Goal: Task Accomplishment & Management: Use online tool/utility

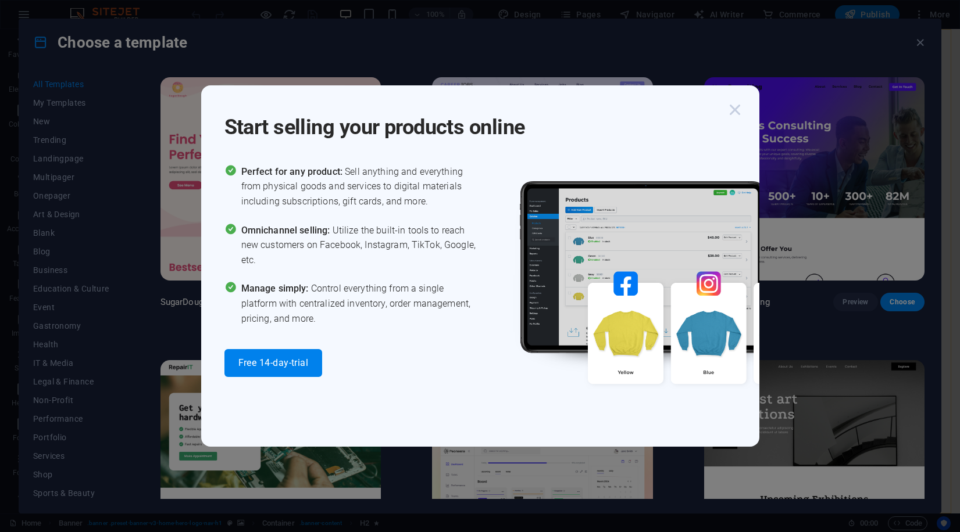
click at [729, 110] on icon "button" at bounding box center [734, 109] width 21 height 21
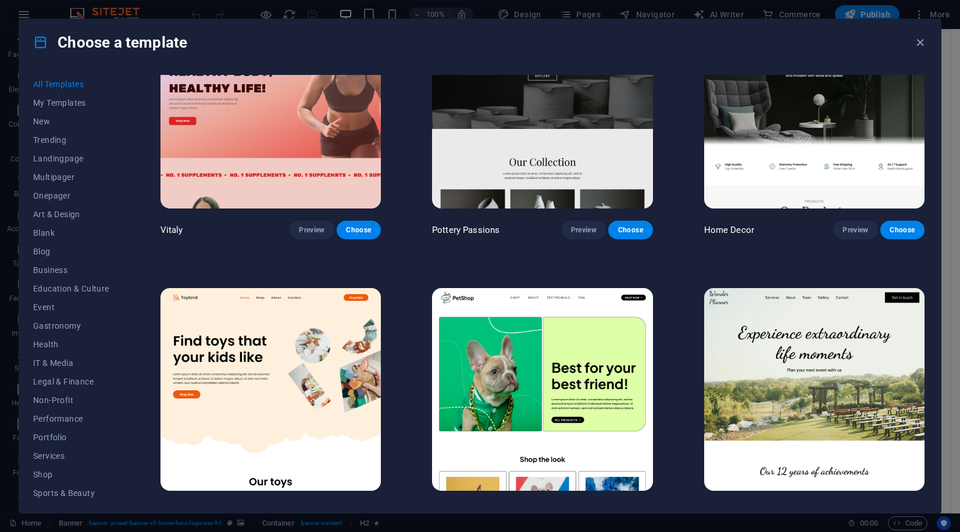
scroll to position [261, 0]
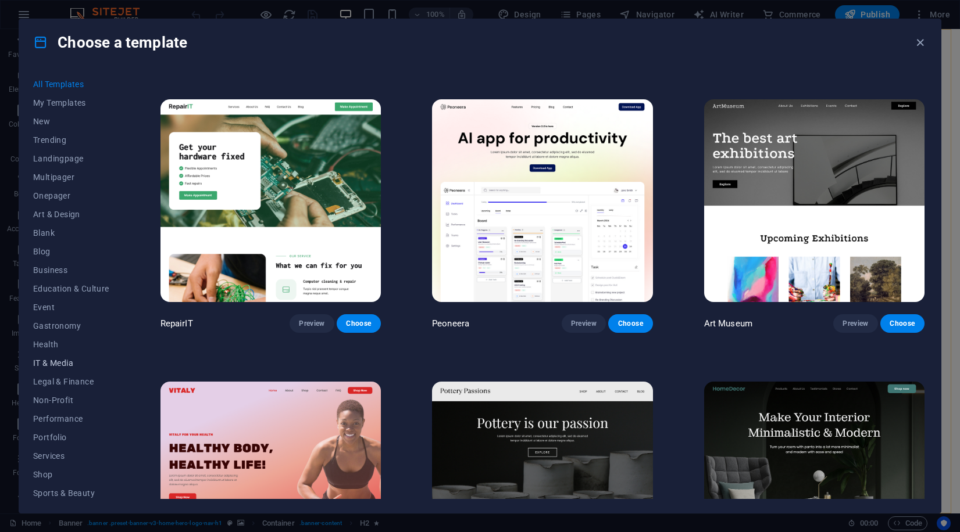
click at [65, 367] on span "IT & Media" at bounding box center [71, 363] width 76 height 9
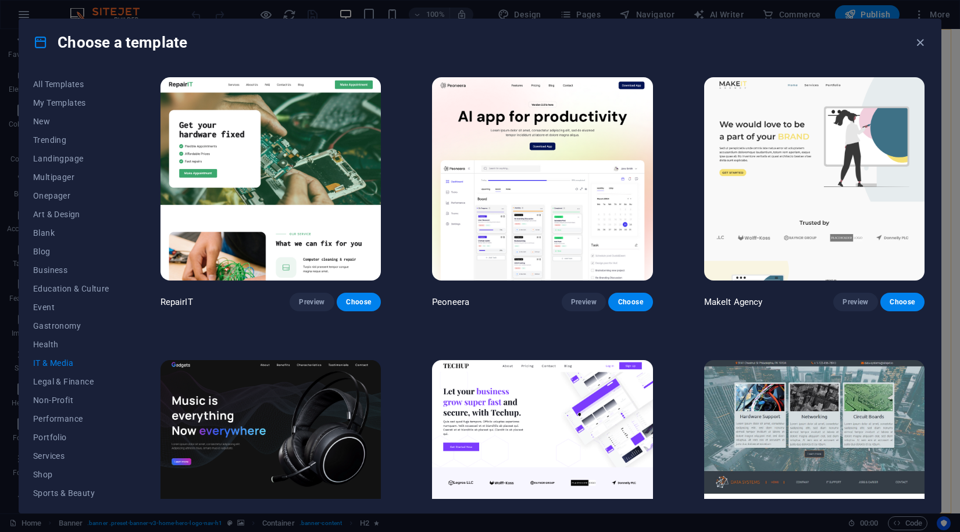
scroll to position [13, 0]
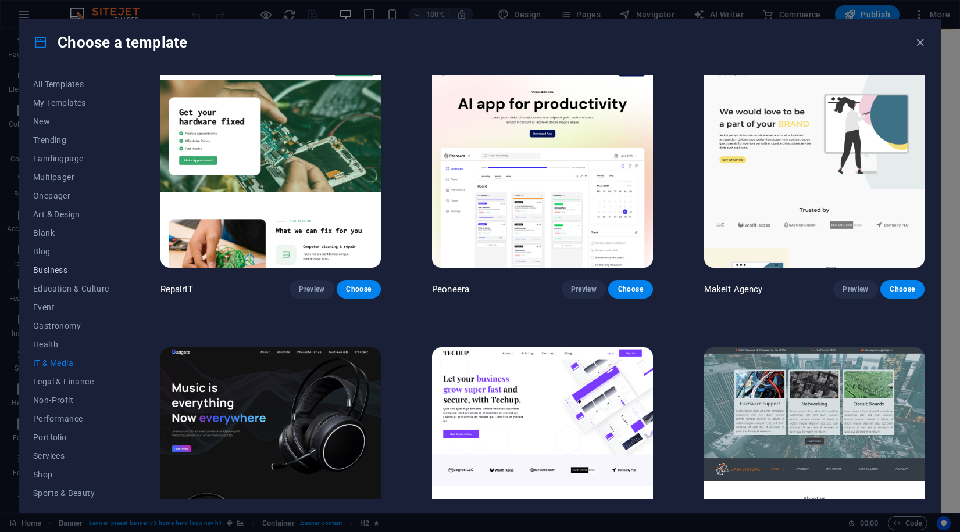
click at [50, 262] on button "Business" at bounding box center [71, 270] width 76 height 19
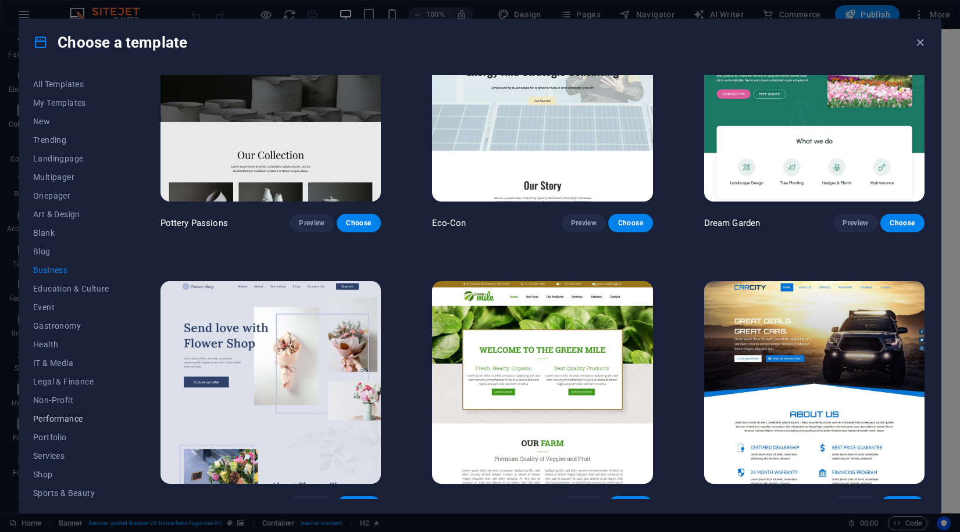
scroll to position [59, 0]
click at [49, 473] on span "Travel" at bounding box center [71, 471] width 76 height 9
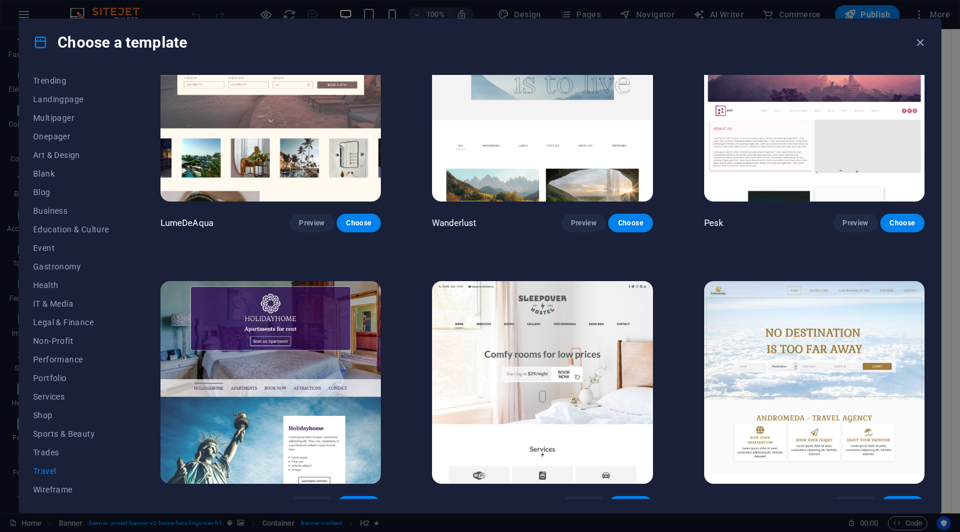
scroll to position [0, 0]
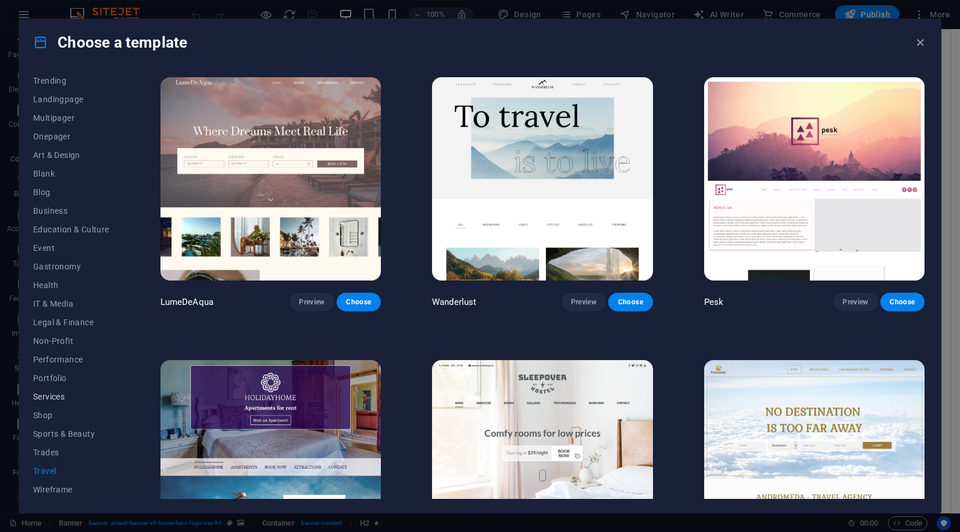
click at [68, 402] on button "Services" at bounding box center [71, 397] width 76 height 19
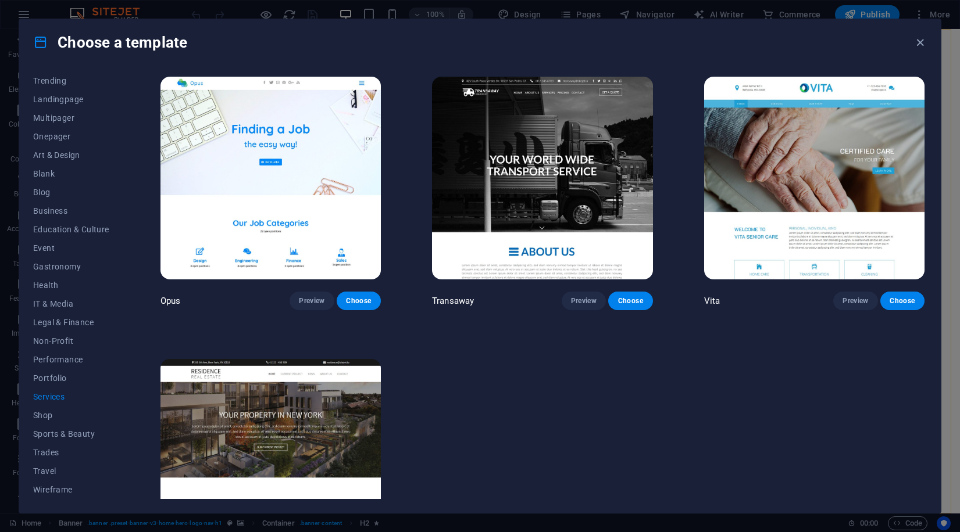
scroll to position [1780, 0]
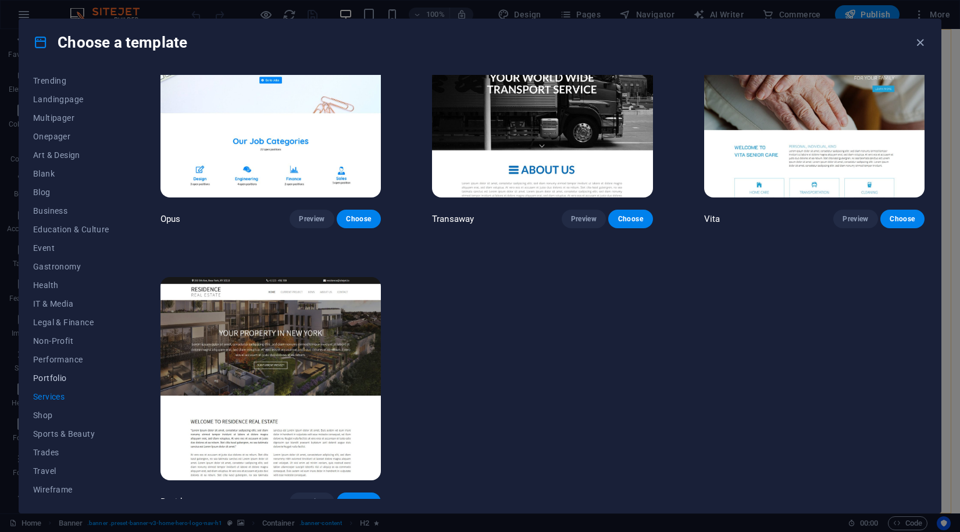
click at [48, 384] on button "Portfolio" at bounding box center [71, 378] width 76 height 19
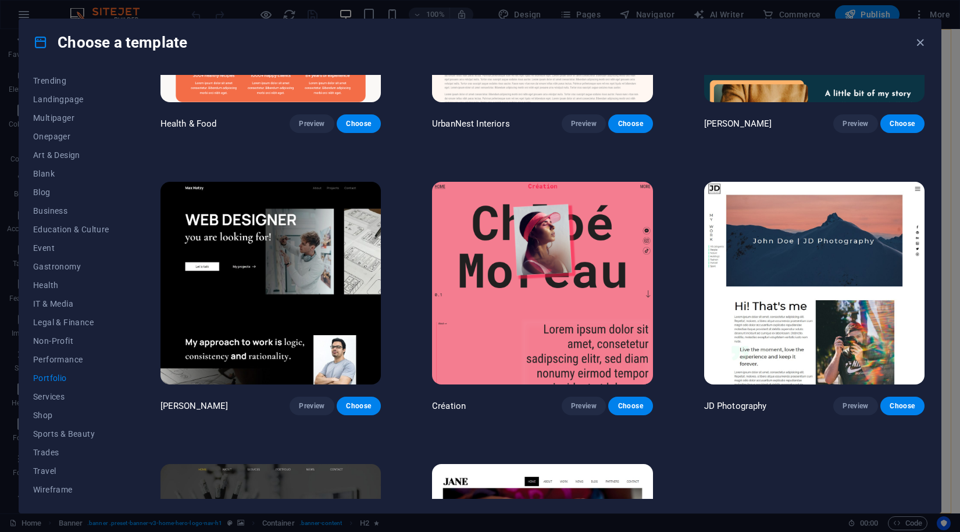
scroll to position [193, 0]
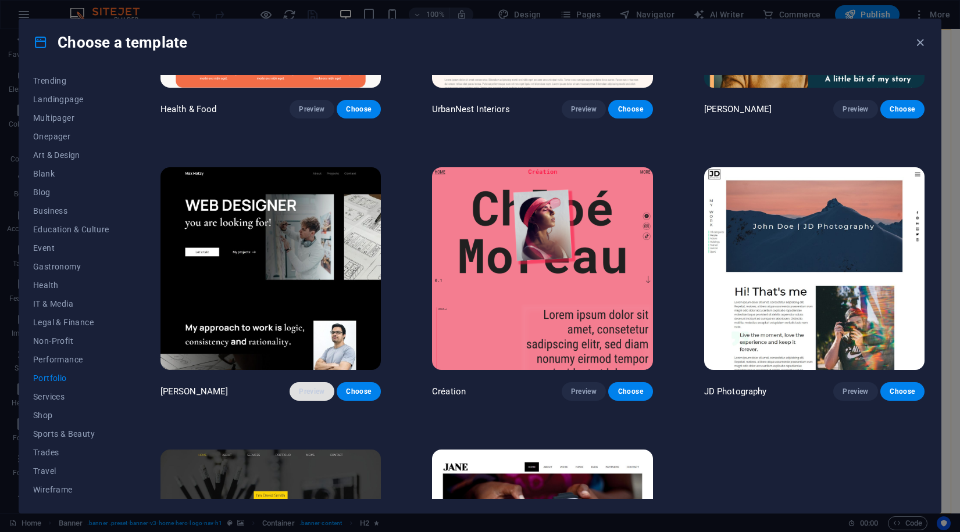
click at [309, 396] on button "Preview" at bounding box center [311, 391] width 44 height 19
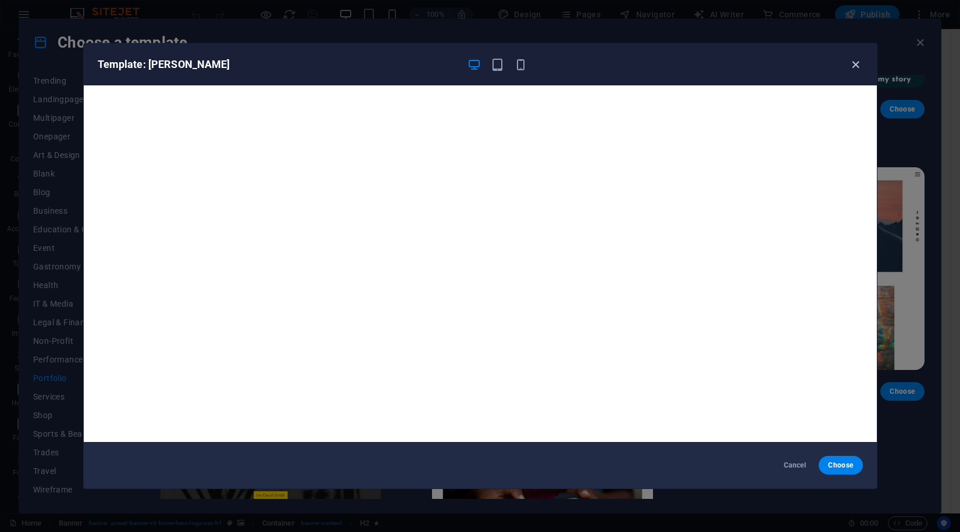
click at [859, 63] on icon "button" at bounding box center [855, 64] width 13 height 13
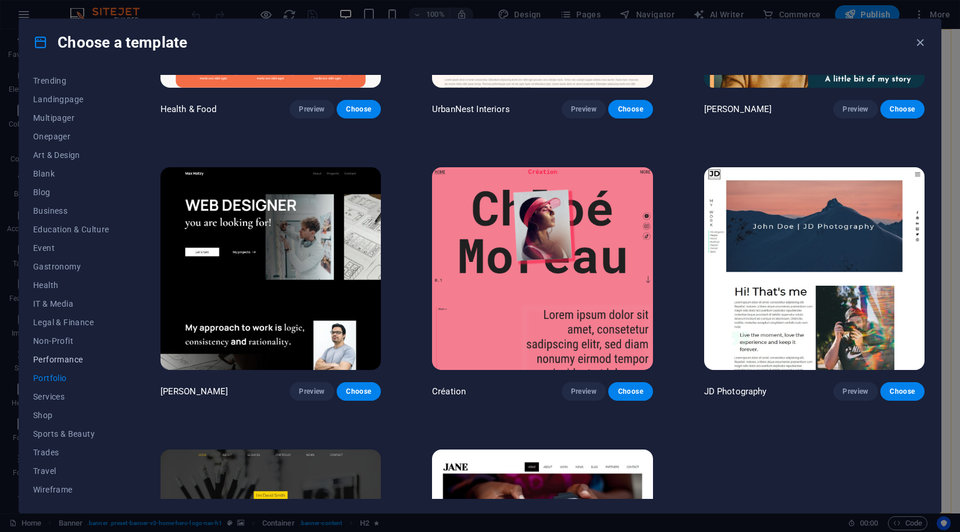
click at [78, 363] on span "Performance" at bounding box center [71, 359] width 76 height 9
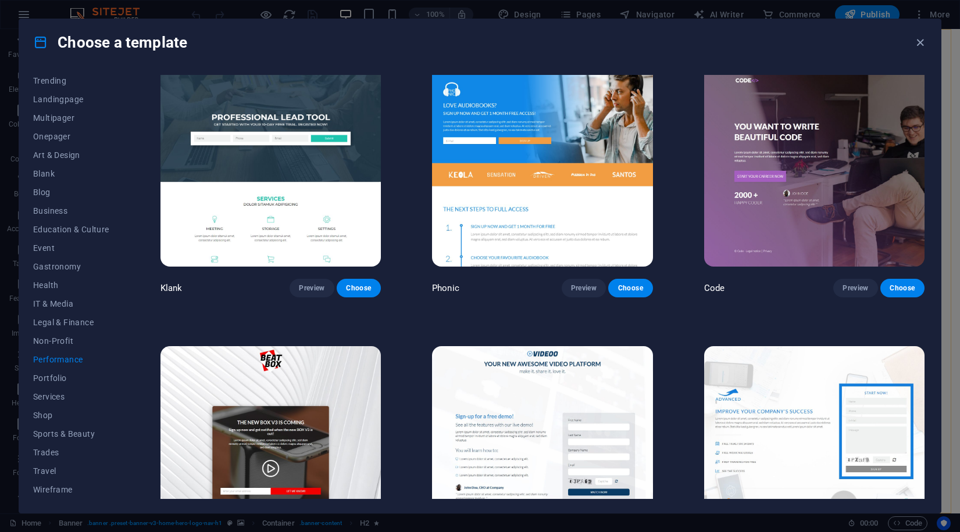
scroll to position [0, 0]
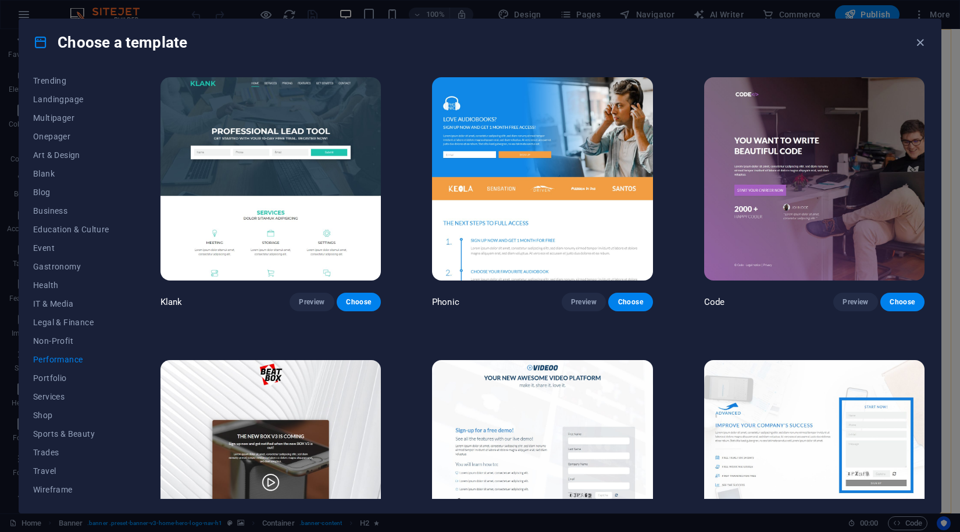
click at [216, 178] on img at bounding box center [270, 178] width 220 height 203
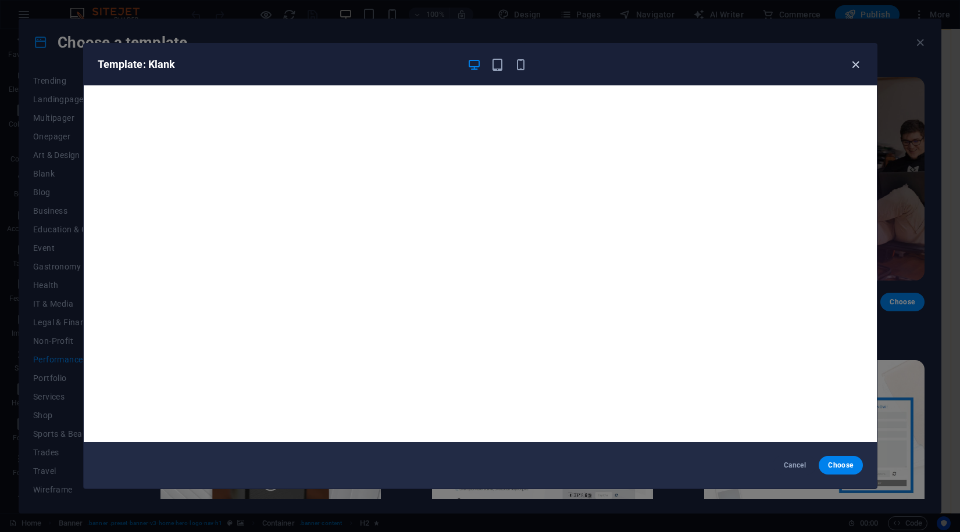
click at [850, 68] on icon "button" at bounding box center [855, 64] width 13 height 13
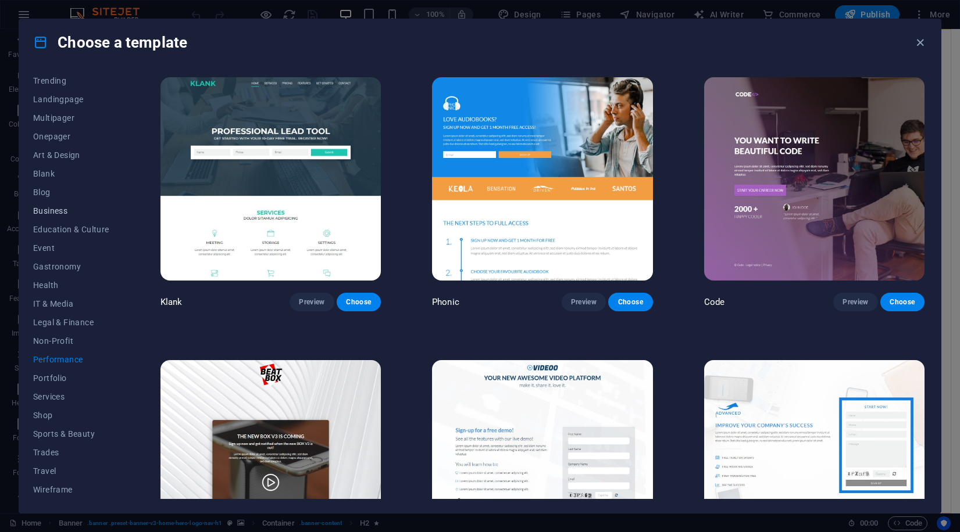
scroll to position [41, 0]
click at [66, 249] on span "Education & Culture" at bounding box center [71, 247] width 76 height 9
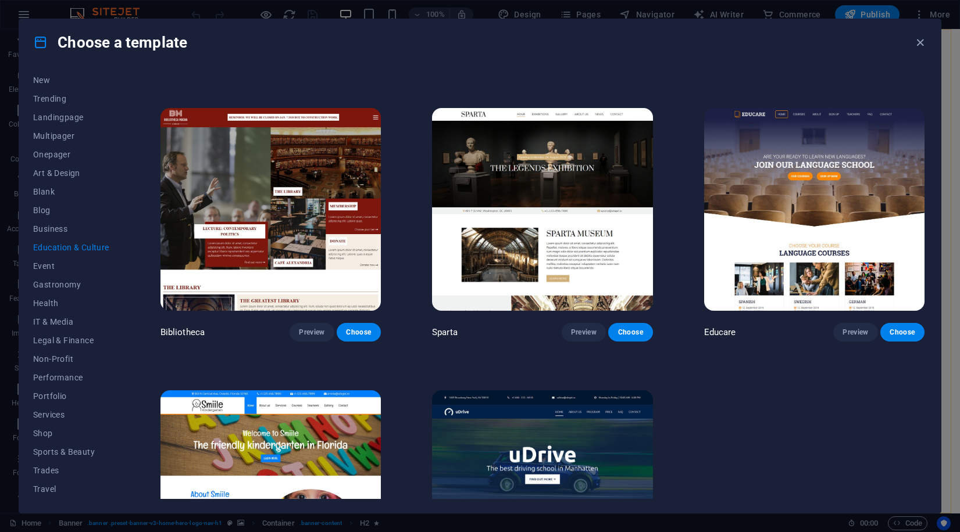
scroll to position [373, 0]
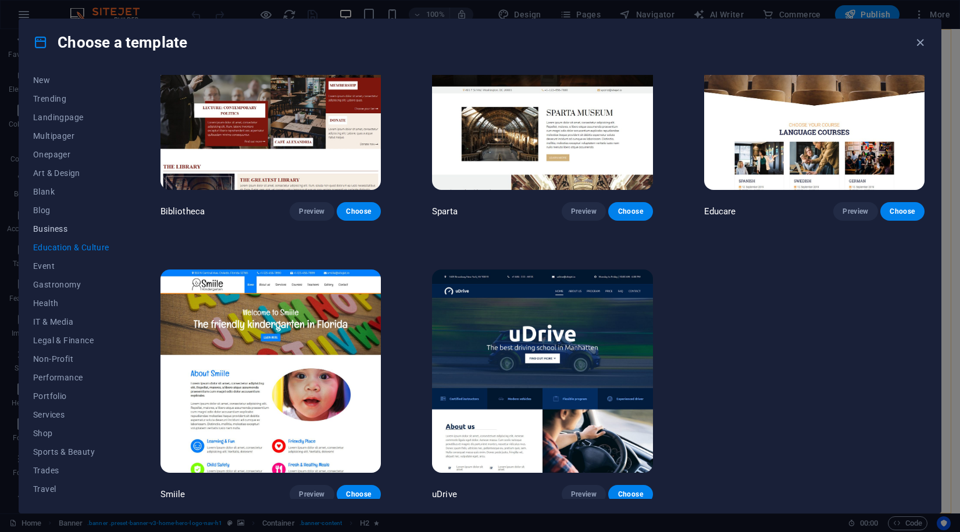
click at [63, 230] on span "Business" at bounding box center [71, 228] width 76 height 9
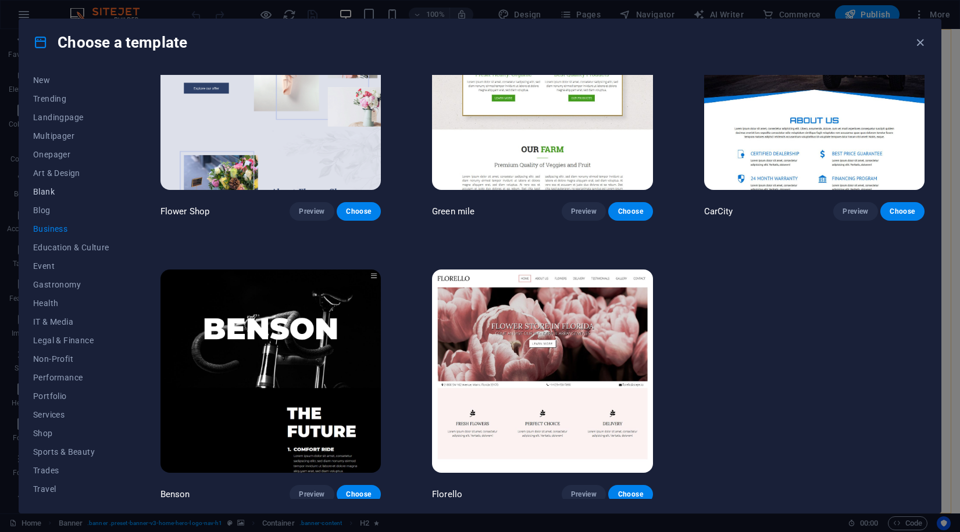
click at [52, 194] on span "Blank" at bounding box center [71, 191] width 76 height 9
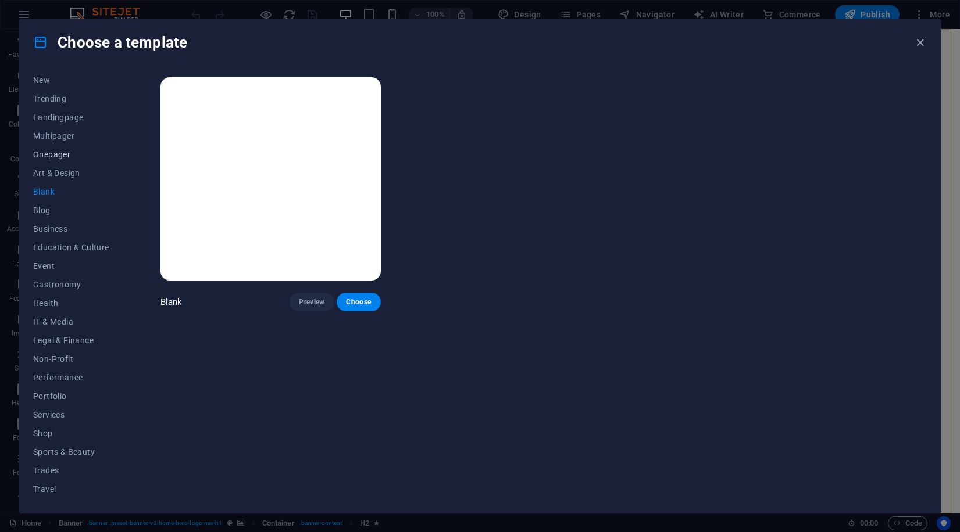
click at [41, 159] on button "Onepager" at bounding box center [71, 154] width 76 height 19
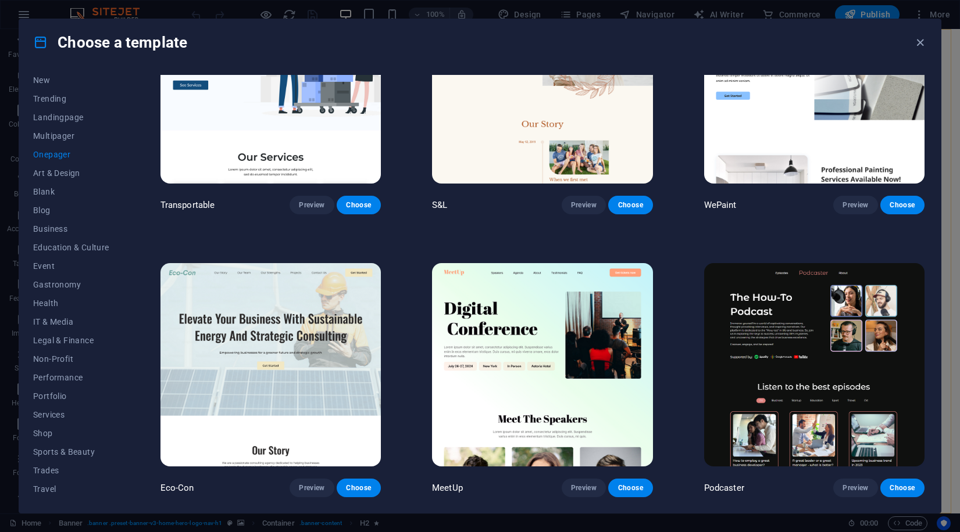
scroll to position [788, 0]
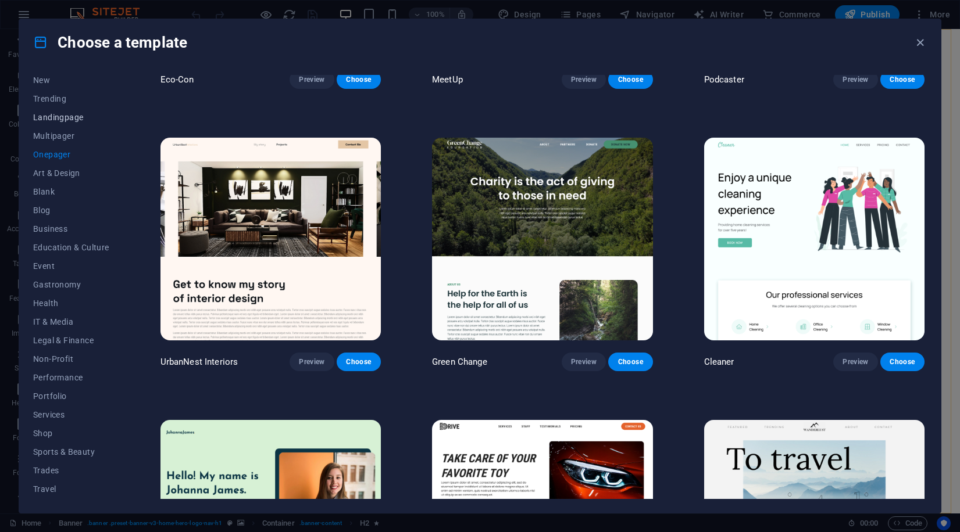
click at [54, 124] on button "Landingpage" at bounding box center [71, 117] width 76 height 19
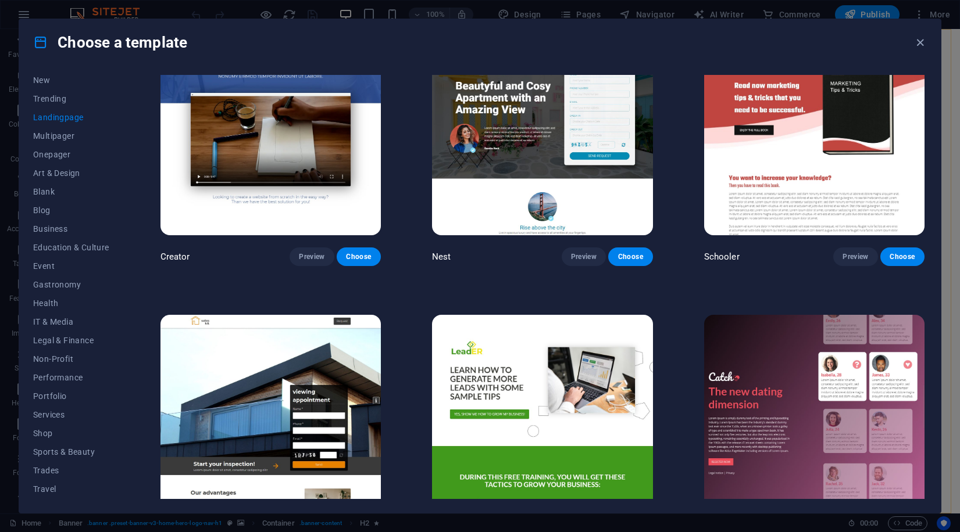
scroll to position [1222, 0]
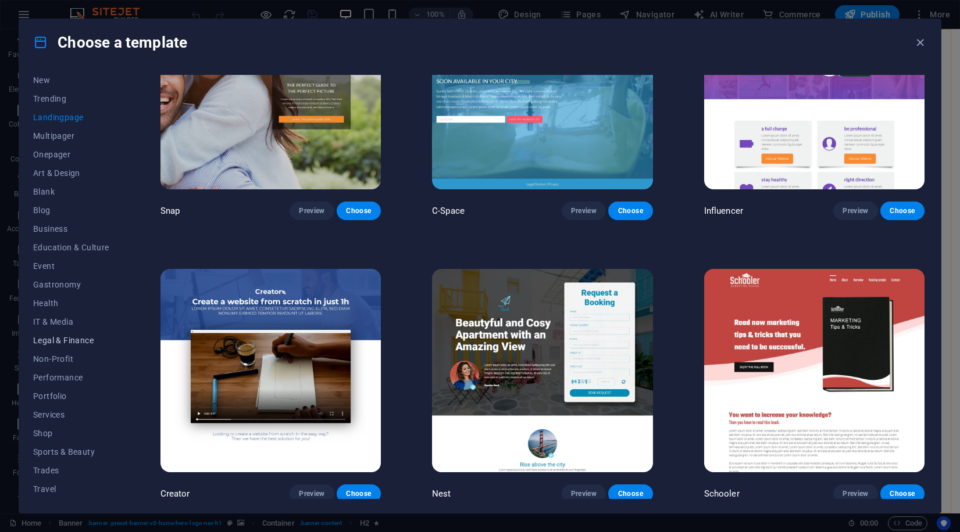
click at [56, 333] on button "Legal & Finance" at bounding box center [71, 340] width 76 height 19
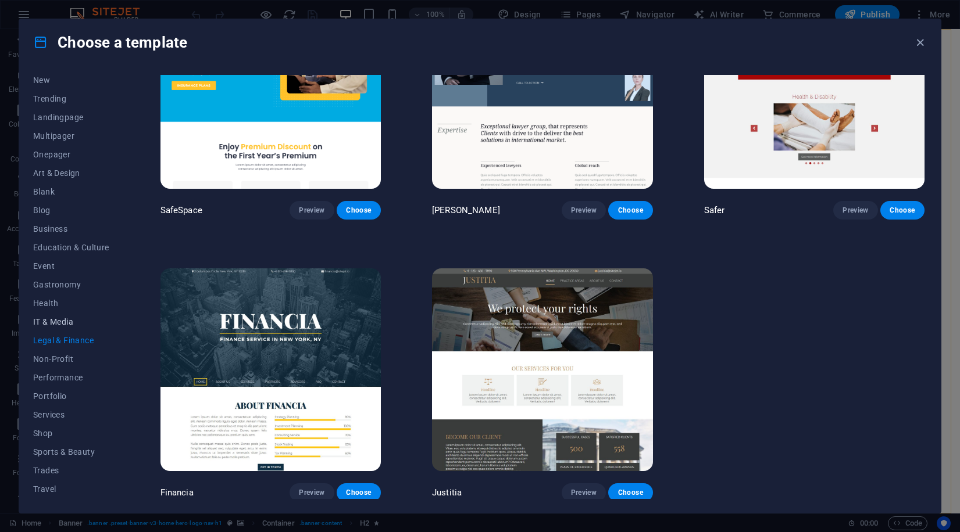
click at [56, 327] on button "IT & Media" at bounding box center [71, 322] width 76 height 19
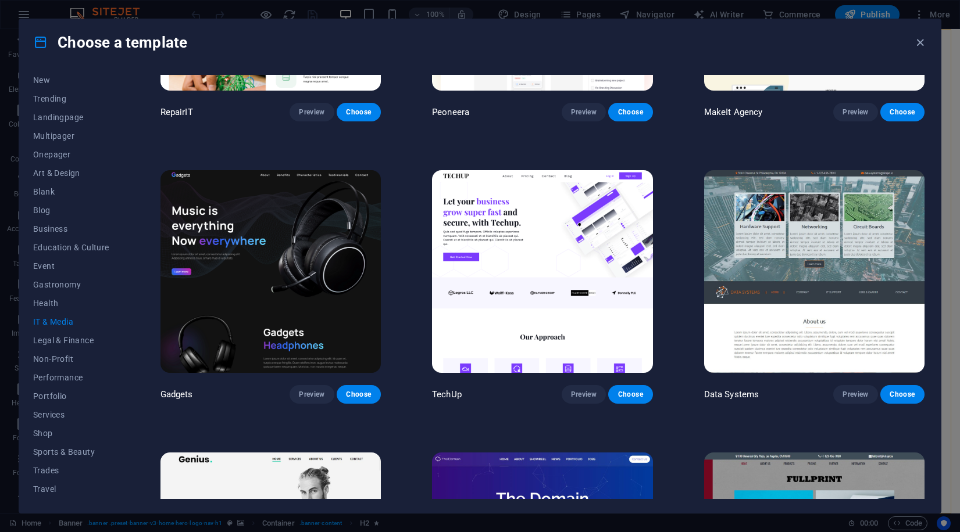
scroll to position [292, 0]
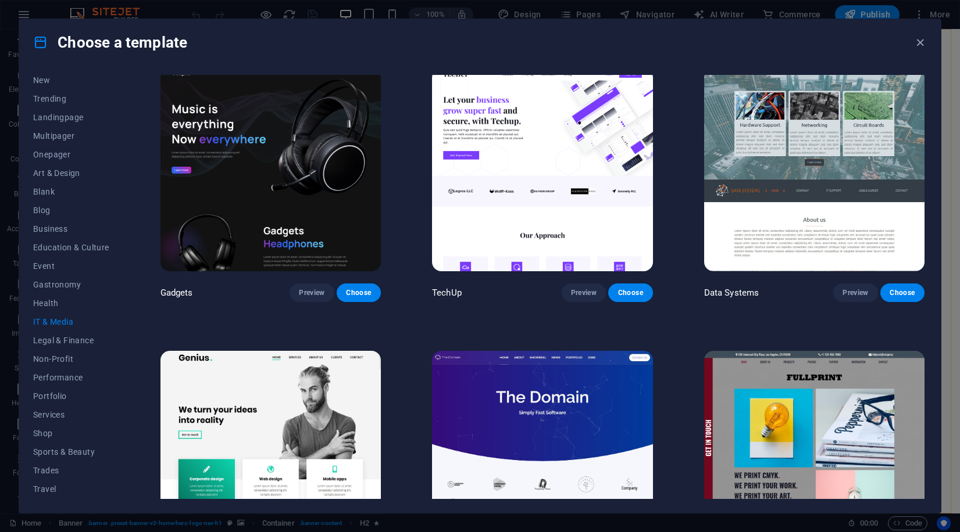
click at [331, 213] on img at bounding box center [270, 170] width 220 height 203
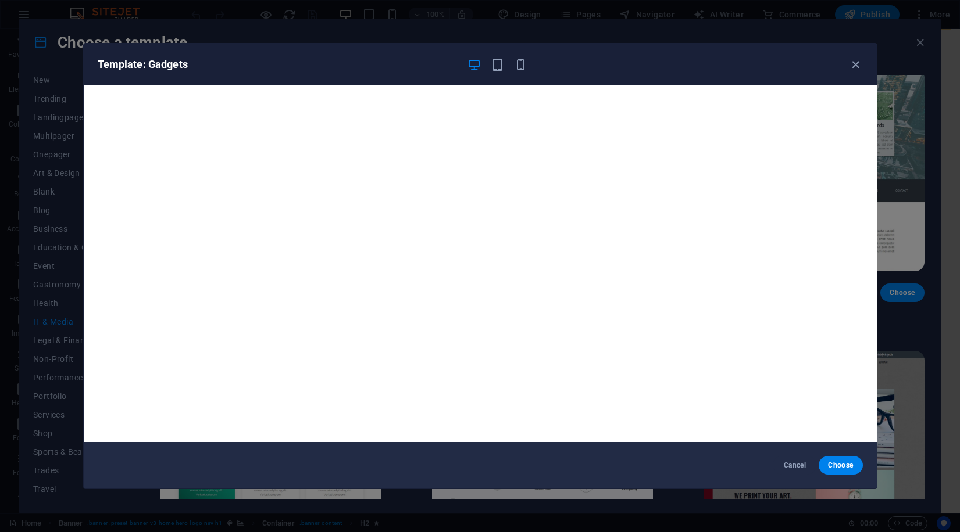
click at [860, 74] on div "Template: Gadgets" at bounding box center [480, 65] width 793 height 42
click at [858, 72] on div "Template: Gadgets" at bounding box center [480, 65] width 793 height 42
click at [854, 72] on div "Template: Gadgets" at bounding box center [480, 65] width 793 height 42
click at [857, 67] on icon "button" at bounding box center [855, 64] width 13 height 13
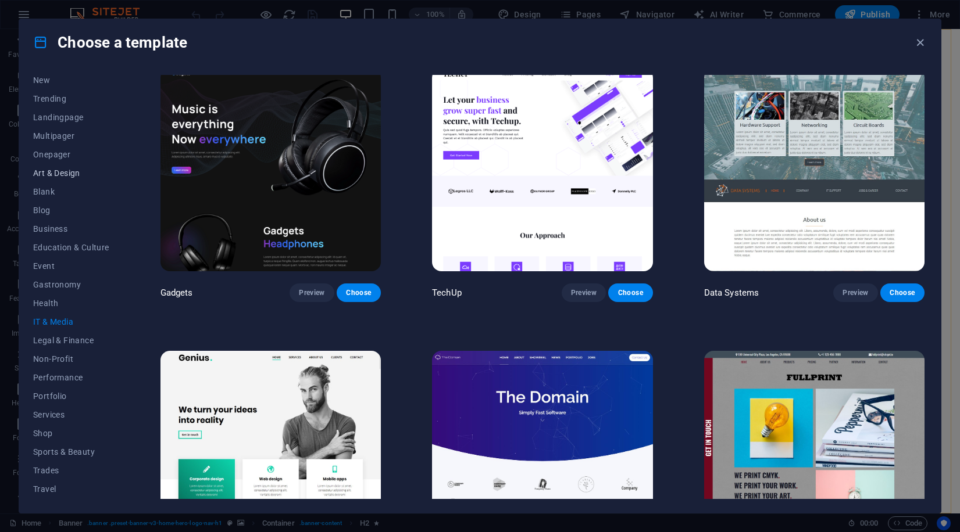
click at [50, 174] on span "Art & Design" at bounding box center [71, 173] width 76 height 9
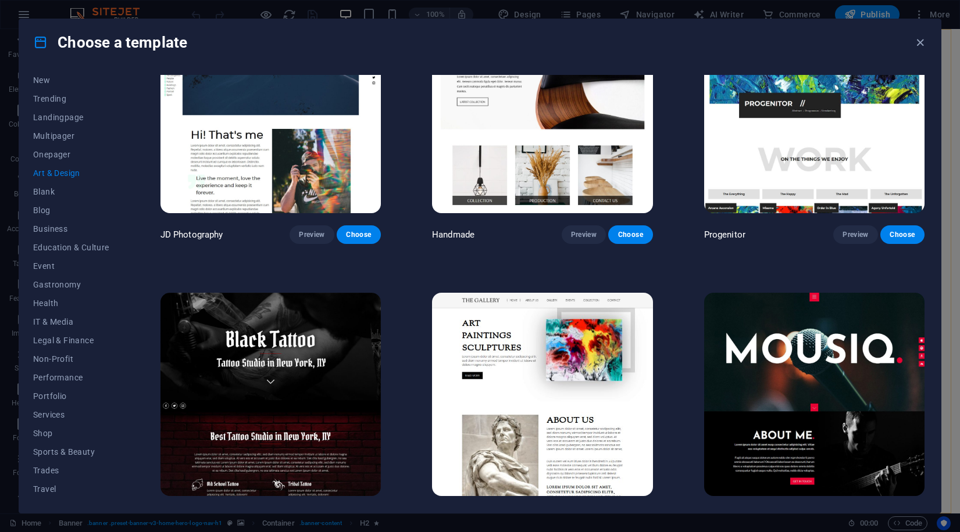
scroll to position [359, 0]
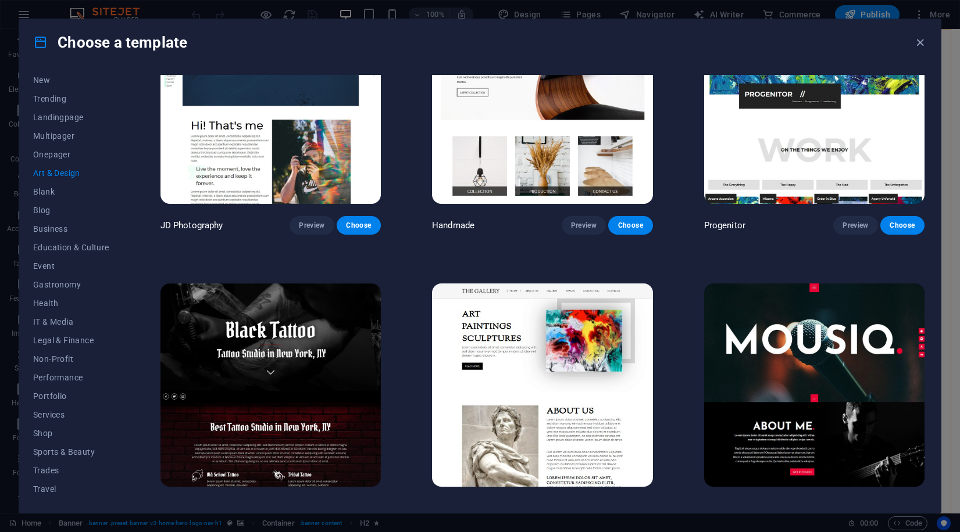
click at [795, 317] on img at bounding box center [814, 385] width 220 height 203
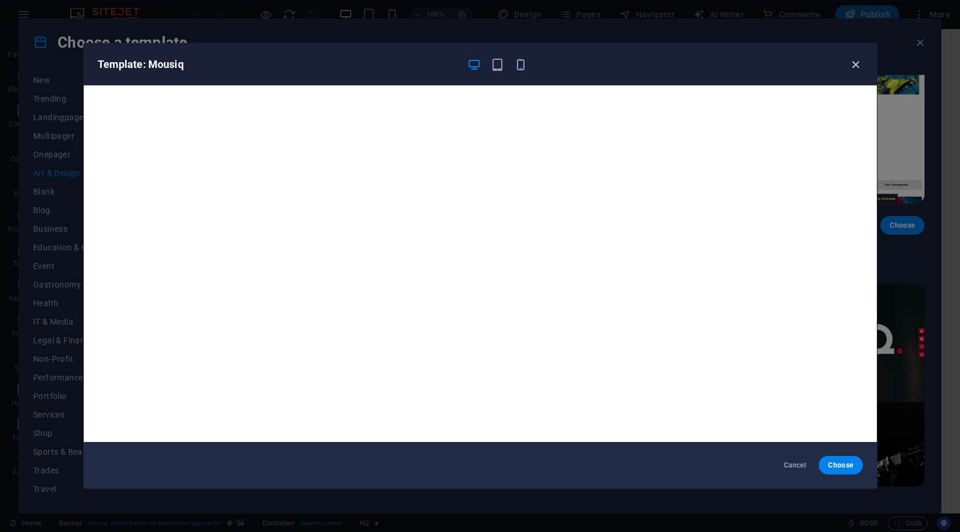
click at [854, 66] on icon "button" at bounding box center [855, 64] width 13 height 13
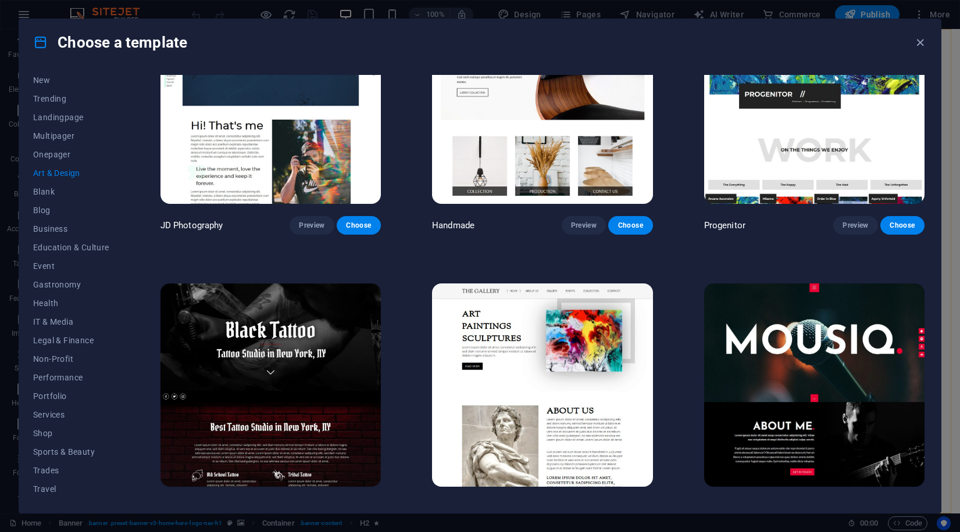
click at [241, 356] on img at bounding box center [270, 385] width 220 height 203
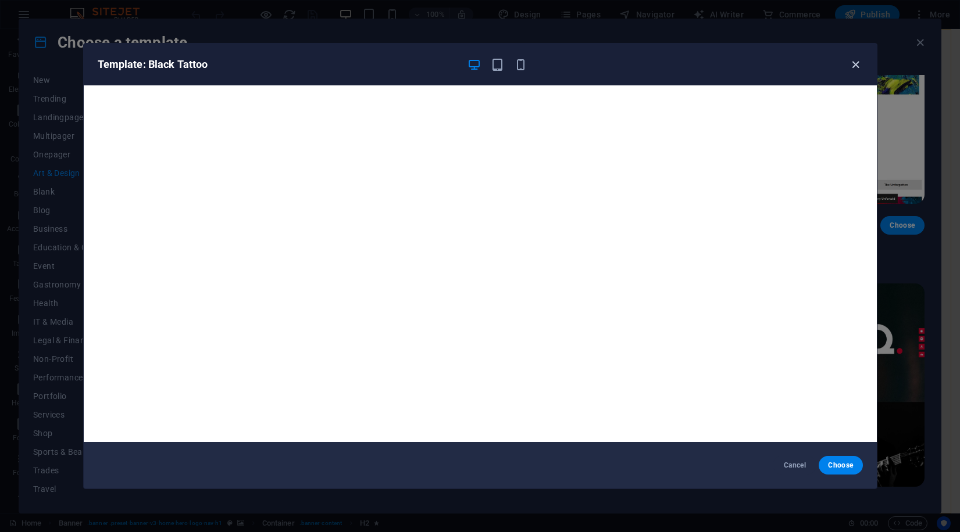
click at [852, 67] on icon "button" at bounding box center [855, 64] width 13 height 13
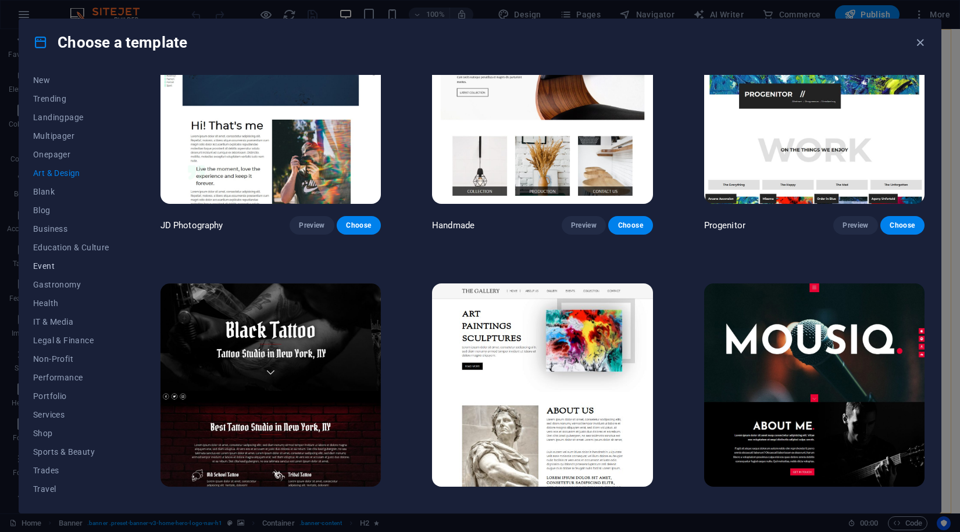
click at [47, 266] on span "Event" at bounding box center [71, 266] width 76 height 9
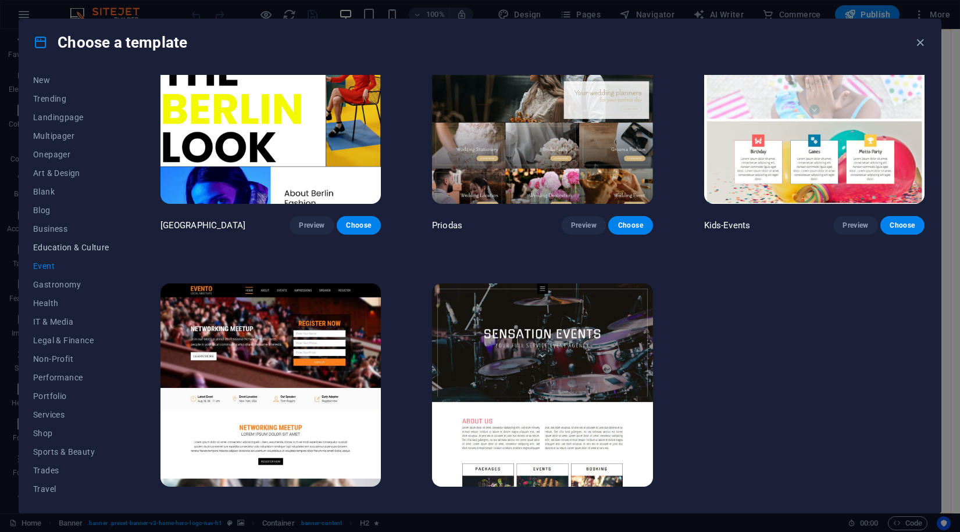
click at [59, 252] on button "Education & Culture" at bounding box center [71, 247] width 76 height 19
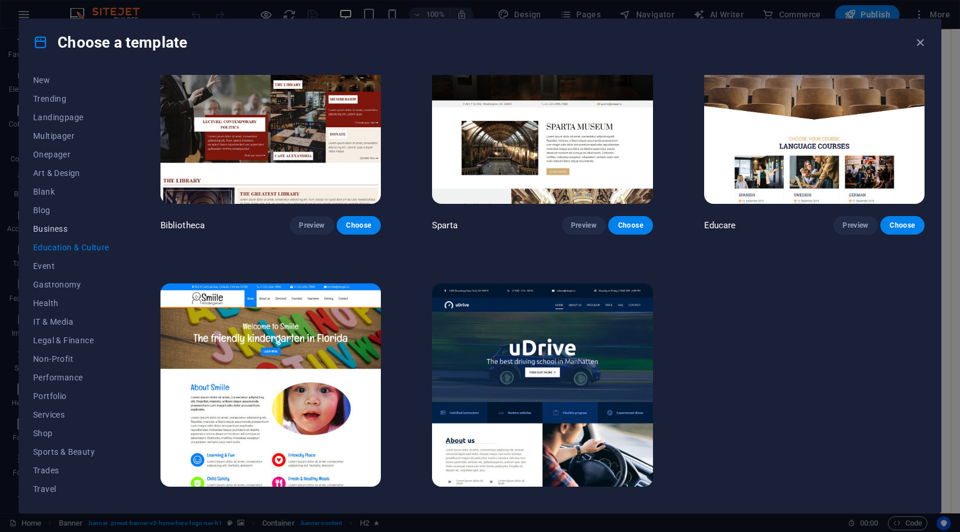
click at [40, 225] on span "Business" at bounding box center [71, 228] width 76 height 9
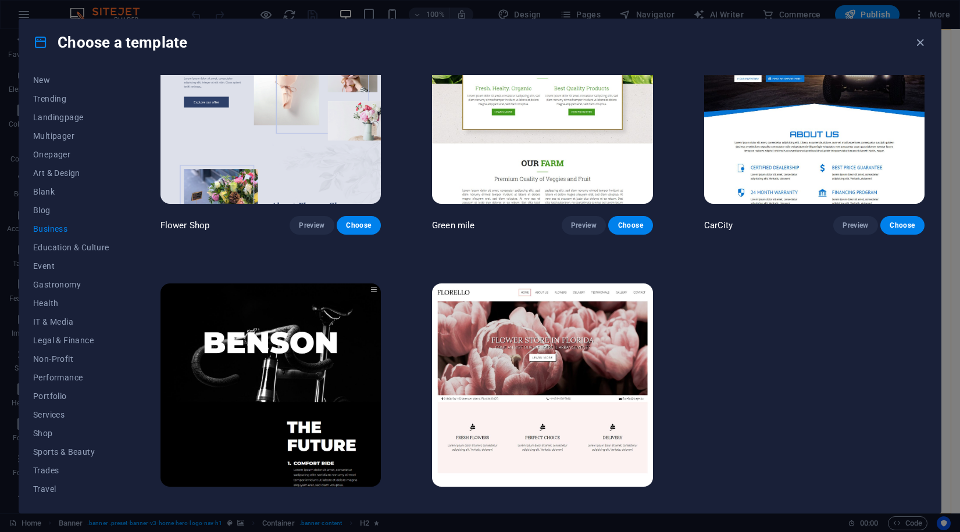
click at [318, 333] on img at bounding box center [270, 385] width 220 height 203
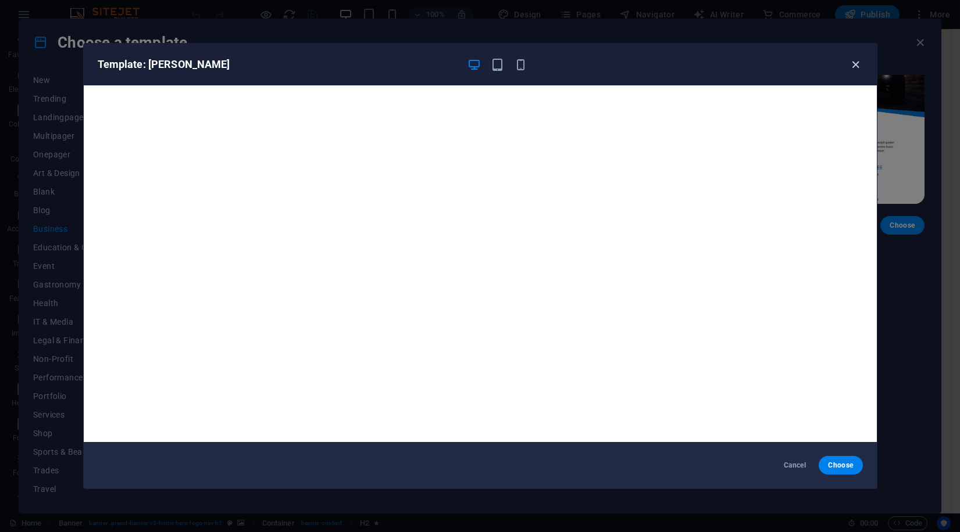
click at [856, 60] on icon "button" at bounding box center [855, 64] width 13 height 13
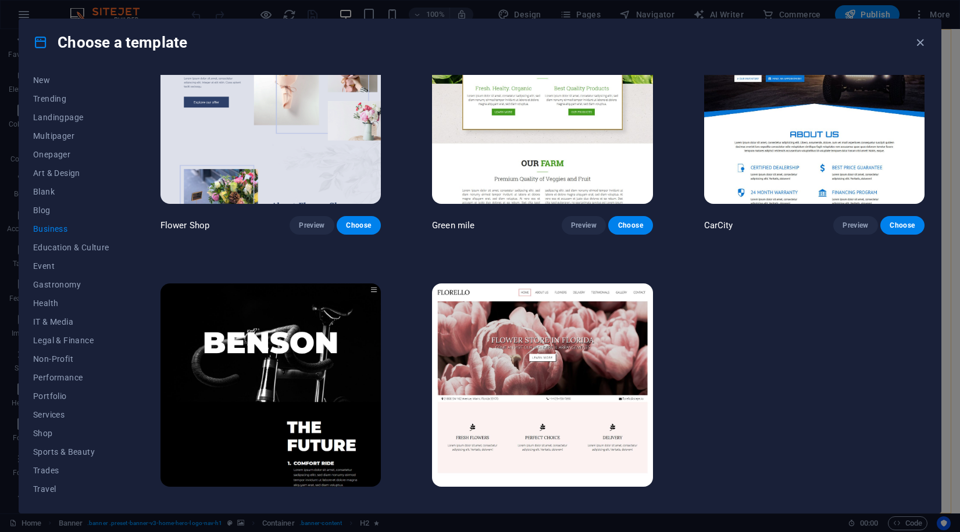
scroll to position [0, 0]
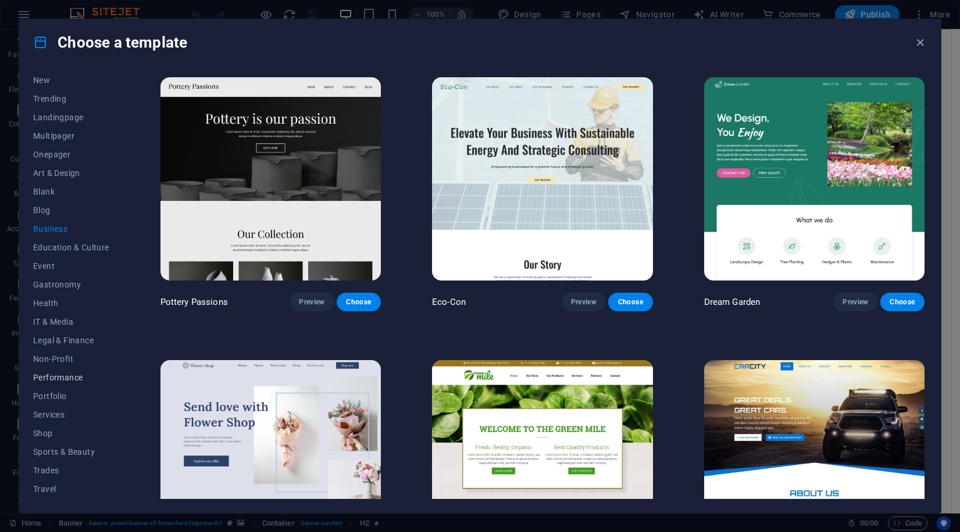
click at [66, 378] on span "Performance" at bounding box center [71, 377] width 76 height 9
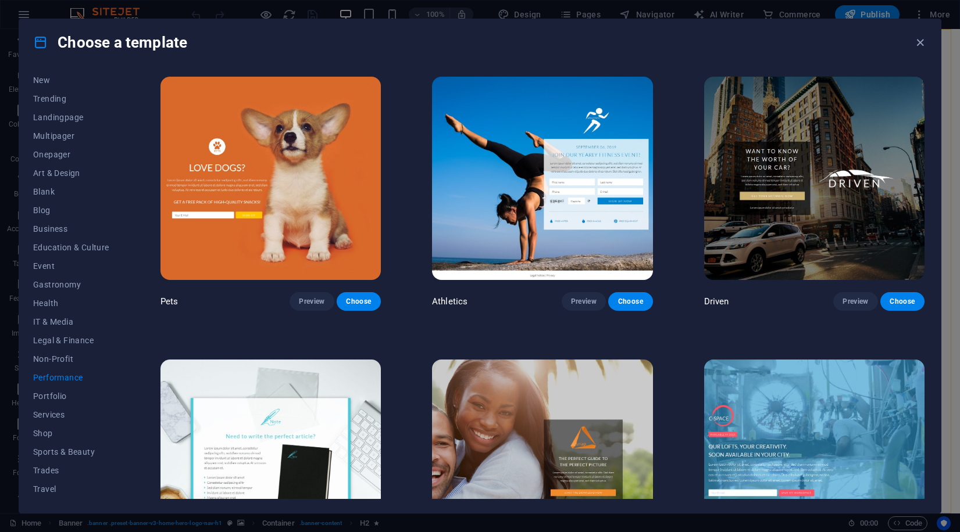
scroll to position [614, 0]
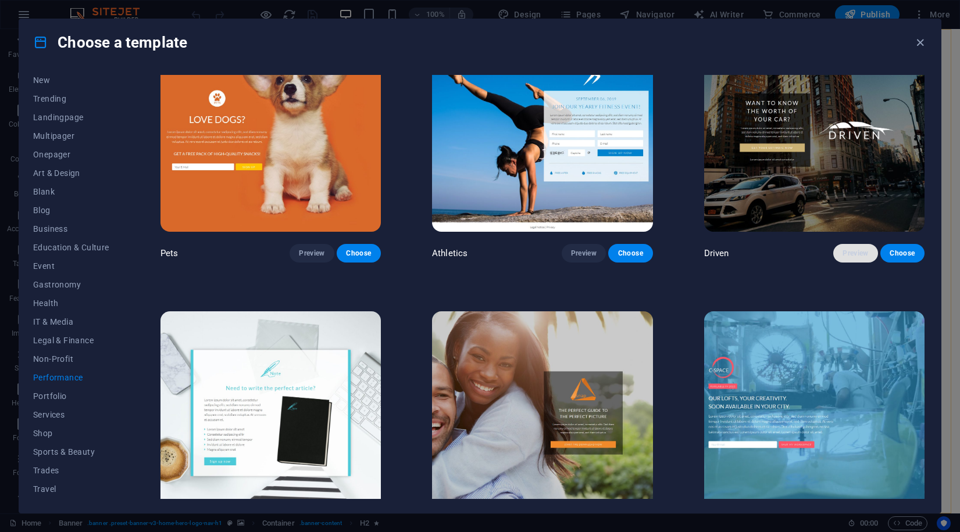
click at [857, 249] on span "Preview" at bounding box center [855, 253] width 26 height 9
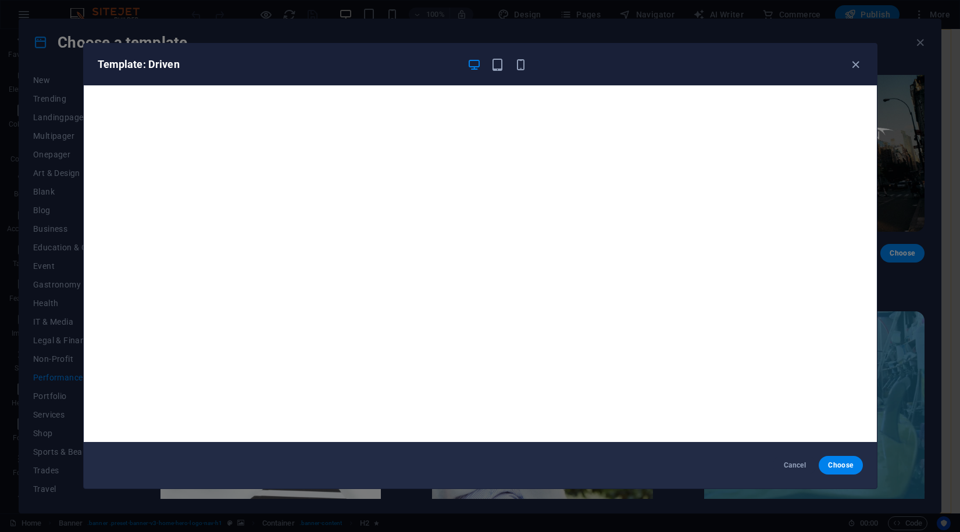
scroll to position [3, 0]
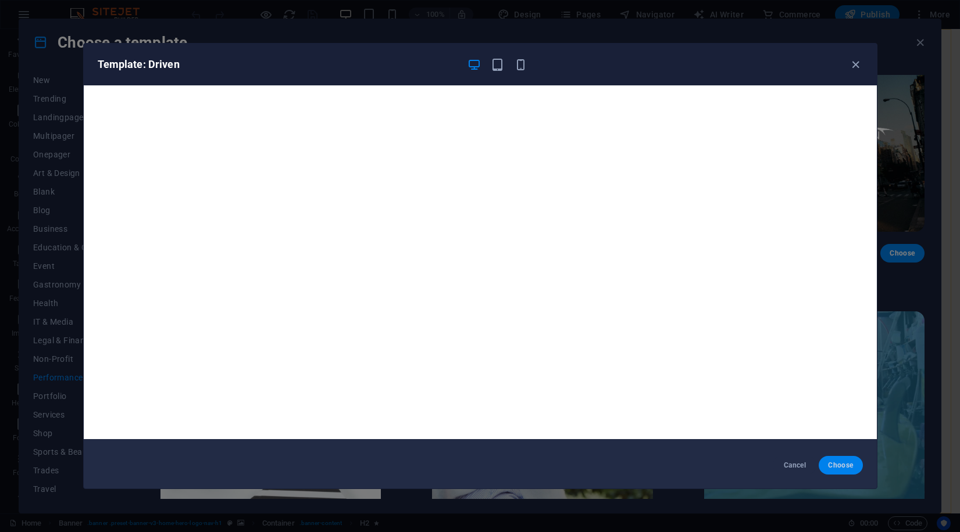
click at [842, 462] on span "Choose" at bounding box center [840, 465] width 25 height 9
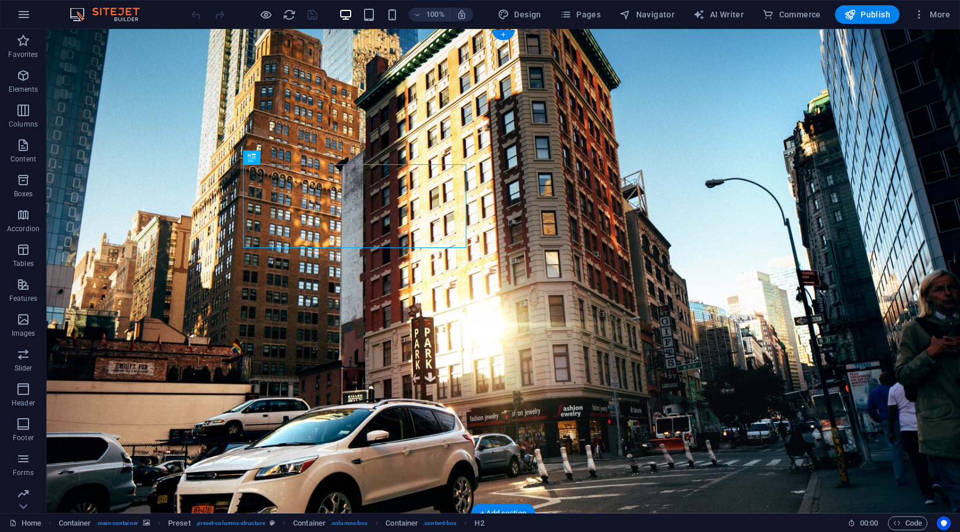
click at [213, 76] on figure at bounding box center [502, 271] width 913 height 485
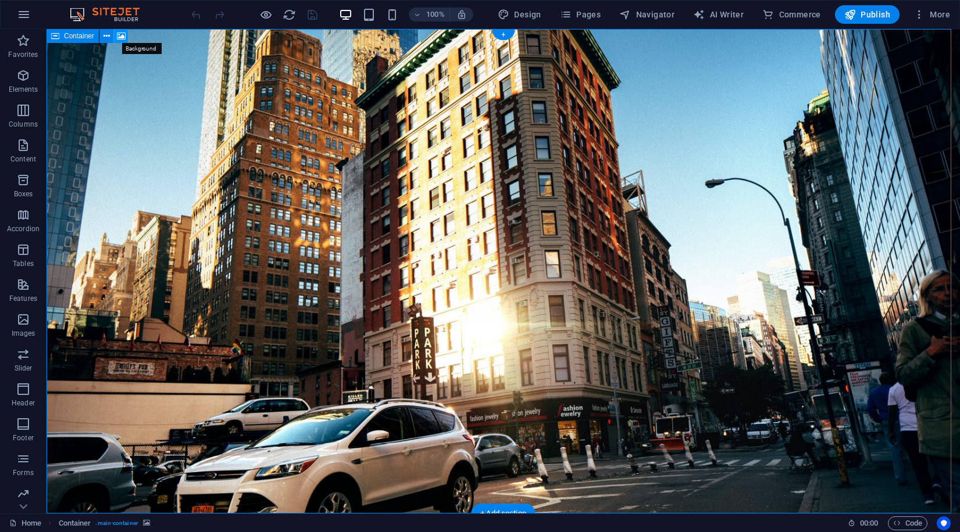
click at [124, 36] on icon at bounding box center [121, 36] width 9 height 12
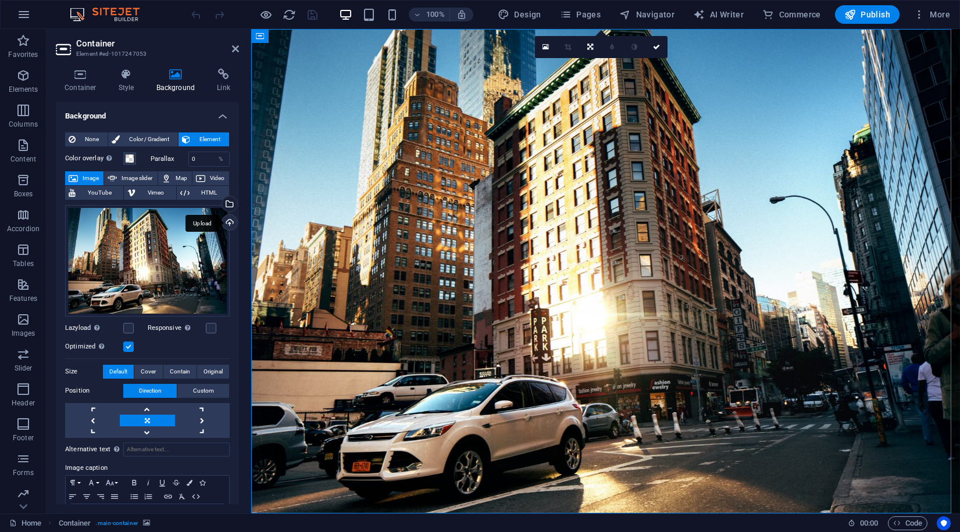
click at [226, 219] on div "Upload" at bounding box center [228, 223] width 17 height 17
click at [210, 176] on span "Video" at bounding box center [217, 178] width 17 height 14
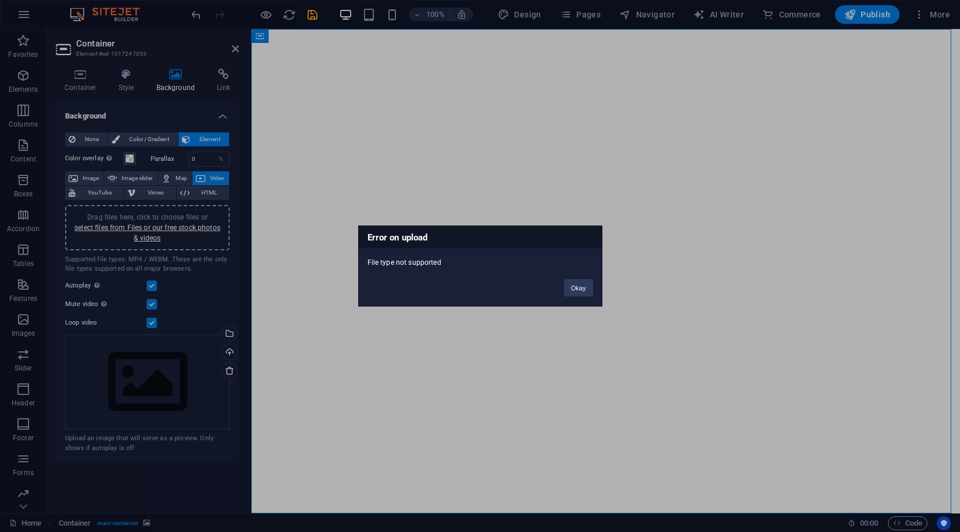
click at [184, 238] on div "Error on upload File type not supported Okay" at bounding box center [480, 266] width 960 height 532
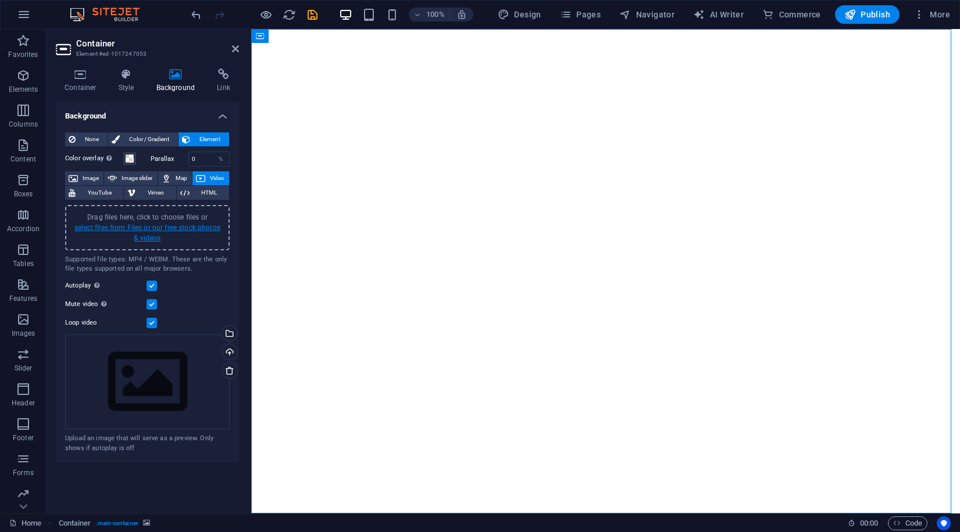
click at [103, 230] on link "select files from Files or our free stock photos & videos" at bounding box center [147, 233] width 146 height 19
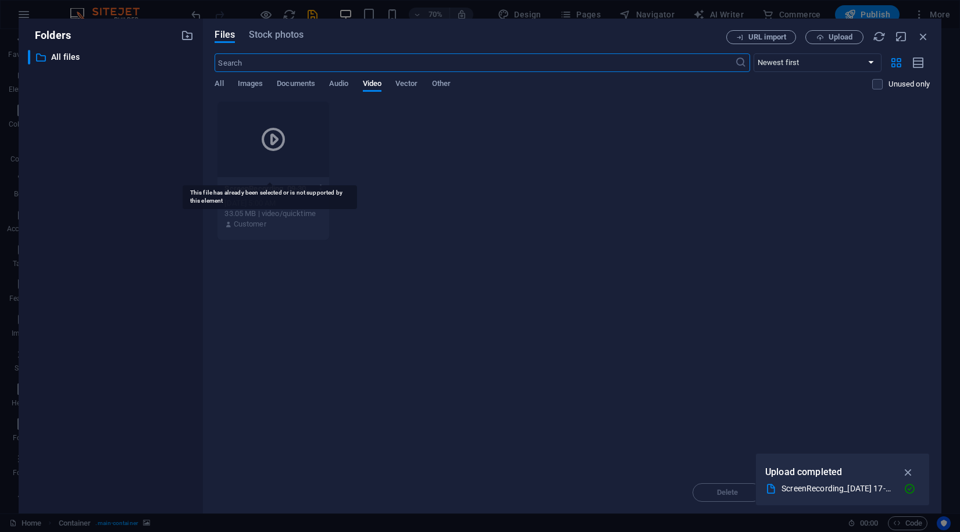
click at [274, 142] on icon at bounding box center [273, 140] width 28 height 28
click at [263, 145] on icon at bounding box center [273, 140] width 28 height 28
click at [269, 137] on icon at bounding box center [273, 140] width 28 height 28
click at [911, 477] on icon "button" at bounding box center [907, 472] width 13 height 13
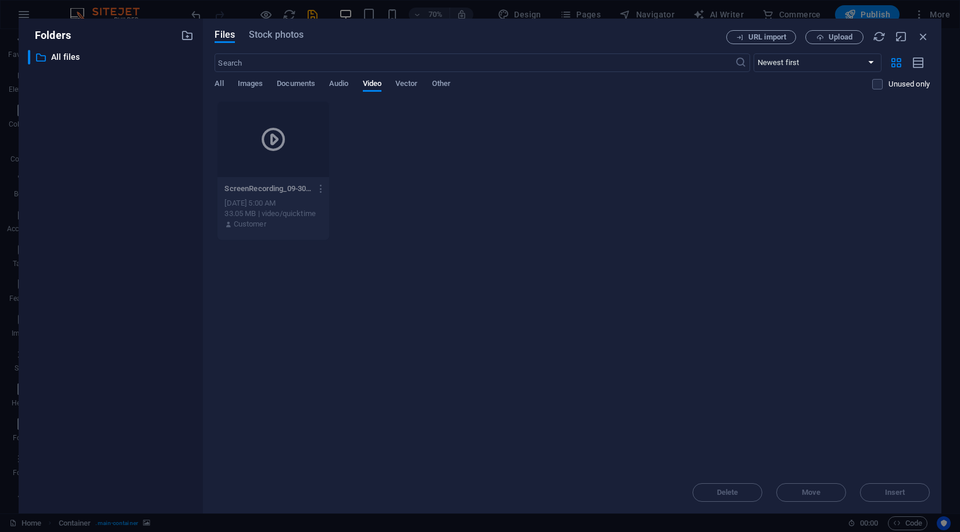
click at [310, 127] on div at bounding box center [273, 140] width 112 height 76
click at [534, 144] on div "ScreenRecording_09-30-202517-37-04_1-mYPQlCS-qhYeYKhQjZt2yw.mov ScreenRecording…" at bounding box center [571, 170] width 715 height 139
click at [929, 40] on icon "button" at bounding box center [923, 36] width 13 height 13
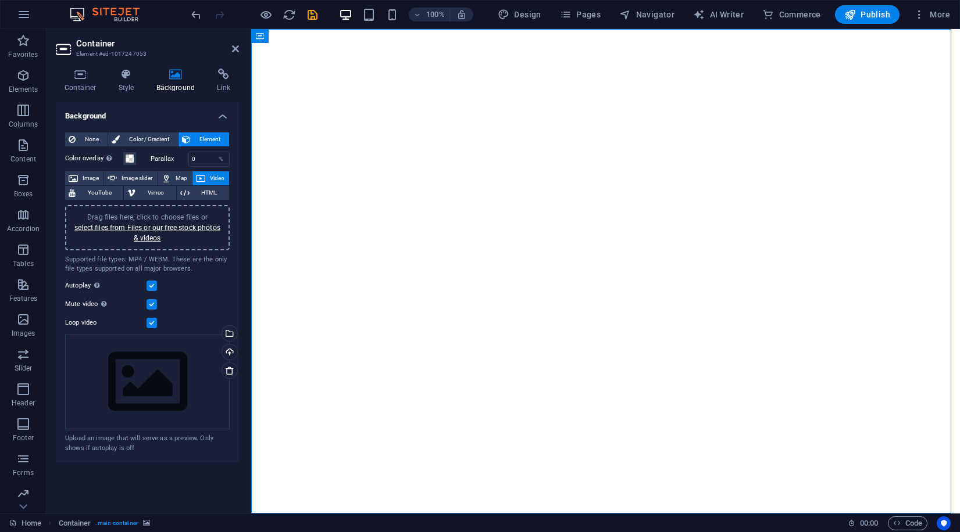
click at [174, 235] on div "Drag files here, click to choose files or select files from Files or our free s…" at bounding box center [147, 227] width 151 height 31
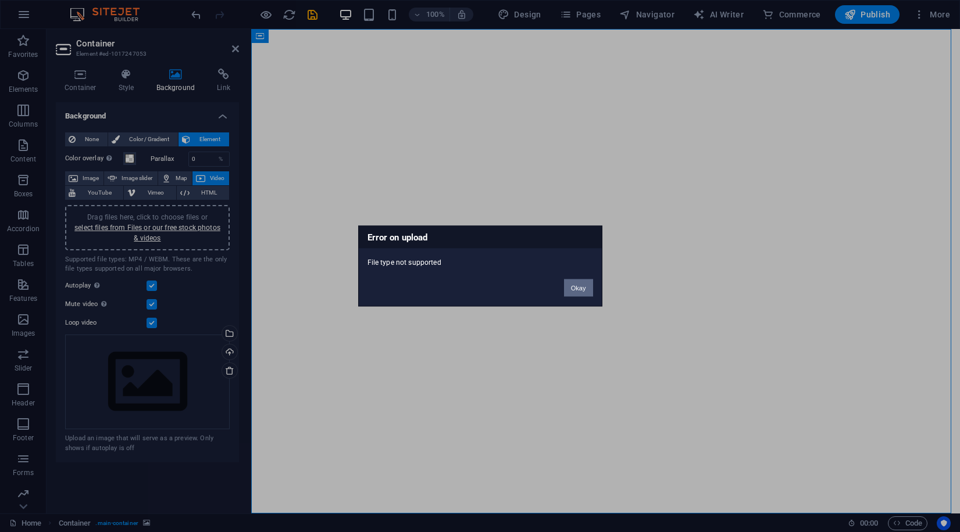
click at [585, 294] on button "Okay" at bounding box center [578, 288] width 29 height 17
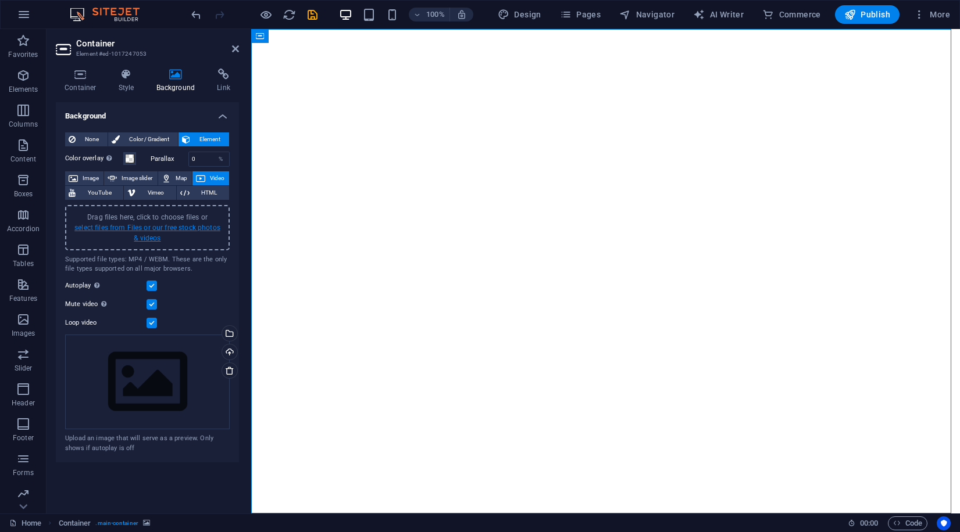
click at [88, 228] on link "select files from Files or our free stock photos & videos" at bounding box center [147, 233] width 146 height 19
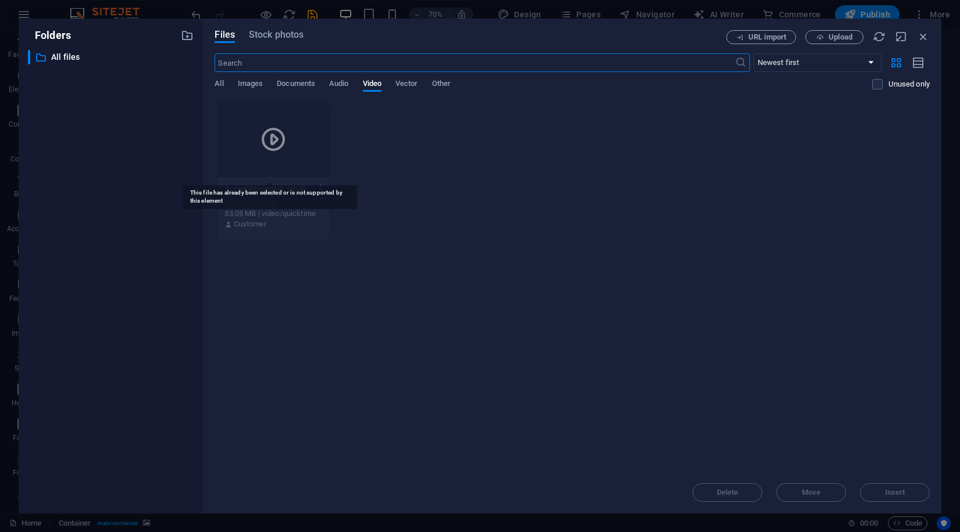
click at [282, 127] on icon at bounding box center [273, 140] width 28 height 28
click at [280, 134] on icon at bounding box center [273, 140] width 28 height 28
click at [261, 133] on icon at bounding box center [273, 140] width 28 height 28
click at [67, 53] on p "All files" at bounding box center [111, 57] width 121 height 13
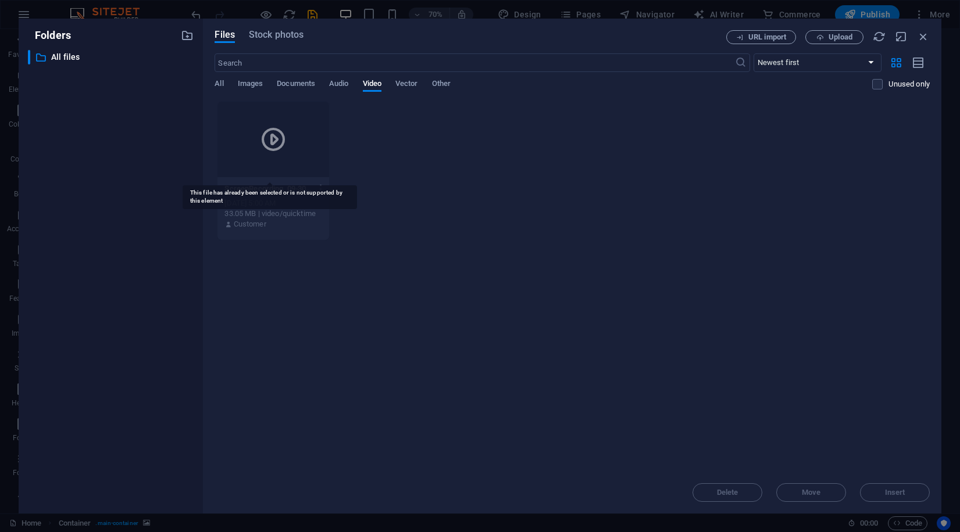
click at [239, 171] on div at bounding box center [273, 140] width 112 height 76
click at [269, 142] on icon at bounding box center [273, 140] width 28 height 28
click at [280, 227] on div "Customer" at bounding box center [273, 224] width 98 height 10
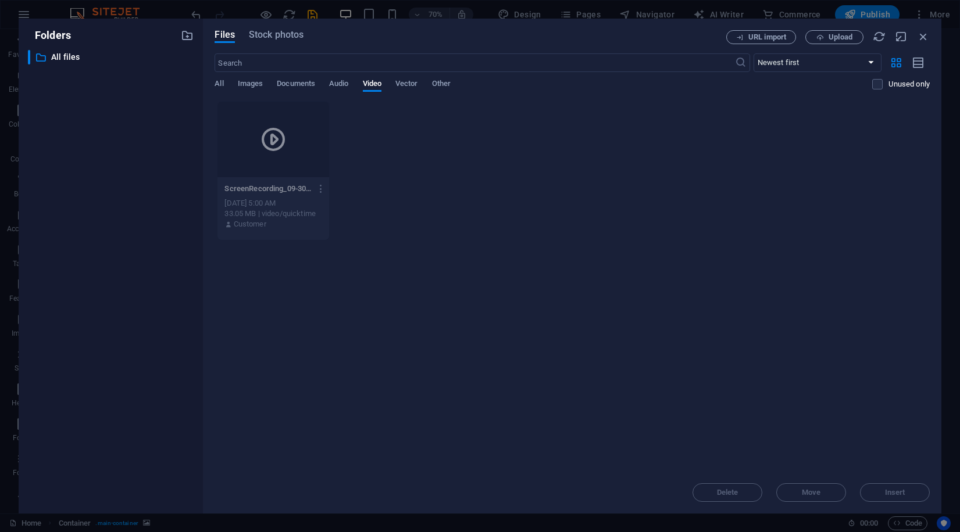
click at [208, 84] on div "Files Stock photos URL import Upload ​ Newest first Oldest first Name (A-Z) Nam…" at bounding box center [572, 266] width 738 height 495
click at [273, 134] on icon at bounding box center [273, 140] width 28 height 28
click at [913, 496] on div "Delete Move Insert" at bounding box center [571, 487] width 715 height 30
click at [904, 497] on div "Delete Move Insert" at bounding box center [571, 487] width 715 height 30
click at [304, 189] on p "ScreenRecording_09-30-202517-37-04_1-mYPQlCS-qhYeYKhQjZt2yw.mov" at bounding box center [267, 189] width 87 height 10
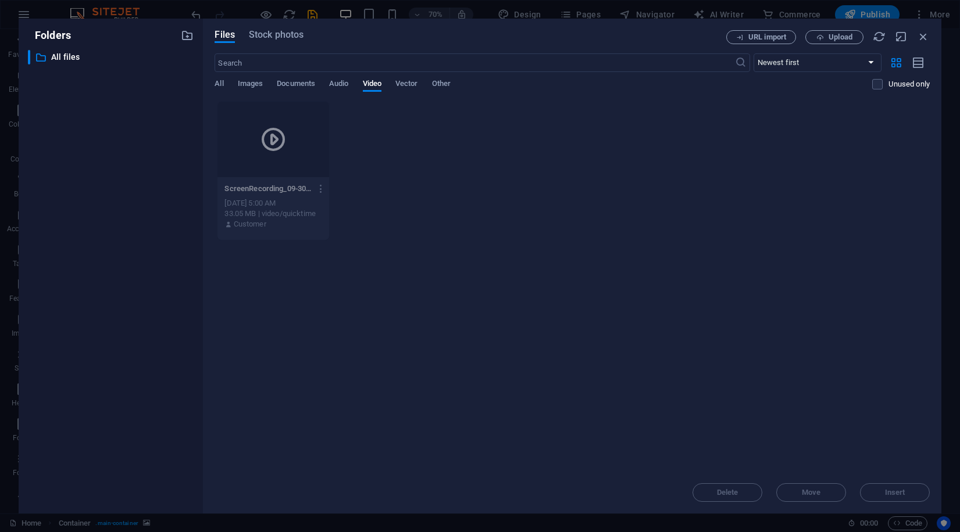
click at [295, 218] on div "33.05 MB | video/quicktime" at bounding box center [273, 214] width 98 height 10
click at [314, 196] on button "button" at bounding box center [319, 189] width 16 height 19
drag, startPoint x: 315, startPoint y: 375, endPoint x: 330, endPoint y: 226, distance: 149.5
click at [330, 228] on ul "Preview Get link Rename Duplicate Download Move to folder Delete" at bounding box center [314, 302] width 83 height 195
click at [331, 215] on h6 "Preview" at bounding box center [324, 219] width 48 height 14
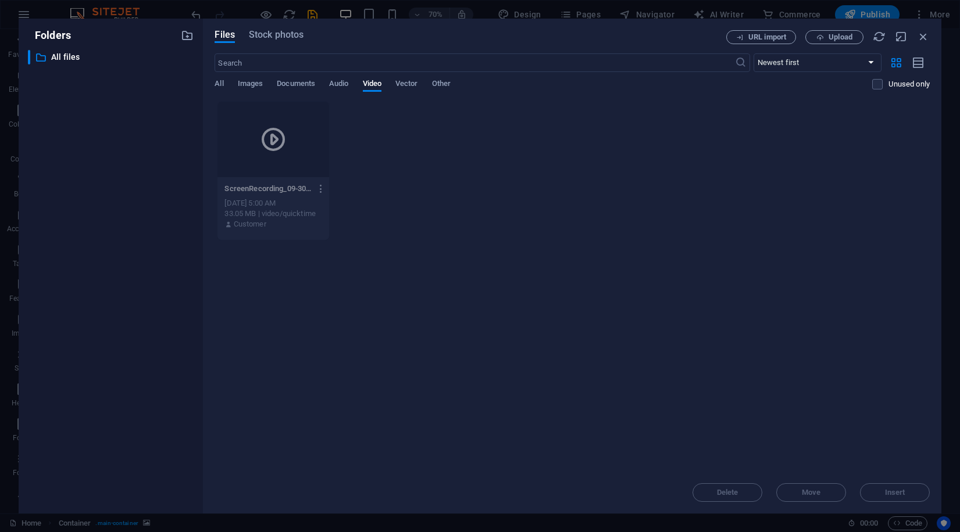
click at [318, 188] on icon "button" at bounding box center [321, 189] width 11 height 10
click at [328, 389] on h6 "Delete" at bounding box center [324, 387] width 48 height 14
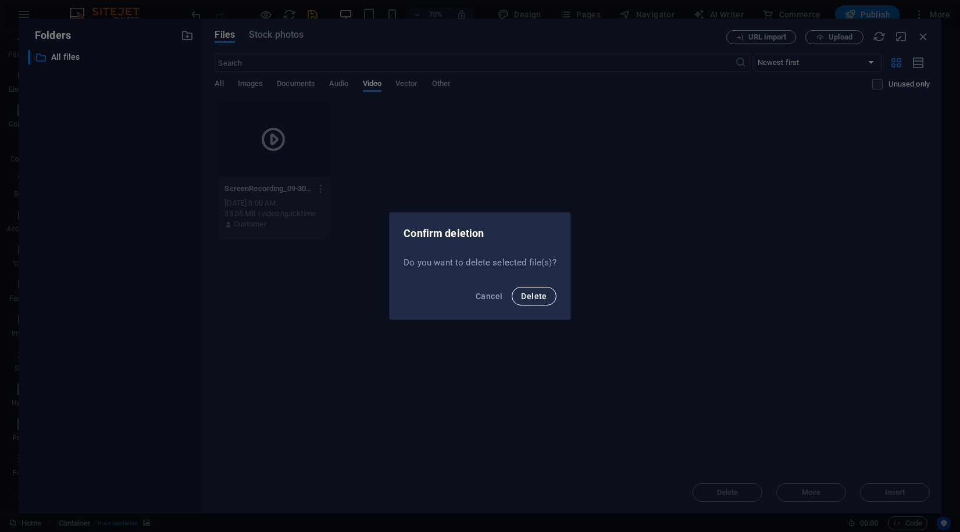
click at [539, 293] on span "Delete" at bounding box center [534, 296] width 26 height 9
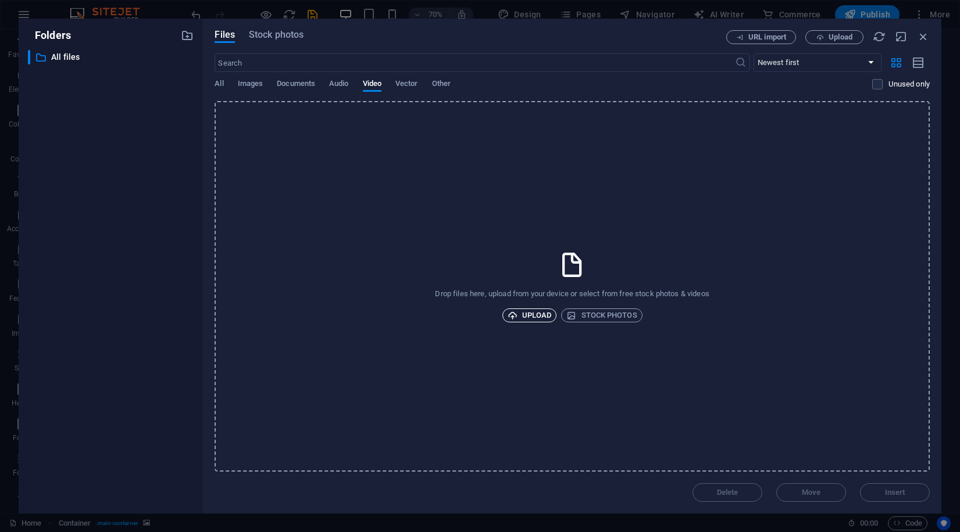
click at [518, 321] on span "Upload" at bounding box center [529, 316] width 44 height 14
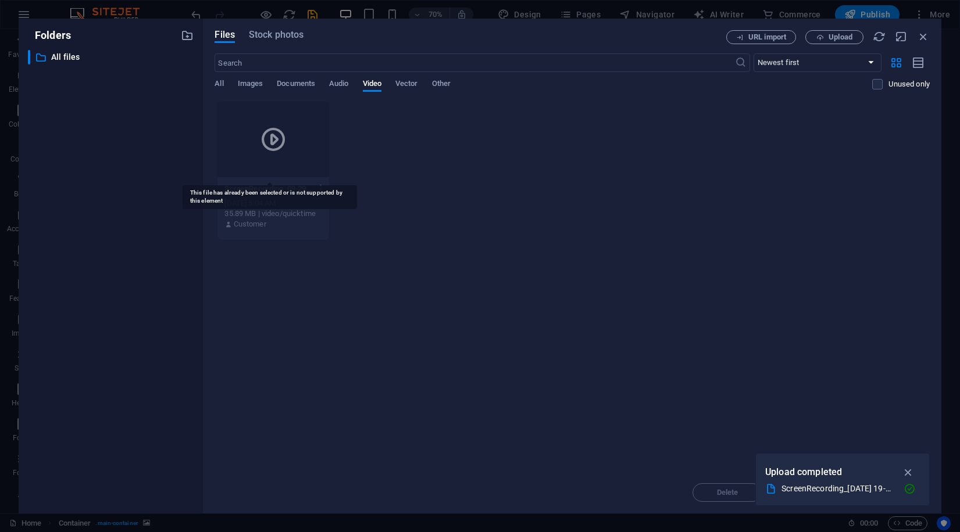
click at [259, 141] on icon at bounding box center [273, 140] width 28 height 28
click at [274, 138] on icon at bounding box center [273, 140] width 28 height 28
click at [905, 473] on icon "button" at bounding box center [907, 472] width 13 height 13
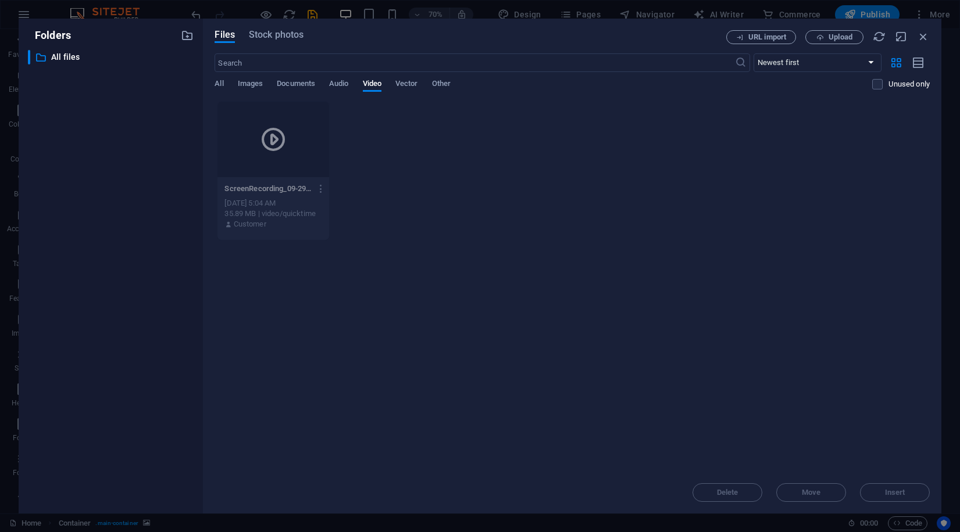
click at [888, 499] on div "Delete Move Insert" at bounding box center [571, 487] width 715 height 30
click at [889, 498] on div "Delete Move Insert" at bounding box center [571, 487] width 715 height 30
click at [306, 85] on span "Documents" at bounding box center [296, 85] width 38 height 16
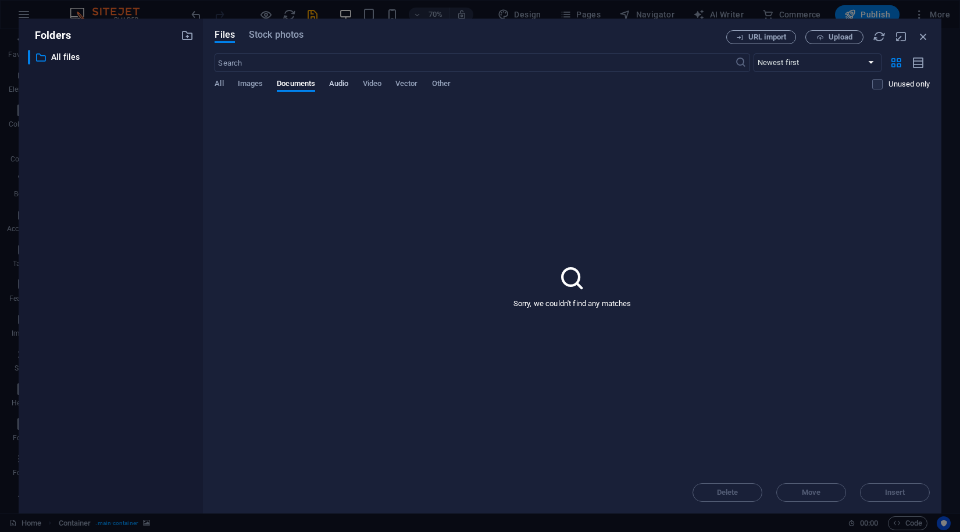
click at [344, 85] on span "Audio" at bounding box center [338, 85] width 19 height 16
click at [370, 85] on span "Video" at bounding box center [372, 85] width 19 height 16
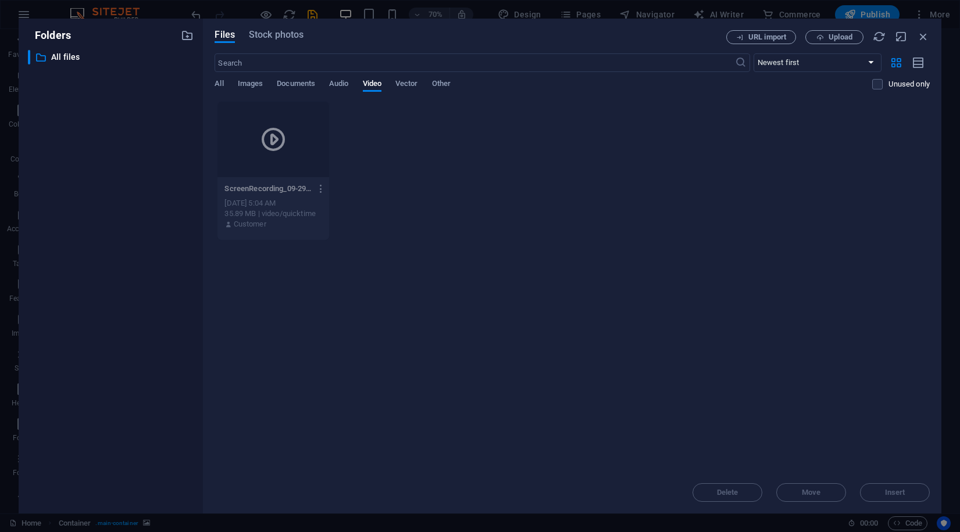
click at [317, 188] on icon "button" at bounding box center [321, 189] width 11 height 10
click at [345, 209] on li "Preview" at bounding box center [314, 219] width 83 height 28
click at [274, 38] on span "Stock photos" at bounding box center [276, 35] width 55 height 14
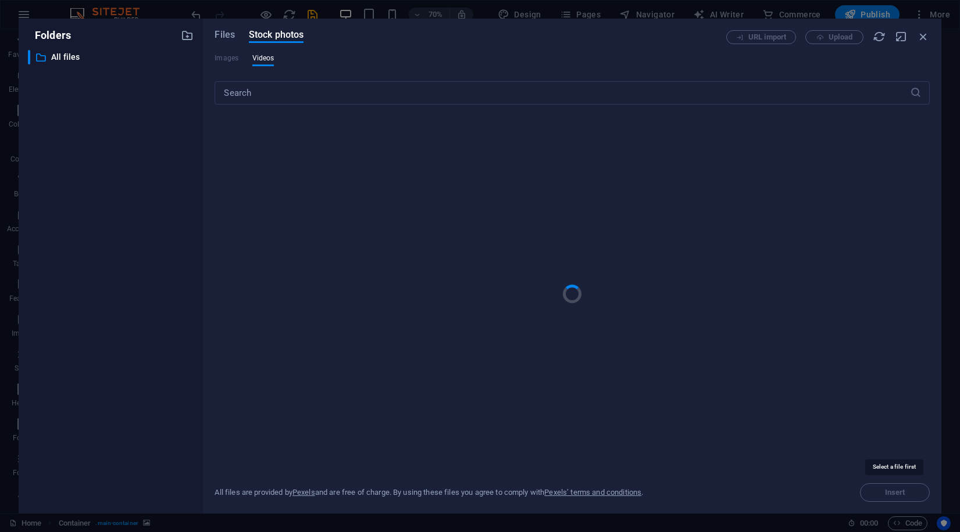
click at [874, 496] on span "Insert" at bounding box center [895, 493] width 70 height 19
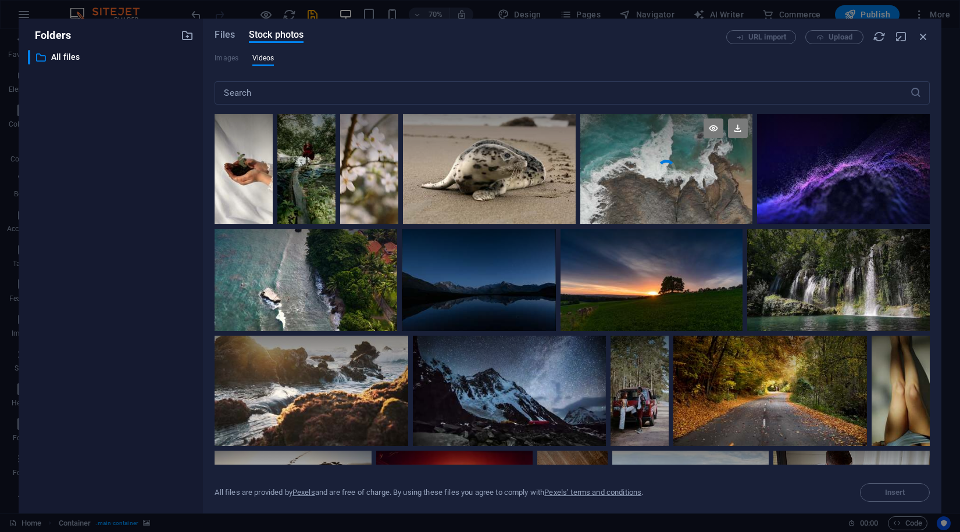
click at [692, 154] on div at bounding box center [666, 141] width 173 height 55
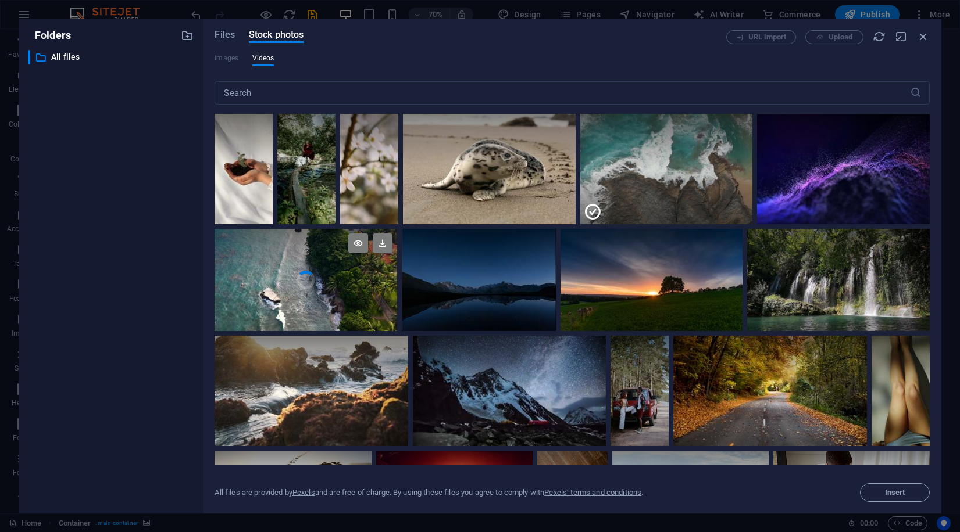
click at [291, 268] on div at bounding box center [305, 254] width 182 height 51
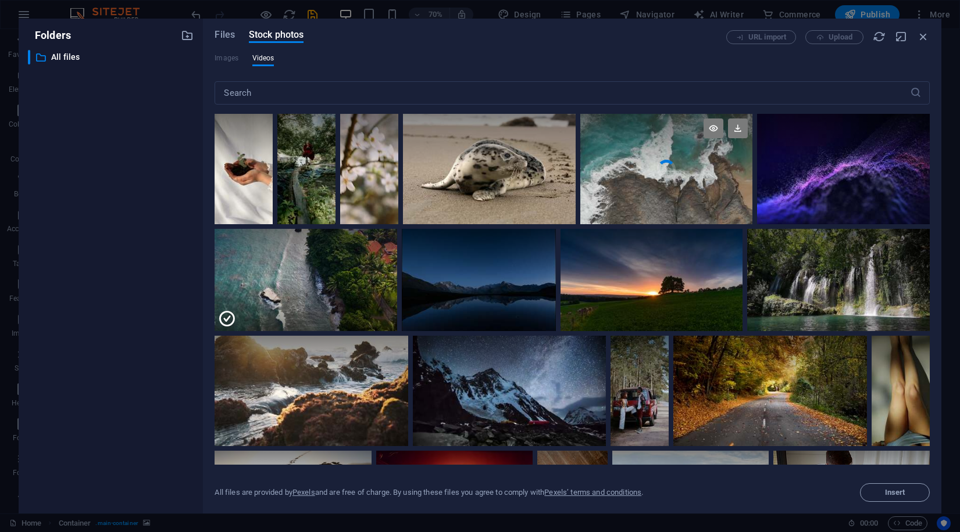
click at [640, 187] on video "Your browser does not support the video tag." at bounding box center [666, 169] width 173 height 110
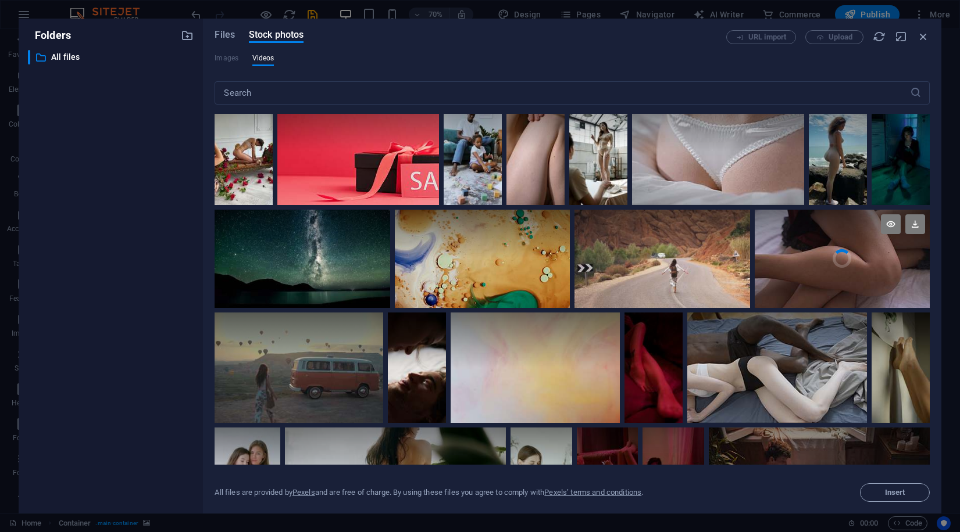
scroll to position [493, 0]
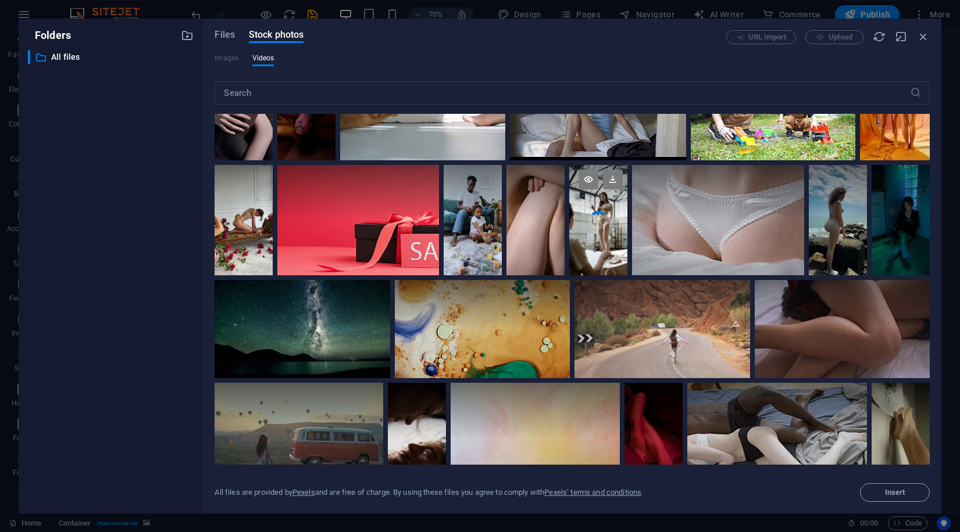
click at [584, 224] on video "Your browser does not support the video tag." at bounding box center [598, 220] width 58 height 110
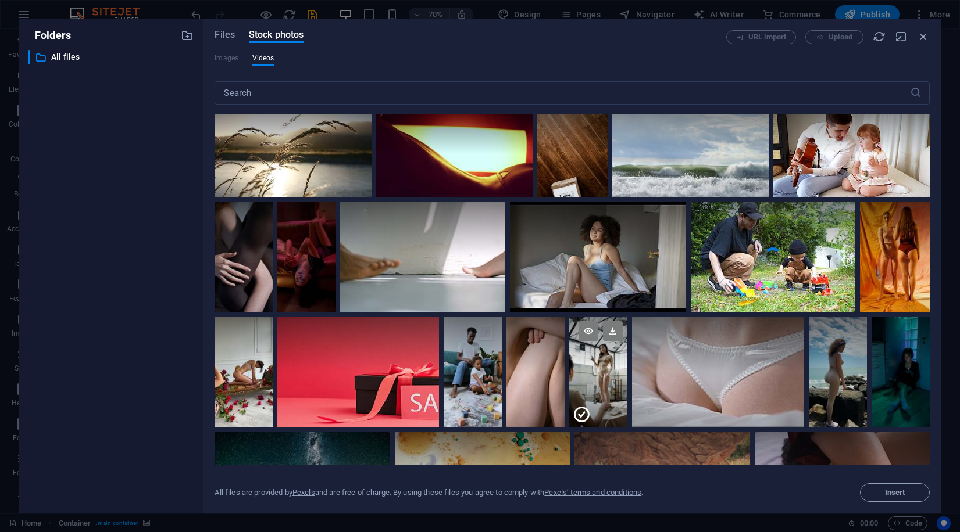
scroll to position [0, 0]
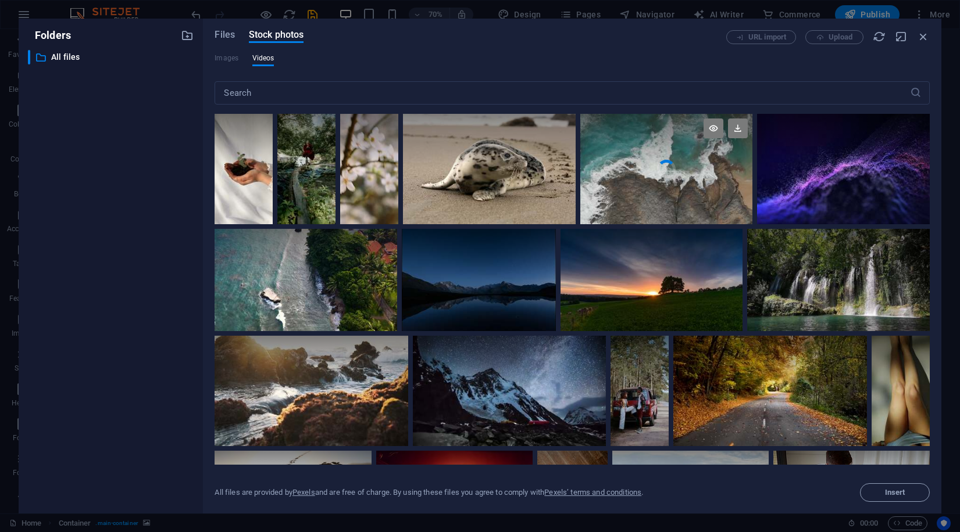
click at [674, 176] on video "Your browser does not support the video tag." at bounding box center [666, 169] width 173 height 110
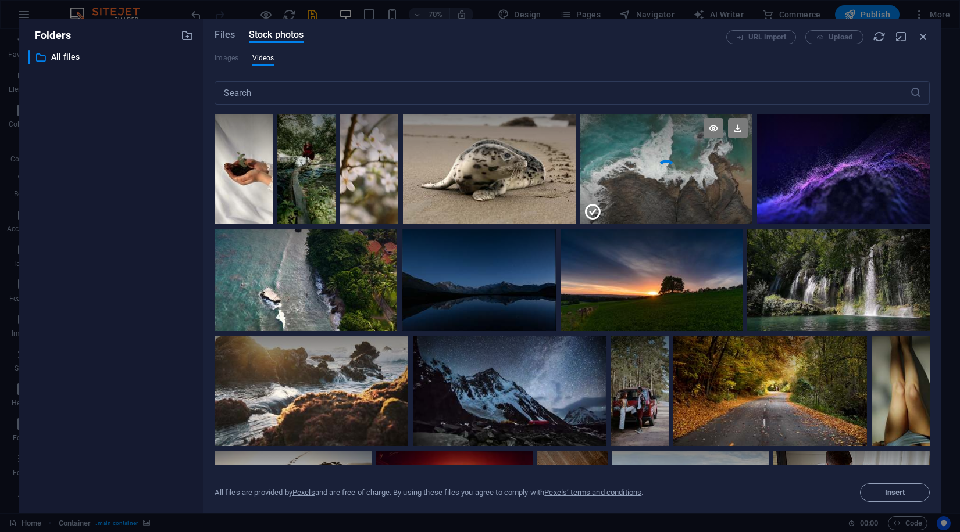
click at [593, 213] on icon at bounding box center [592, 212] width 19 height 19
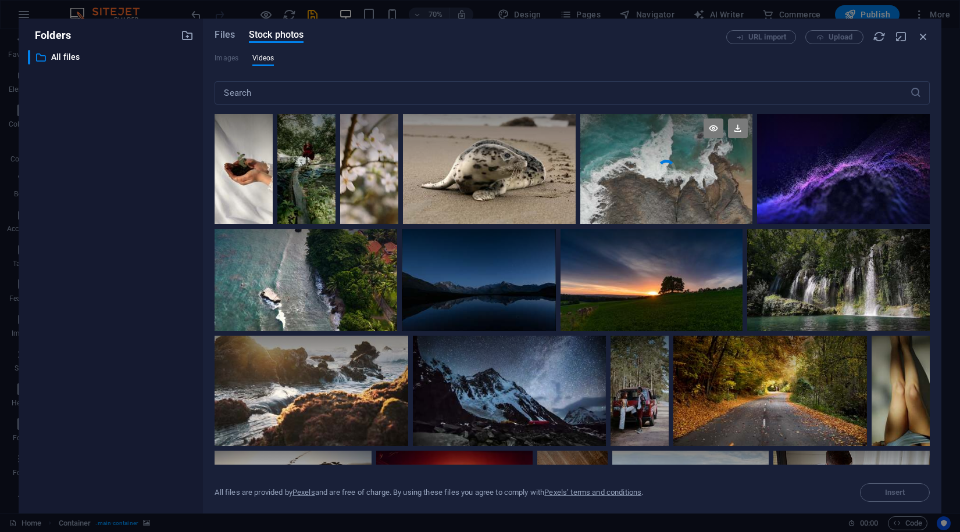
click at [638, 204] on video "Your browser does not support the video tag." at bounding box center [666, 169] width 173 height 110
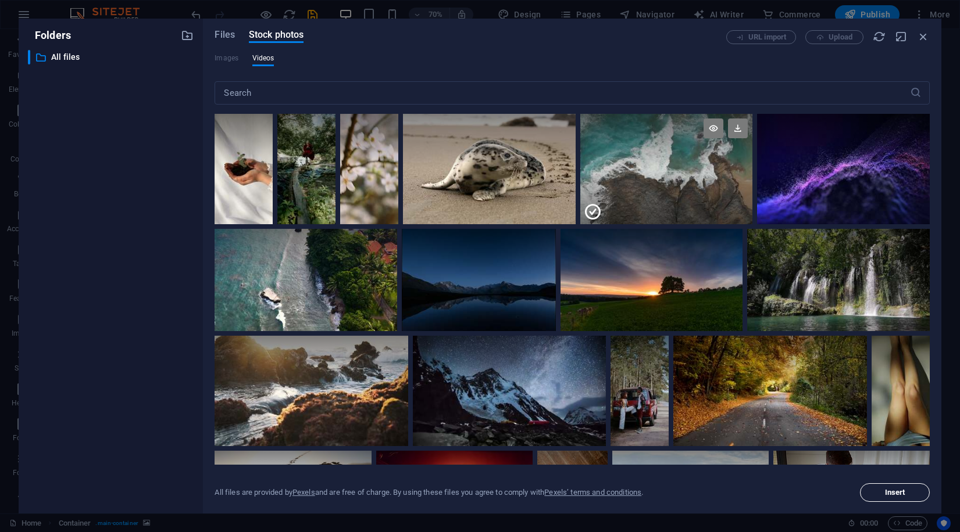
click at [890, 492] on span "Insert" at bounding box center [895, 492] width 20 height 7
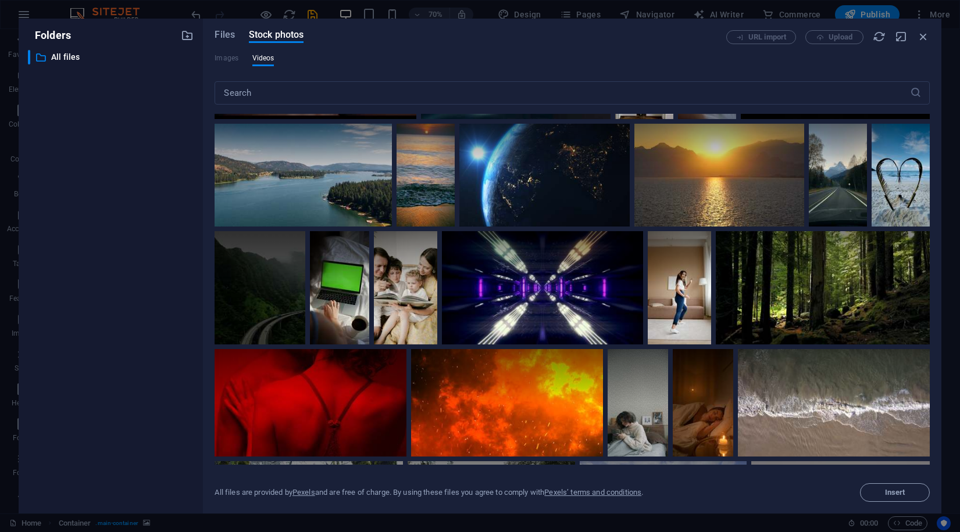
scroll to position [1194, 0]
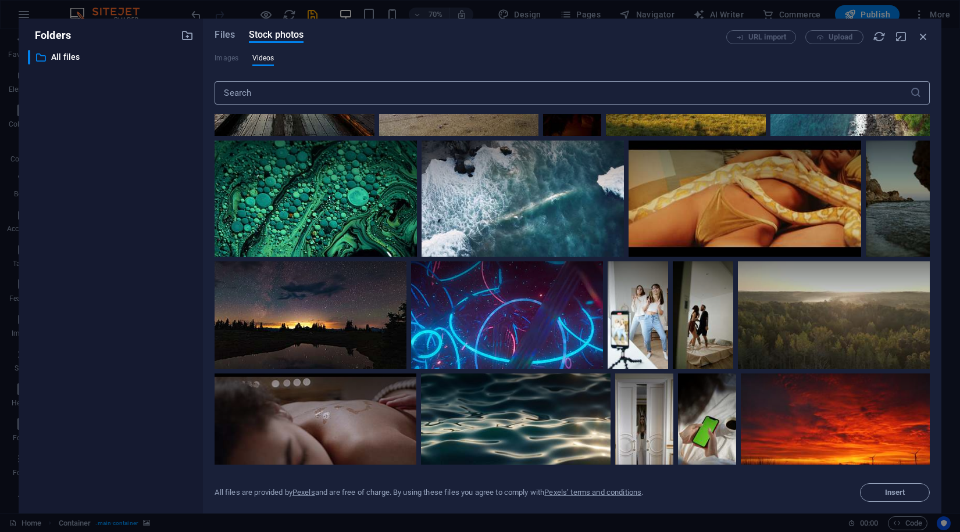
click at [355, 101] on input "text" at bounding box center [561, 92] width 695 height 23
type input "waves"
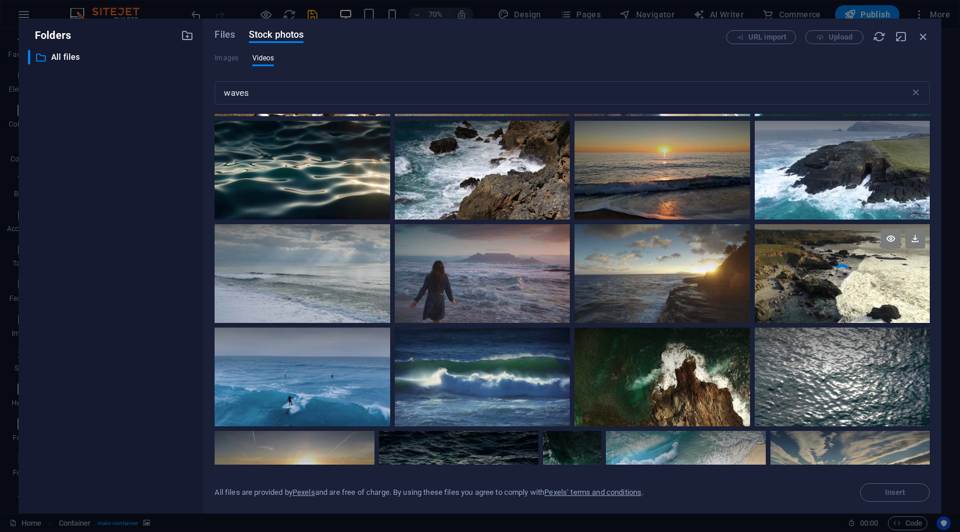
scroll to position [917, 0]
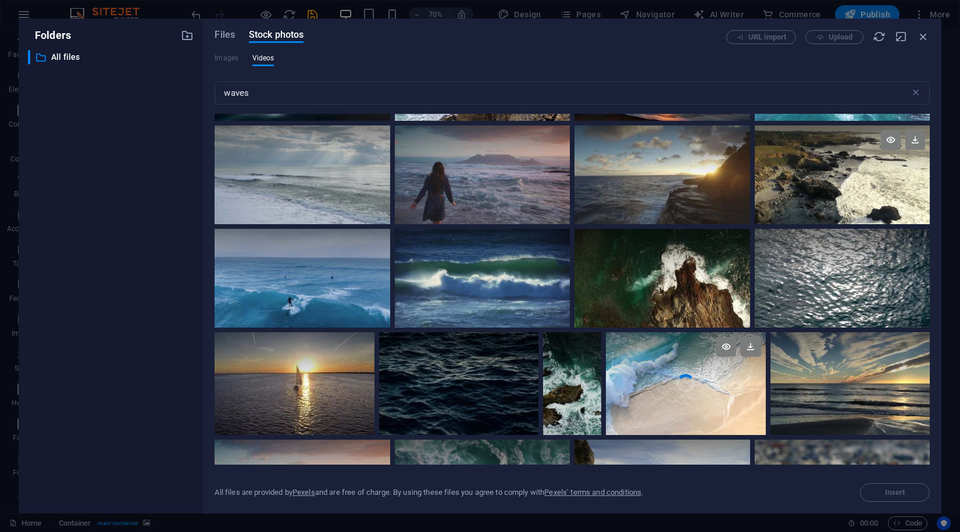
click at [713, 398] on video "Your browser does not support the video tag." at bounding box center [685, 383] width 159 height 103
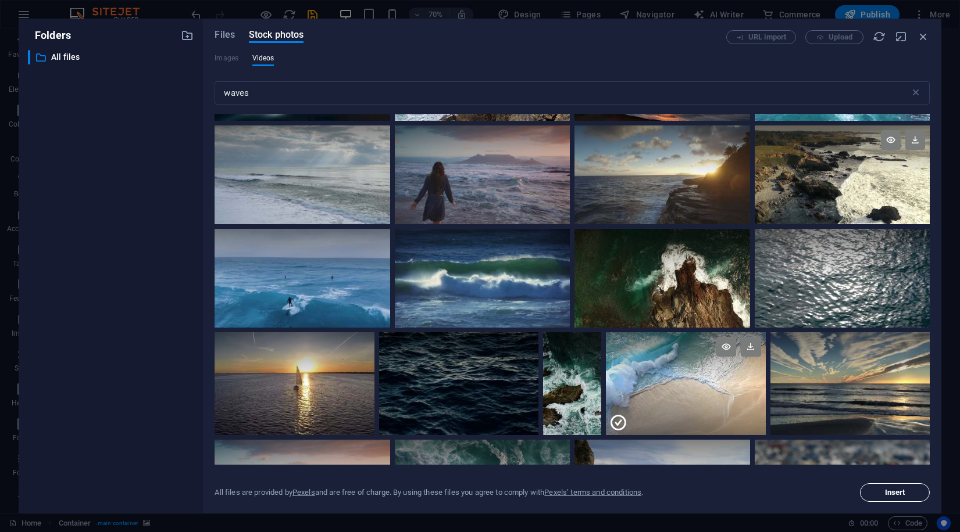
click at [912, 493] on span "Insert" at bounding box center [894, 492] width 59 height 7
click at [226, 35] on span "Files" at bounding box center [224, 35] width 20 height 14
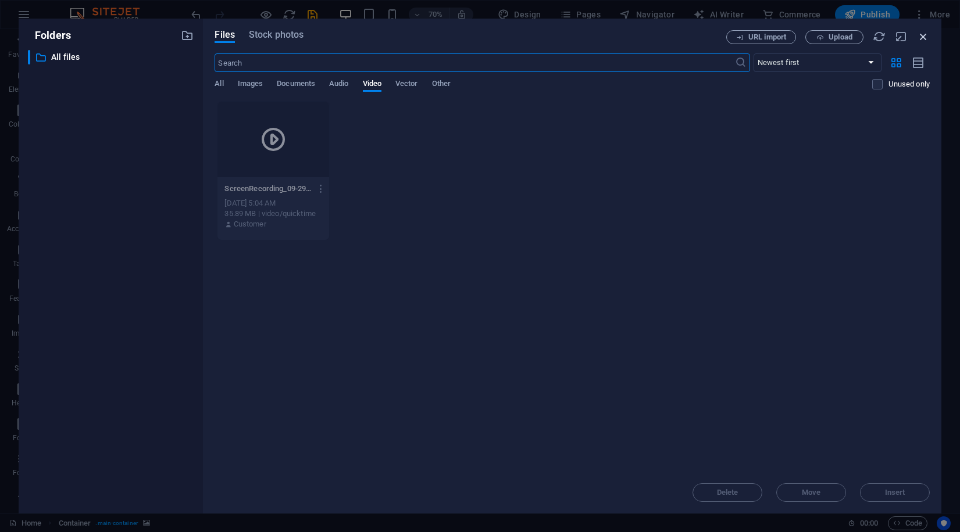
click at [917, 35] on icon "button" at bounding box center [923, 36] width 13 height 13
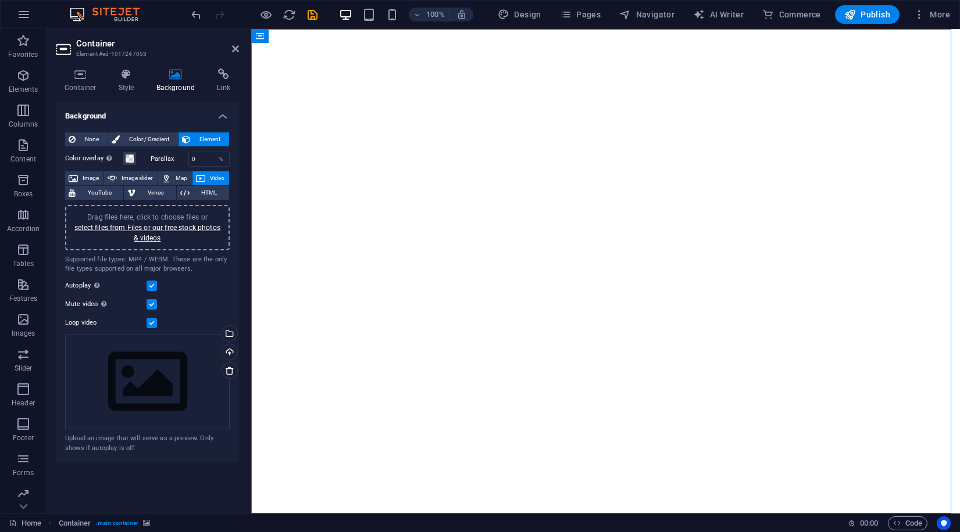
drag, startPoint x: 196, startPoint y: 469, endPoint x: 232, endPoint y: 460, distance: 36.7
click at [232, 460] on div "Background None Color / Gradient Element Stretch background to full-width Color…" at bounding box center [147, 303] width 183 height 402
click at [201, 108] on h4 "Background" at bounding box center [147, 112] width 183 height 21
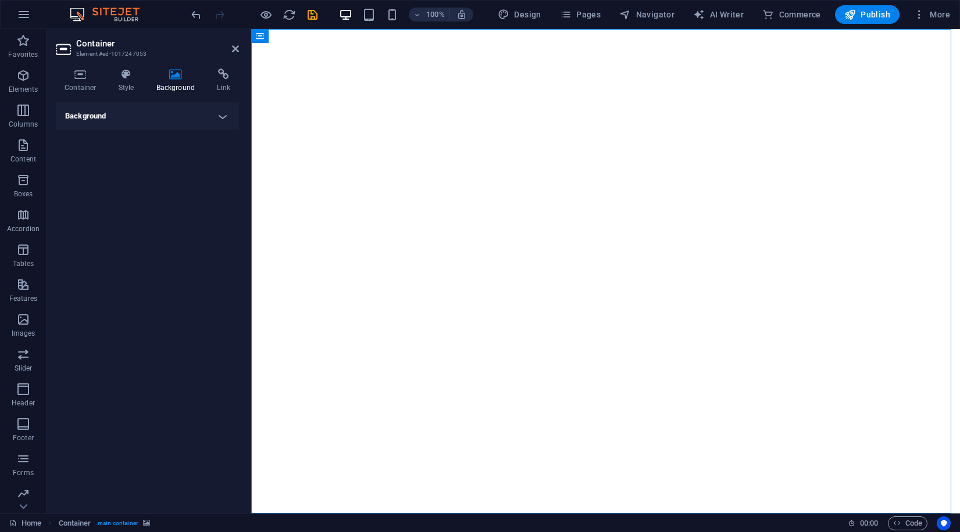
click at [224, 112] on h4 "Background" at bounding box center [147, 116] width 183 height 28
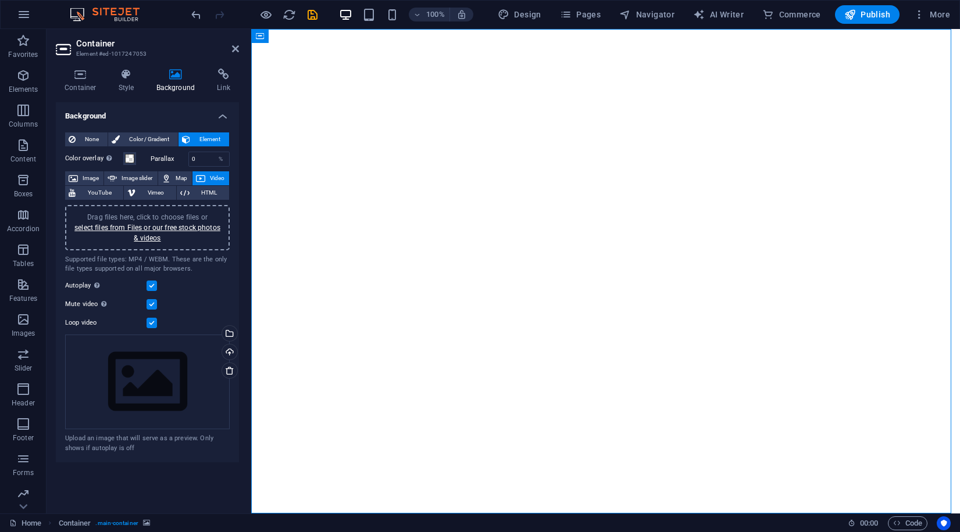
drag, startPoint x: 178, startPoint y: 529, endPoint x: 255, endPoint y: 515, distance: 77.4
click at [255, 515] on div "Home Container . main-container 00 : 00 Code" at bounding box center [480, 523] width 960 height 19
click at [170, 232] on div "Drag files here, click to choose files or select files from Files or our free s…" at bounding box center [147, 227] width 151 height 31
click at [143, 142] on span "Color / Gradient" at bounding box center [148, 140] width 51 height 14
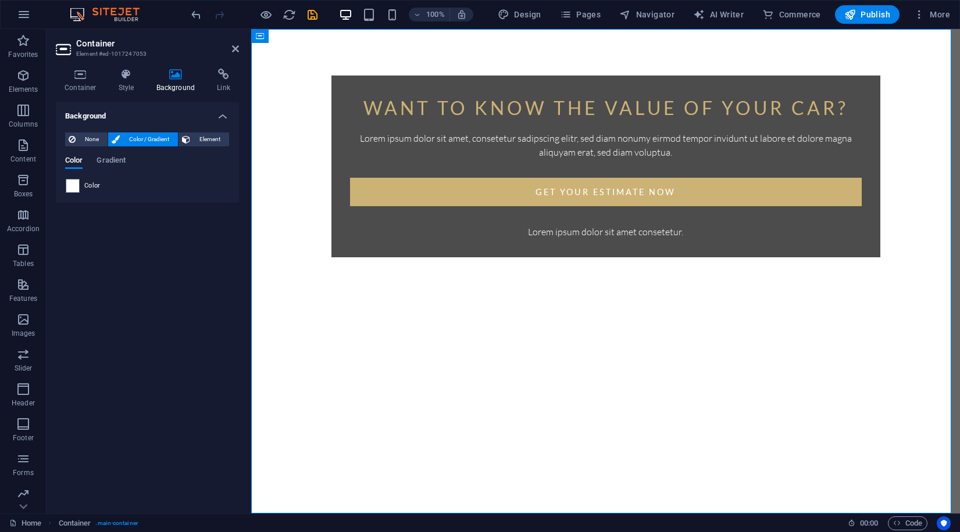
click at [148, 94] on div "Container Style Background Link Size Height 100 Default px rem % vh vw Min. hei…" at bounding box center [147, 287] width 183 height 436
click at [216, 141] on span "Element" at bounding box center [210, 140] width 32 height 14
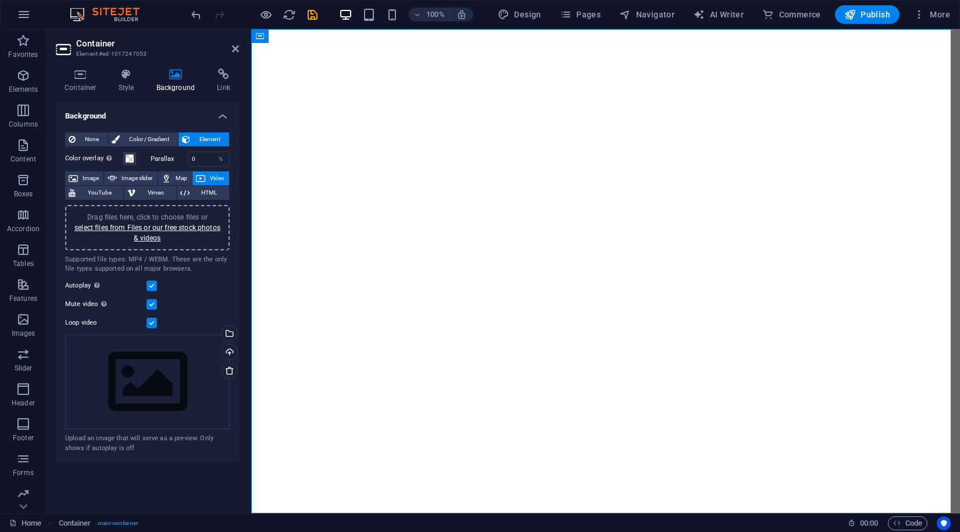
click at [221, 179] on span "Video" at bounding box center [217, 178] width 17 height 14
click at [133, 357] on div "Drag files here, click to choose files or select files from Files or our free s…" at bounding box center [147, 382] width 164 height 95
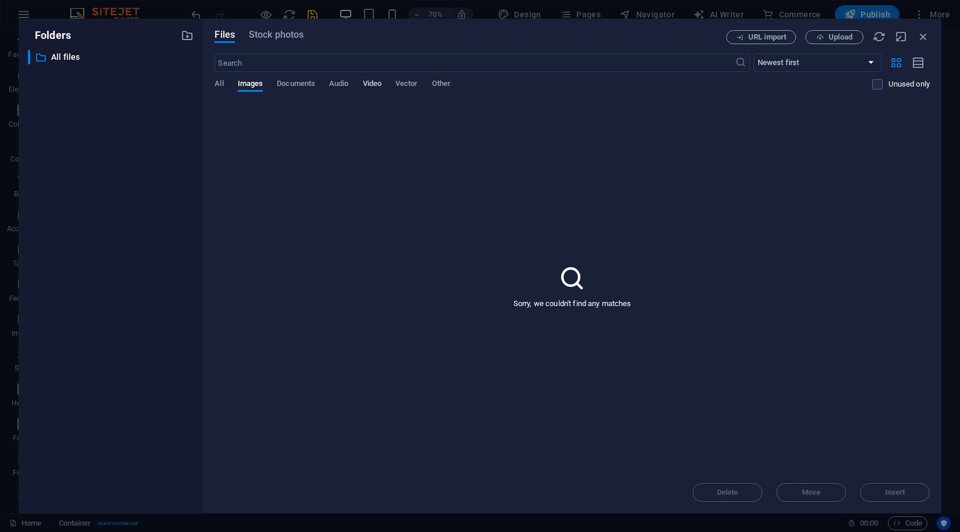
click at [370, 83] on span "Video" at bounding box center [372, 85] width 19 height 16
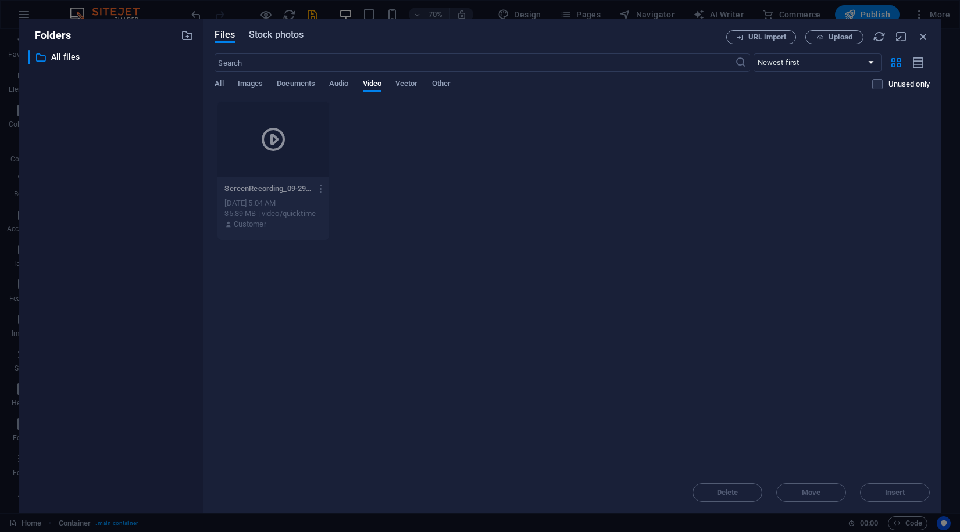
click at [263, 34] on span "Stock photos" at bounding box center [276, 35] width 55 height 14
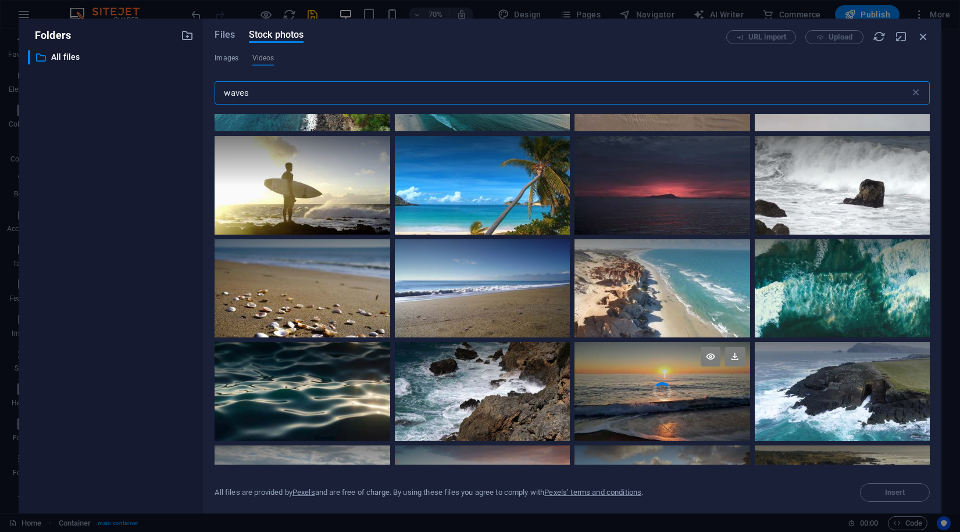
scroll to position [894, 0]
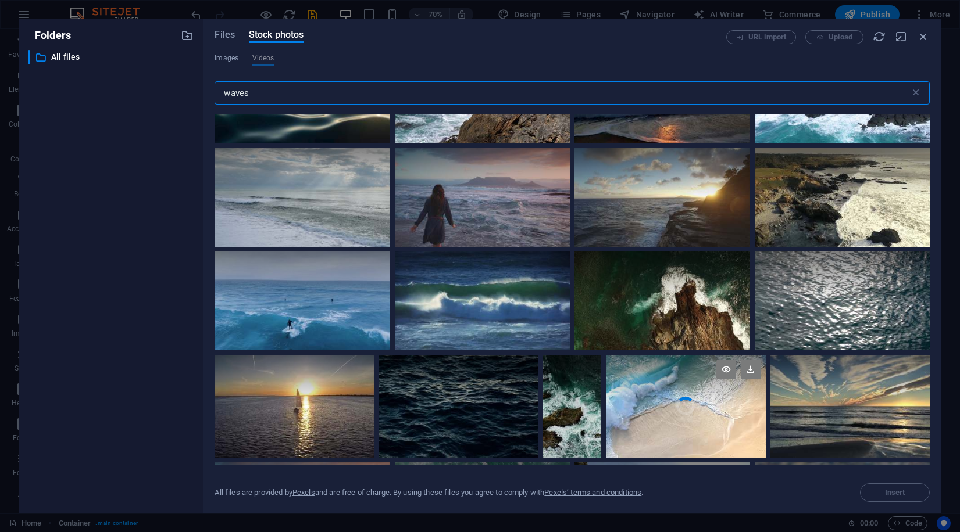
click at [675, 370] on div at bounding box center [685, 381] width 159 height 52
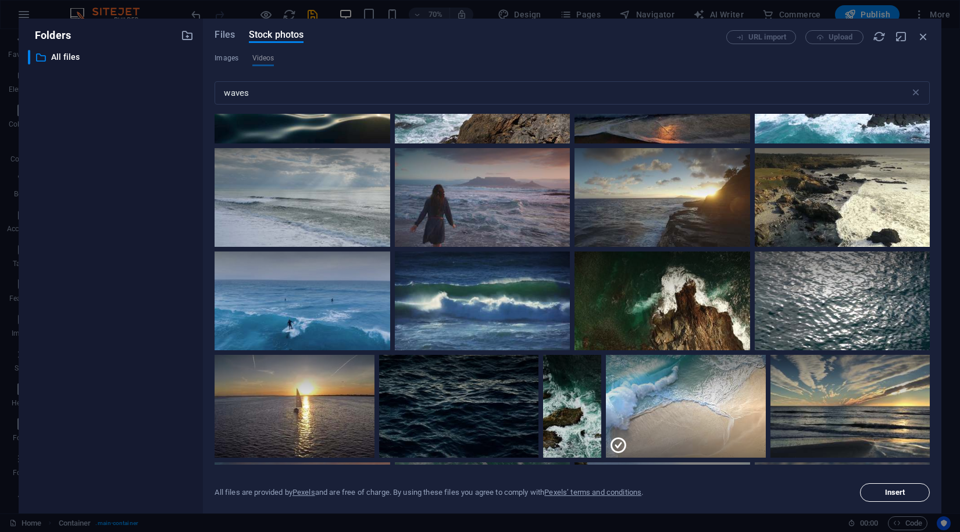
click at [876, 497] on button "Insert" at bounding box center [895, 493] width 70 height 19
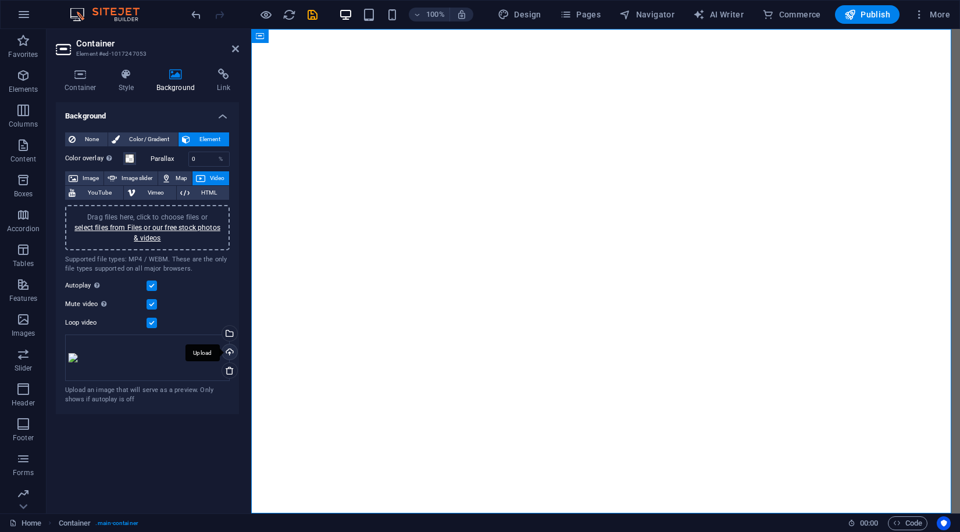
click at [228, 351] on div "Upload" at bounding box center [228, 353] width 17 height 17
click at [137, 374] on div "Drag files here, click to choose files or select files from Files or our free s…" at bounding box center [147, 358] width 164 height 46
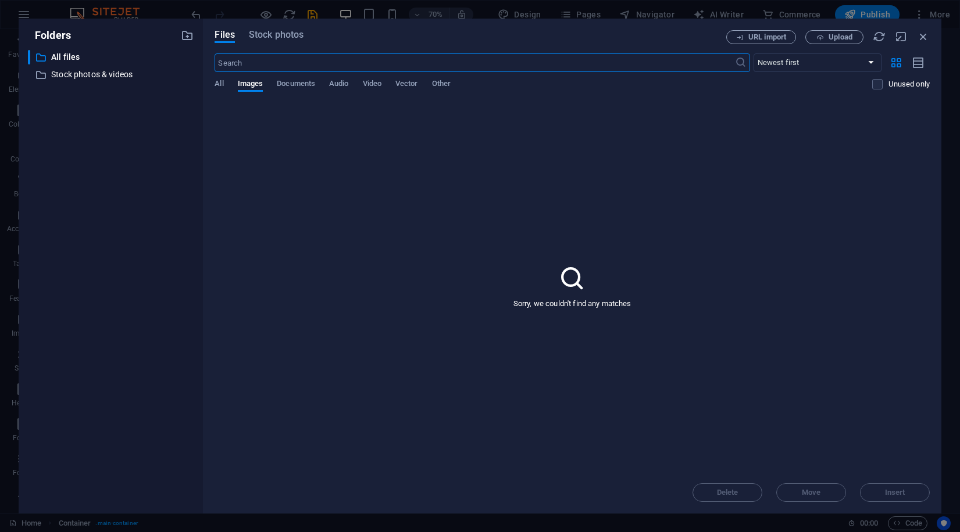
click at [931, 35] on div "Files Stock photos URL import Upload ​ Newest first Oldest first Name (A-Z) Nam…" at bounding box center [572, 266] width 738 height 495
click at [925, 40] on icon "button" at bounding box center [923, 36] width 13 height 13
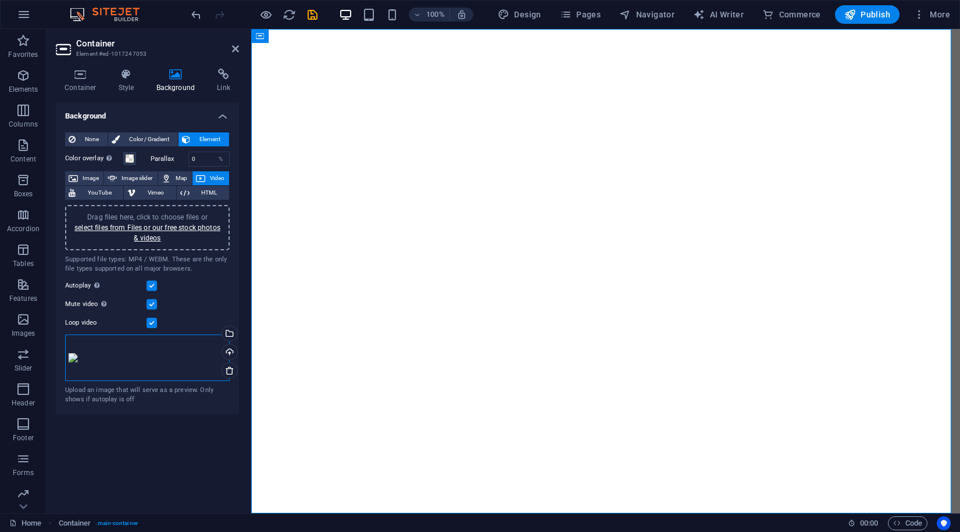
drag, startPoint x: 146, startPoint y: 385, endPoint x: 130, endPoint y: 337, distance: 51.1
click at [145, 310] on div "Drag files here, click to choose files or select files from Files or our free s…" at bounding box center [147, 303] width 164 height 205
click at [127, 356] on div "Drag files here, click to choose files or select files from Files or our free s…" at bounding box center [147, 358] width 164 height 46
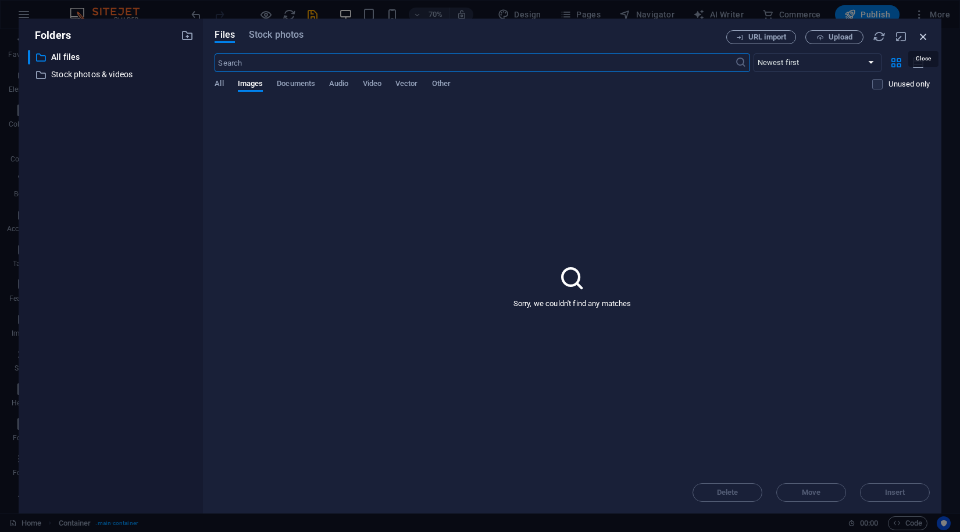
click at [926, 38] on icon "button" at bounding box center [923, 36] width 13 height 13
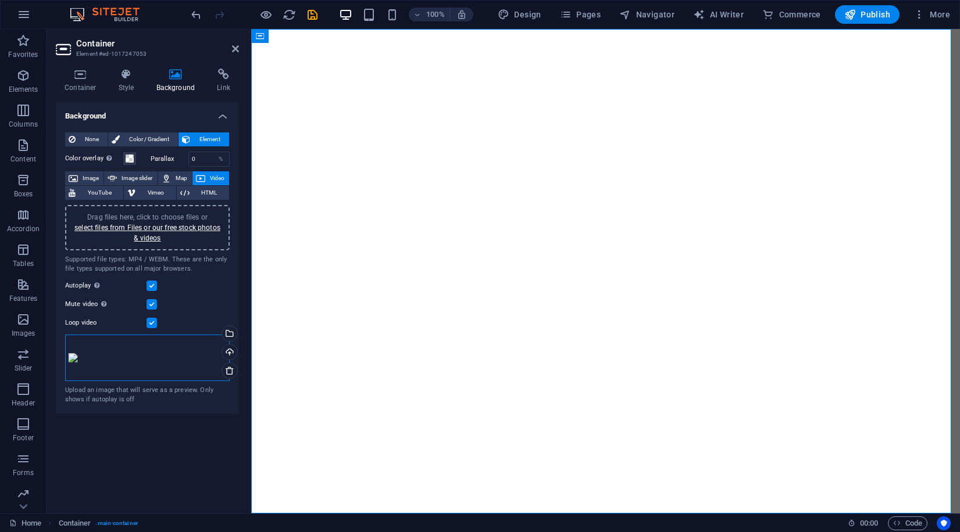
drag, startPoint x: 168, startPoint y: 371, endPoint x: 167, endPoint y: 214, distance: 156.9
click at [167, 214] on div "Drag files here, click to choose files or select files from Files or our free s…" at bounding box center [147, 303] width 164 height 205
click at [125, 224] on link "select files from Files or our free stock photos & videos" at bounding box center [147, 233] width 146 height 19
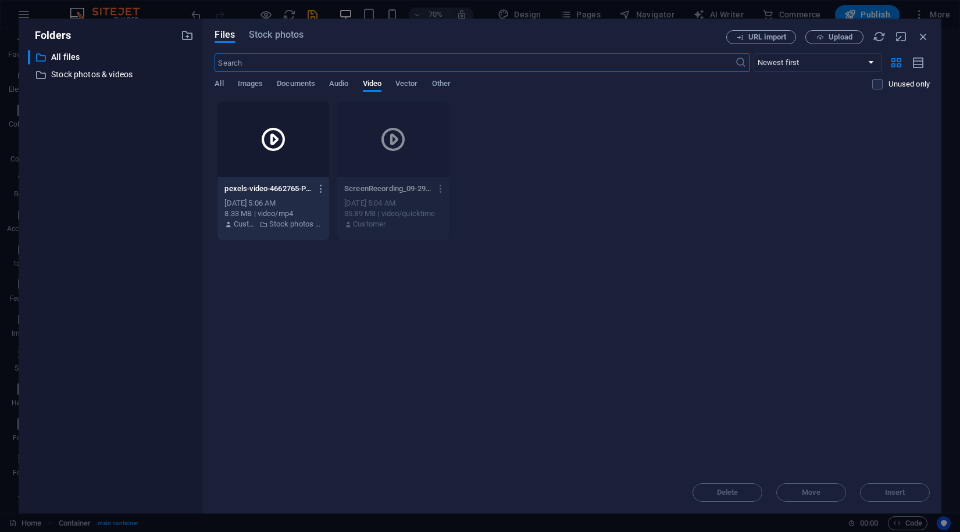
click at [264, 140] on icon at bounding box center [273, 140] width 28 height 28
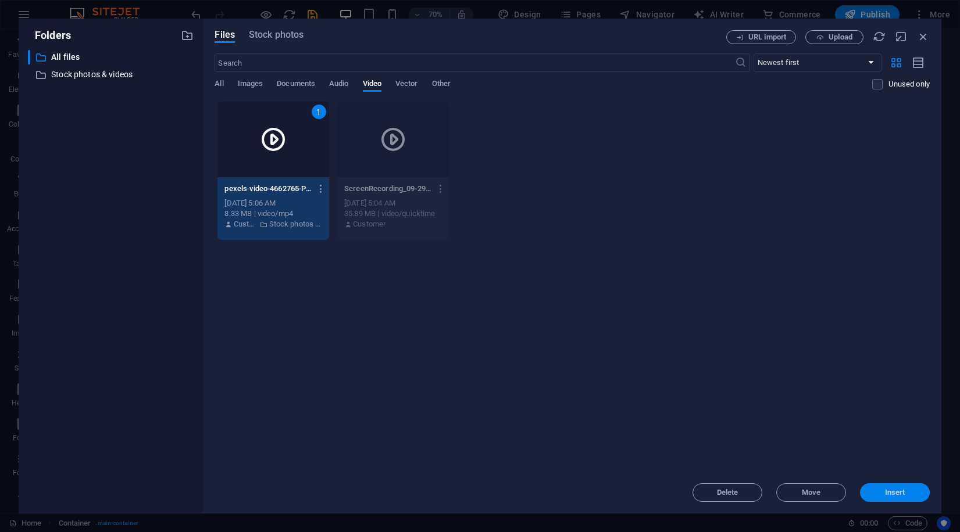
click at [887, 490] on span "Insert" at bounding box center [895, 492] width 20 height 7
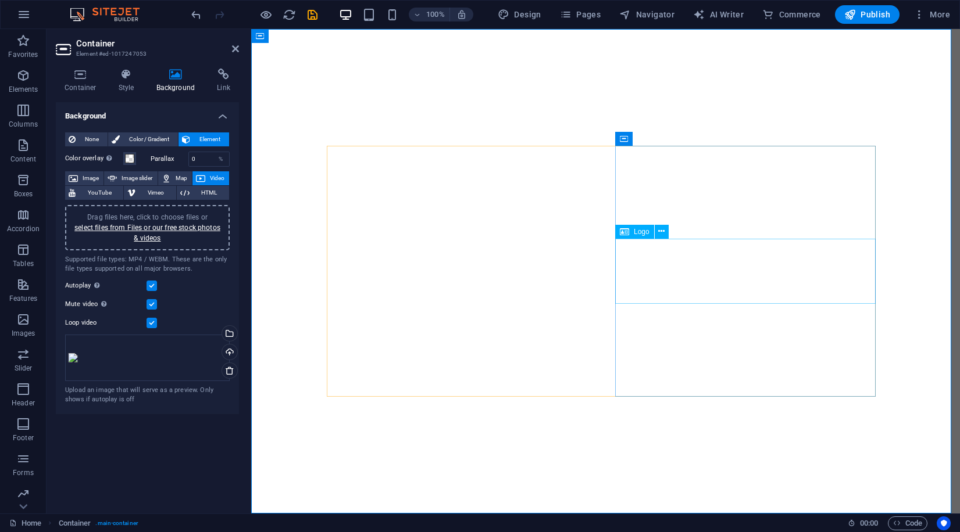
click at [634, 234] on span "Logo" at bounding box center [642, 231] width 16 height 7
click at [663, 231] on icon at bounding box center [661, 232] width 6 height 12
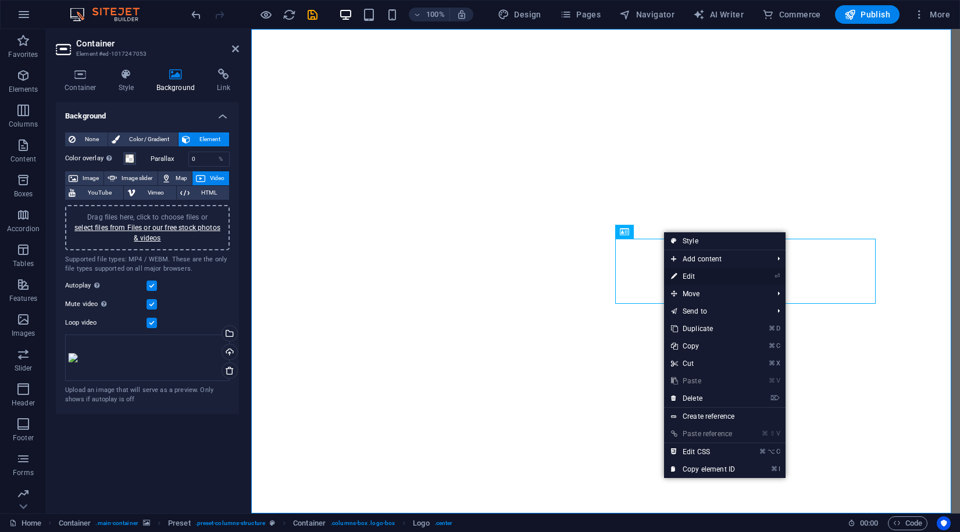
click at [711, 278] on link "⏎ Edit" at bounding box center [703, 276] width 78 height 17
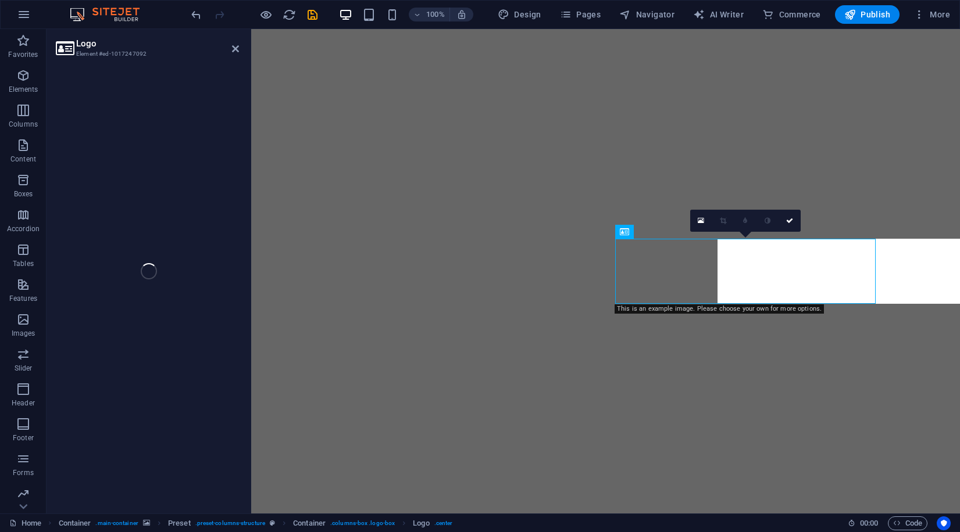
select select "px"
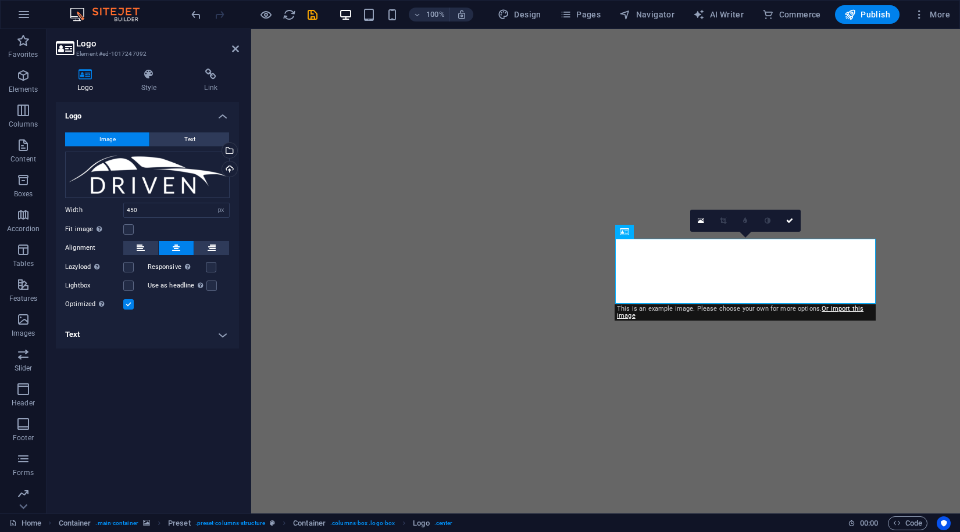
click at [104, 138] on span "Image" at bounding box center [107, 140] width 16 height 14
click at [196, 176] on div "Drag files here, click to choose files or select files from Files or our free s…" at bounding box center [147, 175] width 164 height 46
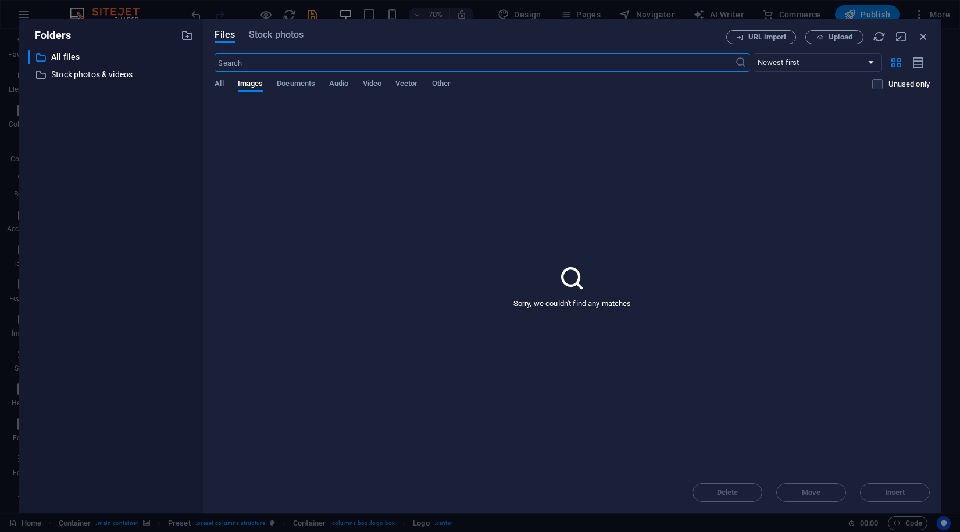
click at [956, 174] on div "Folders ​ All files All files ​ Stock photos & videos Stock photos & videos Fil…" at bounding box center [480, 266] width 960 height 532
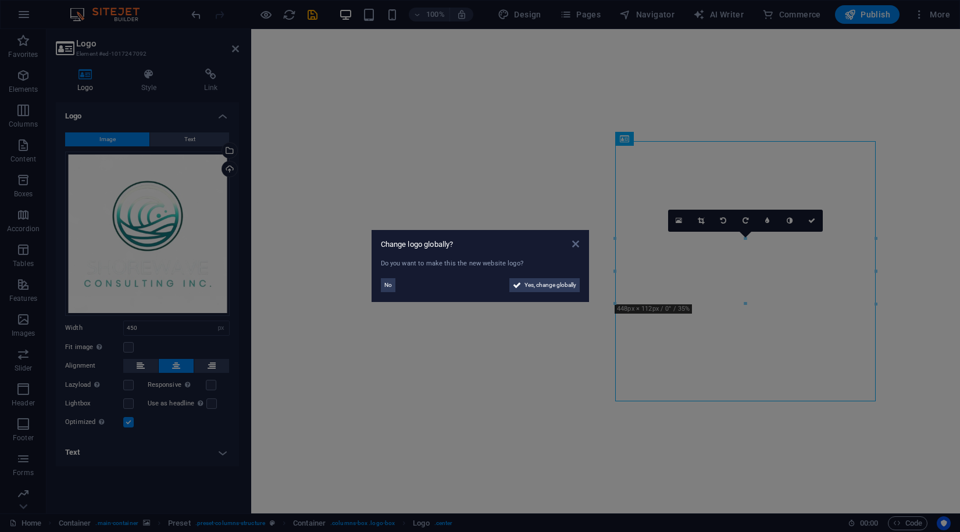
click at [575, 241] on icon at bounding box center [575, 243] width 7 height 9
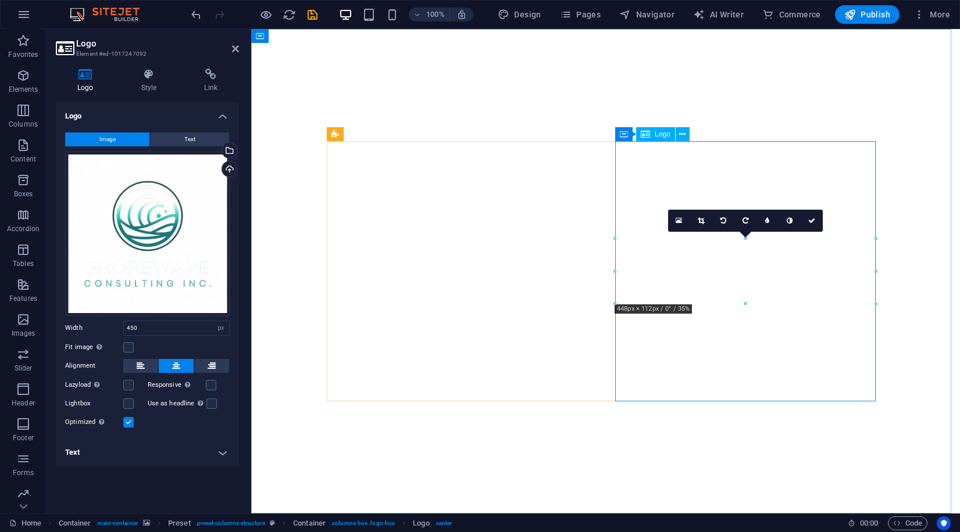
click at [702, 133] on icon at bounding box center [704, 134] width 6 height 12
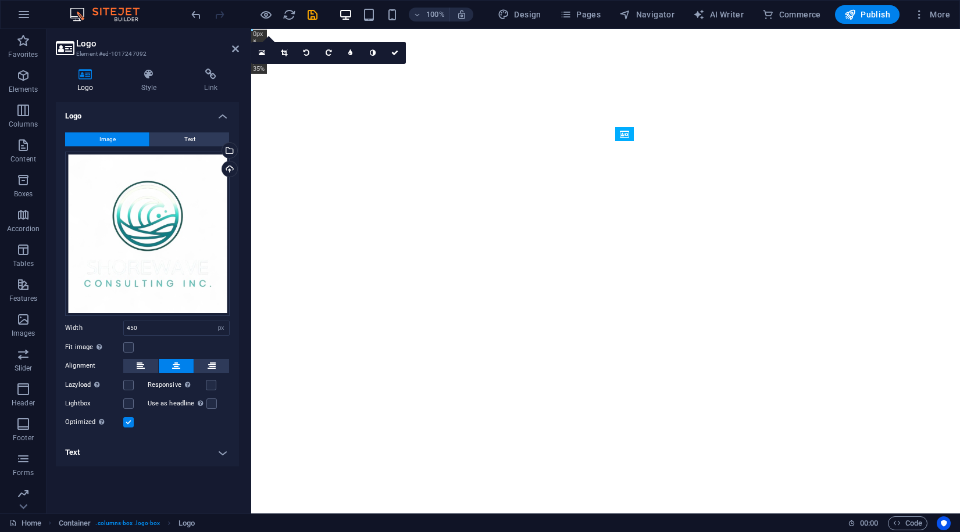
click at [785, 130] on figure at bounding box center [605, 271] width 708 height 485
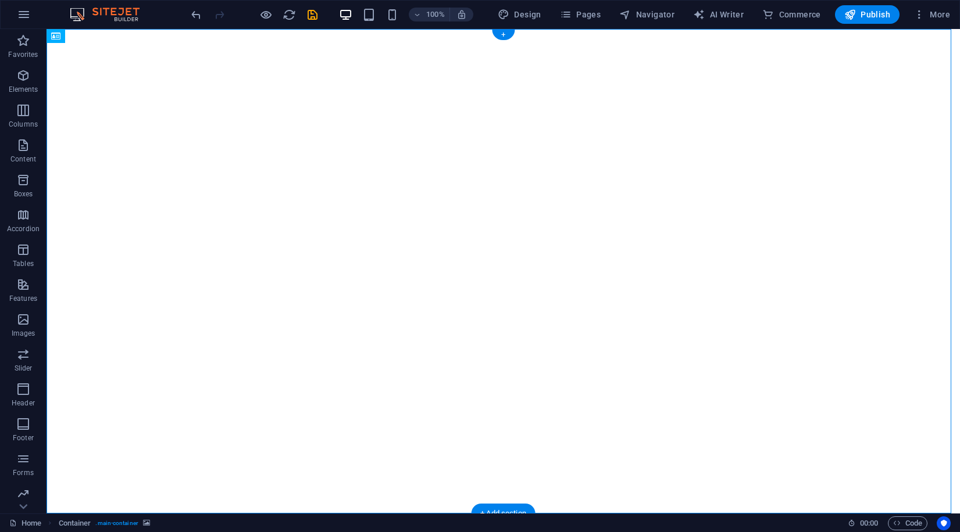
click at [848, 202] on figure at bounding box center [502, 271] width 913 height 485
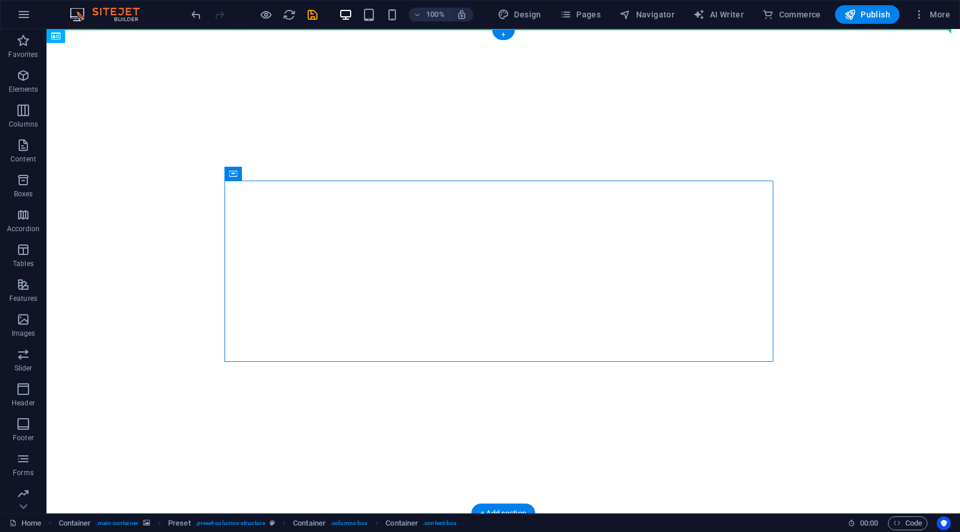
drag, startPoint x: 257, startPoint y: 185, endPoint x: 186, endPoint y: 174, distance: 72.3
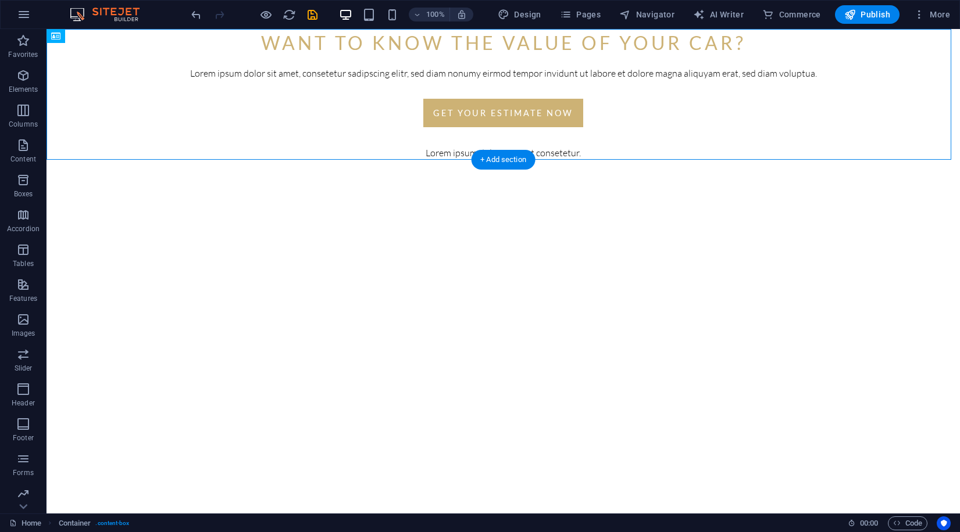
click at [564, 230] on figure at bounding box center [502, 402] width 913 height 485
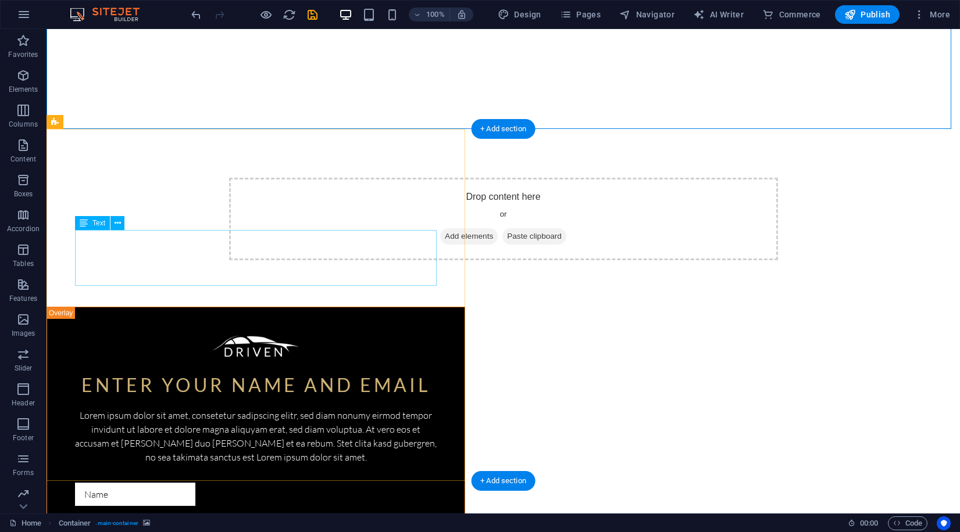
scroll to position [0, 0]
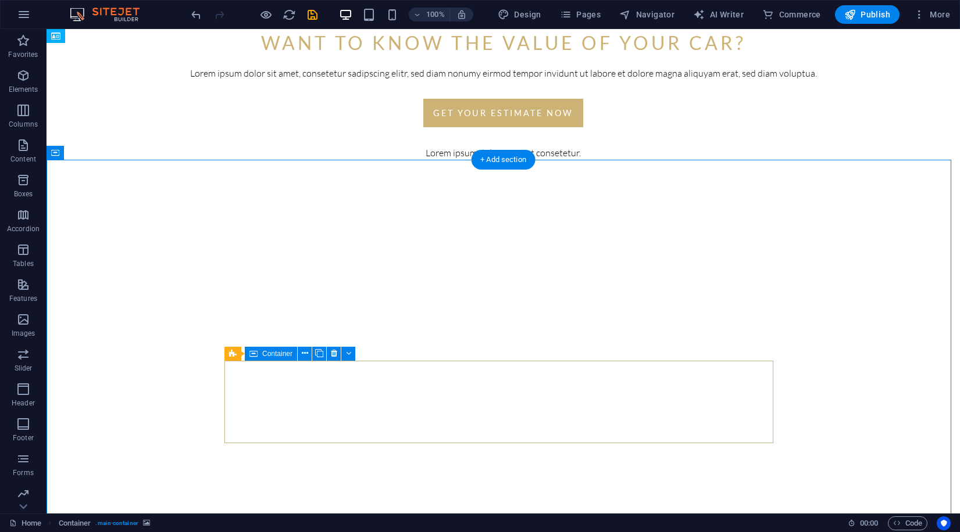
drag, startPoint x: 428, startPoint y: 221, endPoint x: 463, endPoint y: 423, distance: 204.1
click at [462, 424] on div "Drop content here or Add elements Paste clipboard" at bounding box center [502, 490] width 913 height 660
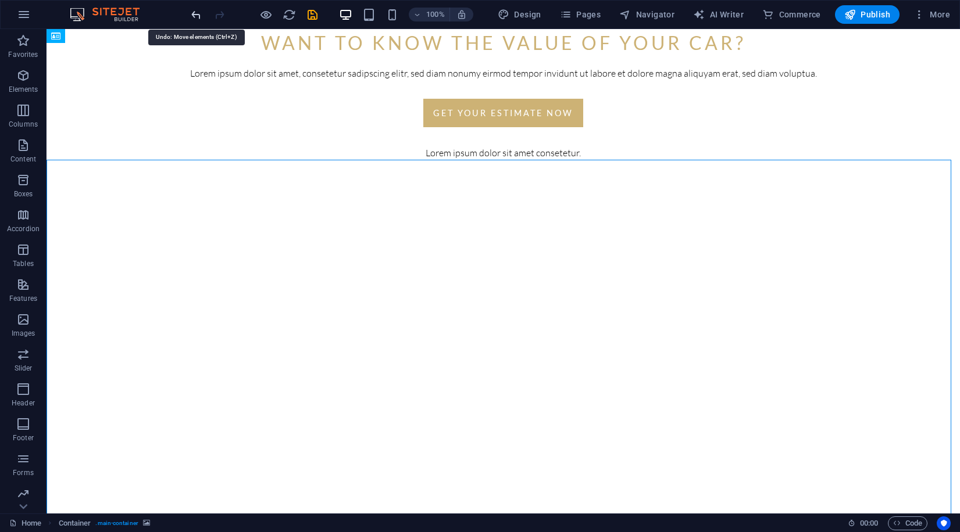
click at [196, 8] on icon "undo" at bounding box center [195, 14] width 13 height 13
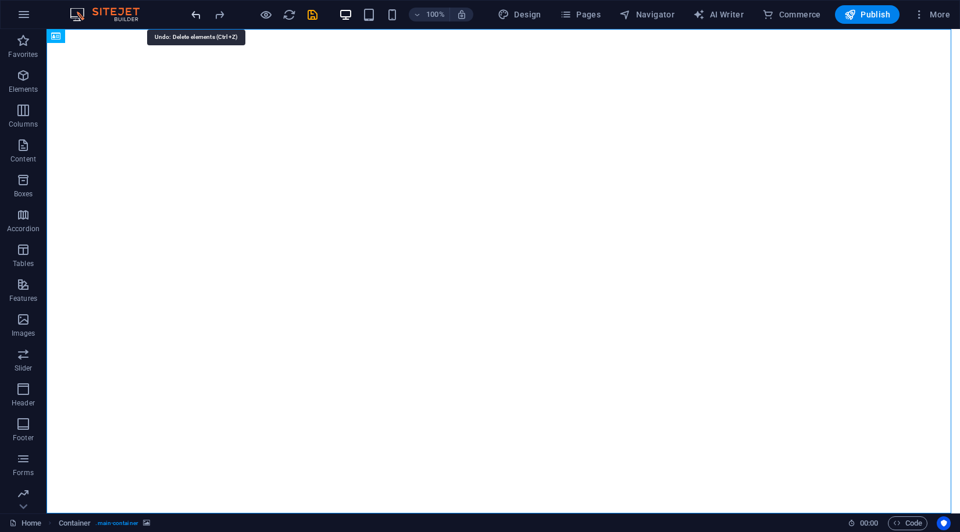
click at [195, 8] on icon "undo" at bounding box center [195, 14] width 13 height 13
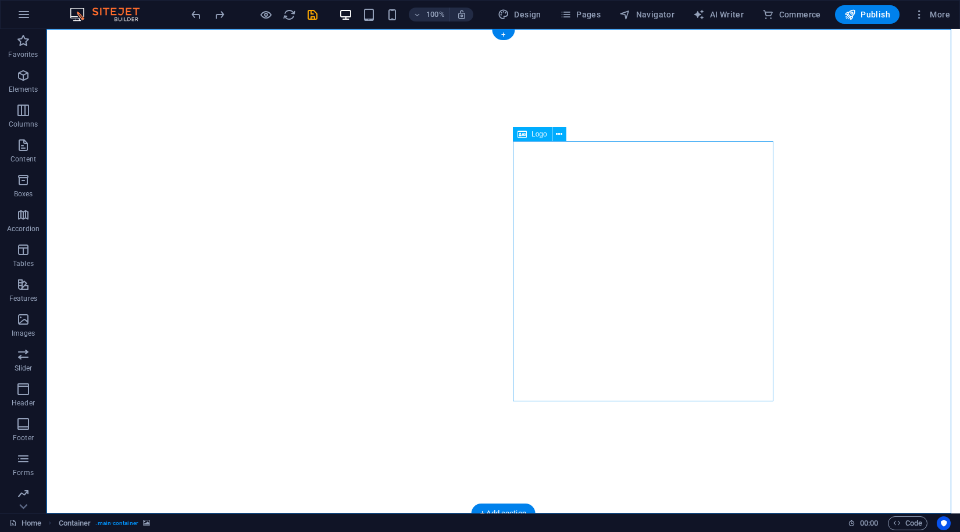
click at [536, 134] on span "Logo" at bounding box center [539, 134] width 16 height 7
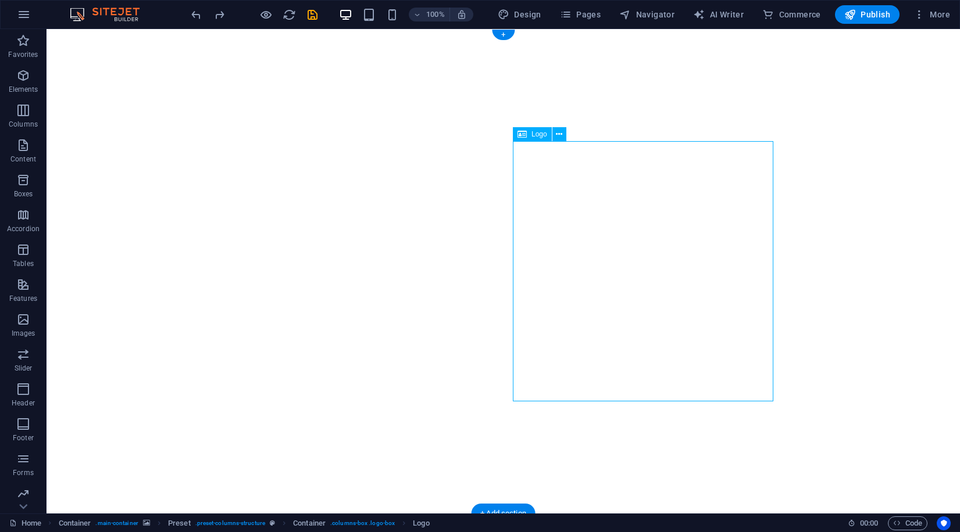
click at [536, 134] on span "Logo" at bounding box center [539, 134] width 16 height 7
select select "px"
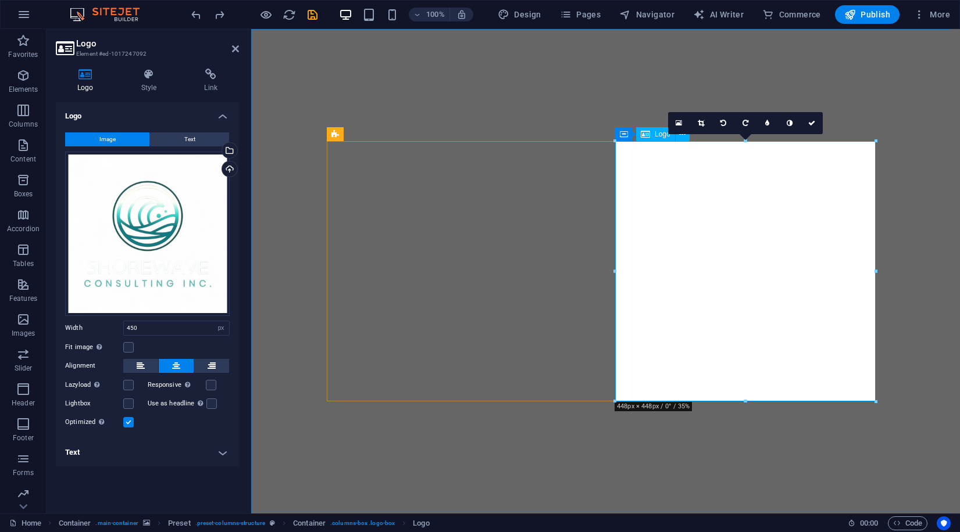
drag, startPoint x: 666, startPoint y: 152, endPoint x: 916, endPoint y: 168, distance: 250.4
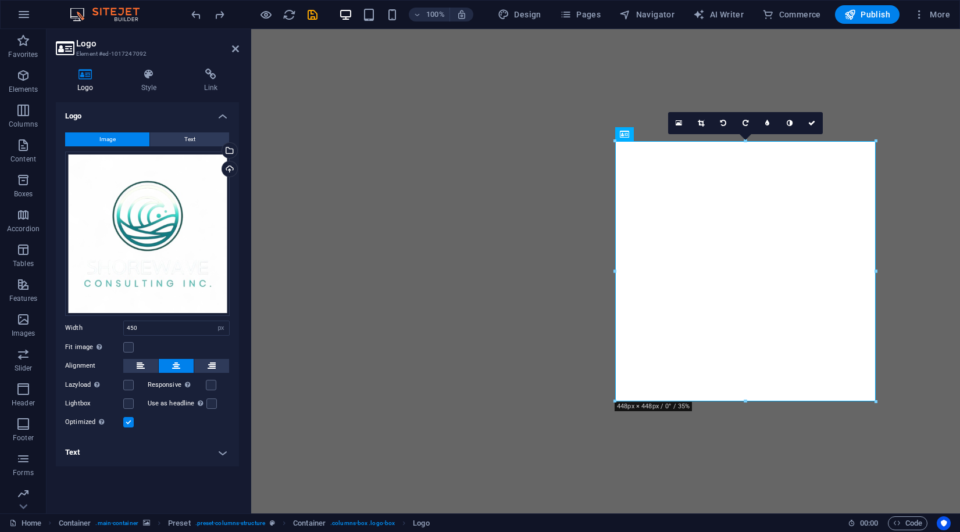
click at [663, 138] on span "Logo" at bounding box center [662, 134] width 16 height 7
click at [631, 132] on div "Container" at bounding box center [641, 134] width 52 height 14
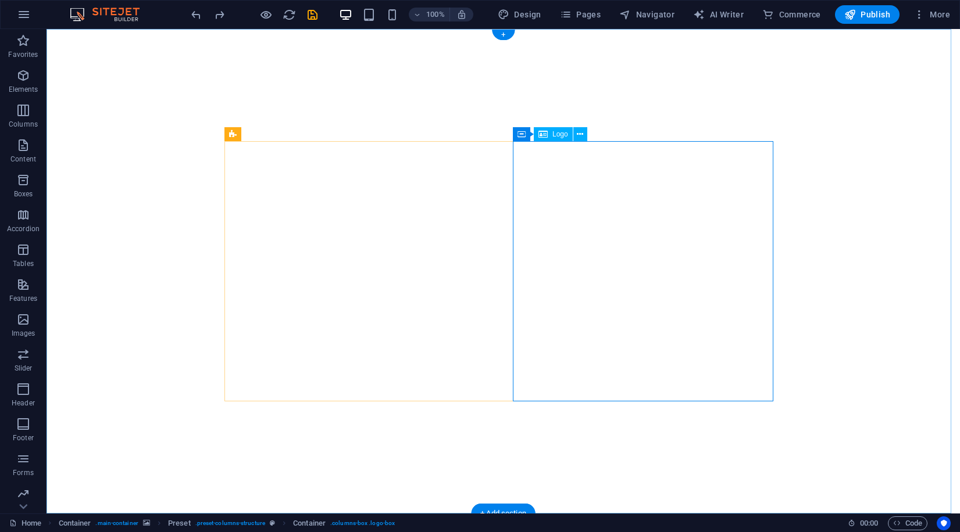
click at [563, 131] on span "Logo" at bounding box center [560, 134] width 16 height 7
click at [578, 135] on icon at bounding box center [580, 134] width 6 height 12
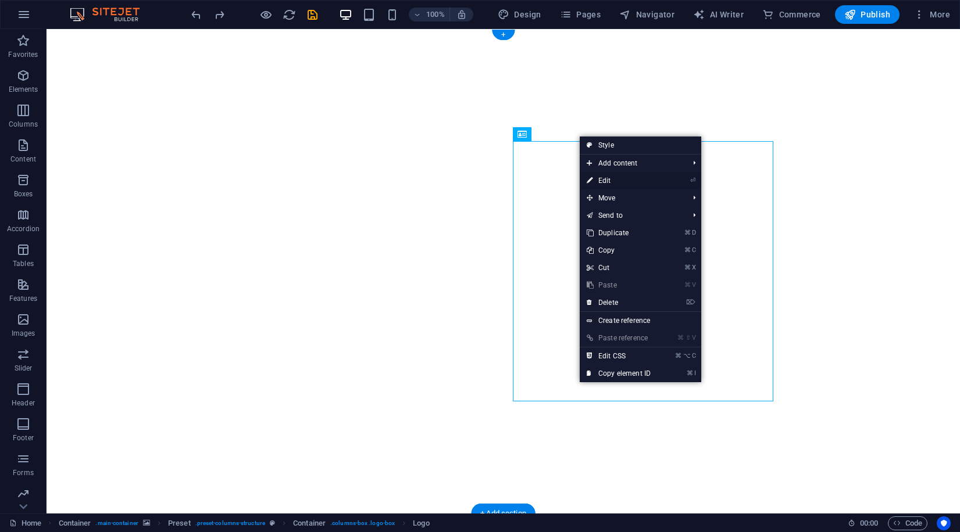
click at [611, 179] on link "⏎ Edit" at bounding box center [618, 180] width 78 height 17
select select "px"
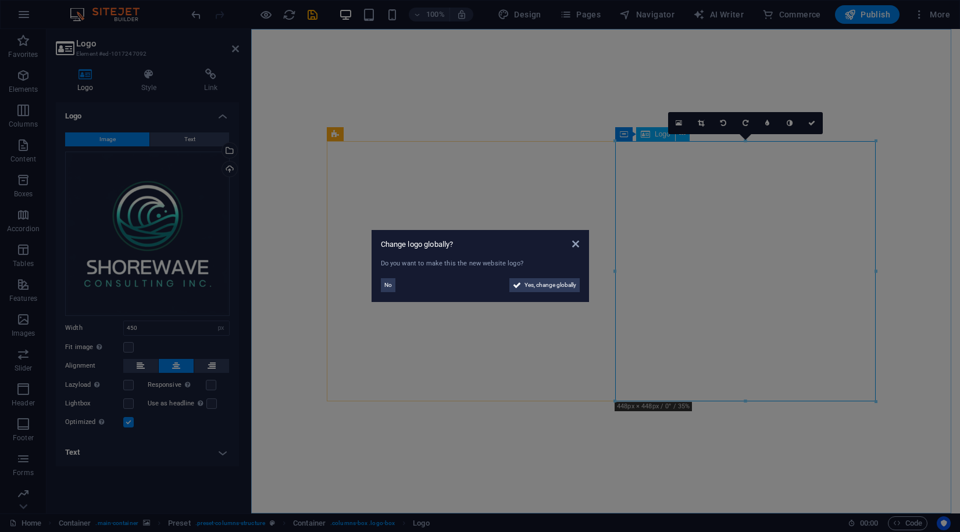
click at [609, 445] on aside "Change logo globally? Do you want to make this the new website logo? No Yes, ch…" at bounding box center [480, 266] width 960 height 532
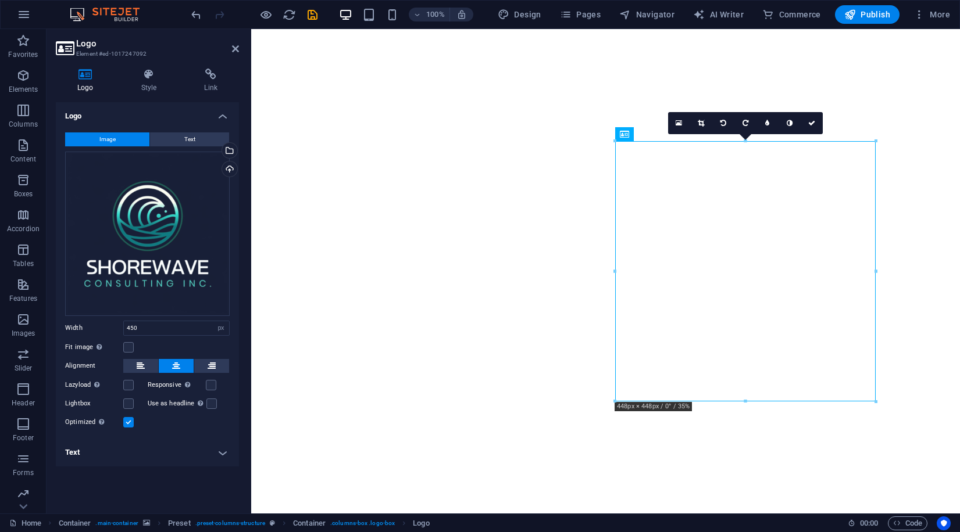
scroll to position [90, 0]
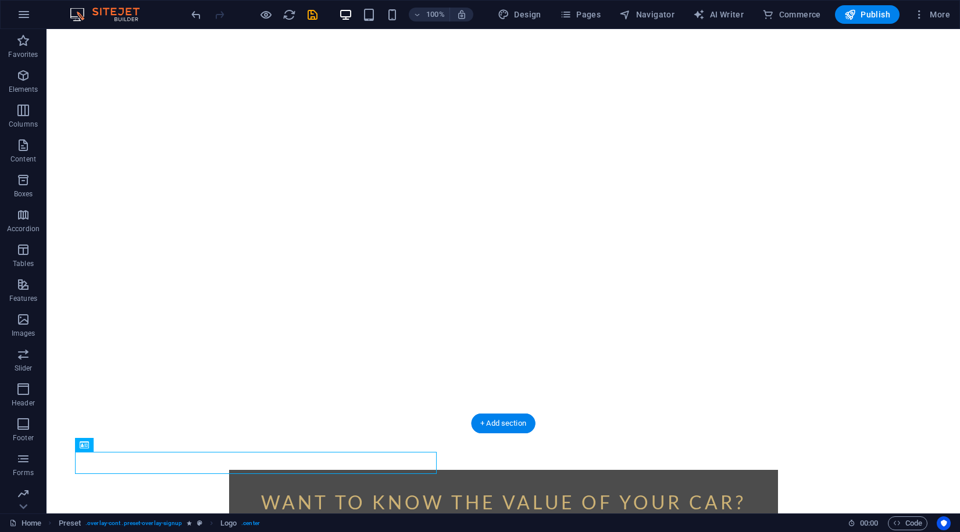
scroll to position [0, 0]
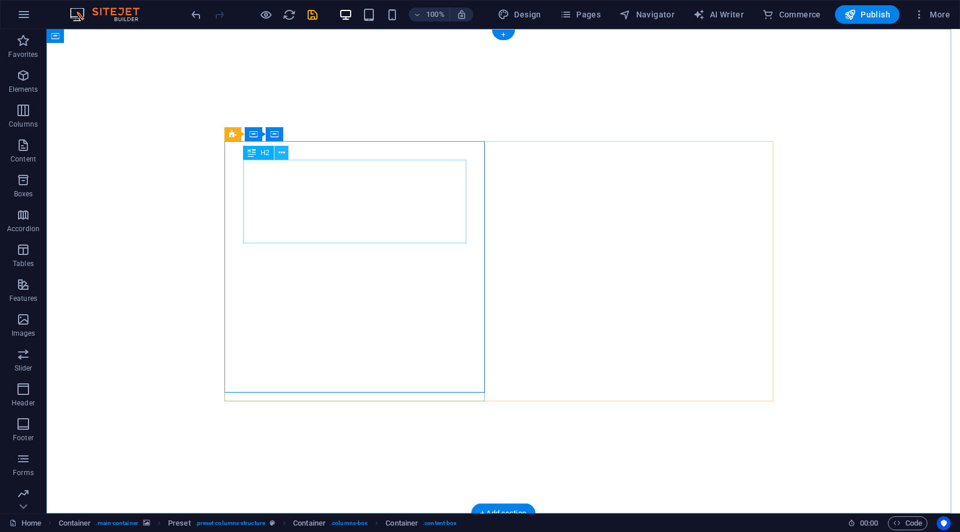
click at [285, 151] on button at bounding box center [281, 153] width 14 height 14
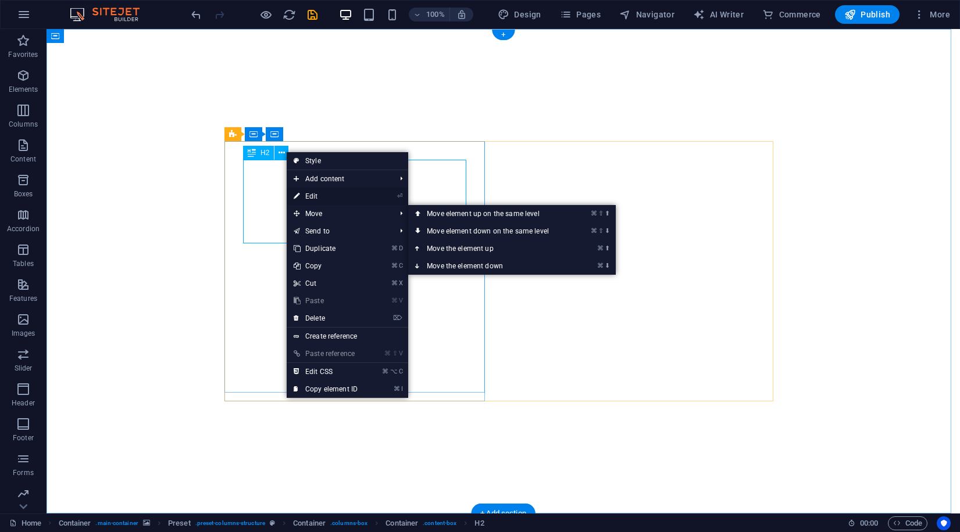
click at [337, 200] on link "⏎ Edit" at bounding box center [326, 196] width 78 height 17
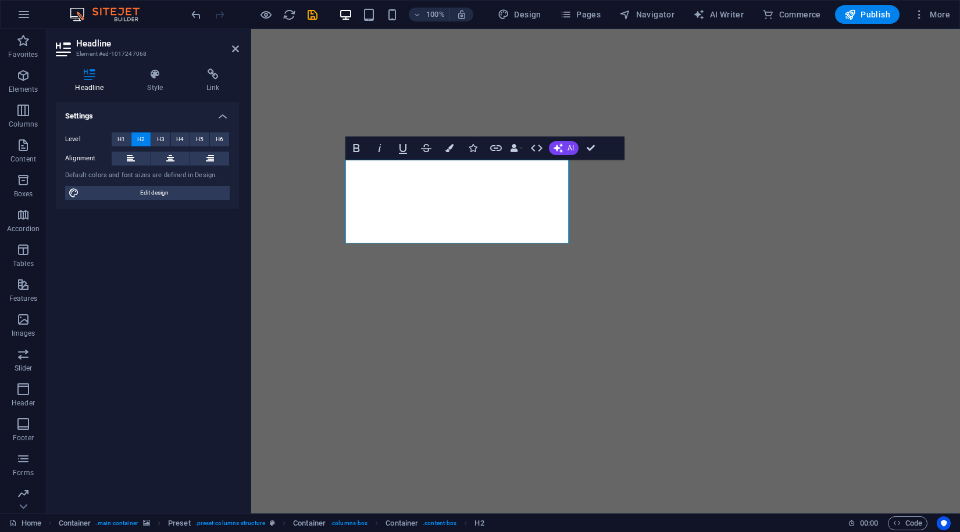
click at [522, 92] on figure at bounding box center [605, 271] width 708 height 485
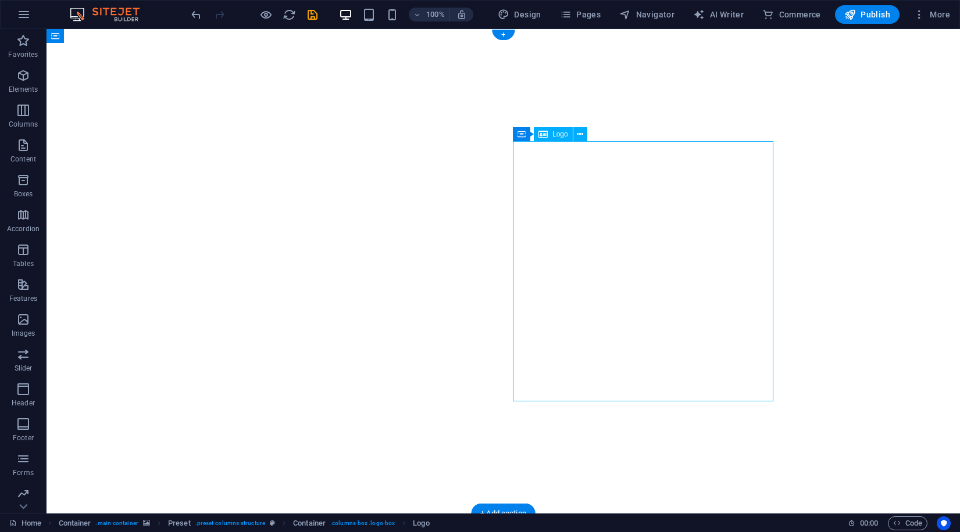
drag, startPoint x: 623, startPoint y: 237, endPoint x: 550, endPoint y: 229, distance: 73.7
click at [484, 95] on figure at bounding box center [502, 271] width 913 height 485
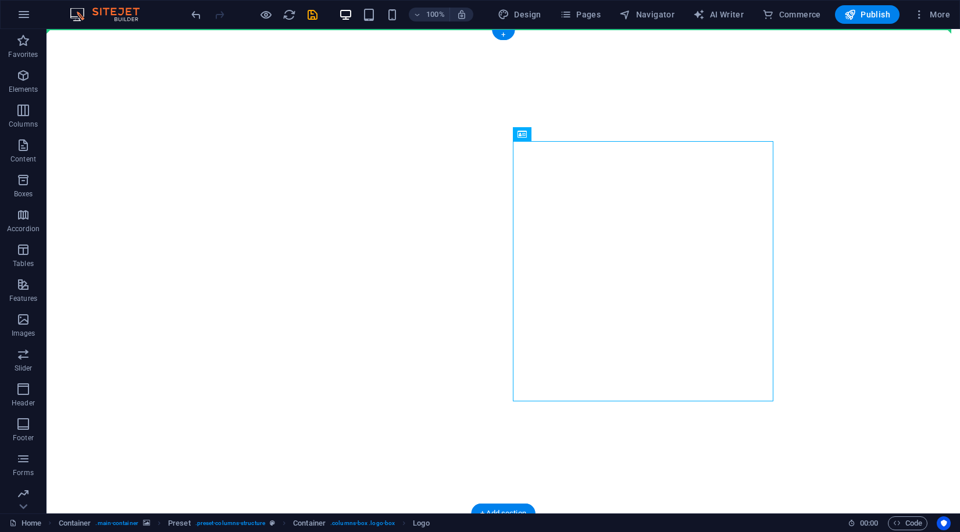
drag, startPoint x: 662, startPoint y: 206, endPoint x: 815, endPoint y: 239, distance: 156.4
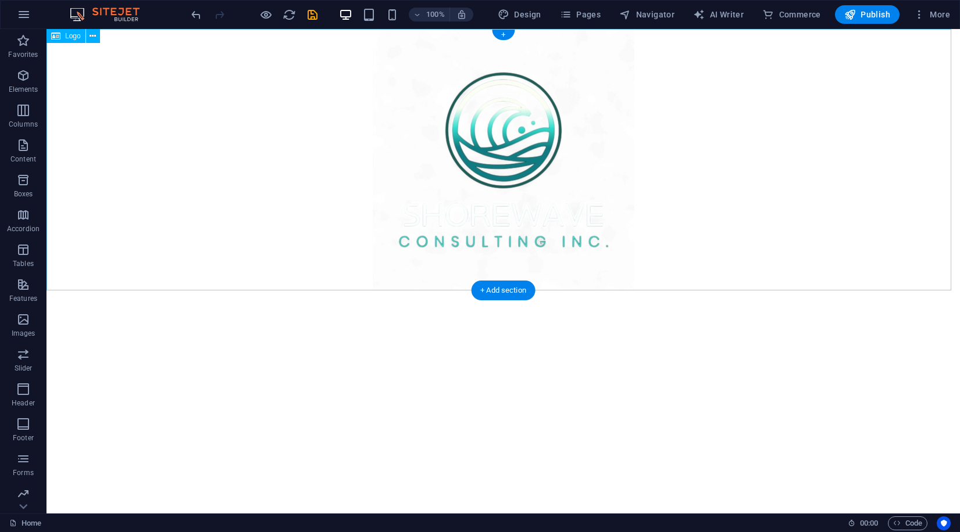
drag, startPoint x: 636, startPoint y: 345, endPoint x: 610, endPoint y: 188, distance: 159.6
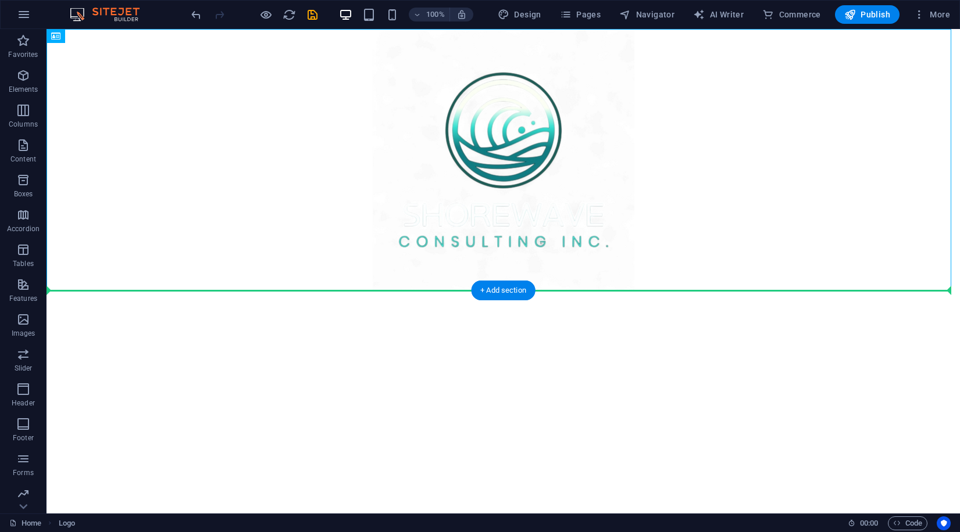
drag, startPoint x: 510, startPoint y: 149, endPoint x: 720, endPoint y: 357, distance: 296.3
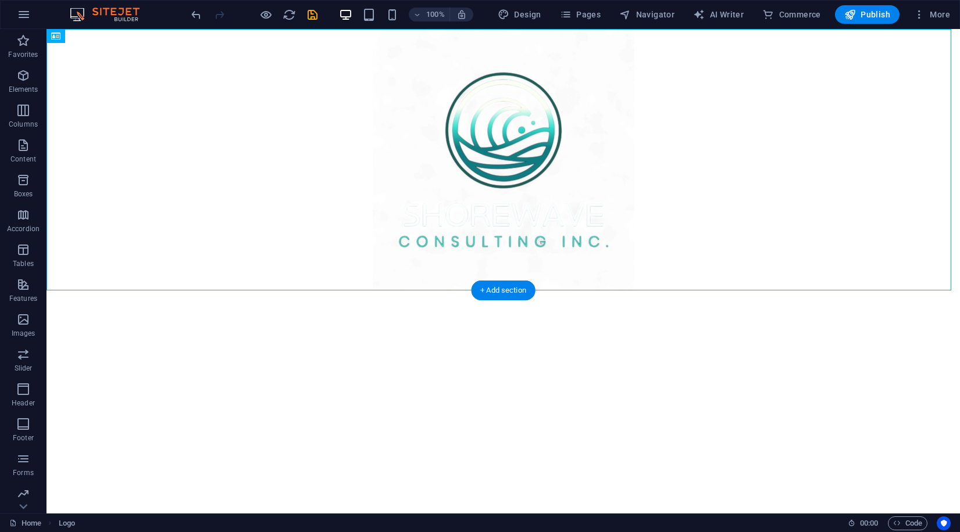
click at [715, 363] on figure at bounding box center [502, 533] width 913 height 485
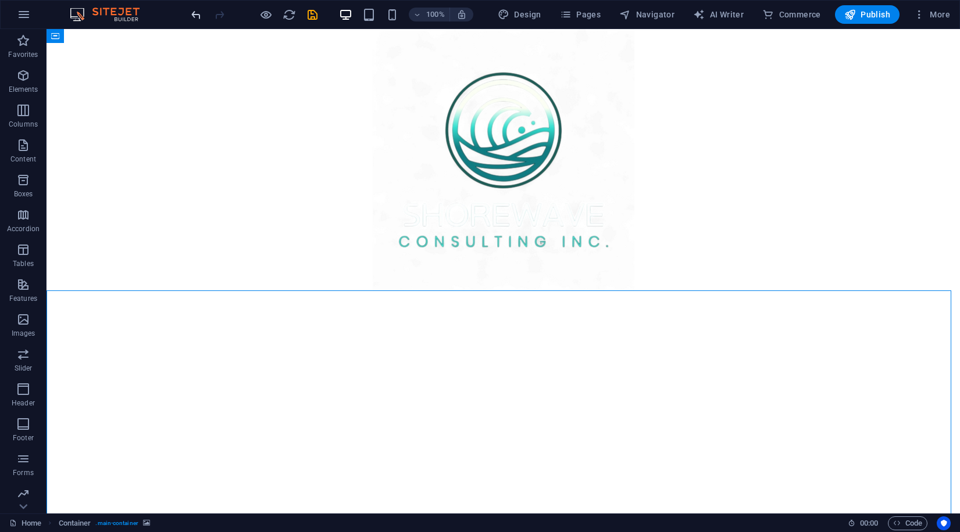
click at [202, 9] on icon "undo" at bounding box center [195, 14] width 13 height 13
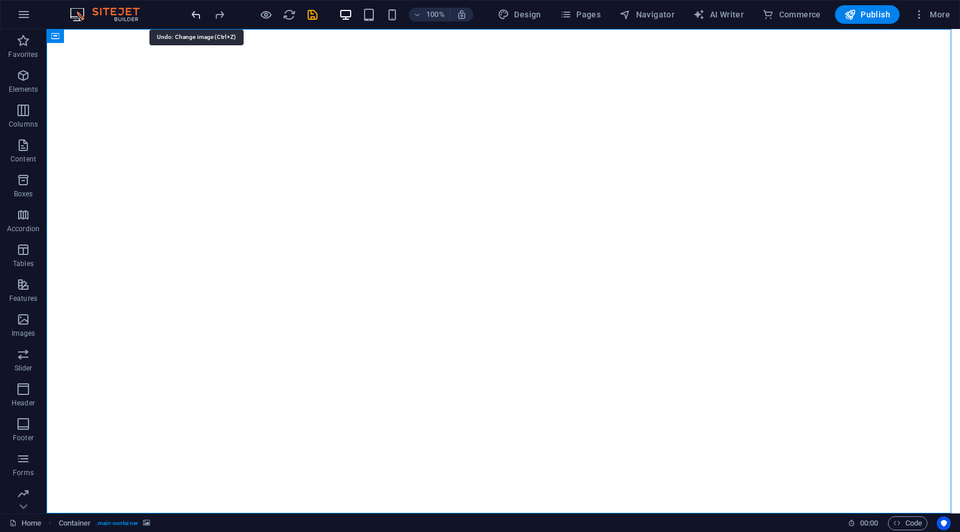
click at [202, 9] on icon "undo" at bounding box center [195, 14] width 13 height 13
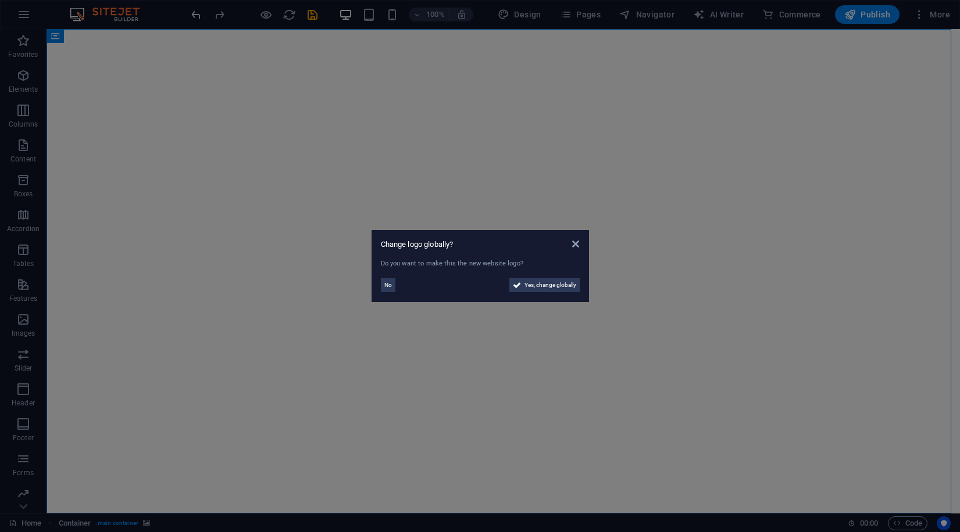
click at [202, 9] on aside "Change logo globally? Do you want to make this the new website logo? No Yes, ch…" at bounding box center [480, 266] width 960 height 532
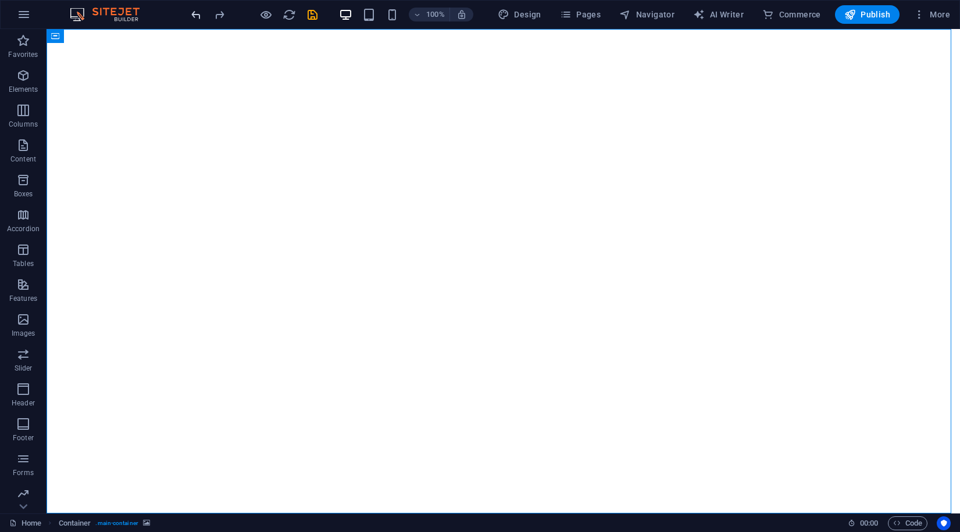
click at [202, 9] on icon "undo" at bounding box center [195, 14] width 13 height 13
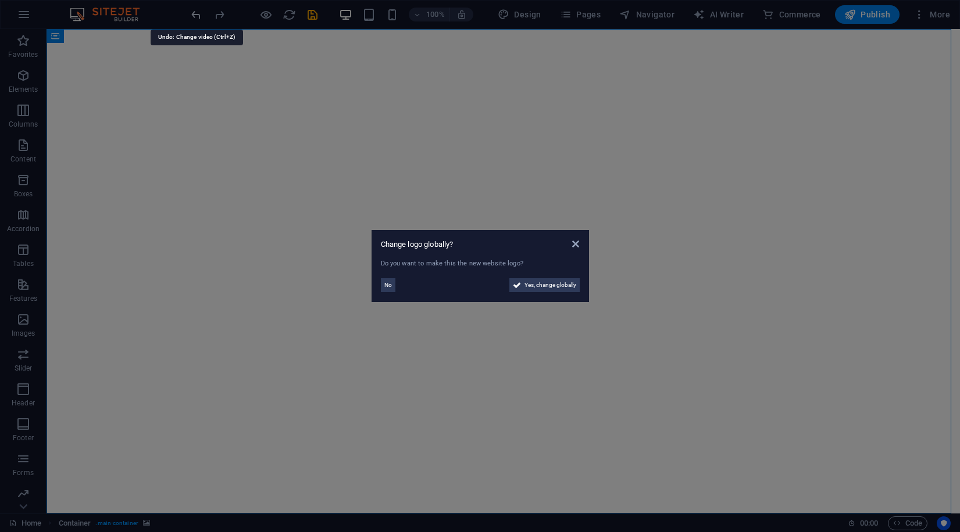
click at [202, 9] on aside "Change logo globally? Do you want to make this the new website logo? No Yes, ch…" at bounding box center [480, 266] width 960 height 532
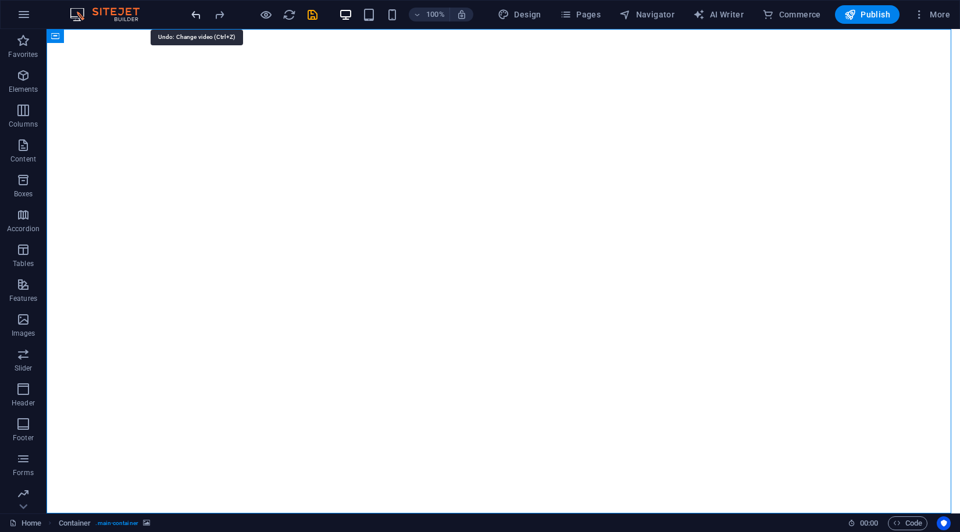
click at [202, 9] on icon "undo" at bounding box center [195, 14] width 13 height 13
click at [203, 10] on div at bounding box center [254, 14] width 130 height 19
click at [199, 14] on icon "undo" at bounding box center [195, 14] width 13 height 13
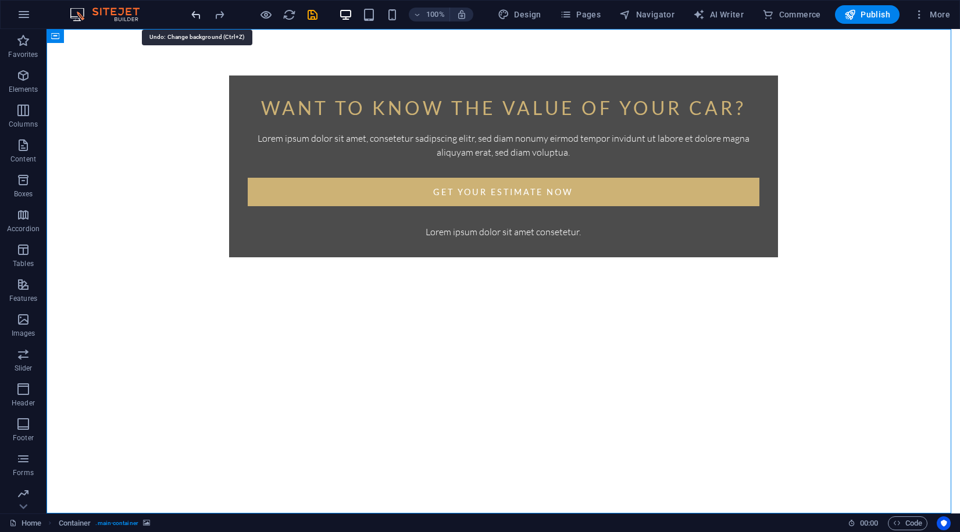
click at [199, 14] on icon "undo" at bounding box center [195, 14] width 13 height 13
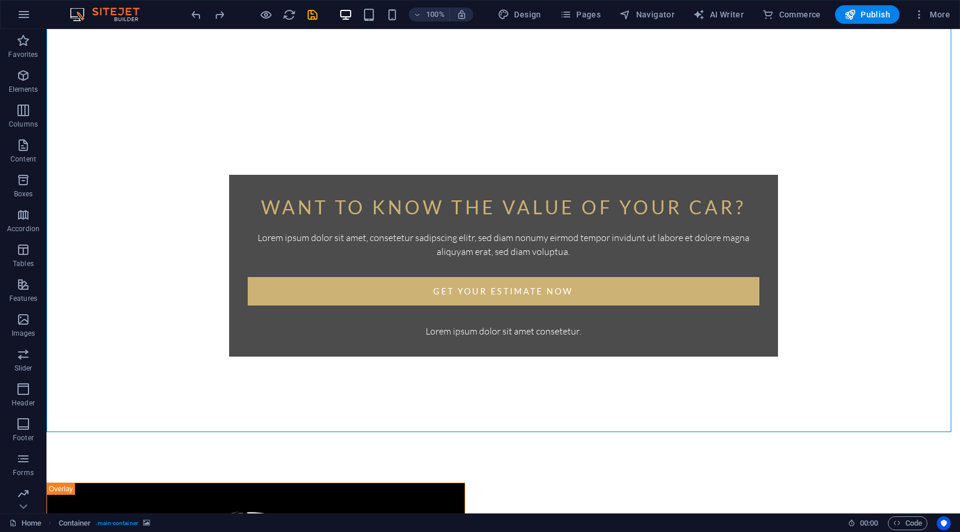
scroll to position [81, 0]
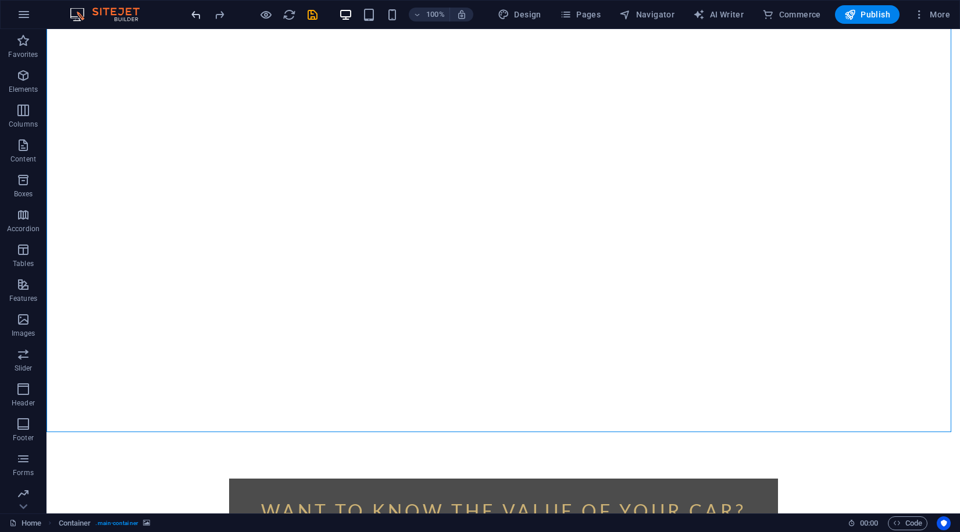
click at [197, 19] on icon "undo" at bounding box center [195, 14] width 13 height 13
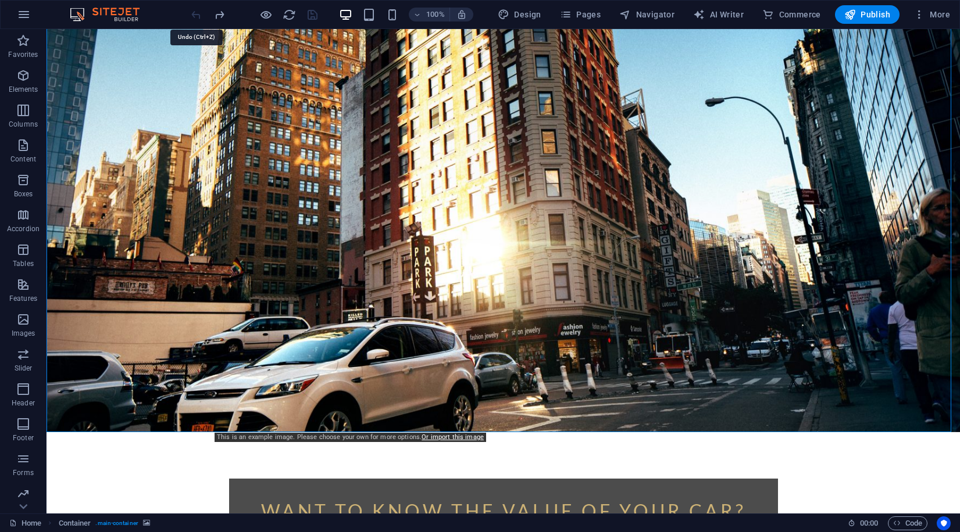
click at [197, 19] on div at bounding box center [254, 14] width 130 height 19
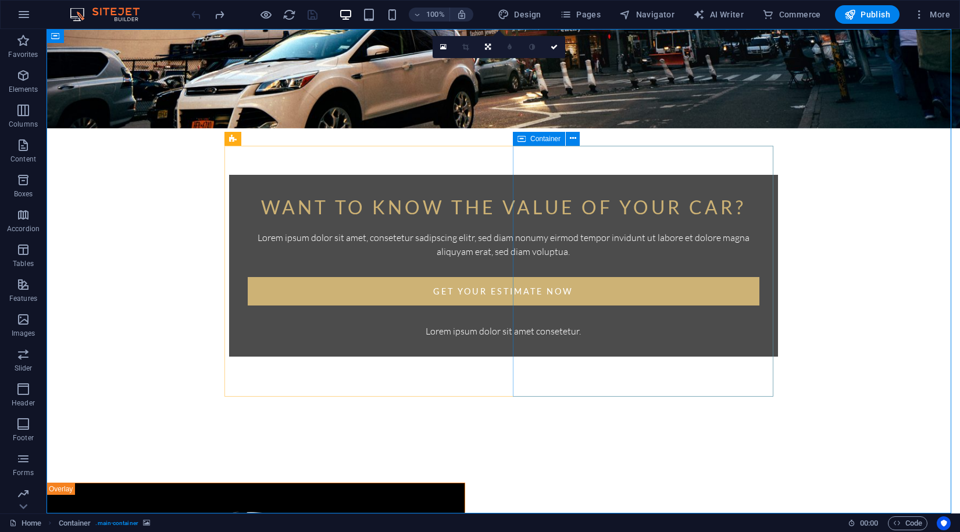
scroll to position [0, 0]
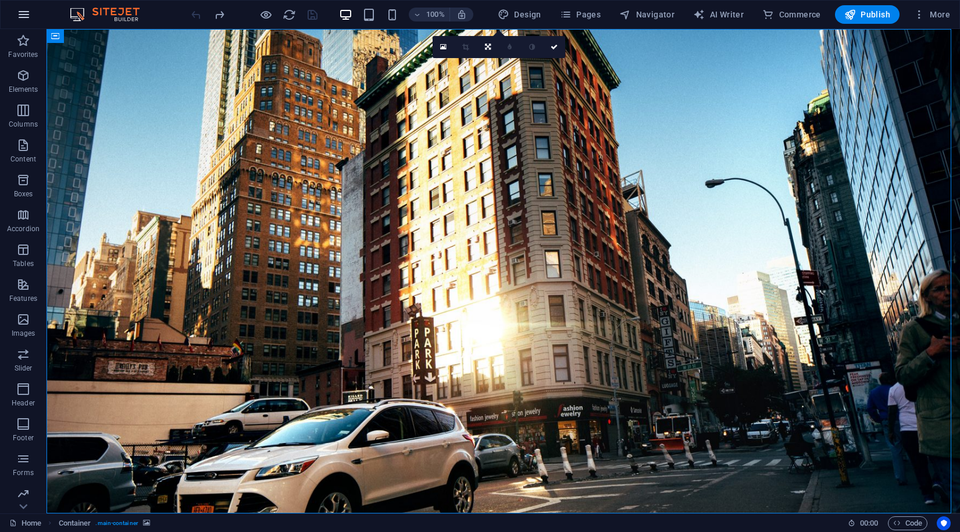
click at [26, 9] on icon "button" at bounding box center [24, 15] width 14 height 14
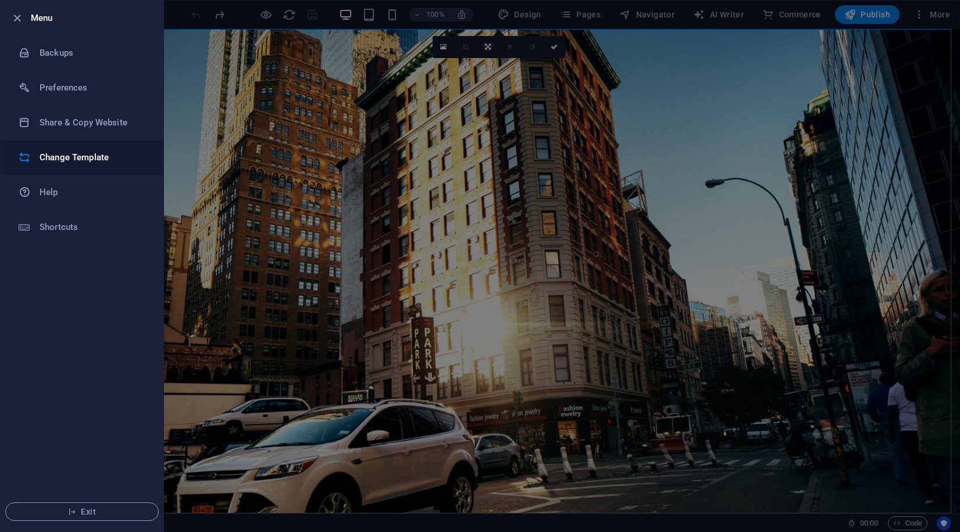
click at [77, 160] on h6 "Change Template" at bounding box center [94, 158] width 108 height 14
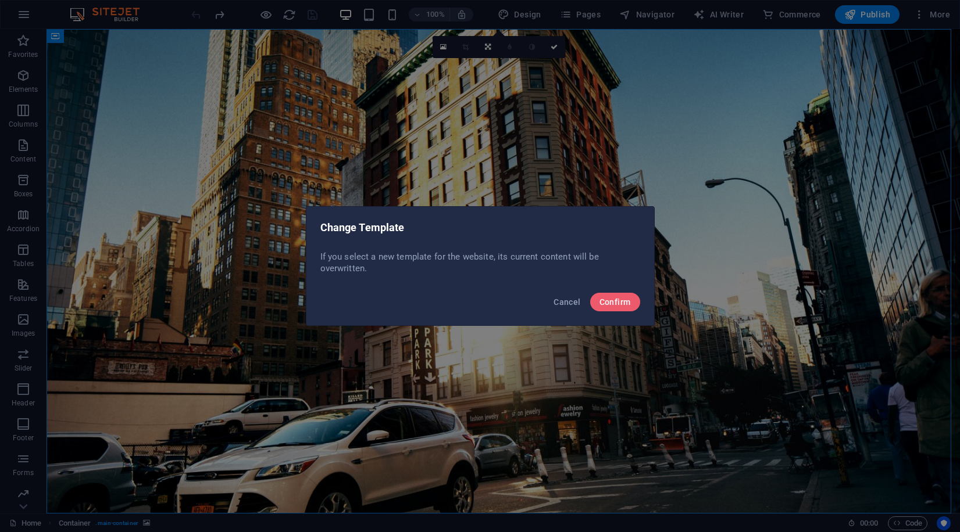
click at [615, 313] on div "Cancel Confirm" at bounding box center [480, 306] width 348 height 40
click at [618, 307] on button "Confirm" at bounding box center [615, 302] width 50 height 19
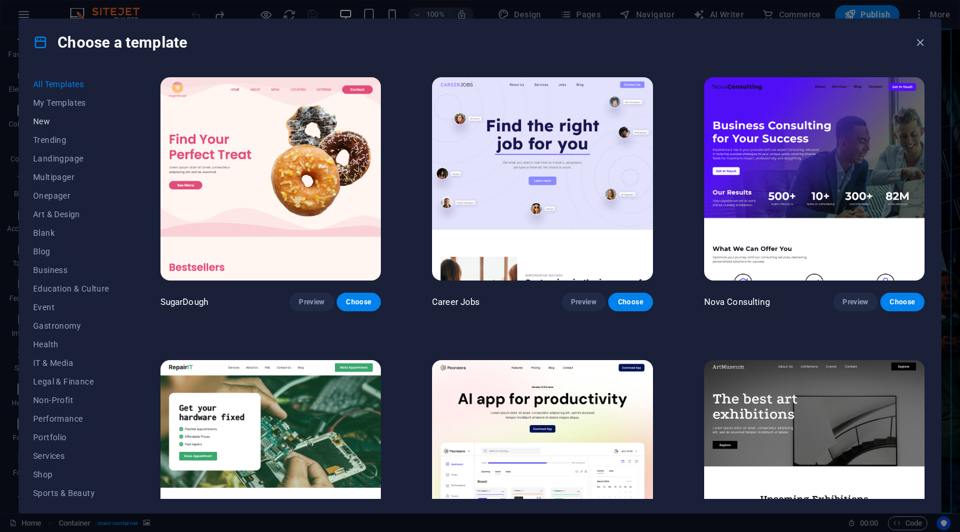
click at [62, 125] on span "New" at bounding box center [71, 121] width 76 height 9
click at [52, 117] on span "New" at bounding box center [71, 121] width 76 height 9
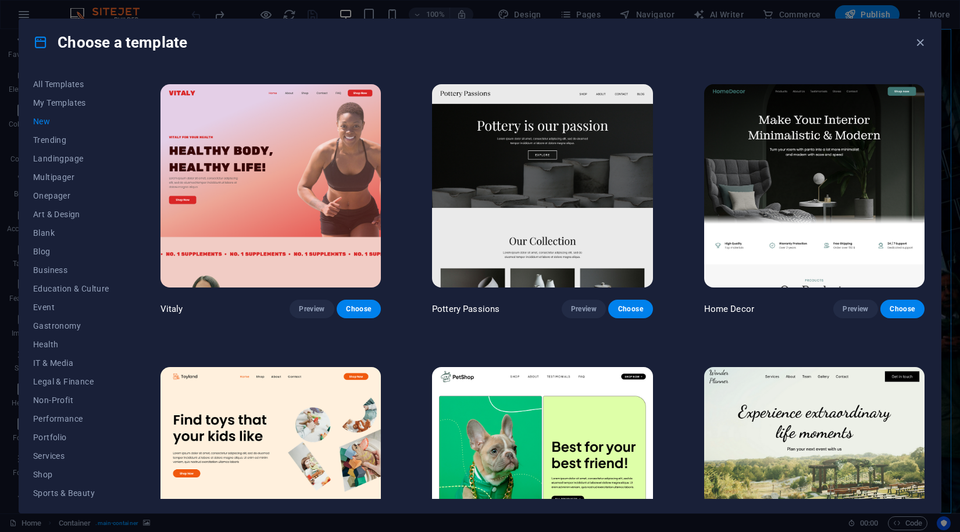
scroll to position [1103, 0]
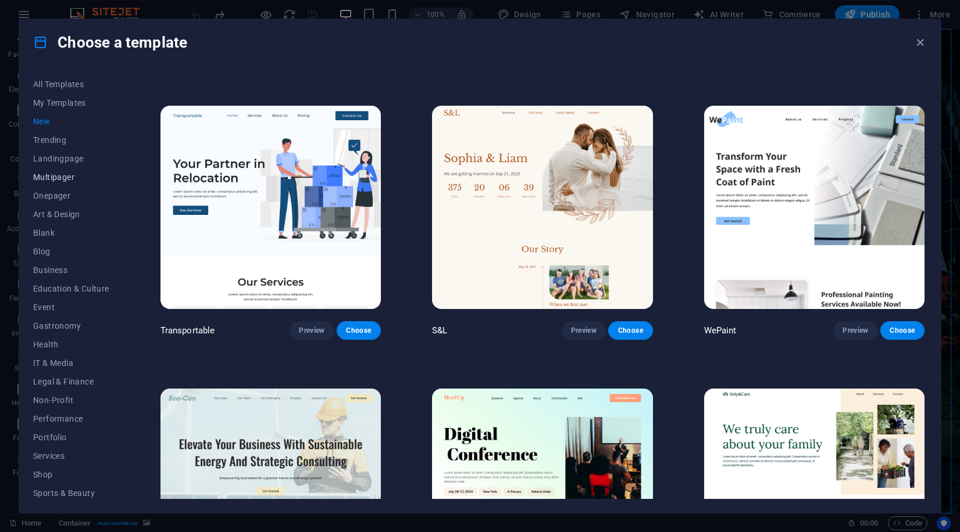
click at [57, 176] on span "Multipager" at bounding box center [71, 177] width 76 height 9
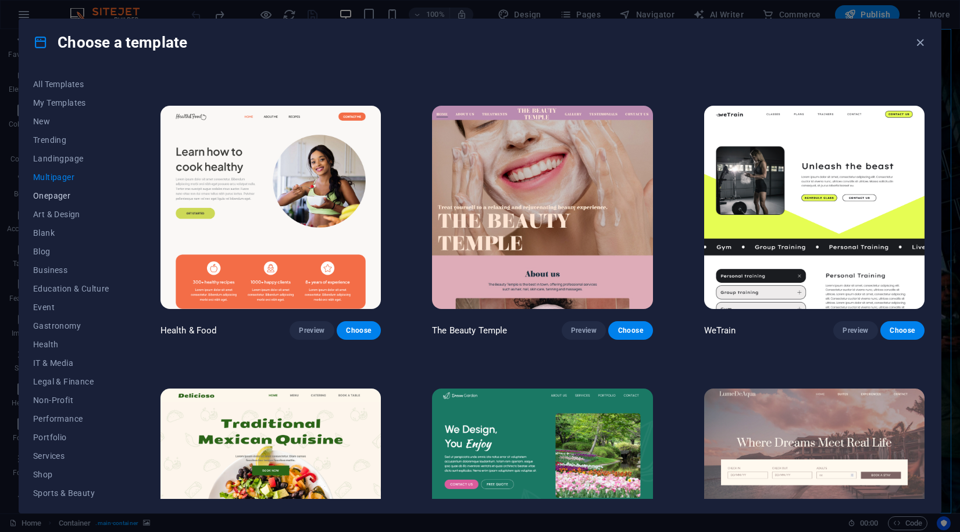
click at [45, 199] on span "Onepager" at bounding box center [71, 195] width 76 height 9
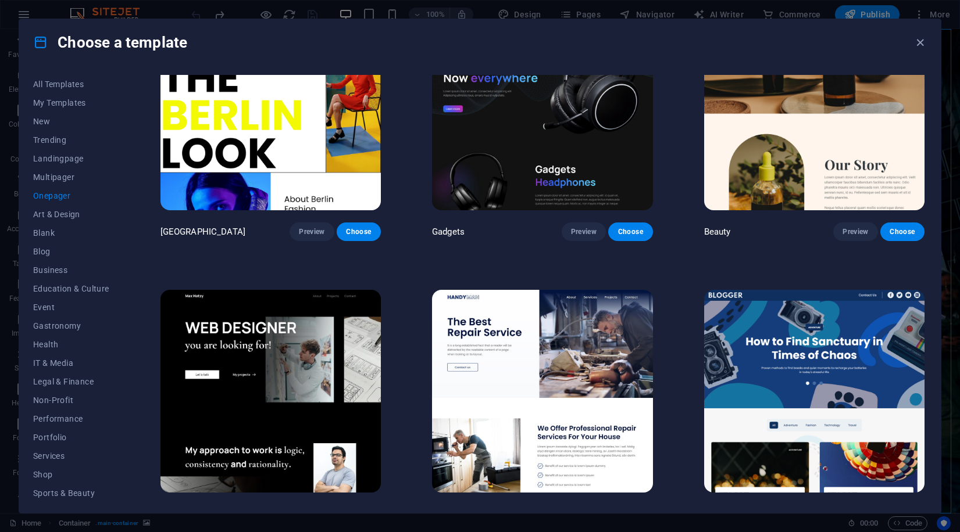
scroll to position [1711, 0]
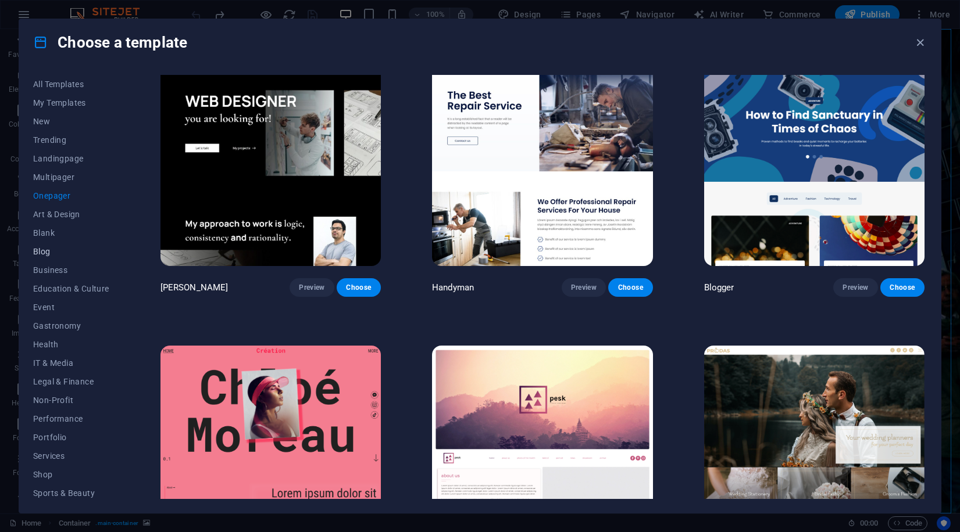
click at [46, 250] on span "Blog" at bounding box center [71, 251] width 76 height 9
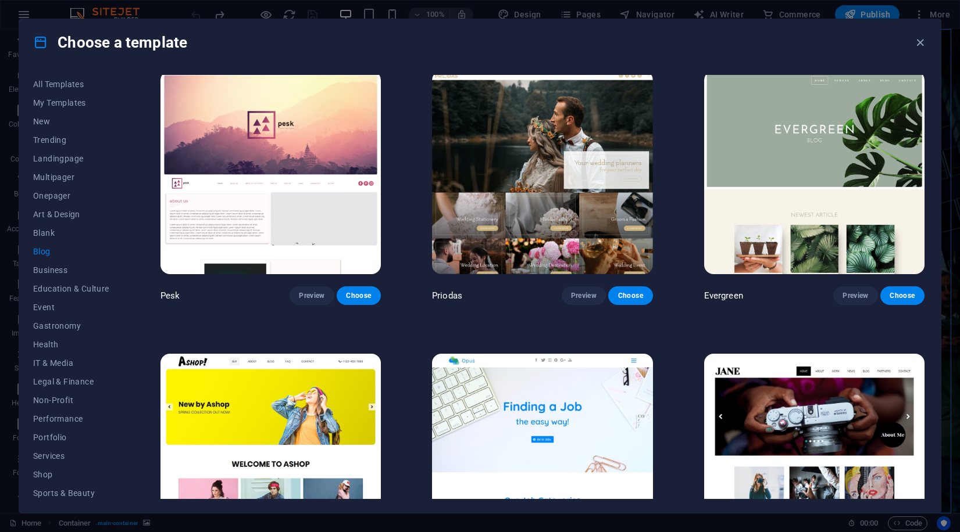
scroll to position [2061, 0]
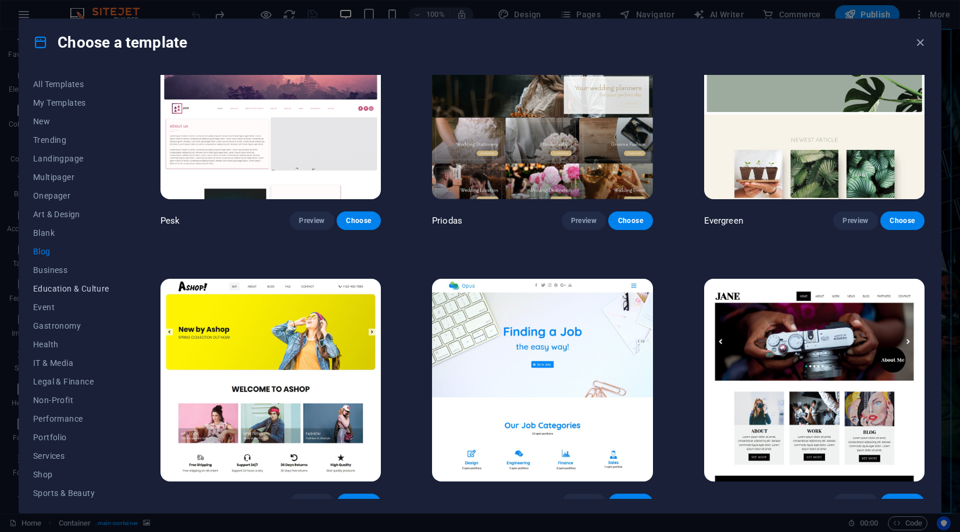
click at [46, 292] on span "Education & Culture" at bounding box center [71, 288] width 76 height 9
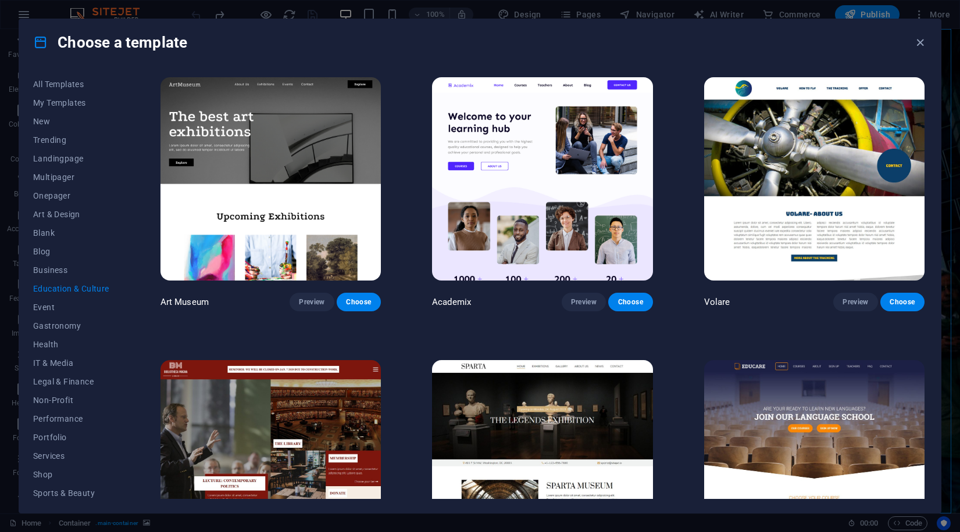
scroll to position [346, 0]
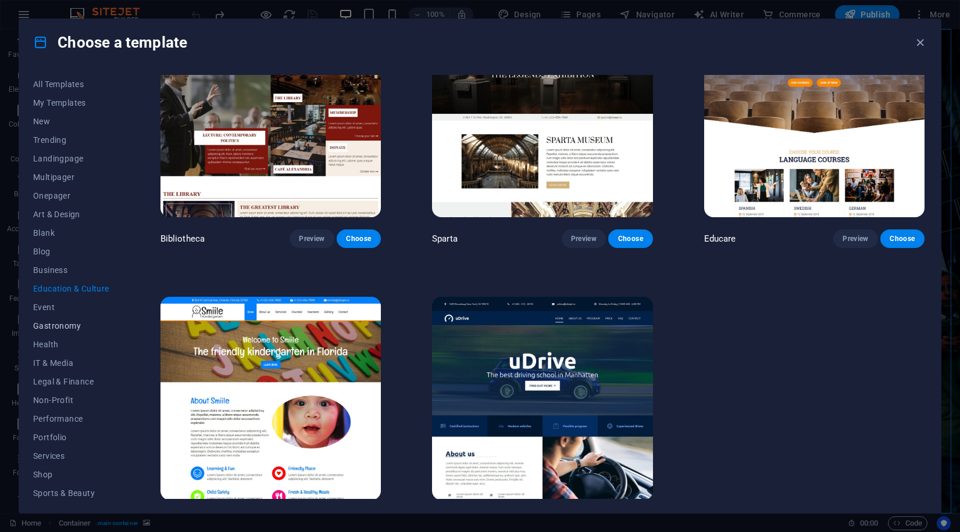
click at [45, 317] on button "Gastronomy" at bounding box center [71, 326] width 76 height 19
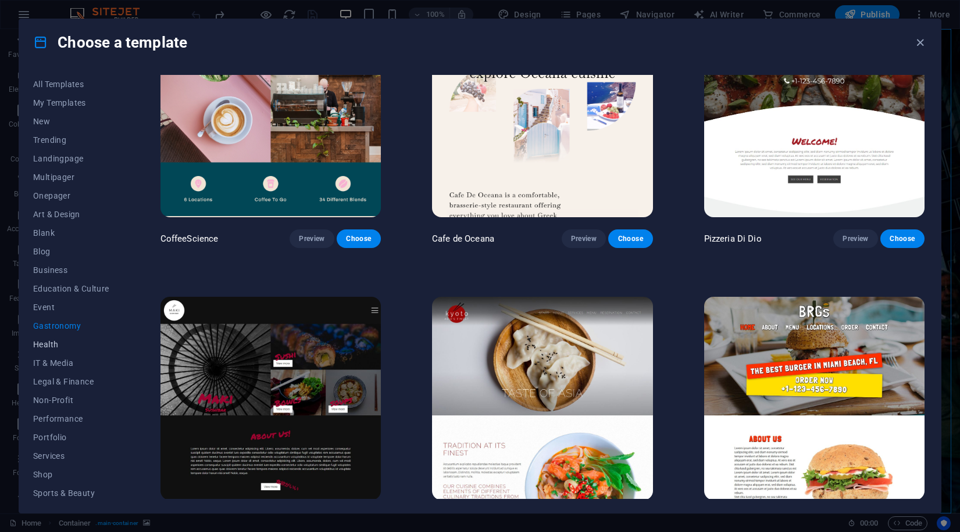
click at [55, 349] on span "Health" at bounding box center [71, 344] width 76 height 9
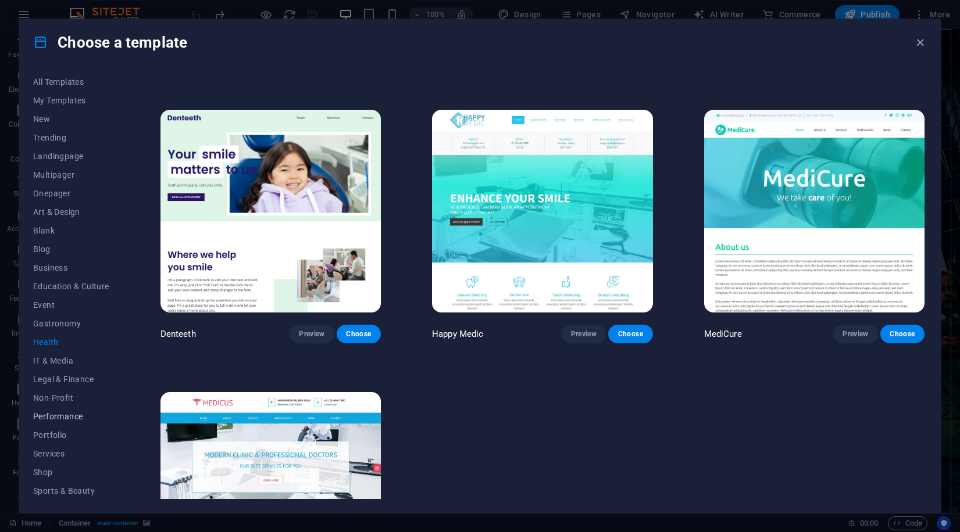
scroll to position [59, 0]
click at [42, 308] on span "IT & Media" at bounding box center [71, 303] width 76 height 9
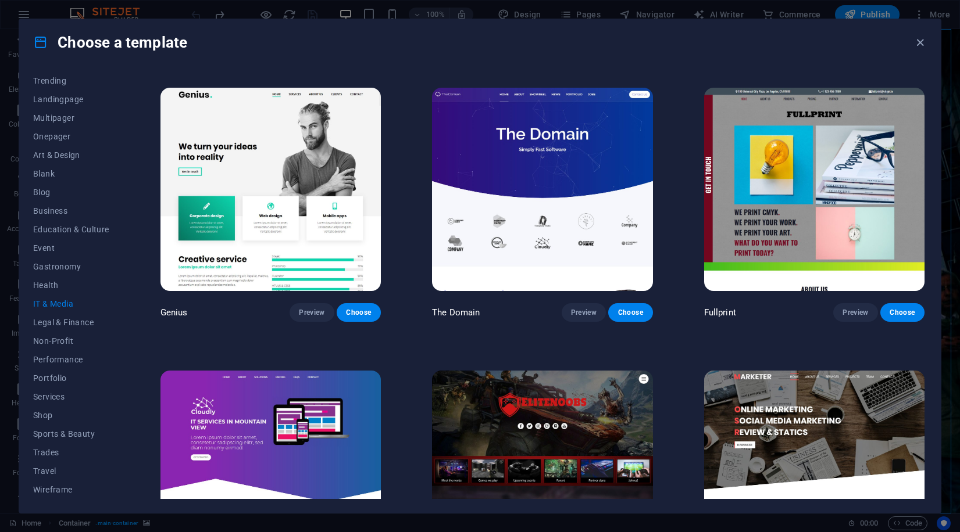
scroll to position [654, 0]
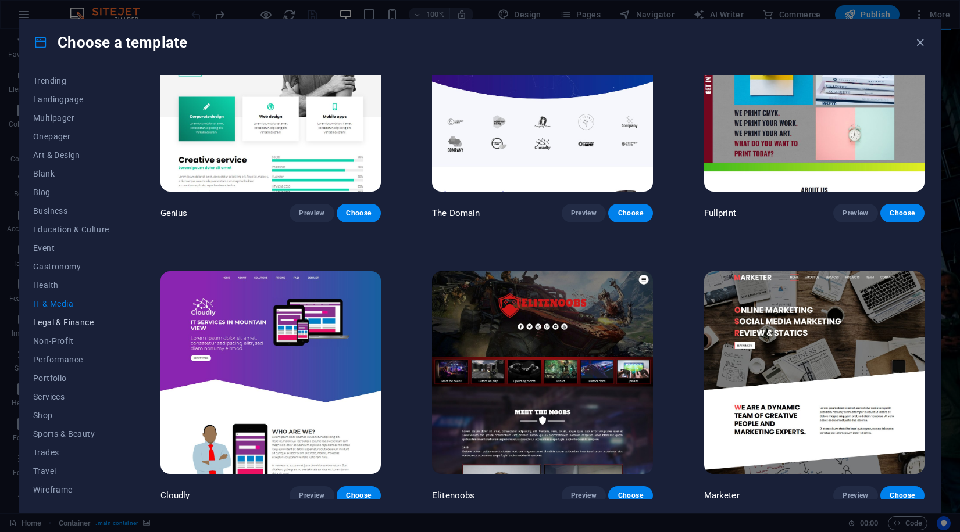
click at [62, 324] on span "Legal & Finance" at bounding box center [71, 322] width 76 height 9
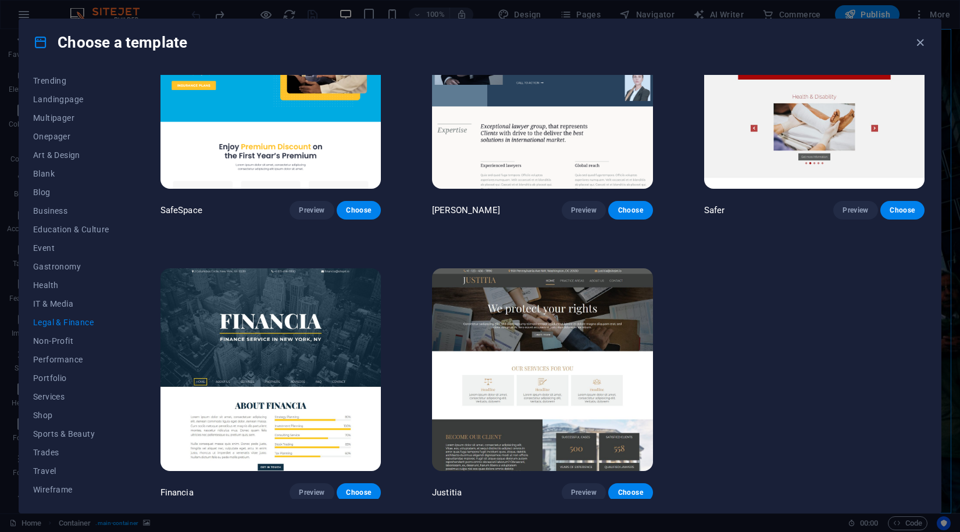
scroll to position [0, 0]
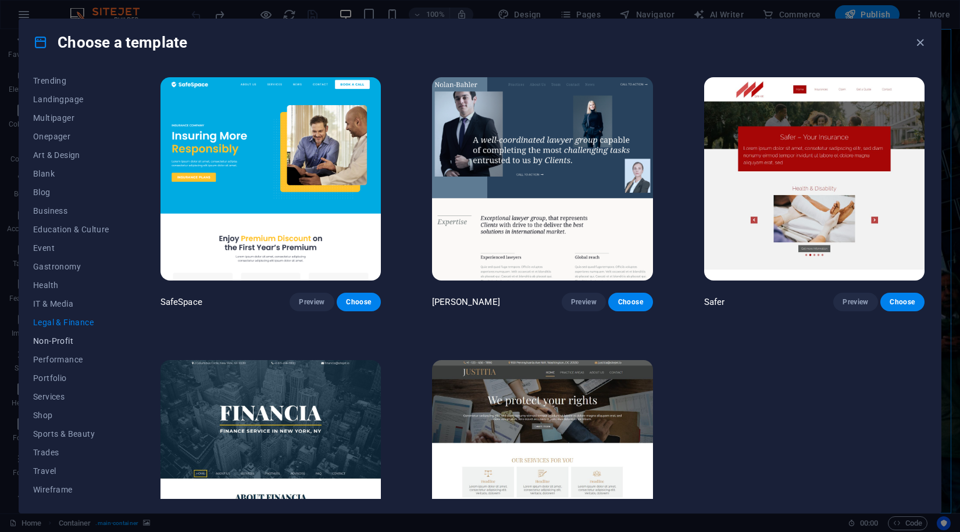
click at [68, 337] on span "Non-Profit" at bounding box center [71, 341] width 76 height 9
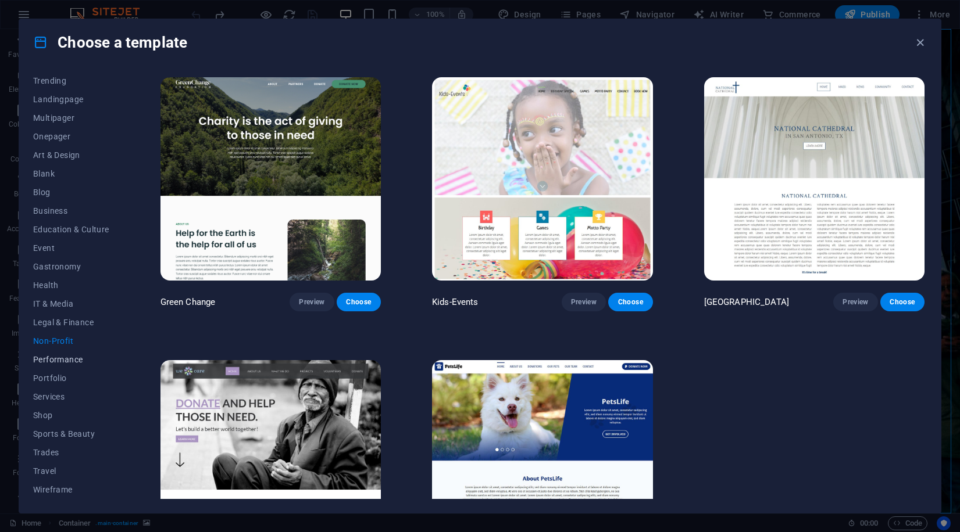
click at [46, 359] on span "Performance" at bounding box center [71, 359] width 76 height 9
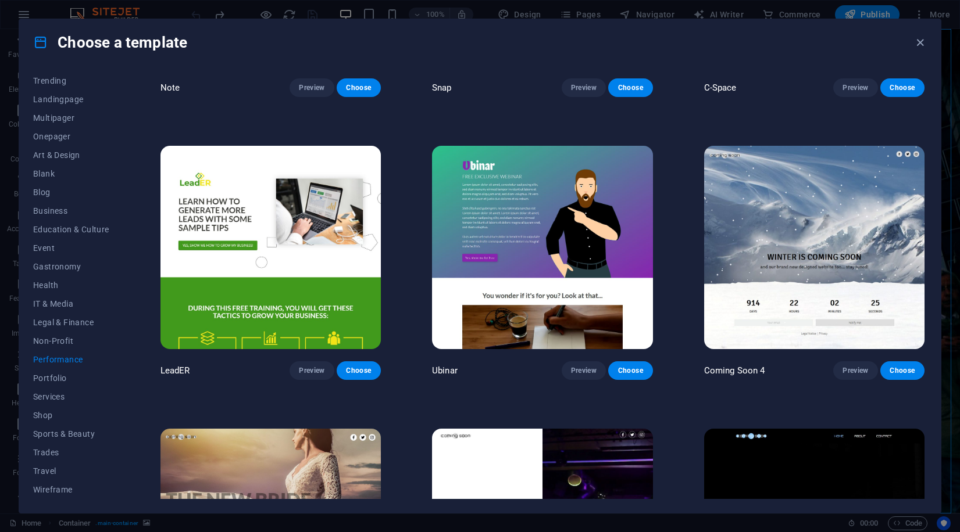
scroll to position [1217, 0]
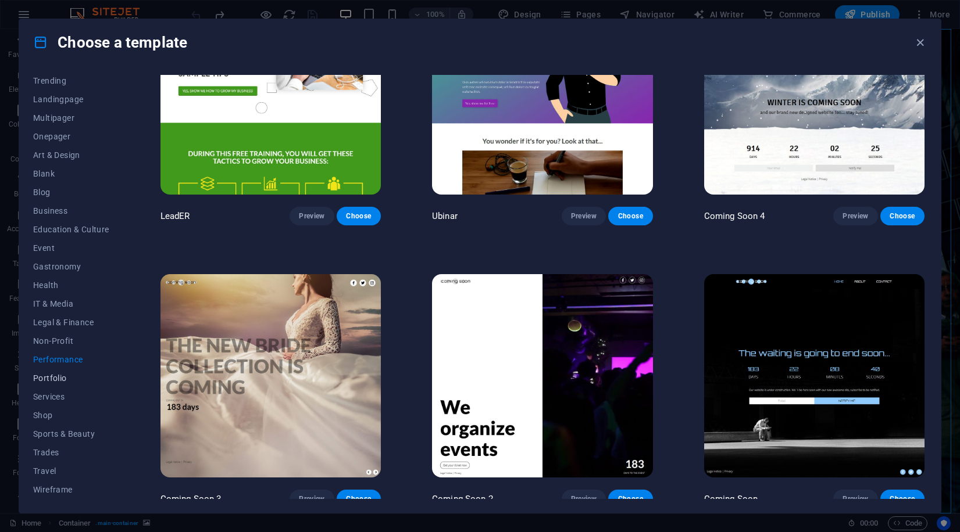
click at [60, 377] on span "Portfolio" at bounding box center [71, 378] width 76 height 9
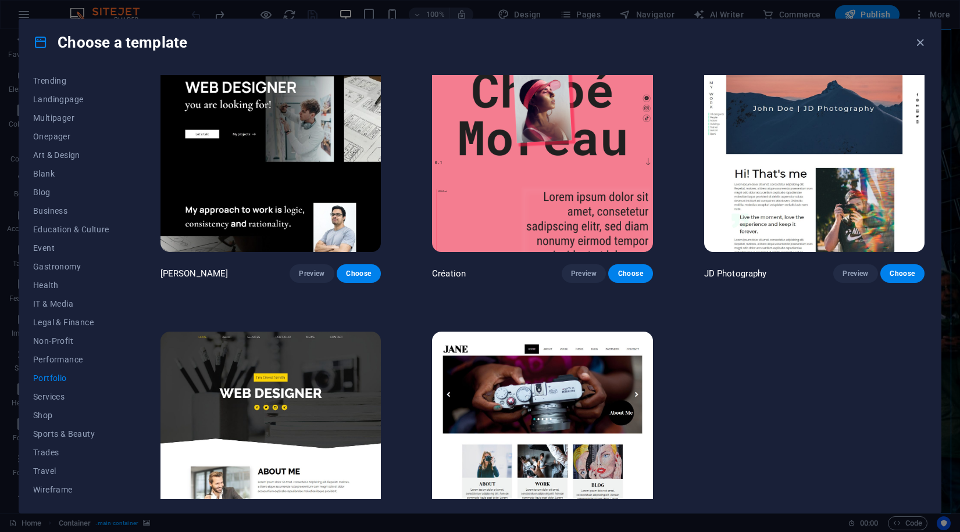
scroll to position [373, 0]
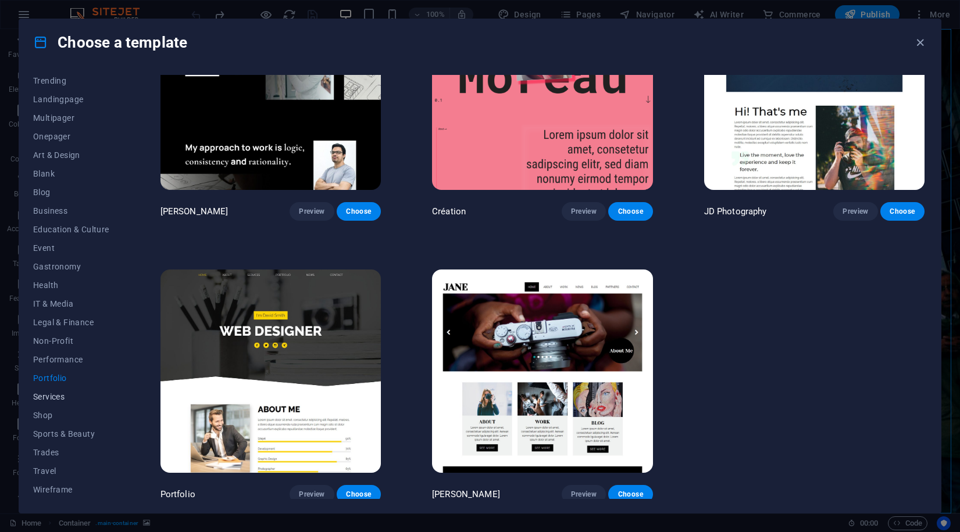
click at [45, 401] on span "Services" at bounding box center [71, 396] width 76 height 9
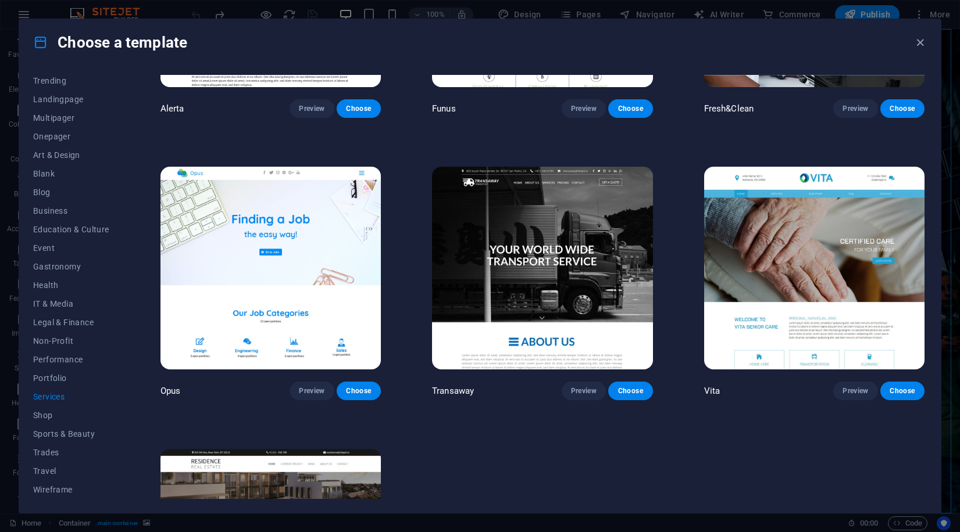
scroll to position [1780, 0]
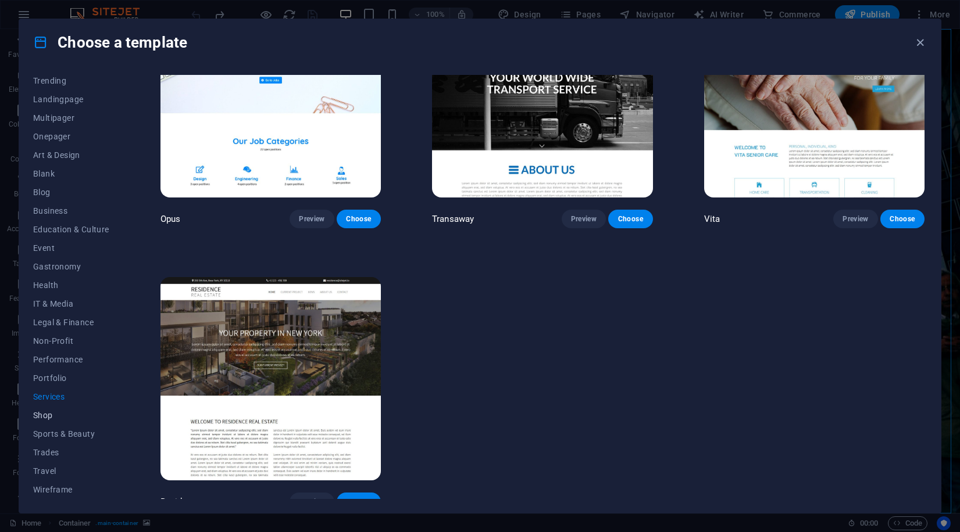
click at [40, 420] on span "Shop" at bounding box center [71, 415] width 76 height 9
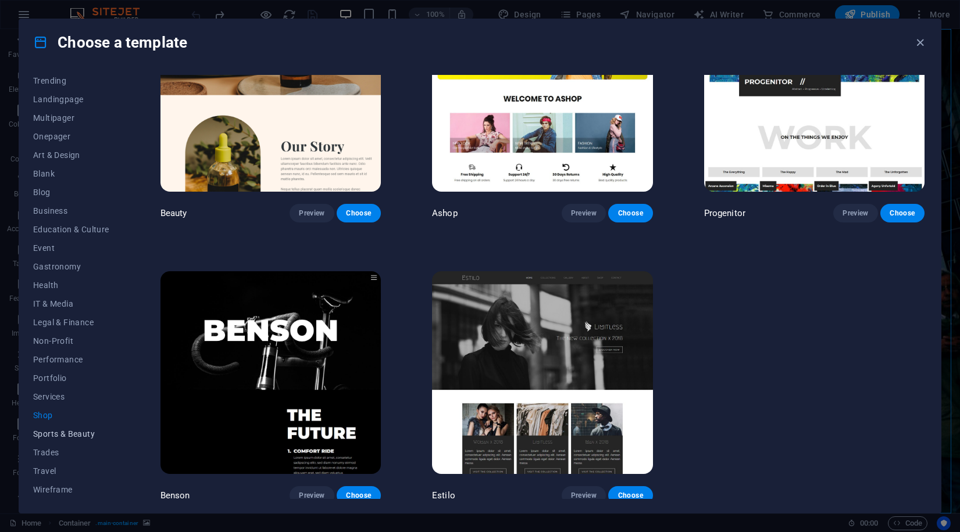
click at [64, 432] on span "Sports & Beauty" at bounding box center [71, 434] width 76 height 9
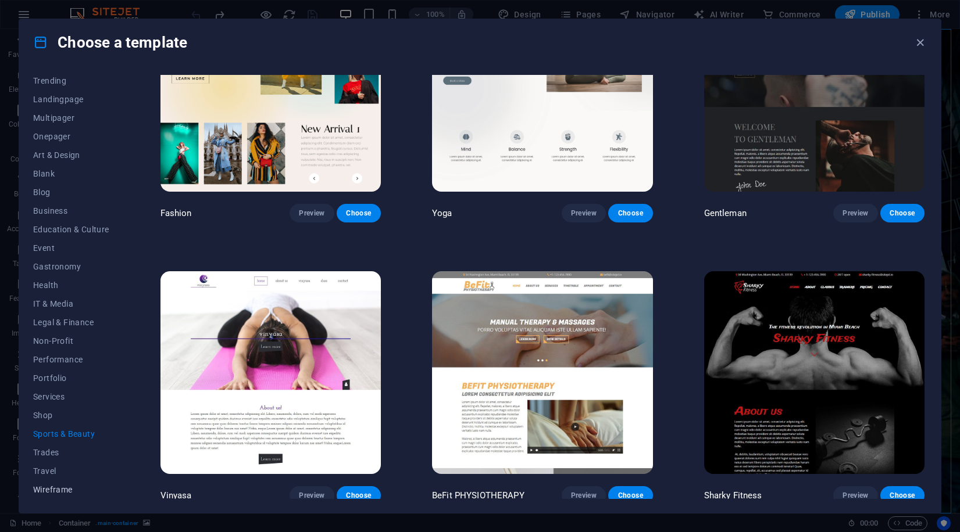
click at [43, 491] on span "Wireframe" at bounding box center [71, 489] width 76 height 9
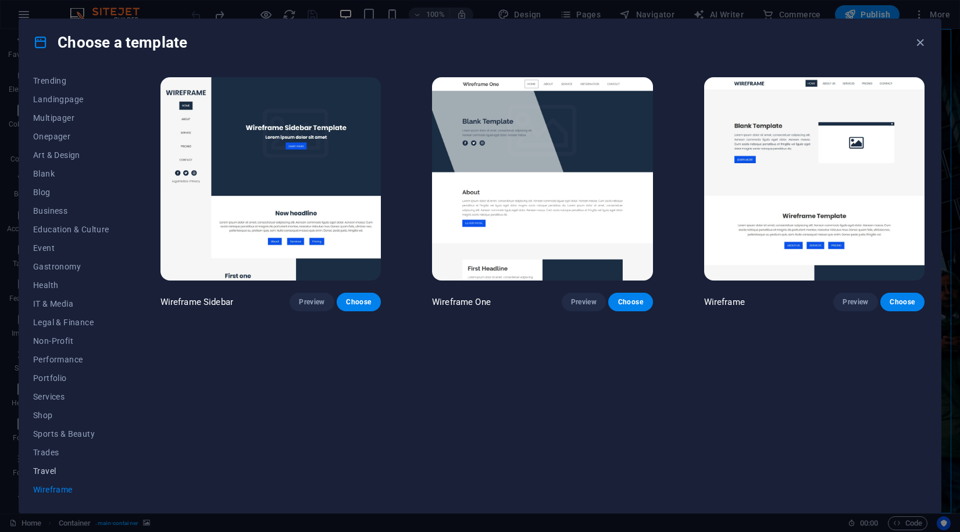
click at [53, 468] on span "Travel" at bounding box center [71, 471] width 76 height 9
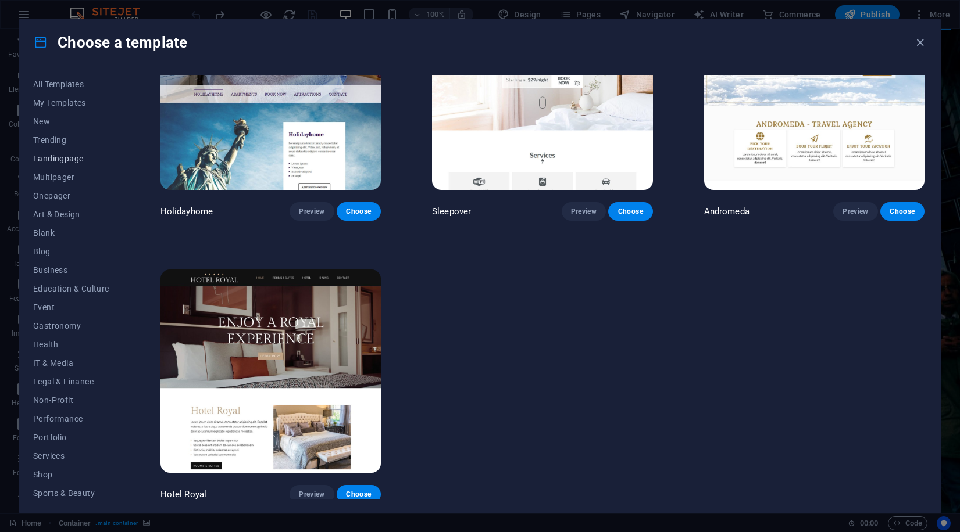
click at [55, 152] on button "Landingpage" at bounding box center [71, 158] width 76 height 19
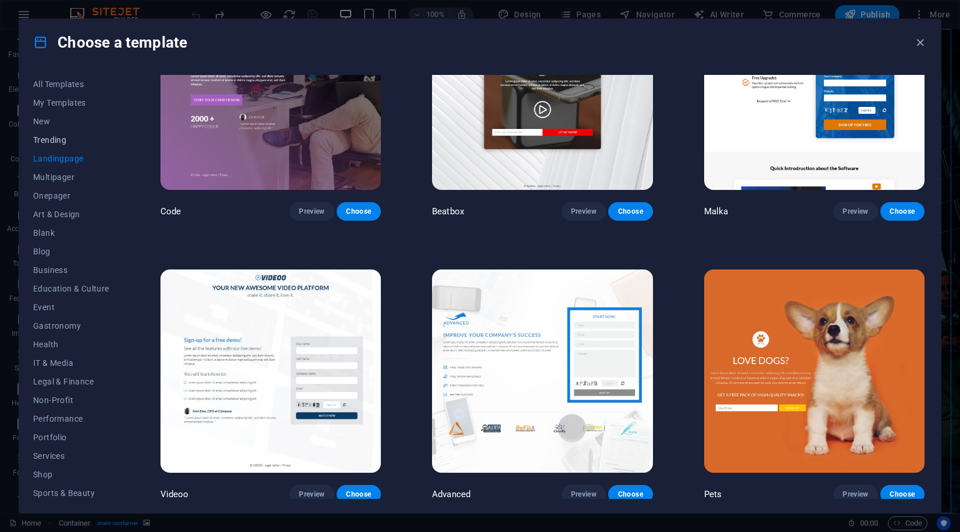
click at [54, 137] on span "Trending" at bounding box center [71, 139] width 76 height 9
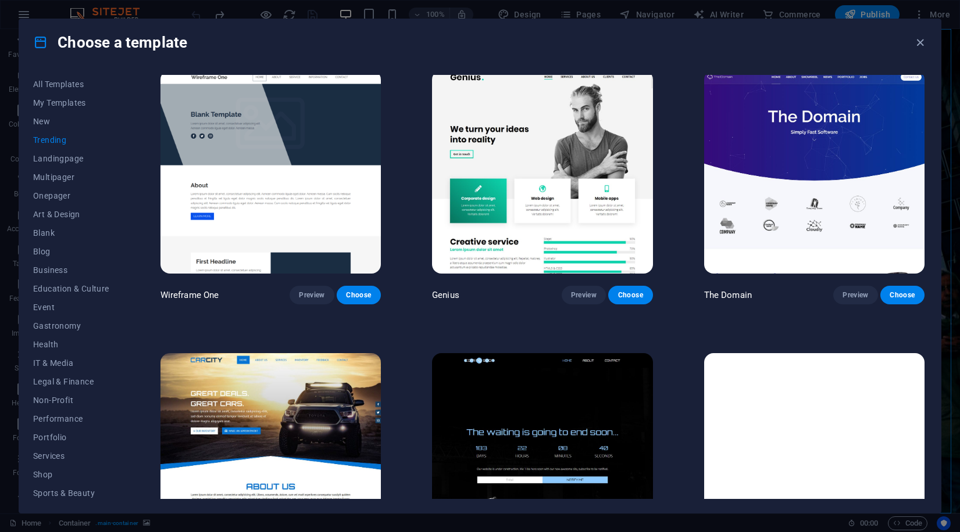
scroll to position [1217, 0]
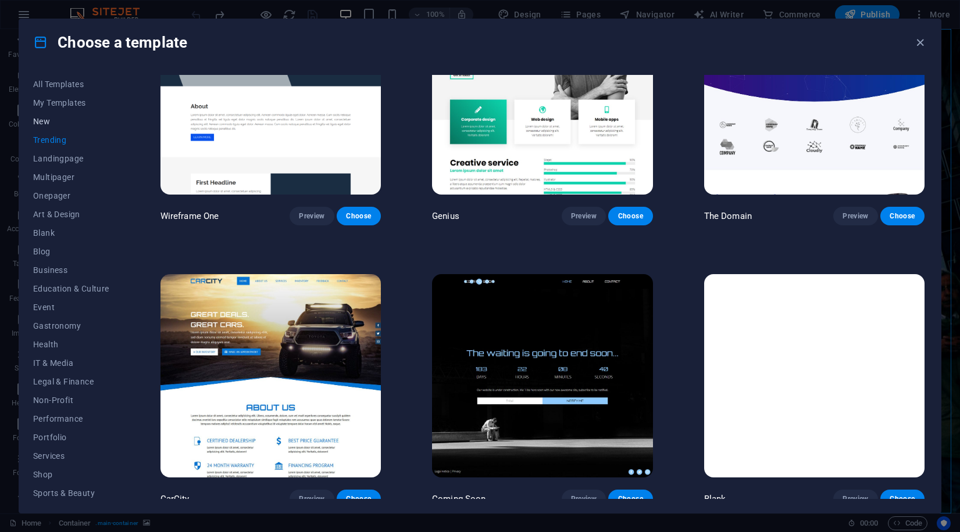
click at [52, 119] on span "New" at bounding box center [71, 121] width 76 height 9
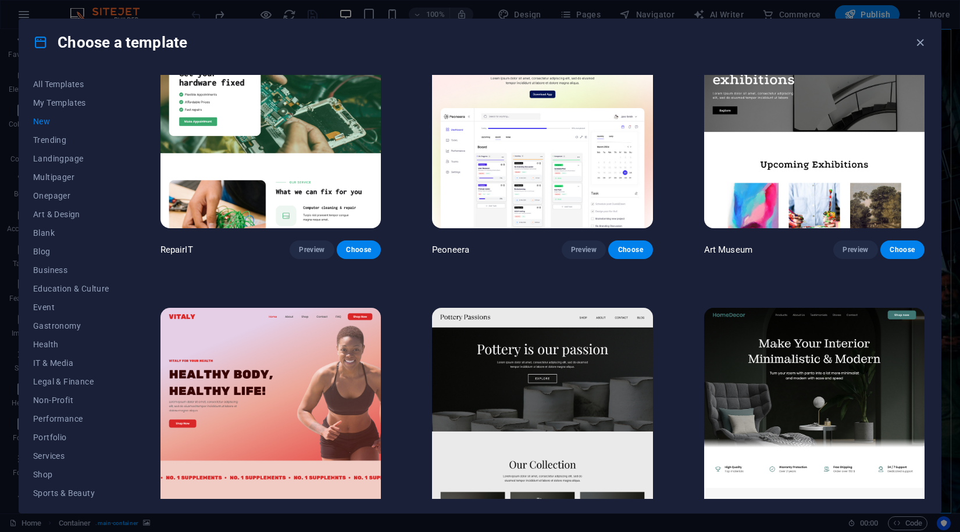
scroll to position [425, 0]
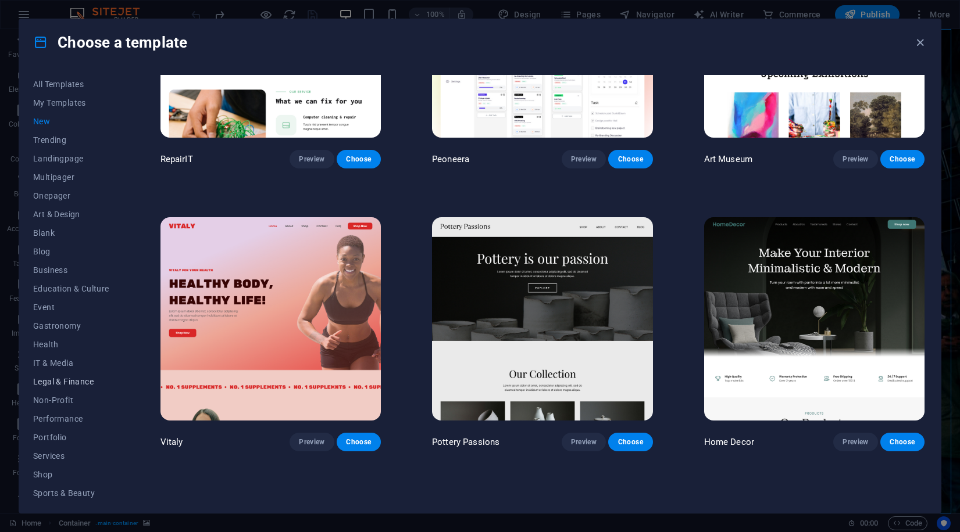
click at [51, 389] on button "Legal & Finance" at bounding box center [71, 382] width 76 height 19
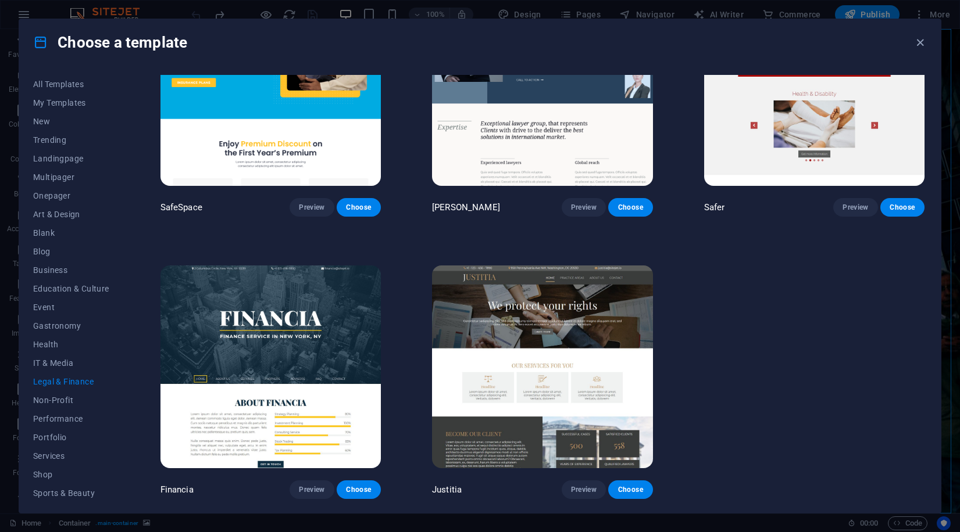
scroll to position [92, 0]
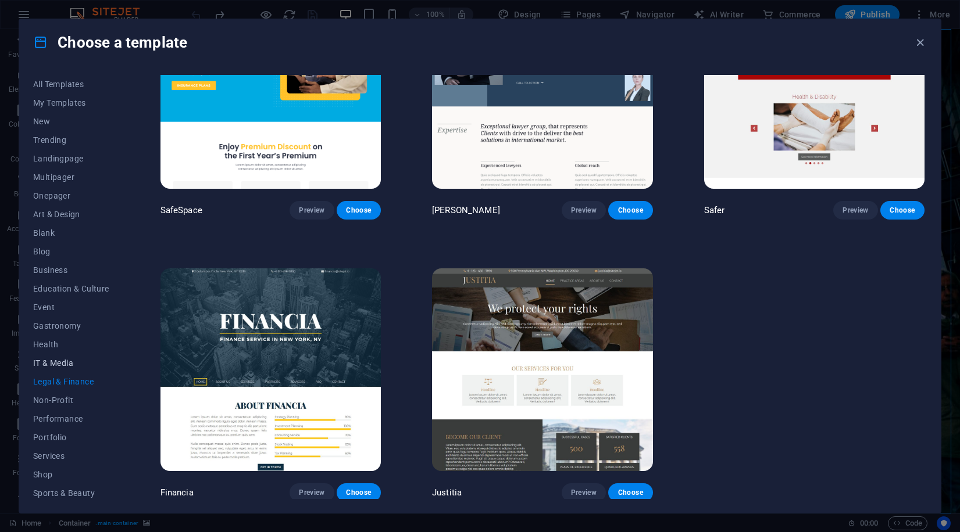
click at [59, 365] on span "IT & Media" at bounding box center [71, 363] width 76 height 9
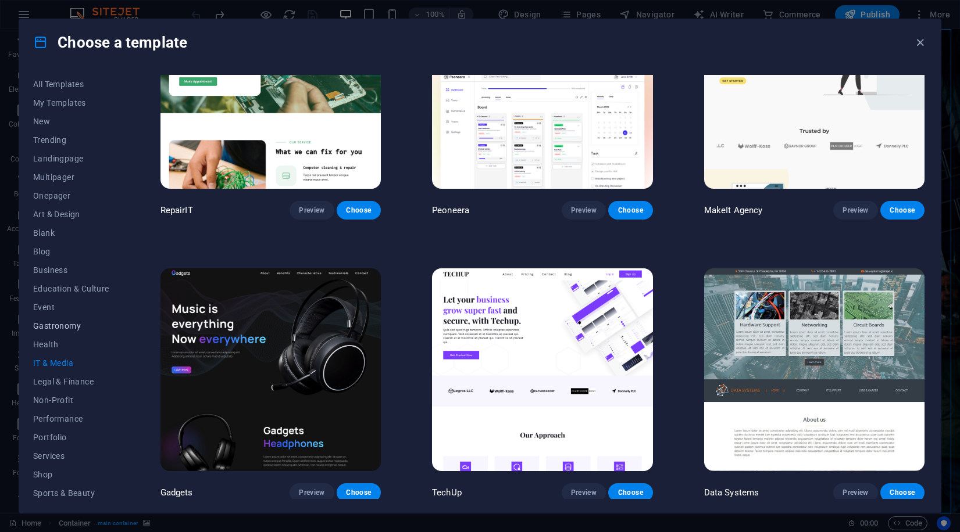
click at [56, 332] on button "Gastronomy" at bounding box center [71, 326] width 76 height 19
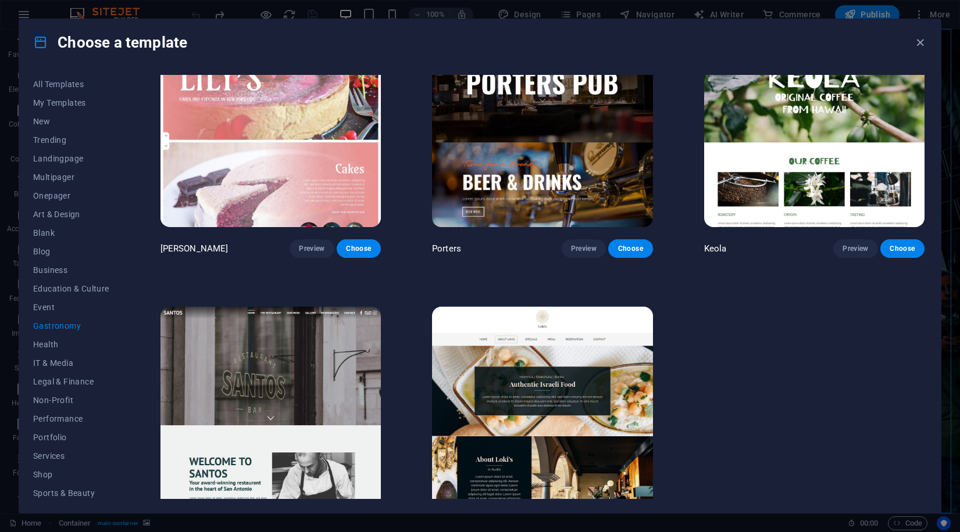
scroll to position [1217, 0]
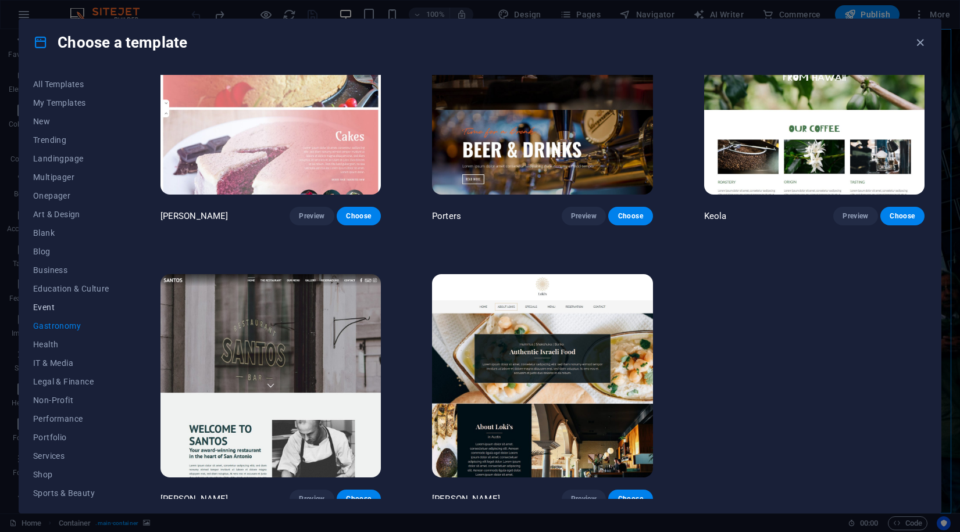
click at [42, 303] on span "Event" at bounding box center [71, 307] width 76 height 9
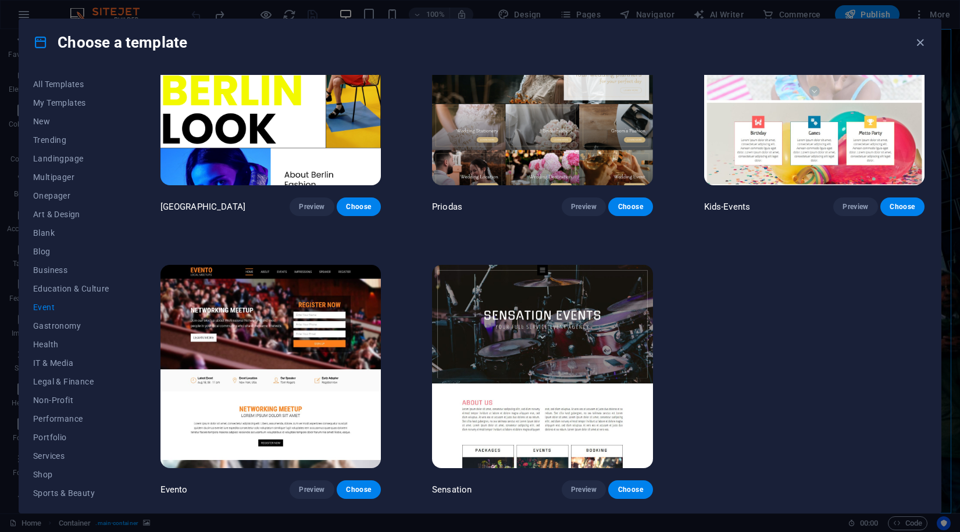
scroll to position [373, 0]
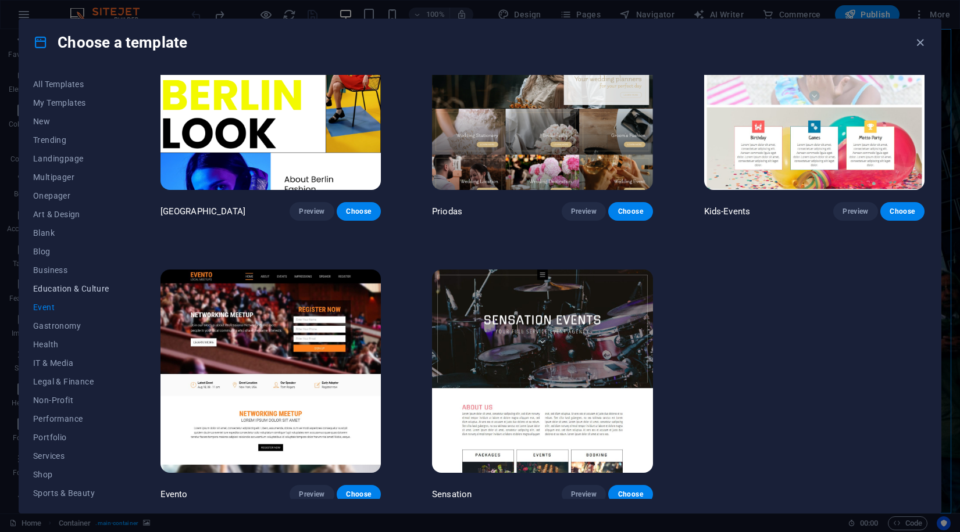
click at [54, 296] on button "Education & Culture" at bounding box center [71, 289] width 76 height 19
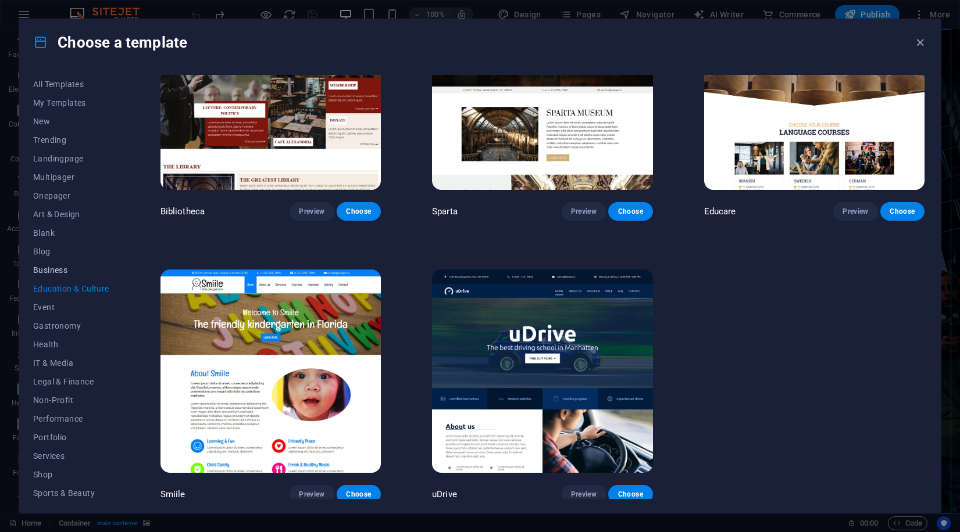
click at [56, 273] on span "Business" at bounding box center [71, 270] width 76 height 9
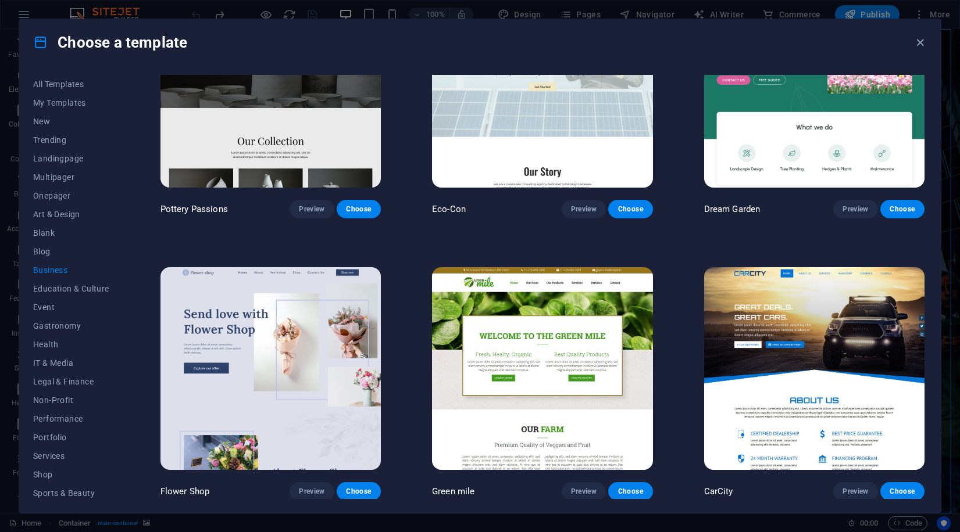
scroll to position [109, 0]
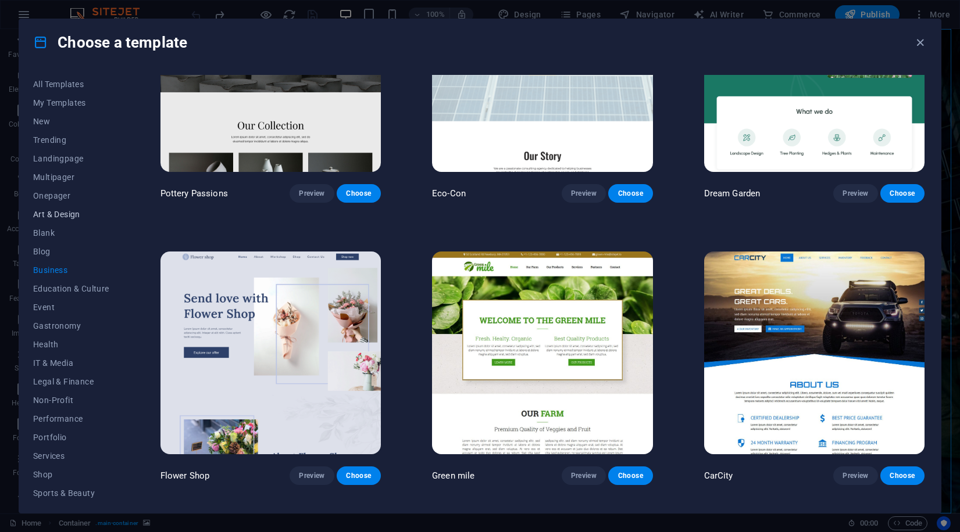
click at [42, 223] on button "Art & Design" at bounding box center [71, 214] width 76 height 19
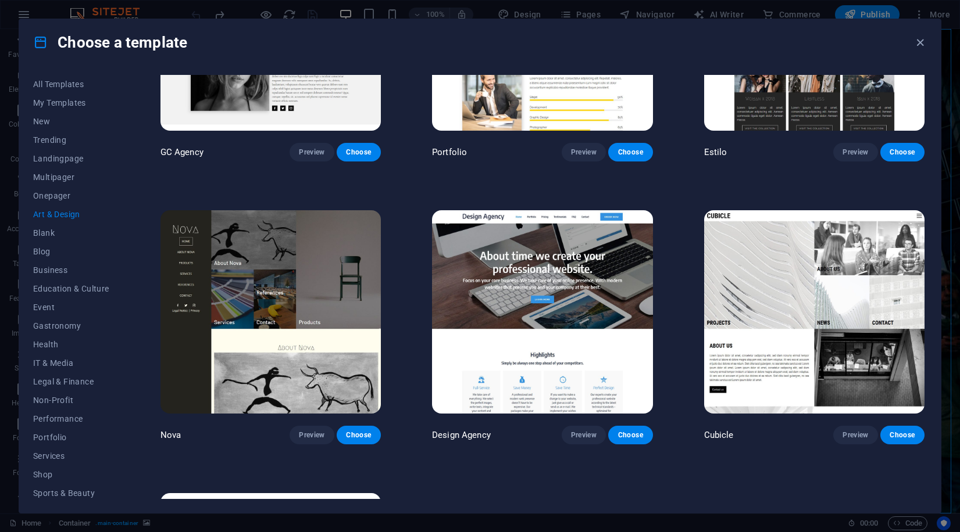
scroll to position [1217, 0]
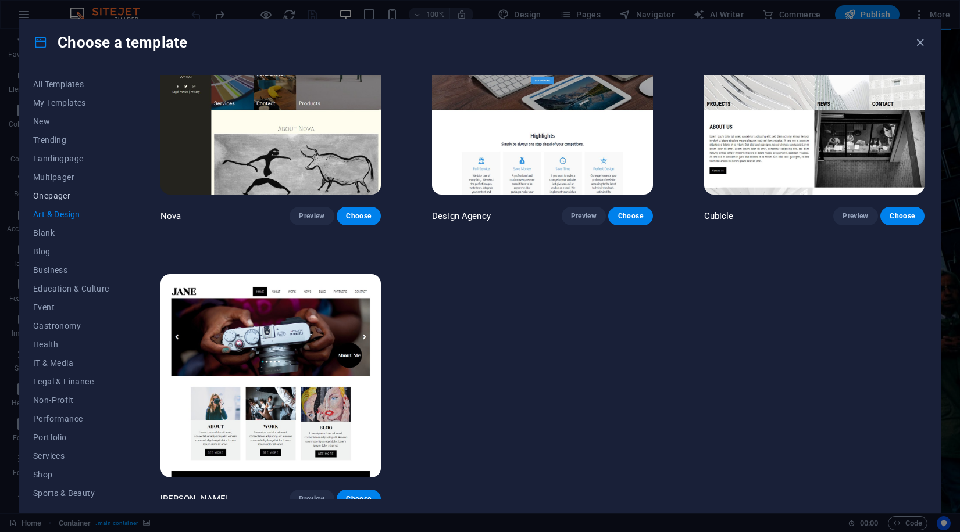
click at [62, 193] on span "Onepager" at bounding box center [71, 195] width 76 height 9
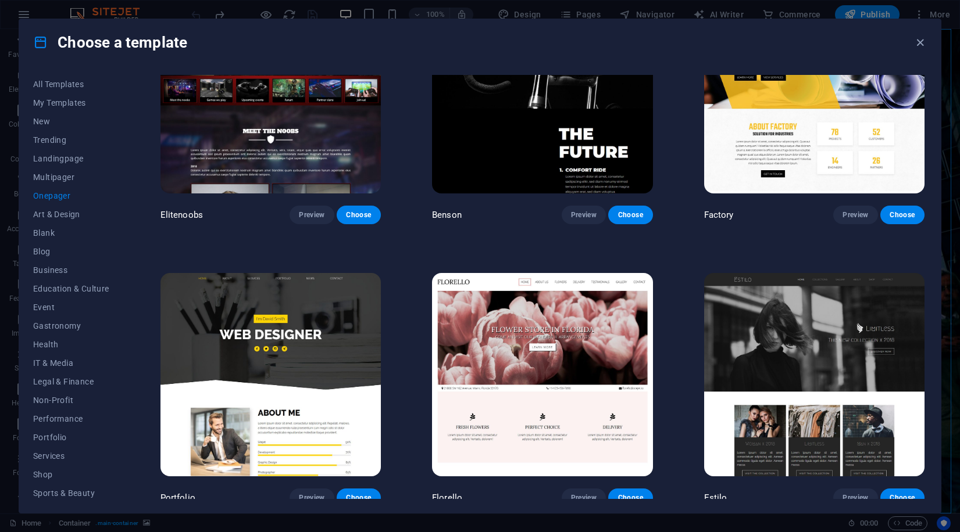
scroll to position [5233, 0]
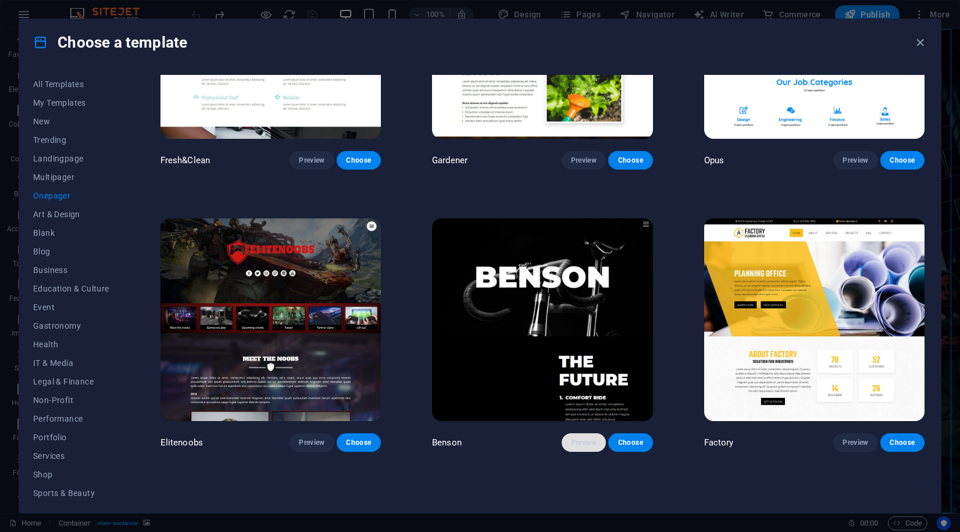
click at [586, 438] on span "Preview" at bounding box center [584, 442] width 26 height 9
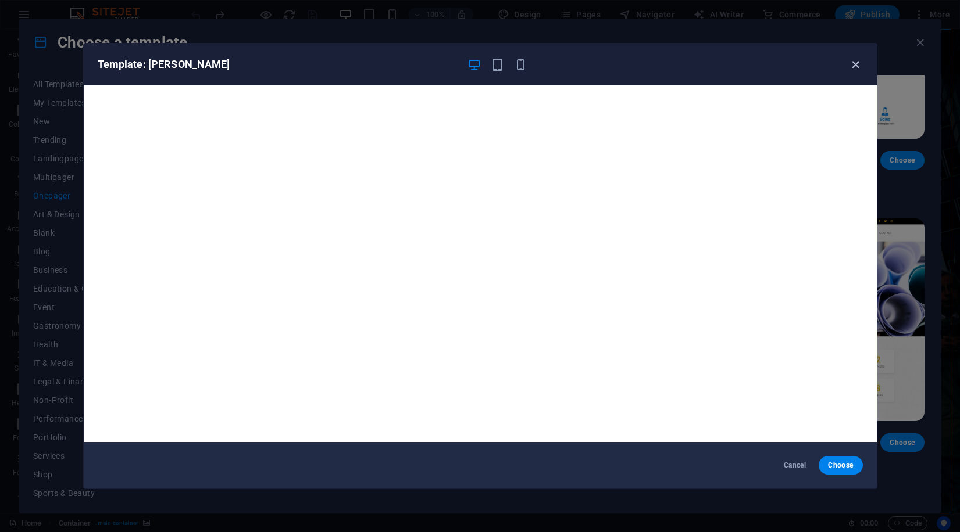
click at [850, 60] on icon "button" at bounding box center [855, 64] width 13 height 13
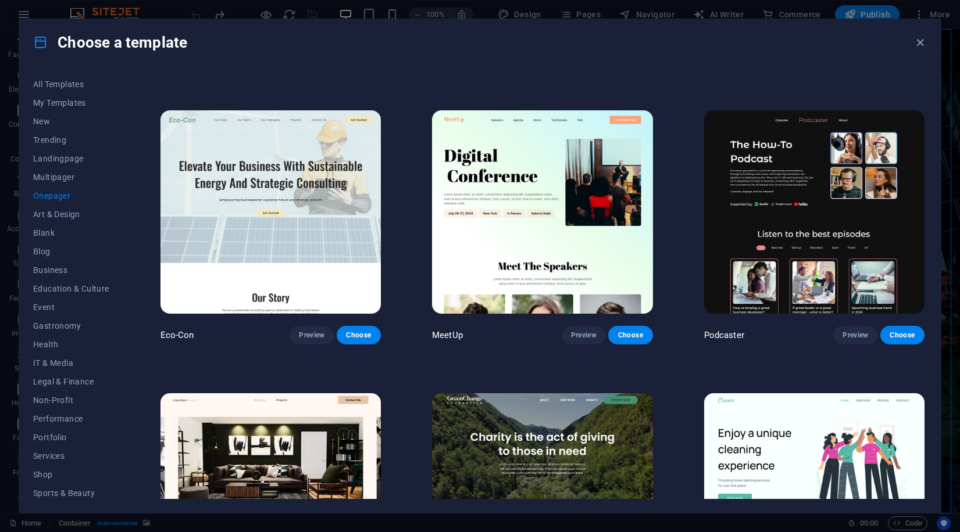
scroll to position [889, 0]
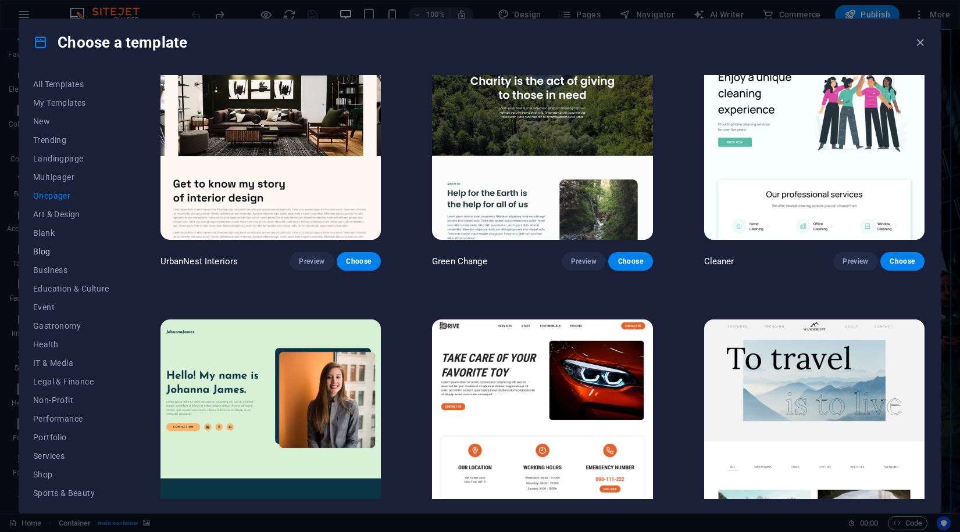
click at [40, 255] on span "Blog" at bounding box center [71, 251] width 76 height 9
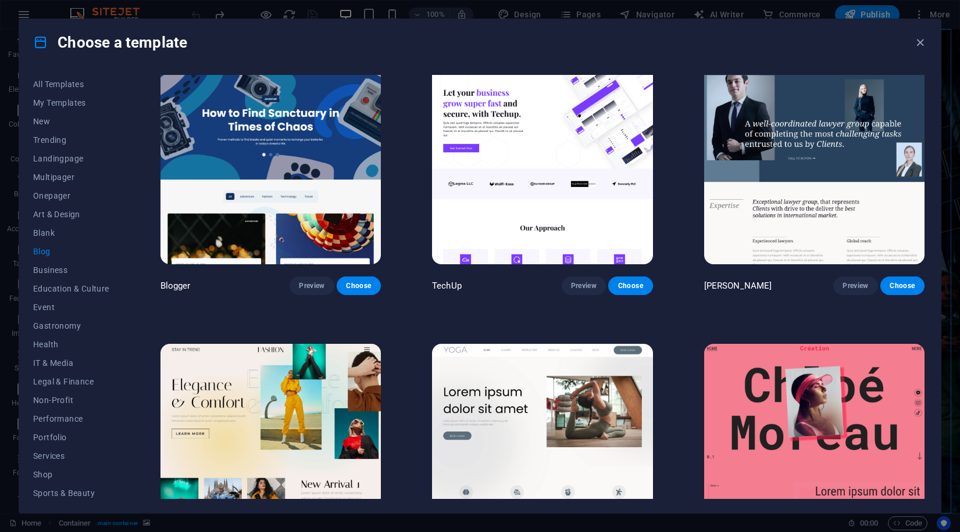
scroll to position [1588, 0]
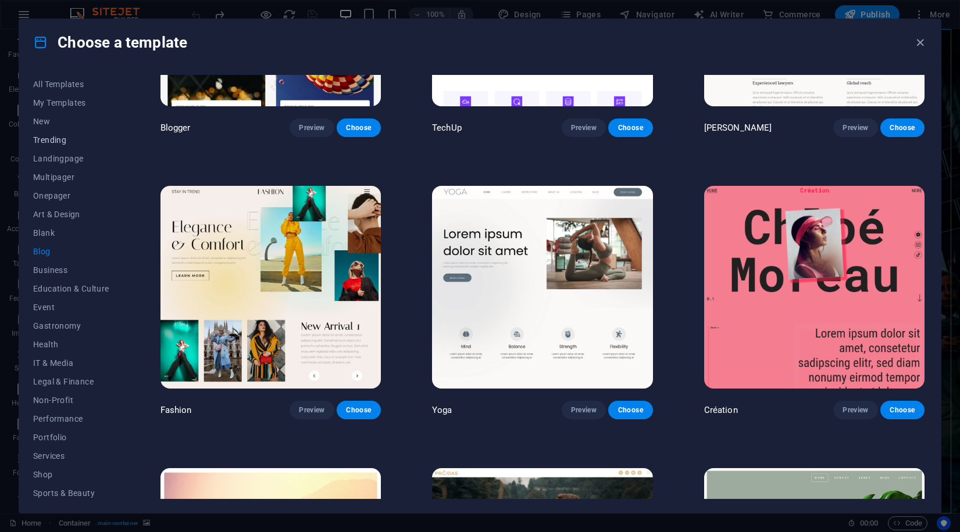
click at [46, 140] on span "Trending" at bounding box center [71, 139] width 76 height 9
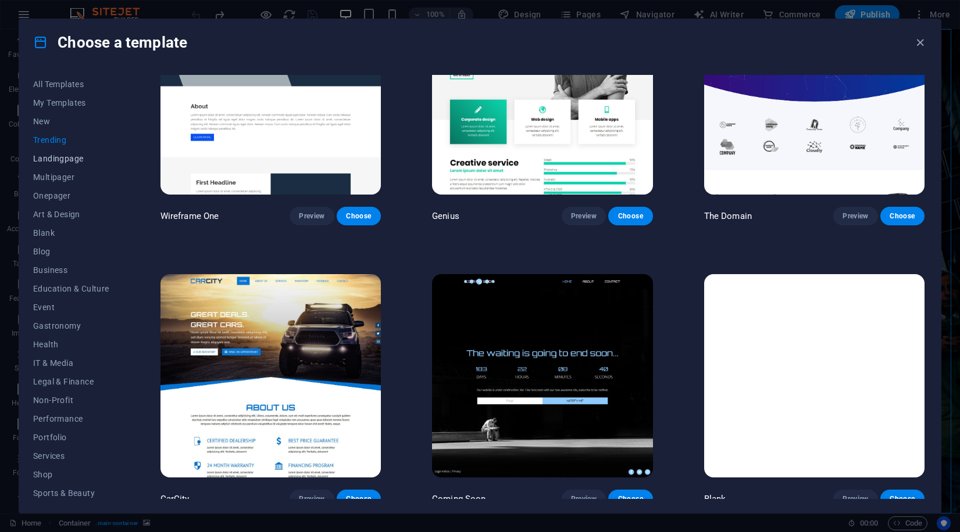
click at [55, 162] on span "Landingpage" at bounding box center [71, 158] width 76 height 9
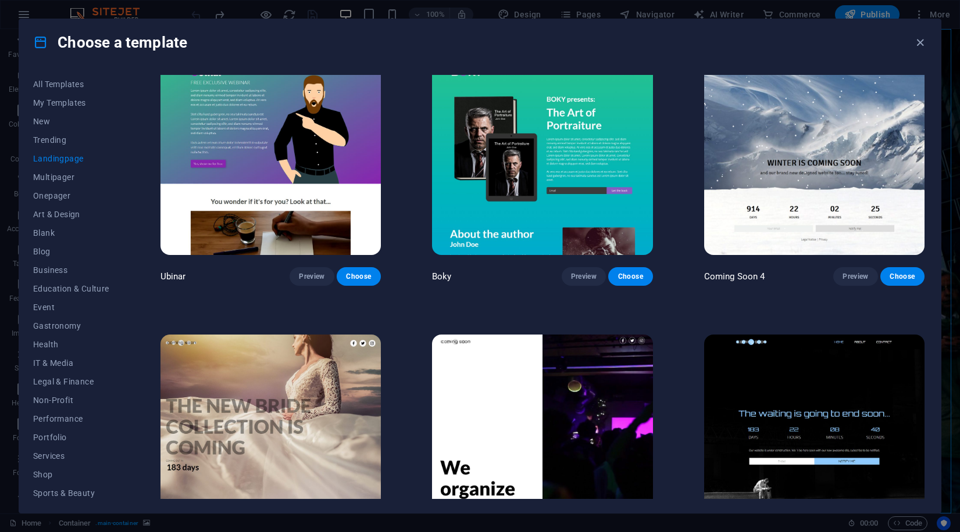
scroll to position [2061, 0]
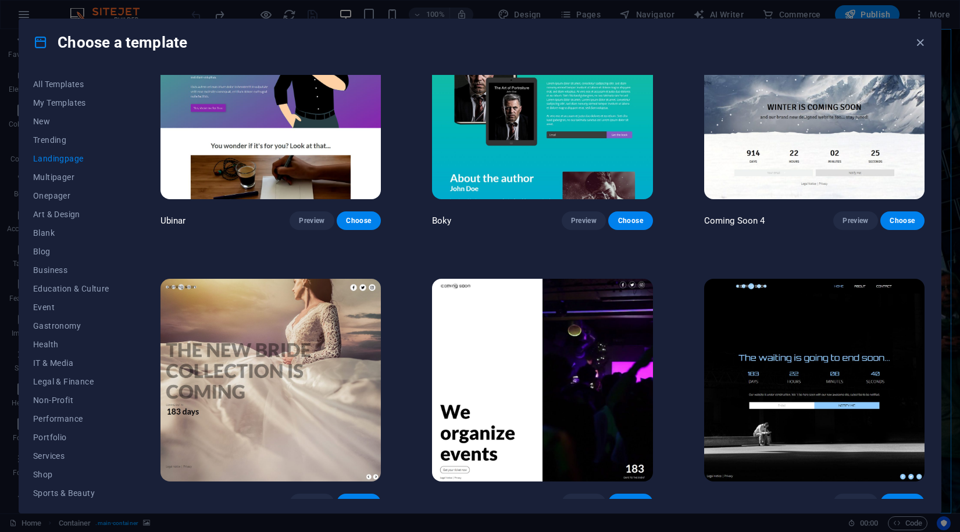
click at [579, 371] on img at bounding box center [542, 380] width 220 height 203
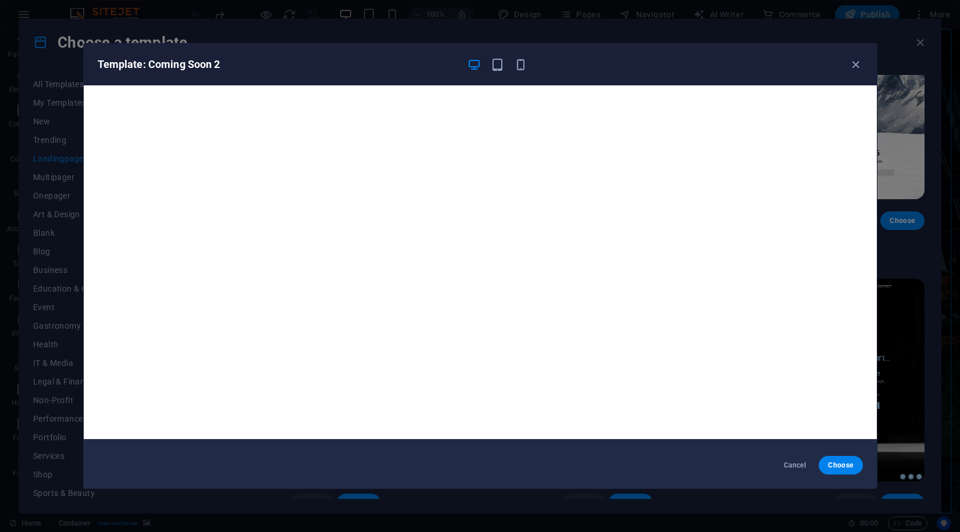
scroll to position [0, 0]
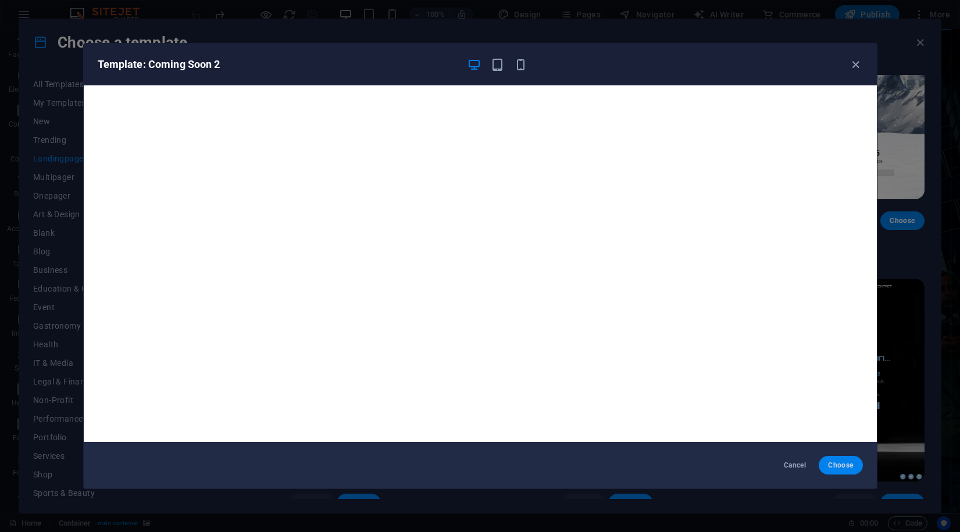
click at [835, 461] on span "Choose" at bounding box center [840, 465] width 25 height 9
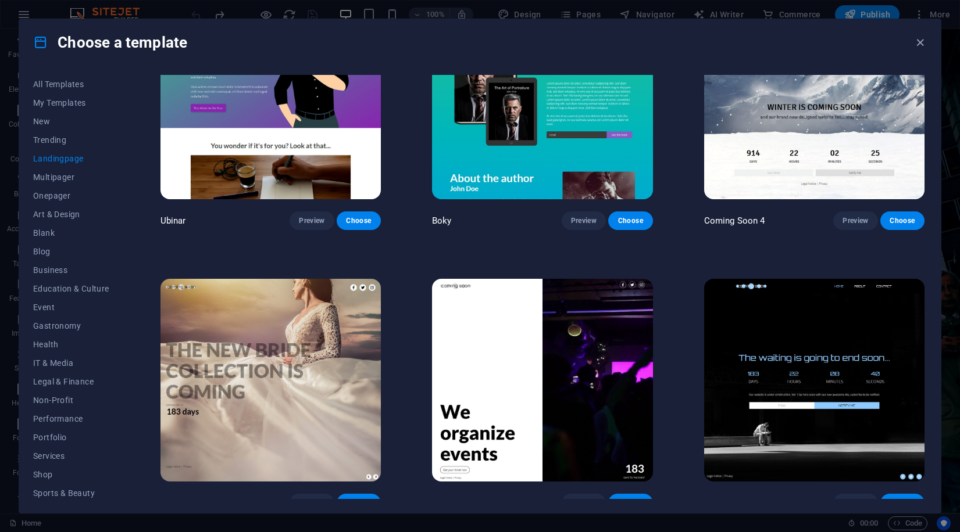
click at [634, 495] on button "Choose" at bounding box center [630, 503] width 44 height 19
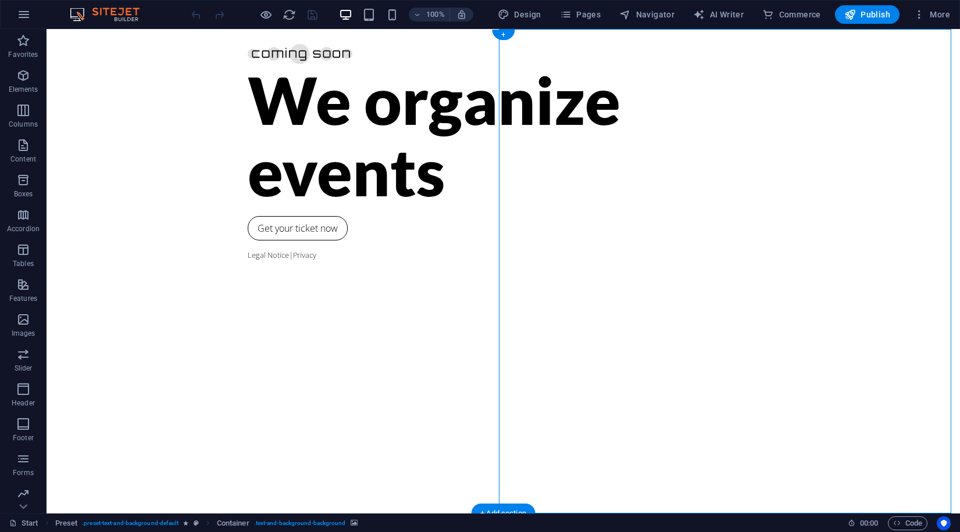
click at [571, 36] on icon at bounding box center [573, 36] width 9 height 12
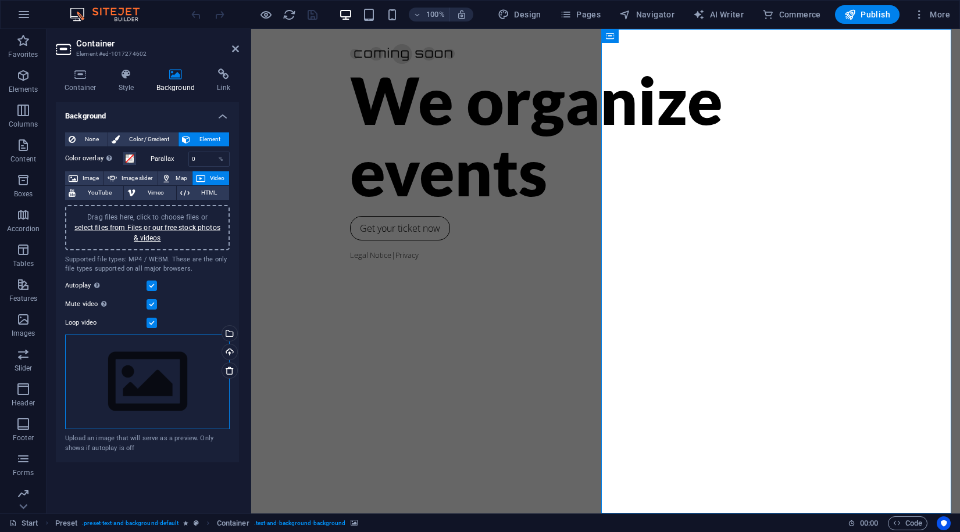
click at [141, 367] on div "Drag files here, click to choose files or select files from Files or our free s…" at bounding box center [147, 382] width 164 height 95
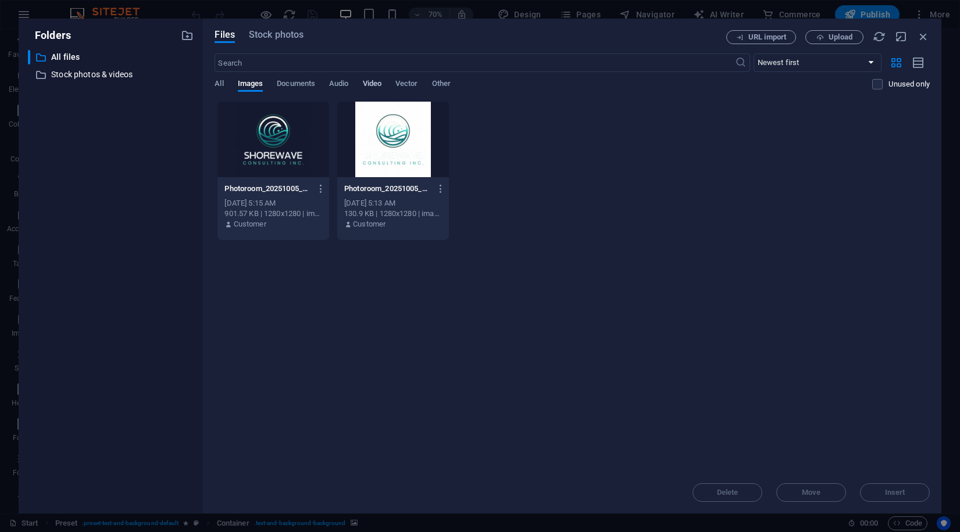
click at [378, 82] on span "Video" at bounding box center [372, 85] width 19 height 16
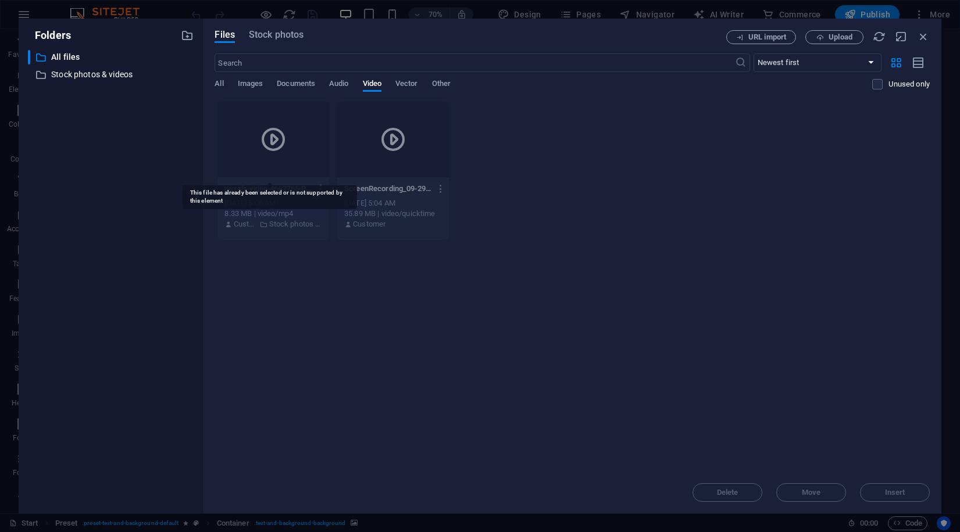
click at [277, 151] on icon at bounding box center [273, 140] width 28 height 28
click at [274, 142] on icon at bounding box center [273, 140] width 28 height 28
click at [297, 213] on div "8.33 MB | video/mp4" at bounding box center [273, 214] width 98 height 10
click at [268, 136] on icon at bounding box center [273, 140] width 28 height 28
click at [268, 137] on icon at bounding box center [273, 140] width 28 height 28
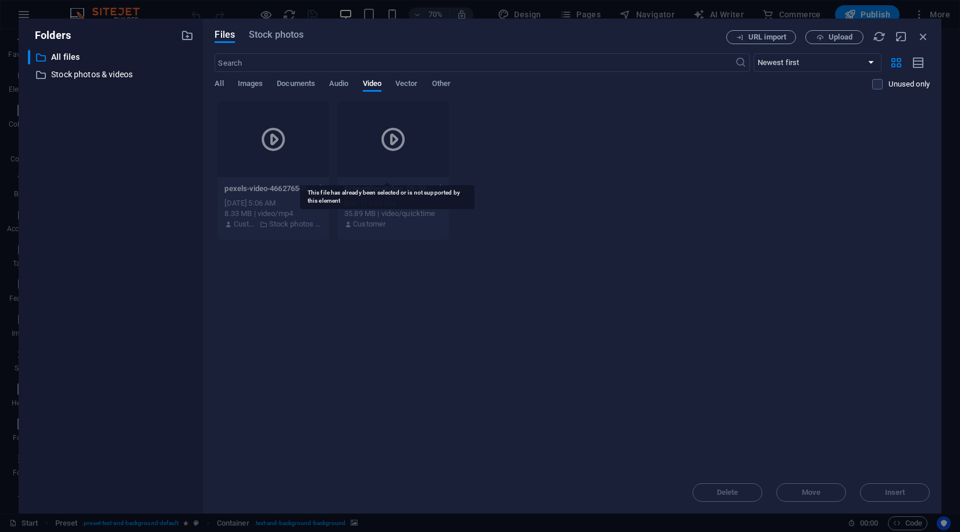
click at [378, 177] on div at bounding box center [393, 140] width 112 height 76
click at [281, 143] on icon at bounding box center [273, 140] width 28 height 28
click at [276, 139] on icon at bounding box center [273, 140] width 28 height 28
click at [275, 139] on icon at bounding box center [273, 140] width 28 height 28
click at [276, 208] on div "[DATE] 5:06 AM" at bounding box center [273, 203] width 98 height 10
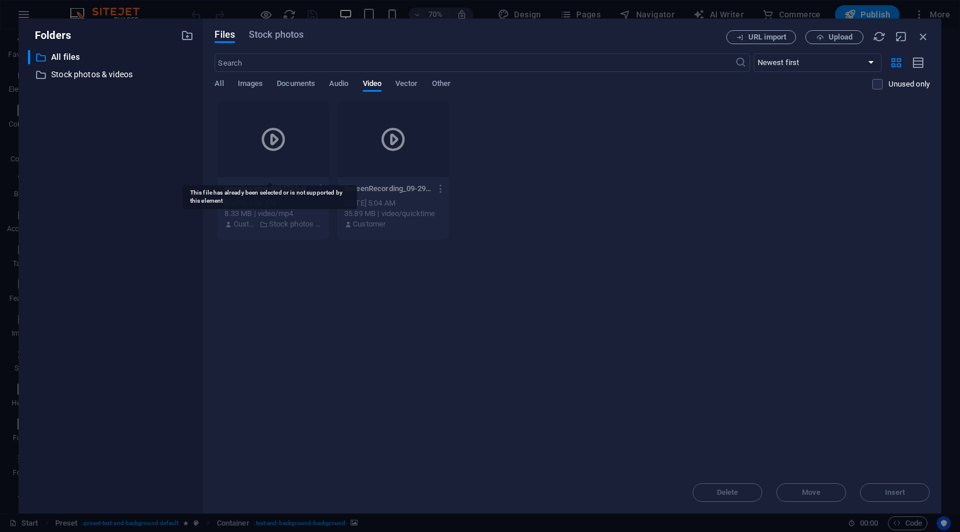
drag, startPoint x: 271, startPoint y: 153, endPoint x: 263, endPoint y: 142, distance: 13.7
click at [271, 152] on div at bounding box center [273, 140] width 112 height 76
click at [267, 138] on icon at bounding box center [273, 140] width 28 height 28
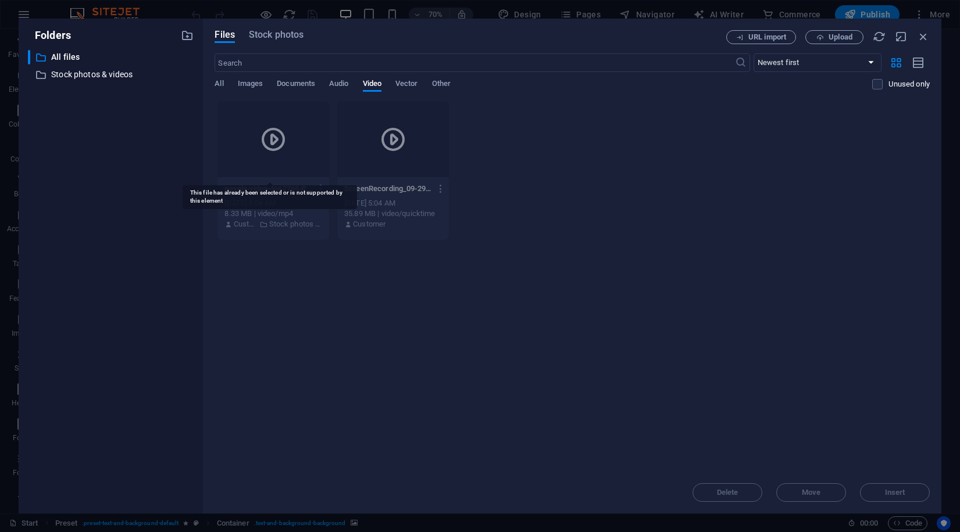
click at [263, 201] on div "[DATE] 5:06 AM" at bounding box center [273, 203] width 98 height 10
drag, startPoint x: 267, startPoint y: 215, endPoint x: 296, endPoint y: 227, distance: 31.8
click at [296, 227] on div "pexels-video-4662765-PepTSm1d4ysHYuW0ZAej7A.mp4 pexels-video-4662765-PepTSm1d4y…" at bounding box center [273, 206] width 112 height 59
drag, startPoint x: 294, startPoint y: 226, endPoint x: 288, endPoint y: 221, distance: 7.9
click at [294, 226] on p "Stock photos & videos" at bounding box center [295, 224] width 53 height 10
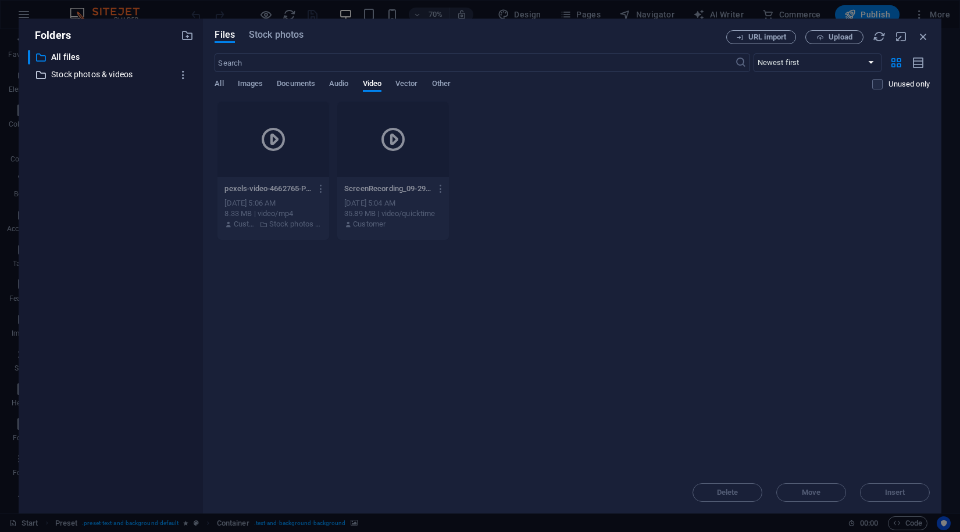
click at [79, 77] on p "Stock photos & videos" at bounding box center [111, 74] width 121 height 13
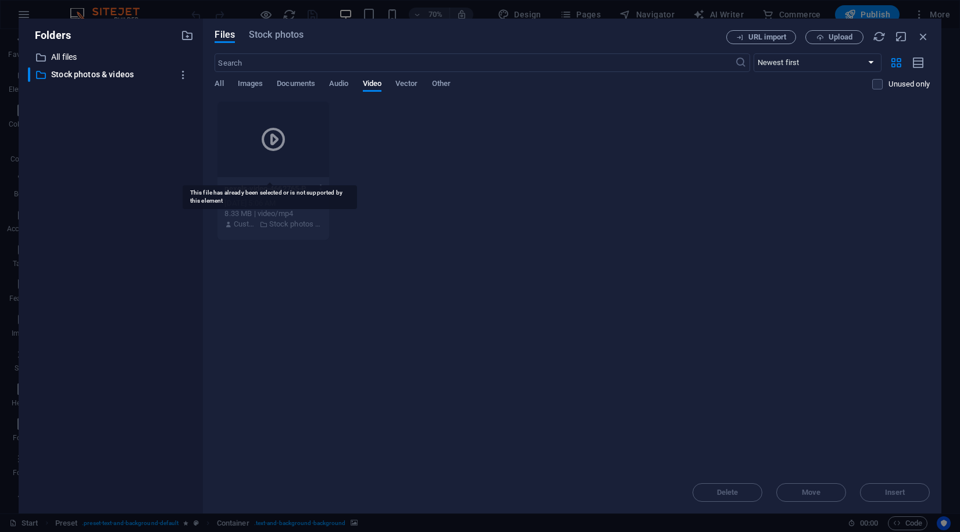
click at [284, 148] on icon at bounding box center [273, 140] width 28 height 28
click at [267, 138] on icon at bounding box center [273, 140] width 28 height 28
click at [90, 78] on p "Stock photos & videos" at bounding box center [111, 74] width 121 height 13
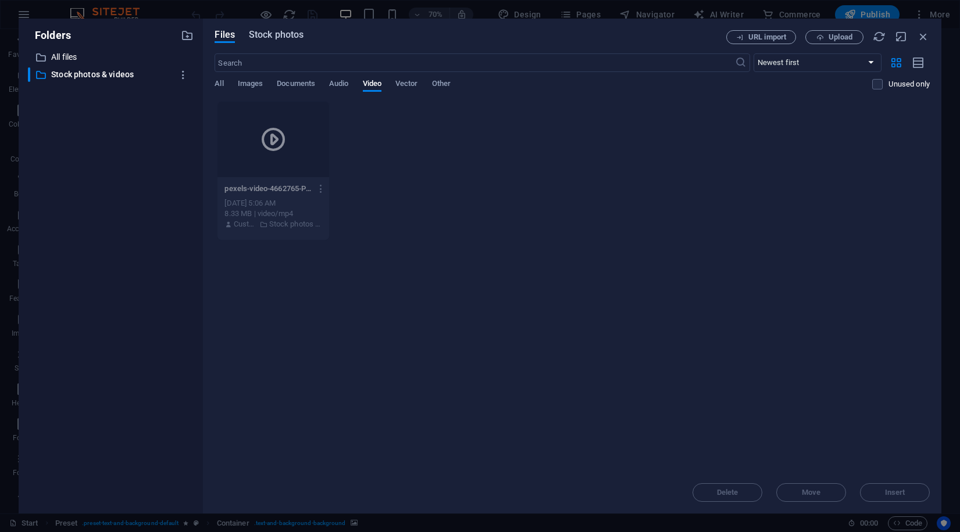
click at [277, 40] on span "Stock photos" at bounding box center [276, 35] width 55 height 14
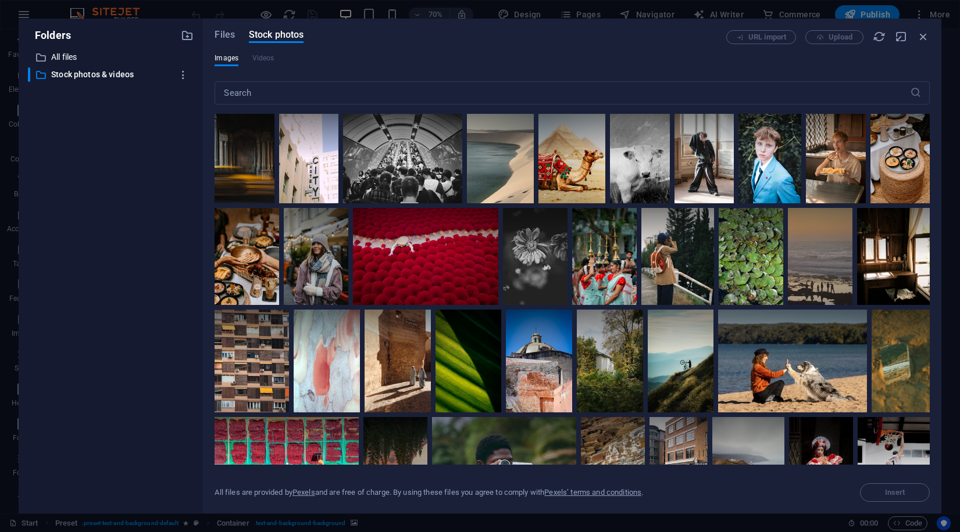
click at [949, 26] on div "Folders ​ All files All files ​ Stock photos & videos Stock photos & videos Fil…" at bounding box center [480, 266] width 960 height 532
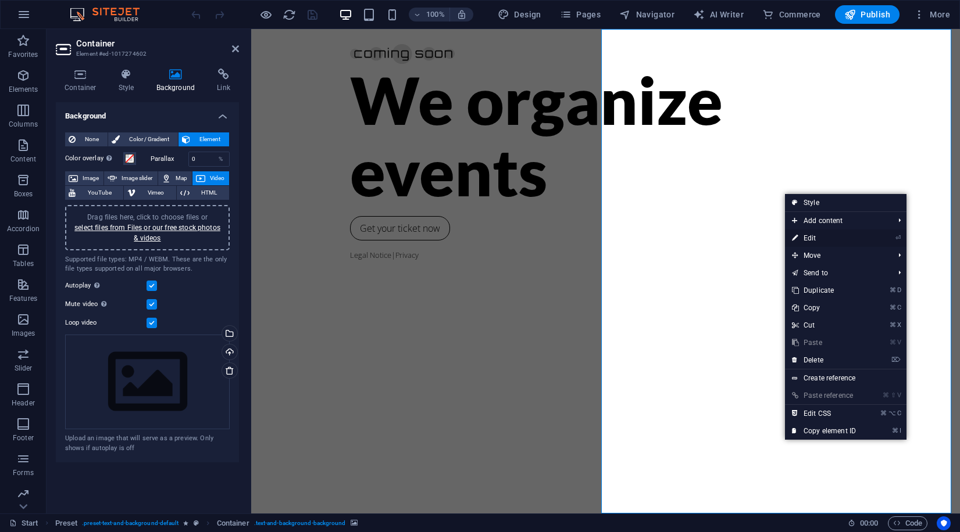
click at [822, 238] on link "⏎ Edit" at bounding box center [824, 238] width 78 height 17
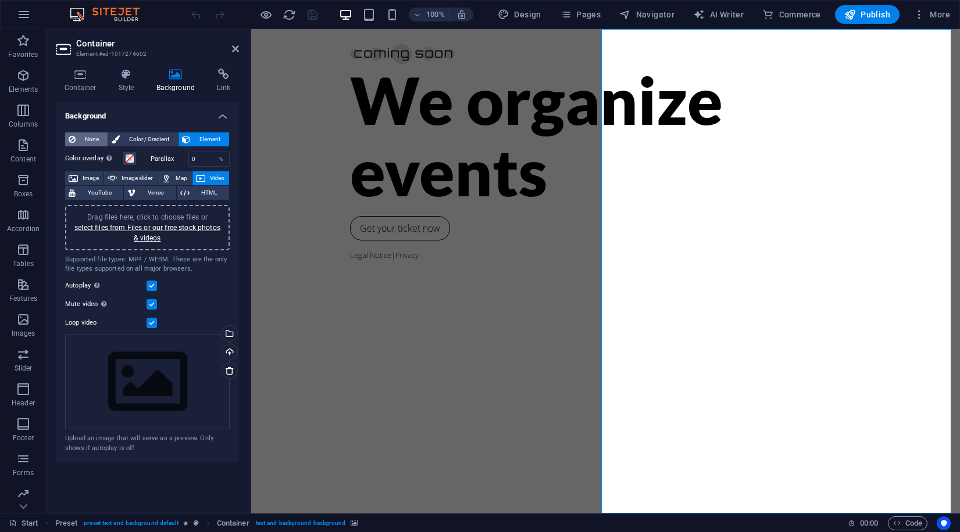
click at [87, 144] on span "None" at bounding box center [91, 140] width 25 height 14
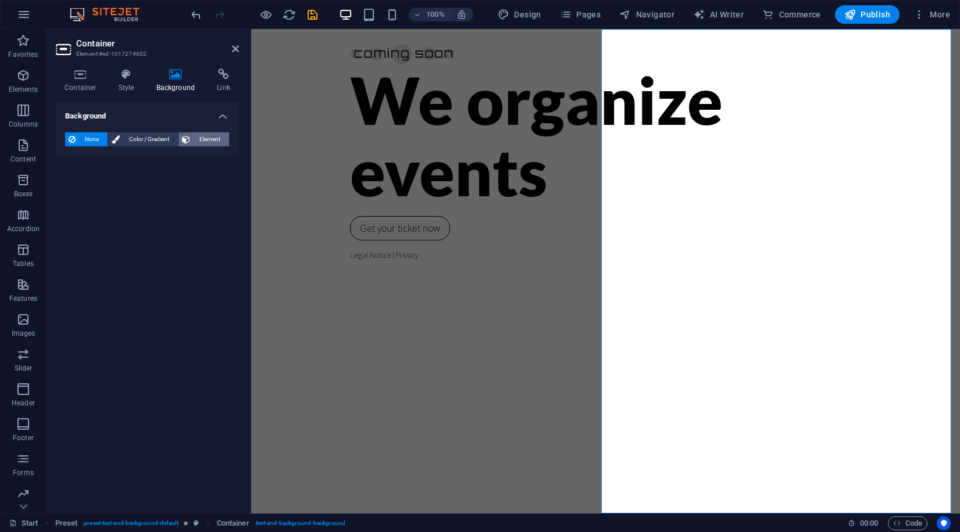
click at [202, 136] on span "Element" at bounding box center [210, 140] width 32 height 14
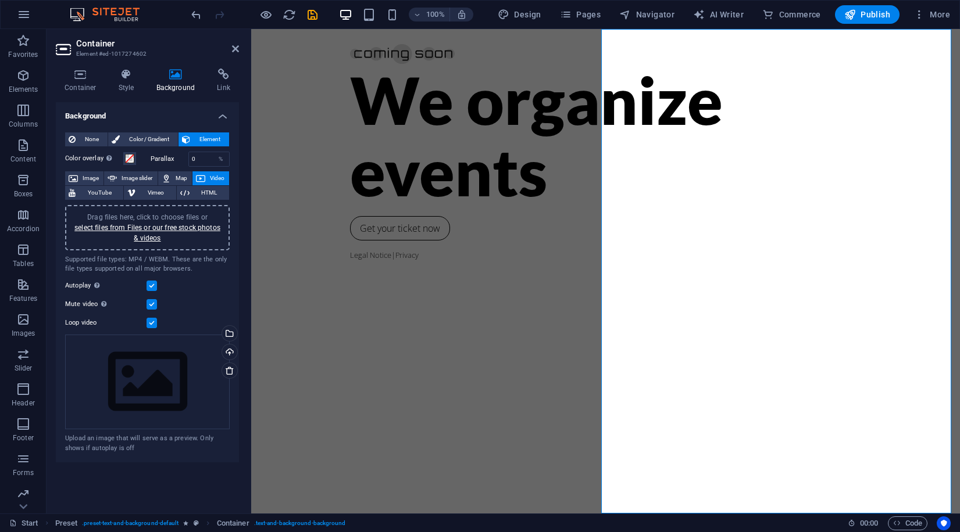
click at [219, 178] on span "Video" at bounding box center [217, 178] width 17 height 14
click at [145, 238] on link "select files from Files or our free stock photos & videos" at bounding box center [147, 233] width 146 height 19
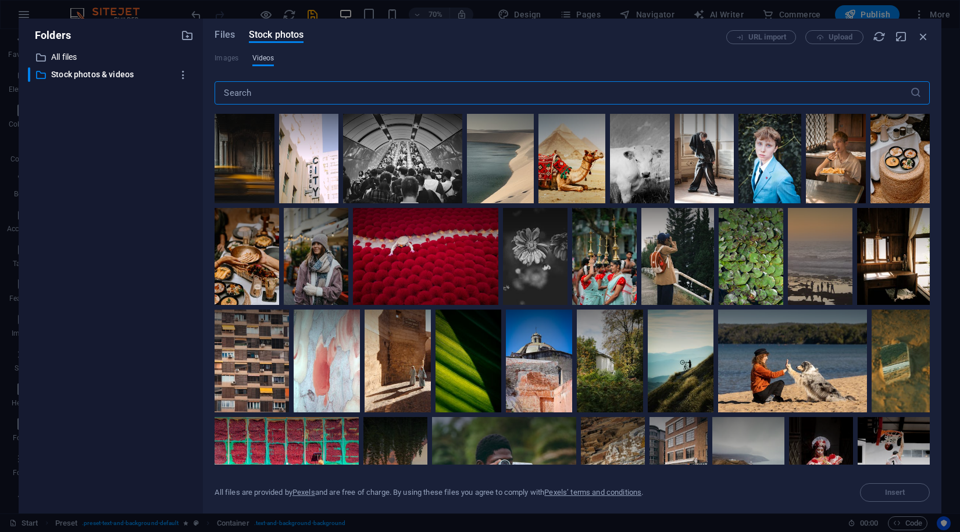
click at [267, 56] on span "Videos" at bounding box center [263, 58] width 22 height 14
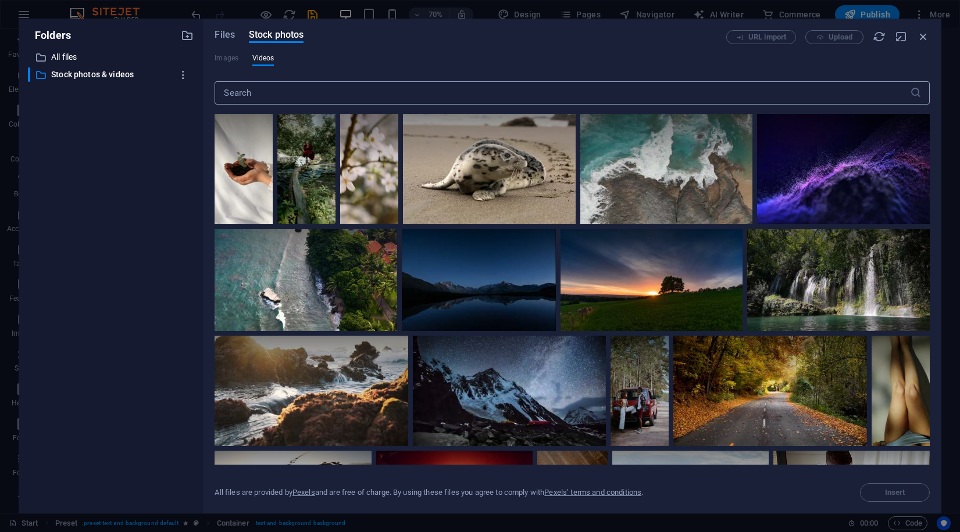
click at [332, 92] on input "text" at bounding box center [561, 92] width 695 height 23
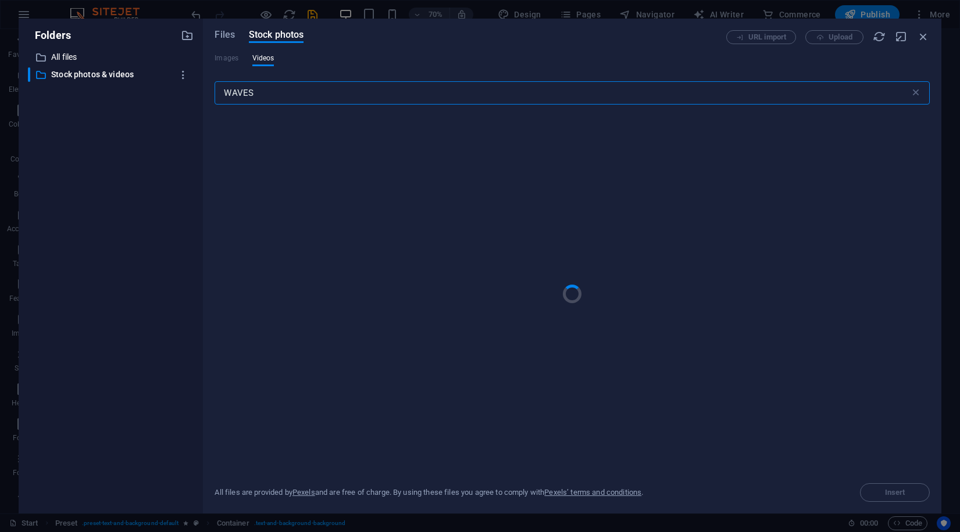
type input "WAVES"
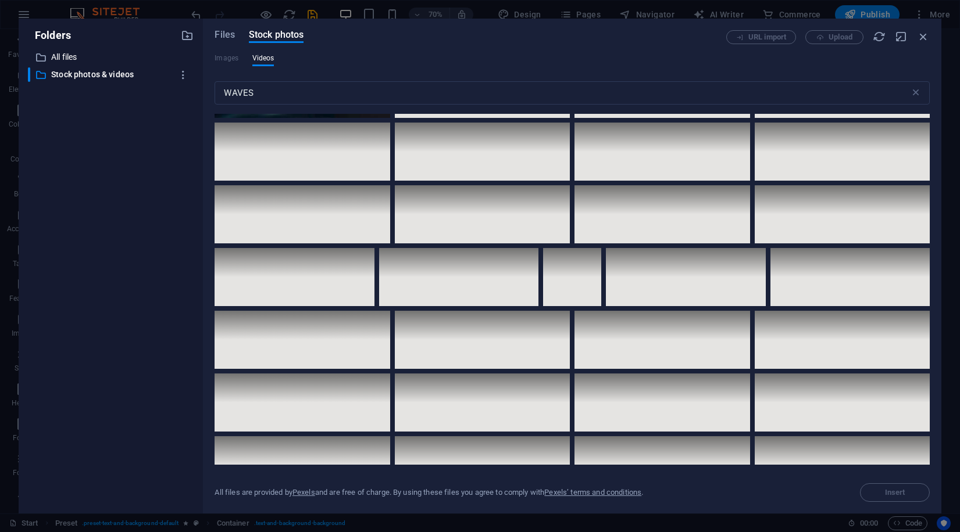
scroll to position [969, 0]
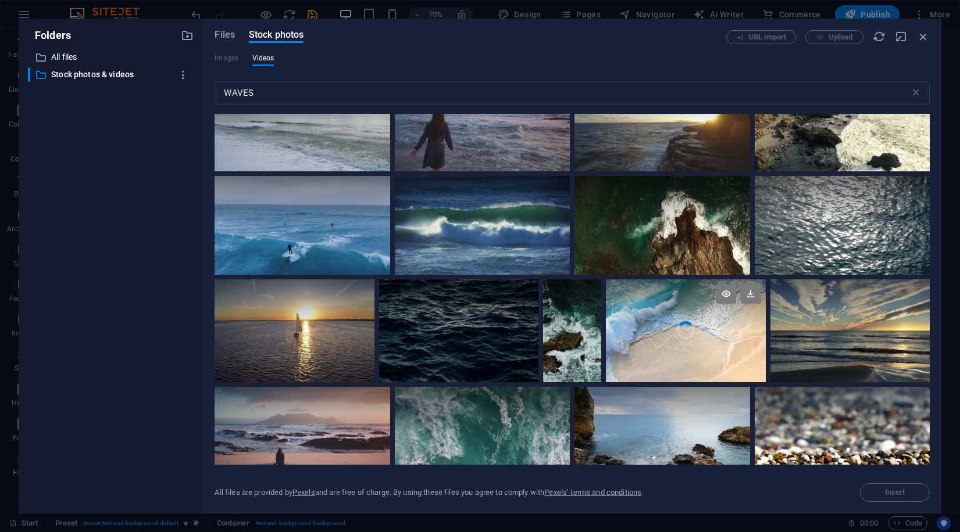
click at [692, 321] on div at bounding box center [685, 306] width 159 height 52
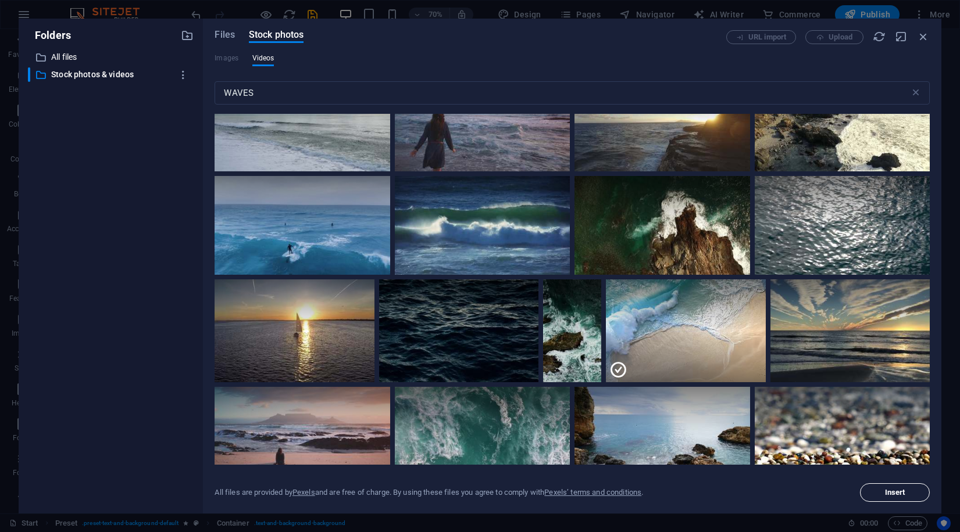
click at [903, 493] on span "Insert" at bounding box center [895, 492] width 20 height 7
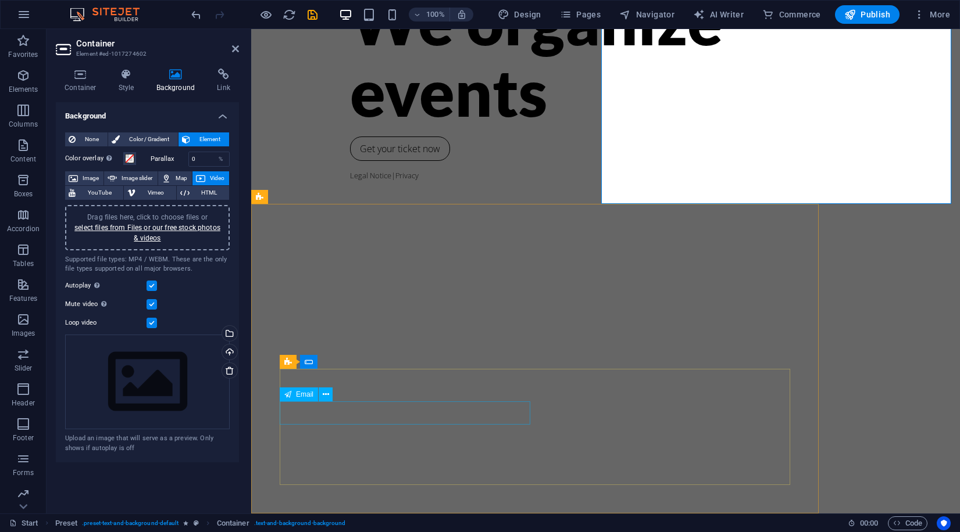
scroll to position [0, 0]
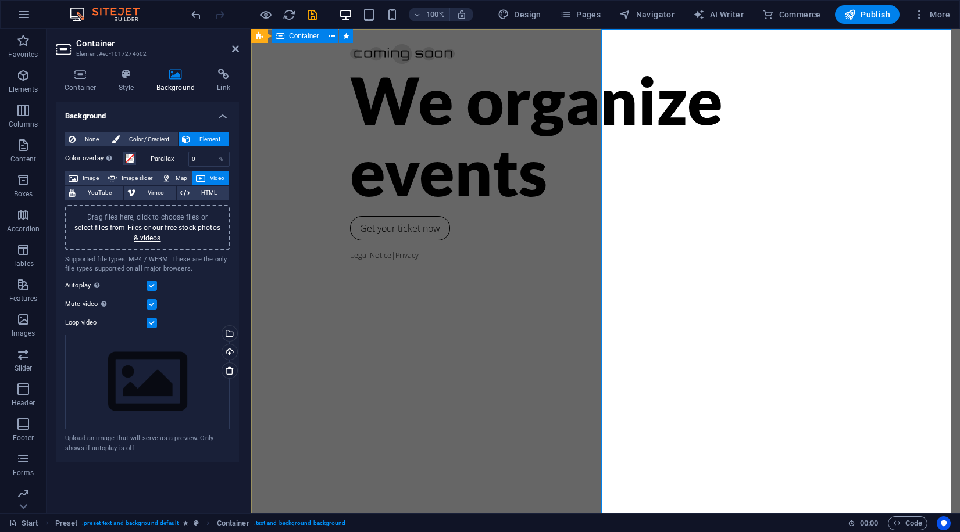
click at [396, 177] on div "We organize events Get your ticket now Legal Notice | Privacy" at bounding box center [605, 271] width 708 height 485
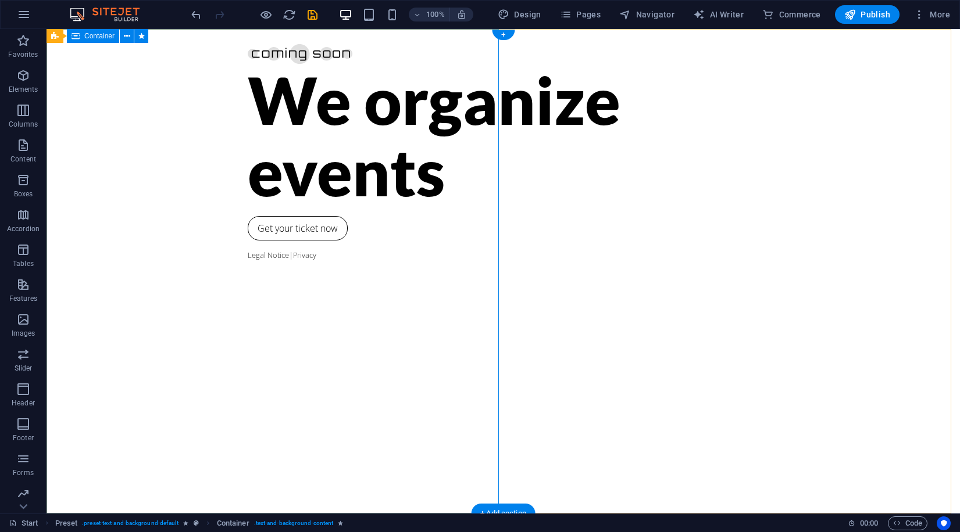
click at [148, 138] on div "We organize events Get your ticket now Legal Notice | Privacy" at bounding box center [502, 271] width 913 height 485
click at [148, 130] on div "We organize events Get your ticket now Legal Notice | Privacy" at bounding box center [502, 271] width 913 height 485
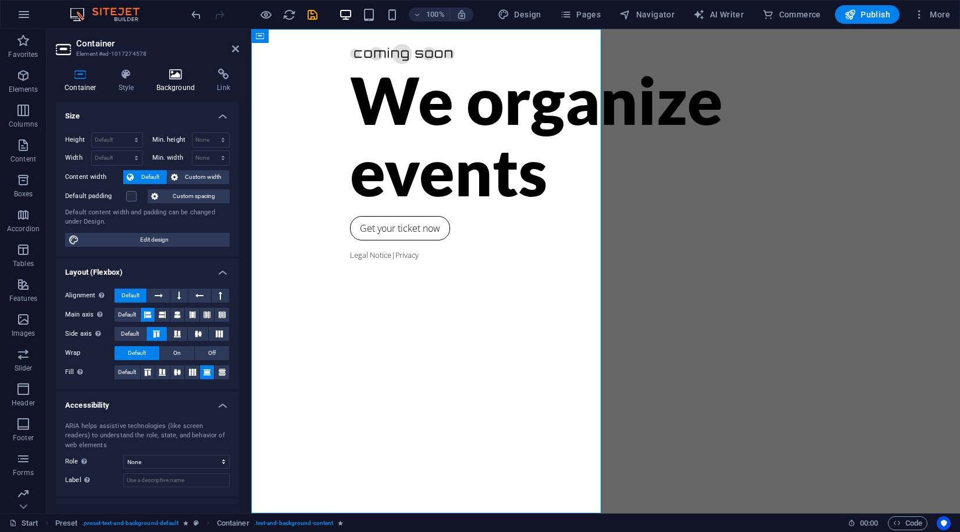
click at [176, 87] on h4 "Background" at bounding box center [178, 81] width 61 height 24
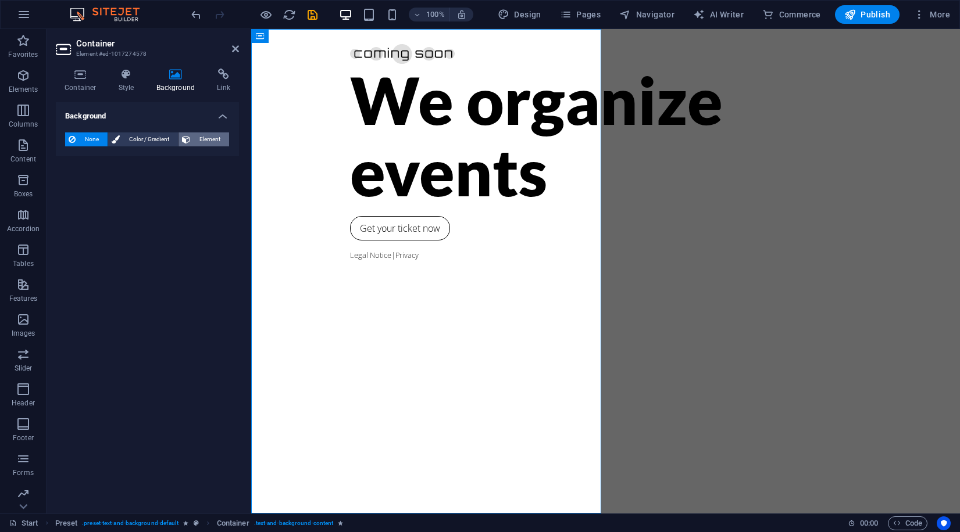
click at [188, 142] on icon at bounding box center [186, 140] width 8 height 14
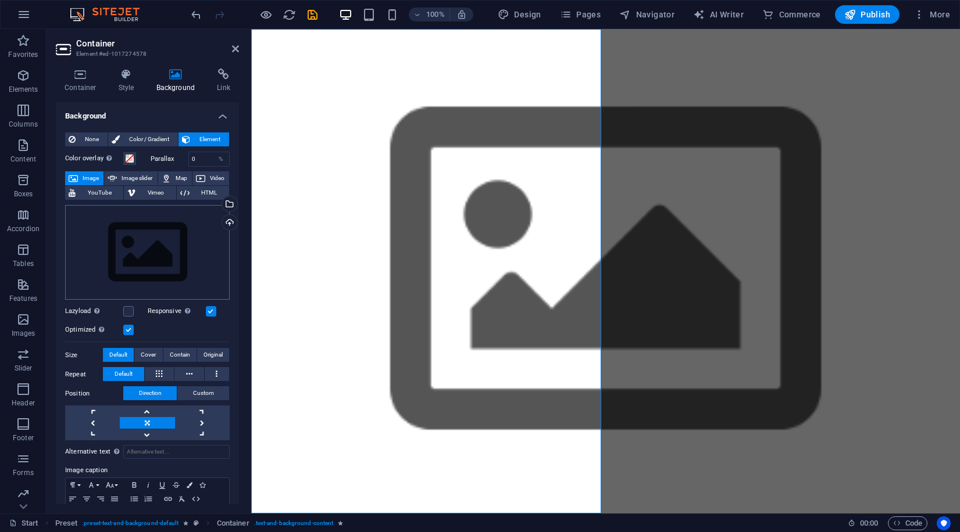
click at [149, 248] on div "Drag files here, click to choose files or select files from Files or our free s…" at bounding box center [147, 252] width 164 height 95
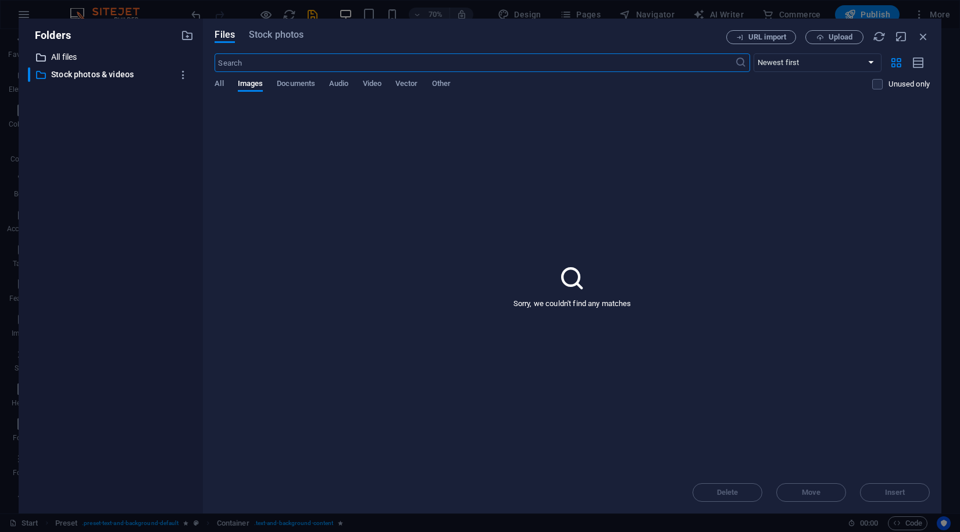
click at [80, 60] on p "All files" at bounding box center [111, 57] width 121 height 13
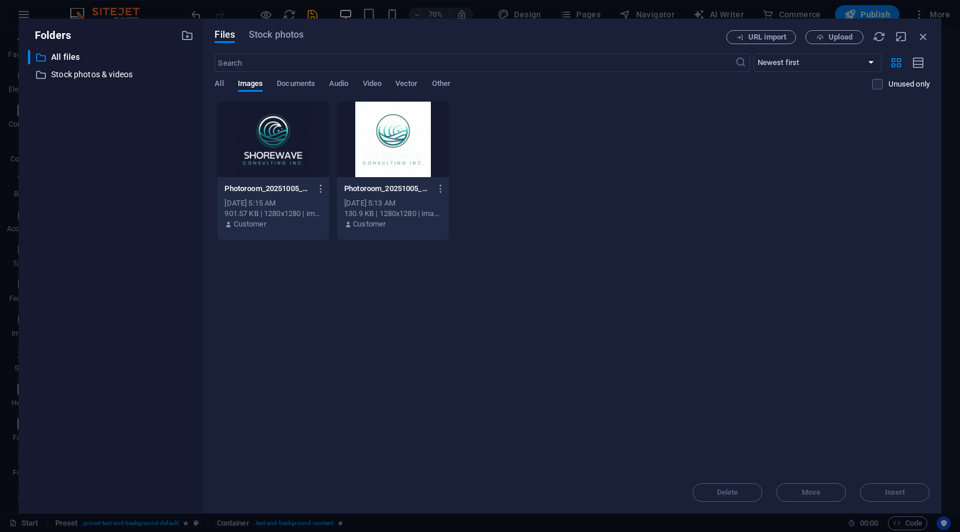
click at [251, 144] on div at bounding box center [273, 140] width 112 height 76
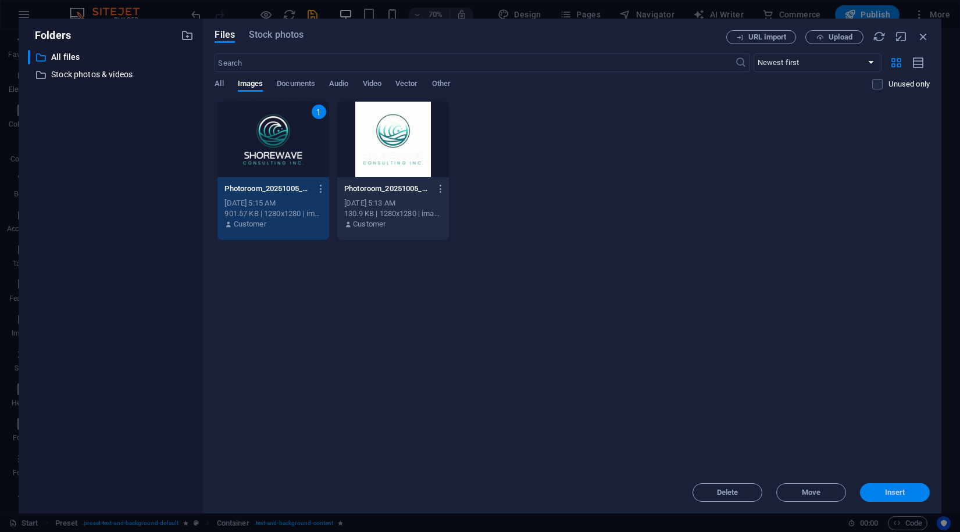
click at [892, 498] on button "Insert" at bounding box center [895, 493] width 70 height 19
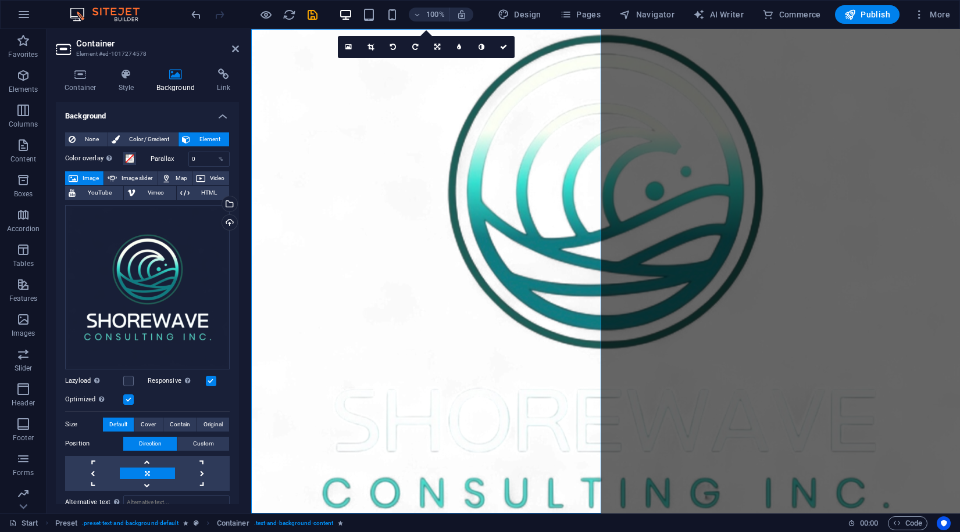
drag, startPoint x: 473, startPoint y: 181, endPoint x: 568, endPoint y: 187, distance: 95.5
click at [568, 187] on figure at bounding box center [605, 271] width 708 height 485
click at [153, 136] on span "Color / Gradient" at bounding box center [148, 140] width 51 height 14
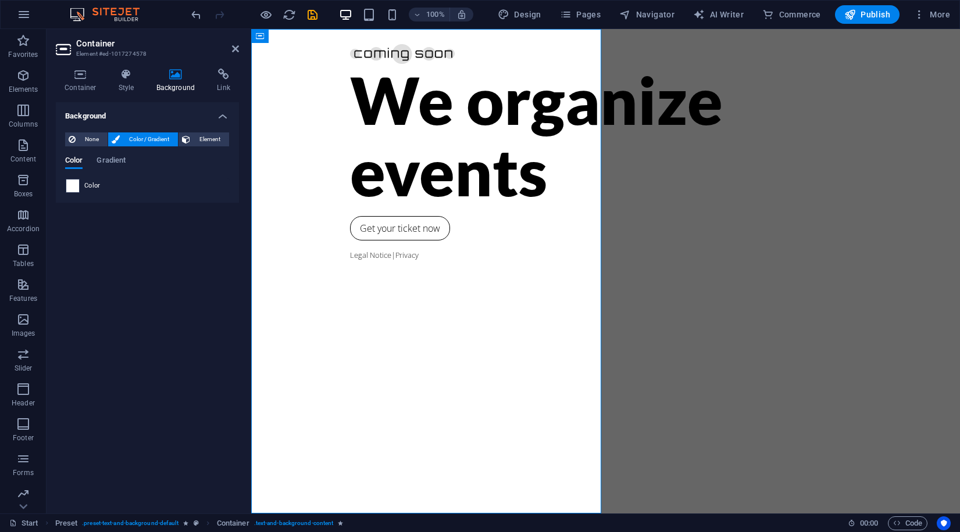
click at [71, 188] on span at bounding box center [72, 186] width 13 height 13
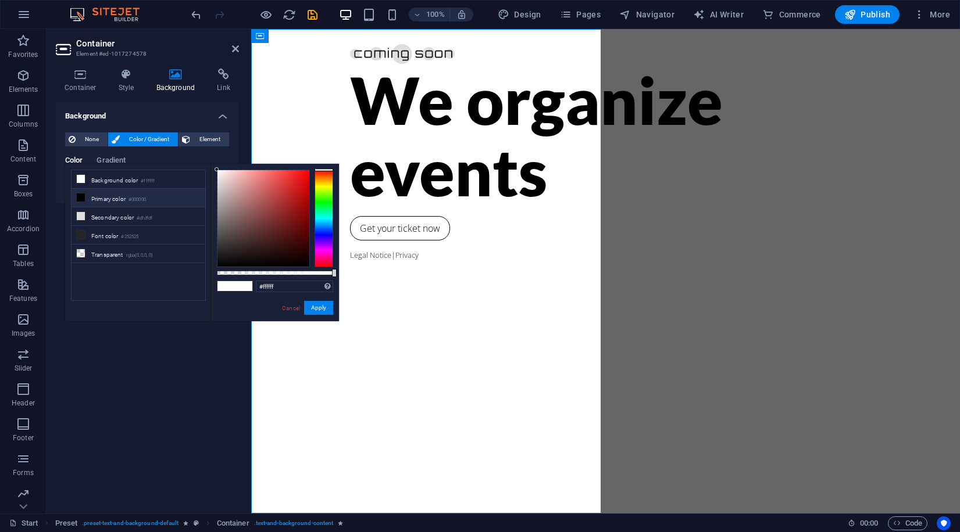
click at [332, 228] on div "#ffffff Supported formats #0852ed rgb(8, 82, 237) rgba(8, 82, 237, 90%) hsv(221…" at bounding box center [274, 327] width 128 height 326
click at [331, 226] on div at bounding box center [323, 219] width 19 height 98
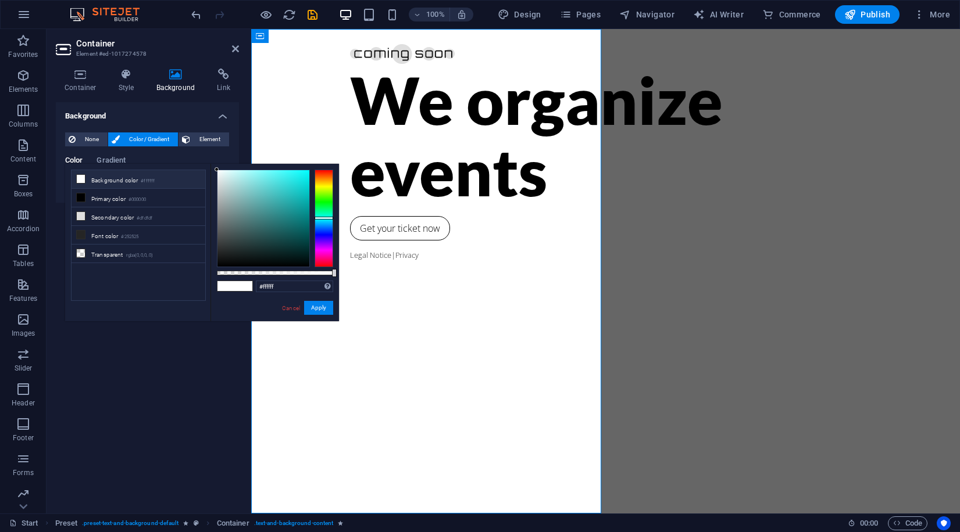
drag, startPoint x: 331, startPoint y: 225, endPoint x: 331, endPoint y: 218, distance: 7.0
click at [331, 218] on div at bounding box center [323, 218] width 19 height 3
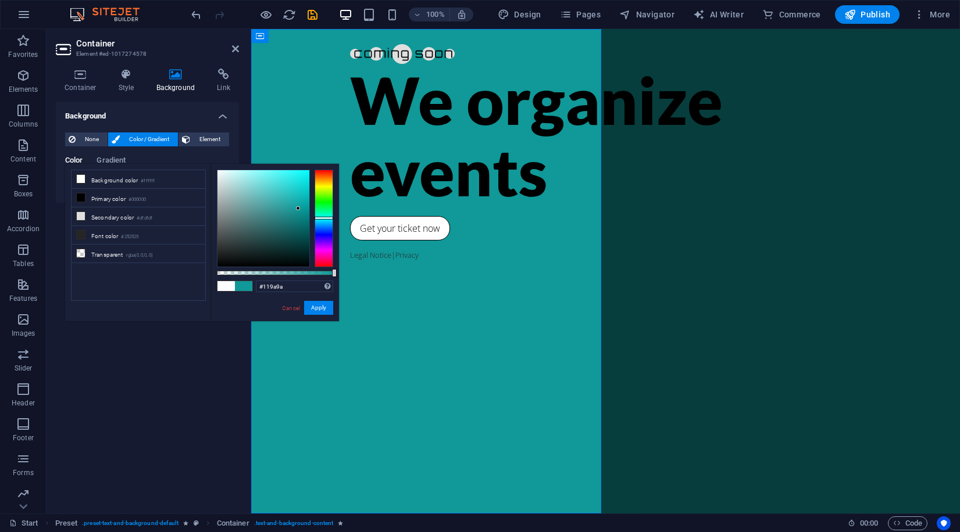
click at [299, 208] on div at bounding box center [263, 218] width 92 height 96
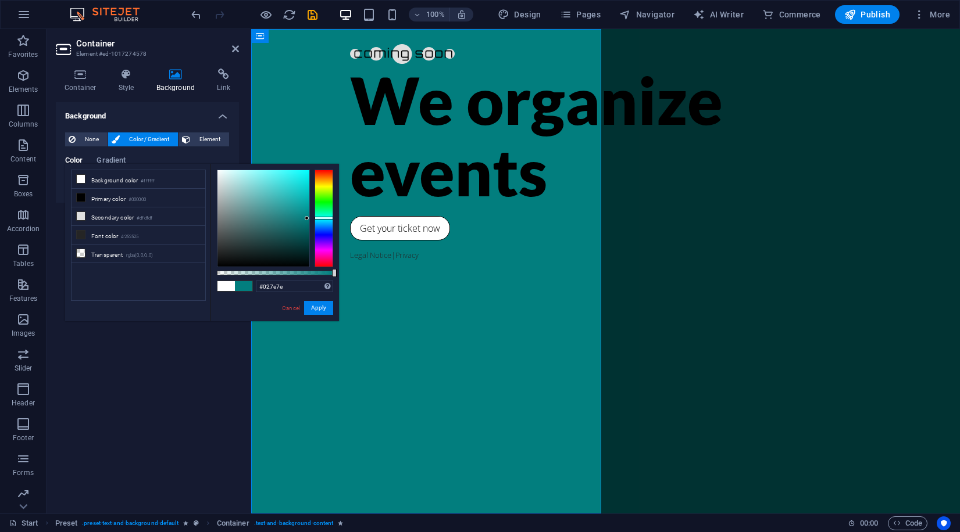
drag, startPoint x: 297, startPoint y: 205, endPoint x: 307, endPoint y: 219, distance: 16.6
click at [307, 219] on div at bounding box center [263, 218] width 92 height 96
click at [250, 289] on span at bounding box center [243, 286] width 17 height 10
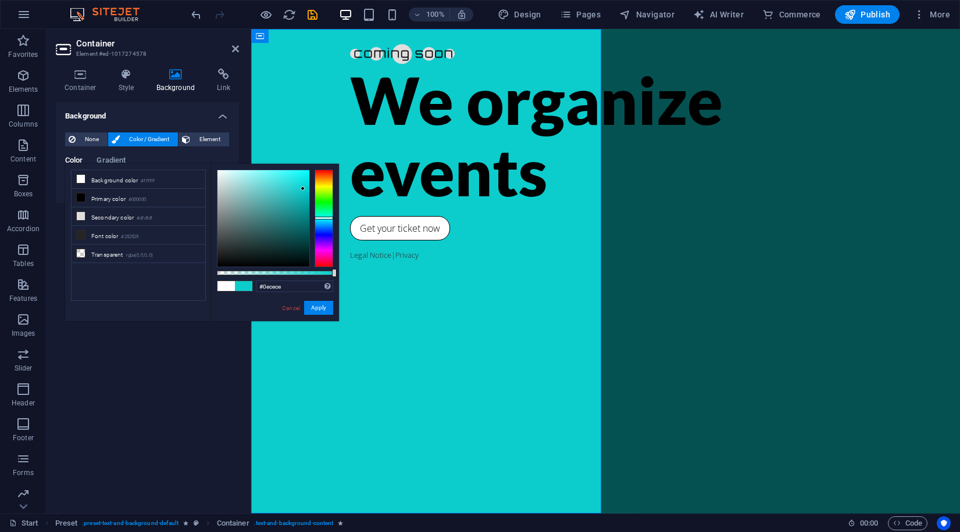
type input "#10cece"
drag, startPoint x: 286, startPoint y: 202, endPoint x: 302, endPoint y: 188, distance: 21.0
click at [302, 188] on div at bounding box center [263, 218] width 92 height 96
click at [318, 314] on button "Apply" at bounding box center [318, 308] width 29 height 14
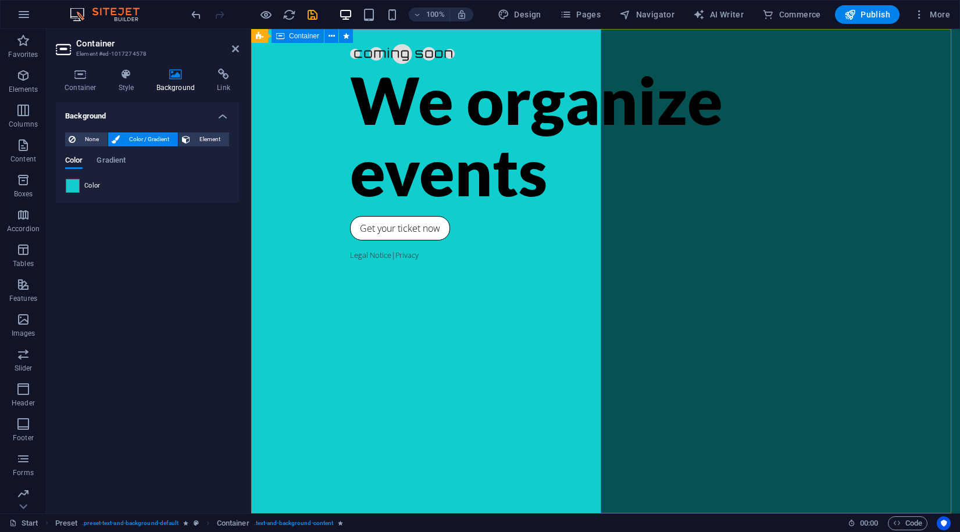
click at [432, 152] on div "We organize events Get your ticket now Legal Notice | Privacy" at bounding box center [605, 271] width 708 height 485
click at [353, 56] on div at bounding box center [605, 51] width 511 height 26
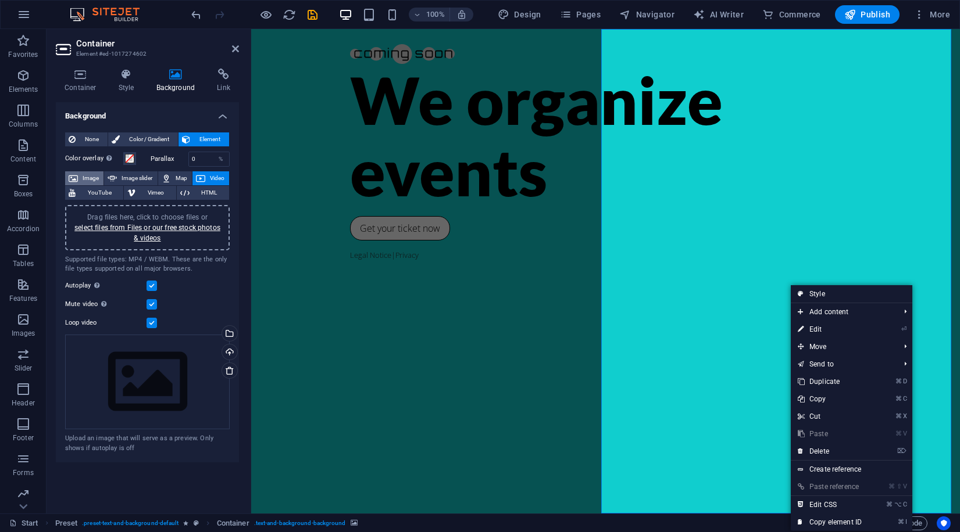
click at [87, 182] on span "Image" at bounding box center [90, 178] width 19 height 14
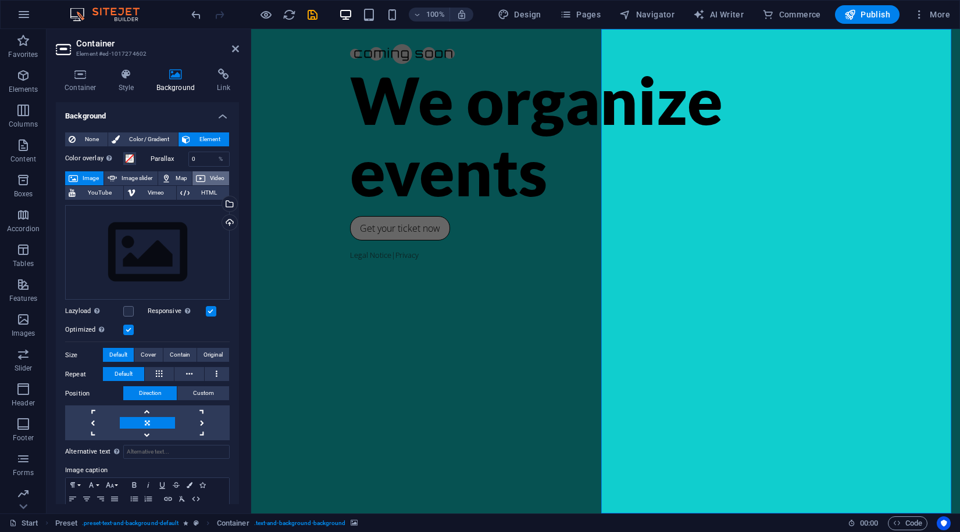
click at [209, 181] on span "Video" at bounding box center [217, 178] width 17 height 14
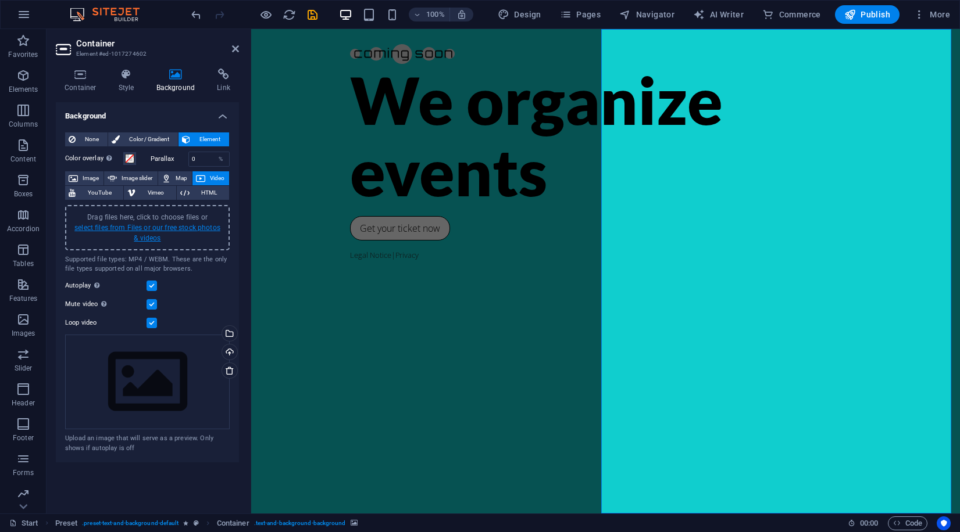
click at [138, 237] on link "select files from Files or our free stock photos & videos" at bounding box center [147, 233] width 146 height 19
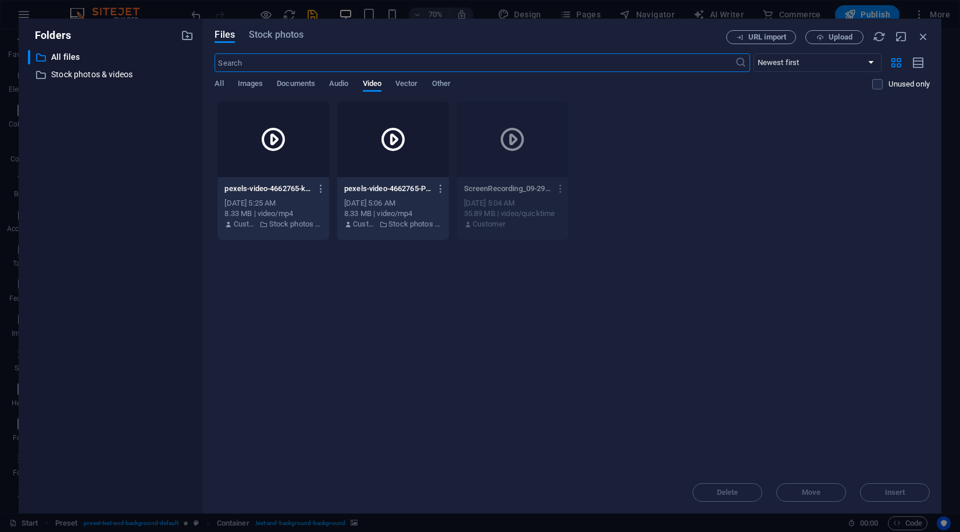
click at [266, 140] on icon at bounding box center [273, 140] width 28 height 28
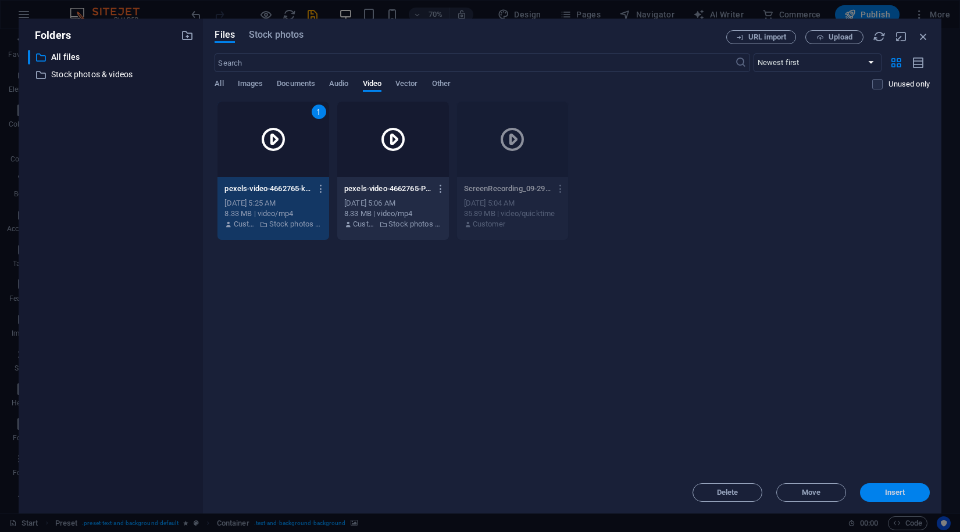
click at [874, 496] on span "Insert" at bounding box center [894, 492] width 60 height 7
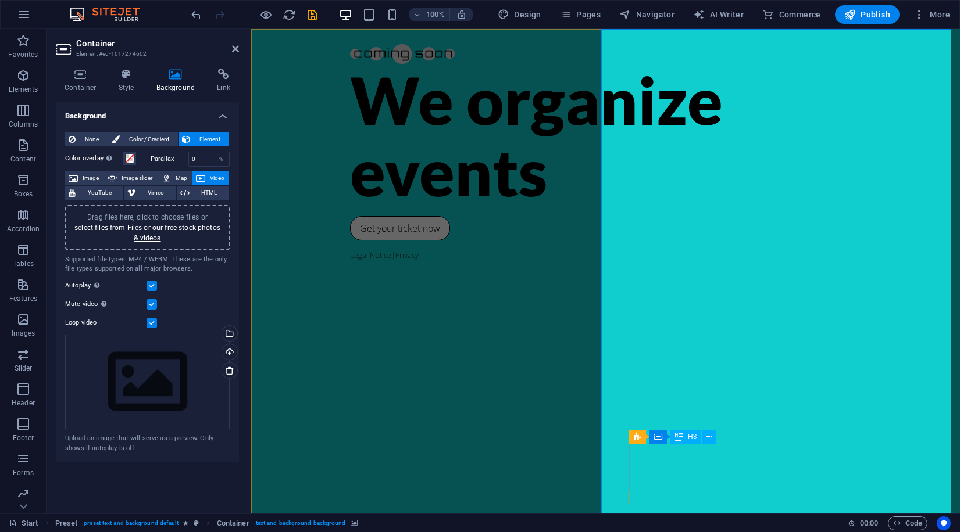
drag, startPoint x: 911, startPoint y: 463, endPoint x: 1117, endPoint y: 457, distance: 206.4
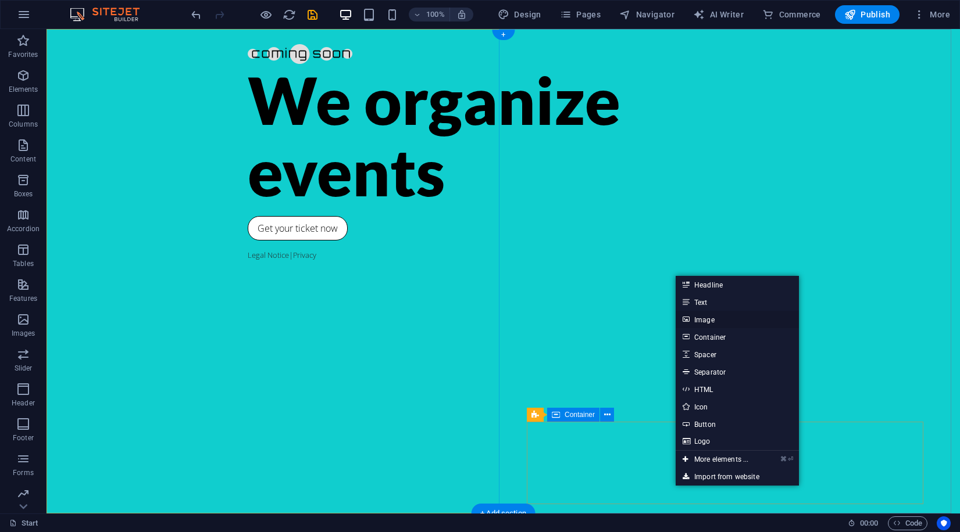
click at [709, 326] on link "Image" at bounding box center [736, 319] width 123 height 17
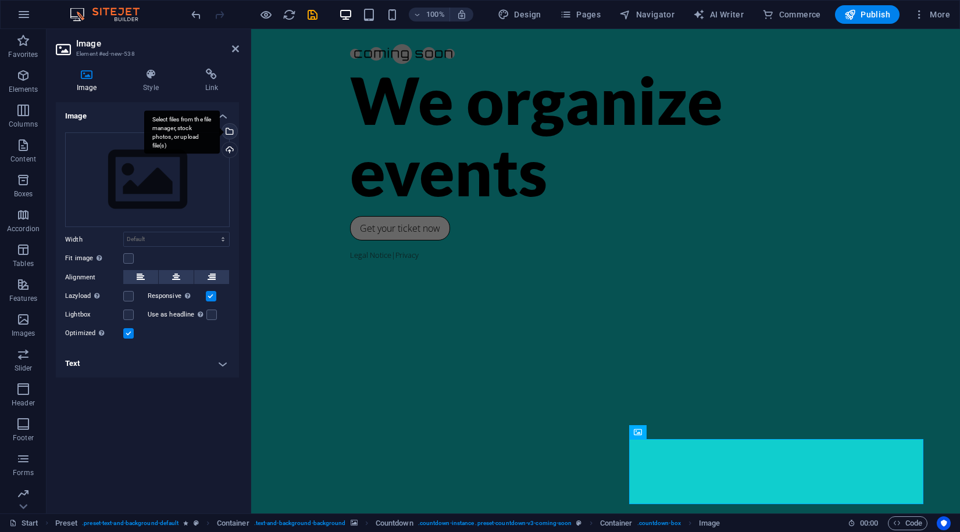
click at [220, 135] on div "Select files from the file manager, stock photos, or upload file(s)" at bounding box center [182, 132] width 76 height 44
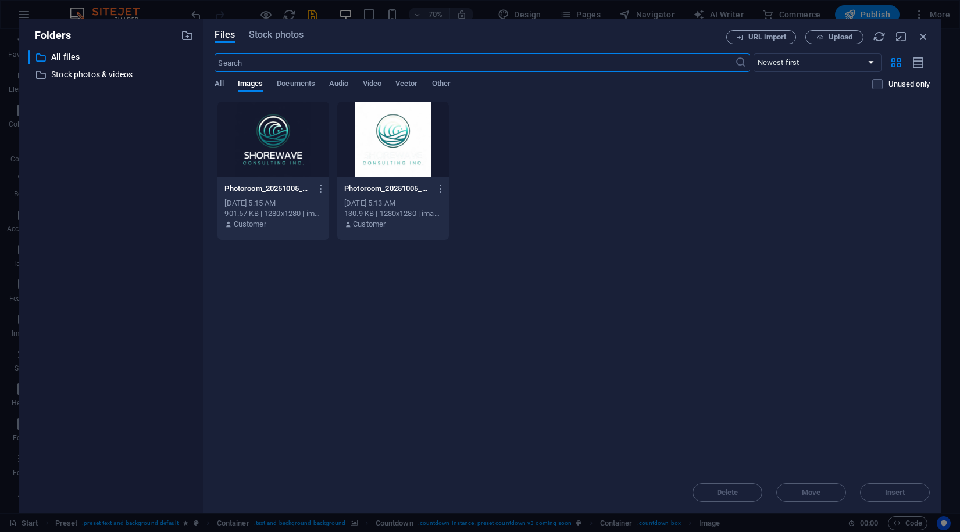
click at [299, 139] on div at bounding box center [273, 140] width 112 height 76
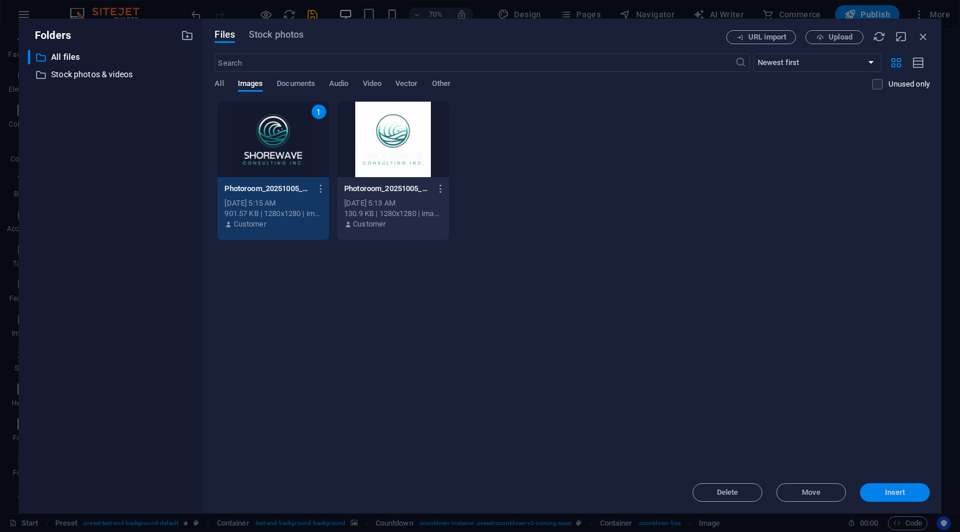
click at [899, 491] on span "Insert" at bounding box center [895, 492] width 20 height 7
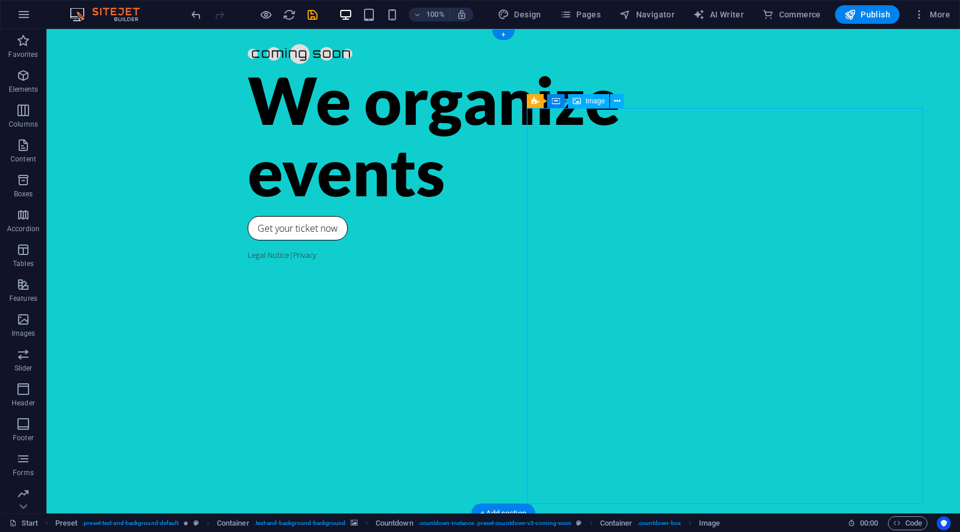
drag, startPoint x: 753, startPoint y: 313, endPoint x: 771, endPoint y: 231, distance: 84.4
drag, startPoint x: 651, startPoint y: 121, endPoint x: 660, endPoint y: 105, distance: 18.5
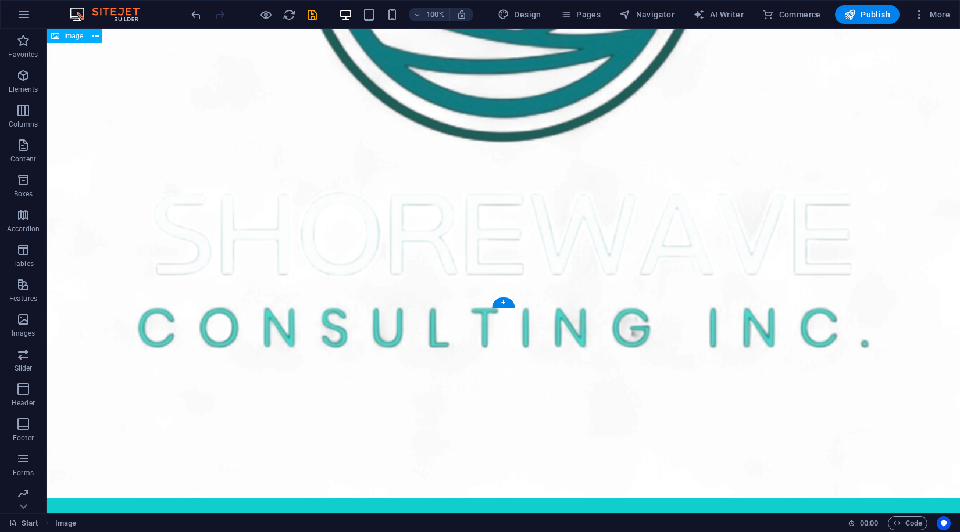
scroll to position [429, 0]
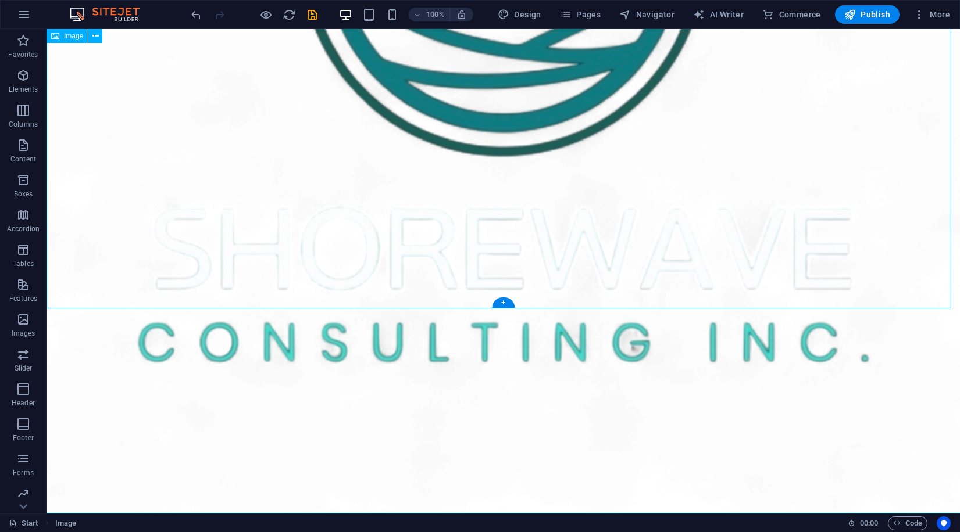
click at [494, 169] on figure at bounding box center [502, 56] width 913 height 913
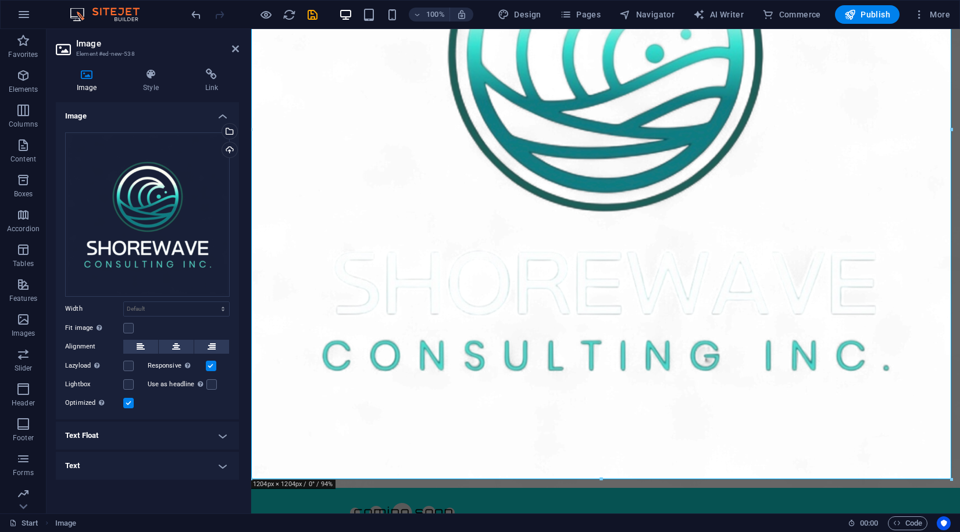
scroll to position [0, 0]
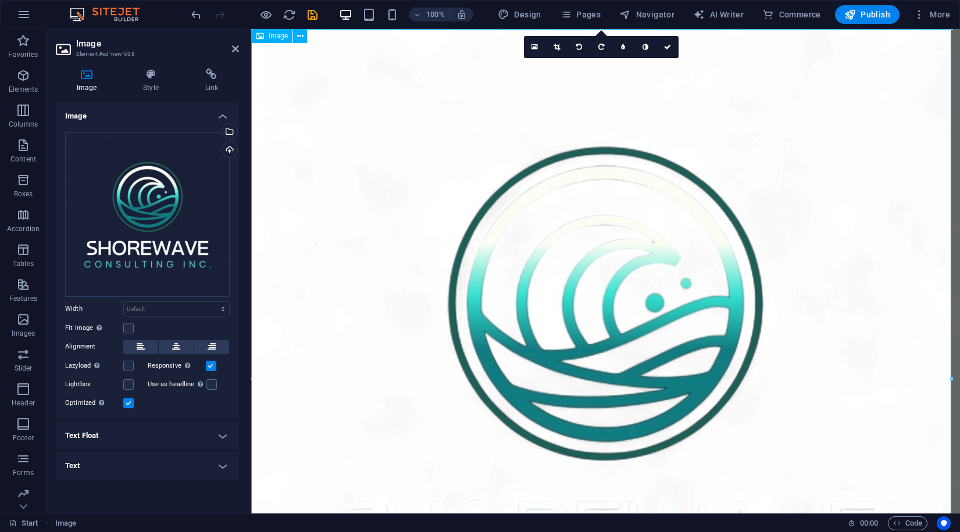
click at [696, 307] on figure at bounding box center [605, 383] width 708 height 708
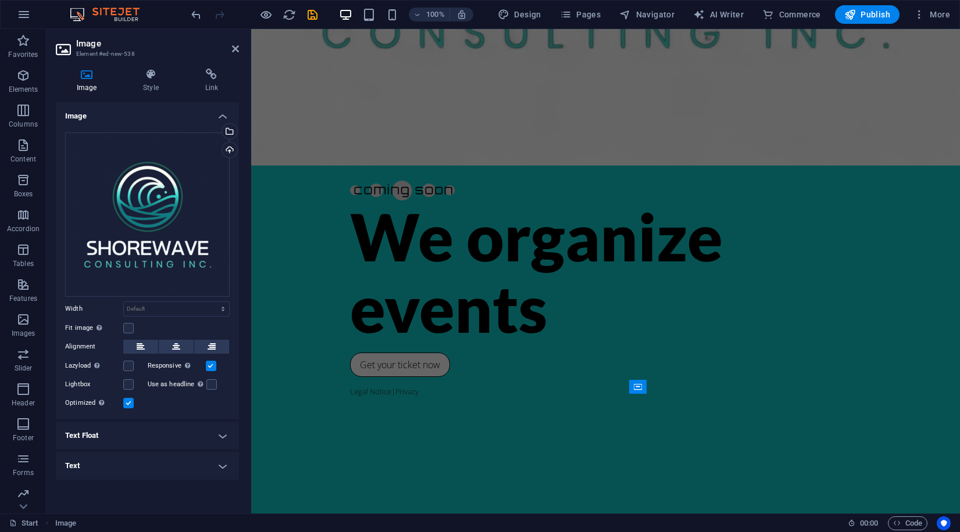
scroll to position [728, 0]
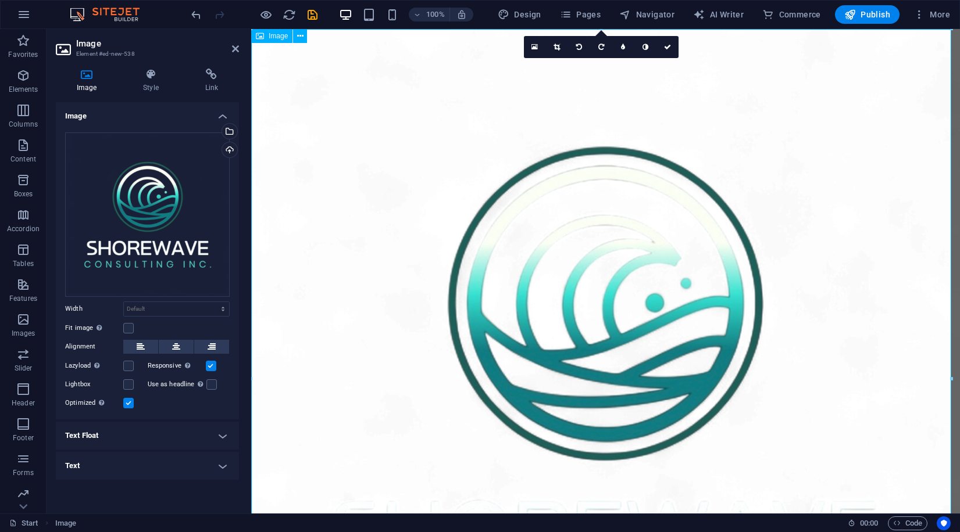
click at [543, 170] on figure at bounding box center [605, 383] width 708 height 708
click at [196, 9] on icon "undo" at bounding box center [195, 14] width 13 height 13
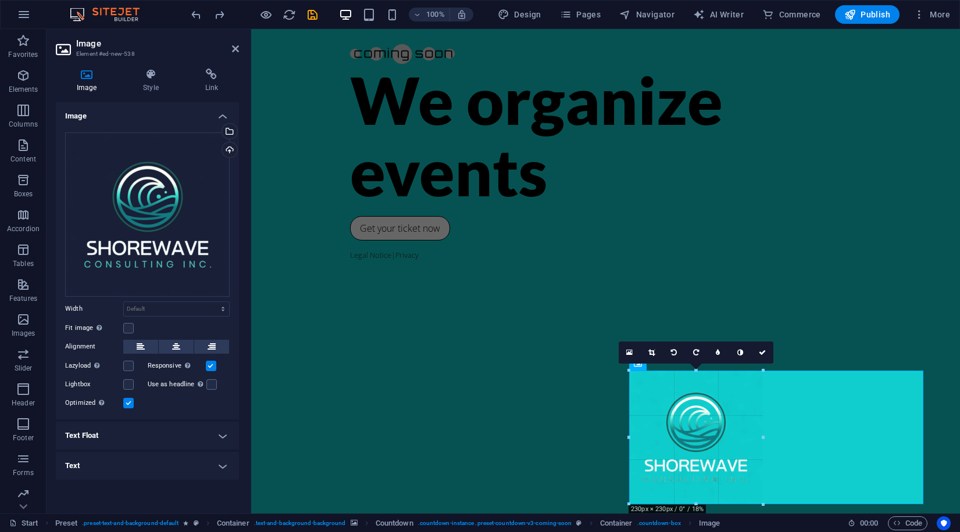
drag, startPoint x: 629, startPoint y: 212, endPoint x: 539, endPoint y: 417, distance: 224.1
type input "230"
select select "px"
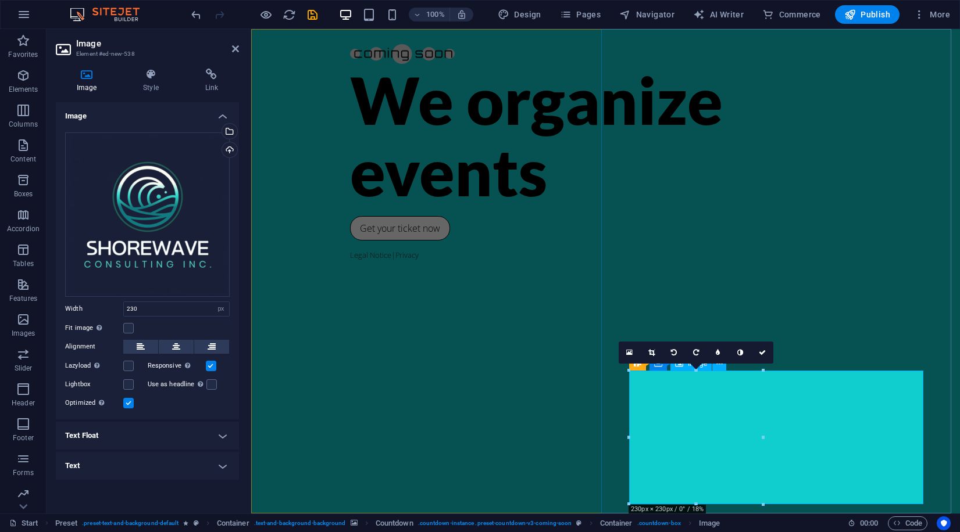
scroll to position [2, 0]
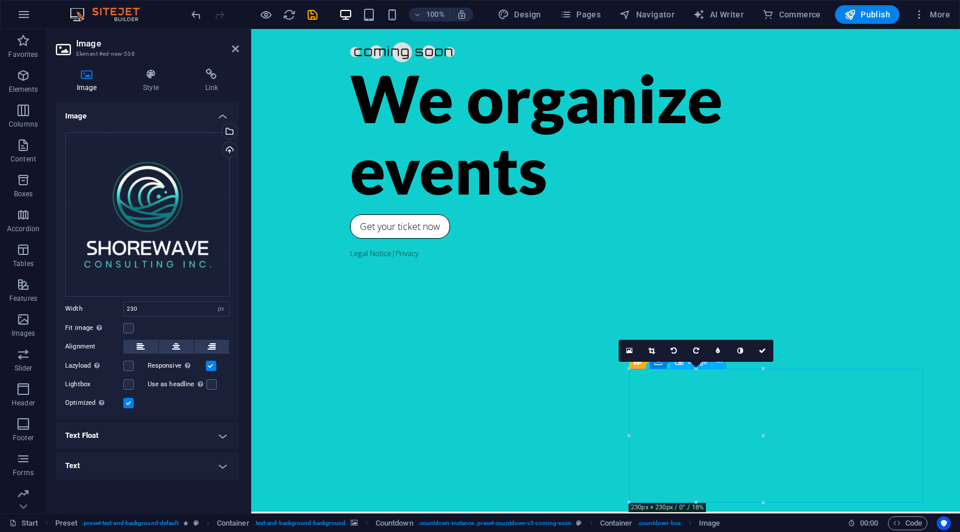
drag, startPoint x: 740, startPoint y: 443, endPoint x: 801, endPoint y: 421, distance: 64.7
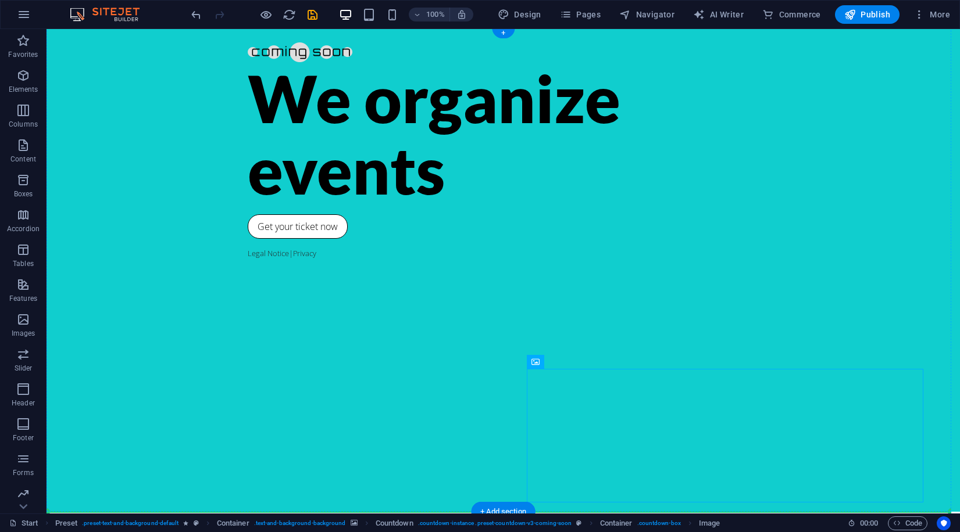
drag, startPoint x: 589, startPoint y: 424, endPoint x: 735, endPoint y: 296, distance: 194.4
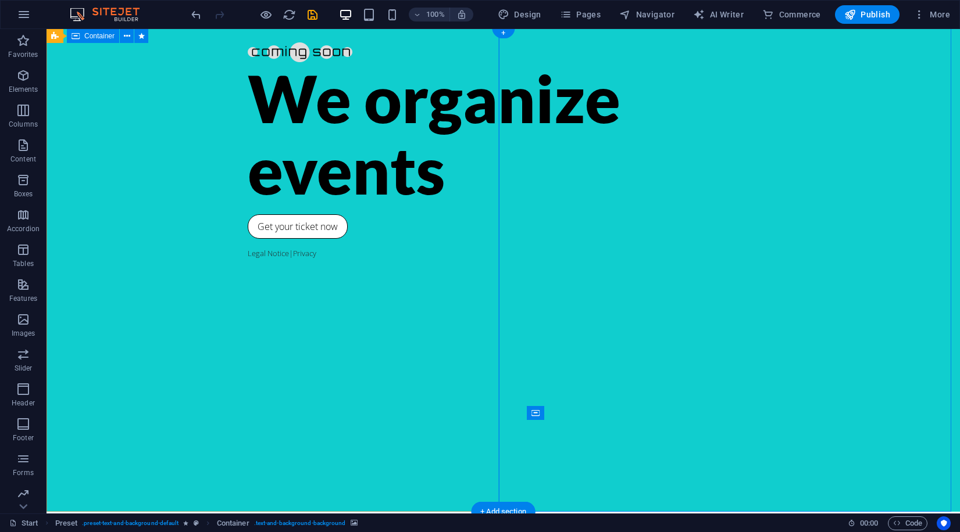
click at [228, 143] on div "We organize events Get your ticket now Legal Notice | Privacy" at bounding box center [502, 269] width 913 height 485
click at [171, 153] on div "We organize events Get your ticket now Legal Notice | Privacy" at bounding box center [502, 269] width 913 height 485
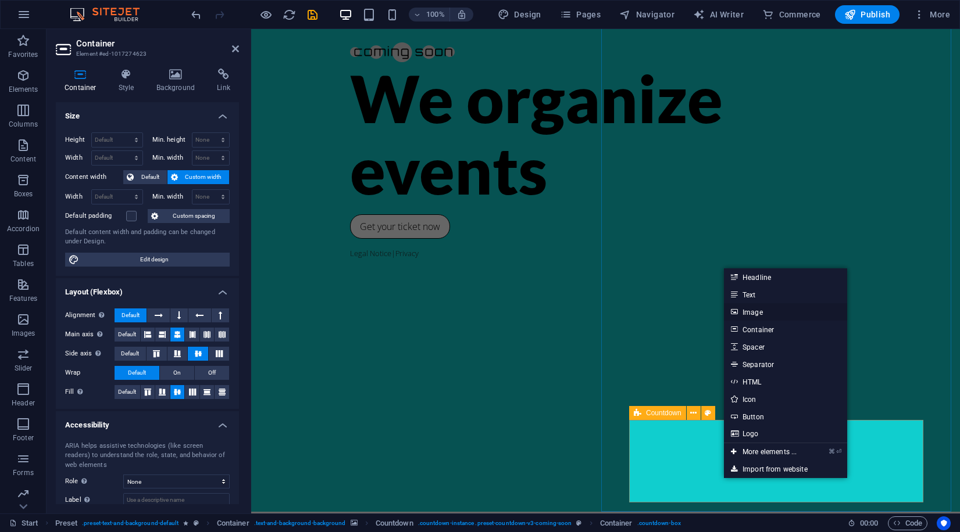
click at [757, 313] on link "Image" at bounding box center [785, 311] width 123 height 17
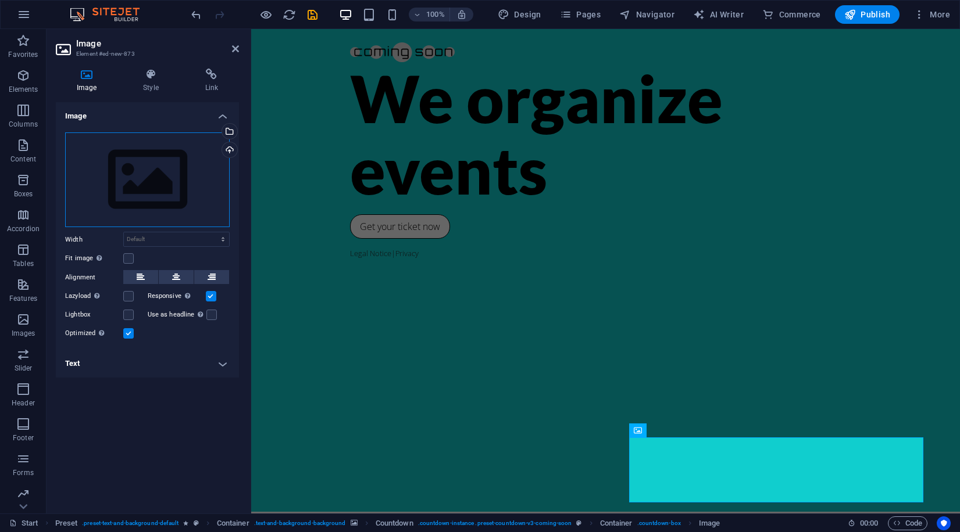
click at [126, 171] on div "Drag files here, click to choose files or select files from Files or our free s…" at bounding box center [147, 180] width 164 height 95
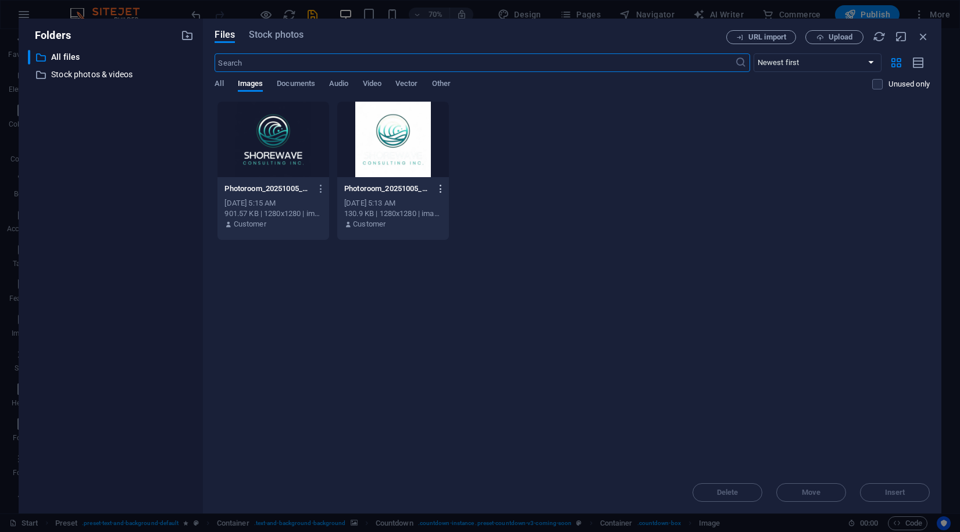
click at [435, 188] on icon "button" at bounding box center [440, 189] width 11 height 10
click at [444, 406] on li "Delete" at bounding box center [430, 414] width 84 height 28
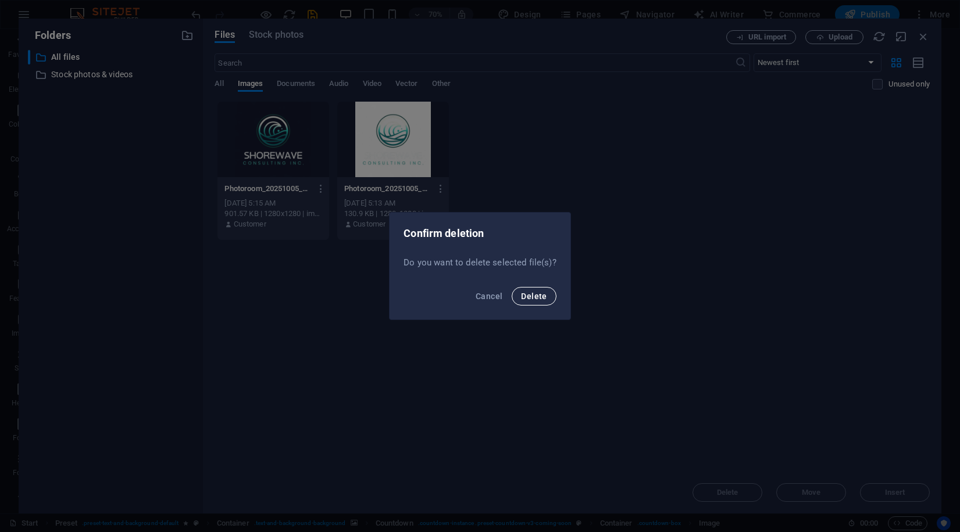
click at [536, 302] on button "Delete" at bounding box center [533, 296] width 44 height 19
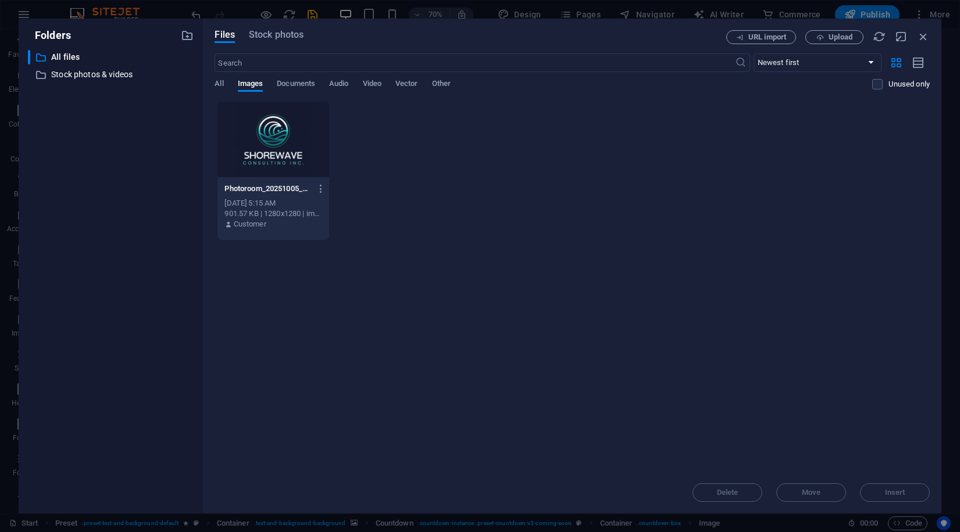
click at [305, 128] on div at bounding box center [273, 140] width 112 height 76
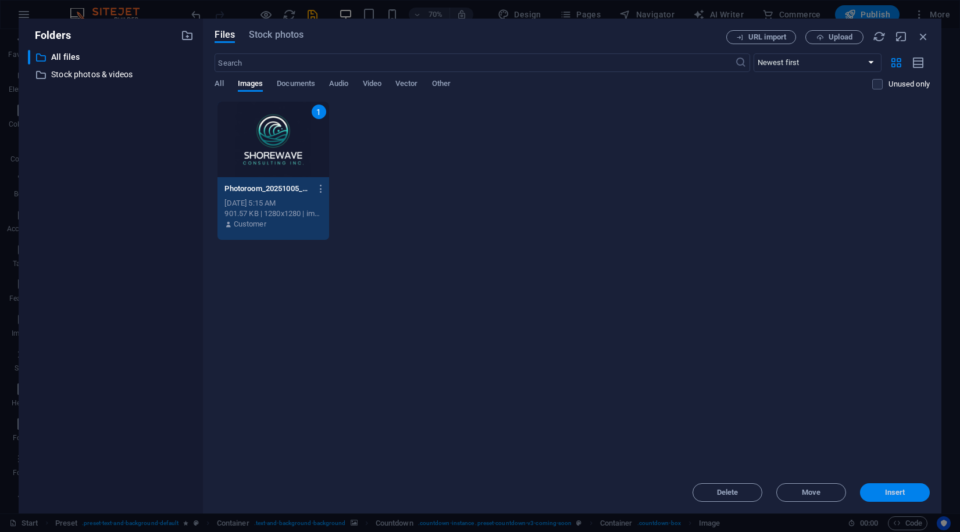
click at [914, 495] on span "Insert" at bounding box center [894, 492] width 60 height 7
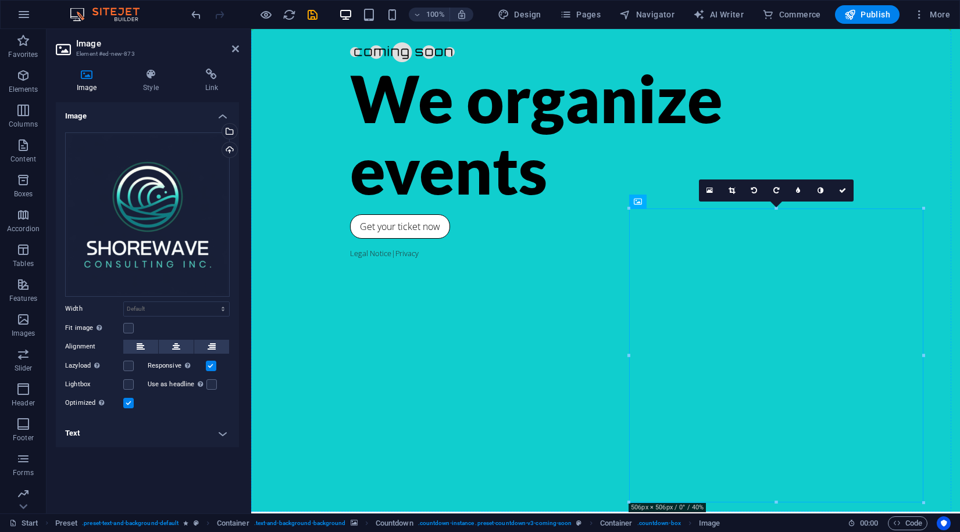
drag, startPoint x: 796, startPoint y: 263, endPoint x: 733, endPoint y: 179, distance: 104.7
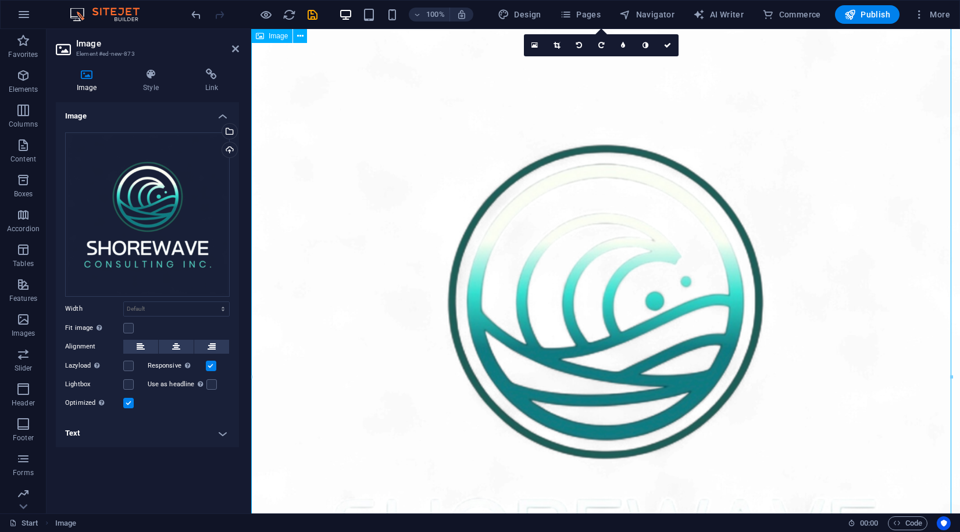
scroll to position [401, 0]
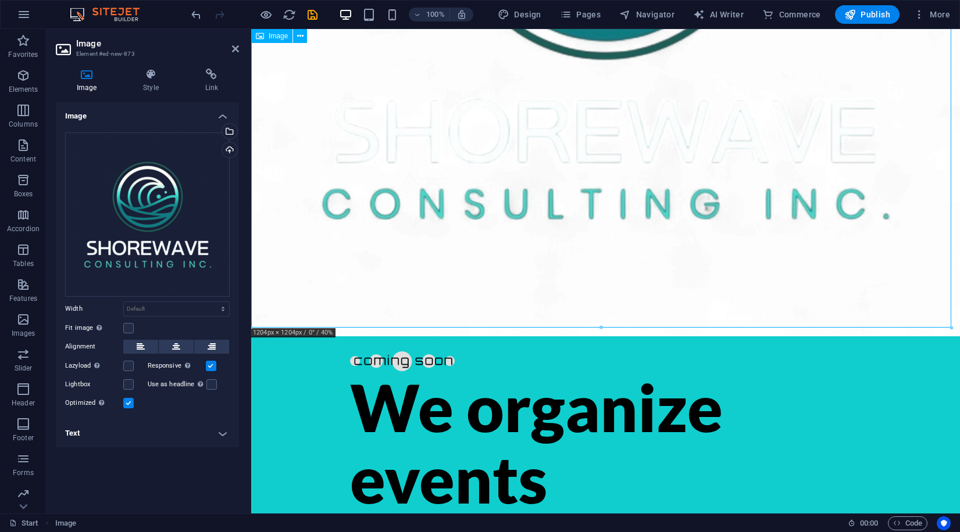
drag, startPoint x: 704, startPoint y: 198, endPoint x: 705, endPoint y: 188, distance: 9.3
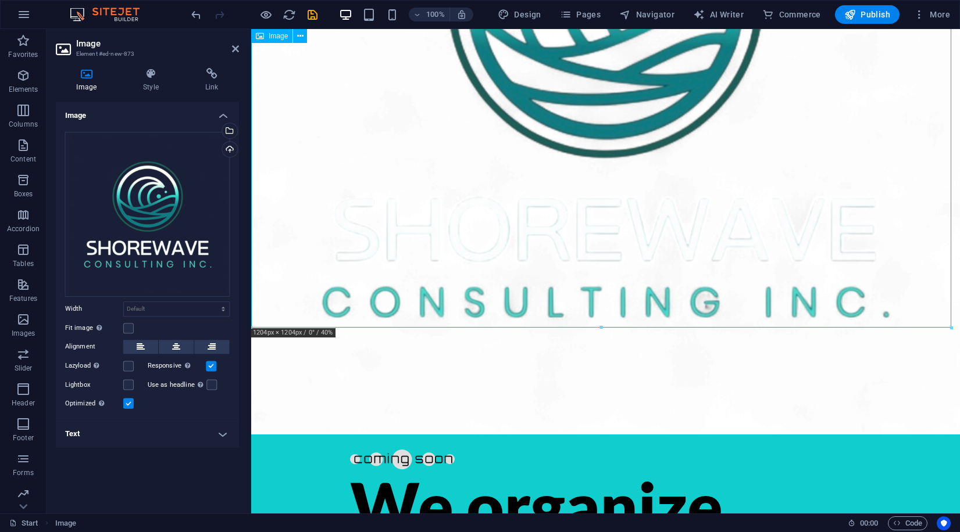
scroll to position [190, 0]
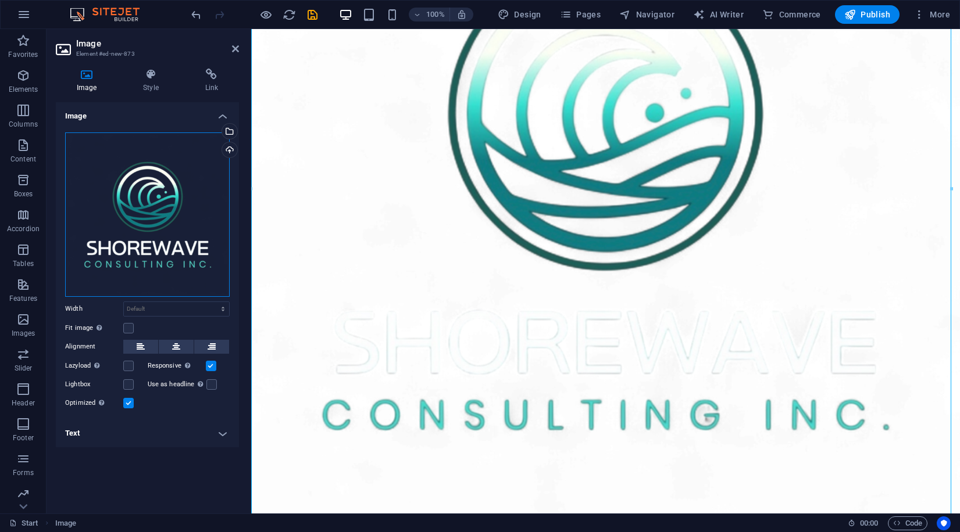
click at [176, 185] on div "Drag files here, click to choose files or select files from Files or our free s…" at bounding box center [147, 215] width 164 height 164
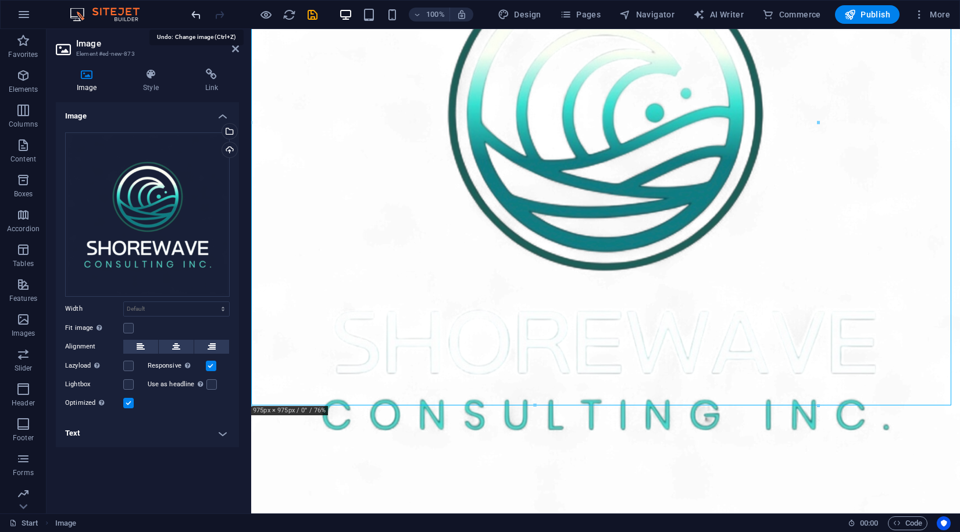
click at [196, 17] on icon "undo" at bounding box center [195, 14] width 13 height 13
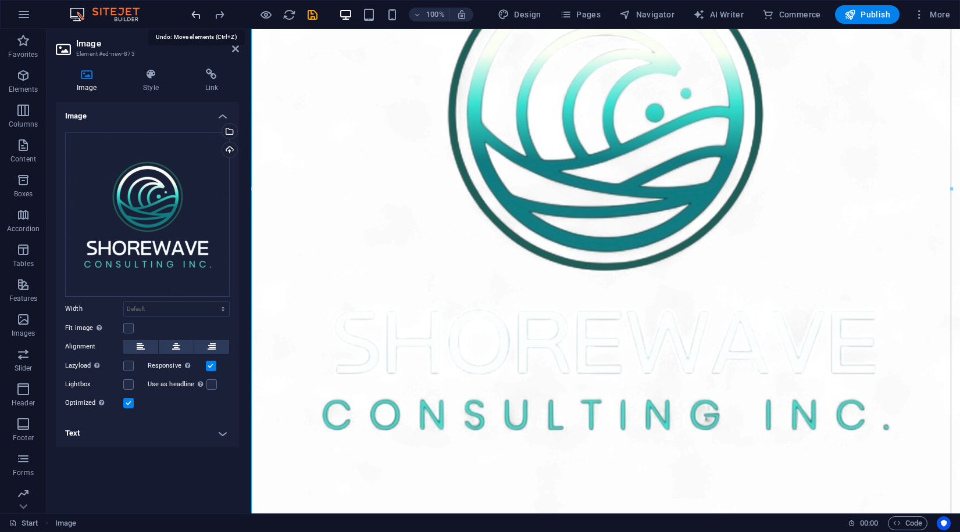
click at [196, 17] on icon "undo" at bounding box center [195, 14] width 13 height 13
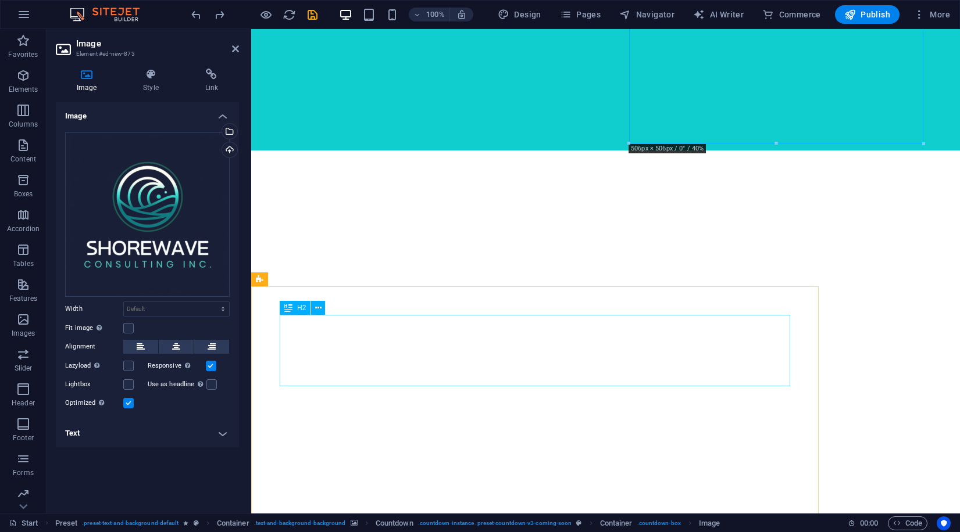
scroll to position [308, 0]
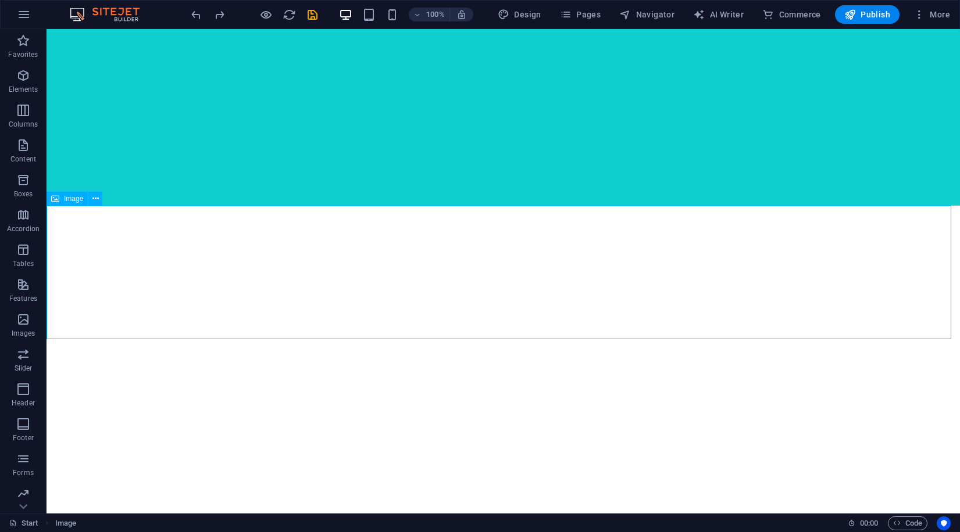
drag, startPoint x: 306, startPoint y: 266, endPoint x: 557, endPoint y: 197, distance: 259.9
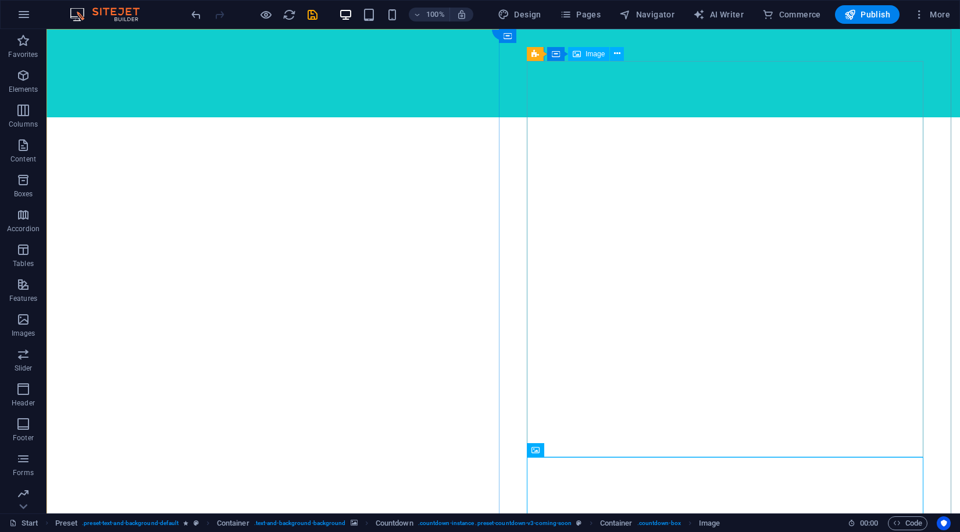
scroll to position [0, 0]
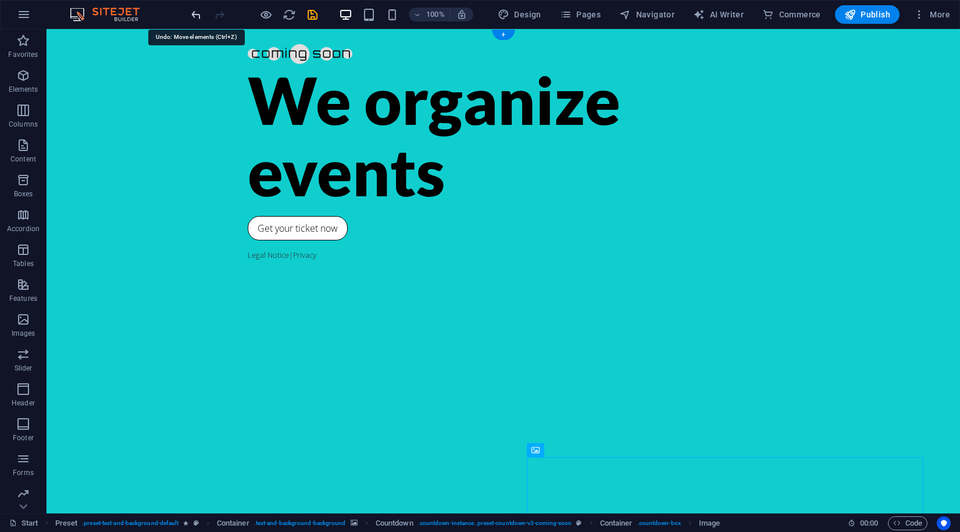
click at [199, 21] on icon "undo" at bounding box center [195, 14] width 13 height 13
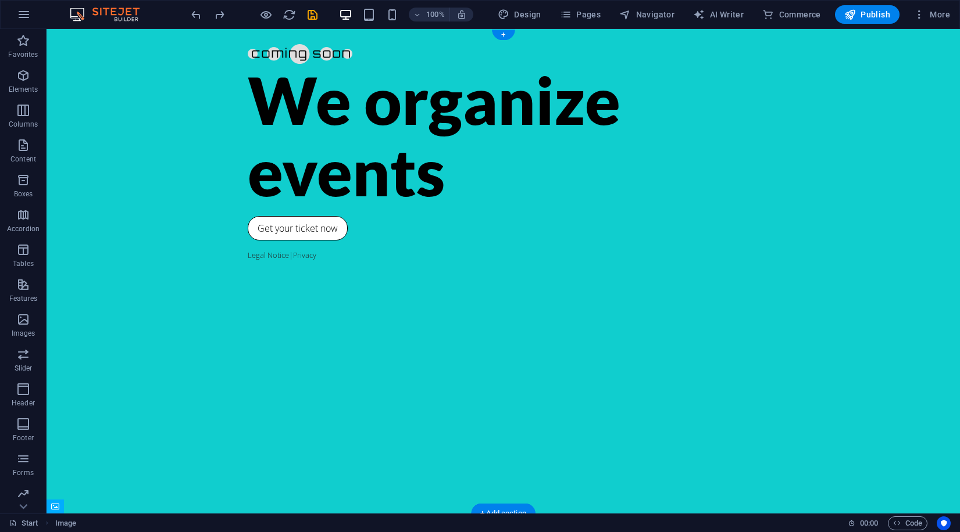
click at [199, 22] on div at bounding box center [254, 14] width 130 height 19
click at [198, 22] on div at bounding box center [254, 14] width 130 height 19
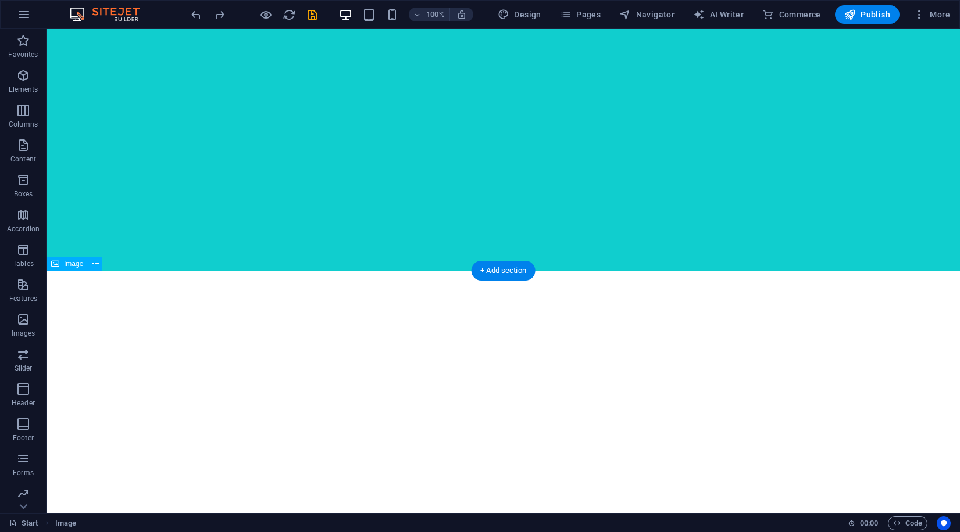
scroll to position [141, 0]
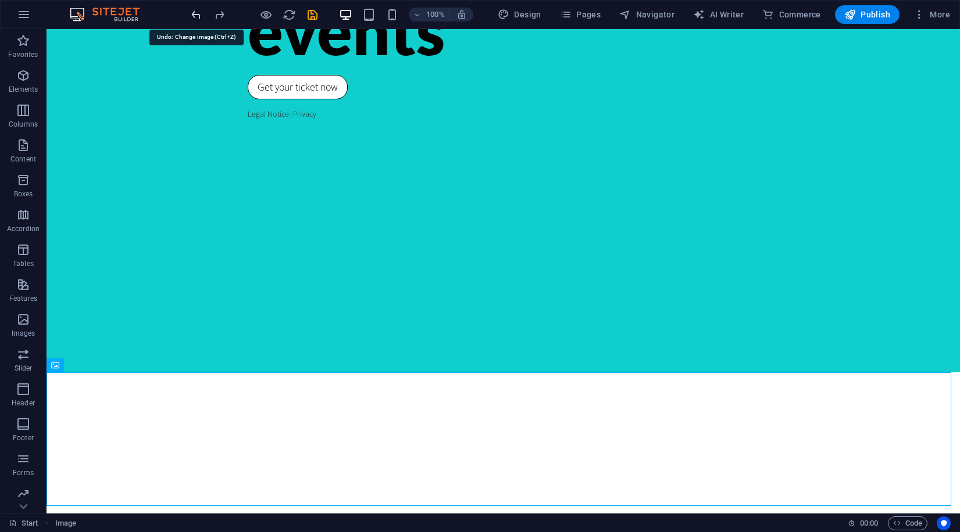
click at [200, 15] on icon "undo" at bounding box center [195, 14] width 13 height 13
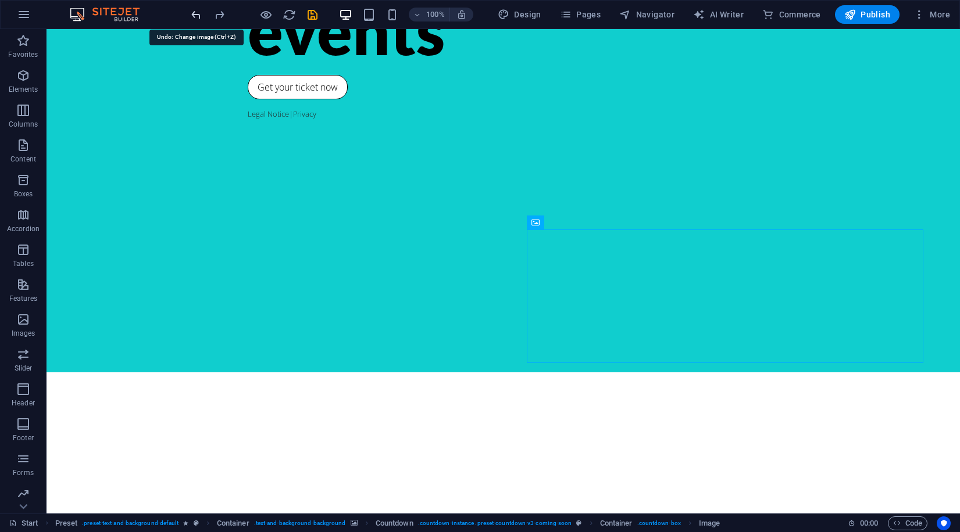
click at [200, 15] on icon "undo" at bounding box center [195, 14] width 13 height 13
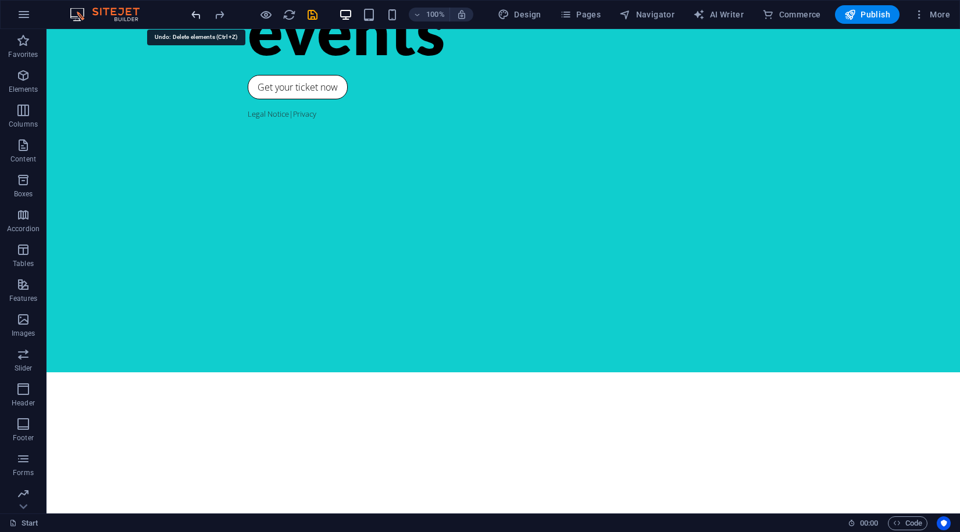
click at [200, 15] on icon "undo" at bounding box center [195, 14] width 13 height 13
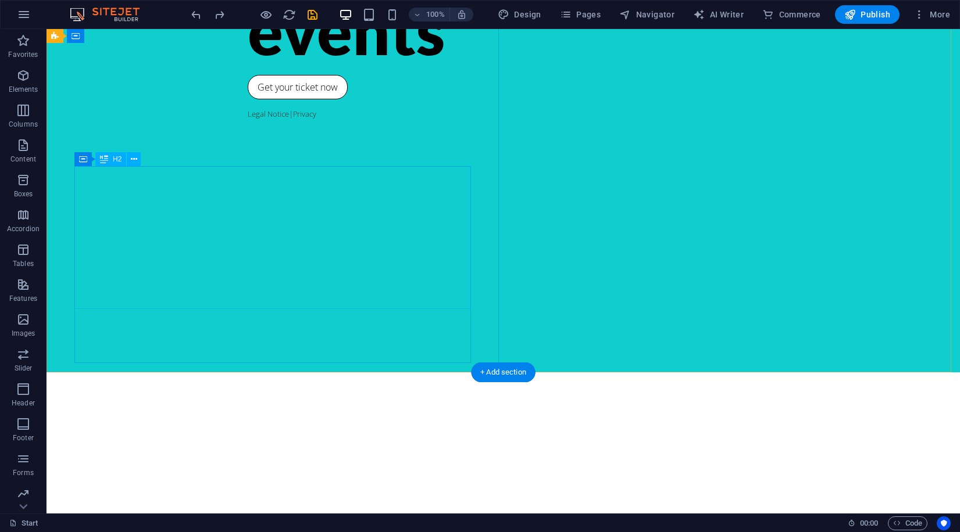
scroll to position [0, 0]
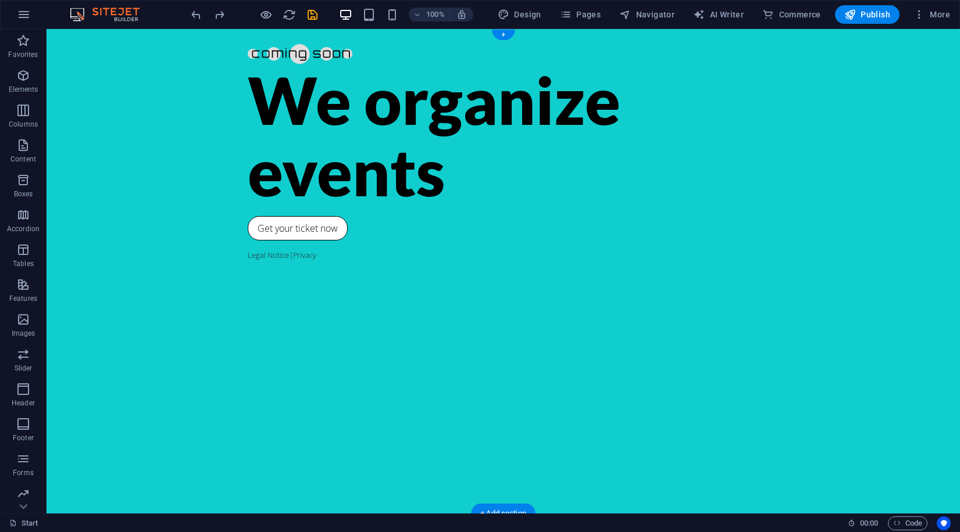
click at [24, 328] on span "Images" at bounding box center [23, 327] width 46 height 28
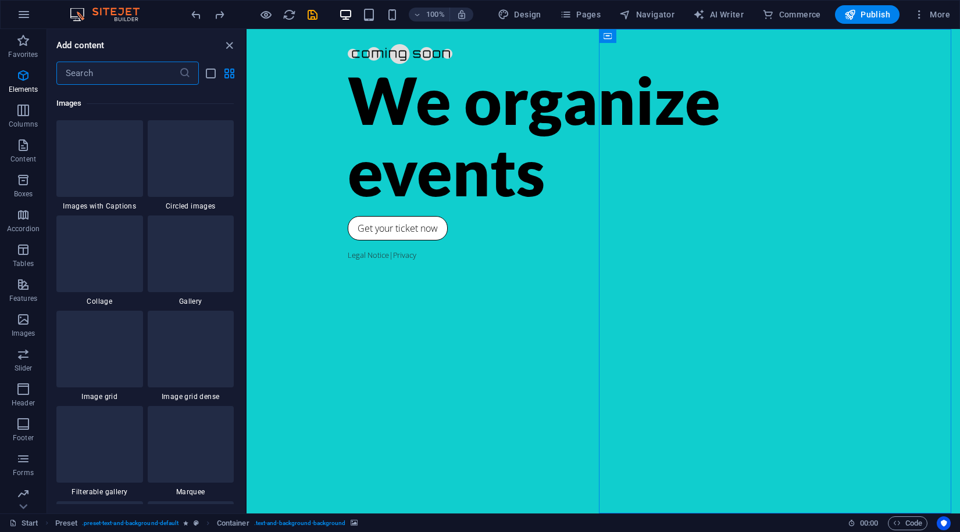
scroll to position [5893, 0]
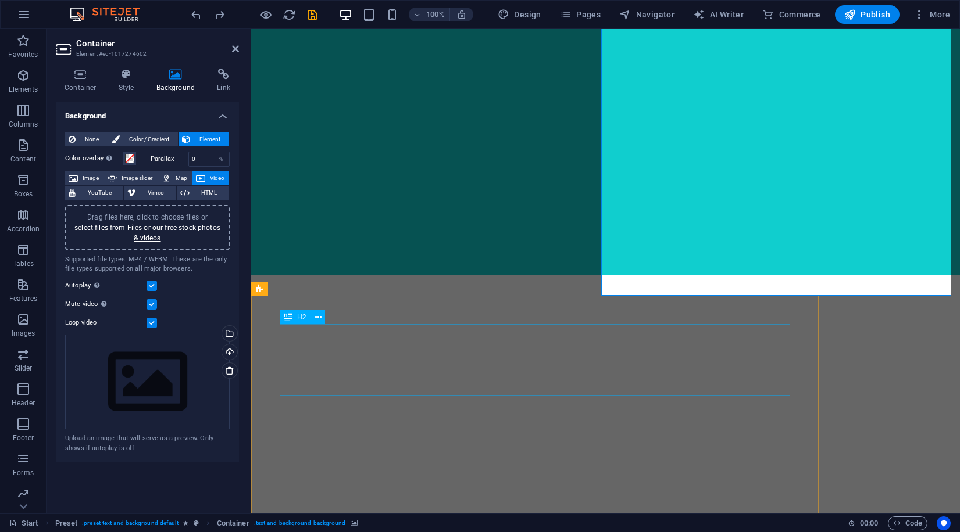
scroll to position [178, 0]
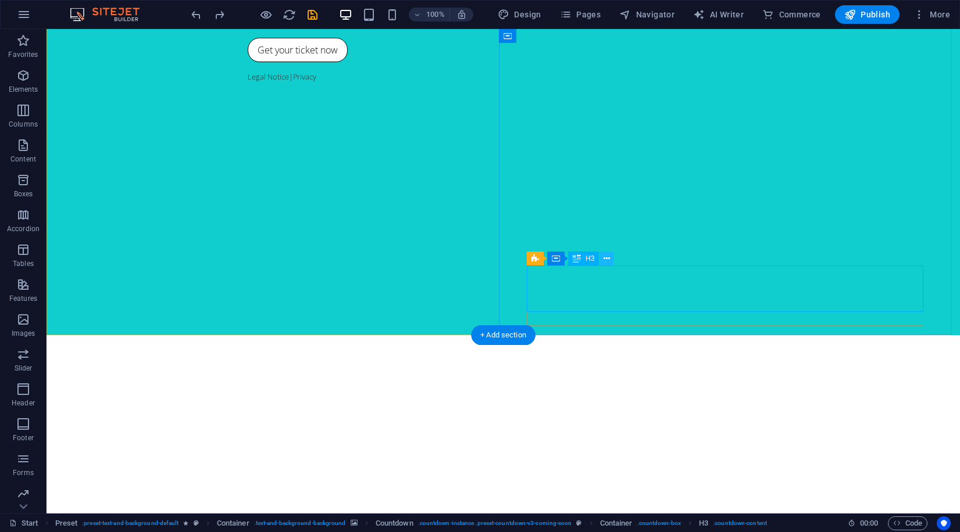
click at [607, 258] on icon at bounding box center [606, 259] width 6 height 12
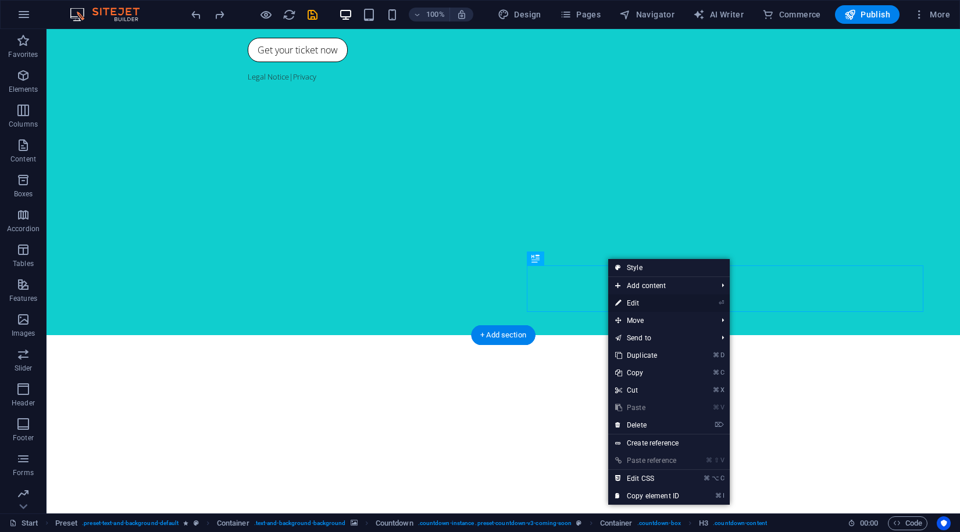
click at [638, 305] on link "⏎ Edit" at bounding box center [647, 303] width 78 height 17
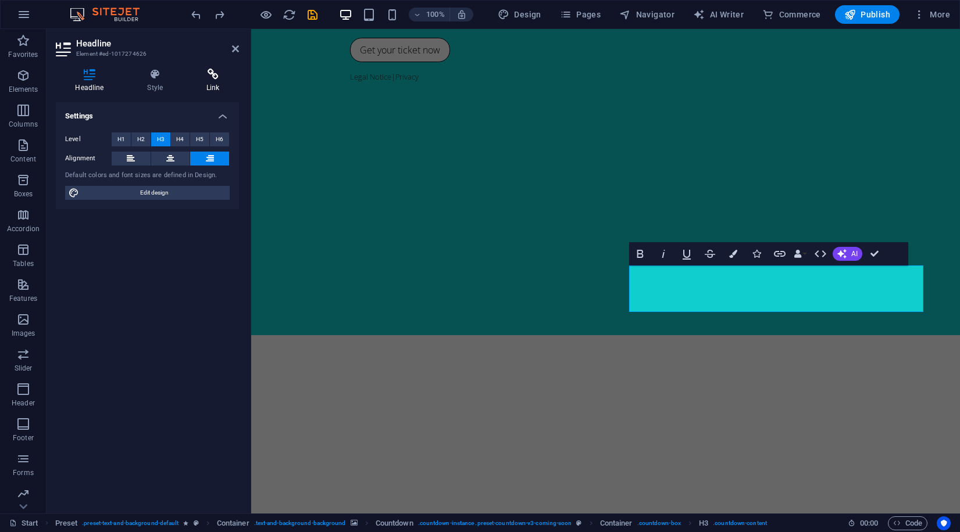
click at [217, 73] on icon at bounding box center [213, 75] width 52 height 12
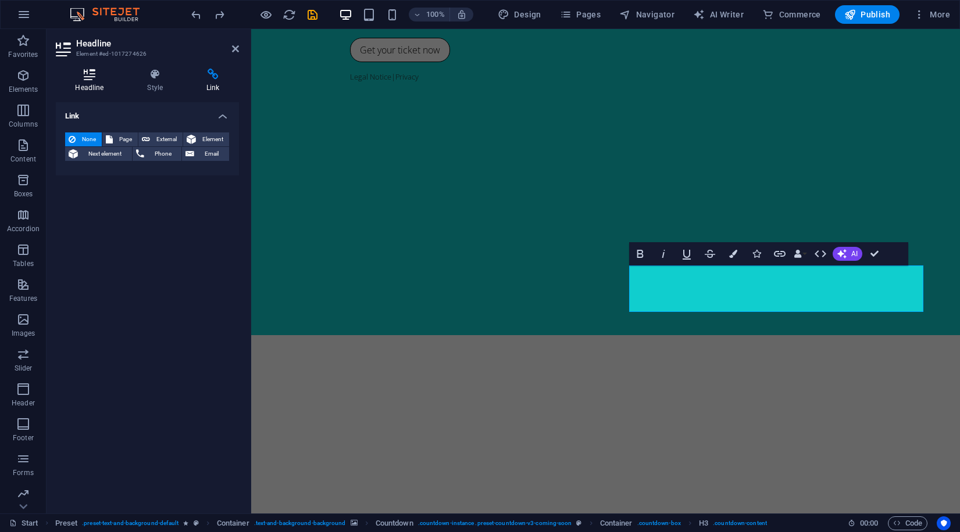
click at [82, 78] on icon at bounding box center [89, 75] width 67 height 12
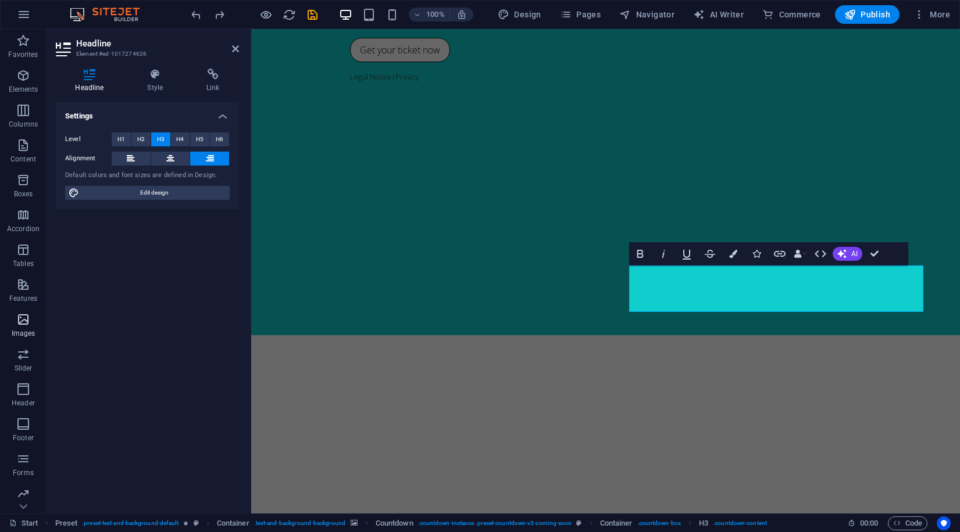
click at [27, 331] on p "Images" at bounding box center [24, 333] width 24 height 9
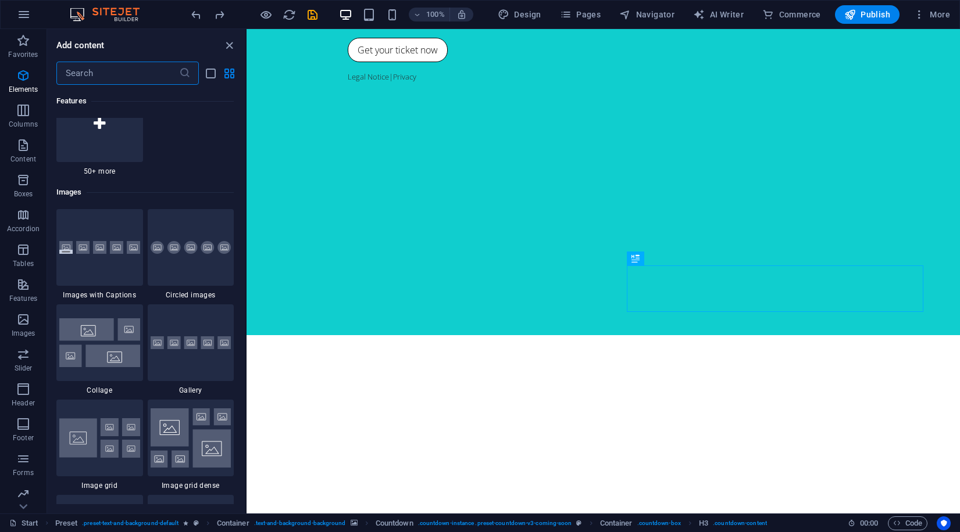
scroll to position [5893, 0]
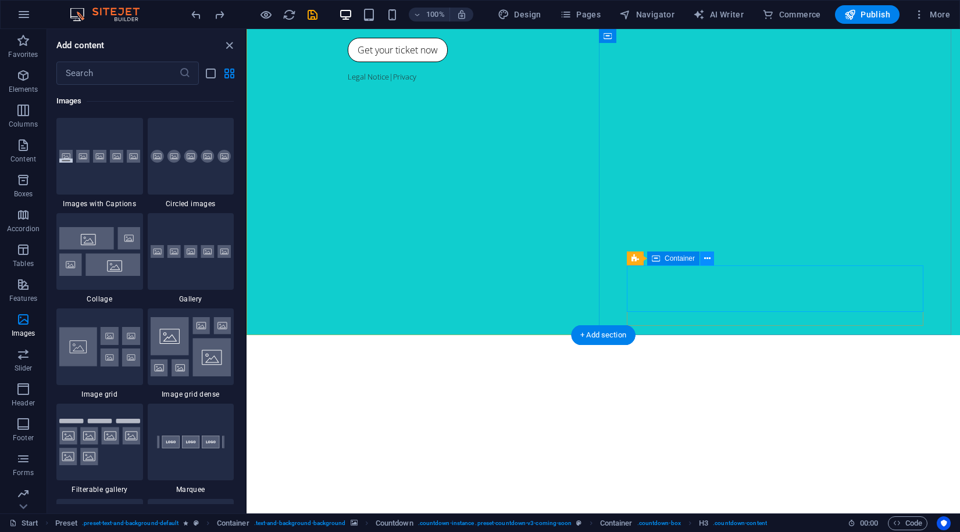
click at [707, 258] on icon at bounding box center [707, 259] width 6 height 12
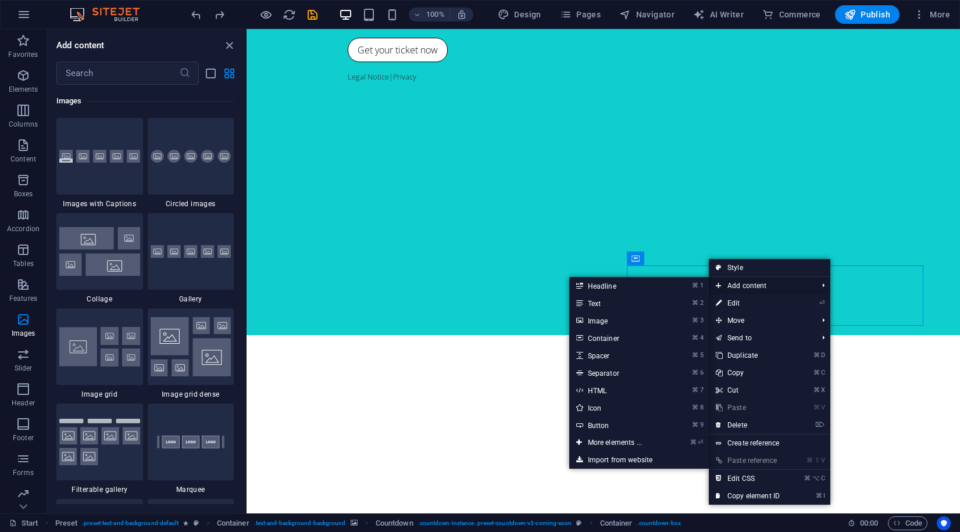
click at [745, 284] on span "Add content" at bounding box center [760, 285] width 104 height 17
click at [627, 321] on link "⌘ 3 Image" at bounding box center [617, 320] width 96 height 17
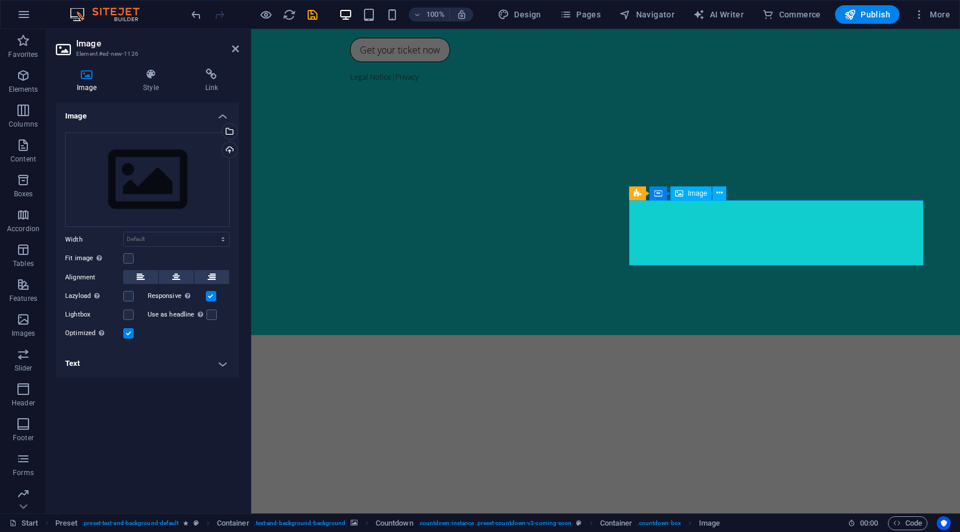
click at [131, 161] on div "Drag files here, click to choose files or select files from Files or our free s…" at bounding box center [147, 180] width 164 height 95
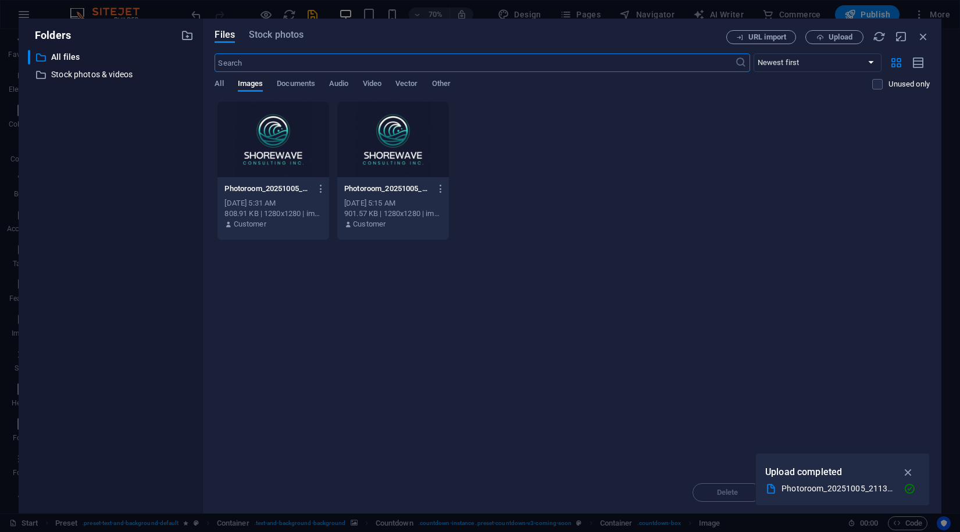
click at [259, 147] on div at bounding box center [273, 140] width 112 height 76
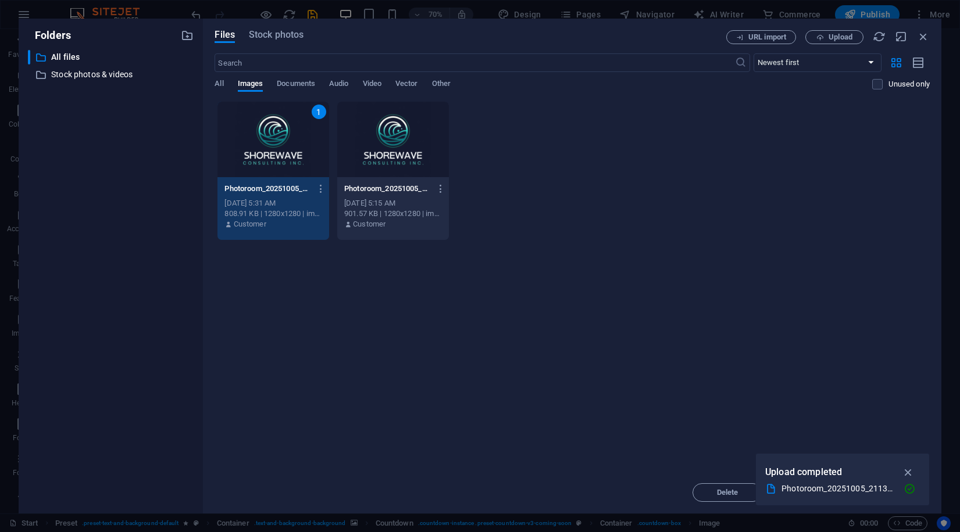
click at [259, 147] on div "1" at bounding box center [273, 140] width 112 height 76
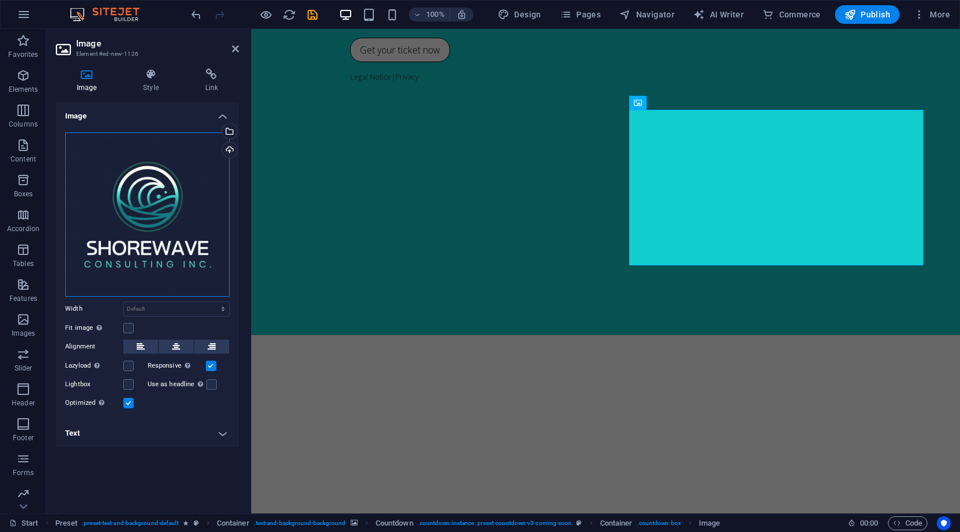
click at [173, 201] on div "Drag files here, click to choose files or select files from Files or our free s…" at bounding box center [147, 215] width 164 height 164
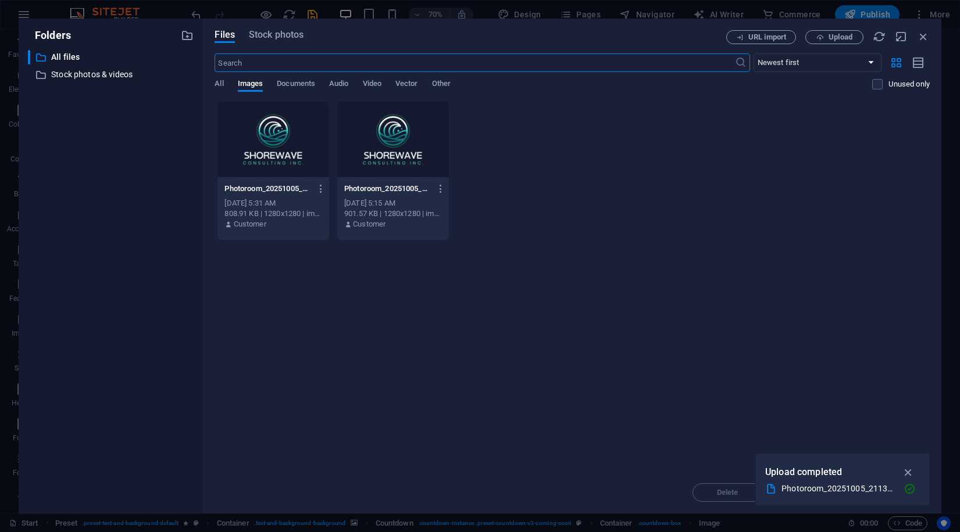
click at [277, 128] on div at bounding box center [273, 140] width 112 height 76
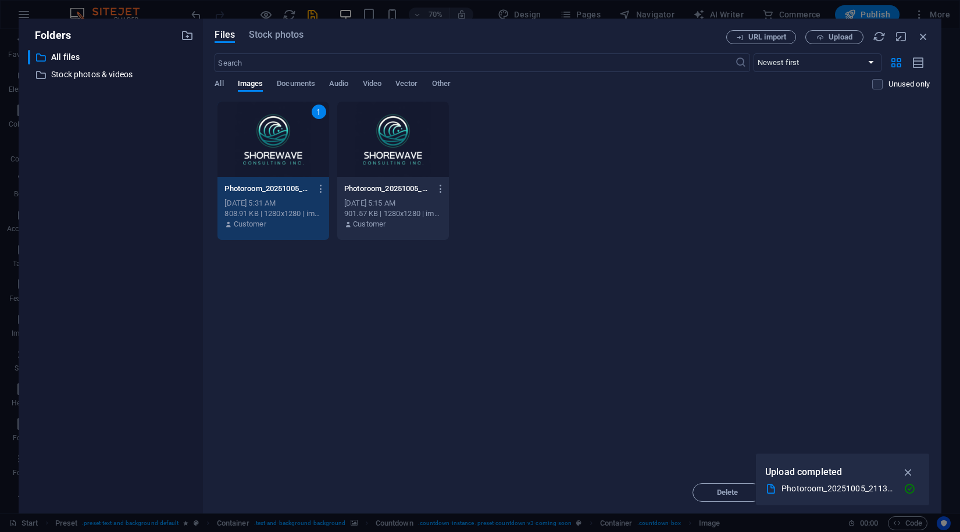
click at [277, 128] on div "1" at bounding box center [273, 140] width 112 height 76
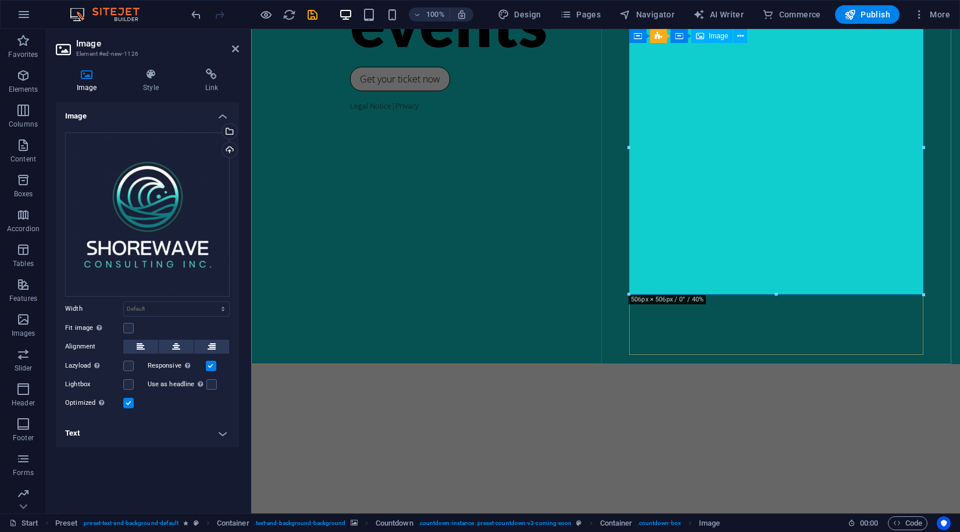
scroll to position [0, 0]
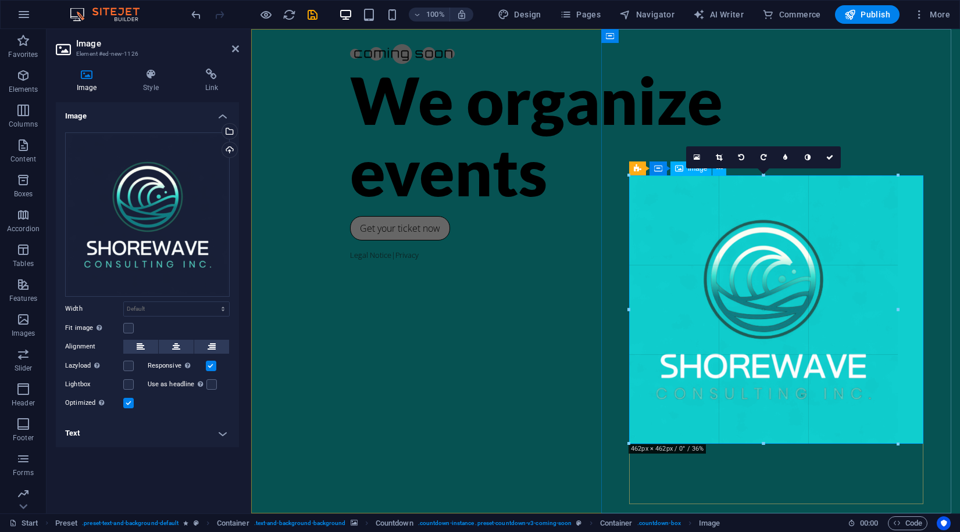
drag, startPoint x: 774, startPoint y: 443, endPoint x: 535, endPoint y: 387, distance: 245.4
type input "462"
select select "px"
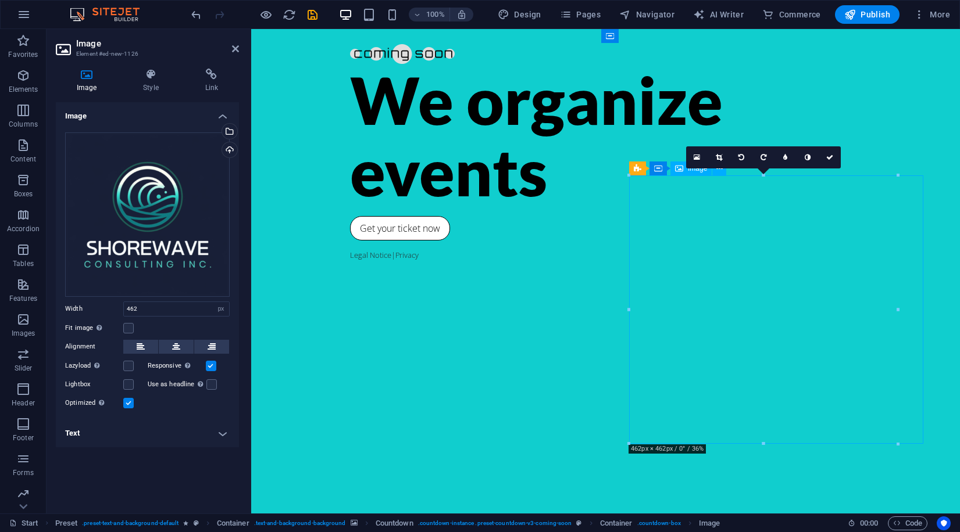
drag, startPoint x: 799, startPoint y: 396, endPoint x: 753, endPoint y: 391, distance: 46.9
drag, startPoint x: 866, startPoint y: 216, endPoint x: 919, endPoint y: 255, distance: 65.8
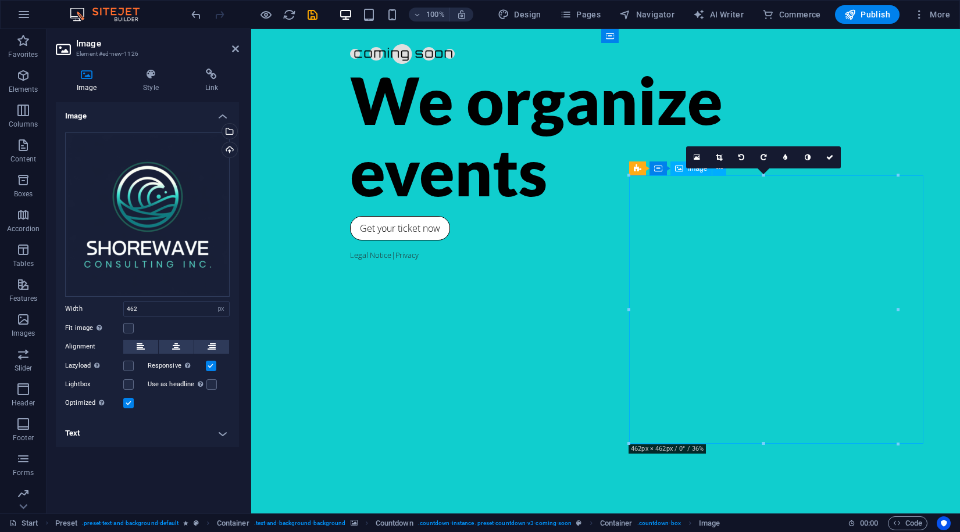
drag, startPoint x: 785, startPoint y: 274, endPoint x: 865, endPoint y: 330, distance: 96.9
drag, startPoint x: 656, startPoint y: 177, endPoint x: 774, endPoint y: 210, distance: 121.8
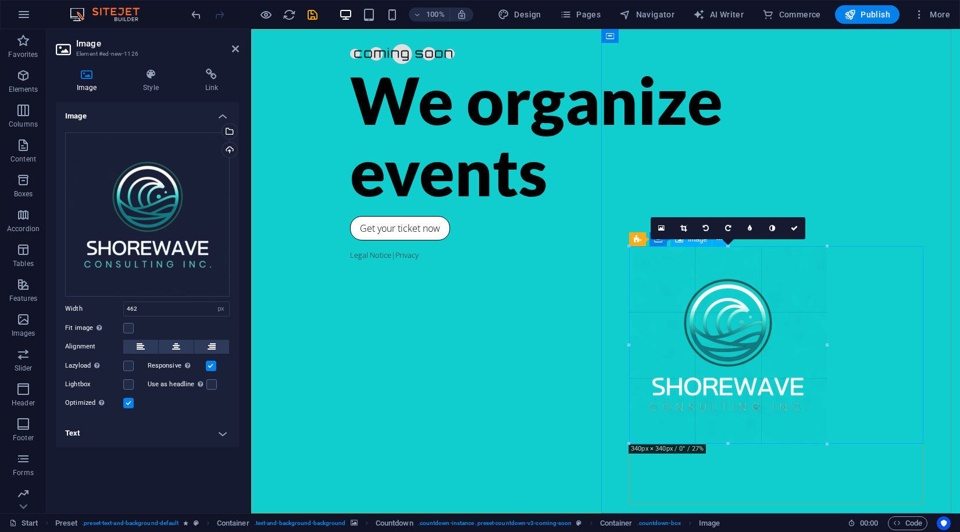
drag, startPoint x: 790, startPoint y: 445, endPoint x: 424, endPoint y: 330, distance: 384.5
type input "340"
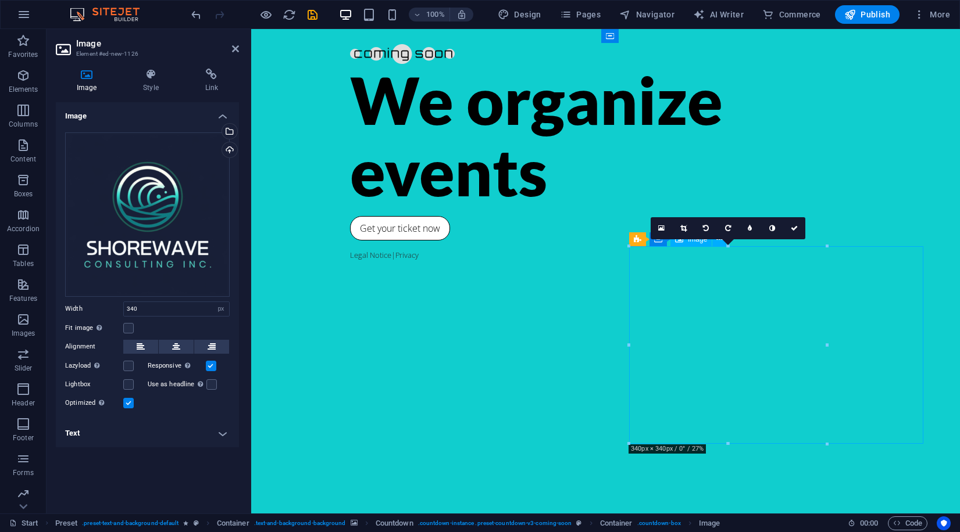
drag, startPoint x: 677, startPoint y: 358, endPoint x: 735, endPoint y: 350, distance: 58.6
drag, startPoint x: 752, startPoint y: 335, endPoint x: 819, endPoint y: 330, distance: 67.7
drag, startPoint x: 844, startPoint y: 238, endPoint x: 903, endPoint y: 223, distance: 60.1
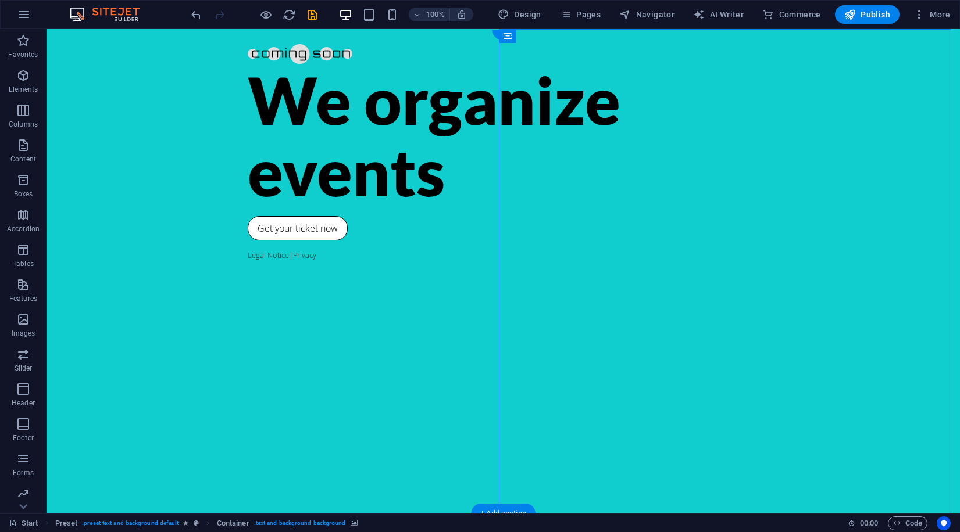
scroll to position [15, 0]
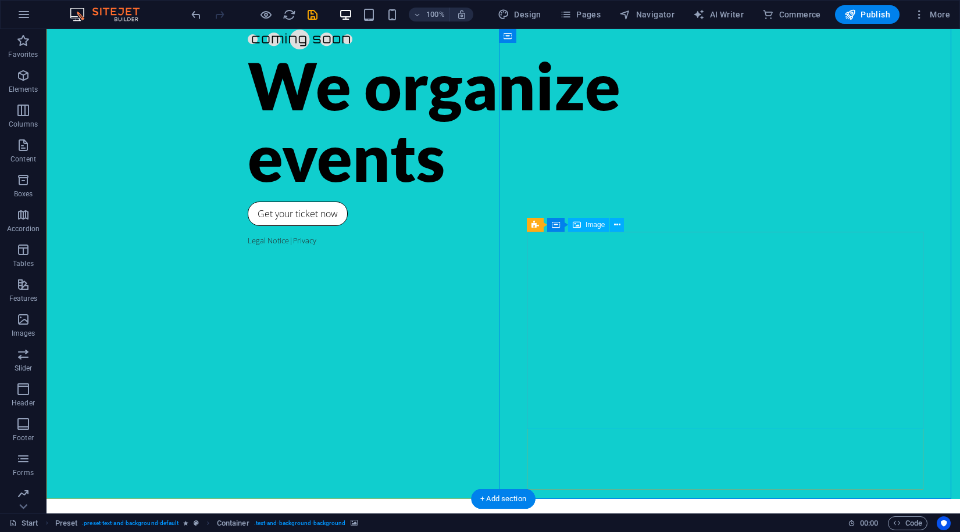
click at [589, 225] on span "Image" at bounding box center [594, 224] width 19 height 7
click at [595, 228] on span "Image" at bounding box center [594, 224] width 19 height 7
select select "px"
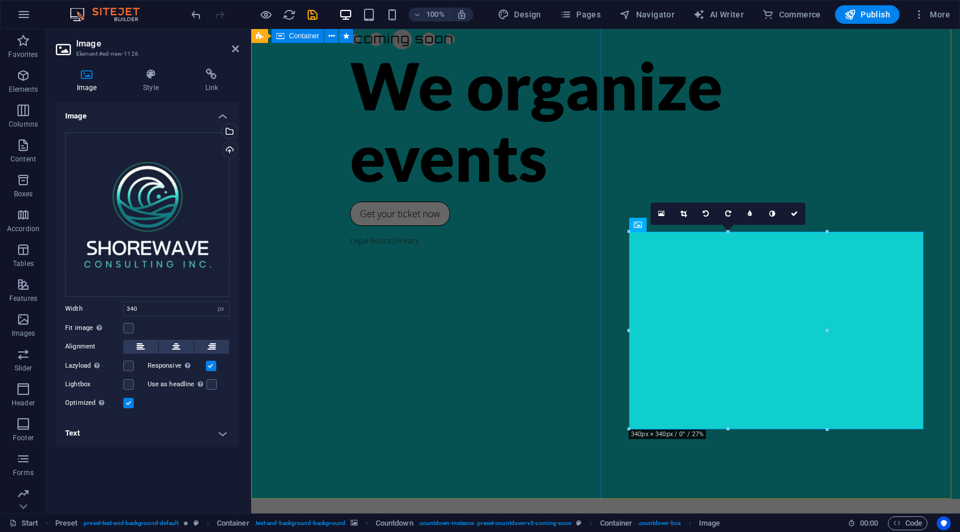
click at [595, 228] on div "We organize events Get your ticket now Legal Notice | Privacy" at bounding box center [605, 257] width 708 height 485
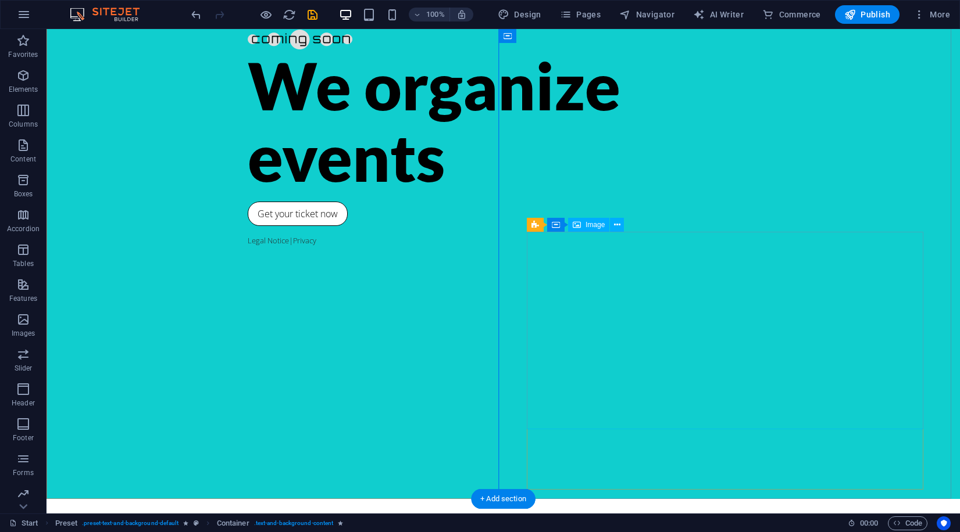
click at [581, 224] on div "Image" at bounding box center [588, 225] width 41 height 14
select select "px"
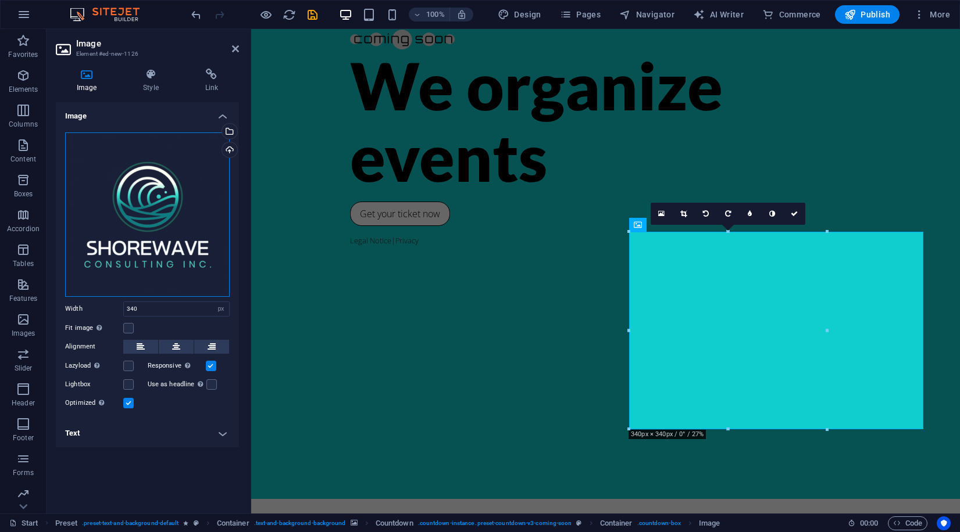
click at [202, 261] on div "Drag files here, click to choose files or select files from Files or our free s…" at bounding box center [147, 215] width 164 height 164
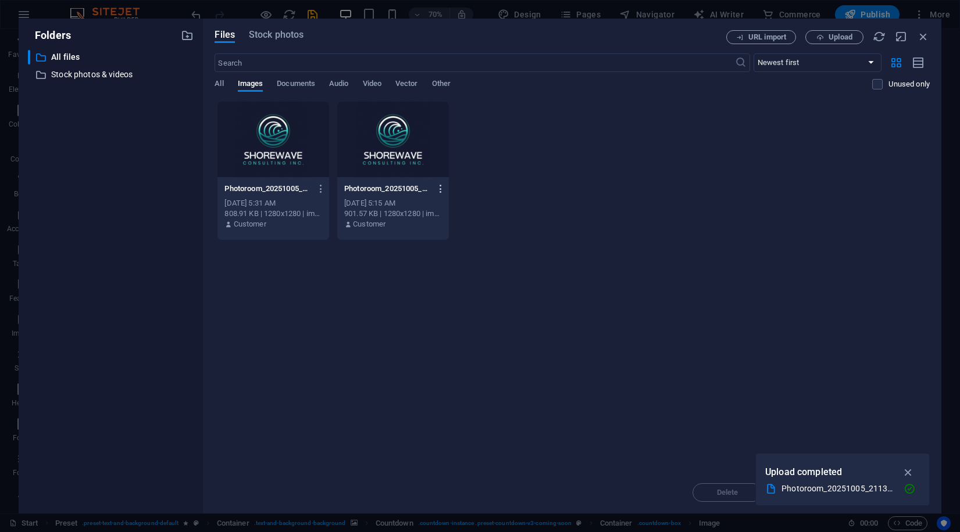
click at [435, 184] on icon "button" at bounding box center [440, 189] width 11 height 10
click at [430, 411] on h6 "Delete" at bounding box center [440, 414] width 49 height 14
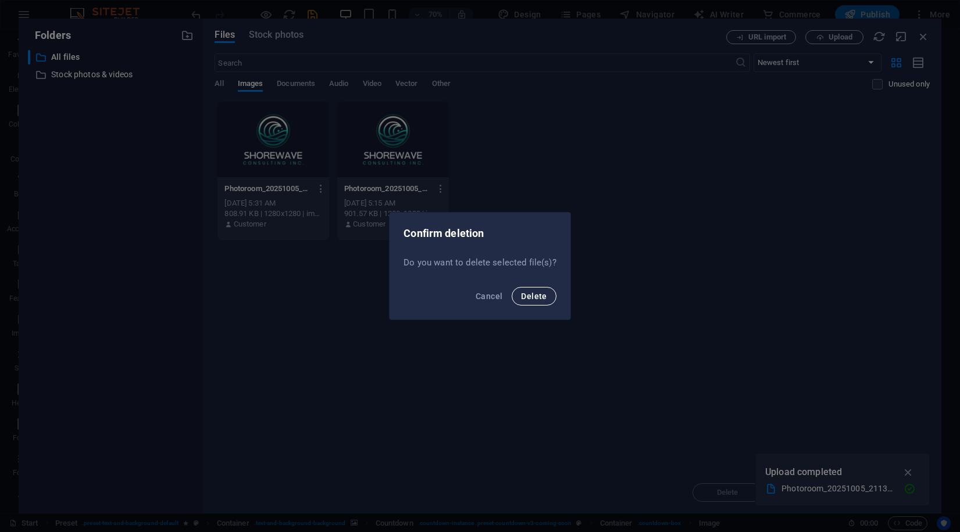
click at [536, 289] on button "Delete" at bounding box center [533, 296] width 44 height 19
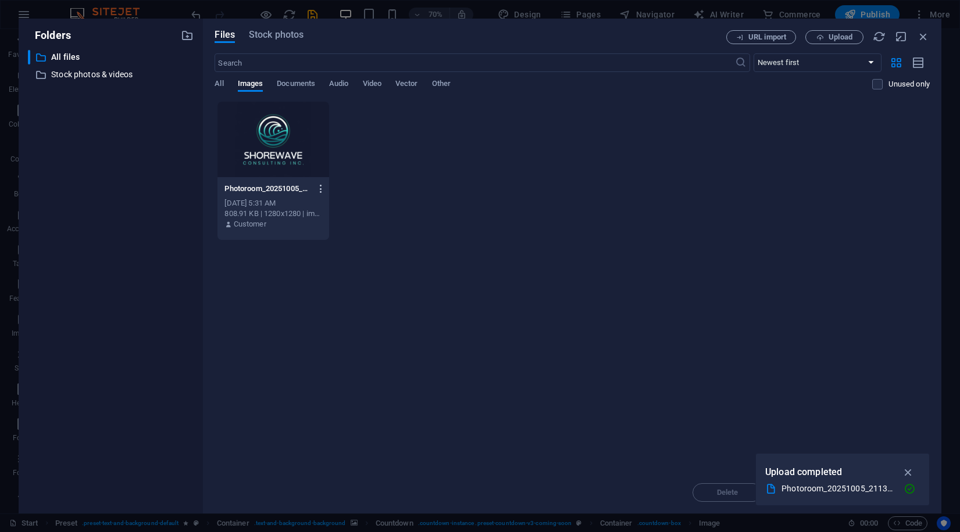
click at [316, 184] on icon "button" at bounding box center [321, 189] width 11 height 10
click at [327, 407] on li "Delete" at bounding box center [313, 414] width 84 height 28
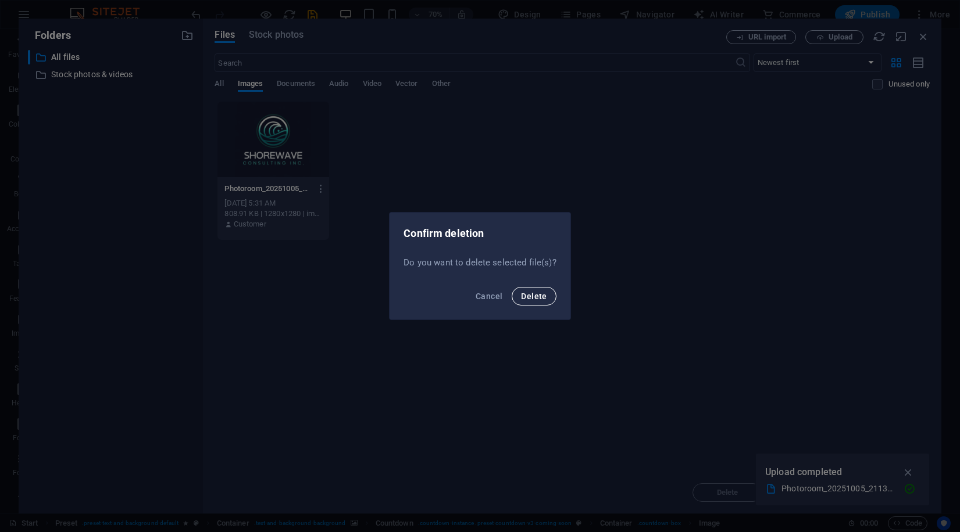
click at [529, 296] on span "Delete" at bounding box center [534, 296] width 26 height 9
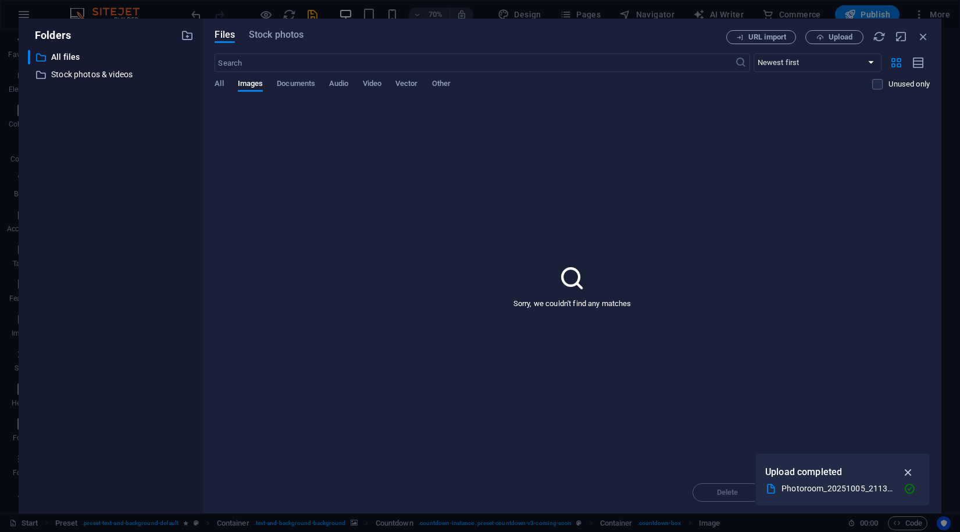
click at [907, 472] on icon "button" at bounding box center [907, 472] width 13 height 13
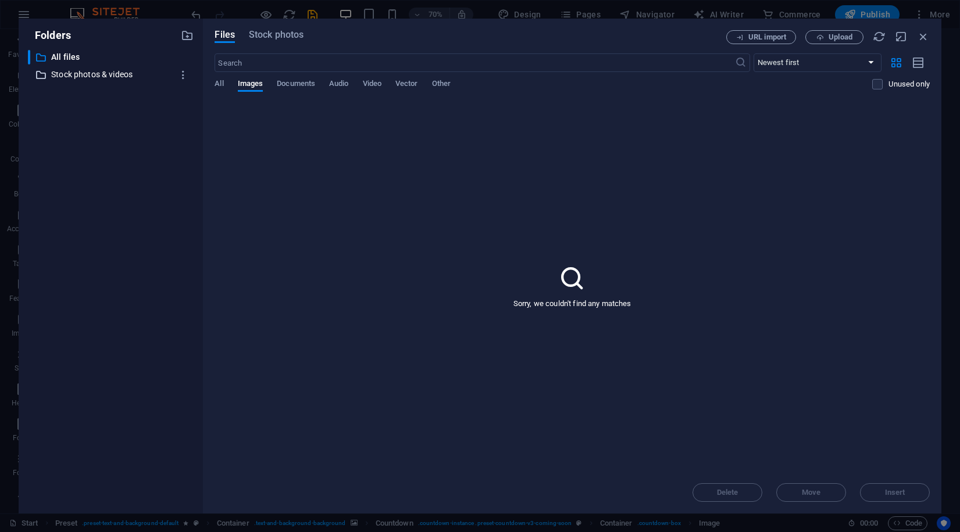
click at [39, 76] on icon at bounding box center [41, 75] width 12 height 12
click at [75, 55] on p "All files" at bounding box center [111, 57] width 121 height 13
click at [921, 35] on icon "button" at bounding box center [923, 36] width 13 height 13
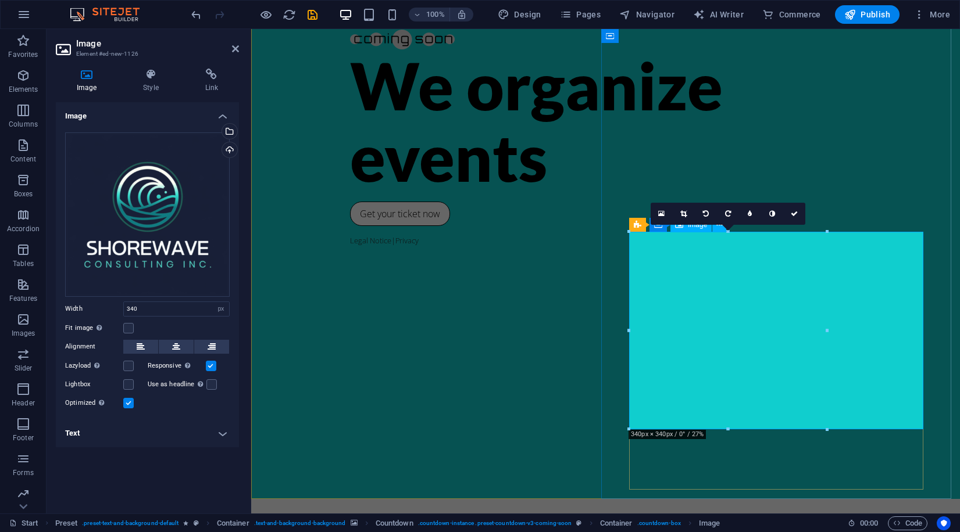
click at [231, 133] on div "Select files from the file manager, stock photos, or upload file(s)" at bounding box center [228, 132] width 17 height 17
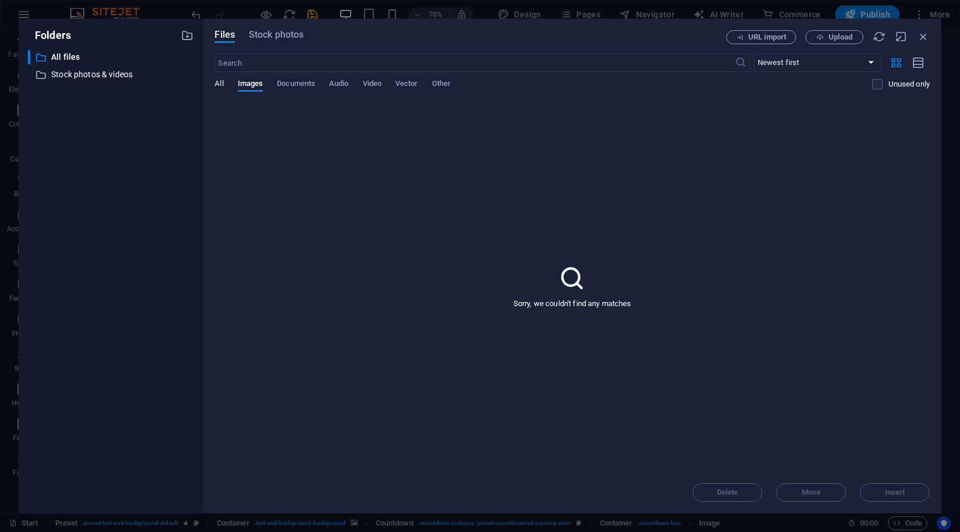
click at [219, 85] on span "All" at bounding box center [218, 85] width 9 height 16
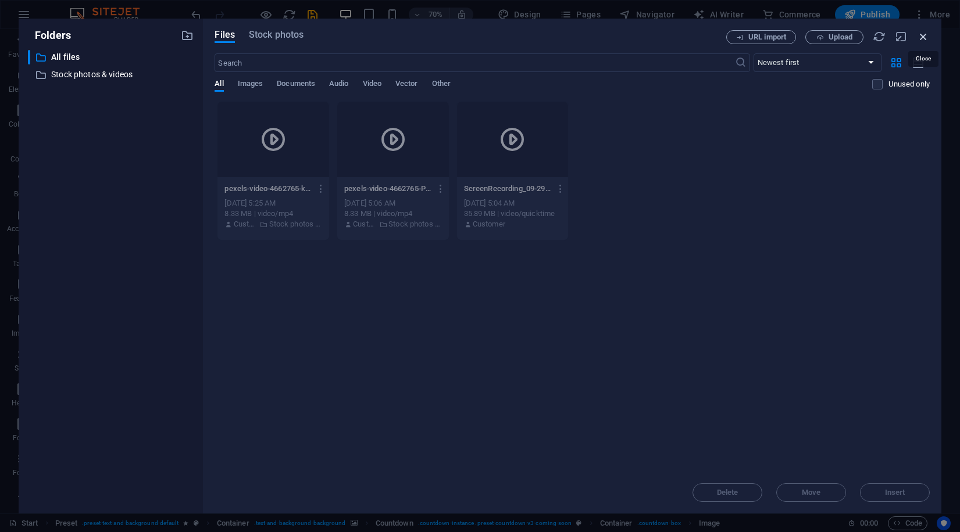
click at [924, 38] on icon "button" at bounding box center [923, 36] width 13 height 13
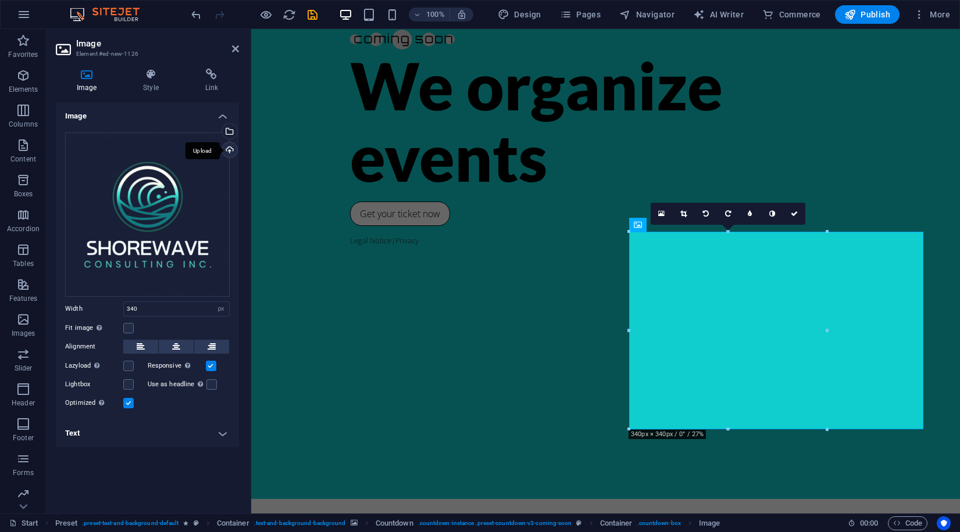
click at [232, 148] on div "Upload" at bounding box center [228, 150] width 17 height 17
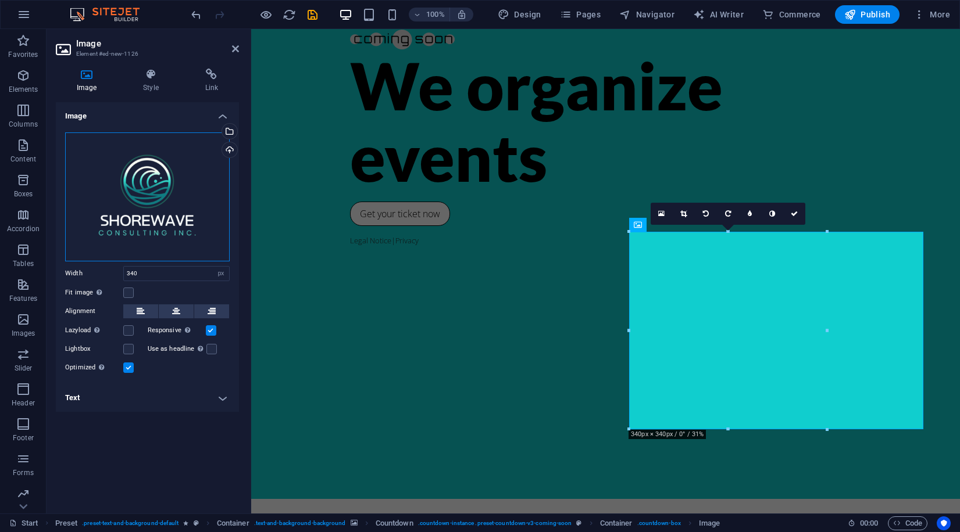
click at [154, 186] on div "Drag files here, click to choose files or select files from Files or our free s…" at bounding box center [147, 197] width 164 height 129
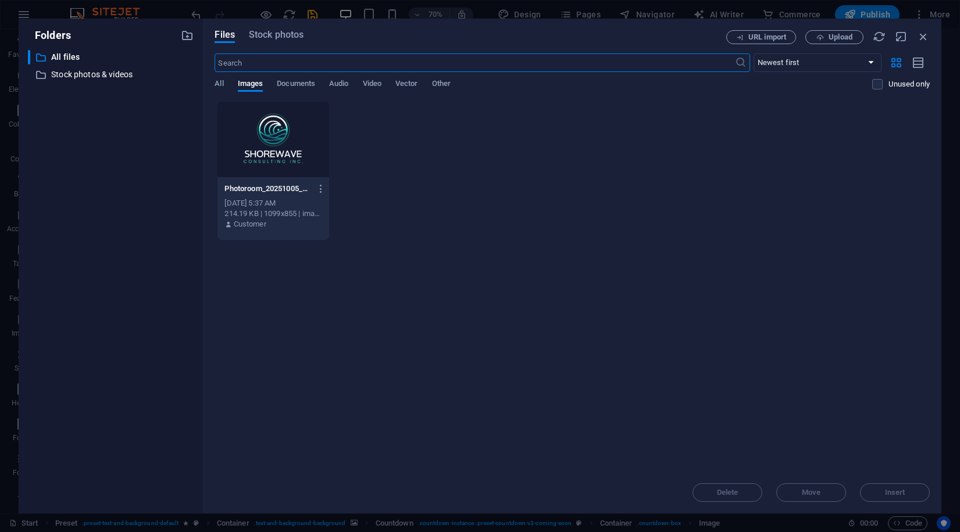
click at [274, 159] on div at bounding box center [273, 140] width 112 height 76
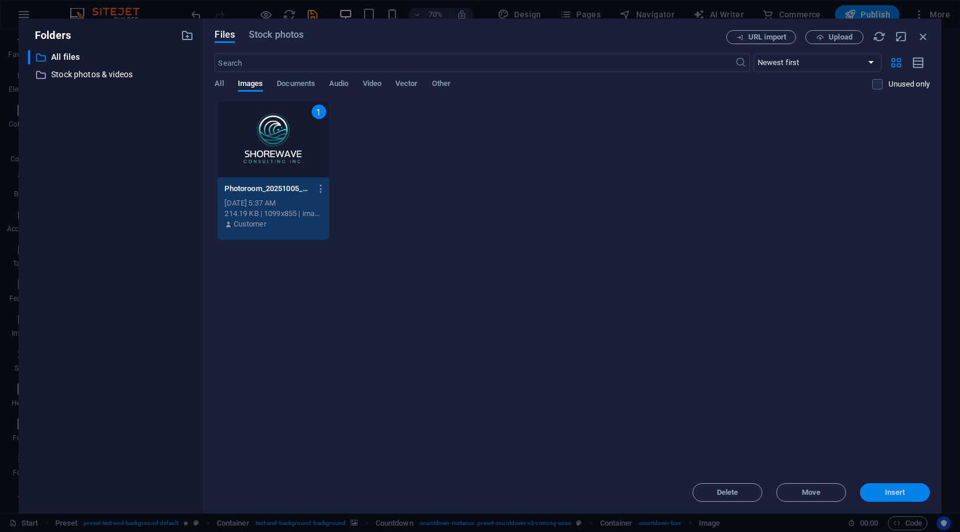
drag, startPoint x: 889, startPoint y: 497, endPoint x: 638, endPoint y: 468, distance: 252.8
click at [889, 497] on button "Insert" at bounding box center [895, 493] width 70 height 19
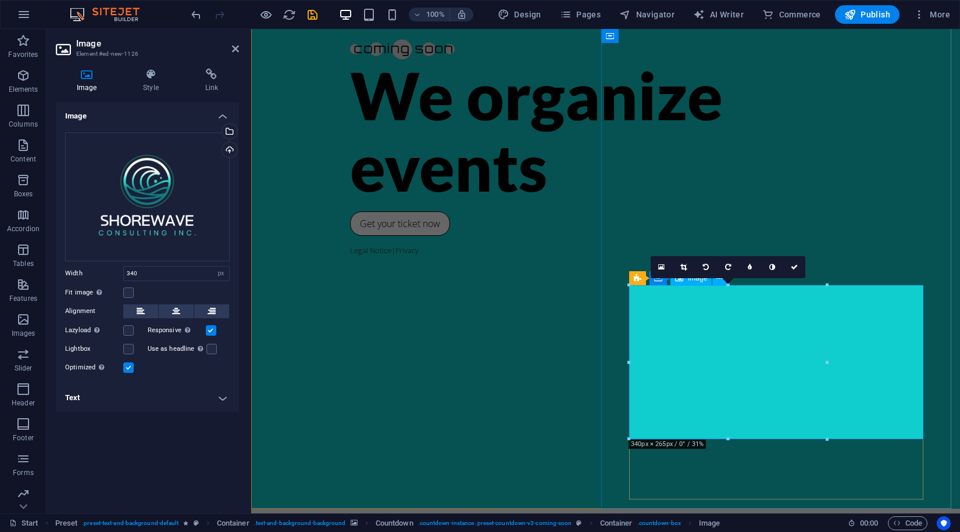
scroll to position [0, 0]
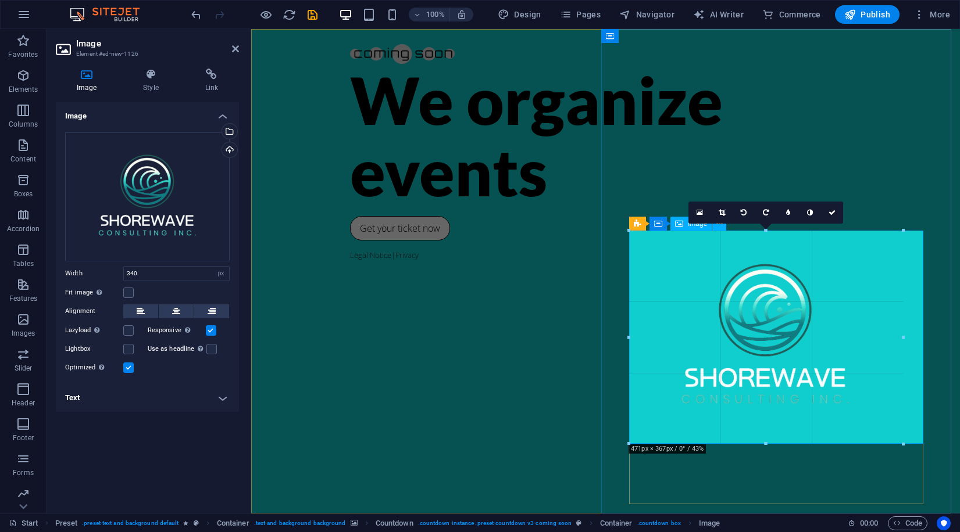
drag, startPoint x: 628, startPoint y: 292, endPoint x: 584, endPoint y: 231, distance: 75.8
type input "470"
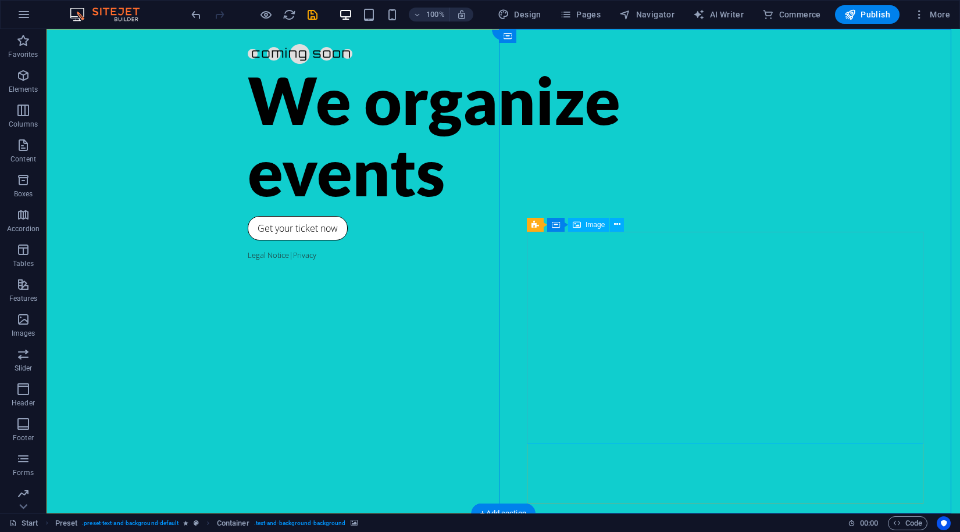
drag, startPoint x: 683, startPoint y: 319, endPoint x: 812, endPoint y: 383, distance: 144.0
drag, startPoint x: 676, startPoint y: 308, endPoint x: 736, endPoint y: 318, distance: 60.8
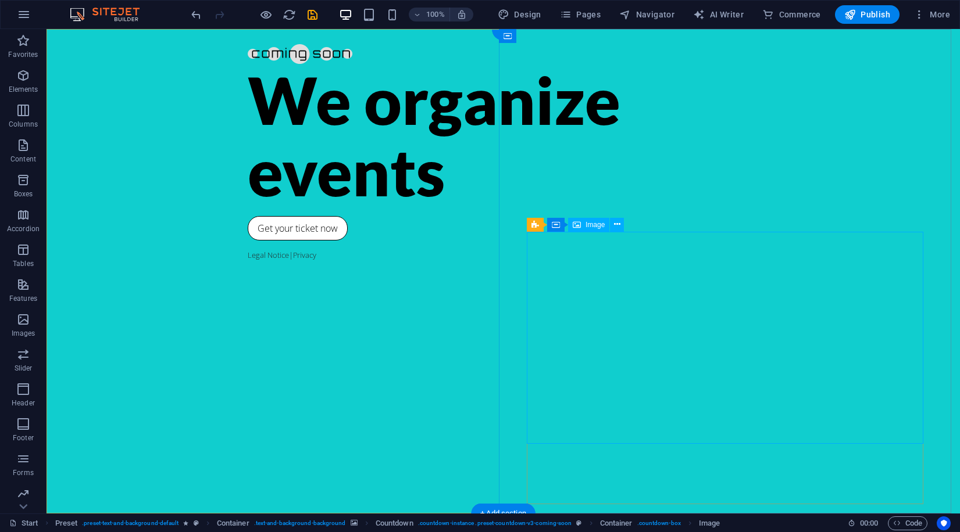
select select "px"
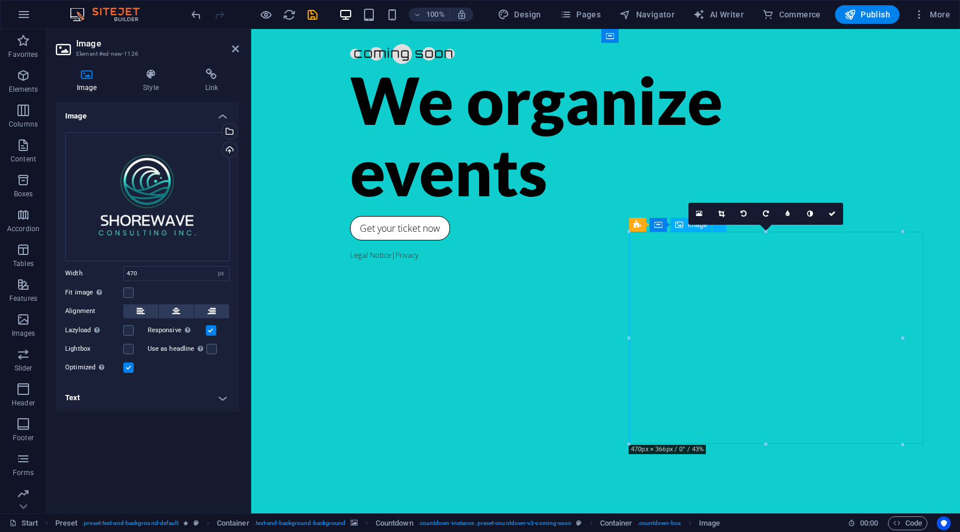
drag, startPoint x: 850, startPoint y: 380, endPoint x: 883, endPoint y: 384, distance: 33.4
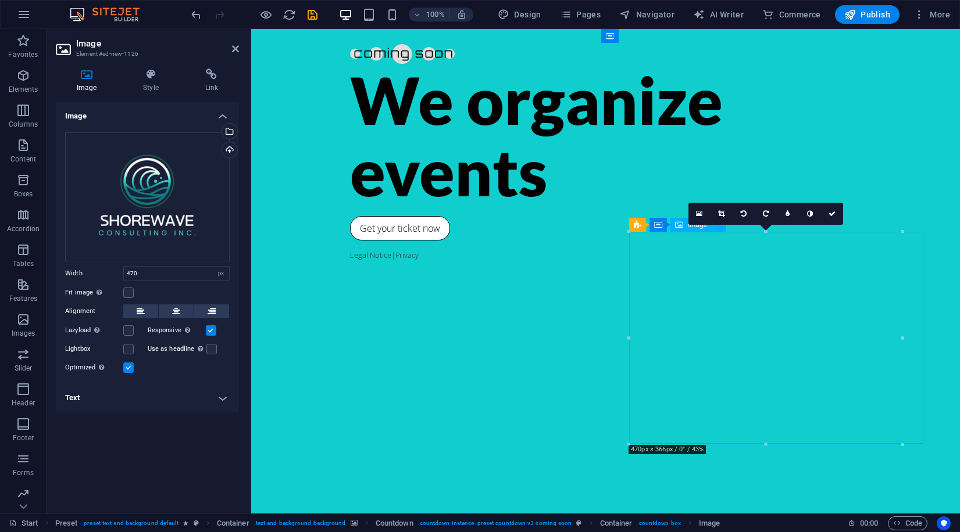
drag, startPoint x: 775, startPoint y: 292, endPoint x: 858, endPoint y: 296, distance: 83.2
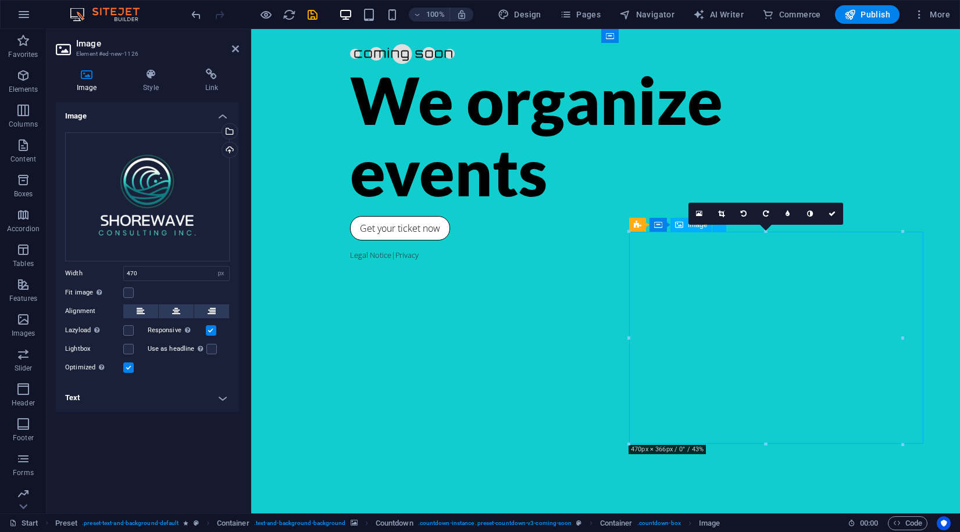
drag, startPoint x: 1107, startPoint y: 262, endPoint x: 908, endPoint y: 237, distance: 201.0
drag, startPoint x: 908, startPoint y: 237, endPoint x: 954, endPoint y: 228, distance: 46.6
drag, startPoint x: 921, startPoint y: 231, endPoint x: 933, endPoint y: 220, distance: 16.5
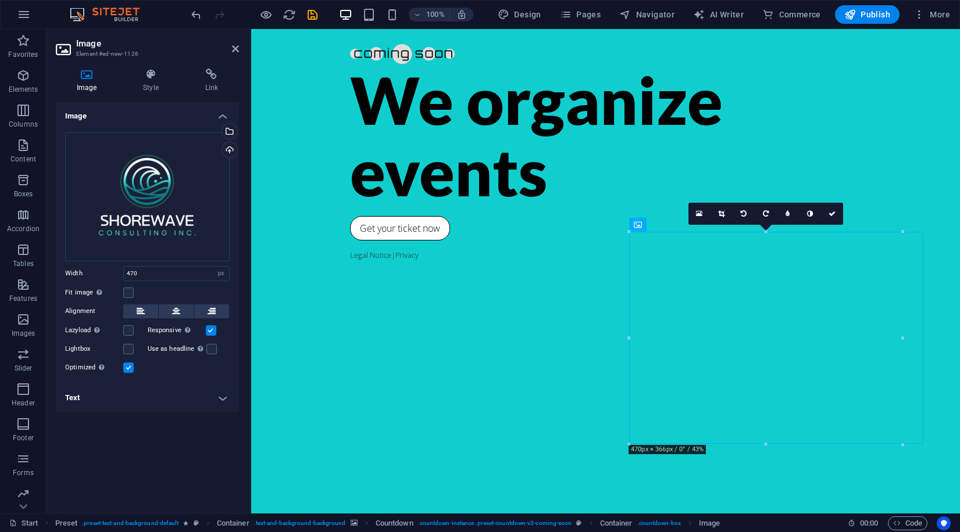
drag, startPoint x: 910, startPoint y: 228, endPoint x: 932, endPoint y: 214, distance: 25.6
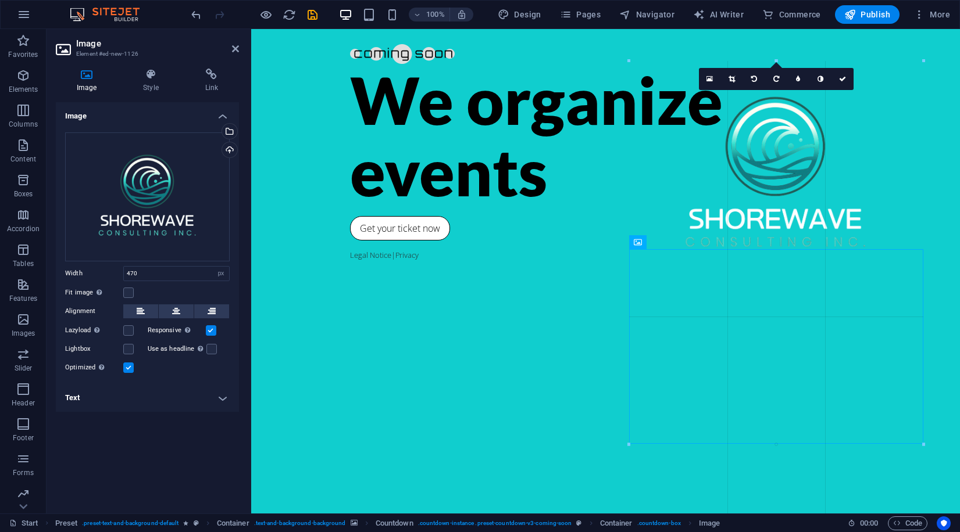
drag, startPoint x: 629, startPoint y: 234, endPoint x: 600, endPoint y: 327, distance: 98.2
type input "506"
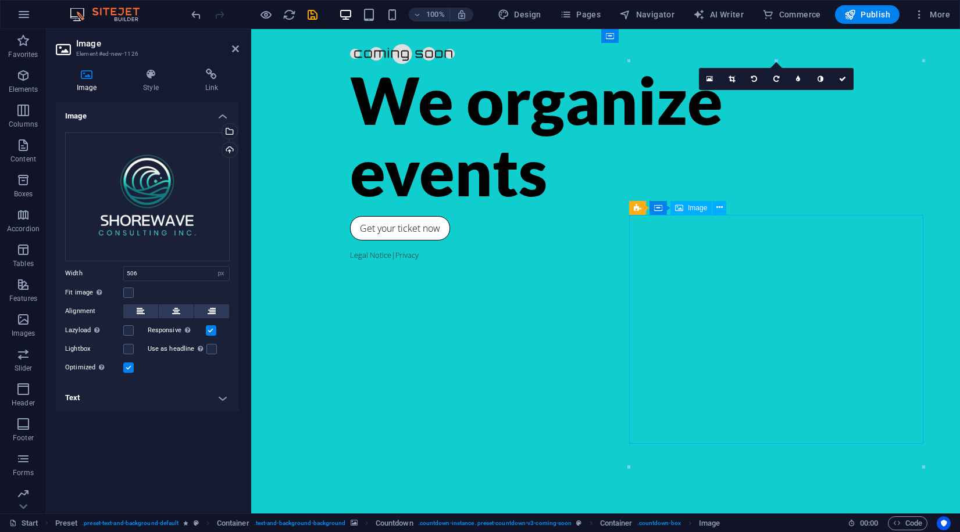
drag, startPoint x: 781, startPoint y: 324, endPoint x: 847, endPoint y: 332, distance: 67.3
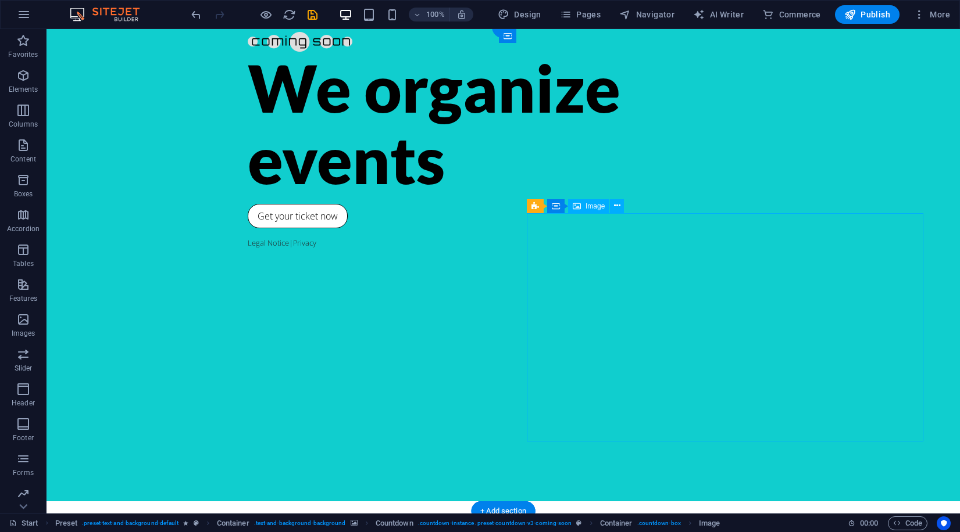
scroll to position [46, 0]
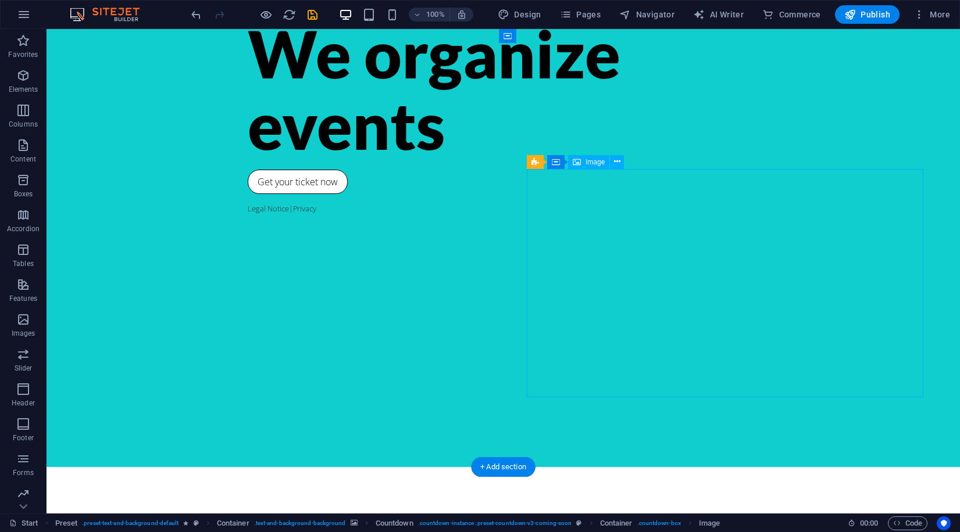
drag, startPoint x: 679, startPoint y: 252, endPoint x: 771, endPoint y: 320, distance: 114.7
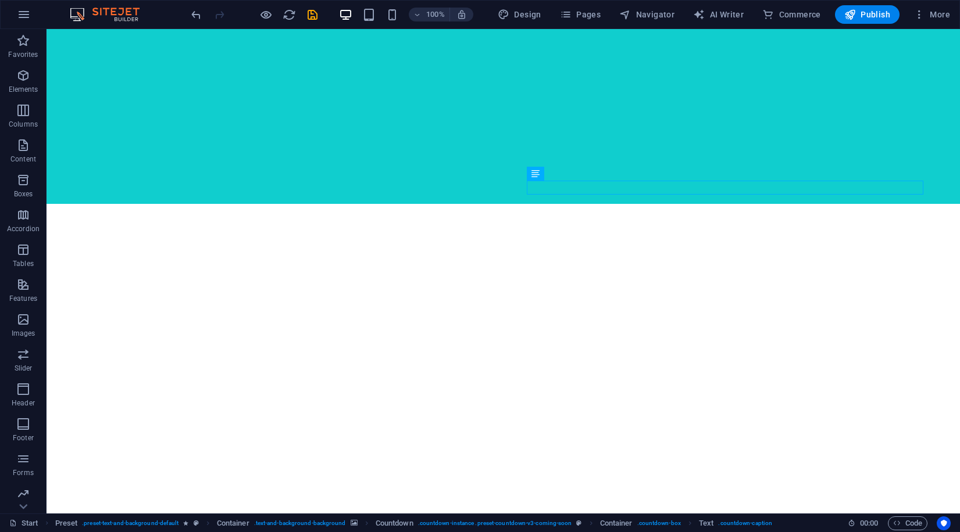
scroll to position [0, 0]
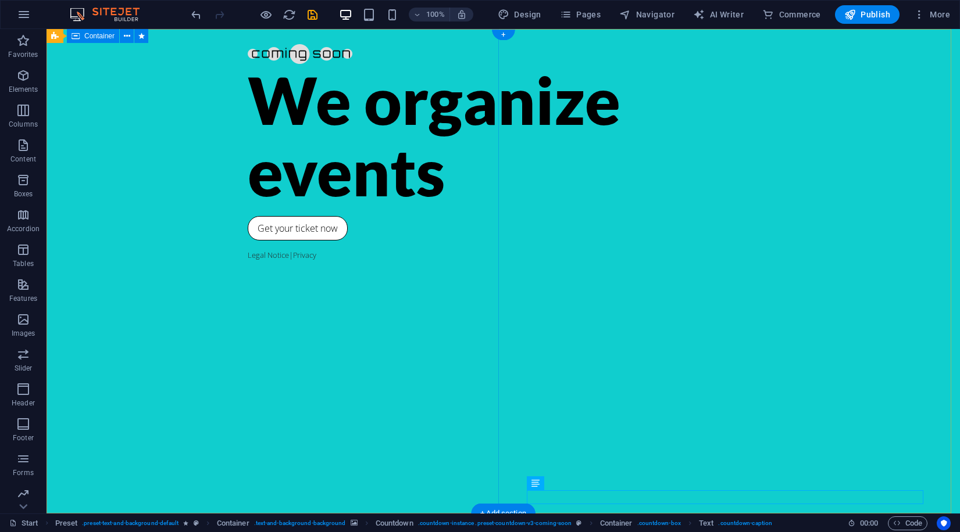
click at [381, 131] on div "We organize events Get your ticket now Legal Notice | Privacy" at bounding box center [502, 271] width 913 height 485
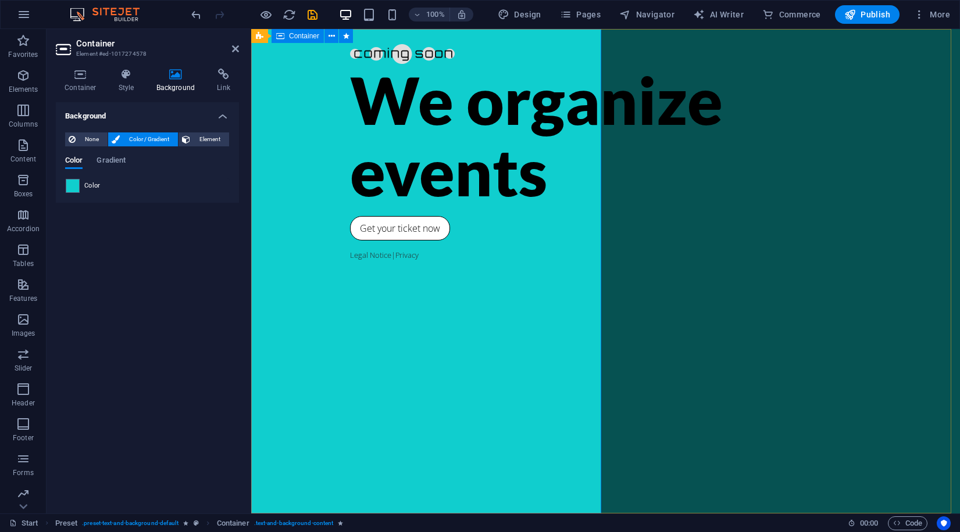
click at [430, 164] on div "We organize events Get your ticket now Legal Notice | Privacy" at bounding box center [605, 271] width 708 height 485
click at [21, 76] on icon "button" at bounding box center [23, 76] width 14 height 14
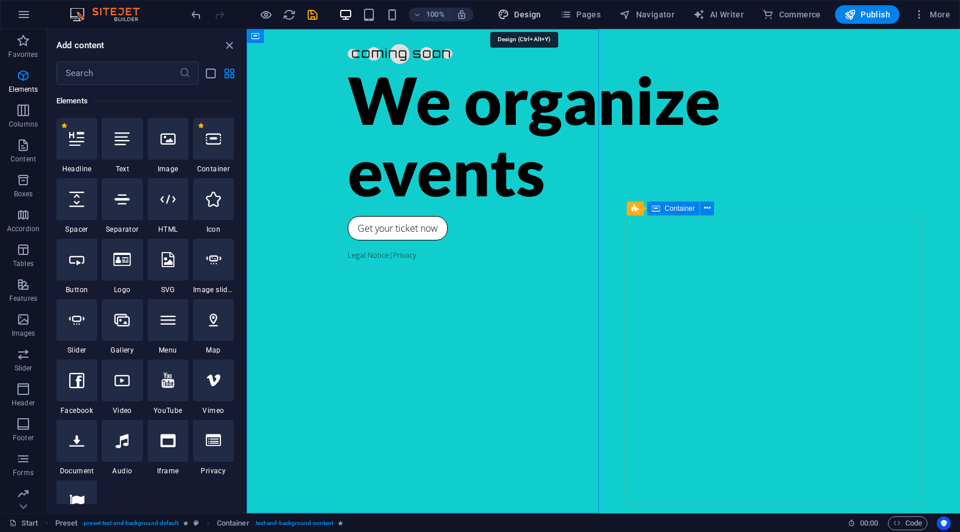
click at [525, 12] on span "Design" at bounding box center [520, 15] width 44 height 12
select select "px"
select select "300"
select select "px"
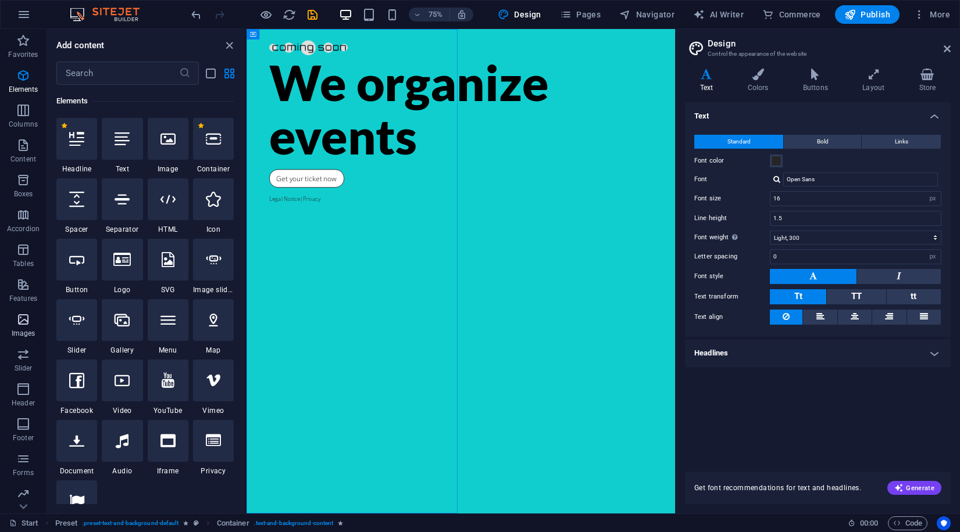
click at [30, 334] on p "Images" at bounding box center [24, 333] width 24 height 9
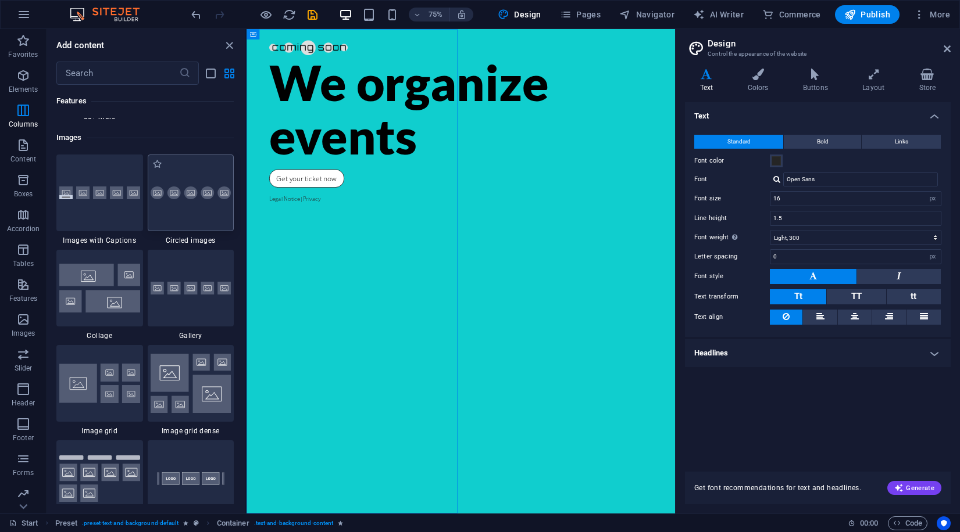
scroll to position [5893, 0]
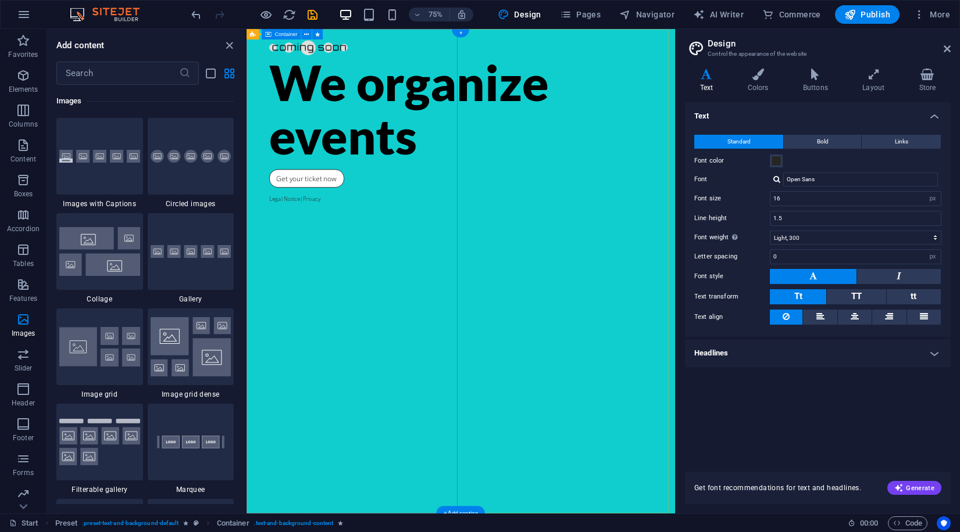
click at [364, 166] on div "We organize events Get your ticket now Legal Notice | Privacy" at bounding box center [531, 352] width 571 height 646
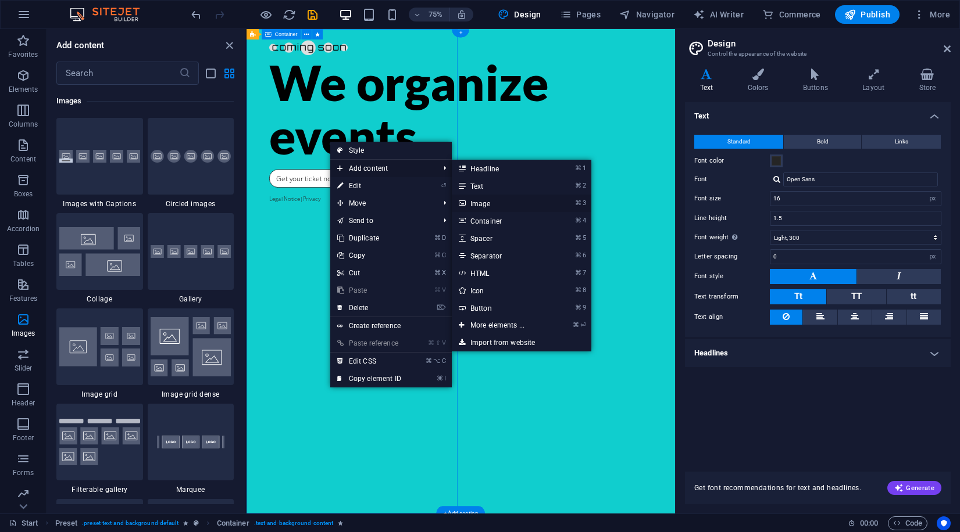
click at [499, 202] on link "⌘ 3 Image" at bounding box center [500, 203] width 96 height 17
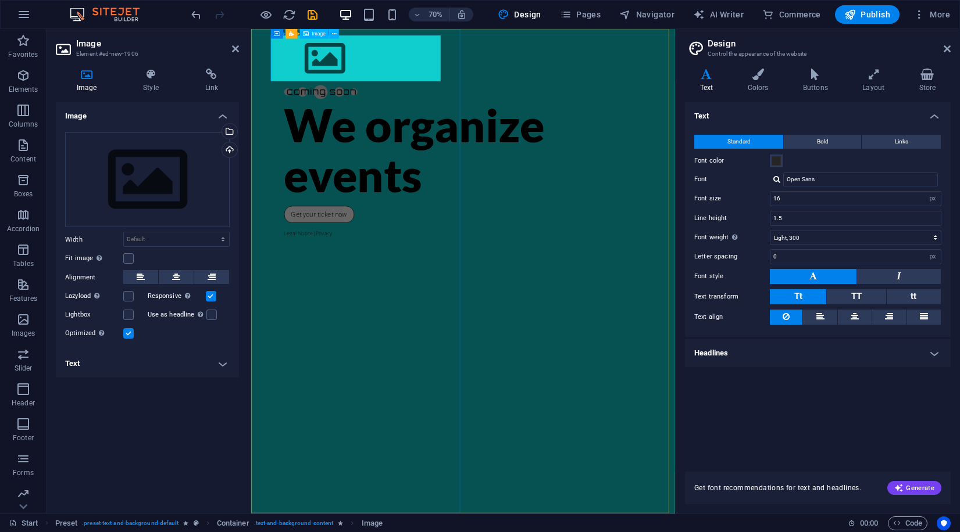
click at [341, 95] on figure at bounding box center [553, 71] width 511 height 66
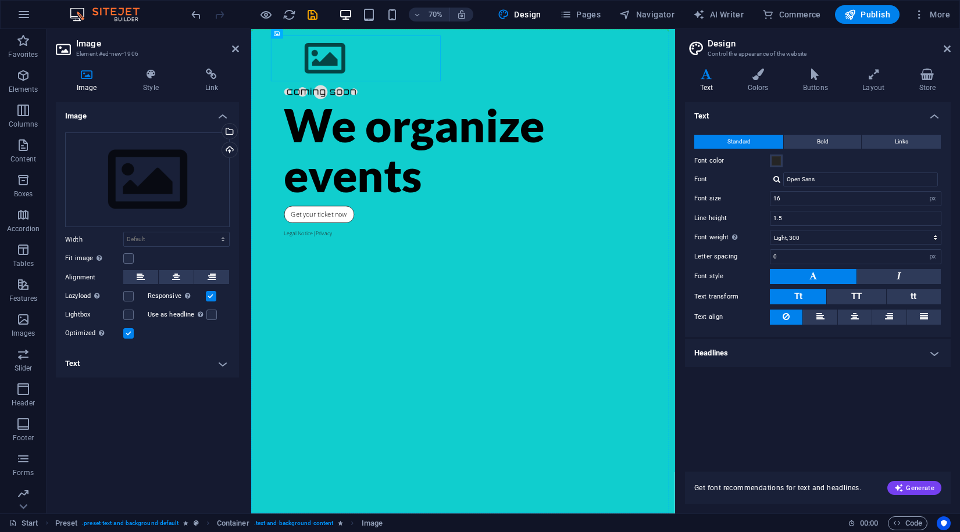
drag, startPoint x: 341, startPoint y: 95, endPoint x: 328, endPoint y: 118, distance: 25.7
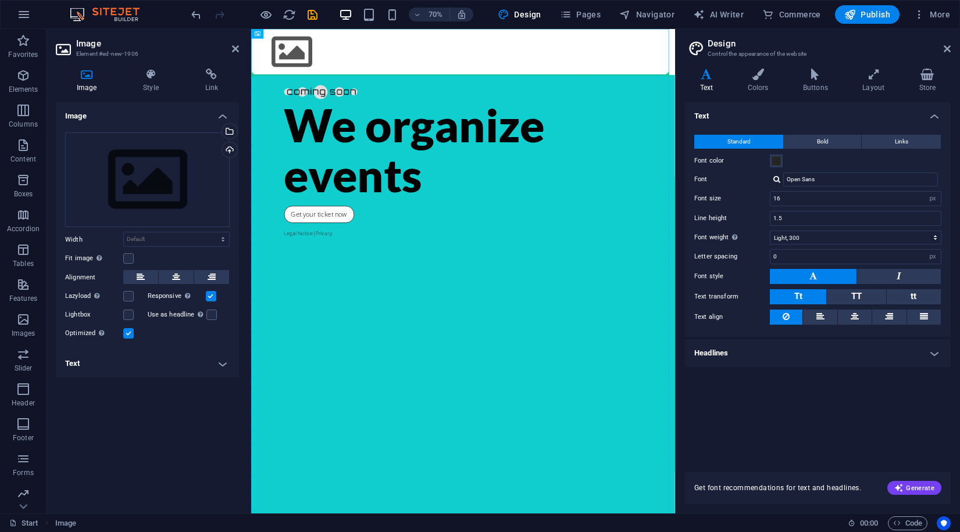
drag, startPoint x: 353, startPoint y: 74, endPoint x: 371, endPoint y: 341, distance: 267.3
drag, startPoint x: 289, startPoint y: 62, endPoint x: 352, endPoint y: 271, distance: 218.3
click at [352, 271] on div "We organize events Get your ticket now Legal Notice | Privacy" at bounding box center [553, 441] width 605 height 692
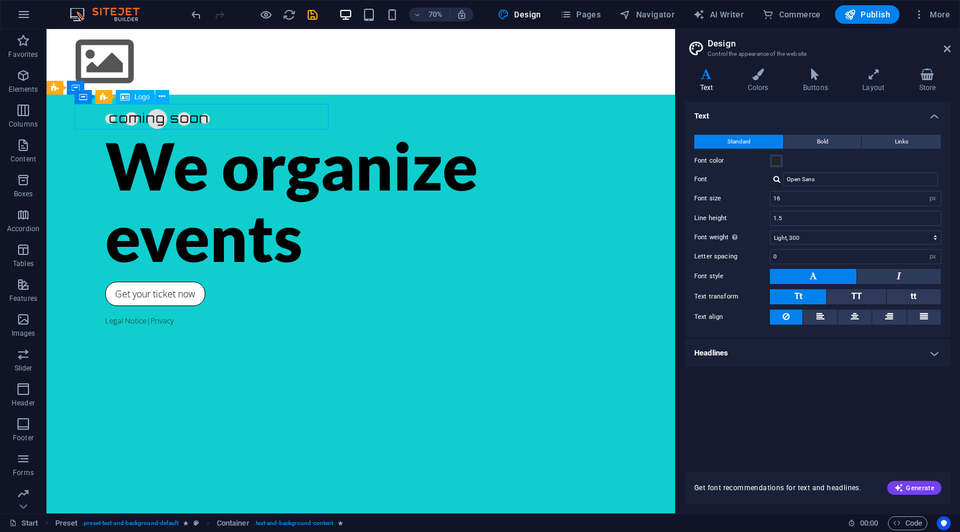
drag, startPoint x: 132, startPoint y: 110, endPoint x: 355, endPoint y: 42, distance: 232.8
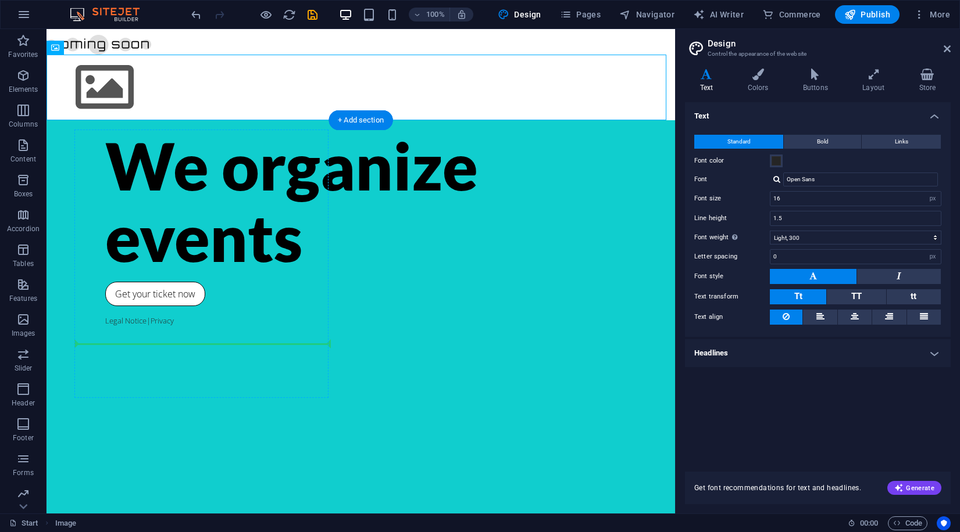
drag, startPoint x: 264, startPoint y: 103, endPoint x: 276, endPoint y: 307, distance: 204.9
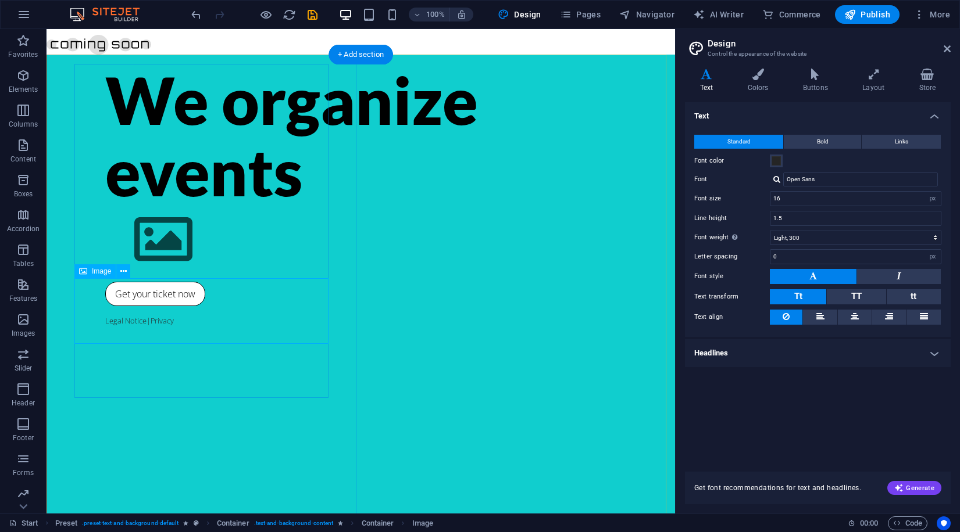
click at [276, 273] on figure at bounding box center [360, 240] width 511 height 66
click at [807, 146] on button "Bold" at bounding box center [821, 142] width 77 height 14
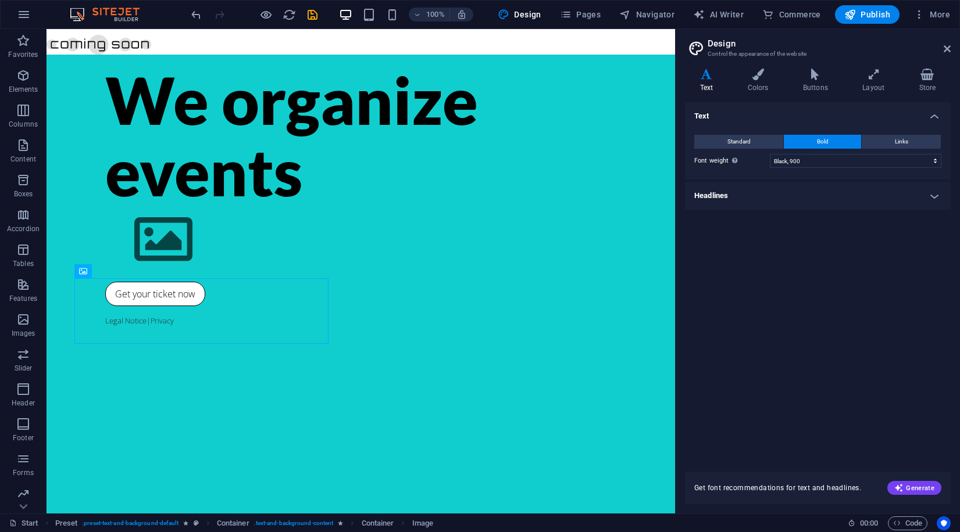
click at [749, 47] on h2 "Design" at bounding box center [828, 43] width 243 height 10
click at [526, 8] on button "Design" at bounding box center [519, 14] width 53 height 19
click at [523, 12] on span "Design" at bounding box center [520, 15] width 44 height 12
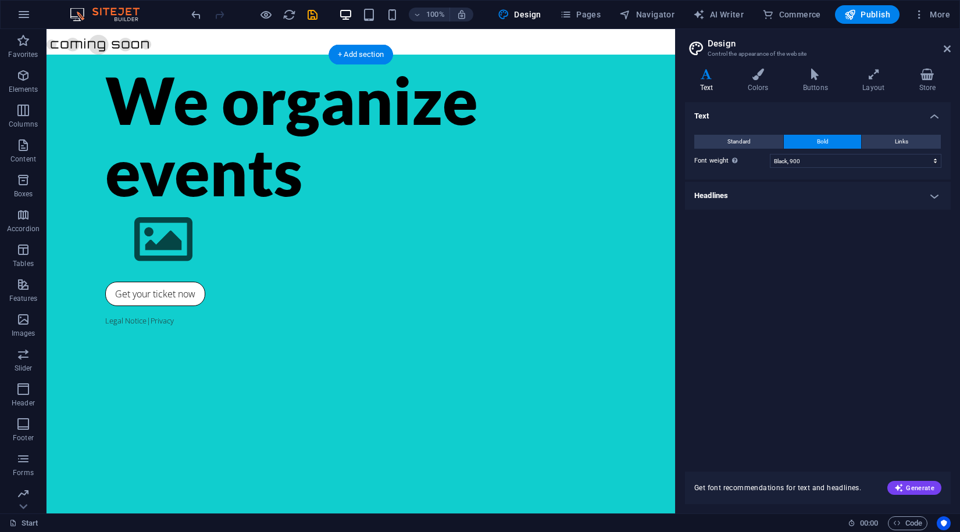
scroll to position [335, 0]
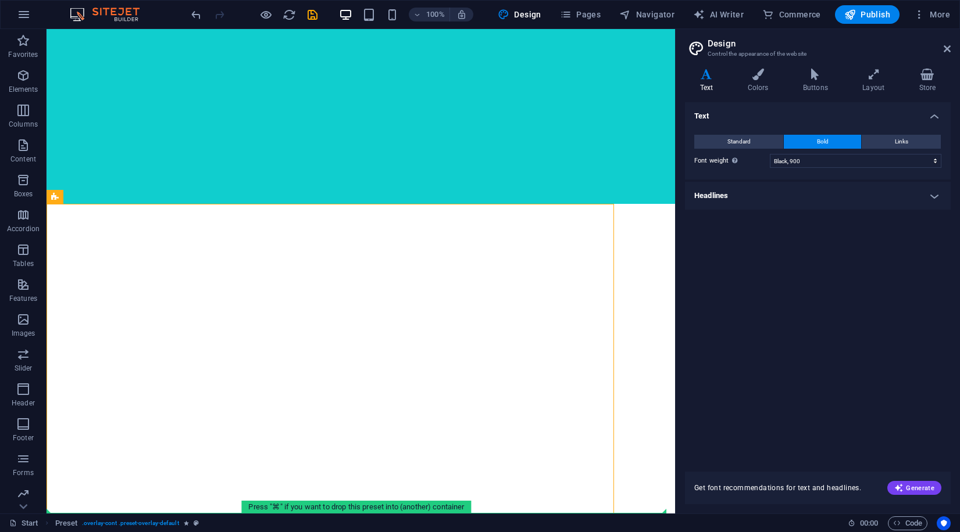
drag, startPoint x: 611, startPoint y: 272, endPoint x: 646, endPoint y: 267, distance: 35.3
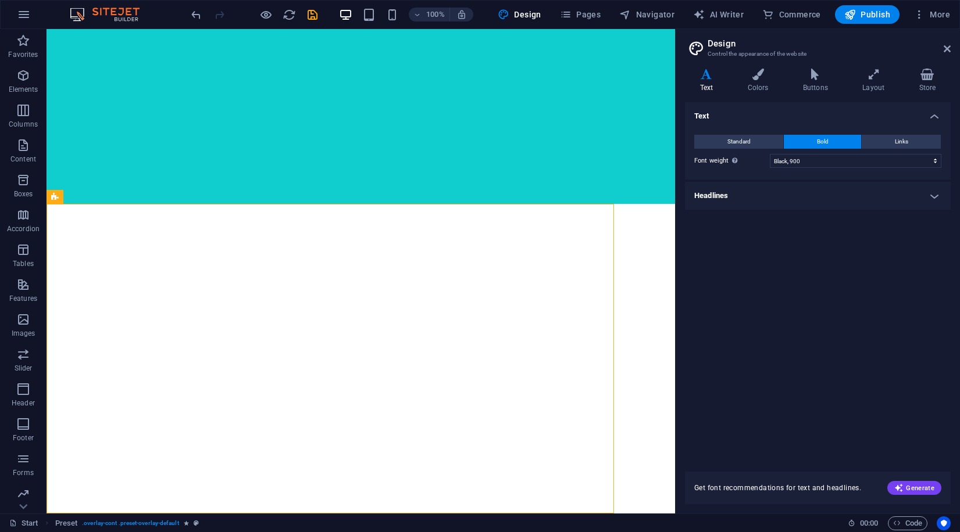
drag, startPoint x: 613, startPoint y: 274, endPoint x: 643, endPoint y: 274, distance: 30.8
click at [643, 274] on div "We organize events Get your ticket now Legal Notice | Privacy 0 Days to the eve…" at bounding box center [360, 539] width 628 height 1690
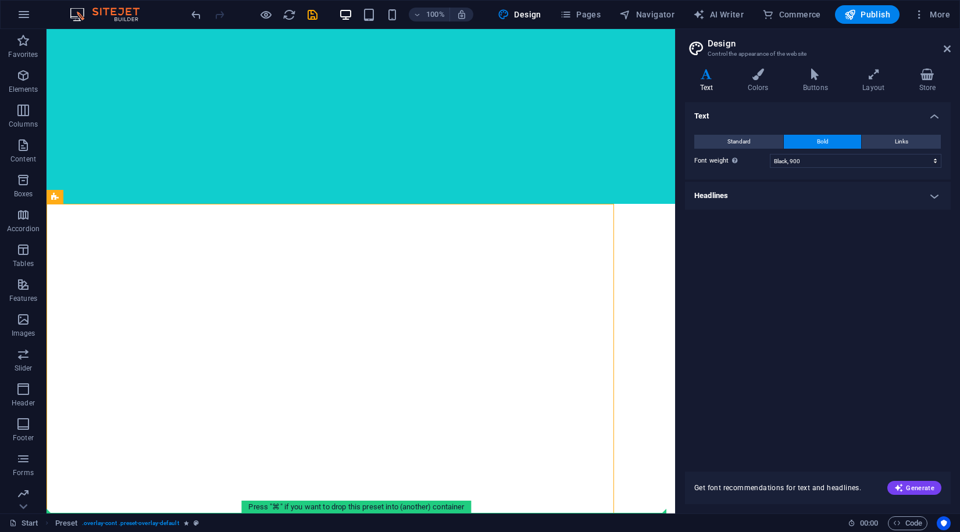
drag, startPoint x: 611, startPoint y: 205, endPoint x: 650, endPoint y: 206, distance: 39.5
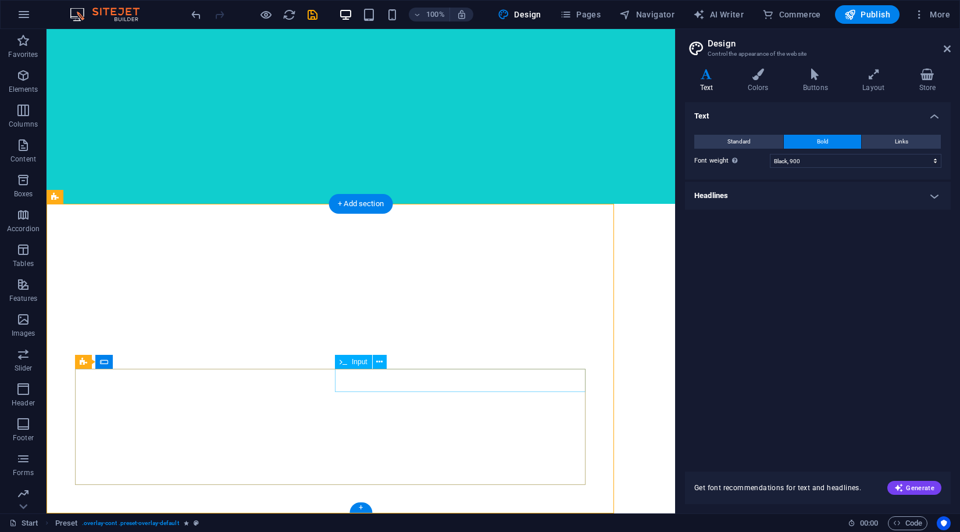
scroll to position [0, 0]
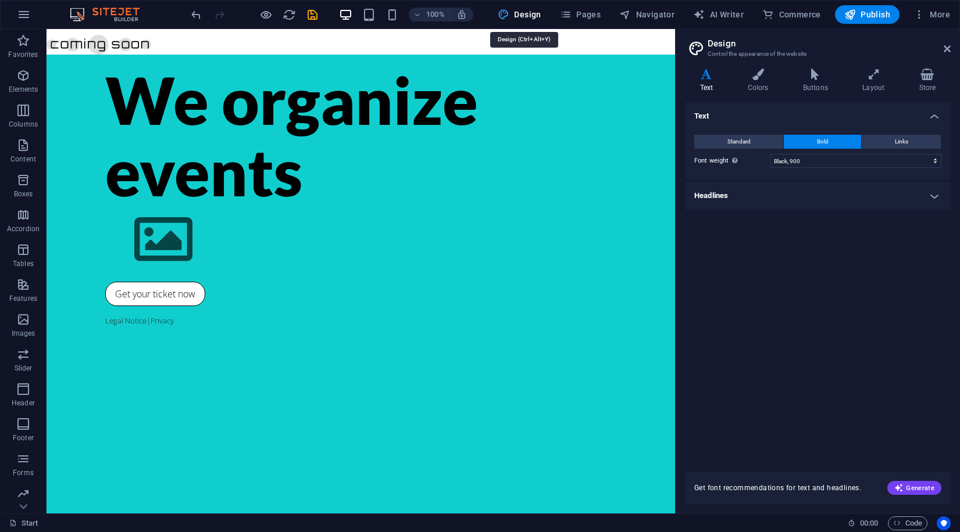
click at [536, 14] on span "Design" at bounding box center [520, 15] width 44 height 12
click at [952, 51] on aside "Design Control the appearance of the website Variants Text Colors Buttons Layou…" at bounding box center [817, 271] width 285 height 485
click at [944, 50] on icon at bounding box center [946, 48] width 7 height 9
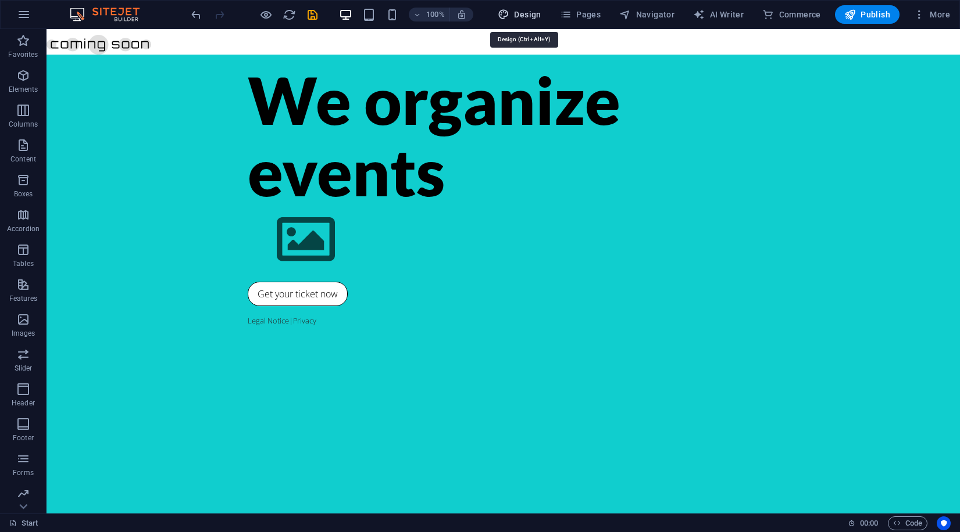
click at [529, 9] on span "Design" at bounding box center [520, 15] width 44 height 12
select select "900"
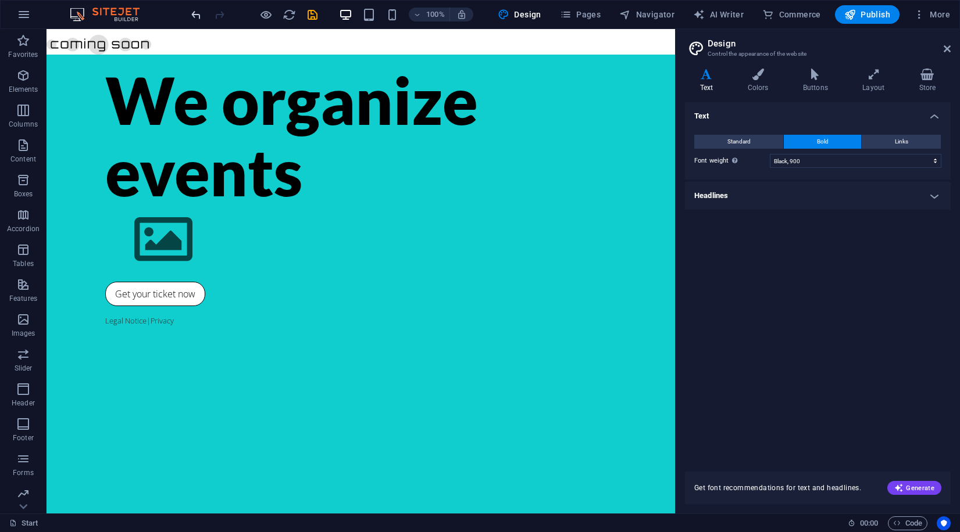
click at [192, 15] on icon "undo" at bounding box center [195, 14] width 13 height 13
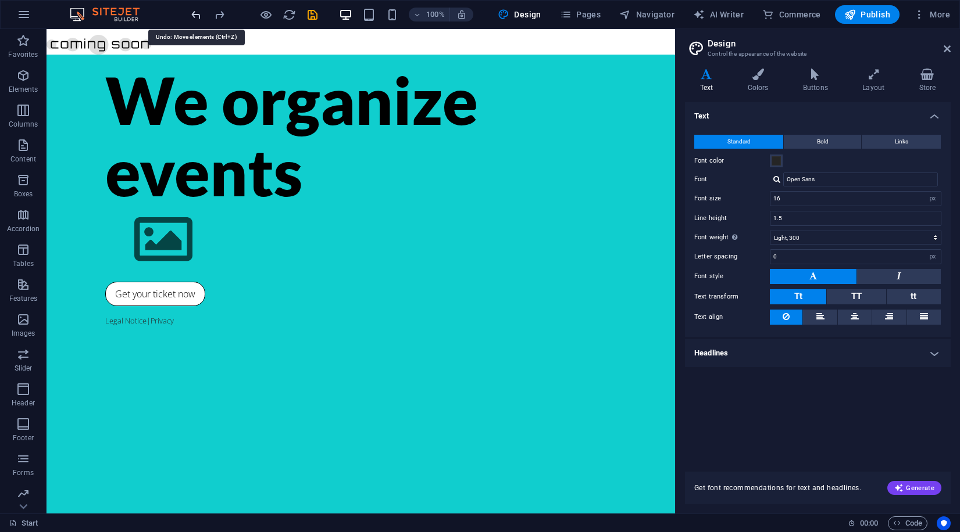
click at [192, 15] on icon "undo" at bounding box center [195, 14] width 13 height 13
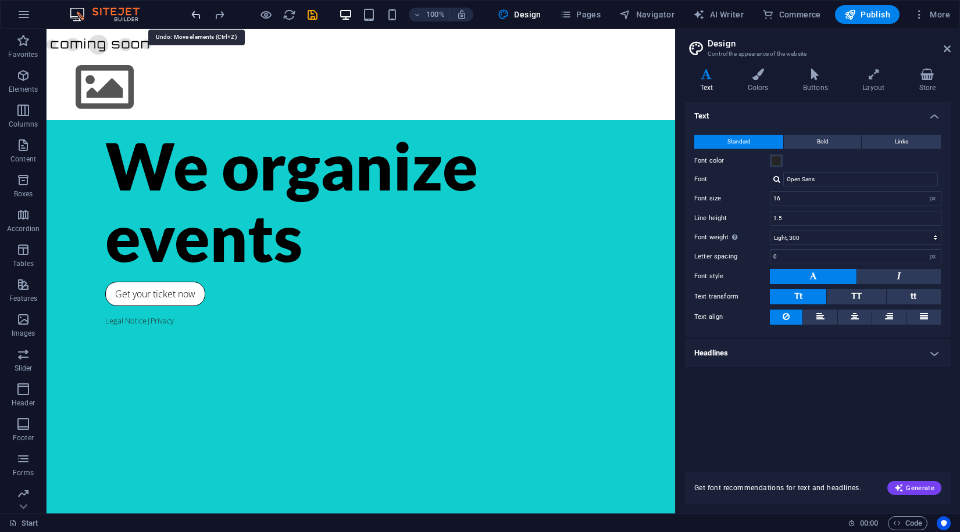
click at [192, 15] on icon "undo" at bounding box center [195, 14] width 13 height 13
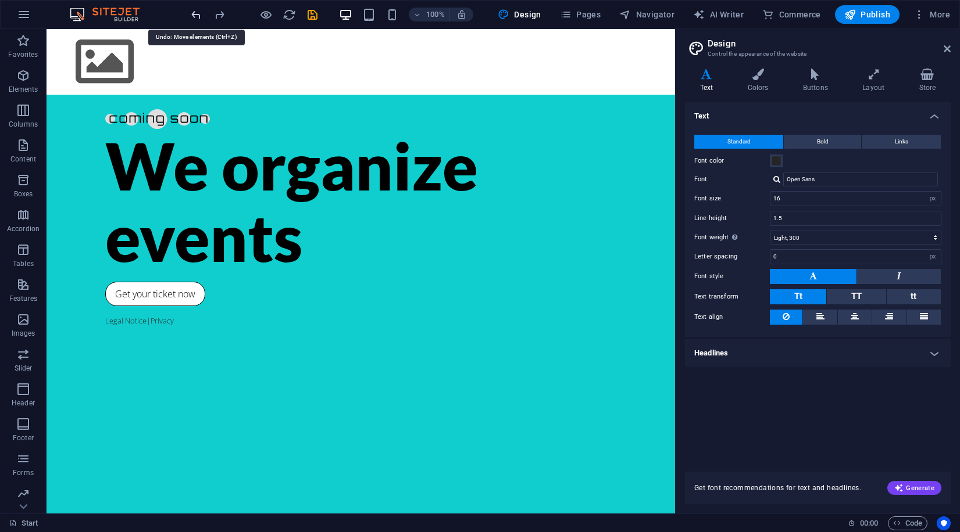
click at [192, 15] on icon "undo" at bounding box center [195, 14] width 13 height 13
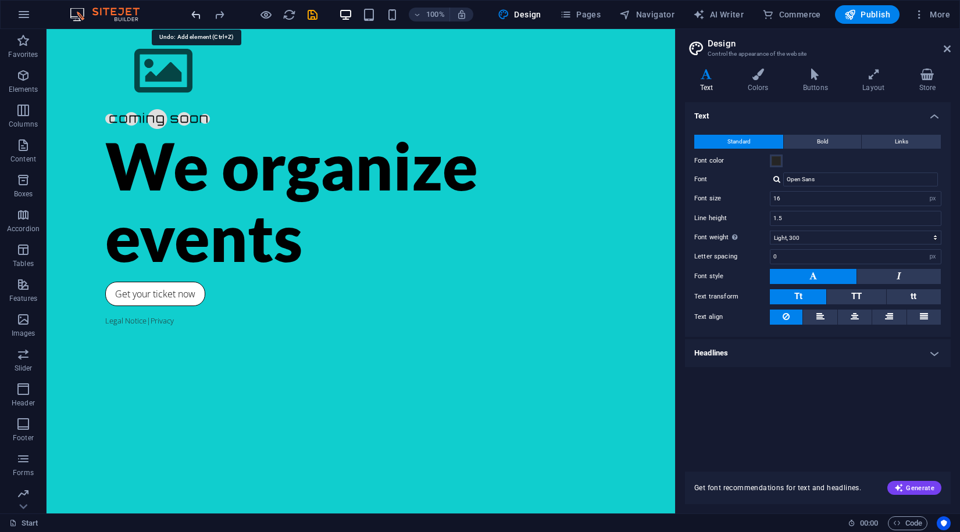
click at [192, 15] on icon "undo" at bounding box center [195, 14] width 13 height 13
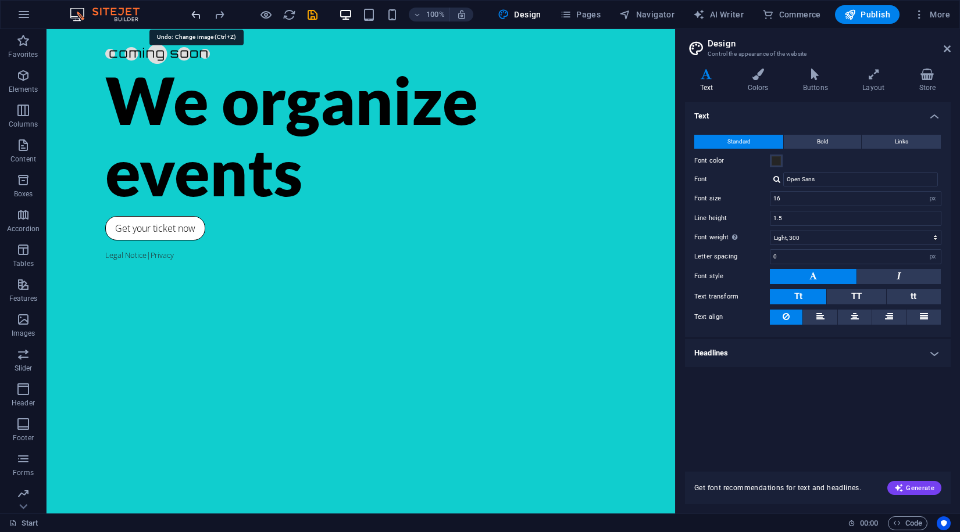
click at [192, 15] on icon "undo" at bounding box center [195, 14] width 13 height 13
click at [190, 13] on icon "undo" at bounding box center [195, 14] width 13 height 13
click at [191, 13] on icon "undo" at bounding box center [195, 14] width 13 height 13
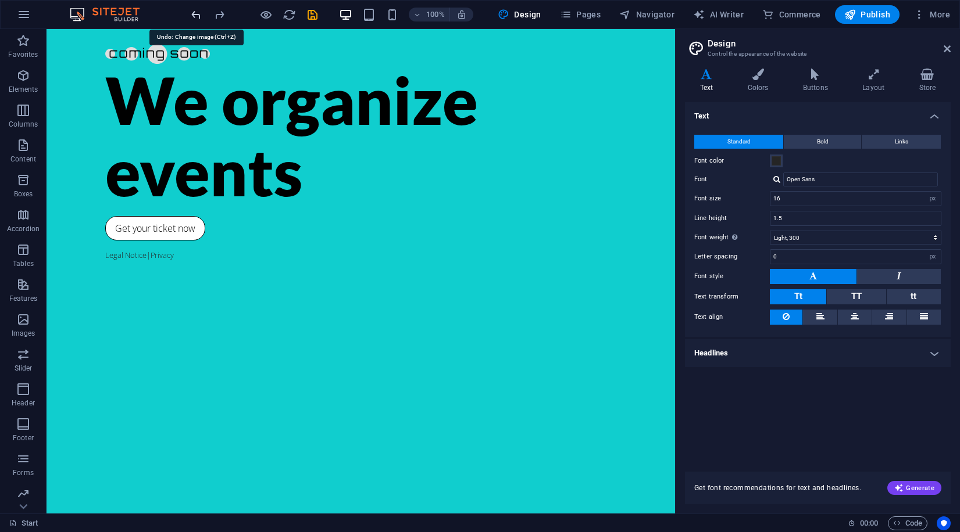
click at [191, 13] on icon "undo" at bounding box center [195, 14] width 13 height 13
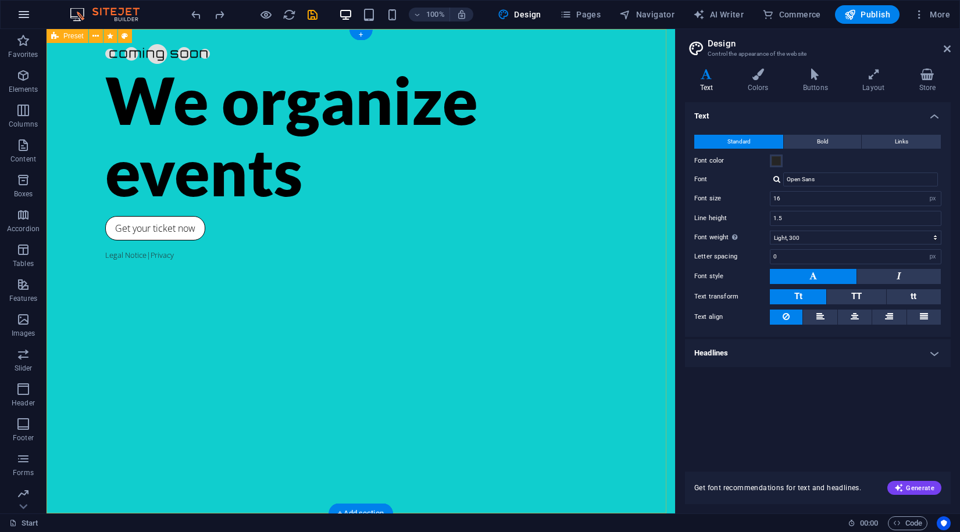
click at [35, 20] on button "button" at bounding box center [24, 15] width 28 height 28
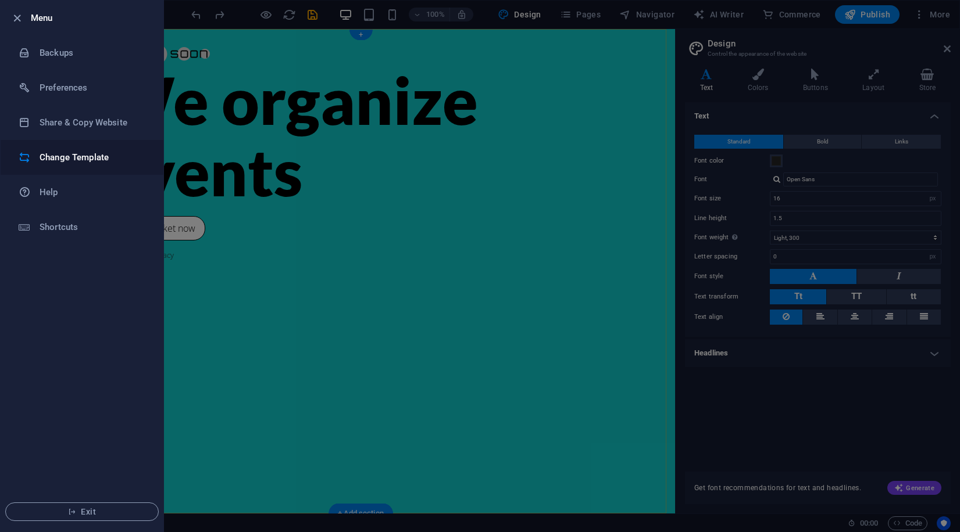
click at [73, 164] on li "Change Template" at bounding box center [82, 157] width 163 height 35
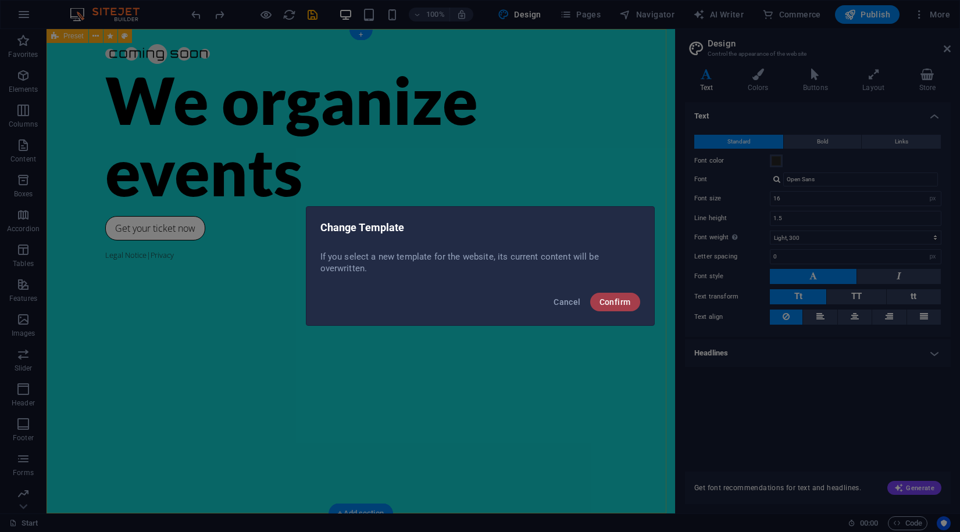
click at [632, 309] on button "Confirm" at bounding box center [615, 302] width 50 height 19
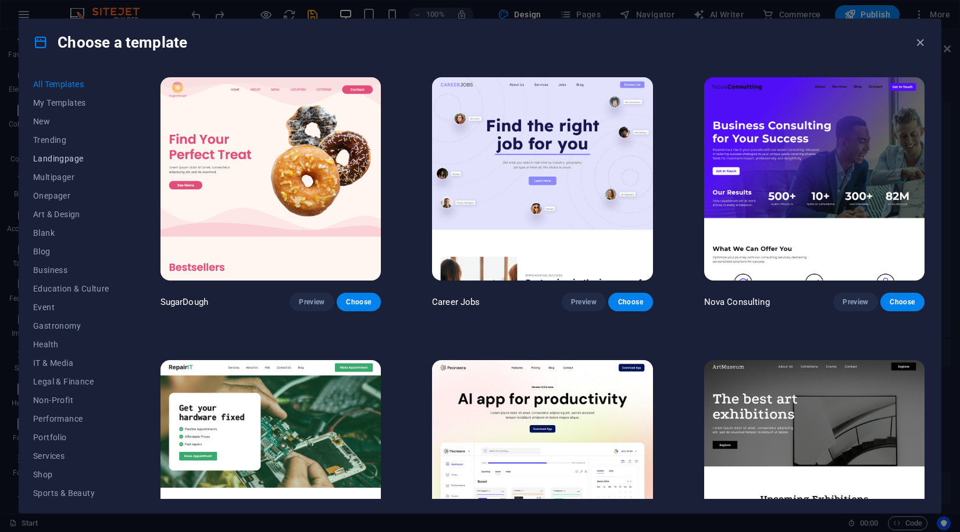
click at [62, 162] on span "Landingpage" at bounding box center [71, 158] width 76 height 9
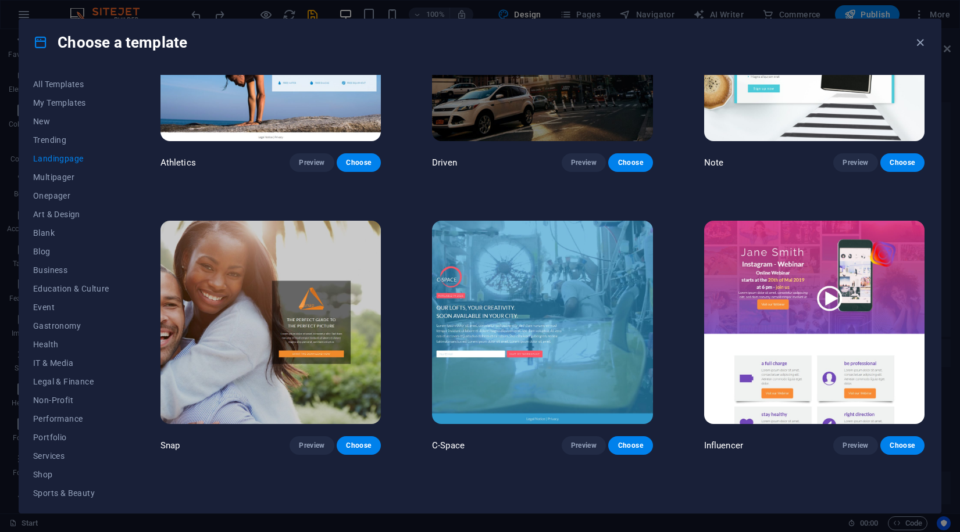
scroll to position [990, 0]
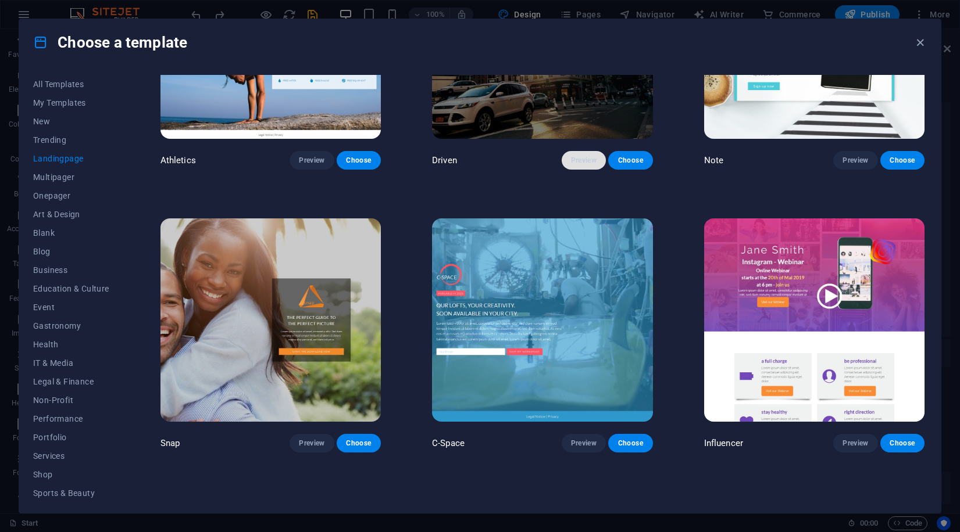
click at [579, 156] on span "Preview" at bounding box center [584, 160] width 26 height 9
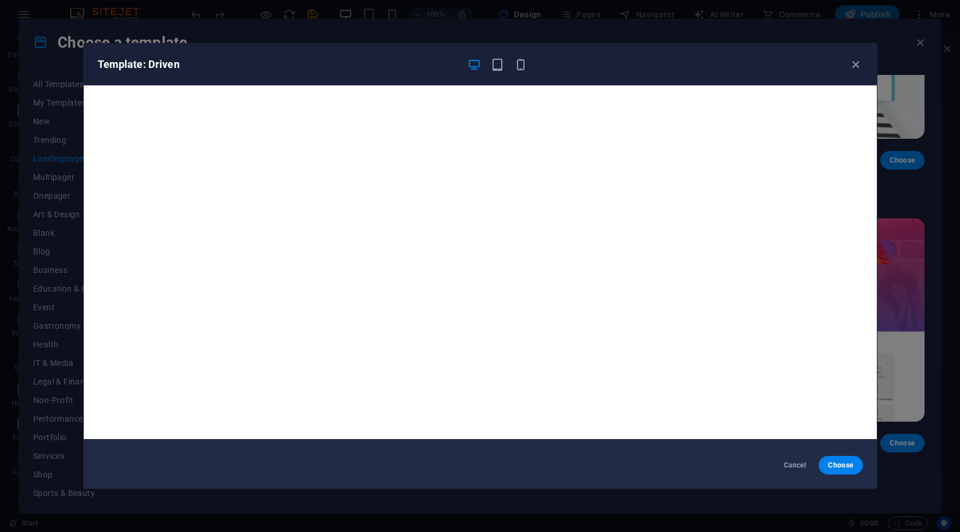
scroll to position [0, 0]
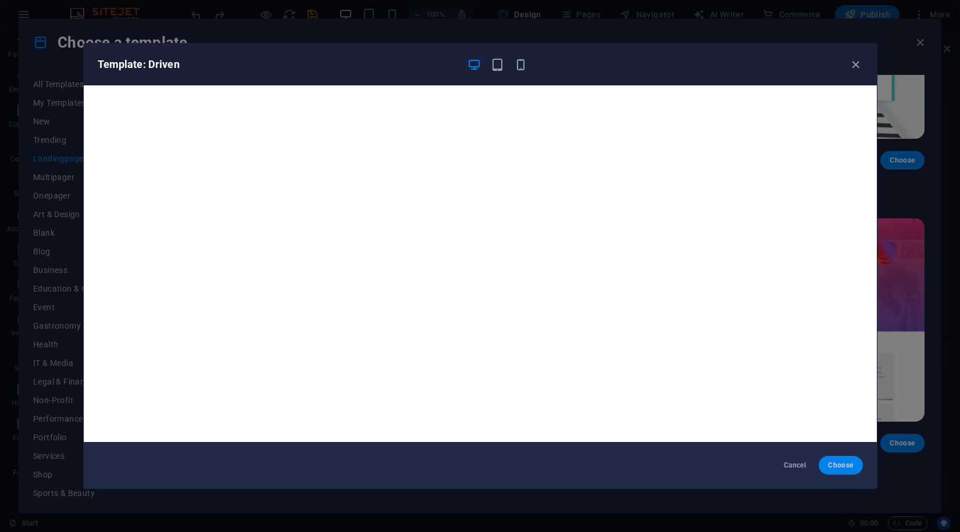
click at [846, 467] on span "Choose" at bounding box center [840, 465] width 25 height 9
checkbox input "false"
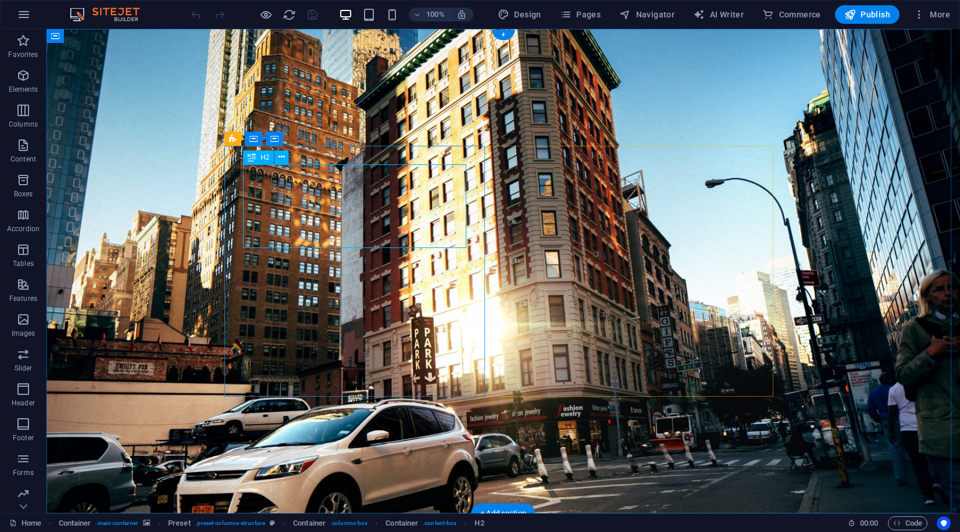
drag, startPoint x: 314, startPoint y: 191, endPoint x: 110, endPoint y: 191, distance: 204.0
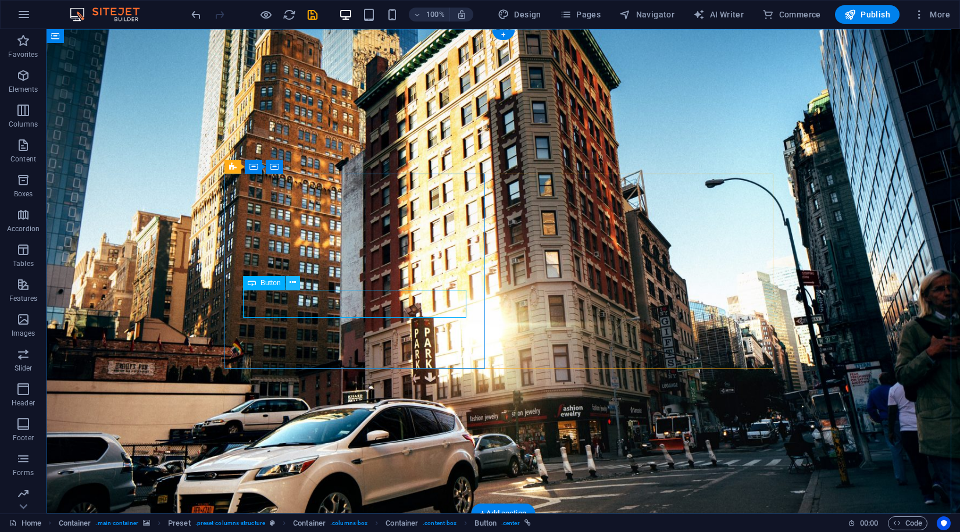
click at [296, 286] on icon at bounding box center [292, 283] width 6 height 12
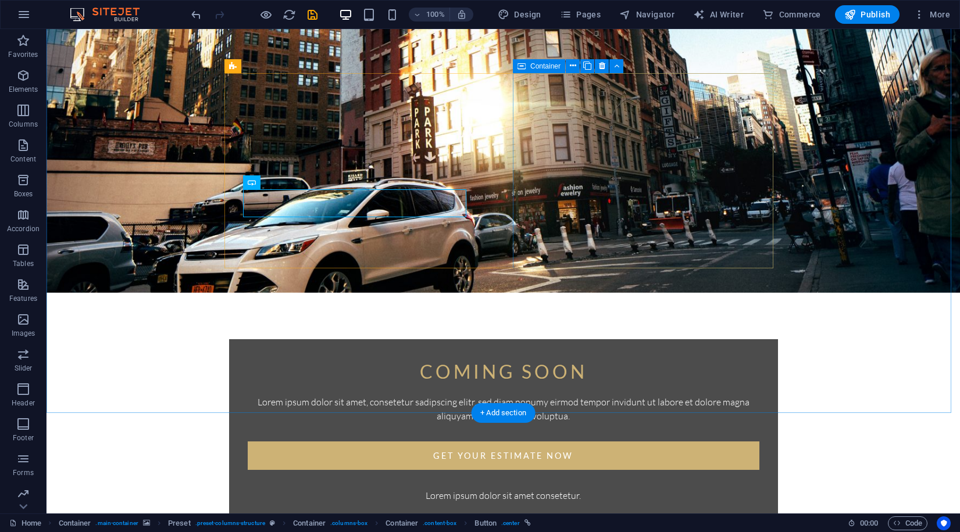
scroll to position [385, 0]
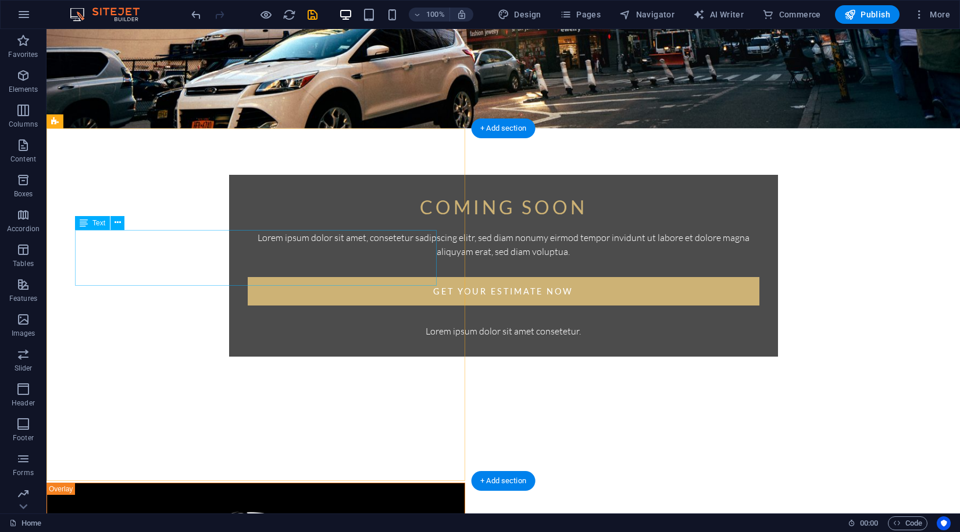
drag, startPoint x: 313, startPoint y: 274, endPoint x: 205, endPoint y: 252, distance: 110.2
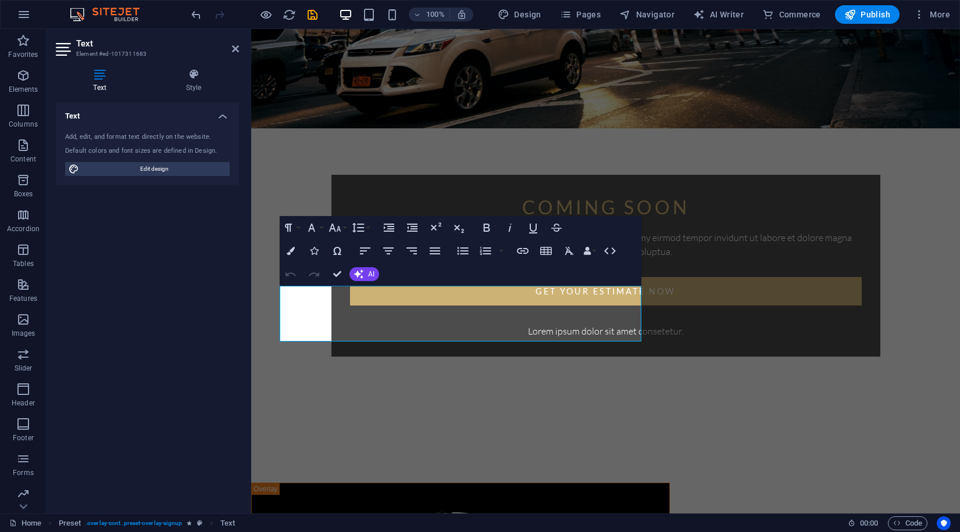
scroll to position [330, 0]
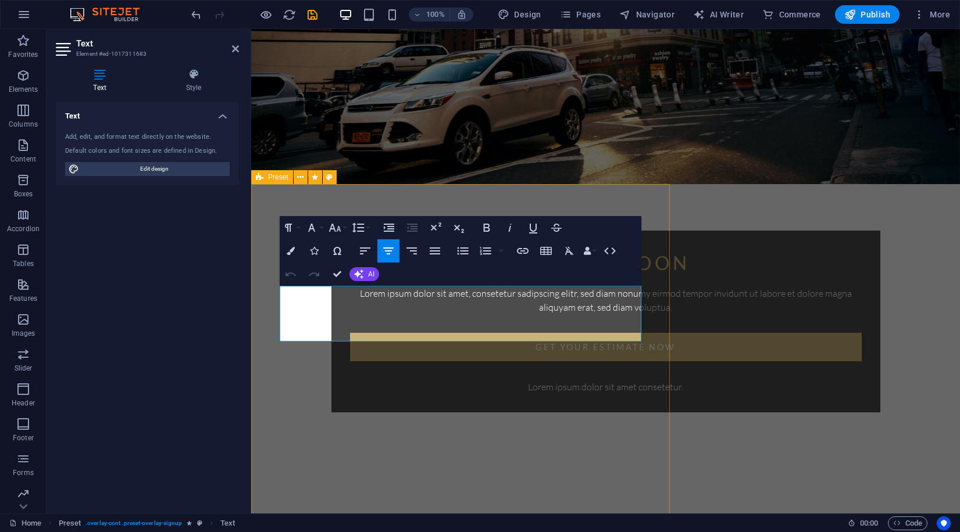
drag, startPoint x: 539, startPoint y: 332, endPoint x: 275, endPoint y: 275, distance: 269.4
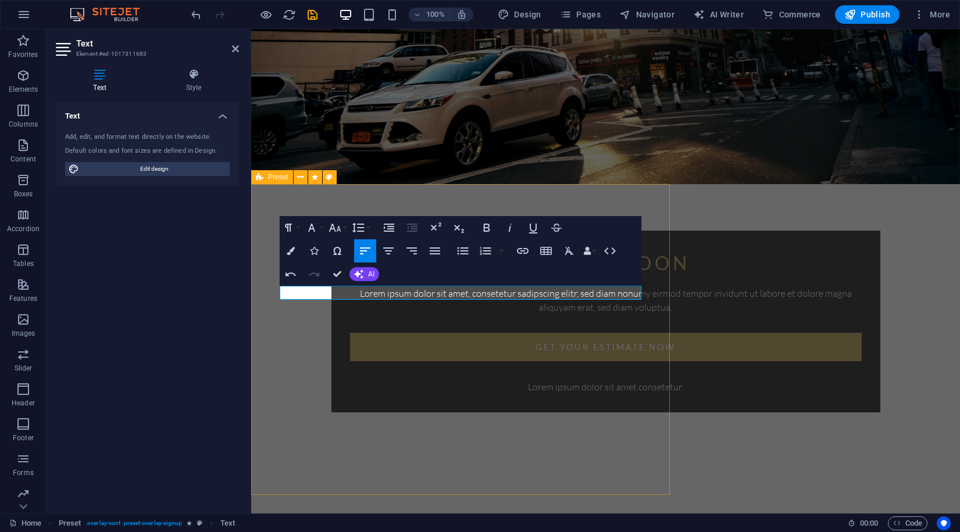
click at [746, 411] on div "Coming Soon Lorem ipsum dolor sit amet, consetetur sadipscing elitr, sed diam n…" at bounding box center [605, 291] width 708 height 1183
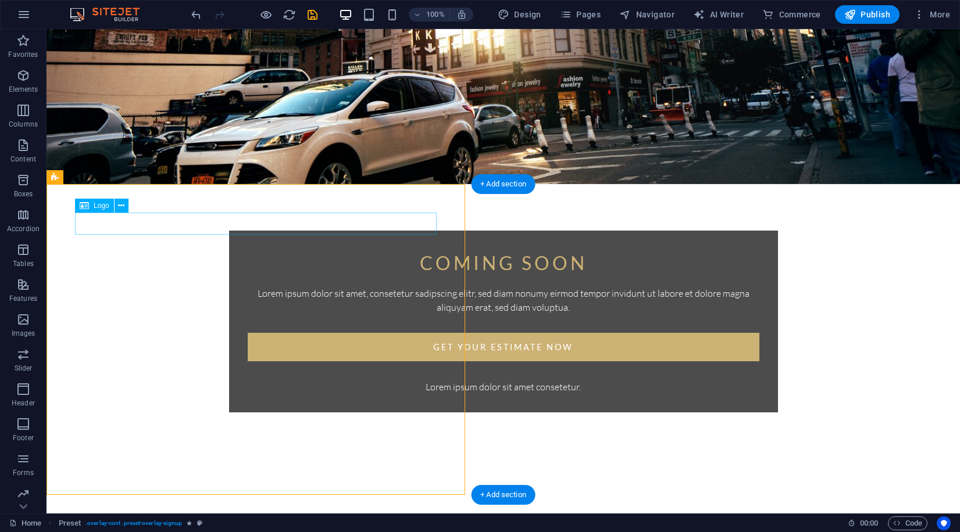
click at [92, 208] on div "Logo" at bounding box center [94, 206] width 39 height 14
select select "px"
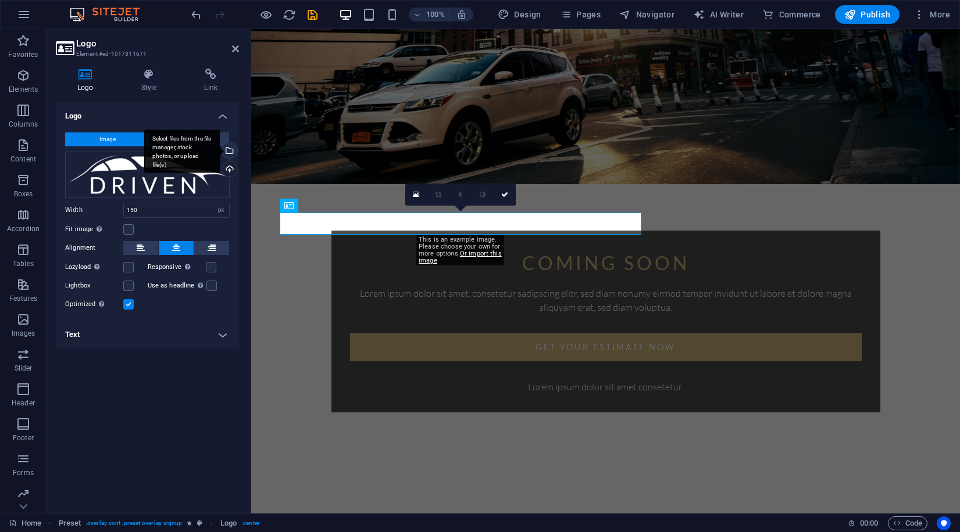
click at [228, 154] on div "Select files from the file manager, stock photos, or upload file(s)" at bounding box center [228, 151] width 17 height 17
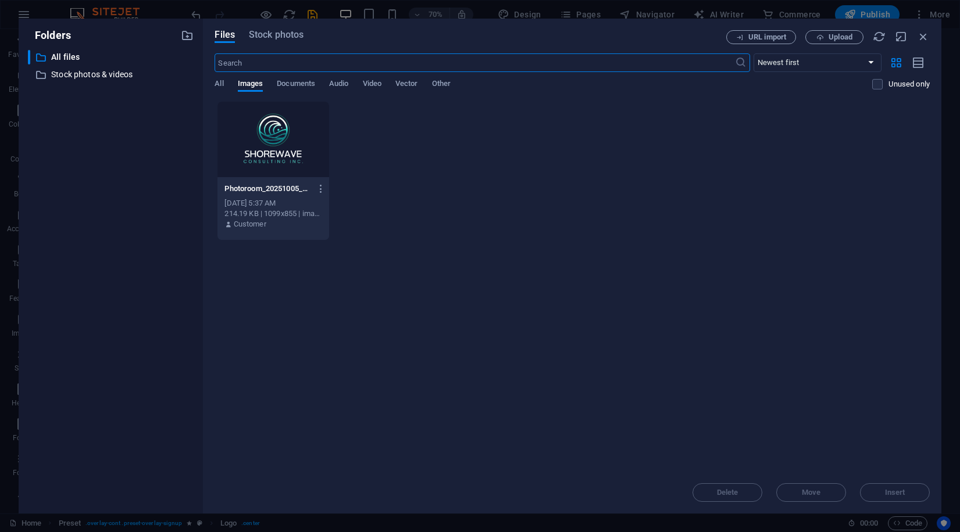
click at [263, 158] on div at bounding box center [273, 140] width 112 height 76
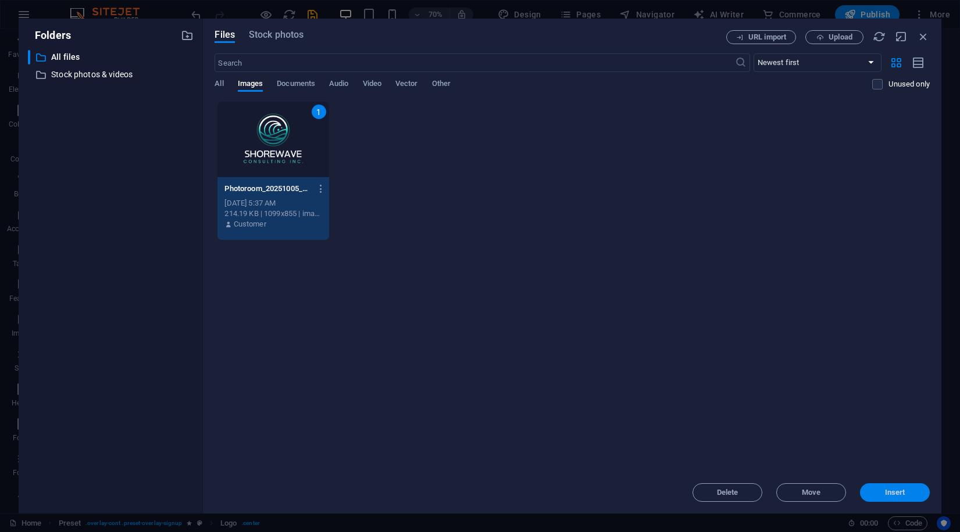
click at [882, 495] on span "Insert" at bounding box center [894, 492] width 60 height 7
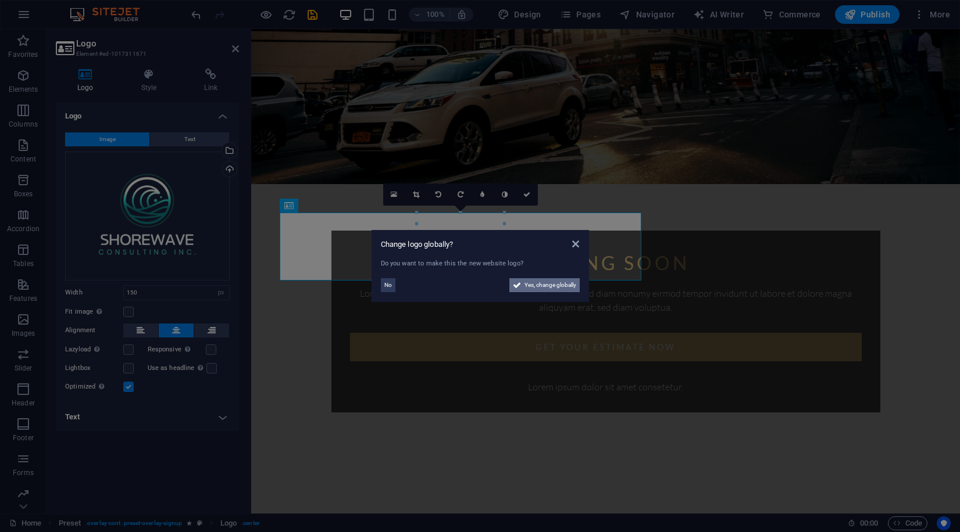
click at [555, 283] on span "Yes, change globally" at bounding box center [550, 285] width 52 height 14
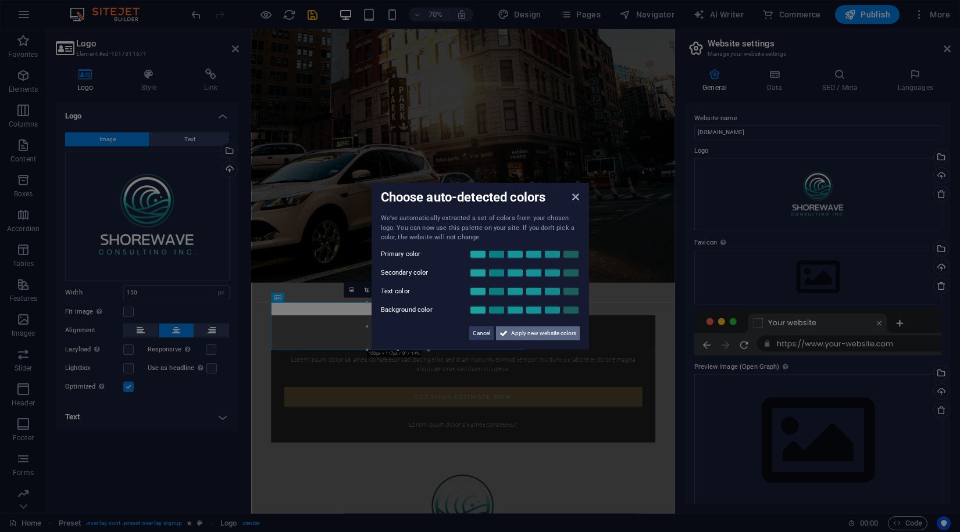
click at [525, 331] on span "Apply new website colors" at bounding box center [543, 333] width 65 height 14
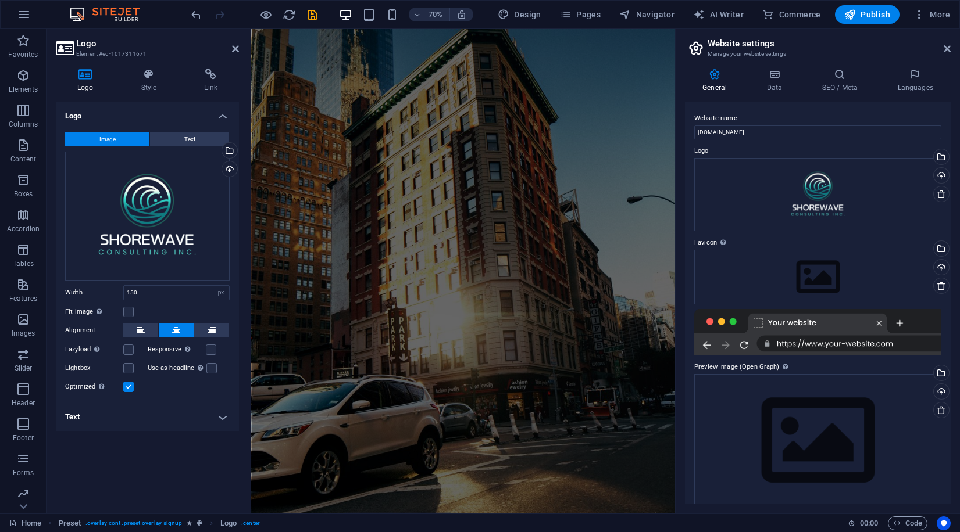
scroll to position [228, 0]
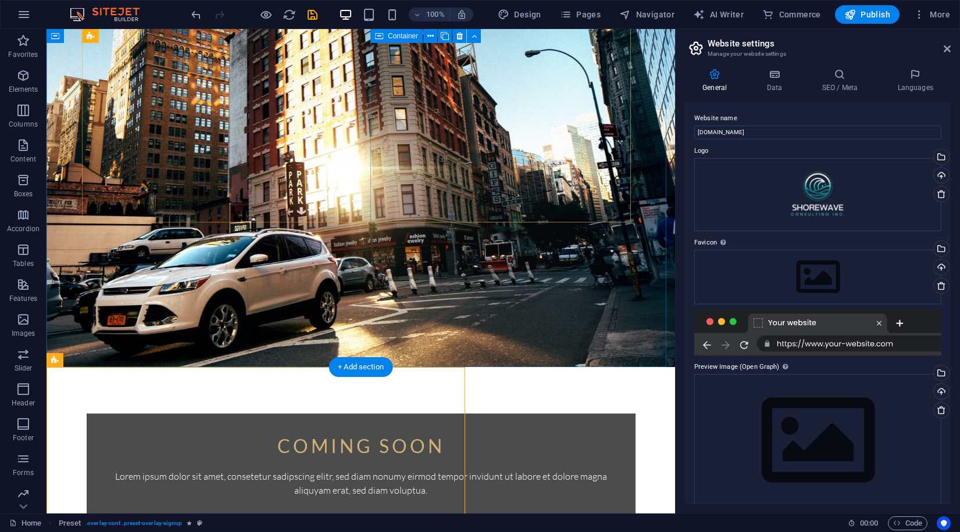
scroll to position [144, 0]
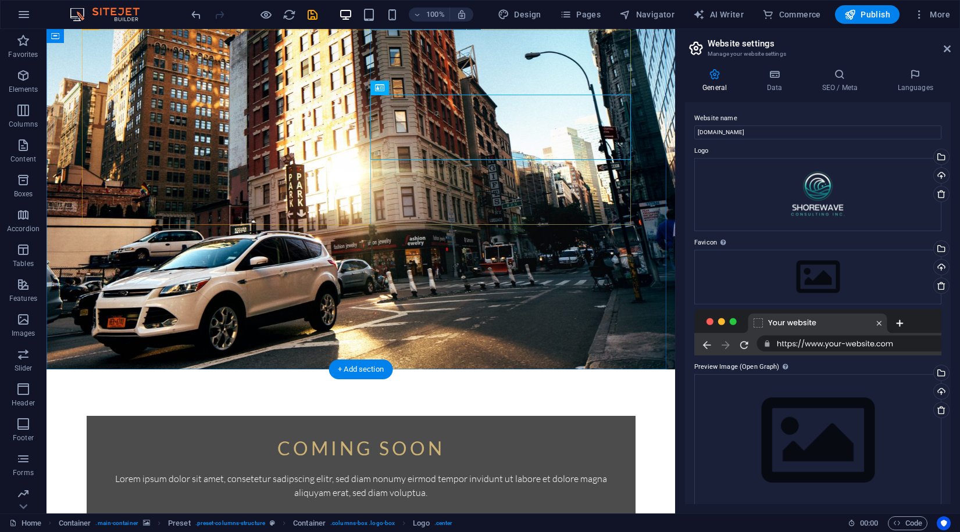
scroll to position [65, 0]
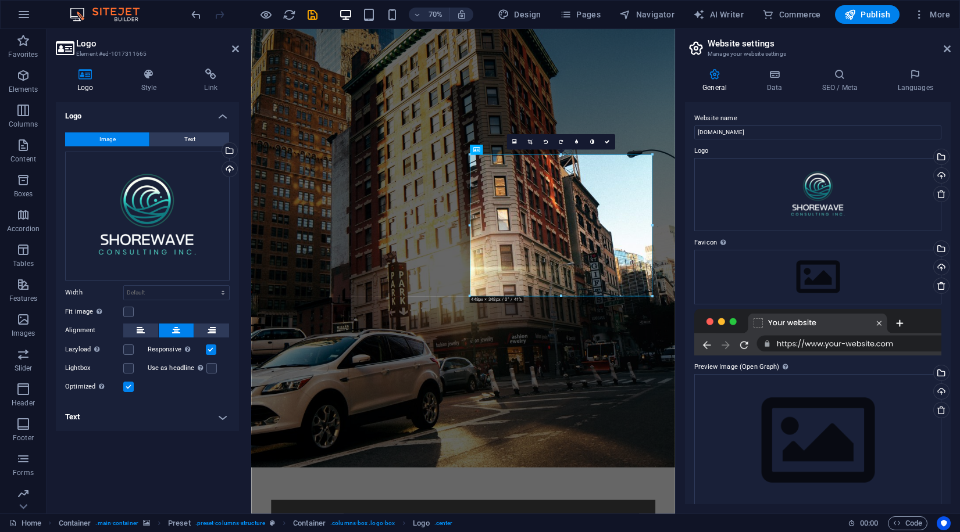
click at [453, 130] on figure at bounding box center [553, 310] width 605 height 692
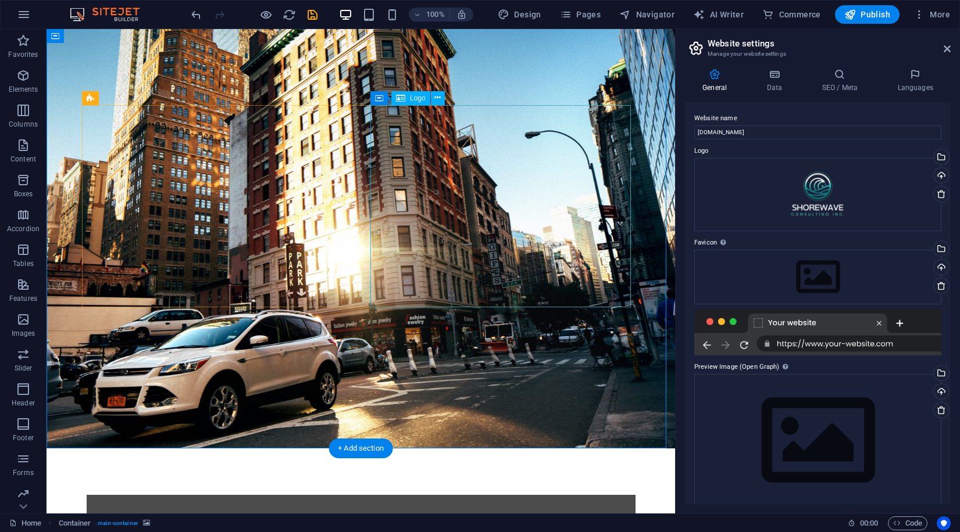
scroll to position [0, 0]
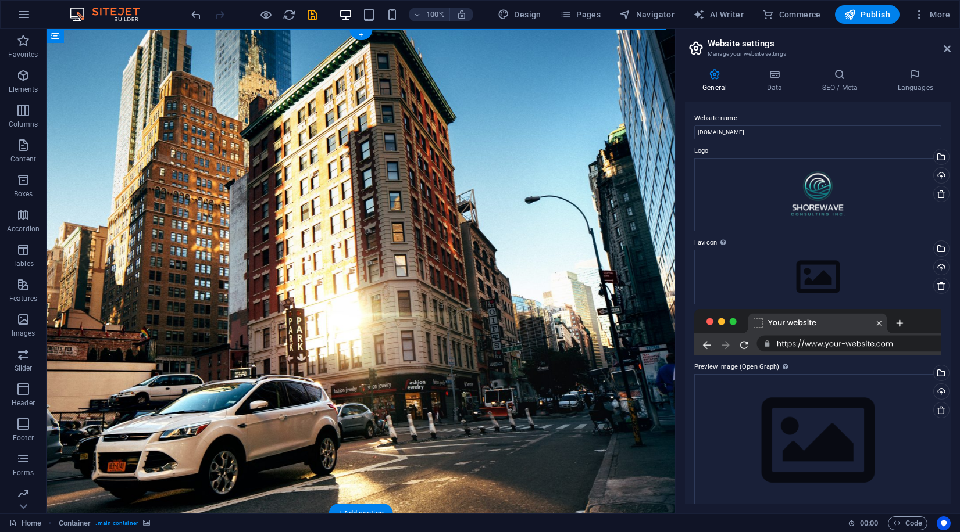
click at [173, 105] on figure at bounding box center [360, 271] width 628 height 485
select select "%"
select select "vh"
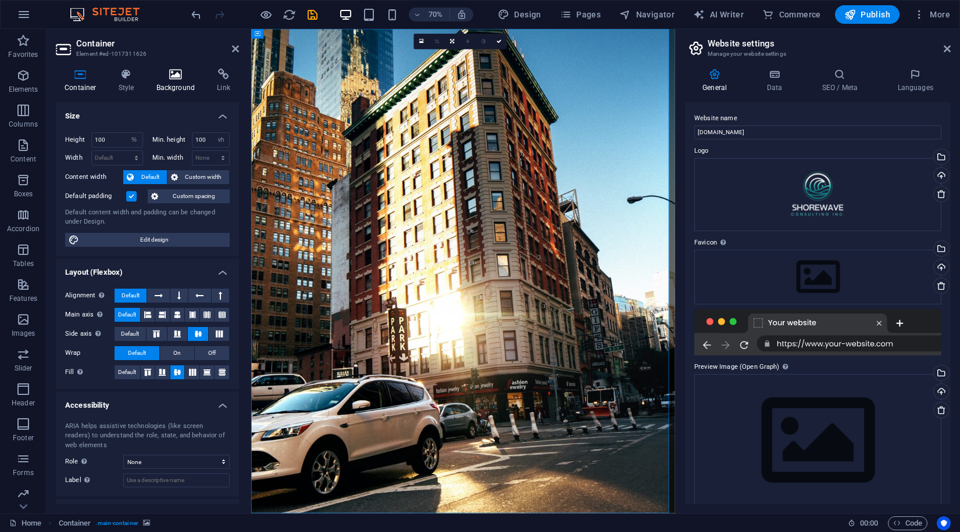
click at [163, 80] on icon at bounding box center [176, 75] width 56 height 12
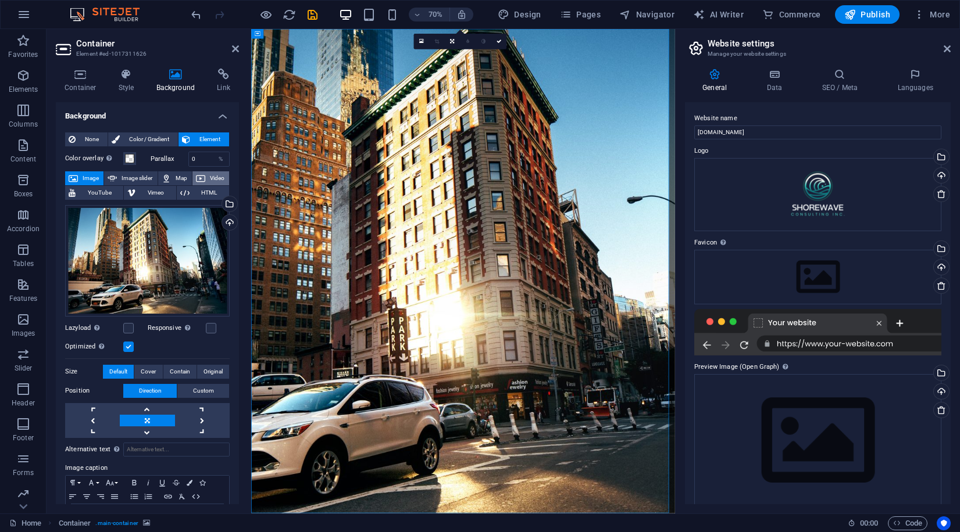
click at [220, 182] on span "Video" at bounding box center [217, 178] width 17 height 14
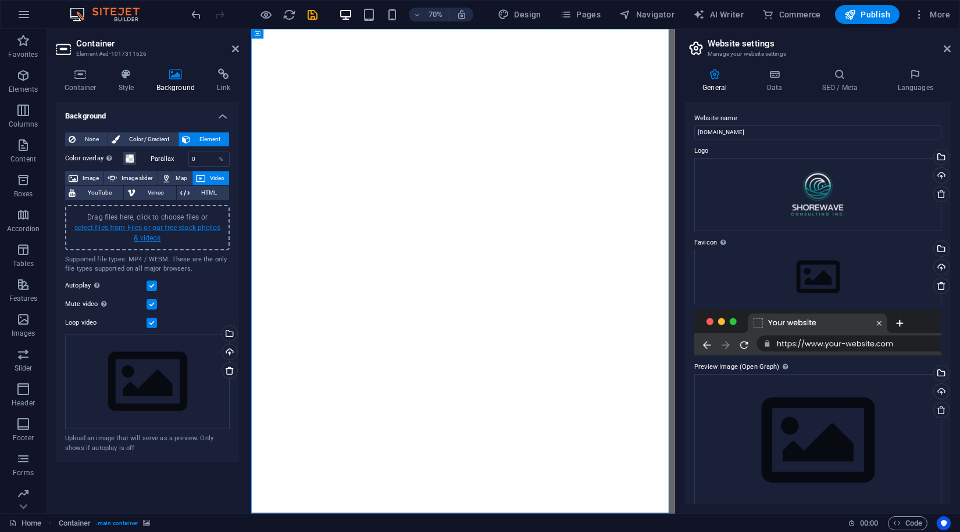
click at [159, 234] on link "select files from Files or our free stock photos & videos" at bounding box center [147, 233] width 146 height 19
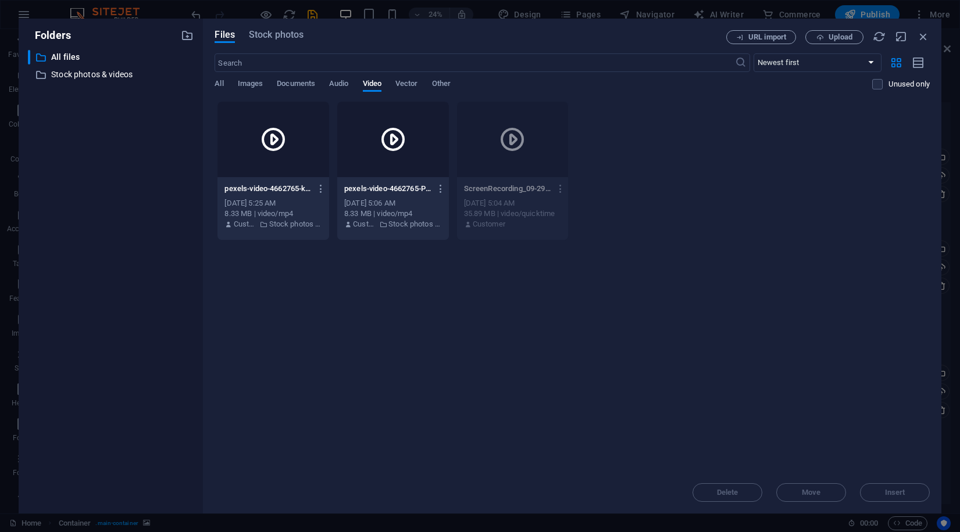
click at [269, 146] on icon at bounding box center [273, 140] width 28 height 28
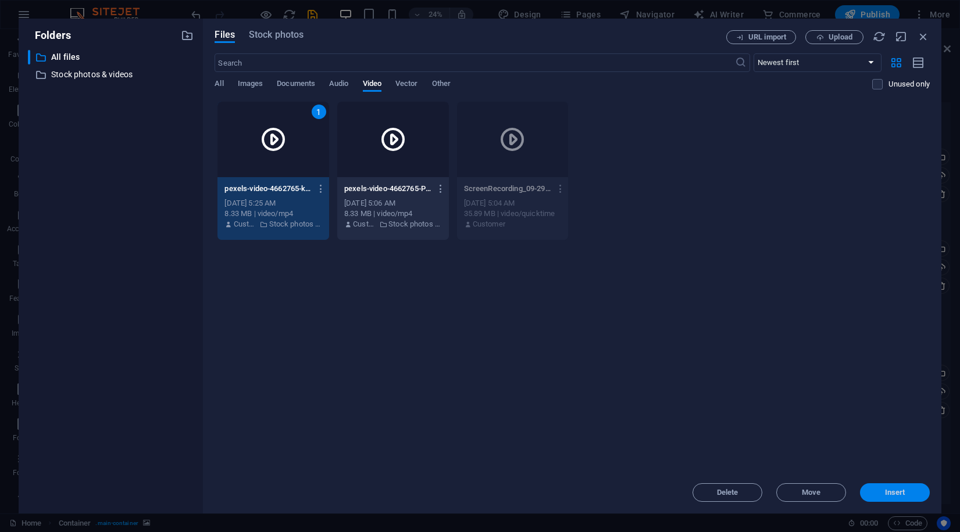
click at [879, 500] on button "Insert" at bounding box center [895, 493] width 70 height 19
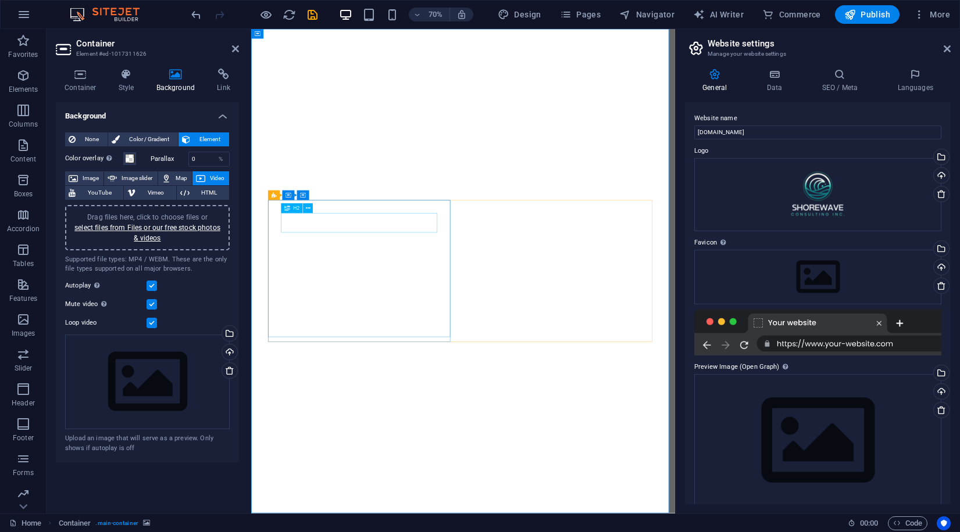
drag, startPoint x: 484, startPoint y: 303, endPoint x: 620, endPoint y: 221, distance: 158.8
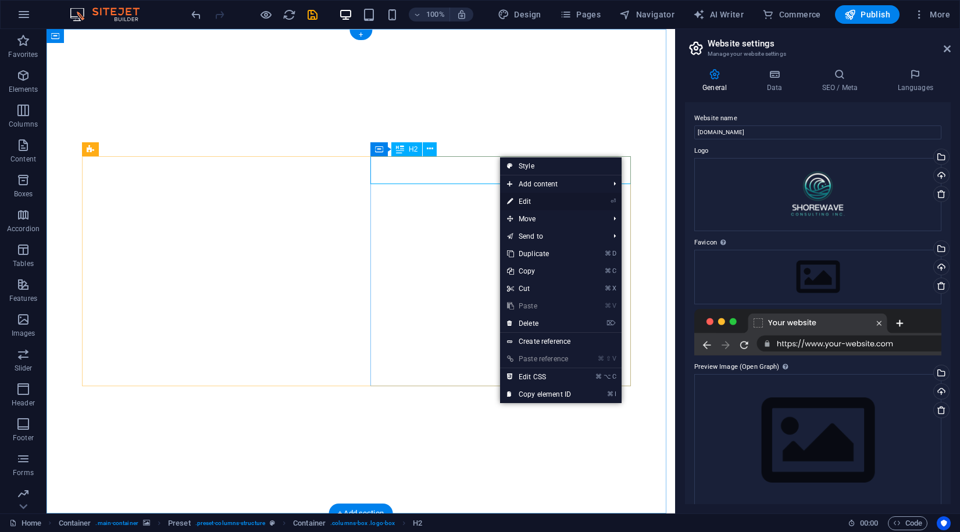
click at [538, 201] on link "⏎ Edit" at bounding box center [539, 201] width 78 height 17
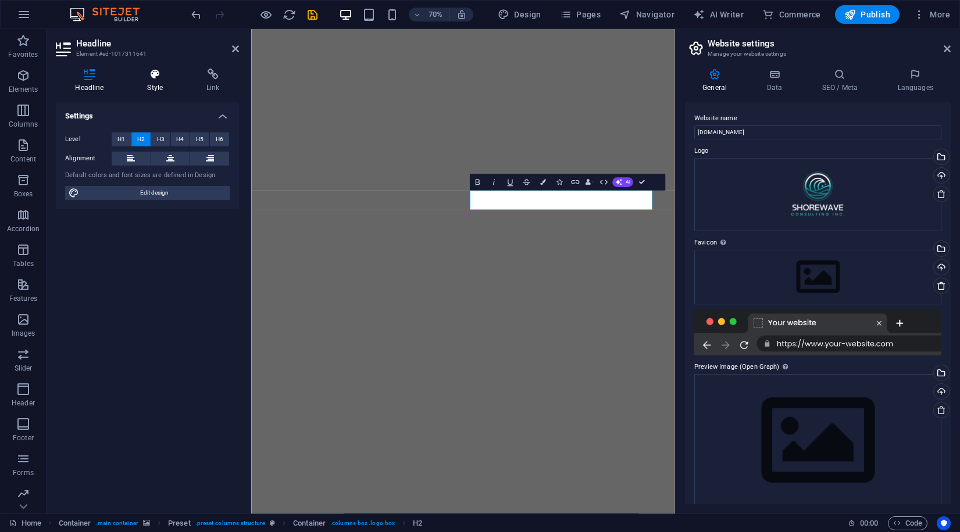
click at [153, 83] on h4 "Style" at bounding box center [157, 81] width 59 height 24
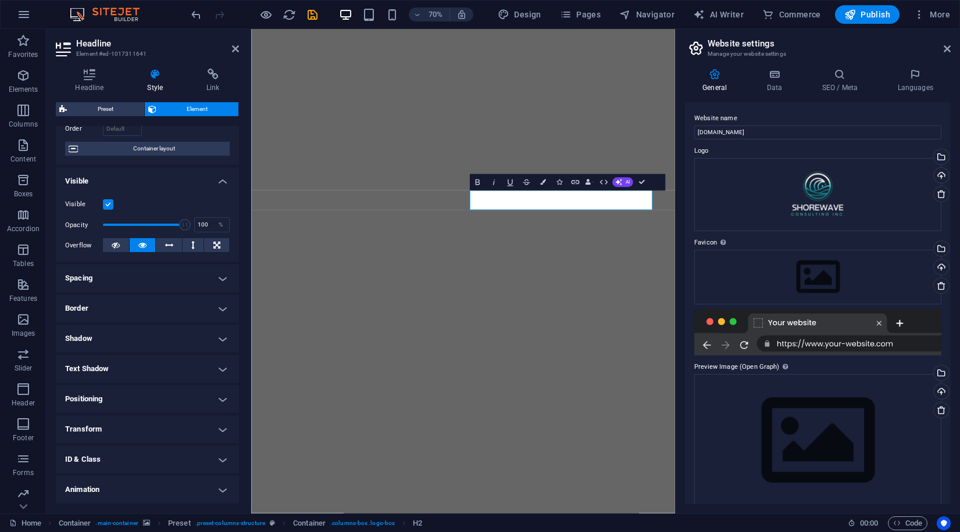
scroll to position [112, 0]
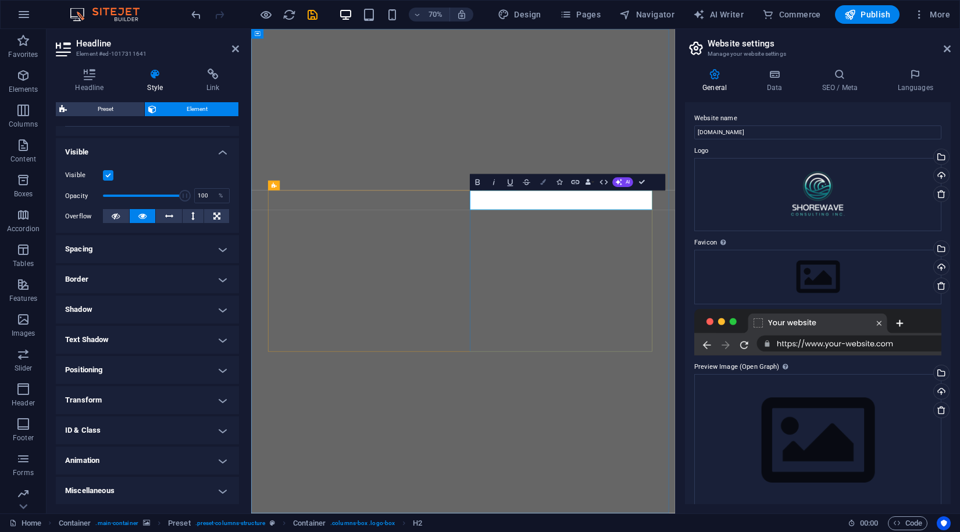
click at [541, 184] on icon "button" at bounding box center [542, 183] width 6 height 6
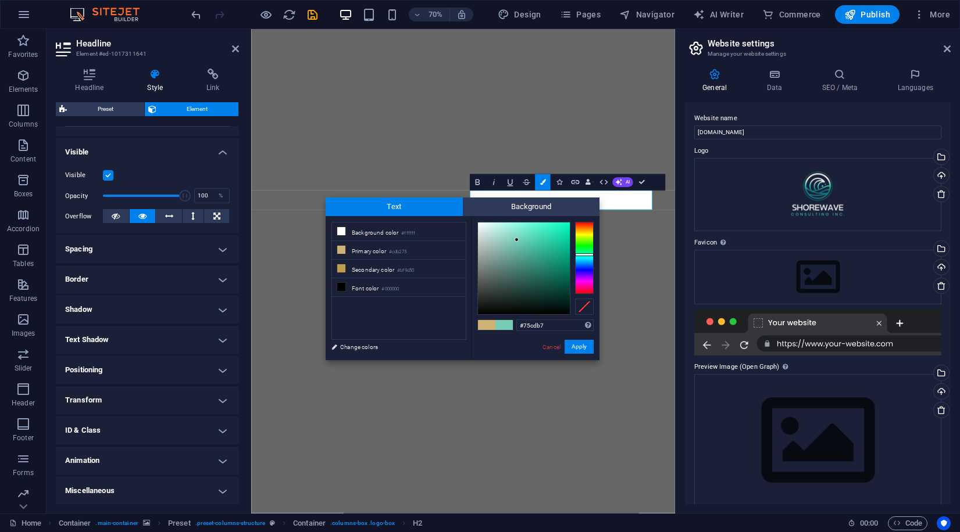
click at [581, 255] on div at bounding box center [584, 258] width 19 height 72
click at [580, 260] on div at bounding box center [584, 258] width 19 height 72
click at [587, 245] on div at bounding box center [584, 258] width 19 height 72
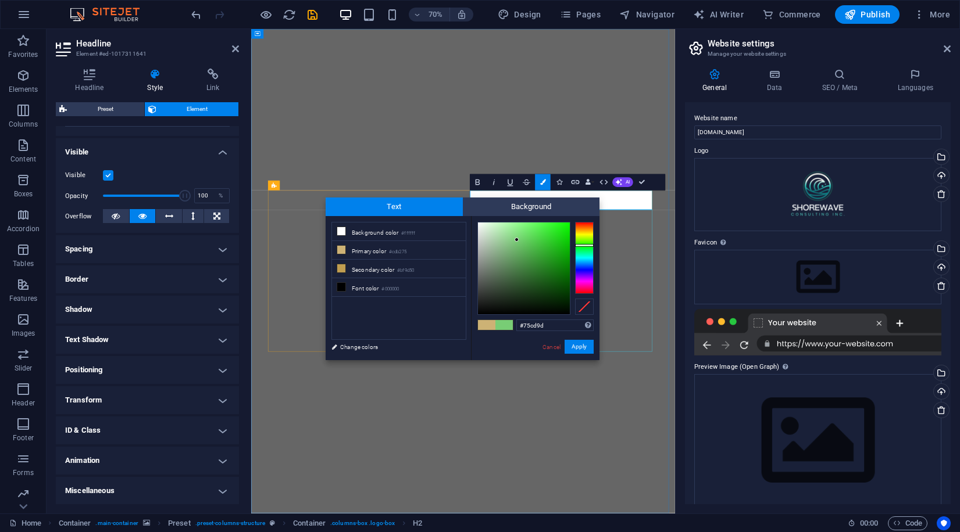
click at [585, 251] on div at bounding box center [584, 258] width 19 height 72
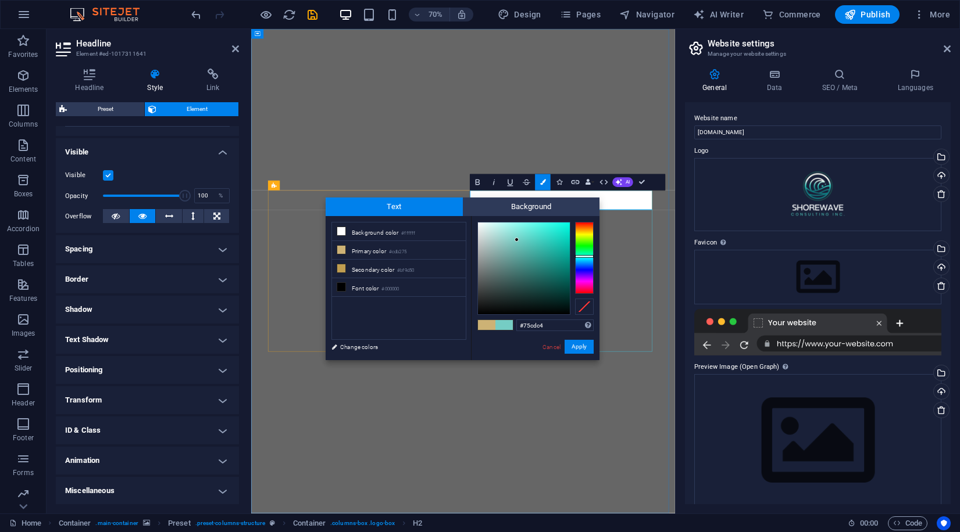
click at [586, 256] on div at bounding box center [584, 258] width 19 height 72
click at [588, 260] on div at bounding box center [584, 258] width 19 height 72
click at [586, 256] on div at bounding box center [584, 258] width 19 height 72
type input "#2ea997"
click at [544, 253] on div at bounding box center [524, 269] width 92 height 92
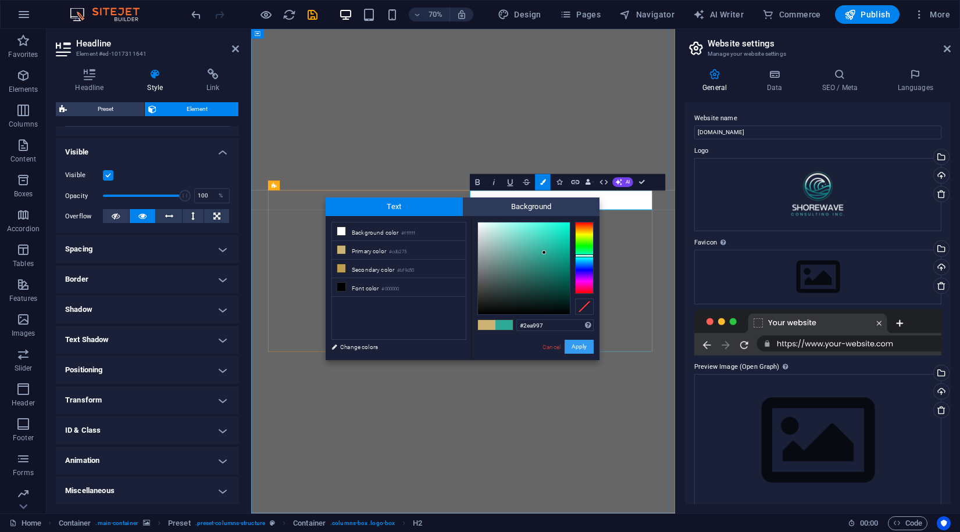
click at [571, 350] on button "Apply" at bounding box center [578, 347] width 29 height 14
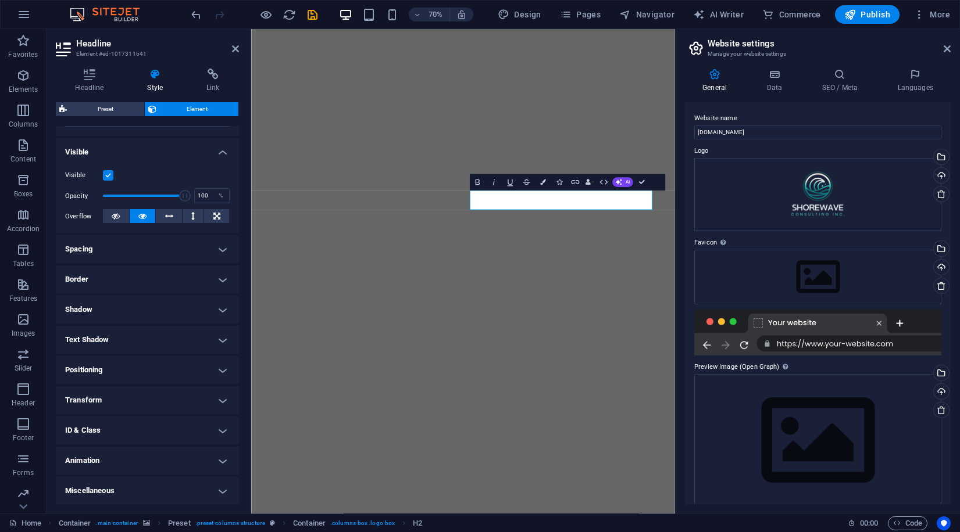
click at [692, 532] on figure at bounding box center [553, 375] width 605 height 692
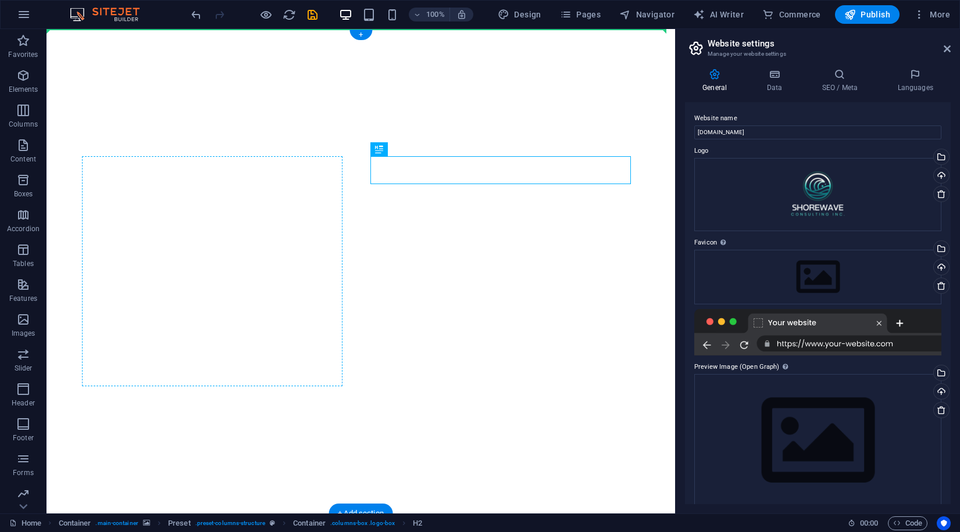
drag, startPoint x: 517, startPoint y: 168, endPoint x: 247, endPoint y: 172, distance: 269.7
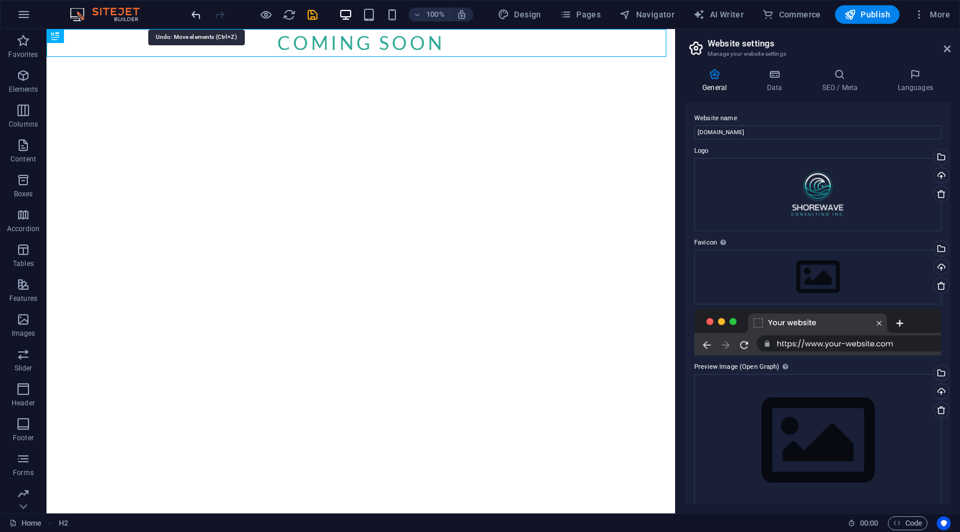
click at [191, 16] on icon "undo" at bounding box center [195, 14] width 13 height 13
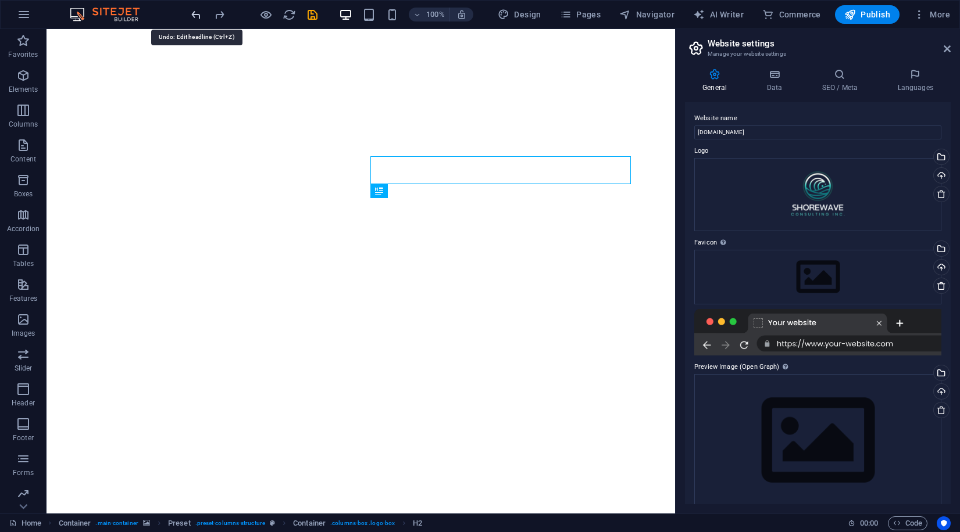
click at [191, 16] on icon "undo" at bounding box center [195, 14] width 13 height 13
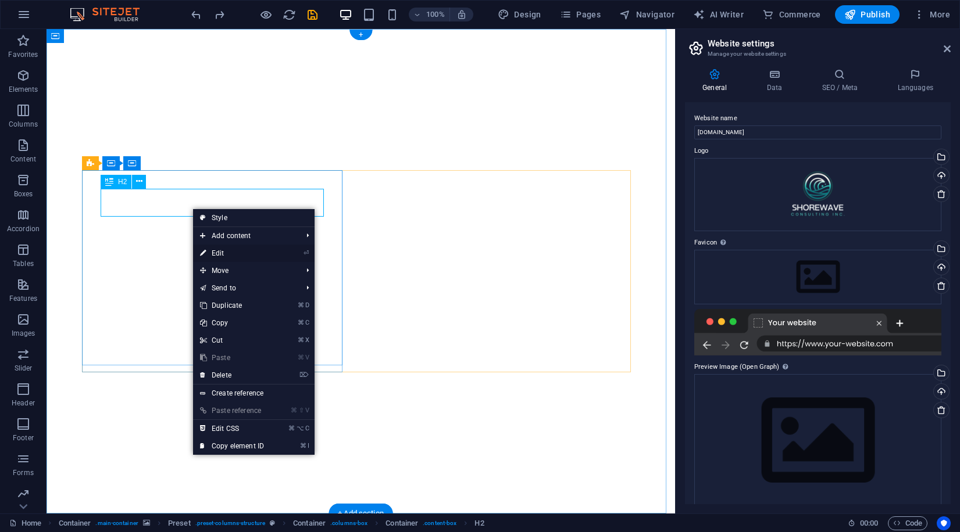
click at [249, 255] on link "⏎ Edit" at bounding box center [232, 253] width 78 height 17
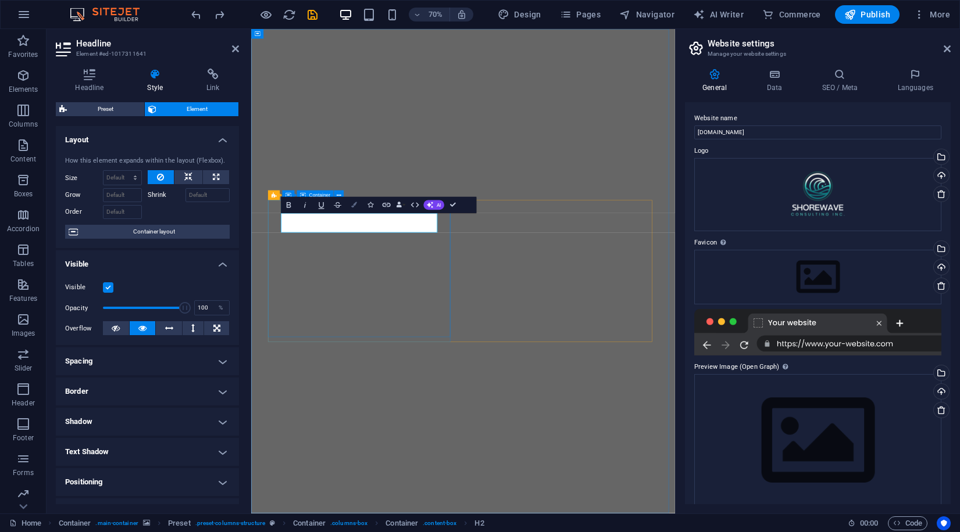
click at [355, 206] on icon "button" at bounding box center [354, 205] width 6 height 6
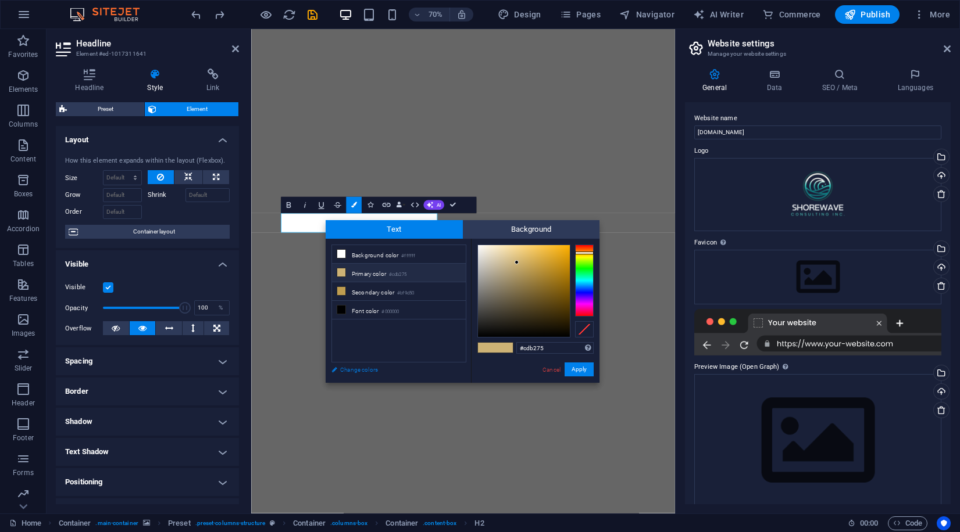
click at [359, 370] on link "Change colors" at bounding box center [392, 370] width 135 height 15
select select "px"
select select "300"
select select "px"
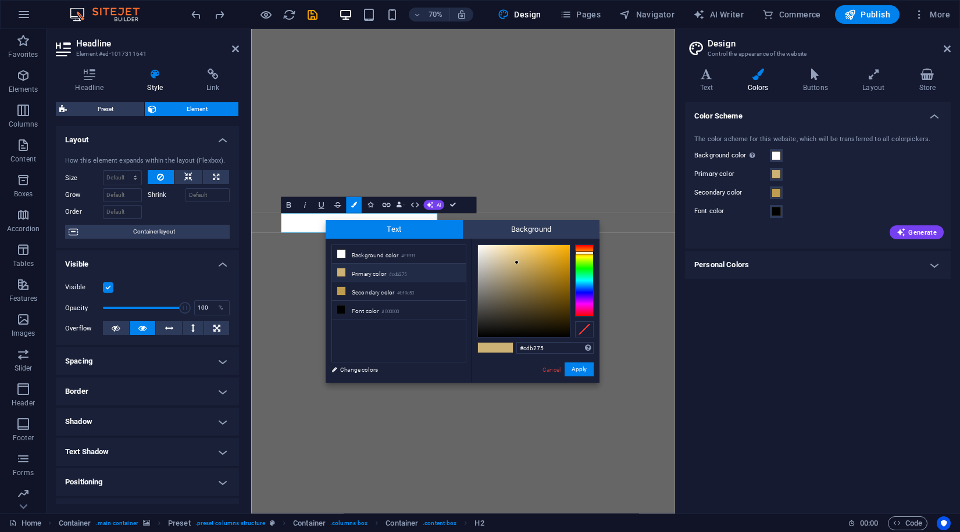
click at [745, 267] on h4 "Personal Colors" at bounding box center [818, 265] width 266 height 28
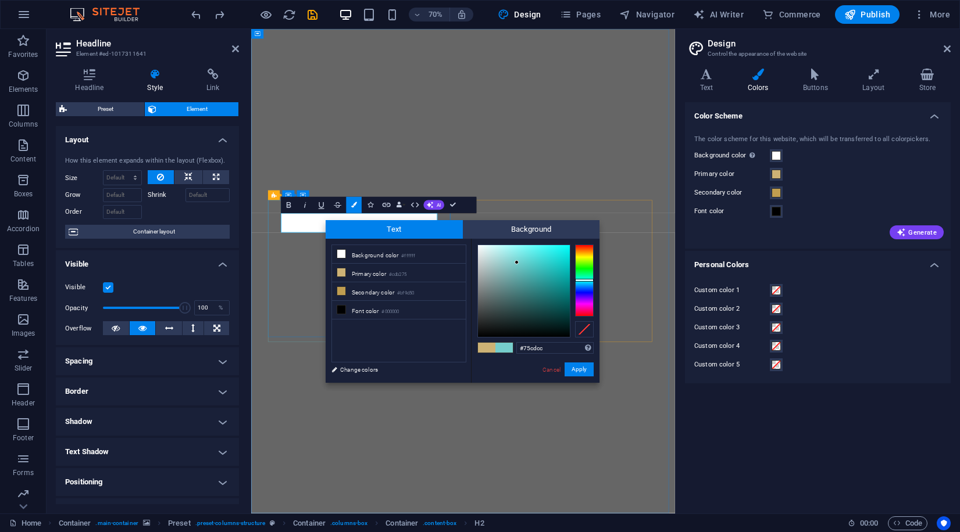
click at [583, 280] on div at bounding box center [584, 281] width 19 height 72
click at [527, 294] on div at bounding box center [524, 291] width 92 height 92
type input "#169290"
click at [555, 284] on div at bounding box center [524, 291] width 92 height 92
click at [579, 371] on button "Apply" at bounding box center [578, 370] width 29 height 14
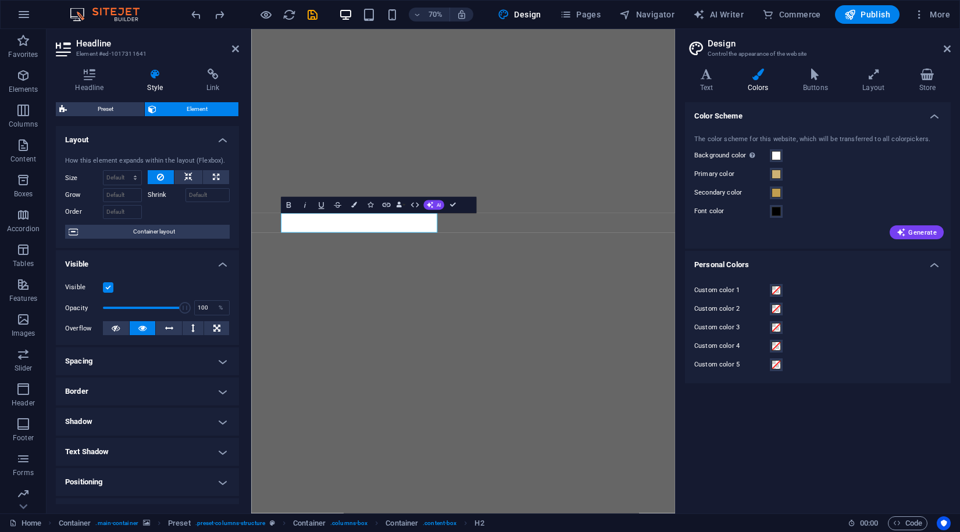
click at [479, 506] on figure at bounding box center [553, 375] width 605 height 692
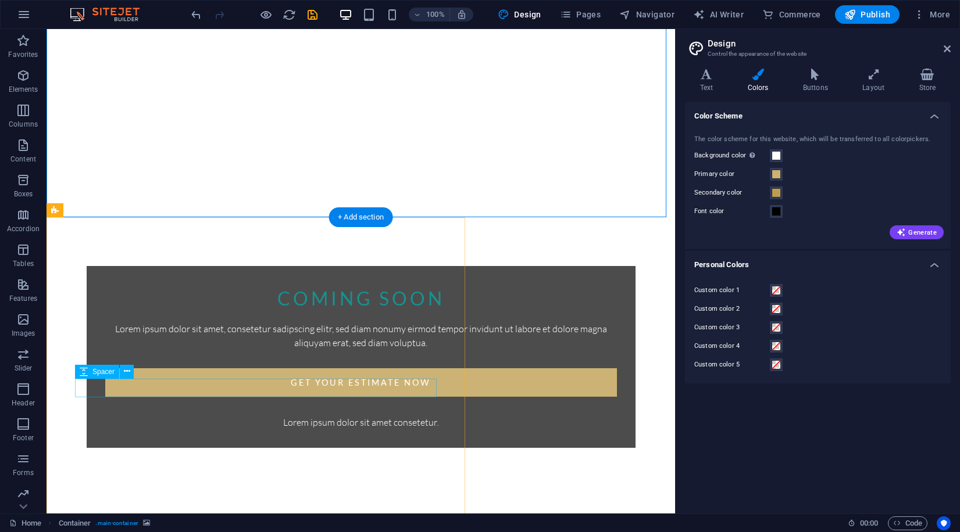
scroll to position [389, 0]
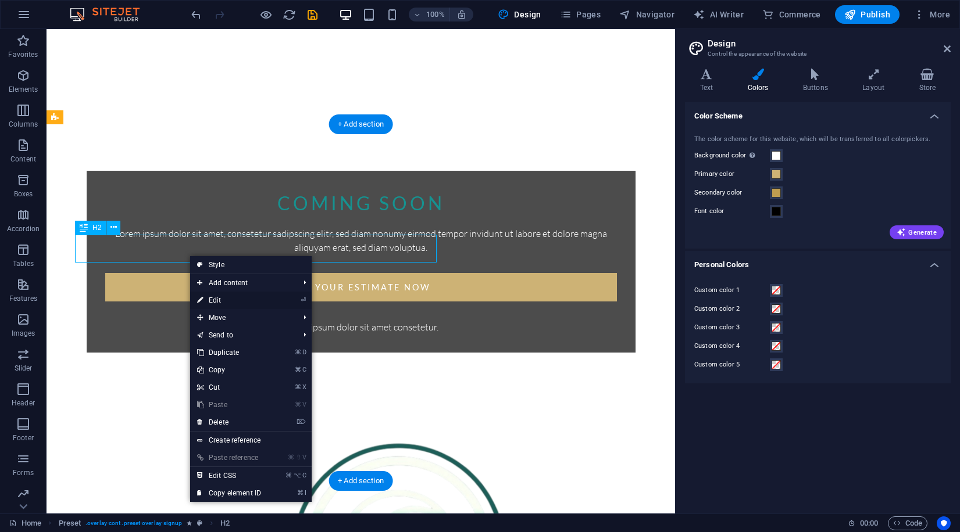
click at [224, 301] on link "⏎ Edit" at bounding box center [229, 300] width 78 height 17
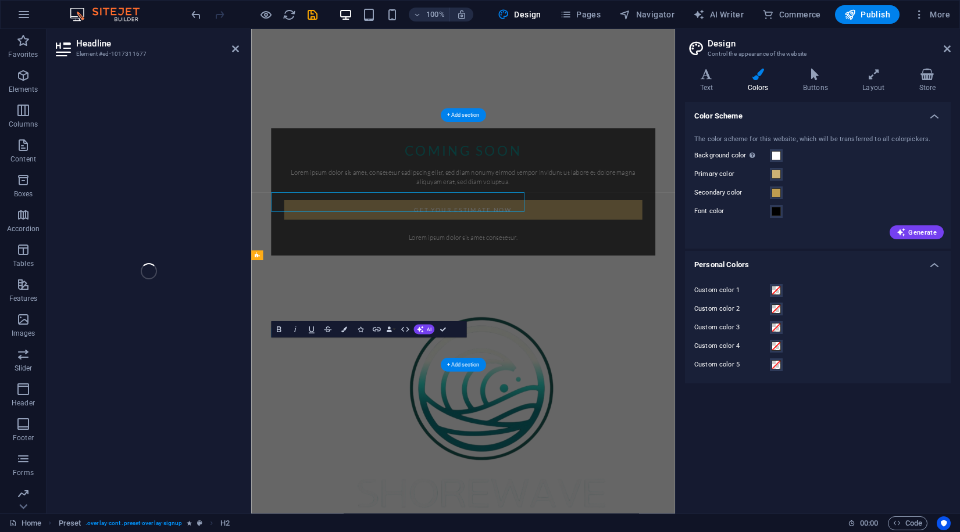
scroll to position [362, 0]
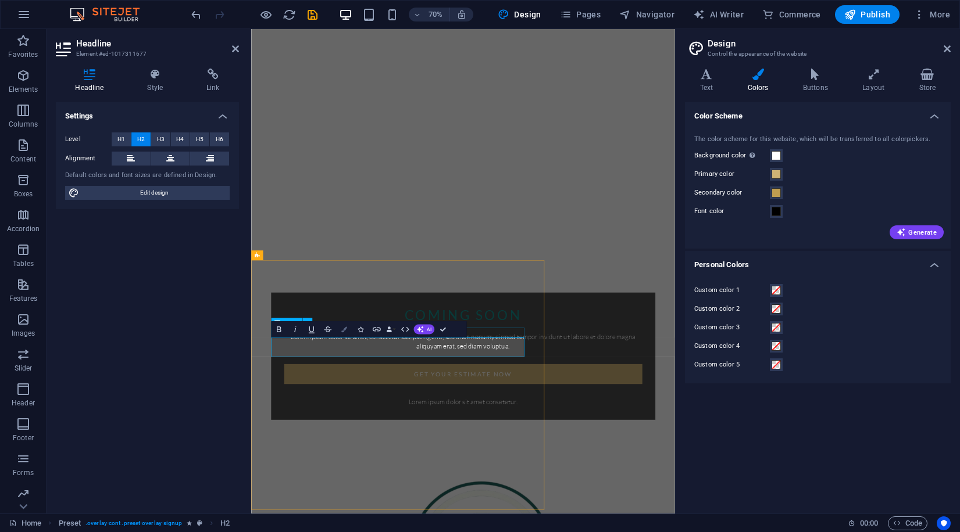
click at [347, 330] on button "Colors" at bounding box center [344, 329] width 16 height 16
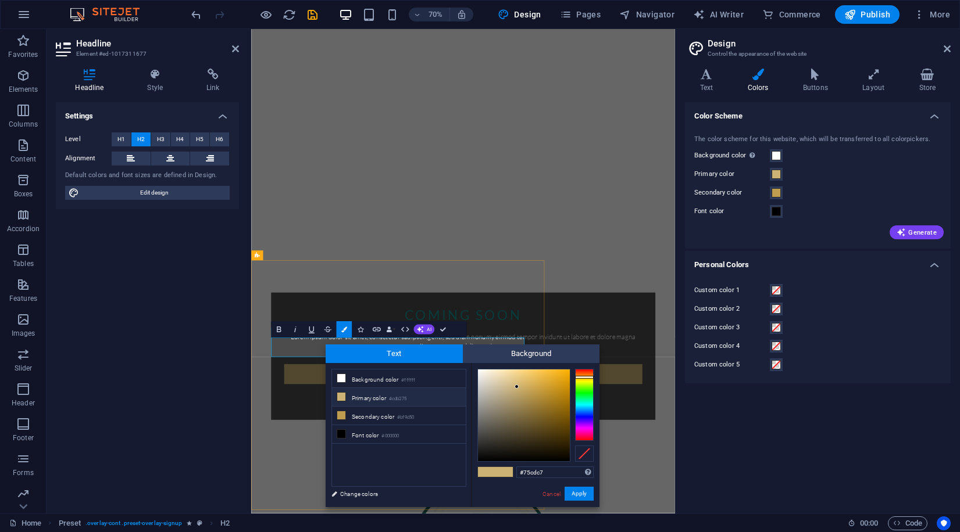
click at [584, 404] on div at bounding box center [584, 405] width 19 height 72
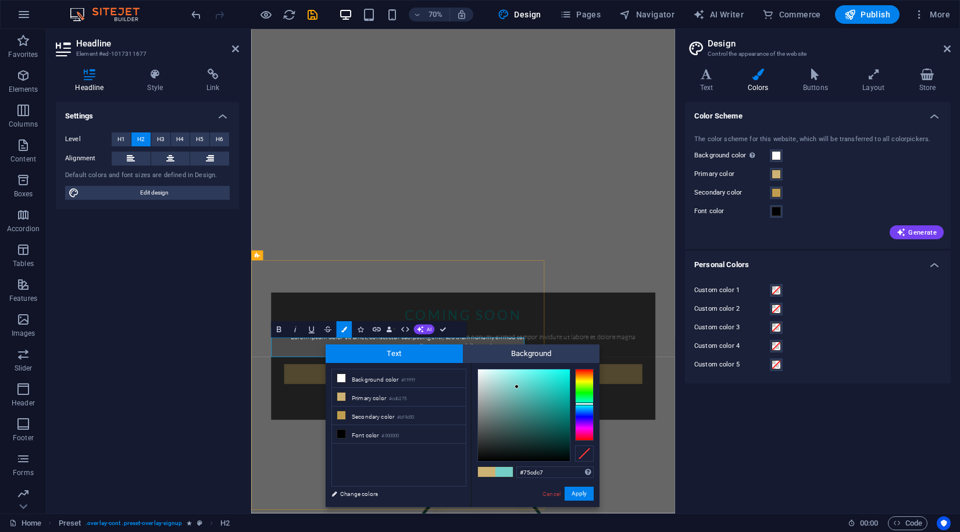
type input "#1b8079"
click at [550, 415] on div at bounding box center [524, 416] width 92 height 92
click at [578, 492] on button "Apply" at bounding box center [578, 494] width 29 height 14
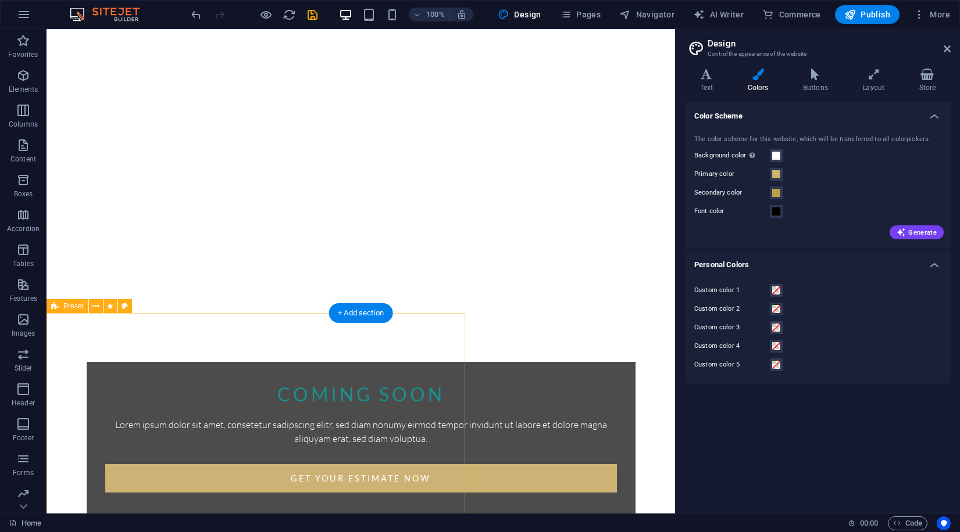
scroll to position [259, 0]
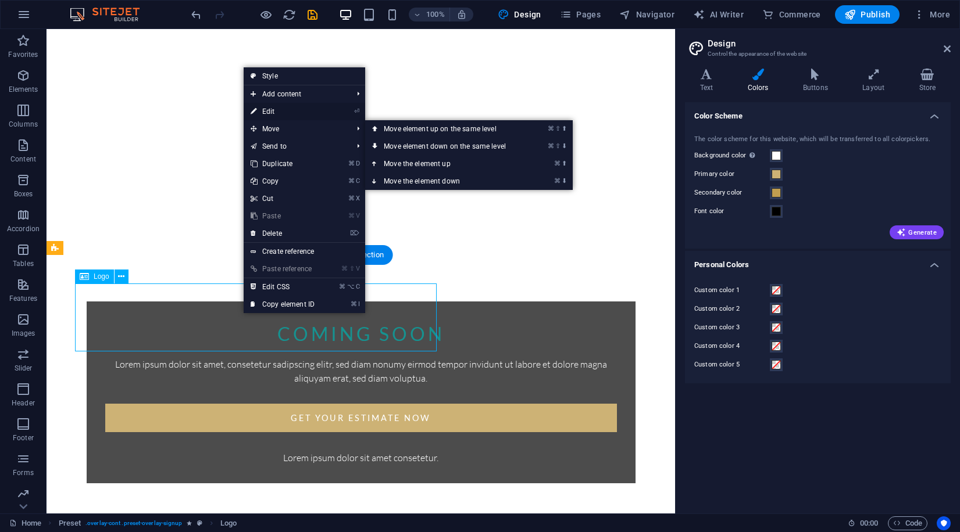
click at [294, 111] on link "⏎ Edit" at bounding box center [283, 111] width 78 height 17
select select "px"
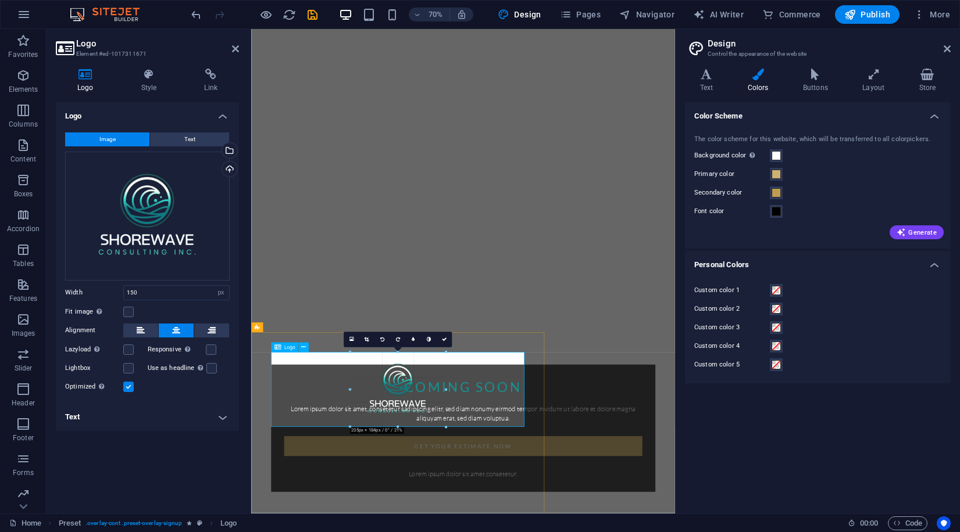
drag, startPoint x: 366, startPoint y: 399, endPoint x: 312, endPoint y: 436, distance: 64.8
type input "242"
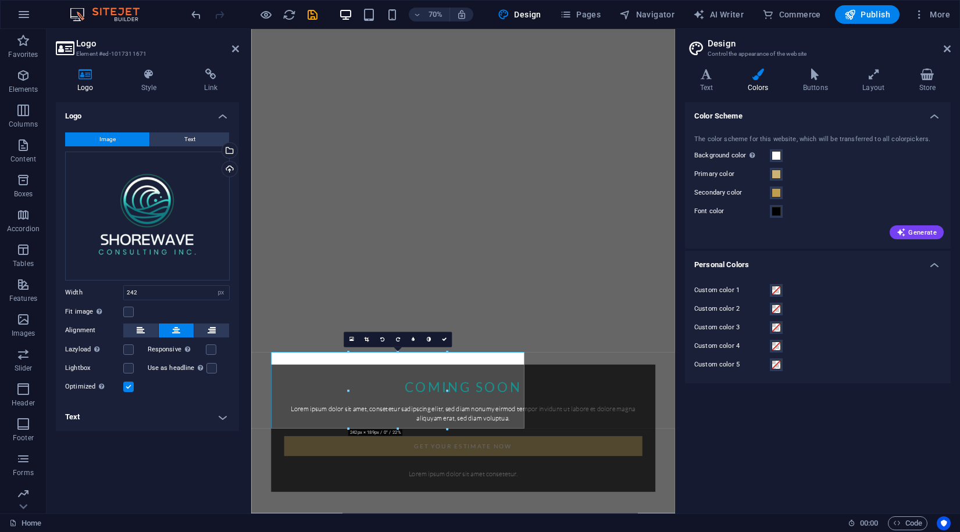
click at [239, 51] on aside "Logo Element #ed-1017311671 Logo Style Link Logo Image Text Drag files here, cl…" at bounding box center [148, 271] width 205 height 485
click at [237, 51] on icon at bounding box center [235, 48] width 7 height 9
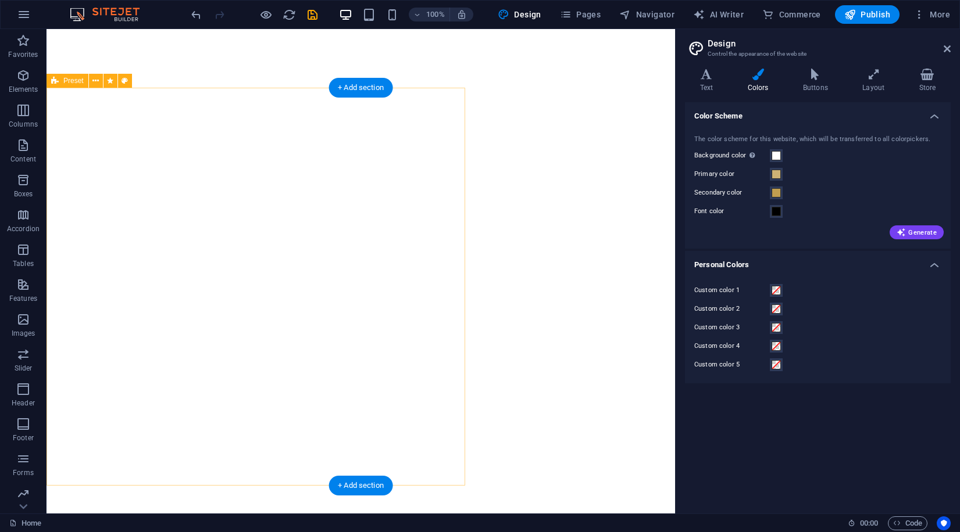
scroll to position [426, 0]
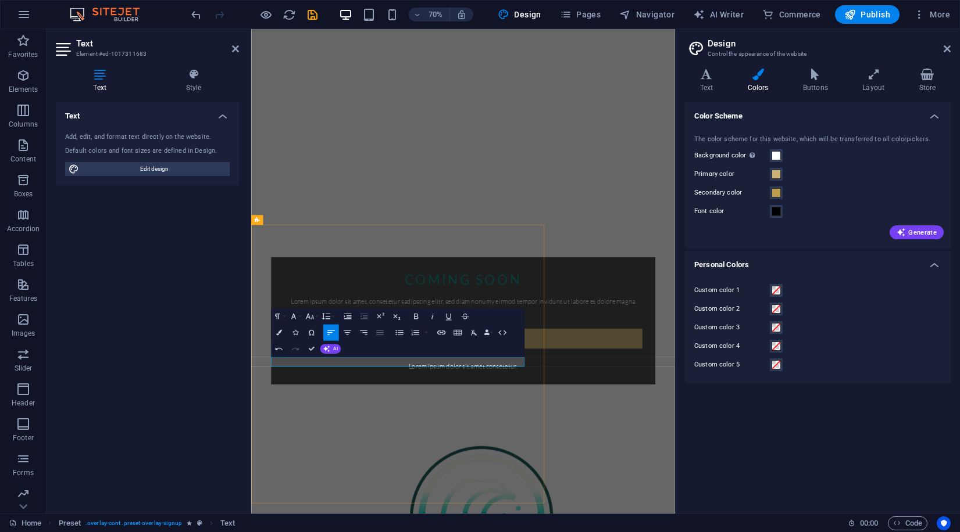
click at [384, 333] on icon "button" at bounding box center [380, 333] width 10 height 10
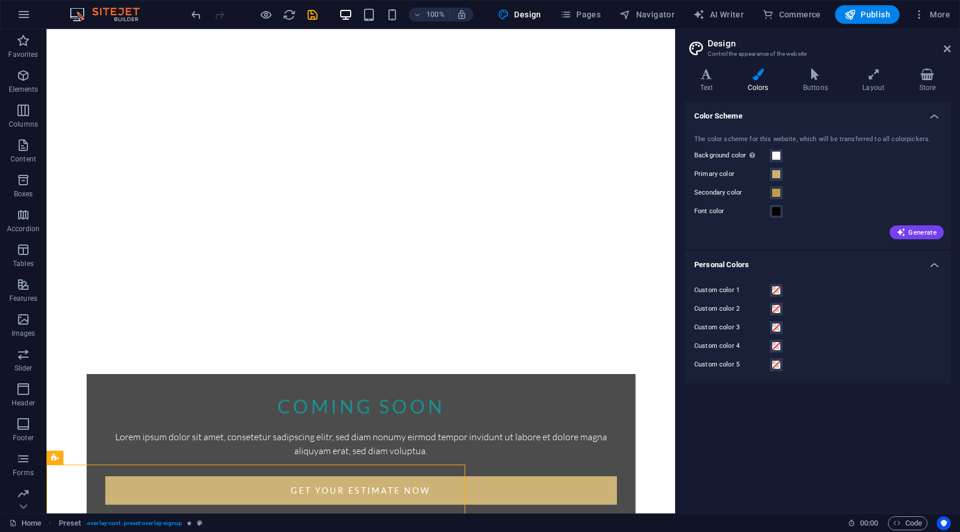
scroll to position [49, 0]
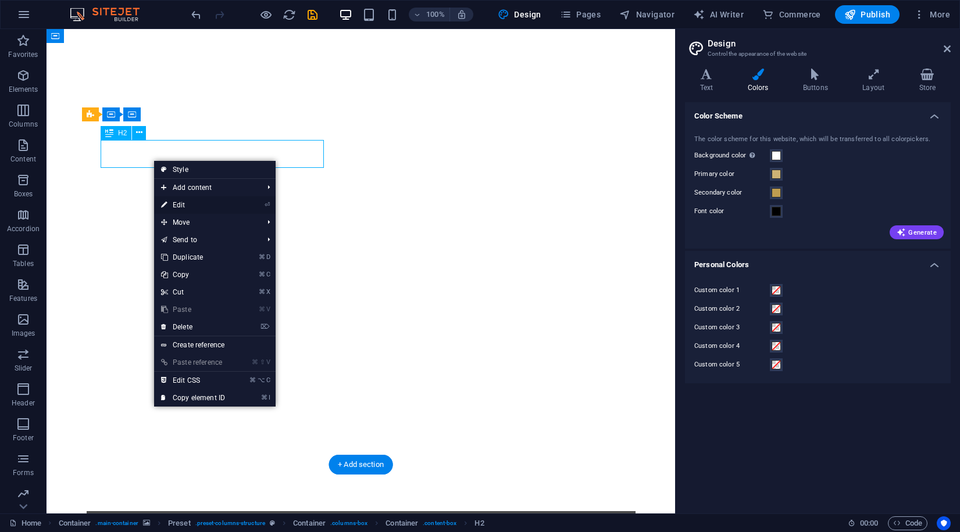
click at [192, 210] on link "⏎ Edit" at bounding box center [193, 204] width 78 height 17
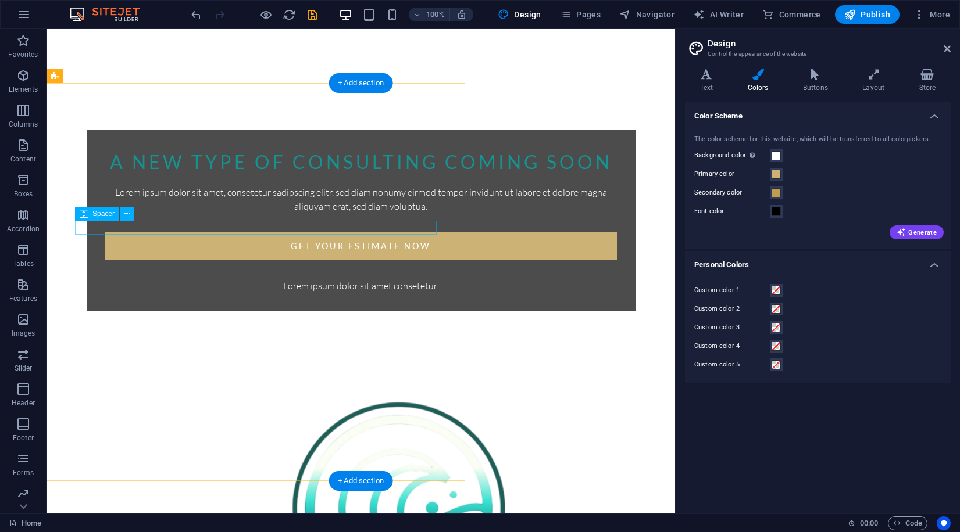
scroll to position [0, 0]
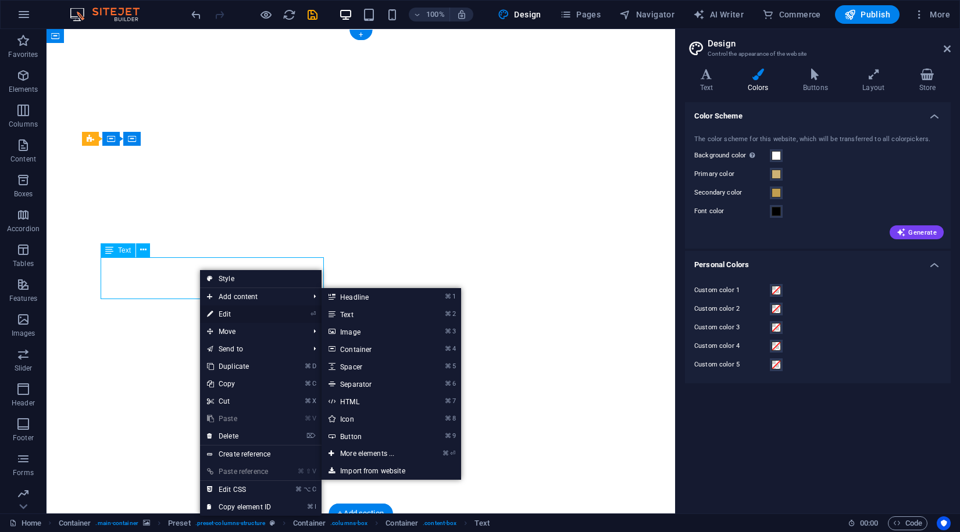
click at [235, 312] on link "⏎ Edit" at bounding box center [239, 314] width 78 height 17
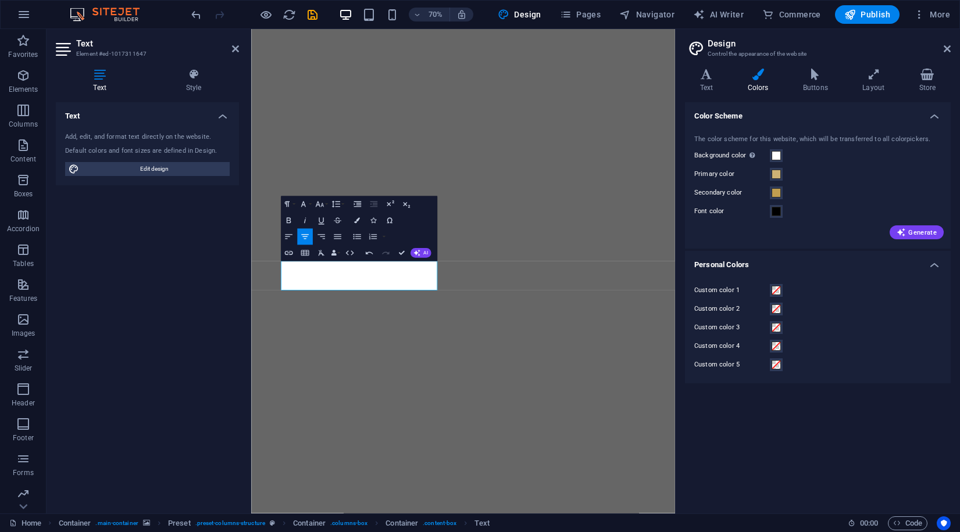
drag, startPoint x: 499, startPoint y: 397, endPoint x: 478, endPoint y: 285, distance: 114.2
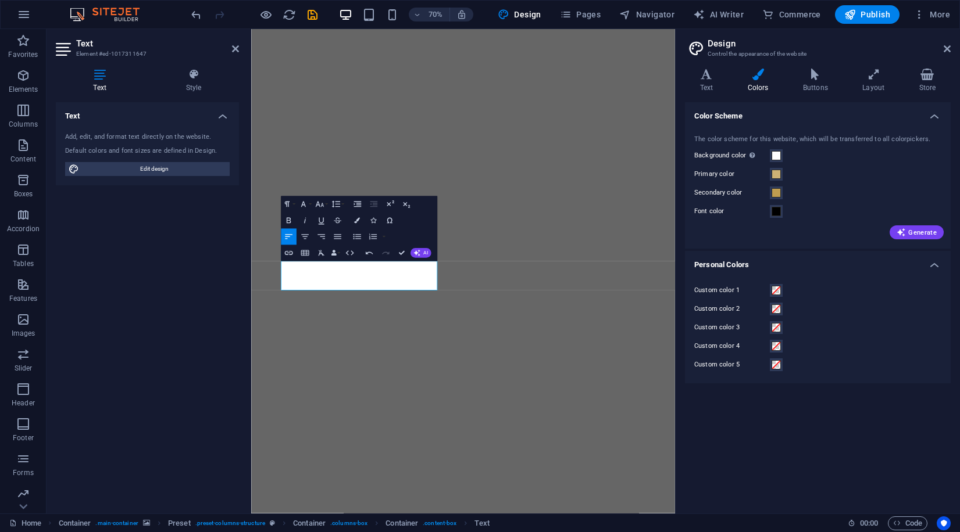
click at [561, 532] on figure at bounding box center [553, 375] width 605 height 692
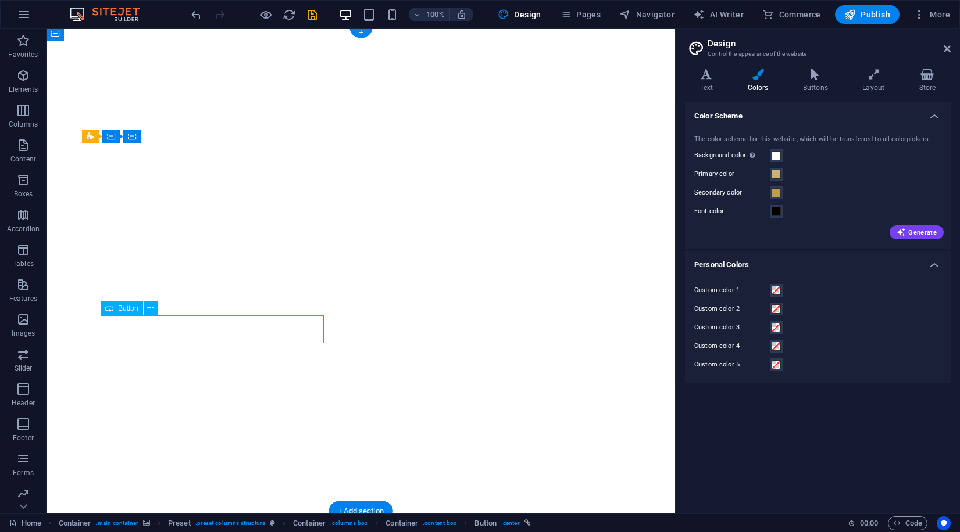
scroll to position [94, 0]
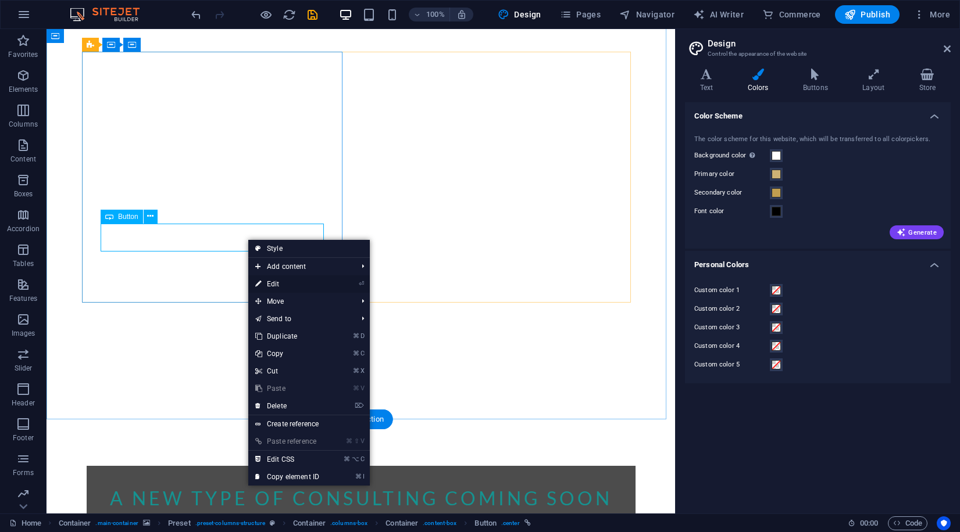
click at [302, 285] on link "⏎ Edit" at bounding box center [287, 283] width 78 height 17
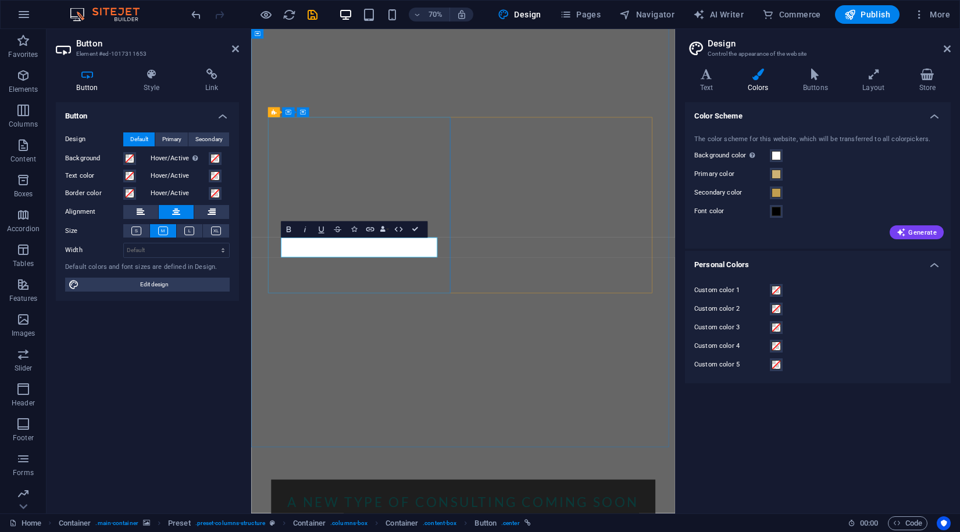
drag, startPoint x: 463, startPoint y: 338, endPoint x: 303, endPoint y: 338, distance: 159.8
click at [178, 145] on span "Primary" at bounding box center [171, 140] width 19 height 14
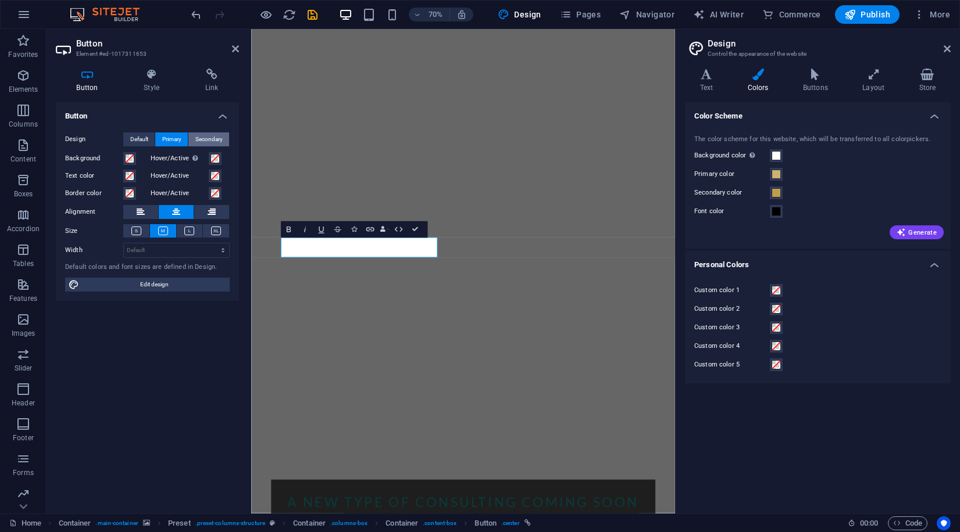
click at [212, 143] on span "Secondary" at bounding box center [208, 140] width 27 height 14
click at [169, 144] on span "Primary" at bounding box center [171, 140] width 19 height 14
click at [143, 141] on span "Default" at bounding box center [139, 140] width 18 height 14
click at [127, 161] on span at bounding box center [129, 158] width 9 height 9
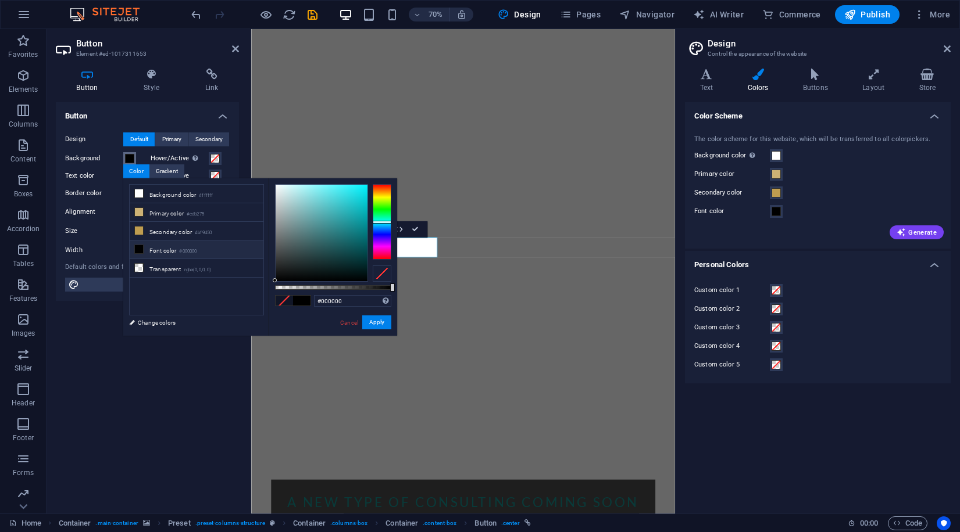
click at [384, 222] on div at bounding box center [382, 222] width 19 height 76
type input "#217d81"
click at [343, 232] on div at bounding box center [321, 233] width 92 height 96
click at [384, 325] on button "Apply" at bounding box center [376, 323] width 29 height 14
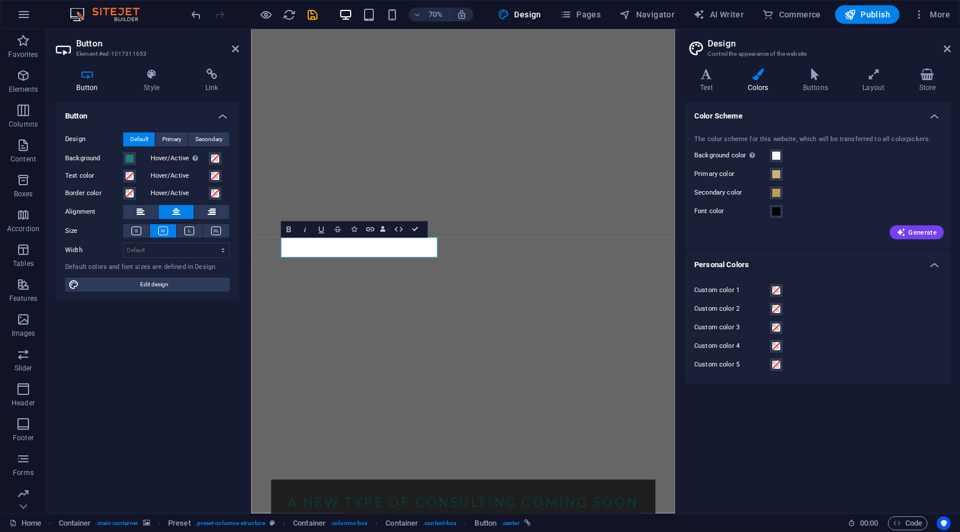
click at [507, 449] on figure at bounding box center [553, 281] width 605 height 692
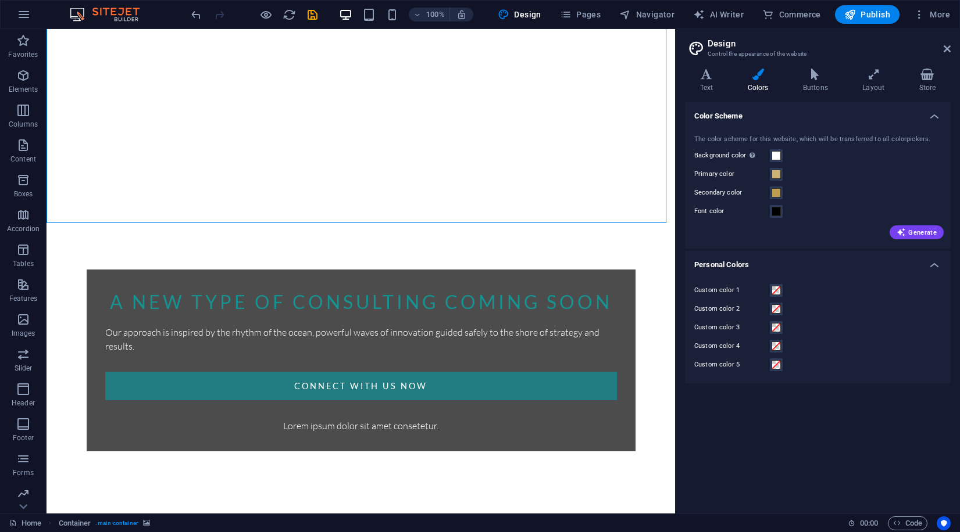
scroll to position [378, 0]
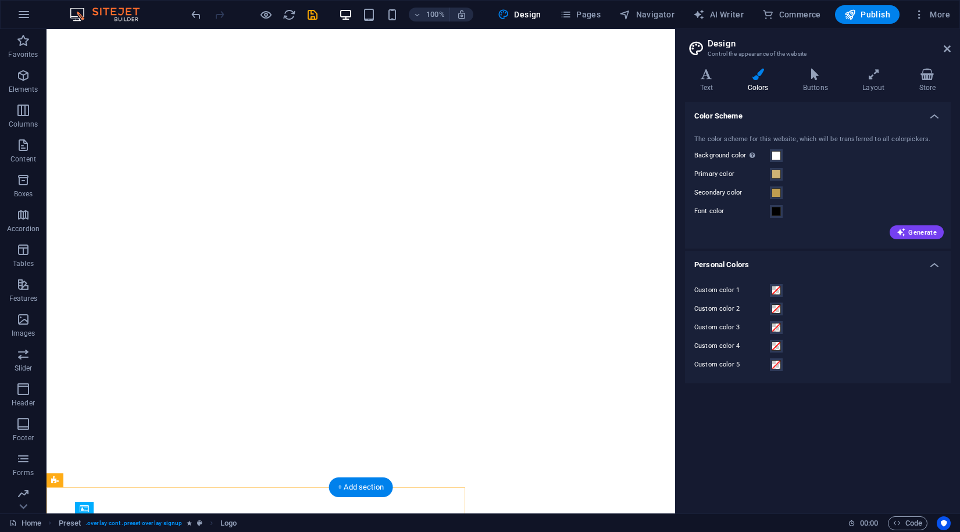
scroll to position [0, 0]
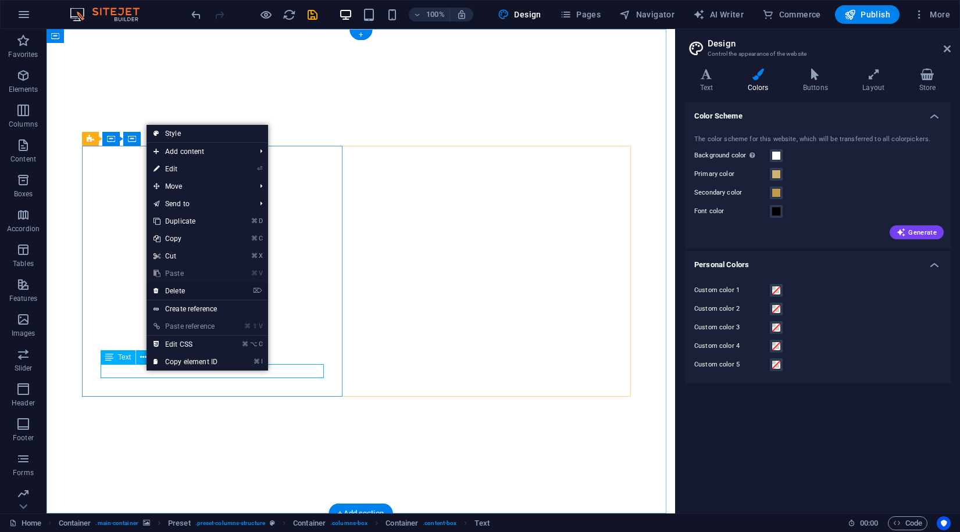
click at [173, 293] on link "⌦ Delete" at bounding box center [185, 290] width 78 height 17
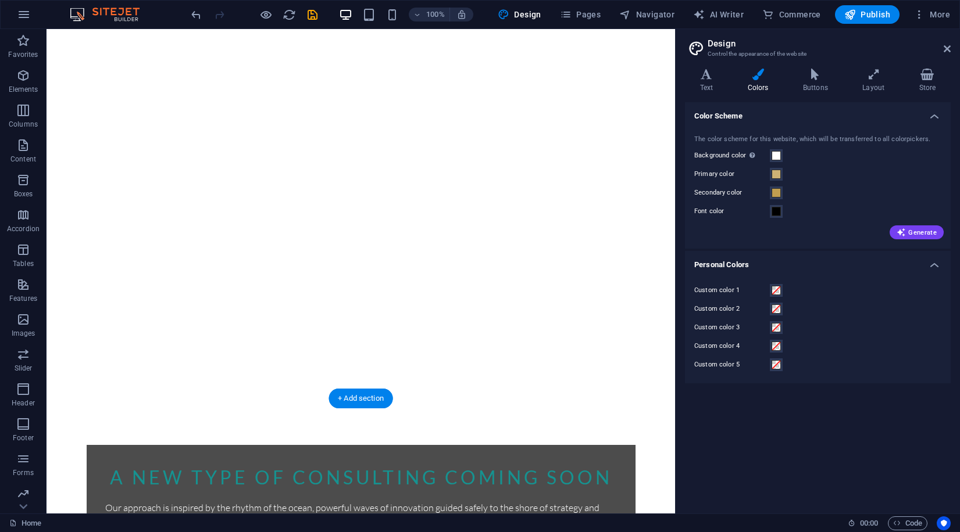
scroll to position [11, 0]
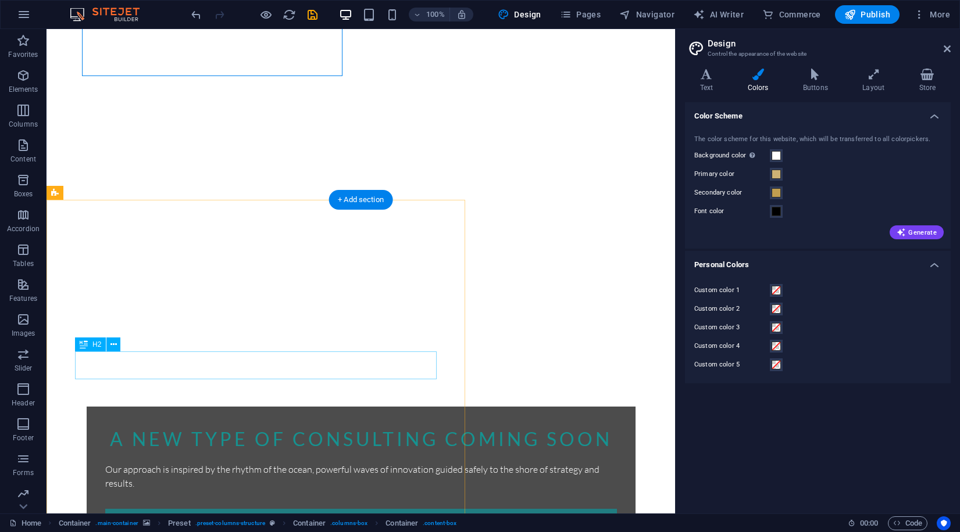
scroll to position [0, 0]
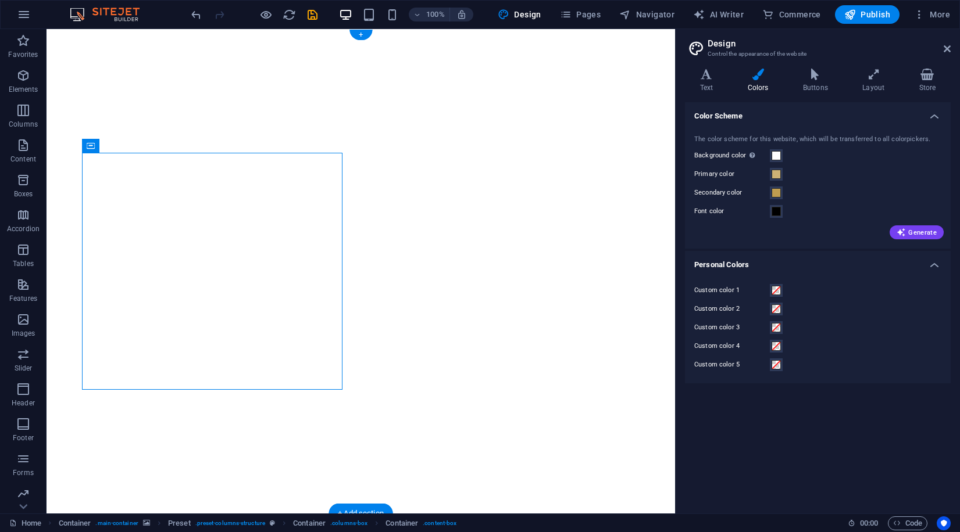
click at [388, 118] on figure at bounding box center [360, 271] width 628 height 485
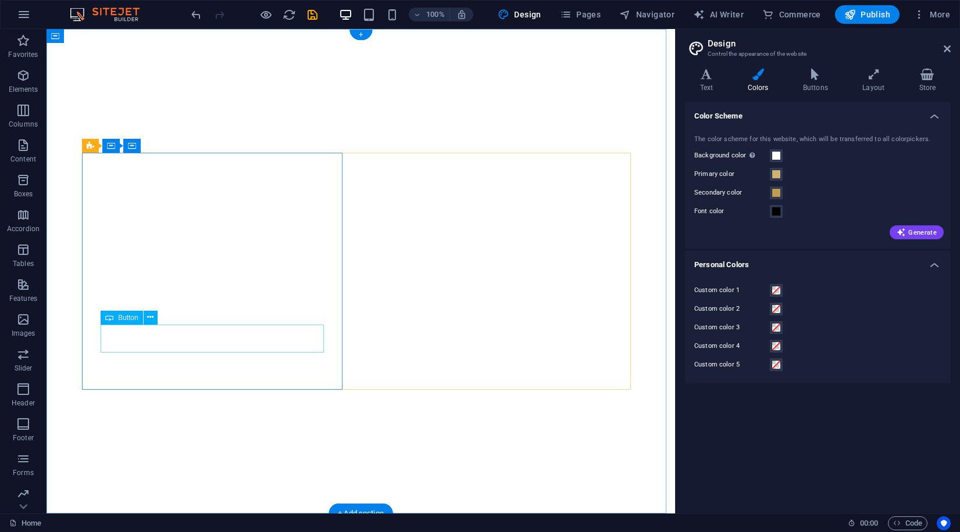
scroll to position [431, 0]
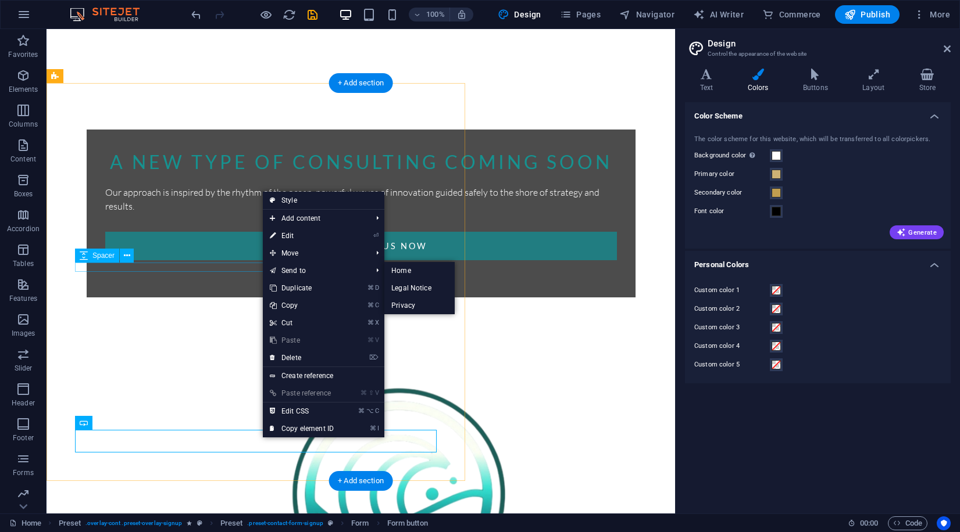
scroll to position [29, 0]
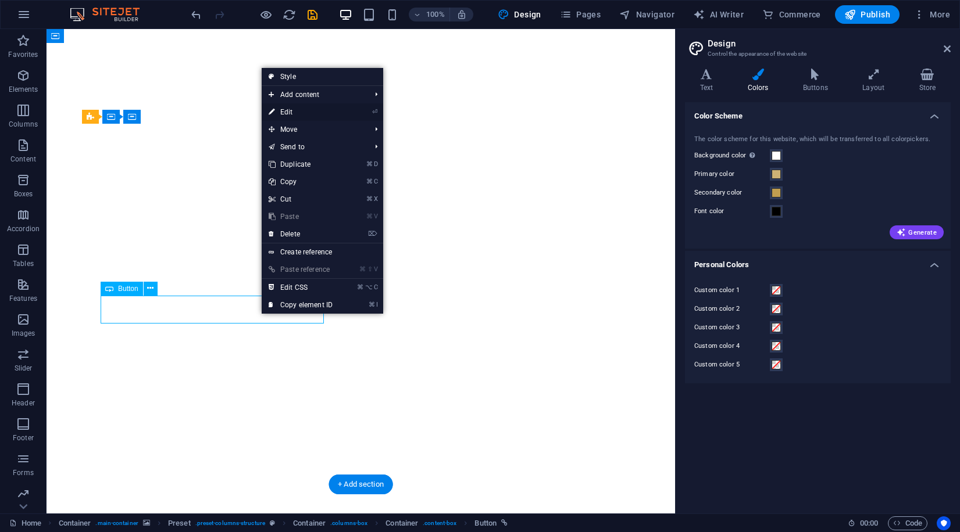
click at [304, 110] on link "⏎ Edit" at bounding box center [301, 111] width 78 height 17
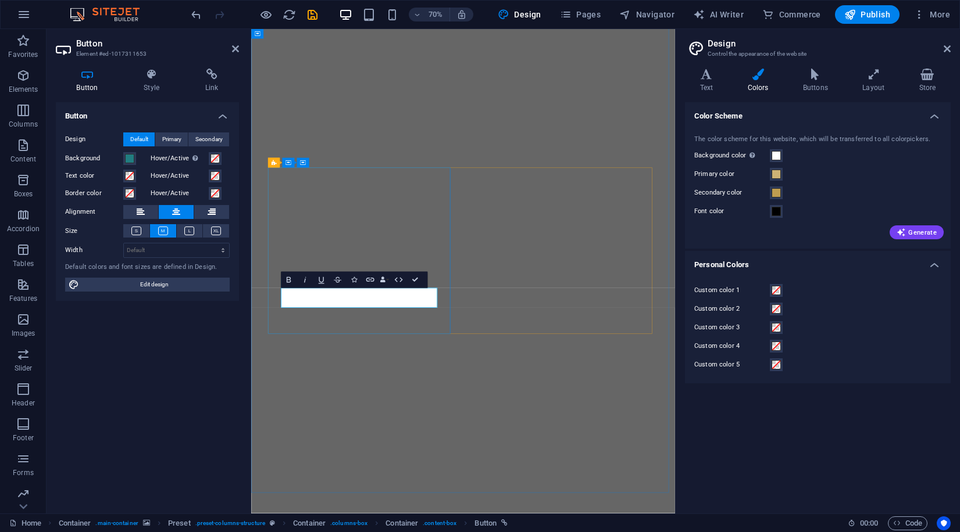
drag, startPoint x: 492, startPoint y: 416, endPoint x: 369, endPoint y: 418, distance: 122.7
click at [528, 494] on figure at bounding box center [553, 346] width 605 height 692
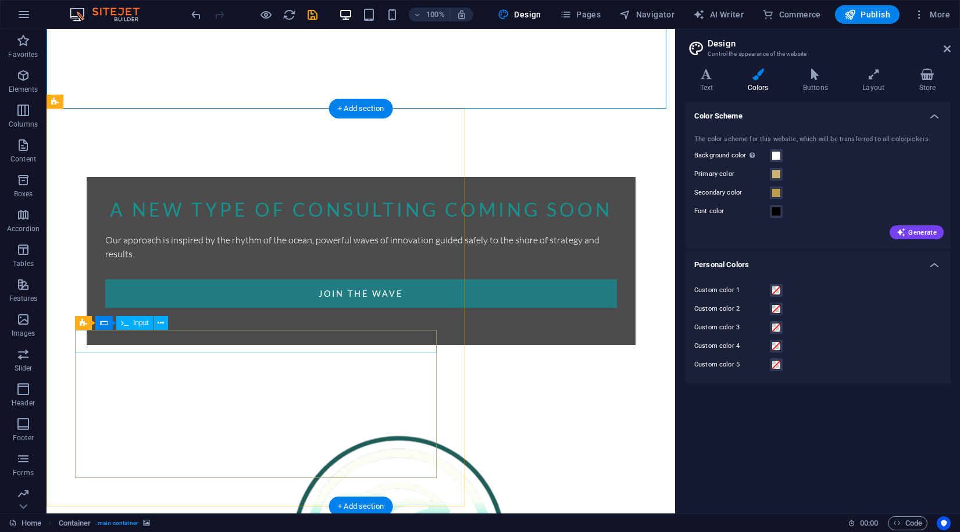
scroll to position [431, 0]
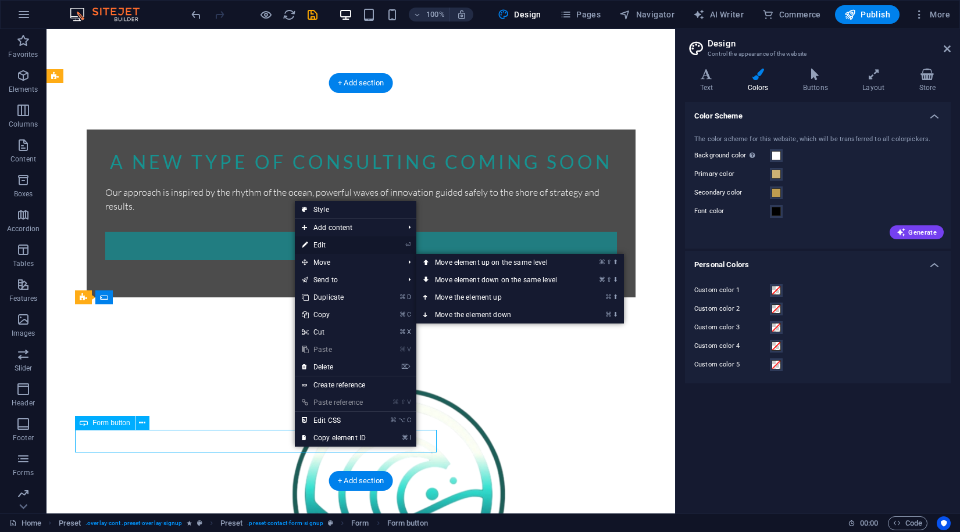
click at [330, 250] on link "⏎ Edit" at bounding box center [334, 245] width 78 height 17
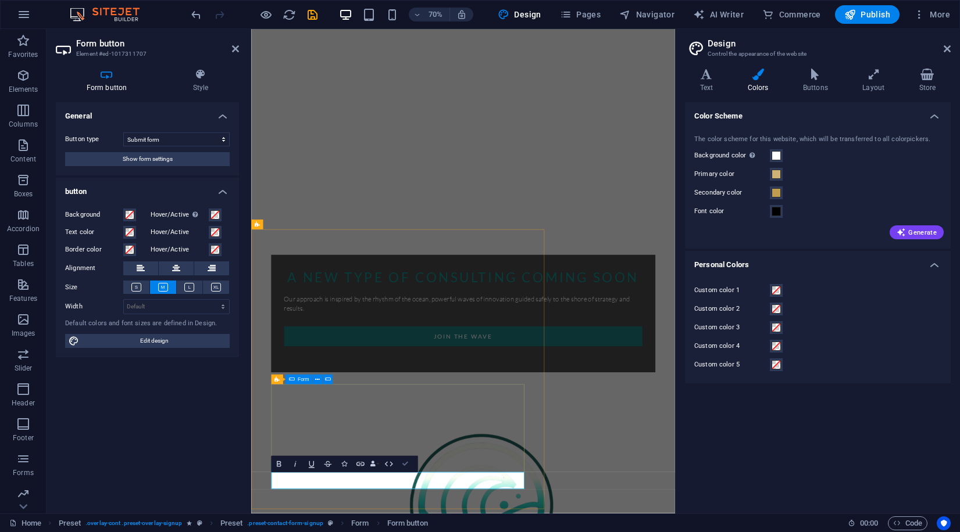
scroll to position [432, 0]
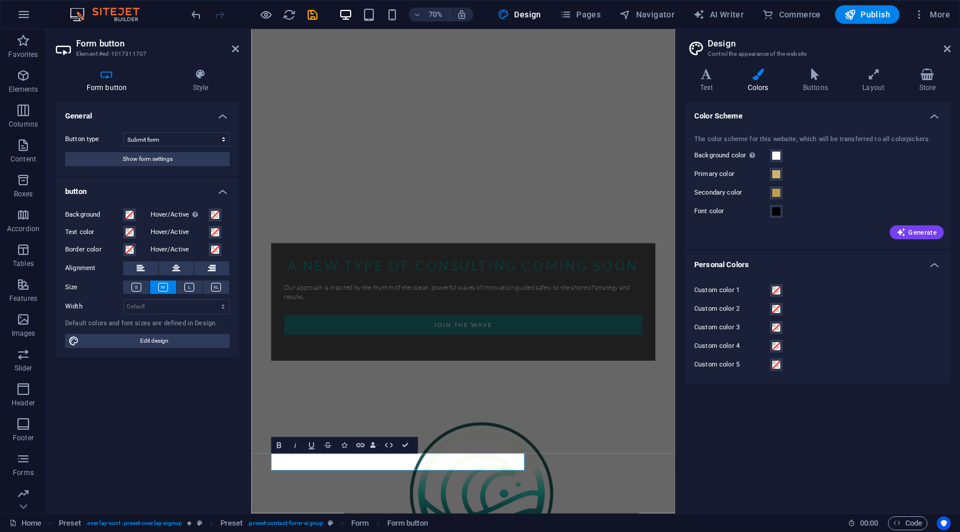
click at [743, 532] on div "A NEW TYPE OF CONSULTING COMING SOON Our approach is inspired by the rhythm of …" at bounding box center [553, 531] width 605 height 1869
click at [730, 532] on div "A NEW TYPE OF CONSULTING COMING SOON Our approach is inspired by the rhythm of …" at bounding box center [553, 531] width 605 height 1869
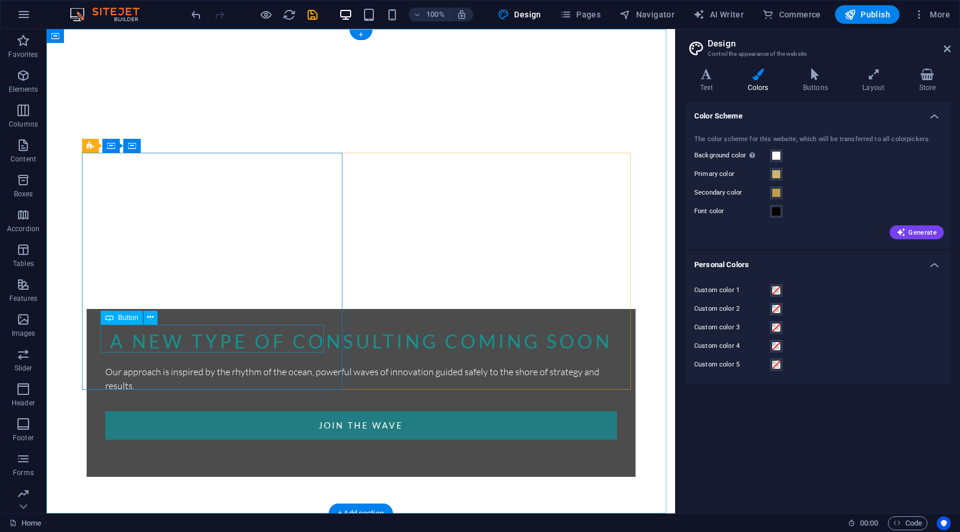
scroll to position [443, 0]
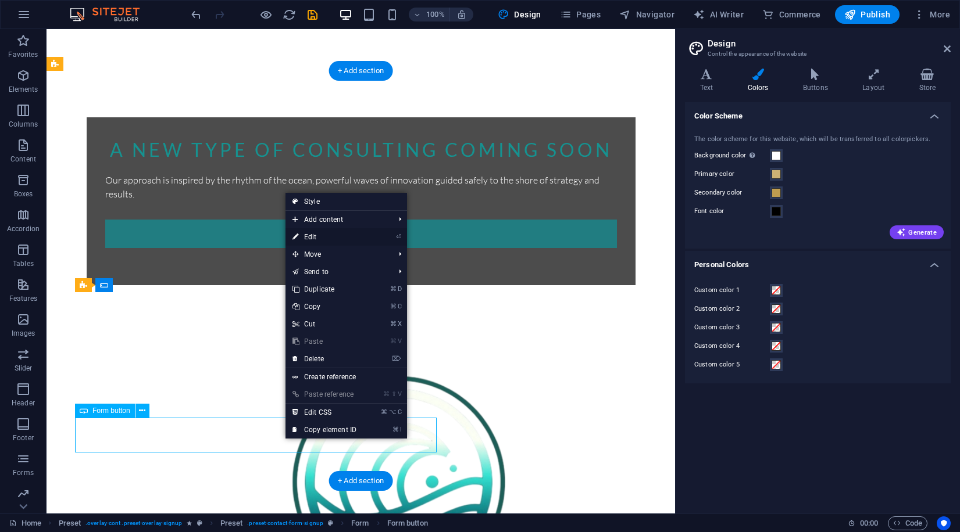
click at [320, 232] on link "⏎ Edit" at bounding box center [324, 236] width 78 height 17
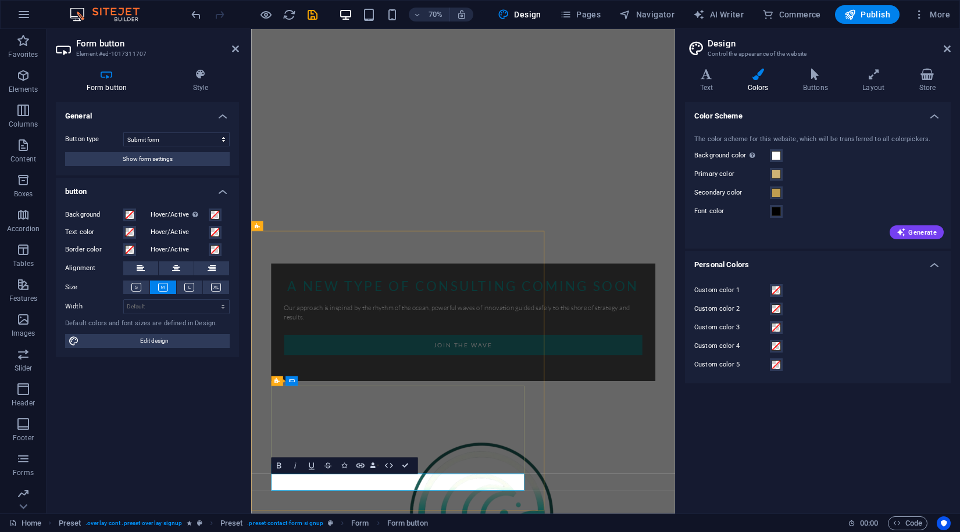
click at [127, 219] on span at bounding box center [129, 214] width 9 height 9
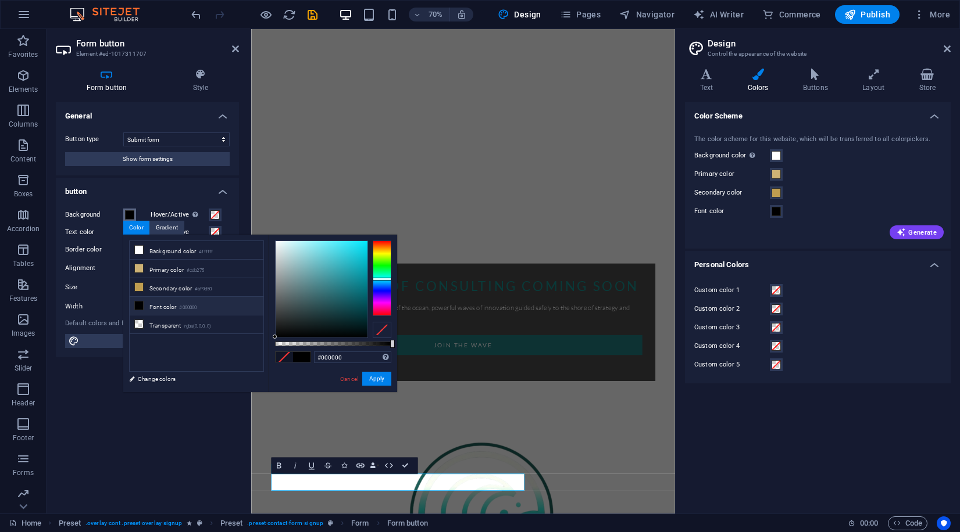
click at [386, 279] on div at bounding box center [382, 279] width 19 height 76
type input "#177881"
click at [350, 288] on div at bounding box center [321, 289] width 92 height 96
click at [370, 380] on button "Apply" at bounding box center [376, 379] width 29 height 14
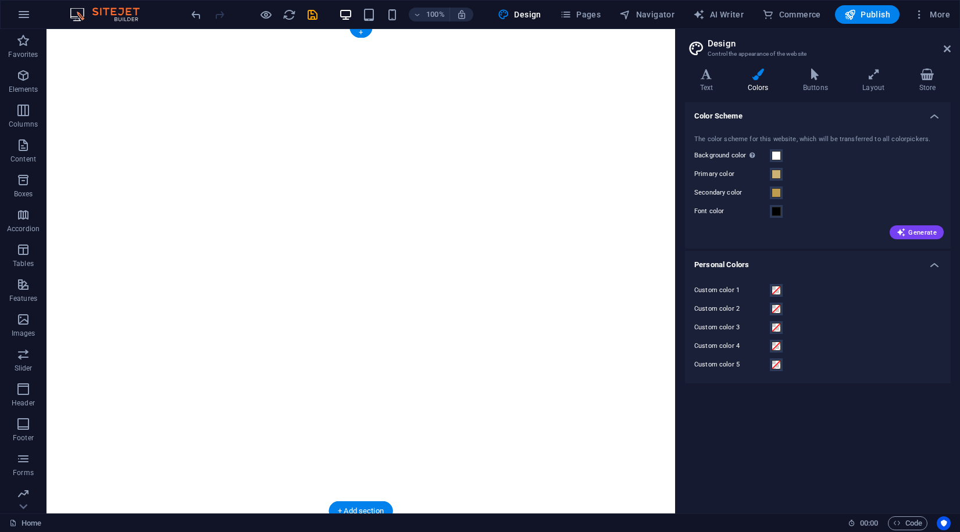
scroll to position [443, 0]
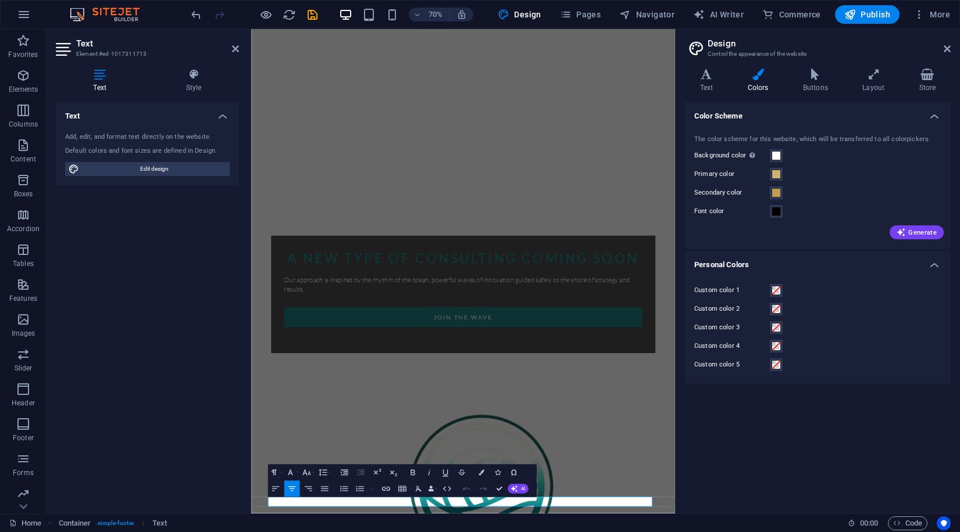
click at [737, 517] on div "A NEW TYPE OF CONSULTING COMING SOON Our approach is inspired by the rhythm of …" at bounding box center [553, 527] width 605 height 1882
click at [733, 495] on div "A NEW TYPE OF CONSULTING COMING SOON Our approach is inspired by the rhythm of …" at bounding box center [553, 527] width 605 height 1882
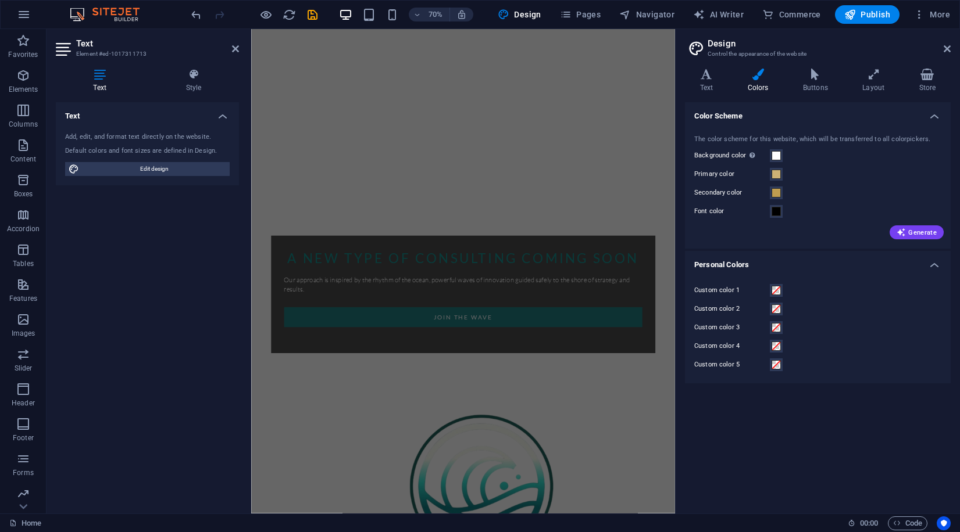
scroll to position [0, 0]
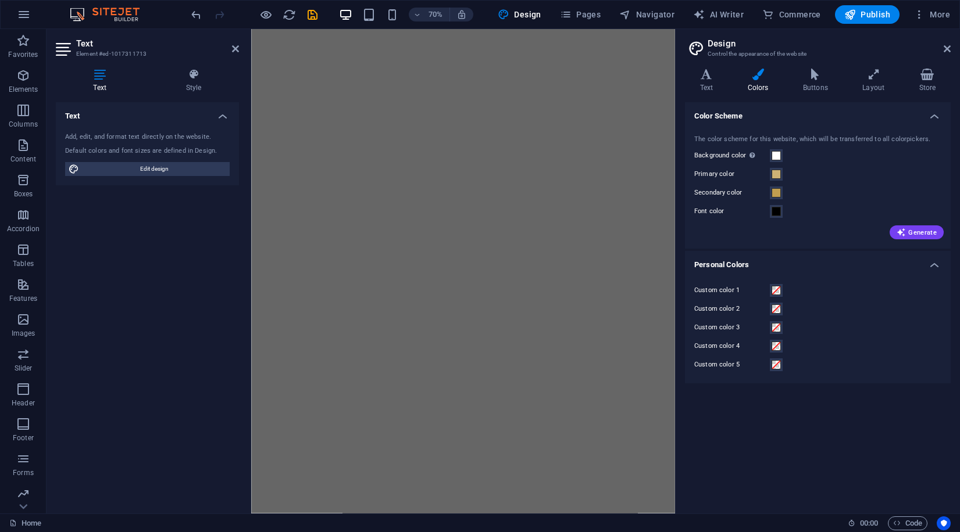
click at [204, 231] on div "Text Add, edit, and format text directly on the website. Default colors and fon…" at bounding box center [147, 303] width 183 height 402
click at [234, 46] on icon at bounding box center [235, 48] width 7 height 9
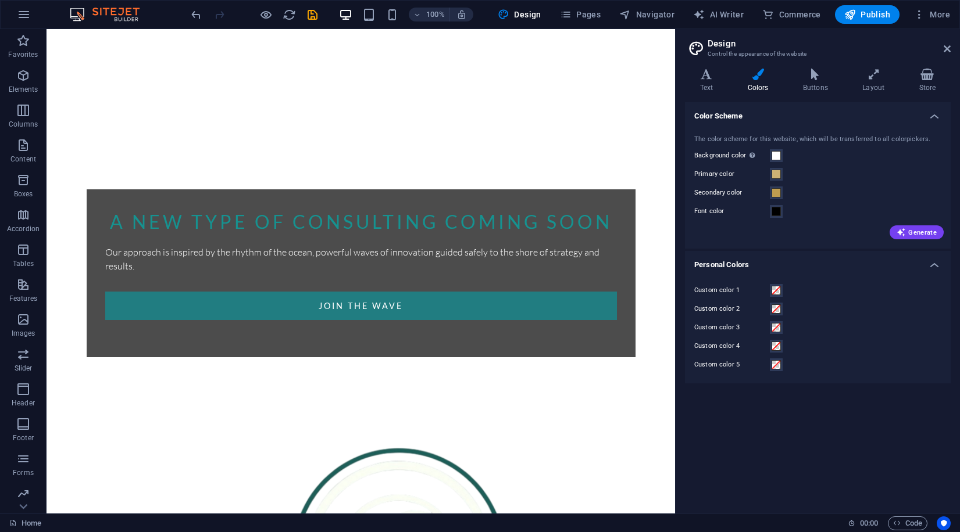
scroll to position [443, 0]
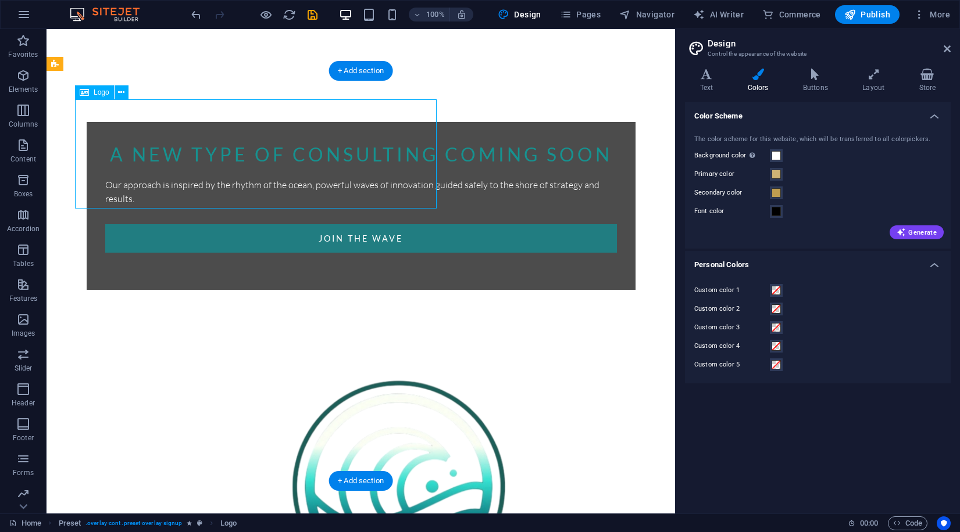
select select "px"
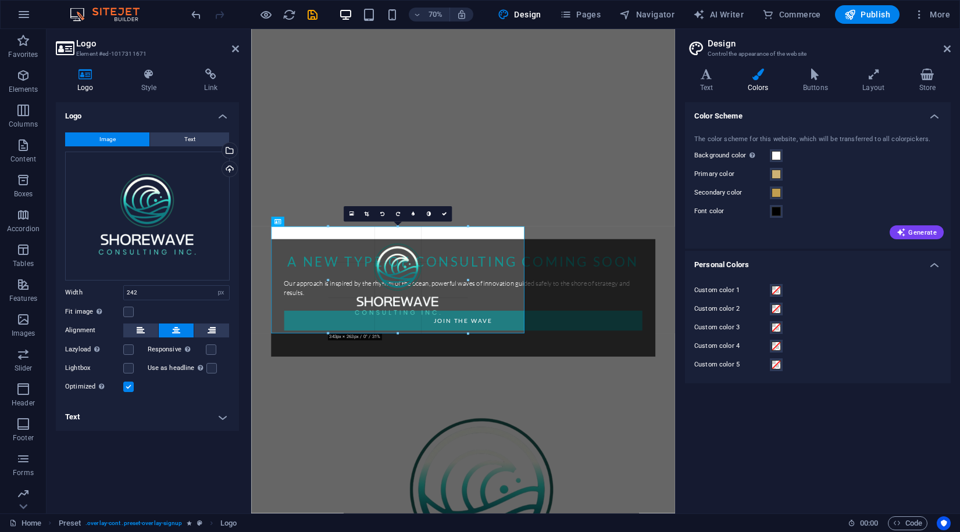
drag, startPoint x: 348, startPoint y: 304, endPoint x: 288, endPoint y: 331, distance: 65.3
type input "347"
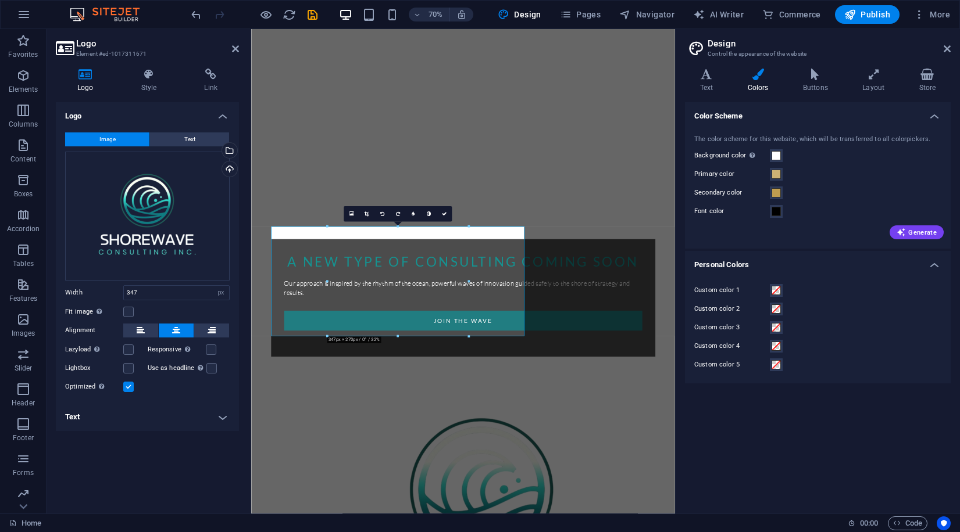
click at [228, 47] on h2 "Logo" at bounding box center [157, 43] width 163 height 10
click at [237, 49] on icon at bounding box center [235, 48] width 7 height 9
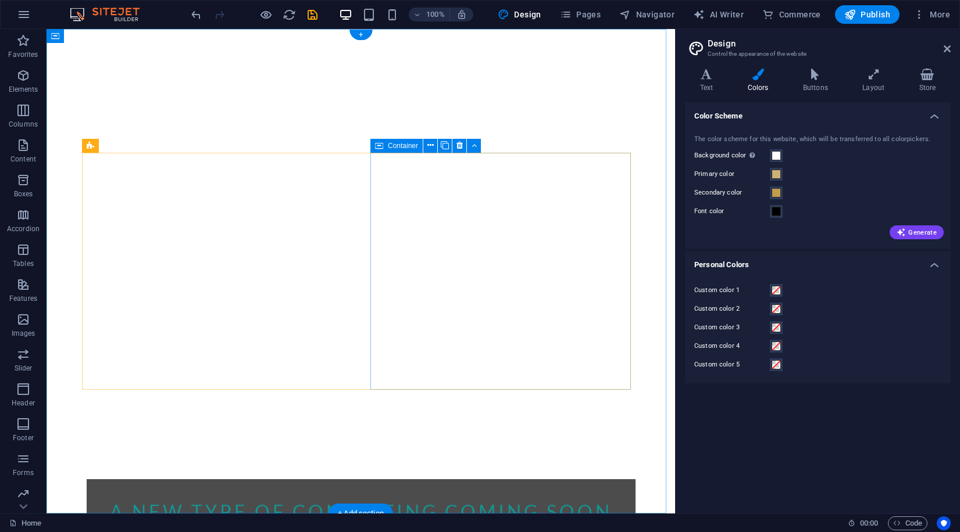
scroll to position [0, 0]
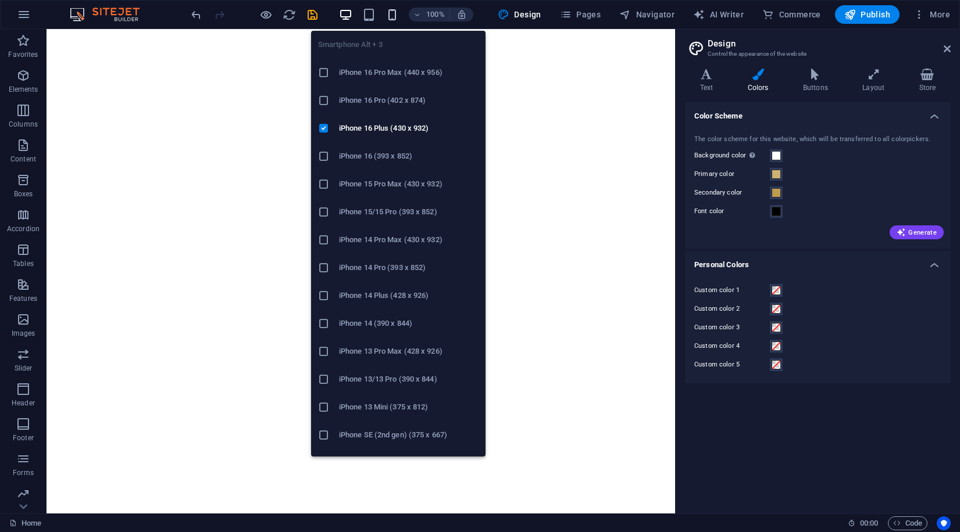
click at [391, 17] on icon "button" at bounding box center [391, 14] width 13 height 13
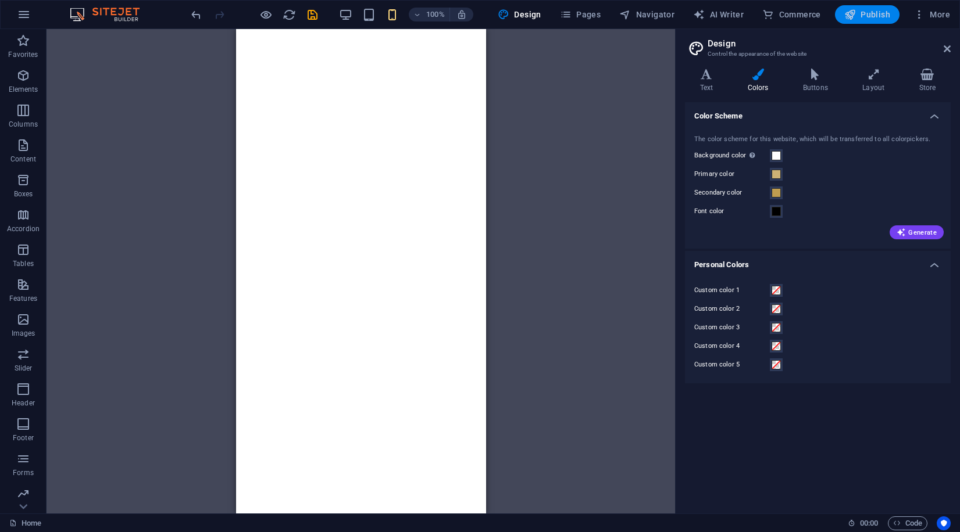
click at [873, 21] on button "Publish" at bounding box center [867, 14] width 65 height 19
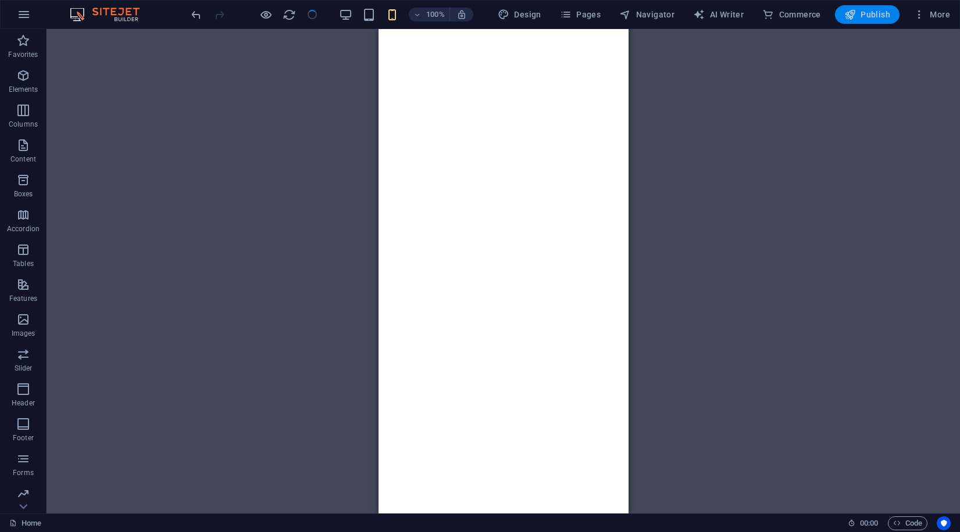
checkbox input "false"
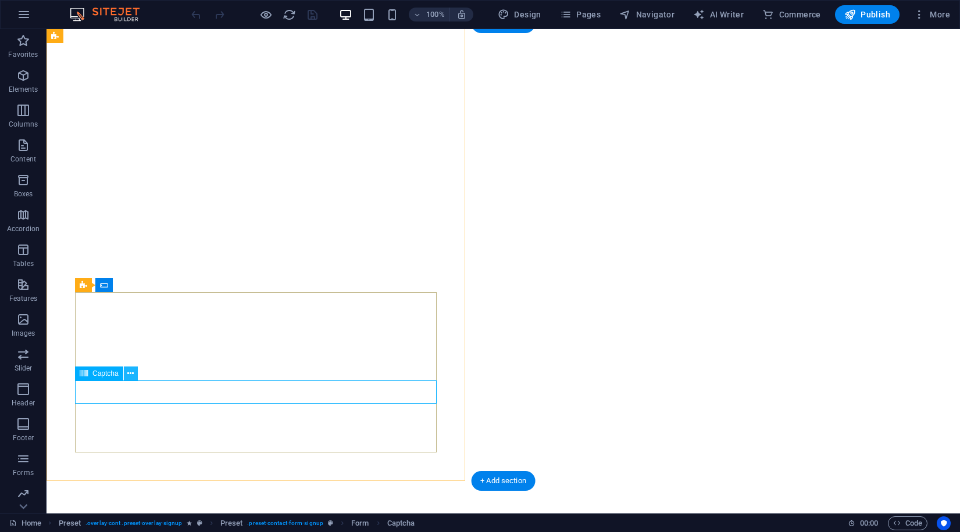
click at [135, 376] on button at bounding box center [131, 374] width 14 height 14
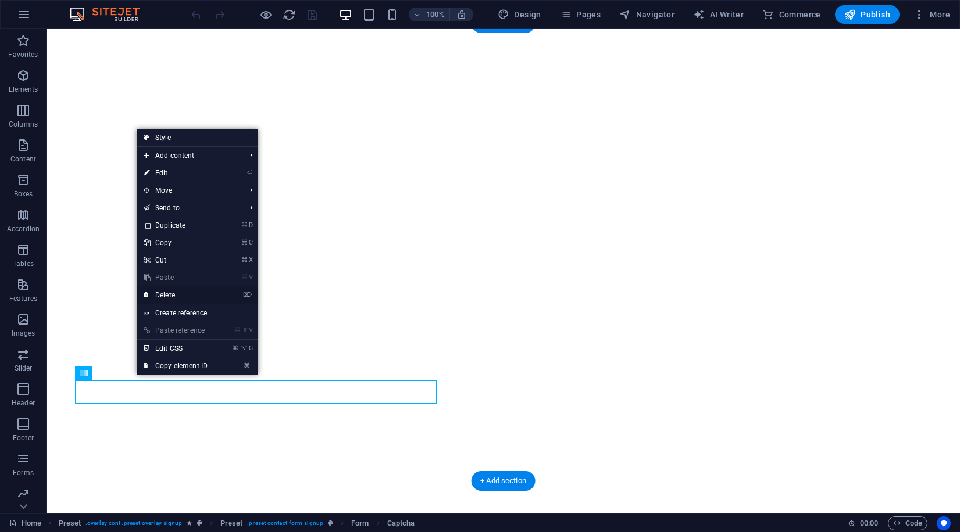
click at [174, 298] on link "⌦ Delete" at bounding box center [176, 295] width 78 height 17
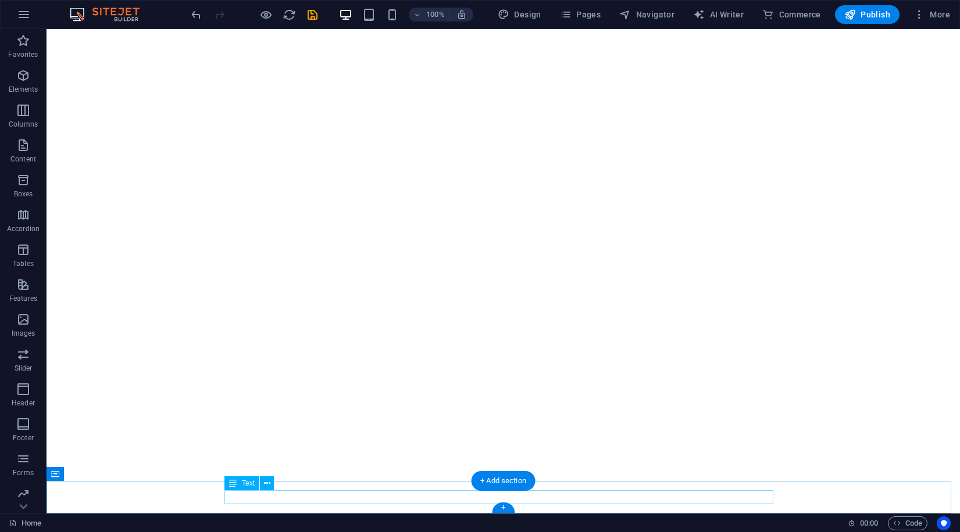
scroll to position [453, 0]
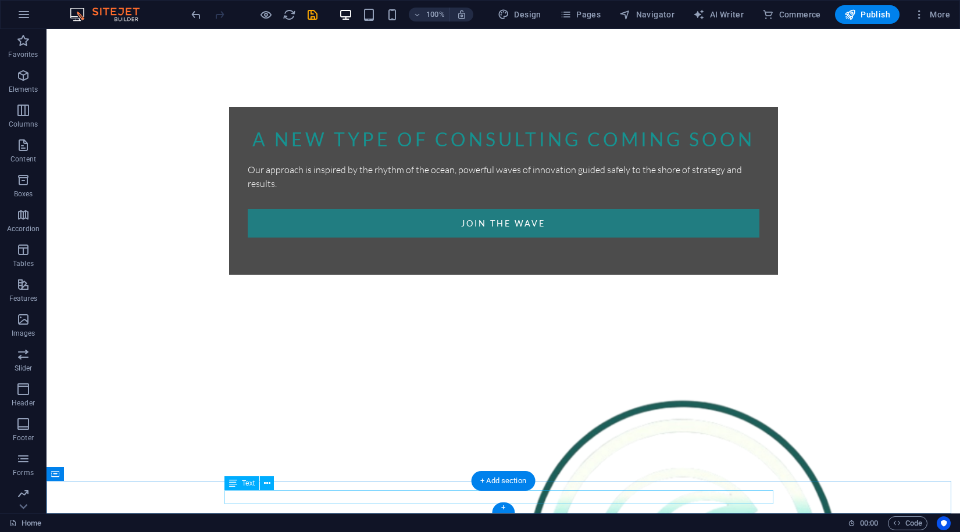
click at [271, 484] on button at bounding box center [267, 484] width 14 height 14
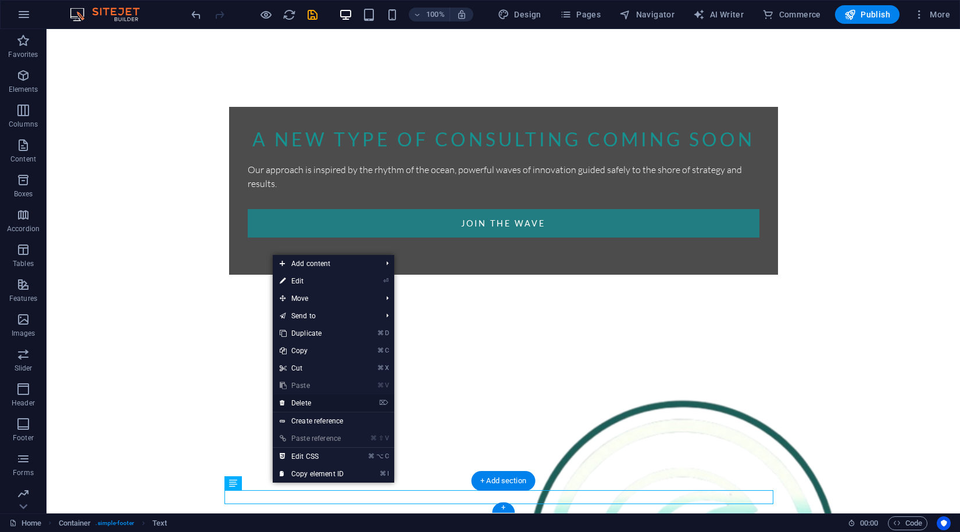
click at [318, 402] on link "⌦ Delete" at bounding box center [312, 403] width 78 height 17
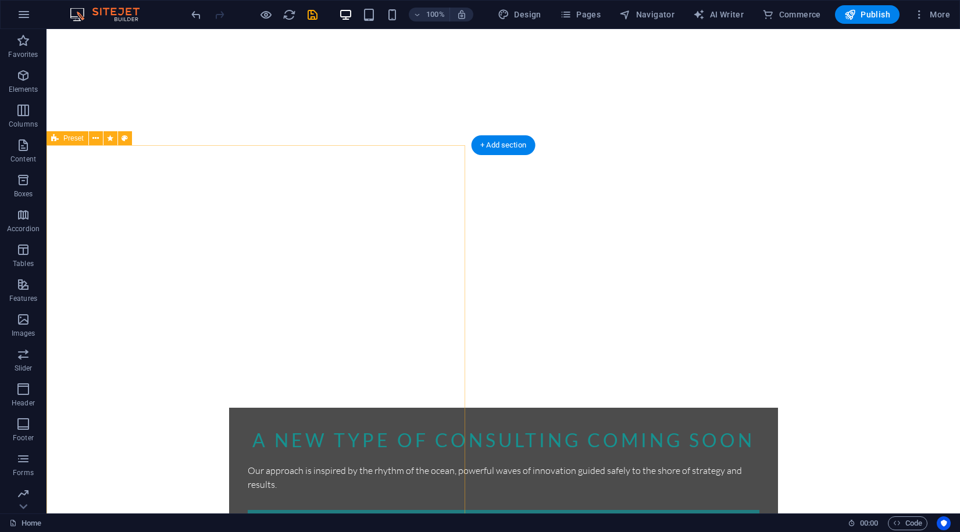
scroll to position [0, 0]
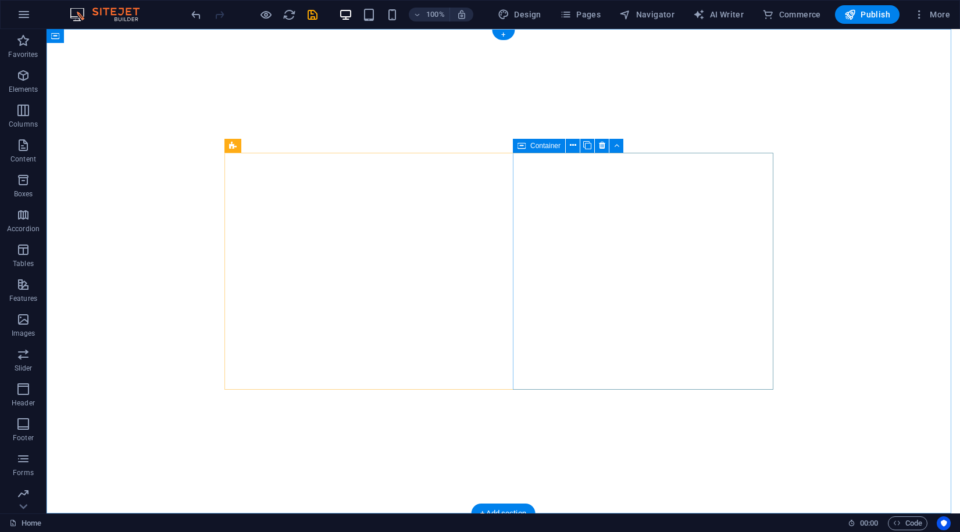
click at [575, 146] on icon at bounding box center [573, 145] width 6 height 12
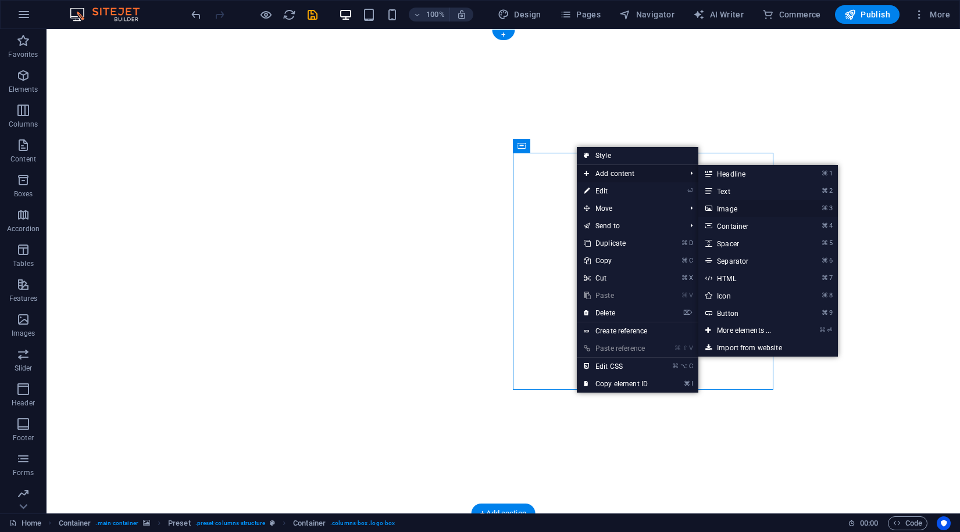
click at [732, 208] on link "⌘ 3 Image" at bounding box center [746, 208] width 96 height 17
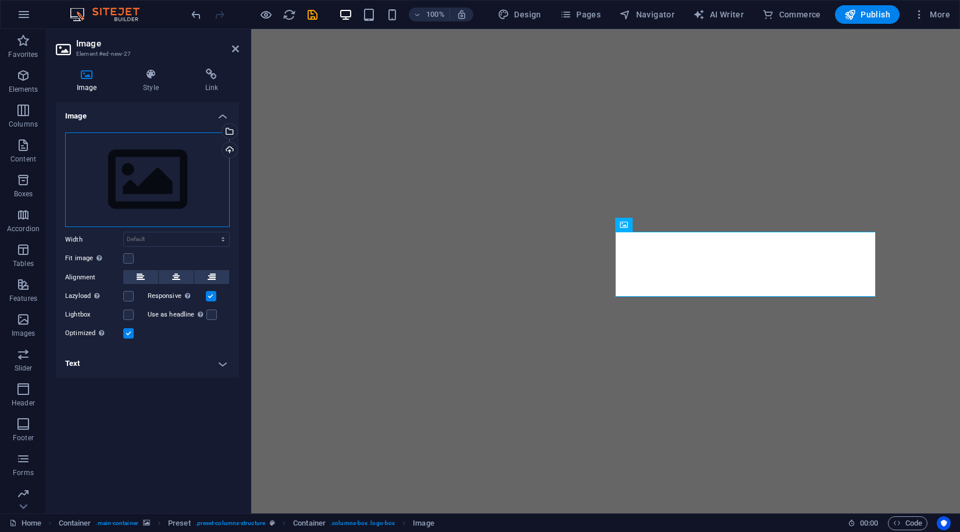
click at [158, 185] on div "Drag files here, click to choose files or select files from Files or our free s…" at bounding box center [147, 180] width 164 height 95
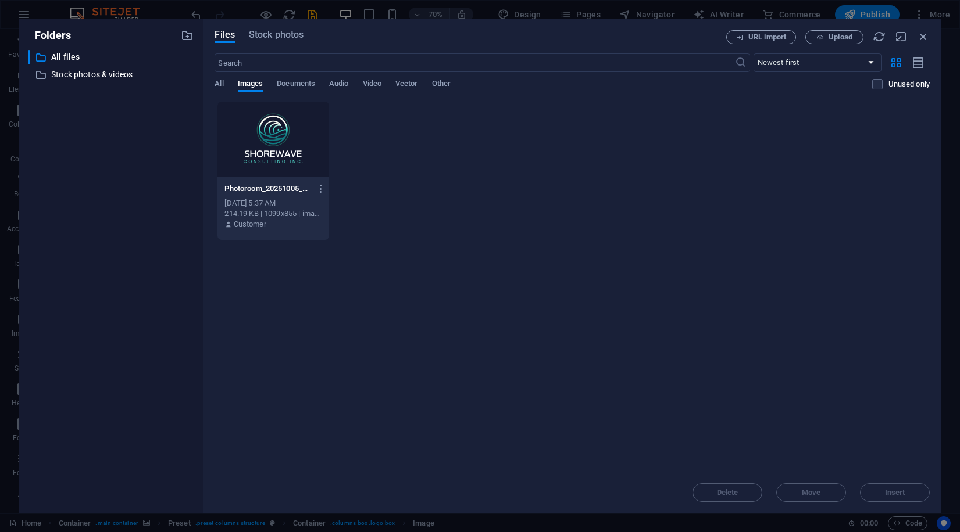
click at [260, 149] on div at bounding box center [273, 140] width 112 height 76
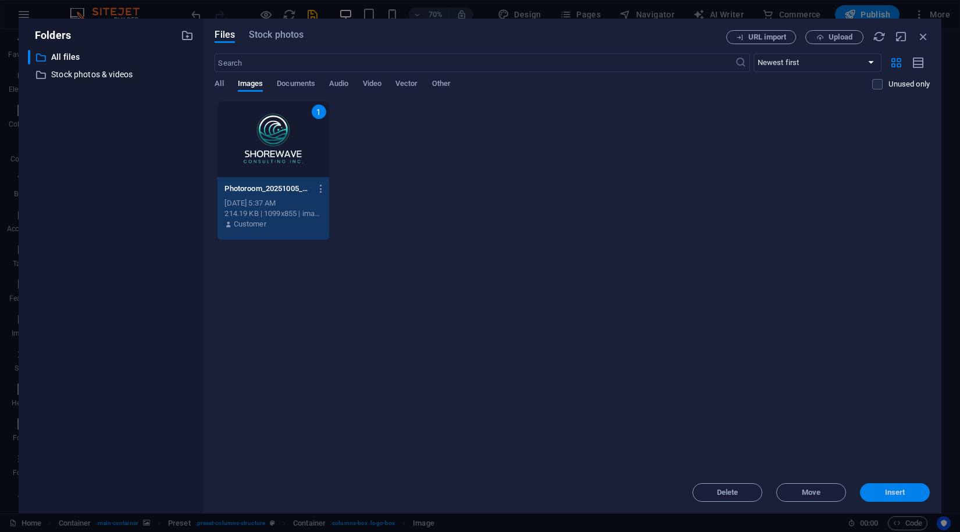
drag, startPoint x: 882, startPoint y: 496, endPoint x: 596, endPoint y: 453, distance: 289.7
click at [882, 496] on button "Insert" at bounding box center [895, 493] width 70 height 19
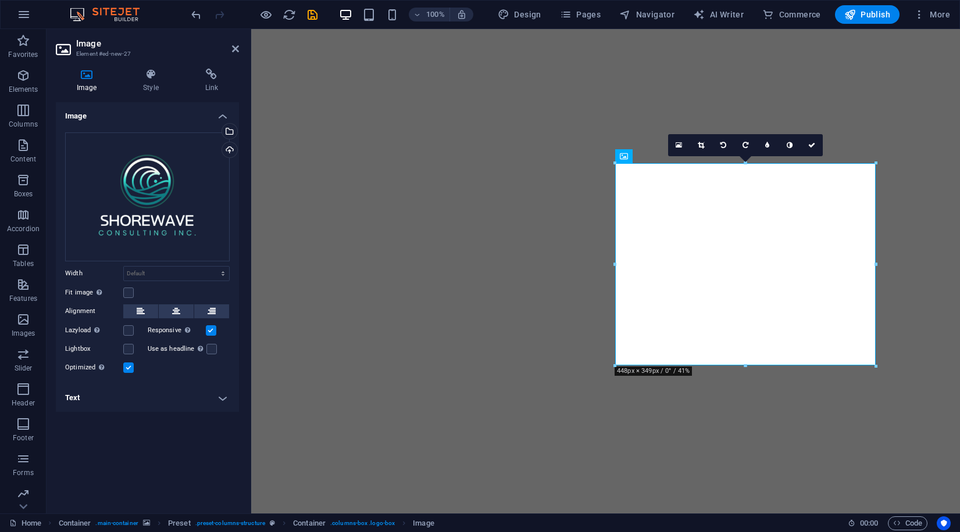
click at [789, 441] on figure at bounding box center [605, 271] width 708 height 485
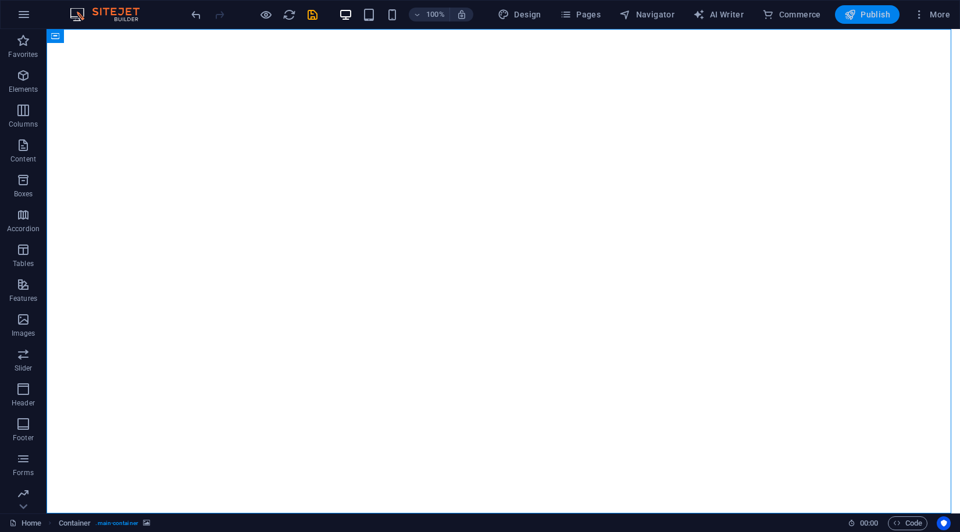
click at [879, 17] on span "Publish" at bounding box center [867, 15] width 46 height 12
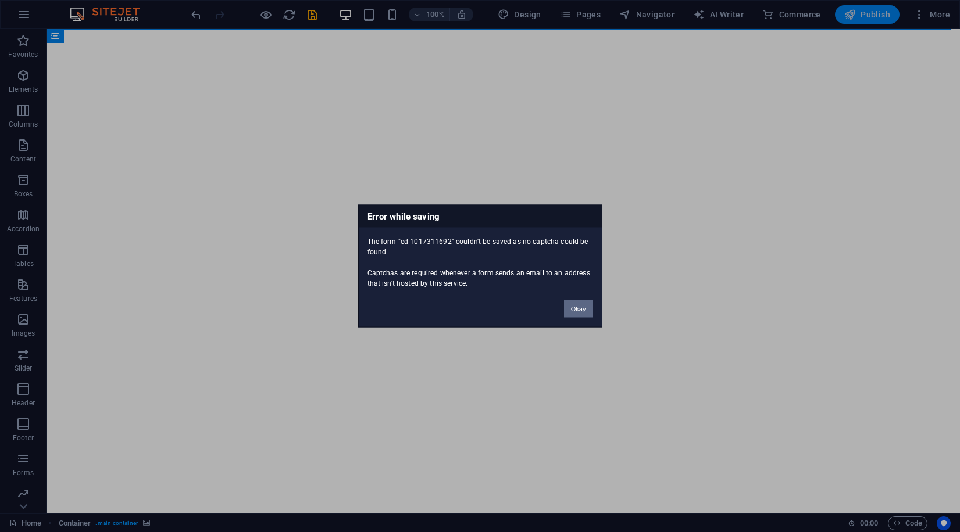
scroll to position [421, 0]
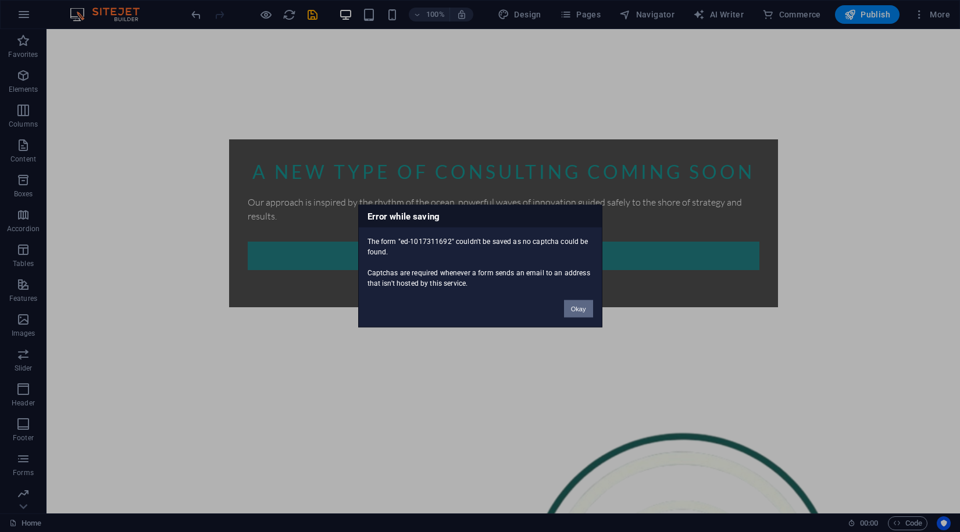
click at [582, 310] on button "Okay" at bounding box center [578, 308] width 29 height 17
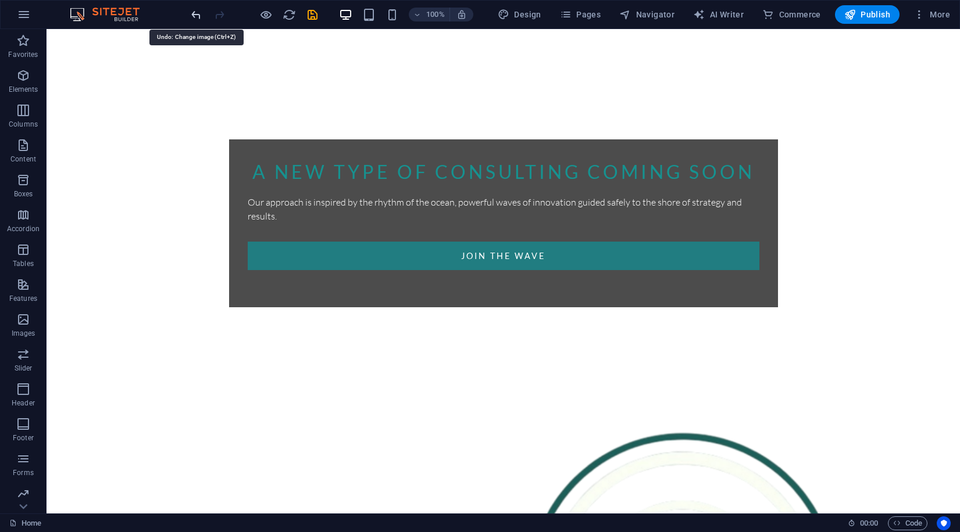
click at [200, 17] on icon "undo" at bounding box center [195, 14] width 13 height 13
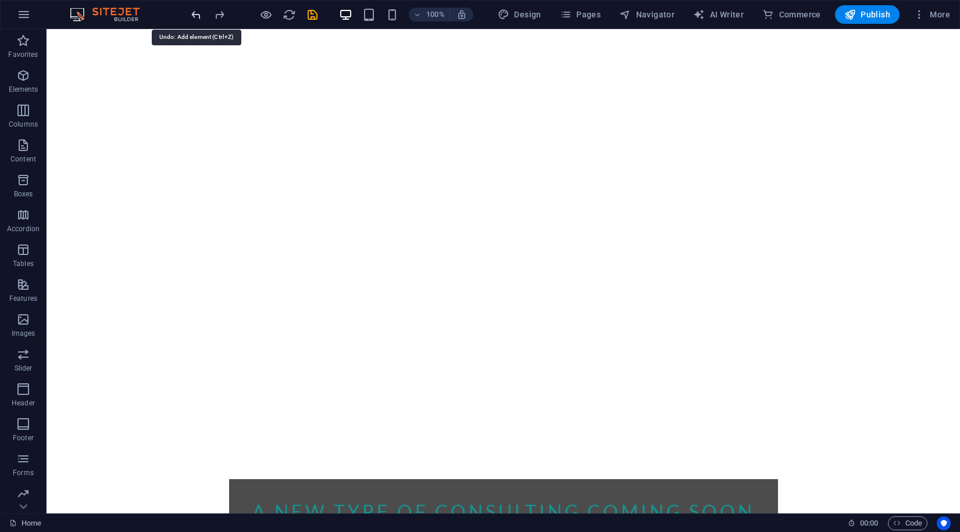
scroll to position [0, 0]
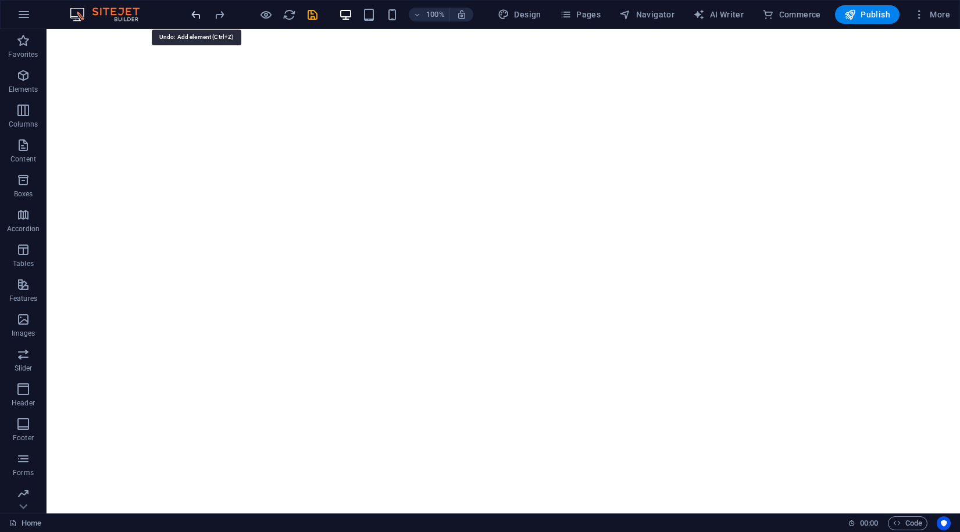
click at [200, 17] on icon "undo" at bounding box center [195, 14] width 13 height 13
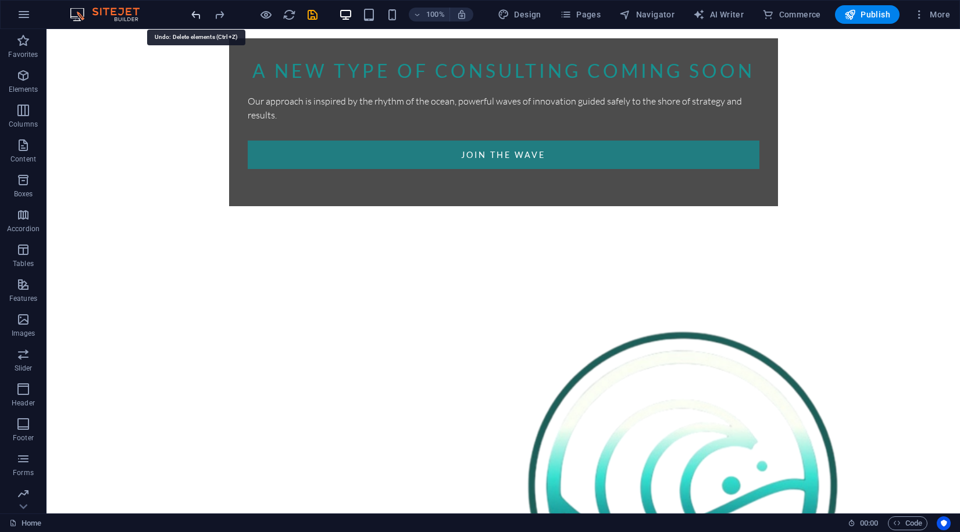
click at [196, 9] on icon "undo" at bounding box center [195, 14] width 13 height 13
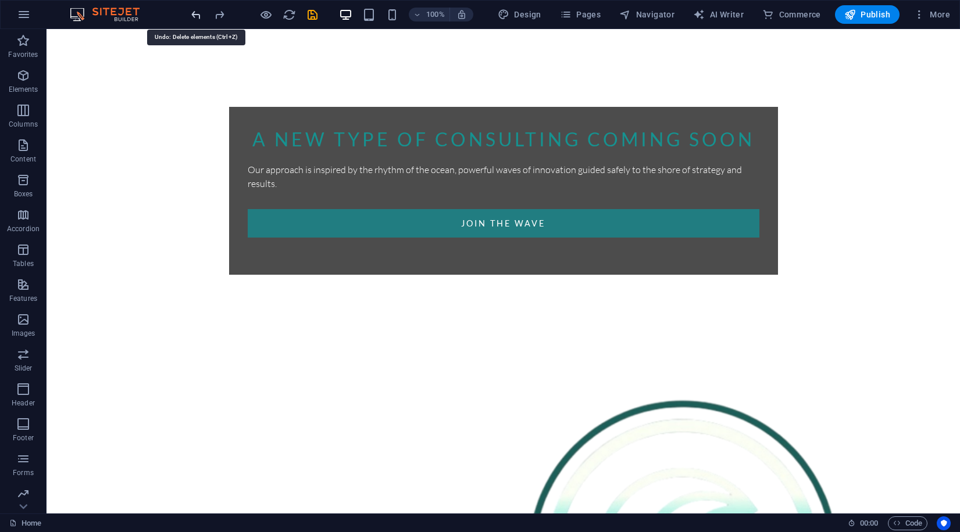
click at [196, 9] on icon "undo" at bounding box center [195, 14] width 13 height 13
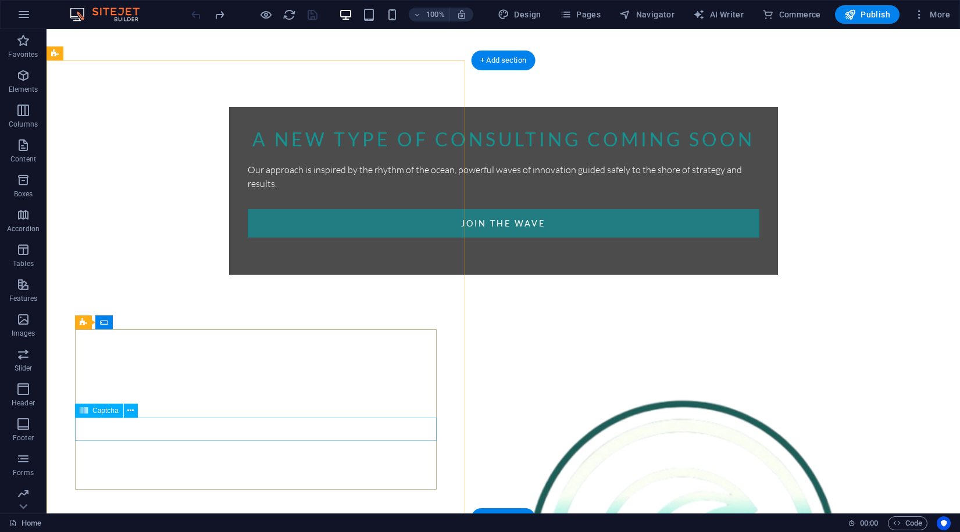
click at [106, 418] on div "Captcha" at bounding box center [110, 411] width 70 height 15
click at [108, 414] on span "Captcha" at bounding box center [105, 410] width 26 height 7
click at [127, 412] on button at bounding box center [131, 411] width 14 height 14
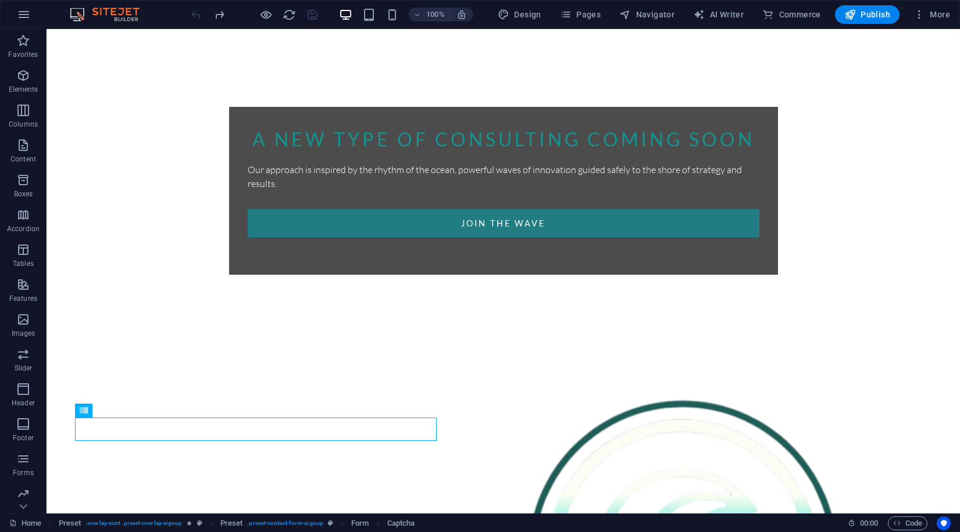
scroll to position [491, 0]
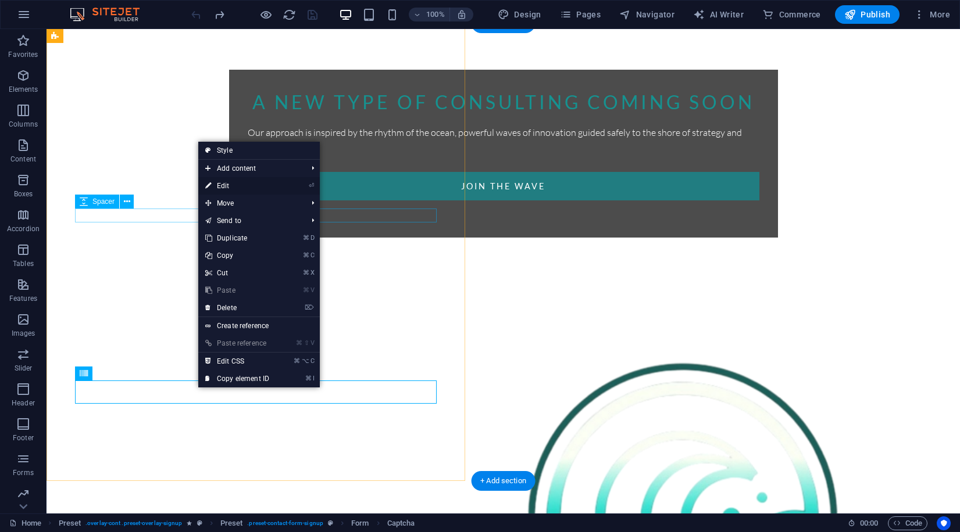
click at [228, 190] on link "⏎ Edit" at bounding box center [237, 185] width 78 height 17
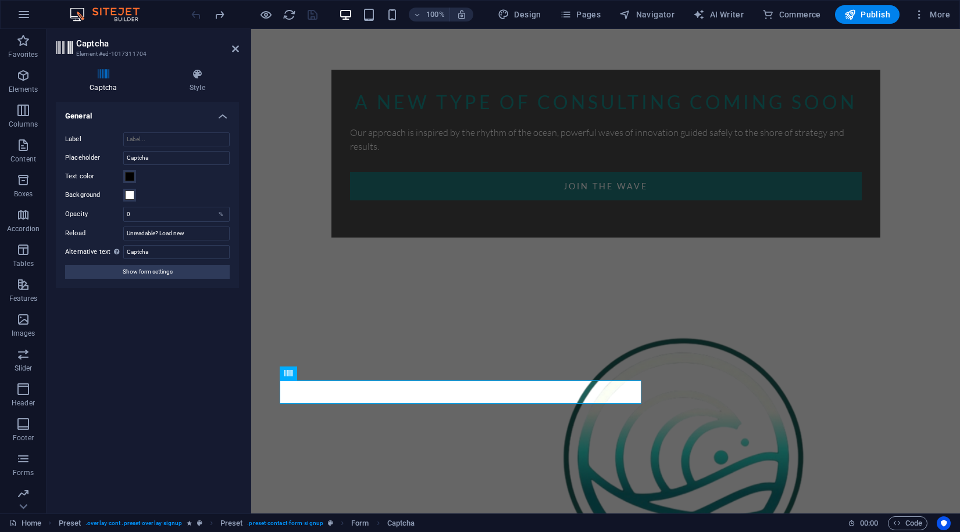
click at [102, 74] on icon at bounding box center [103, 75] width 95 height 12
click at [133, 178] on span at bounding box center [129, 176] width 9 height 9
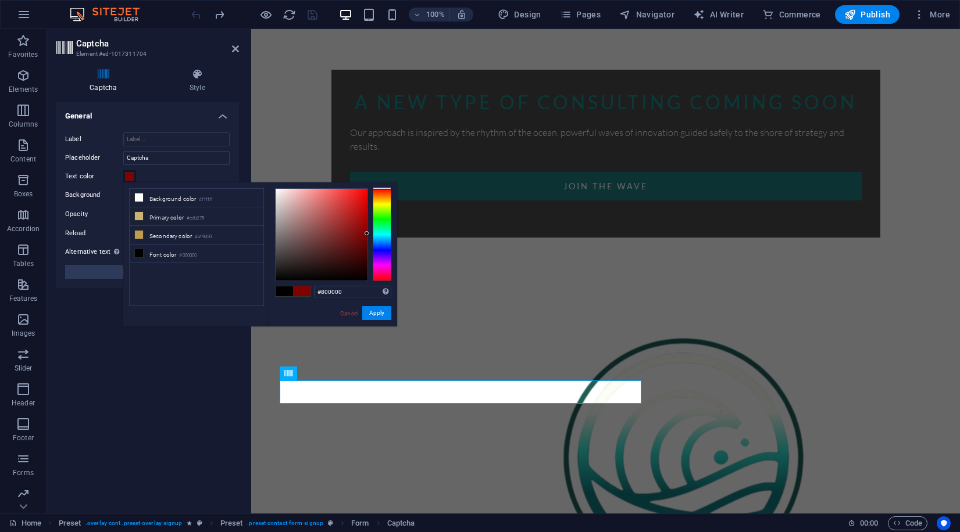
drag, startPoint x: 371, startPoint y: 232, endPoint x: 385, endPoint y: 234, distance: 14.1
click at [385, 234] on div at bounding box center [333, 234] width 116 height 93
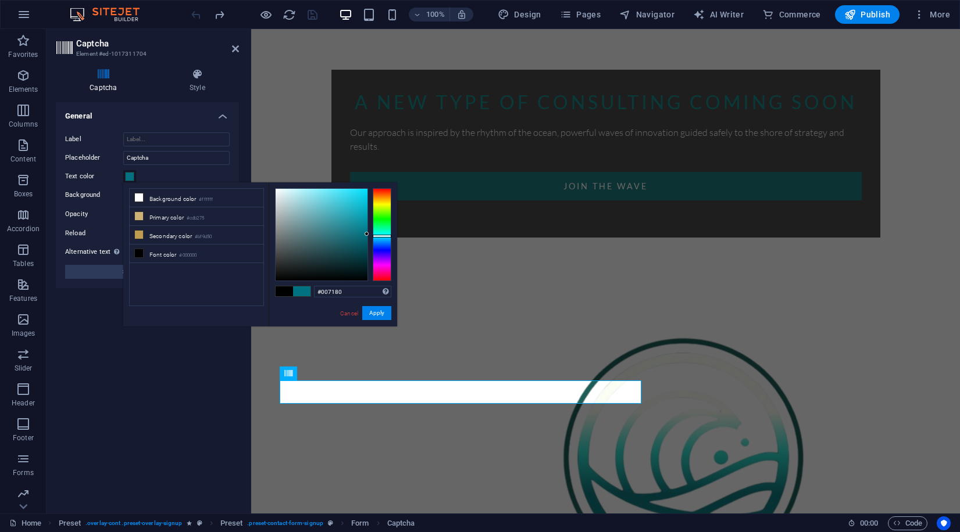
click at [382, 236] on div at bounding box center [382, 234] width 19 height 93
click at [359, 236] on div at bounding box center [321, 235] width 92 height 92
click at [355, 232] on div at bounding box center [321, 235] width 92 height 92
type input "#0f6d79"
click at [356, 237] on div at bounding box center [321, 235] width 92 height 92
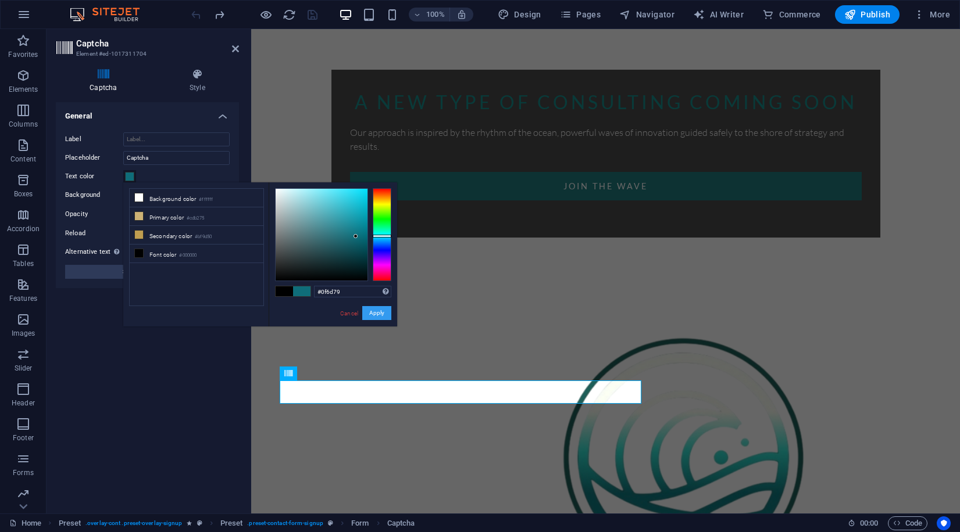
click at [372, 310] on button "Apply" at bounding box center [376, 313] width 29 height 14
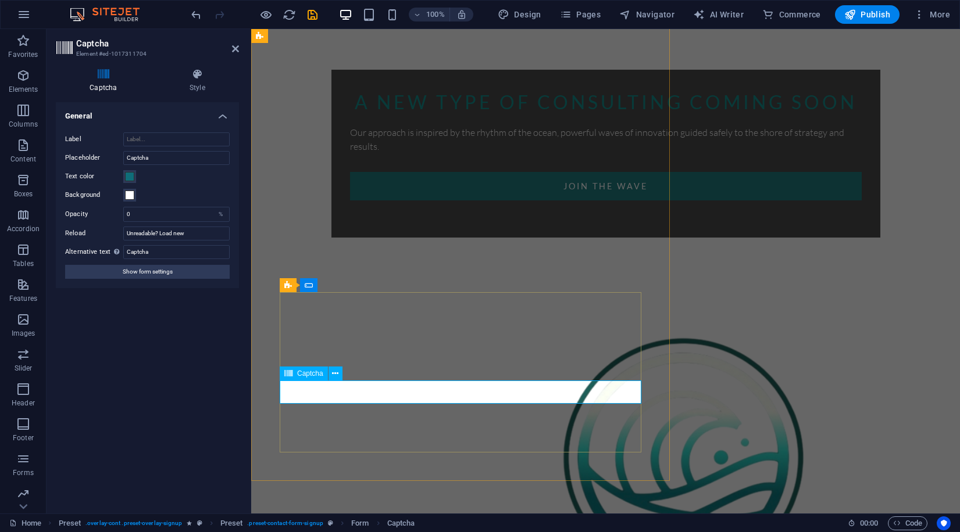
click at [335, 378] on icon at bounding box center [335, 374] width 6 height 12
click at [705, 196] on div "A NEW TYPE OF CONSULTING COMING SOON Our approach is inspired by the rhythm of …" at bounding box center [605, 440] width 708 height 1802
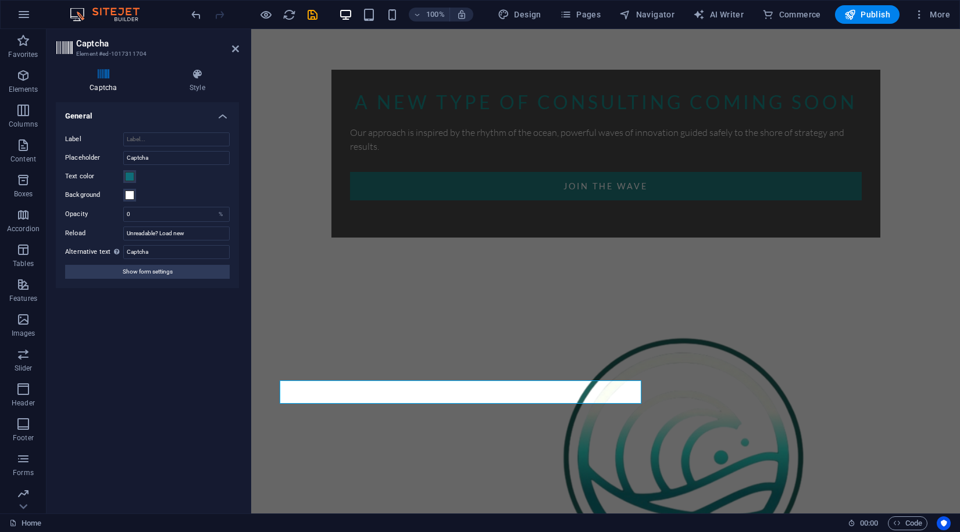
click at [201, 386] on div "Turnstile Turnstile by Cloudfare is a third-party integration that offers acces…" at bounding box center [147, 303] width 183 height 402
click at [234, 51] on icon at bounding box center [235, 48] width 7 height 9
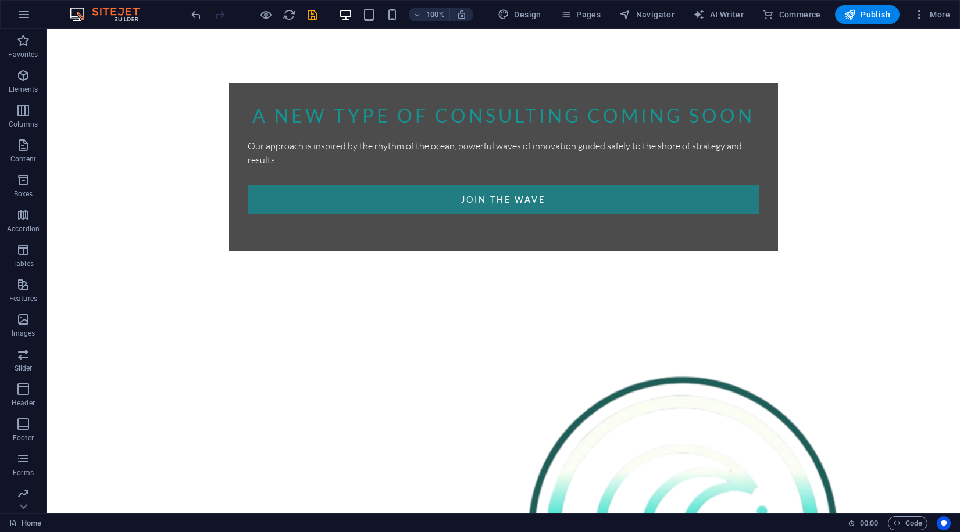
scroll to position [0, 0]
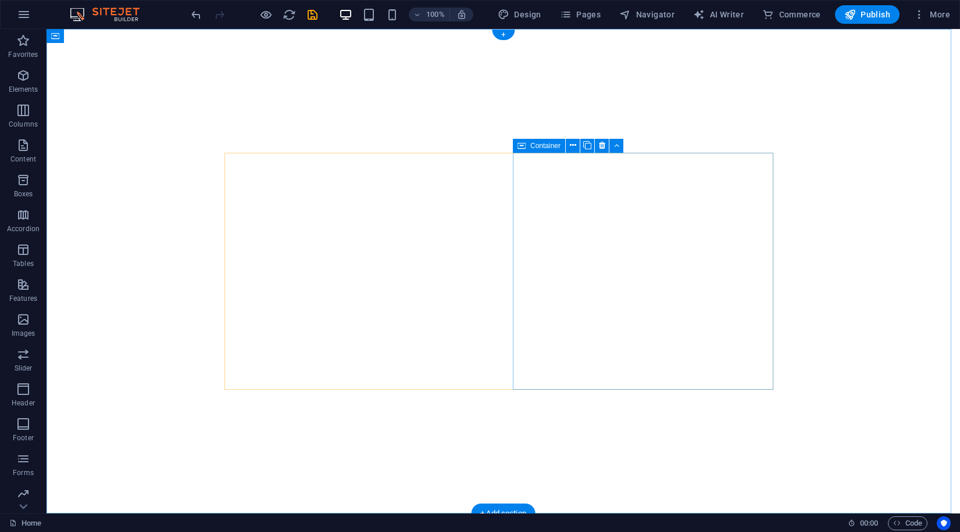
click at [571, 142] on icon at bounding box center [573, 145] width 6 height 12
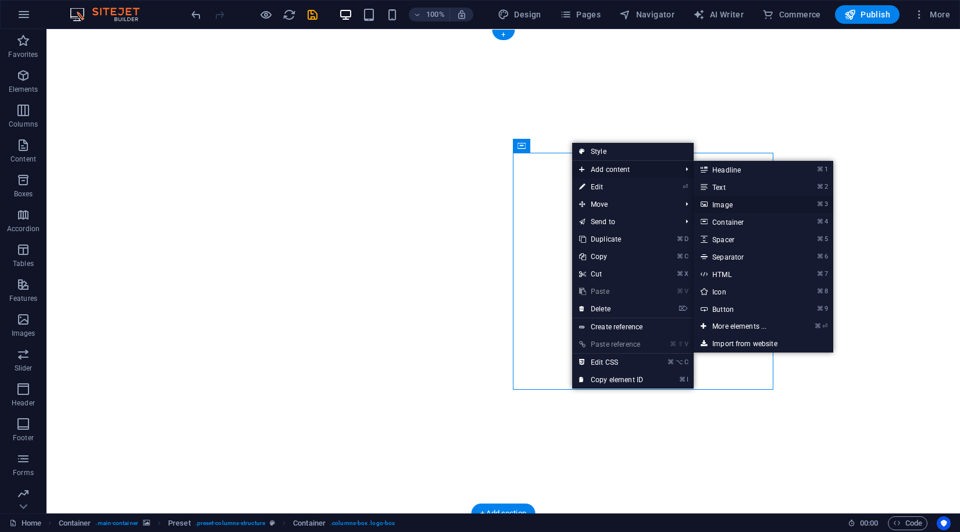
click at [731, 203] on link "⌘ 3 Image" at bounding box center [741, 204] width 96 height 17
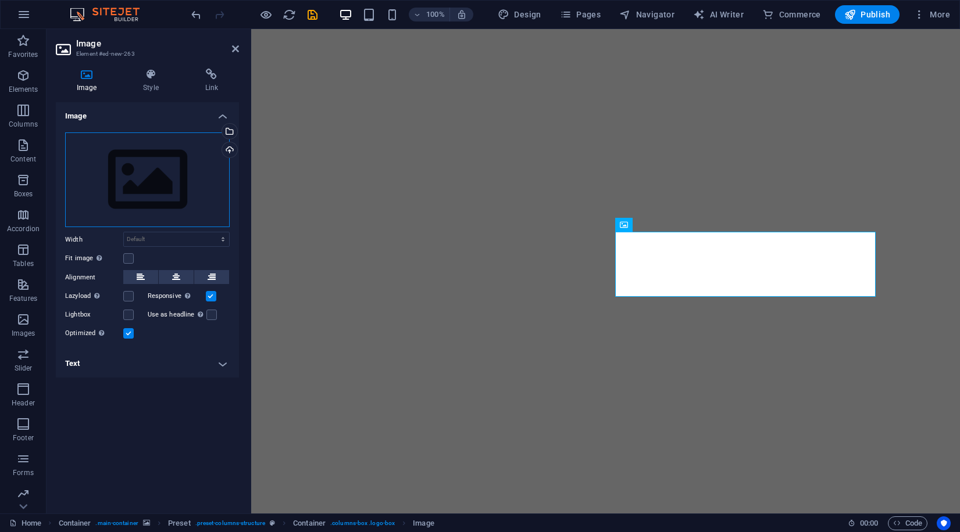
click at [174, 178] on div "Drag files here, click to choose files or select files from Files or our free s…" at bounding box center [147, 180] width 164 height 95
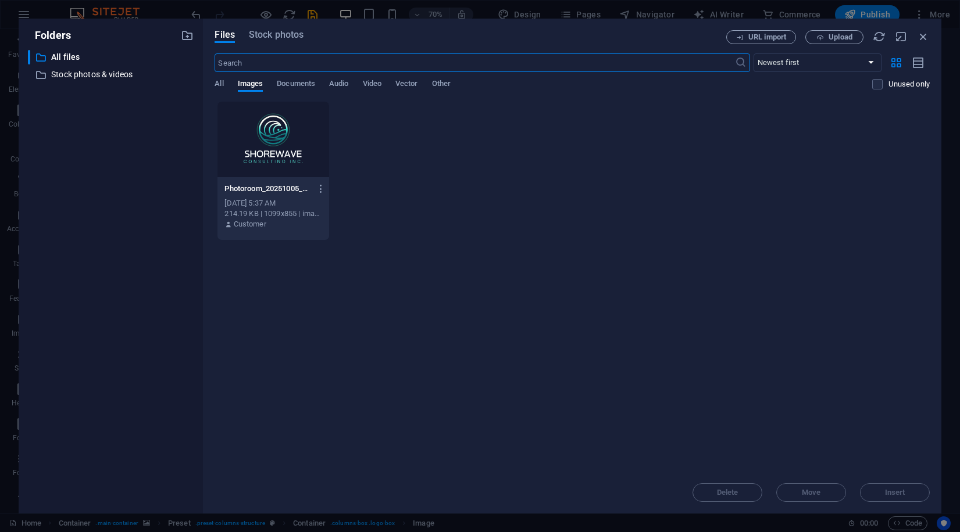
click at [246, 153] on div at bounding box center [273, 140] width 112 height 76
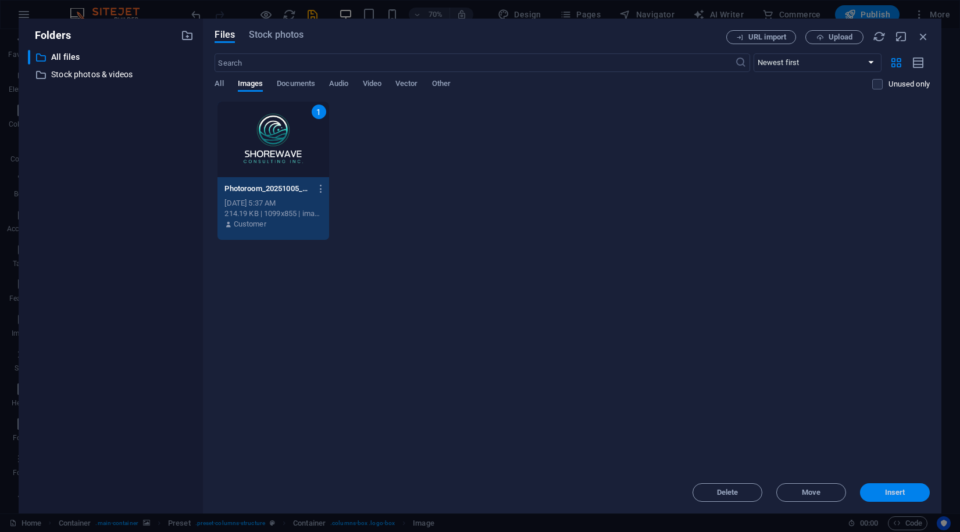
drag, startPoint x: 872, startPoint y: 491, endPoint x: 621, endPoint y: 462, distance: 253.3
click at [872, 491] on span "Insert" at bounding box center [894, 492] width 60 height 7
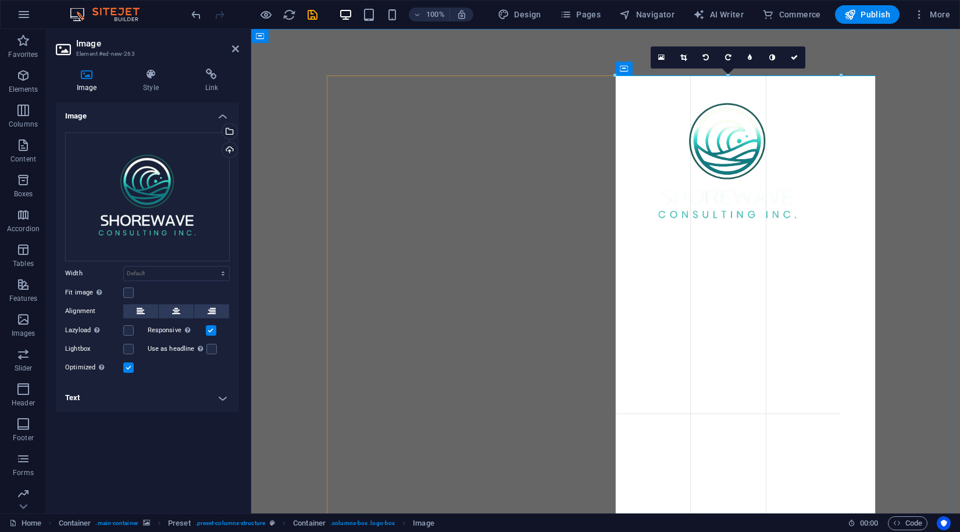
drag, startPoint x: 875, startPoint y: 366, endPoint x: 861, endPoint y: 217, distance: 148.9
type input "421"
select select "px"
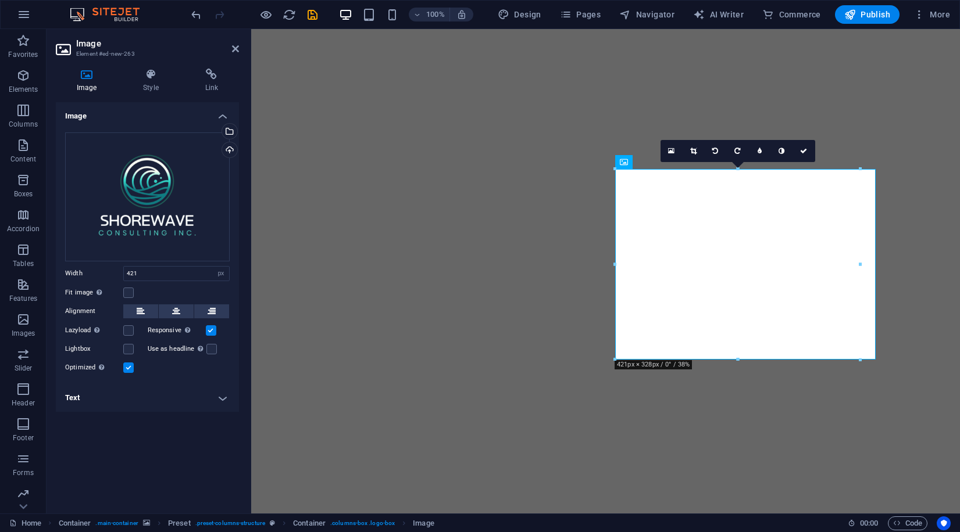
click at [840, 407] on figure at bounding box center [605, 271] width 708 height 485
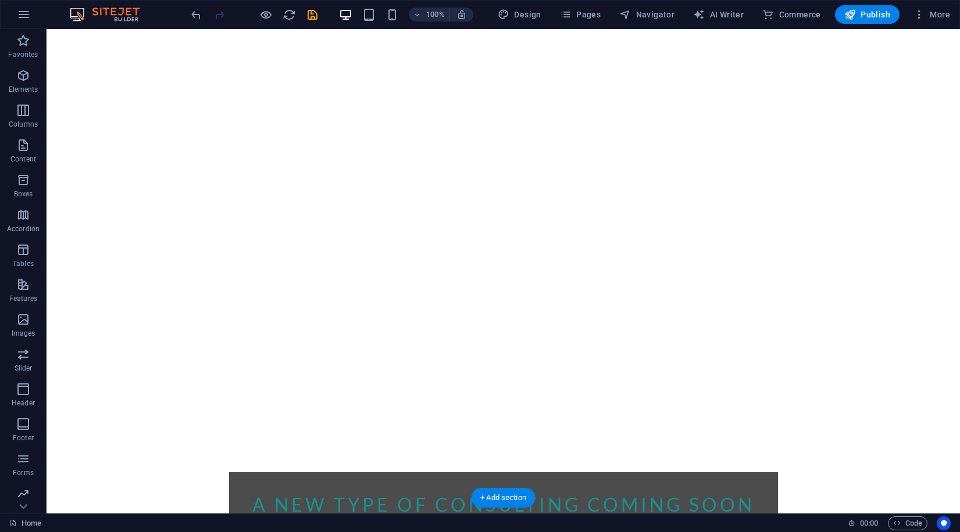
scroll to position [16, 0]
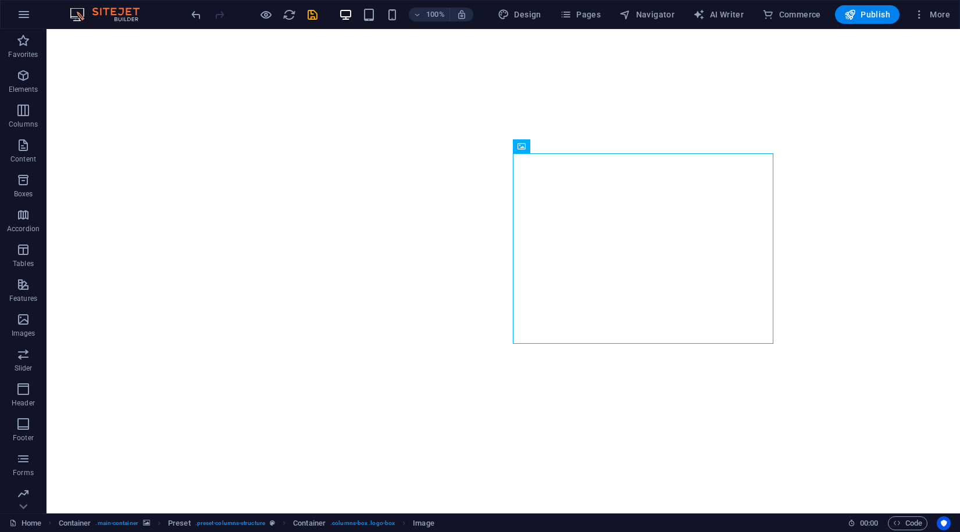
click at [392, 22] on div "100%" at bounding box center [406, 14] width 134 height 19
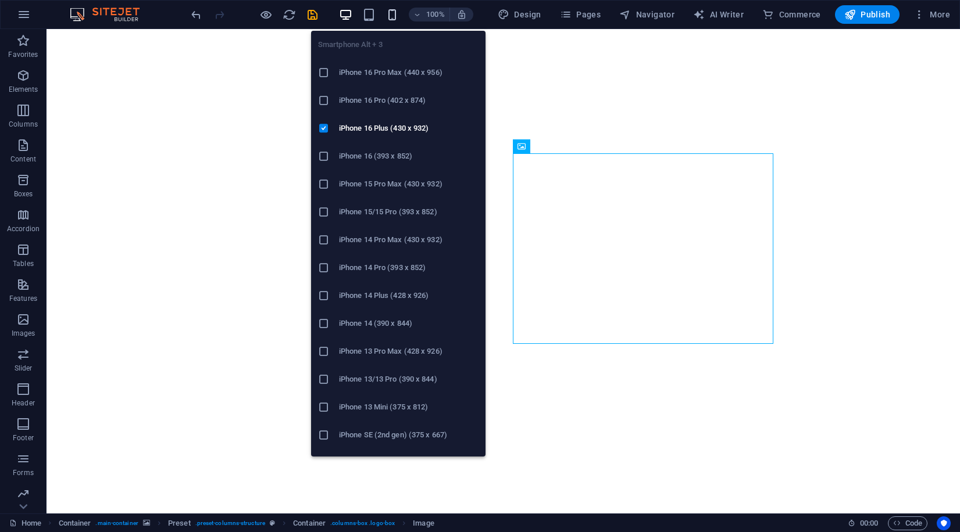
click at [392, 13] on icon "button" at bounding box center [391, 14] width 13 height 13
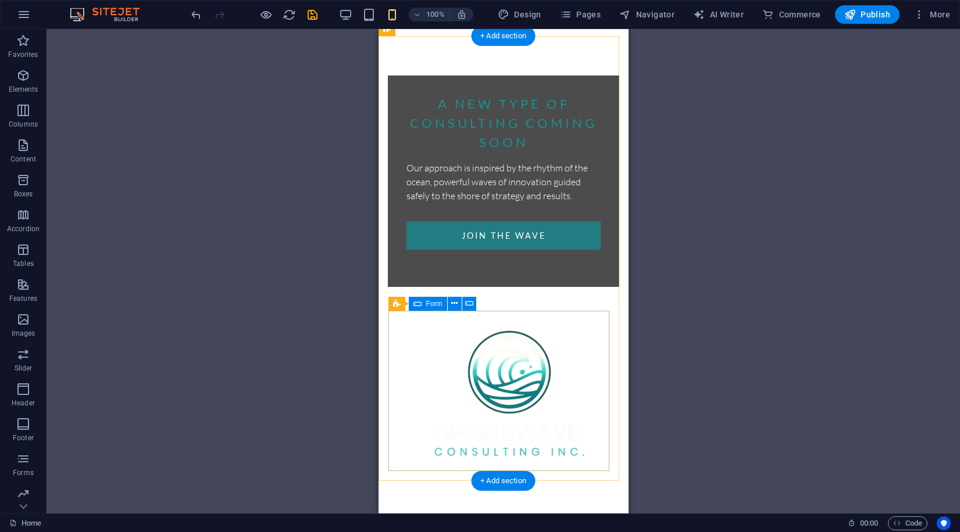
scroll to position [0, 0]
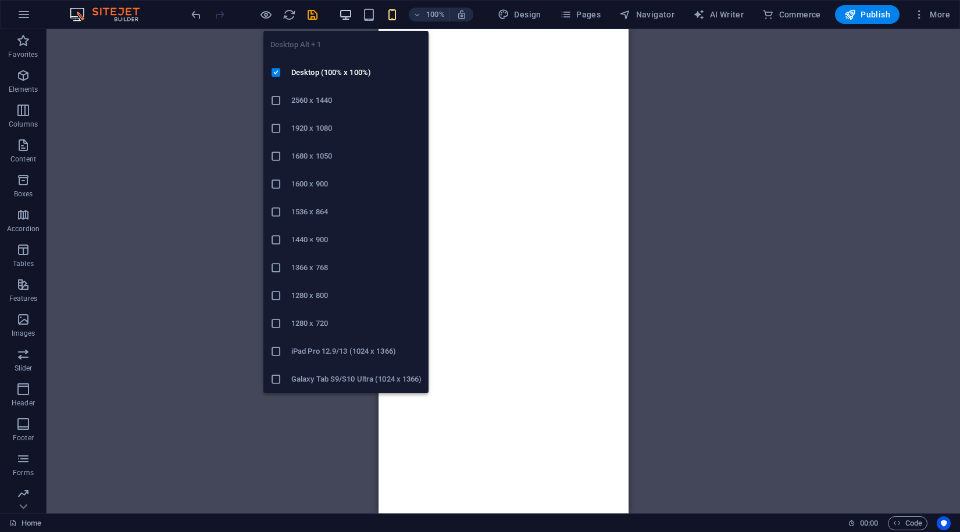
click at [350, 12] on icon "button" at bounding box center [345, 14] width 13 height 13
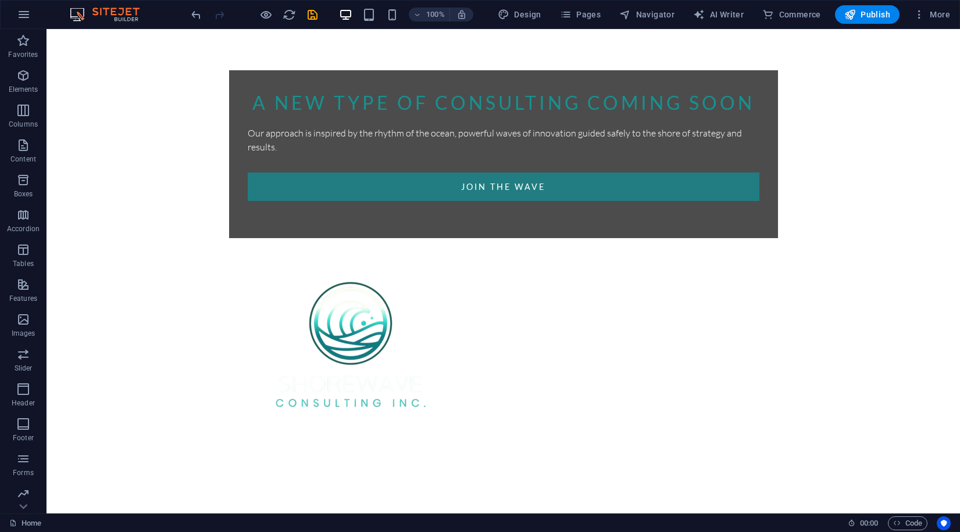
scroll to position [491, 0]
click at [272, 484] on button at bounding box center [267, 484] width 14 height 14
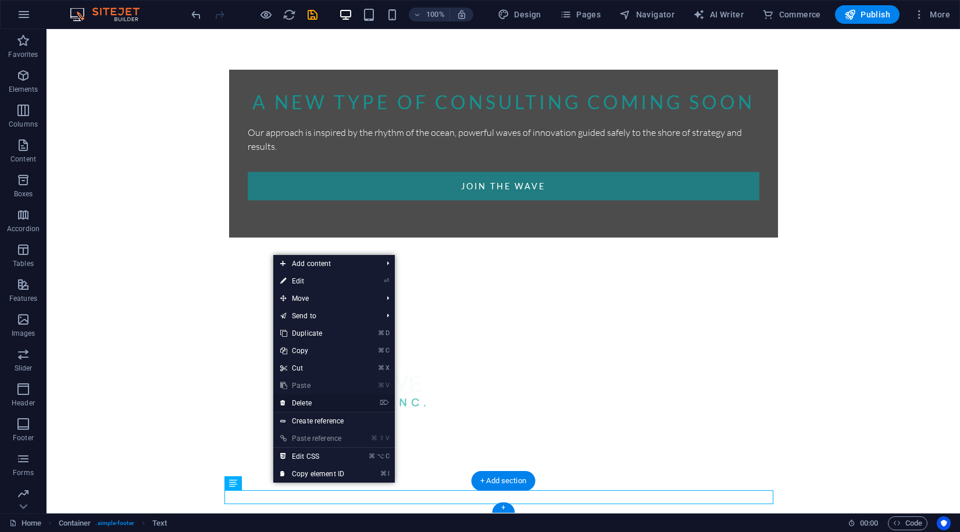
click at [310, 407] on link "⌦ Delete" at bounding box center [312, 403] width 78 height 17
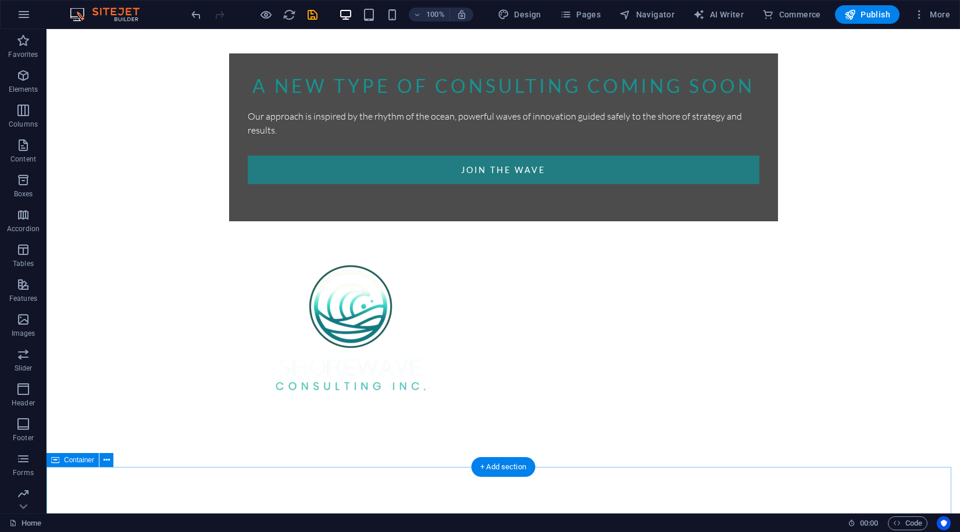
scroll to position [559, 0]
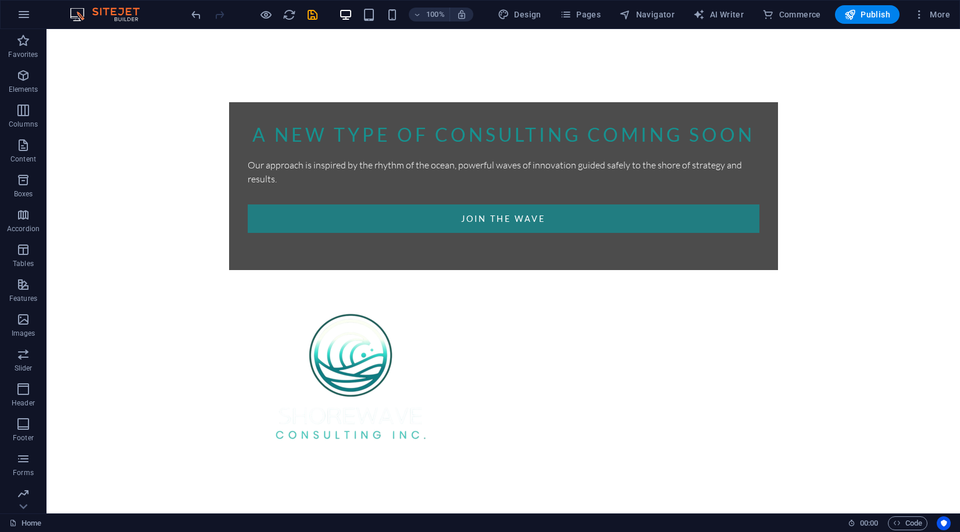
scroll to position [0, 0]
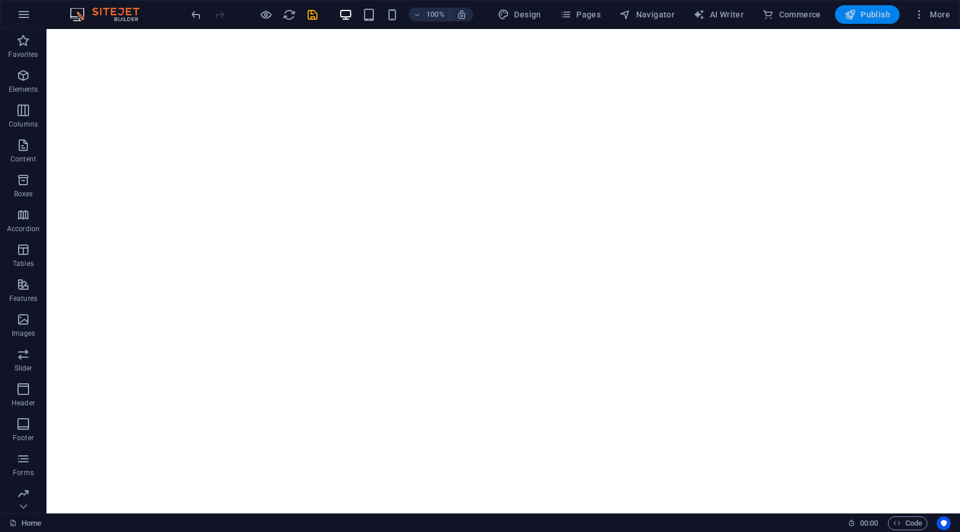
click at [865, 16] on span "Publish" at bounding box center [867, 15] width 46 height 12
checkbox input "false"
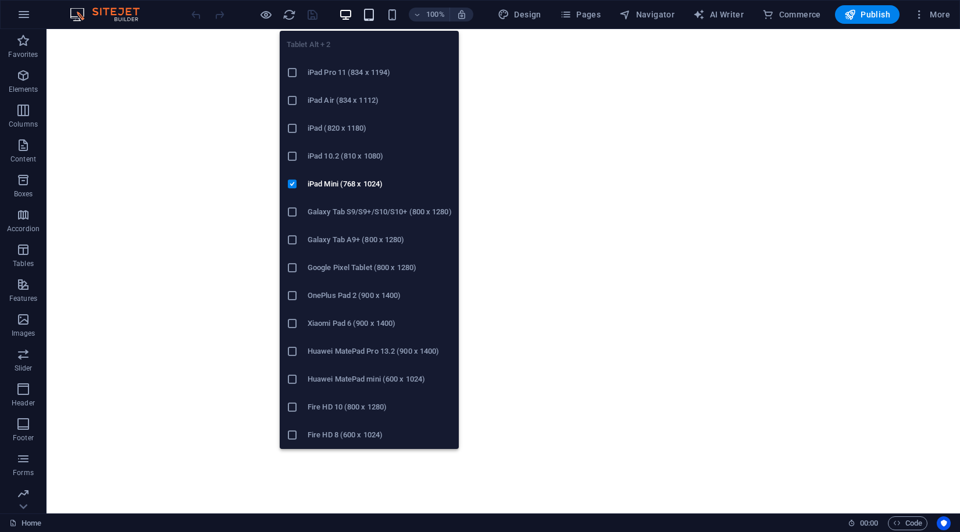
click at [371, 17] on icon "button" at bounding box center [368, 14] width 13 height 13
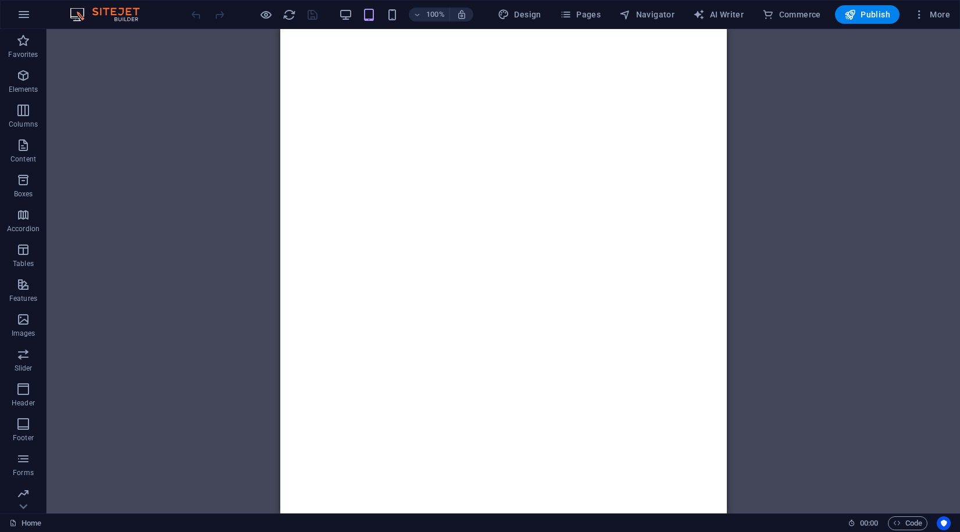
click at [402, 20] on div "100%" at bounding box center [406, 14] width 134 height 19
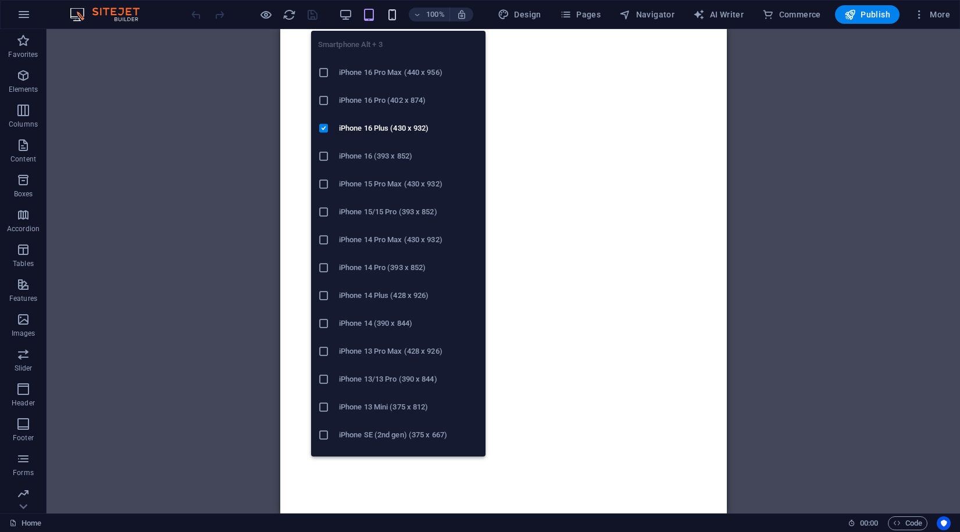
click at [399, 19] on icon "button" at bounding box center [391, 14] width 13 height 13
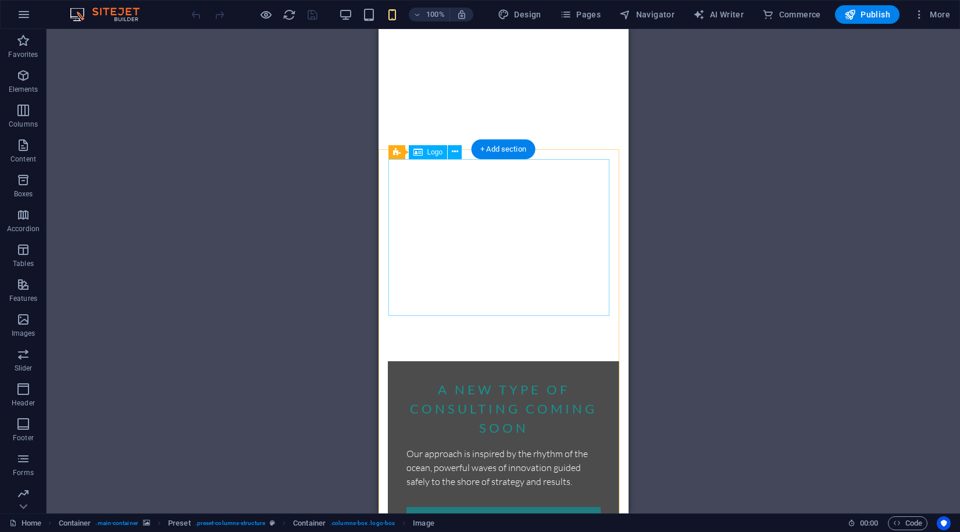
scroll to position [461, 0]
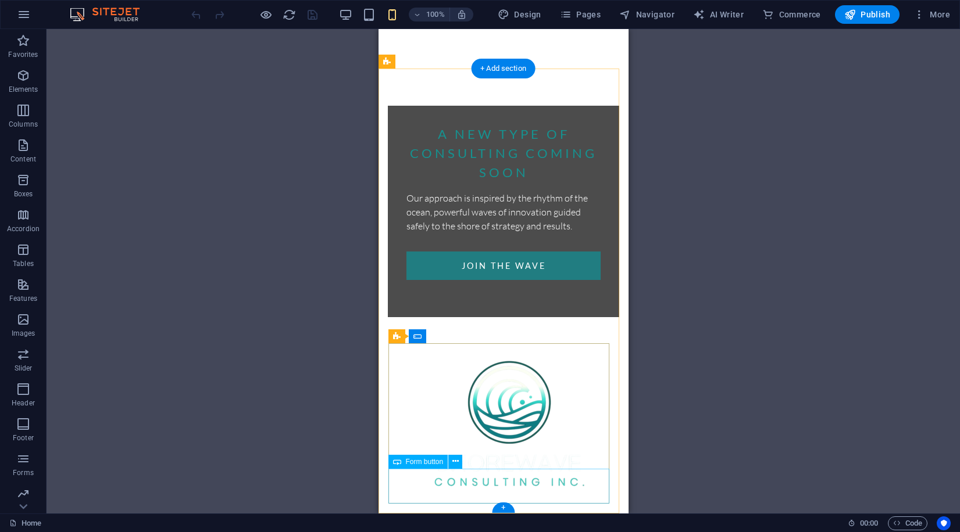
click at [456, 466] on icon at bounding box center [455, 462] width 6 height 12
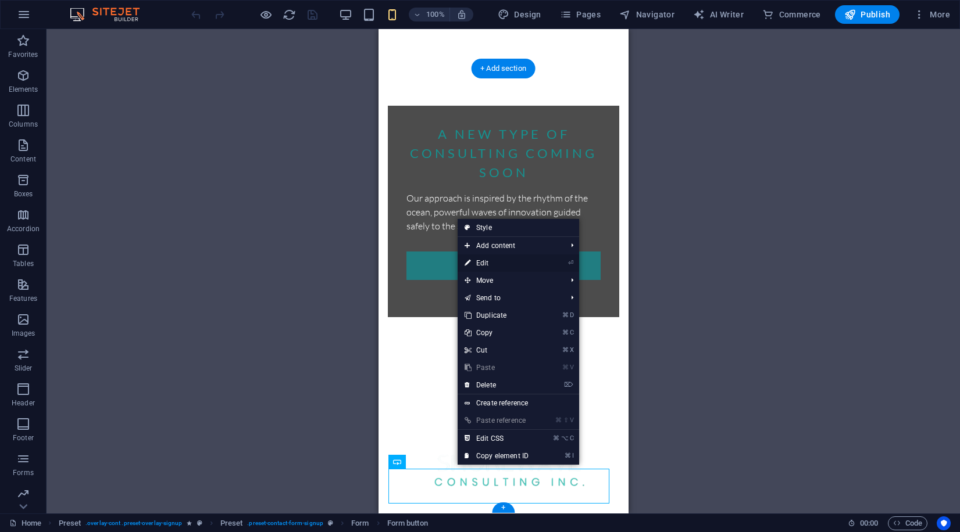
click at [494, 267] on link "⏎ Edit" at bounding box center [496, 263] width 78 height 17
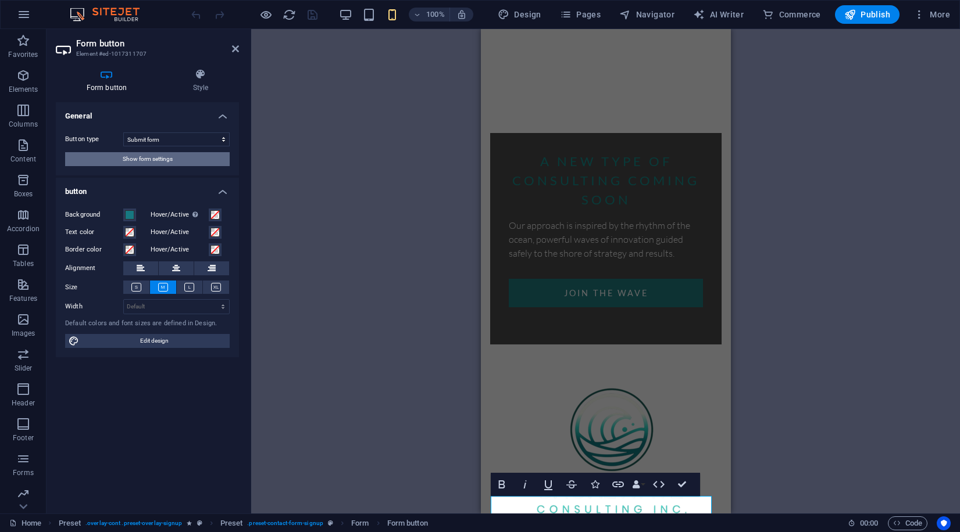
click at [158, 160] on span "Show form settings" at bounding box center [148, 159] width 50 height 14
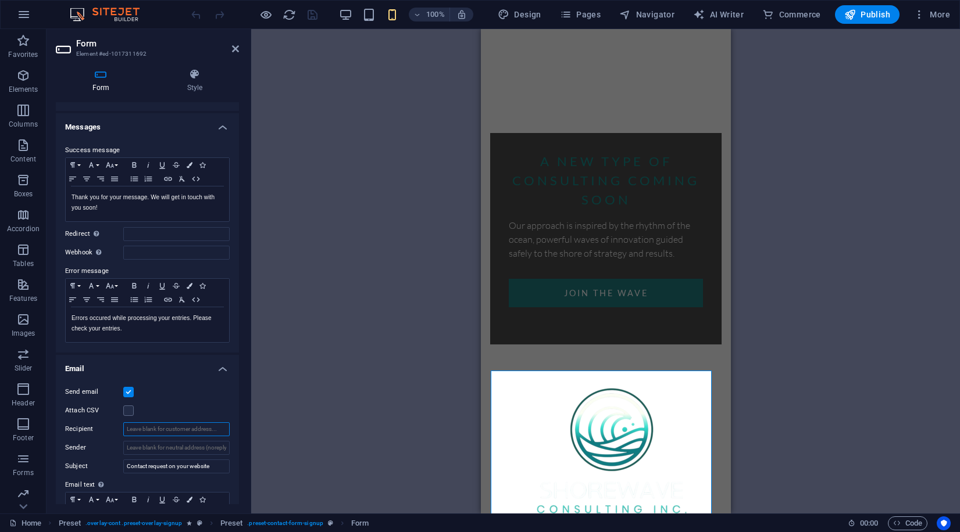
scroll to position [88, 0]
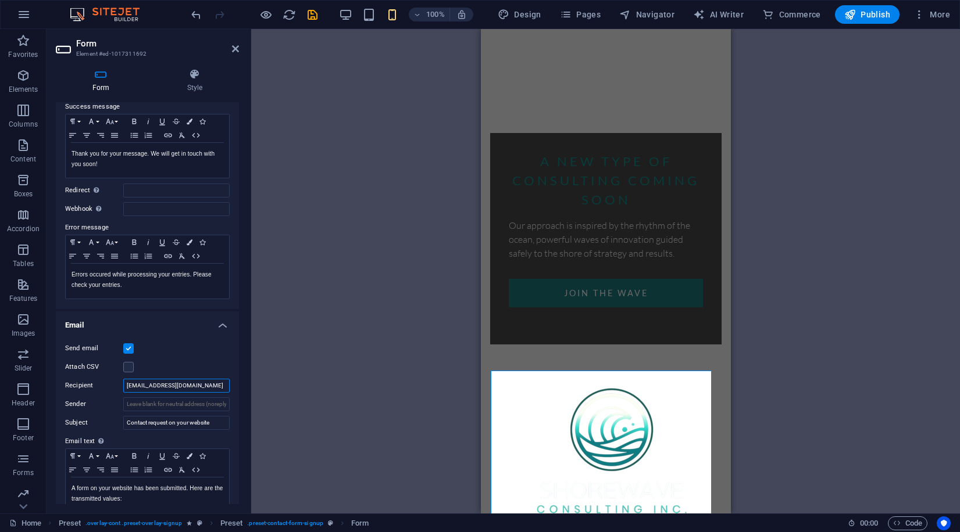
type input "[EMAIL_ADDRESS][DOMAIN_NAME]"
click at [185, 341] on div "Send email Attach CSV Recipient [EMAIL_ADDRESS][DOMAIN_NAME] Sender Subject Con…" at bounding box center [147, 427] width 183 height 191
click at [165, 441] on label "Email text Define text to be sent if form inputs should be sent by email." at bounding box center [147, 442] width 164 height 14
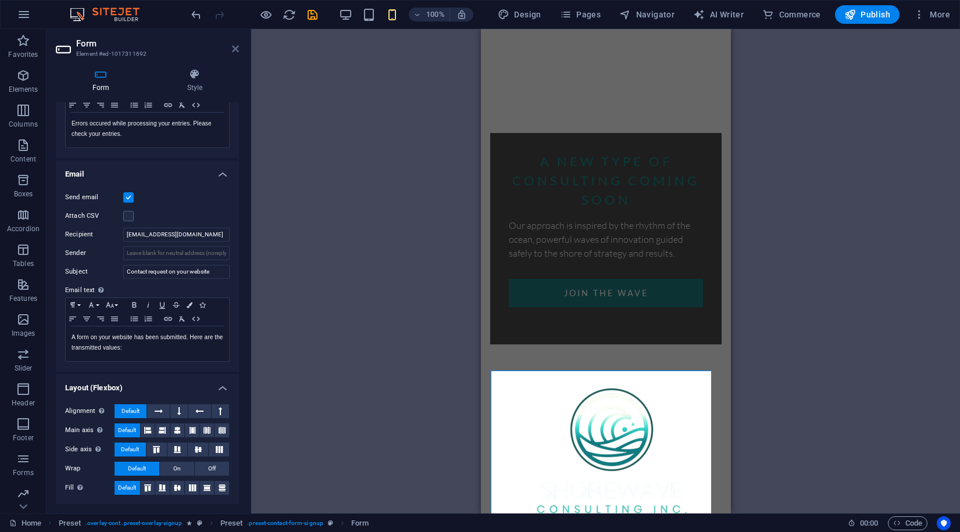
click at [235, 49] on icon at bounding box center [235, 48] width 7 height 9
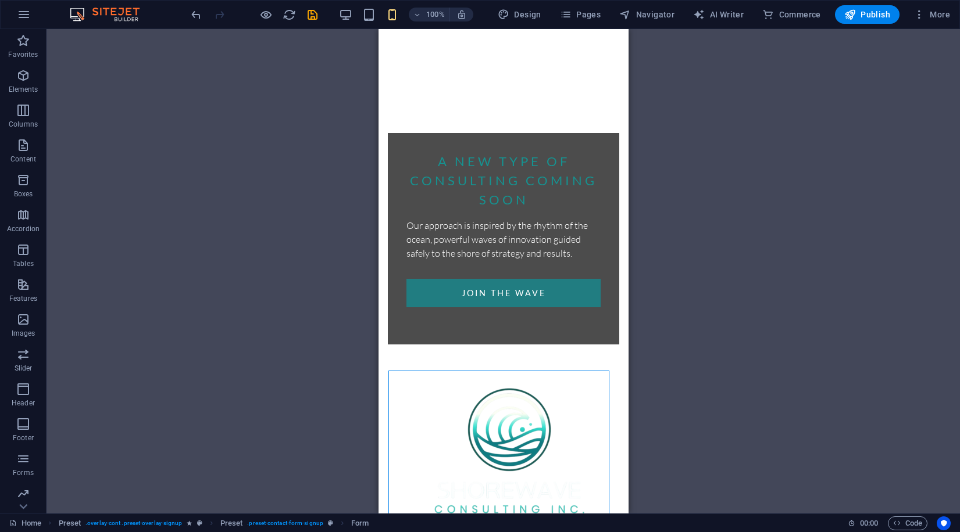
scroll to position [0, 0]
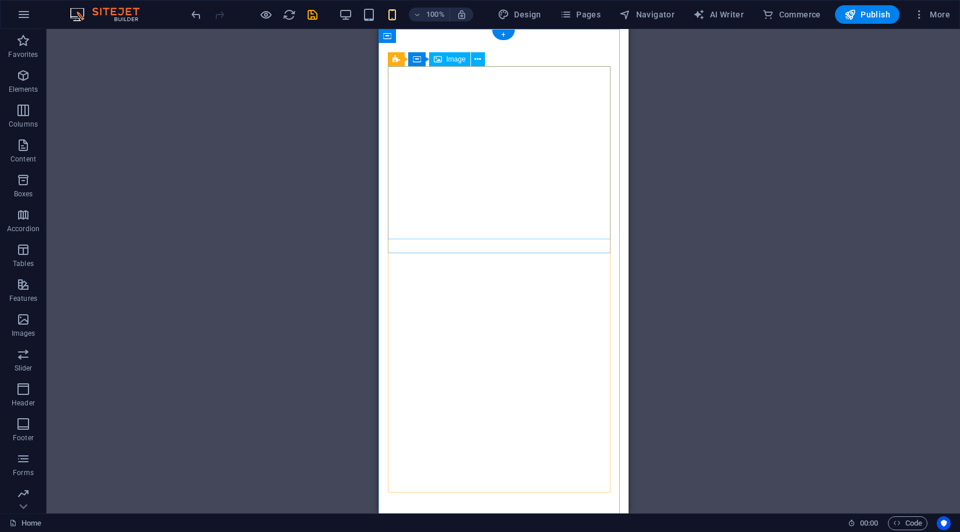
click at [477, 59] on icon at bounding box center [477, 59] width 6 height 12
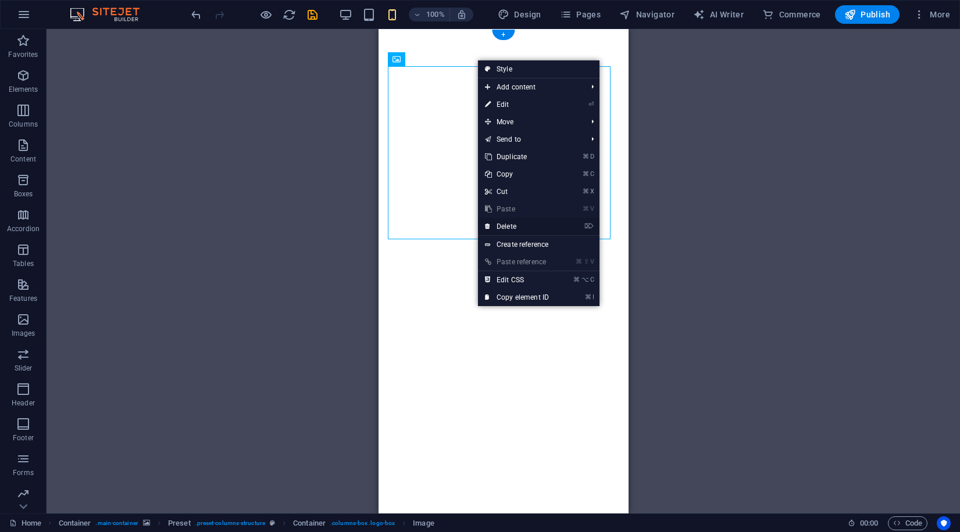
click at [521, 224] on link "⌦ Delete" at bounding box center [517, 226] width 78 height 17
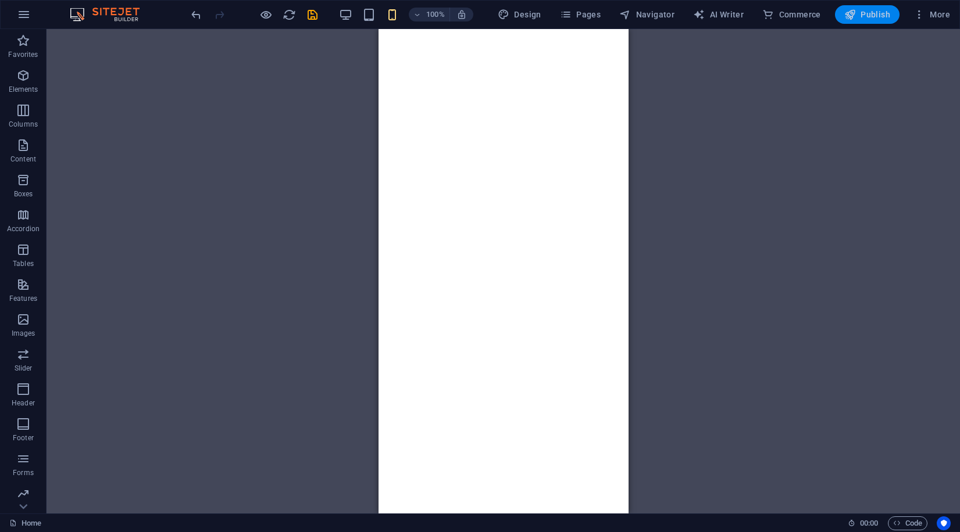
click at [846, 16] on icon "button" at bounding box center [850, 15] width 12 height 12
checkbox input "false"
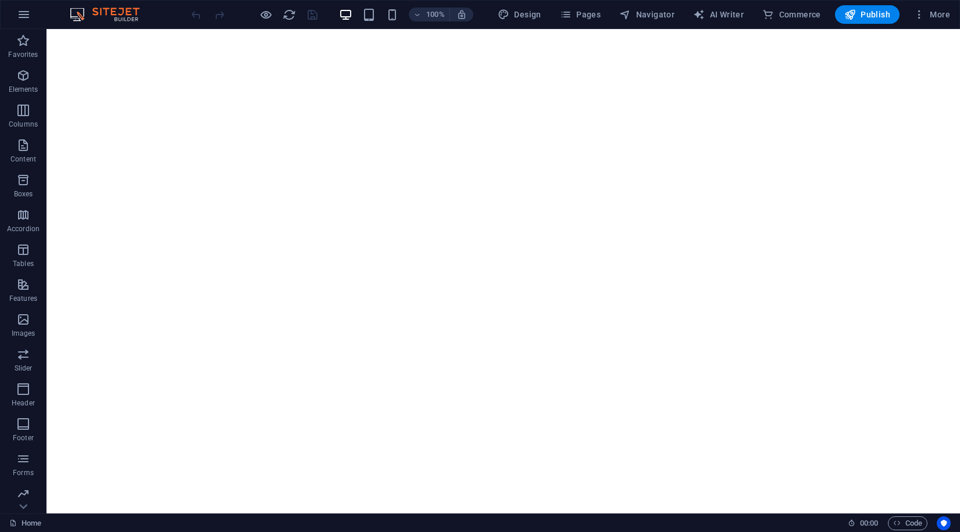
scroll to position [458, 0]
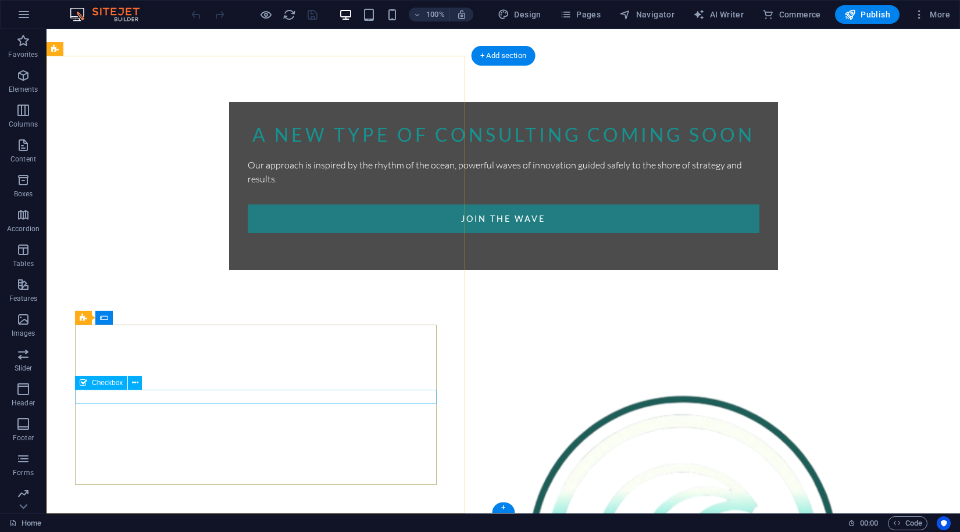
click at [131, 386] on button at bounding box center [135, 383] width 14 height 14
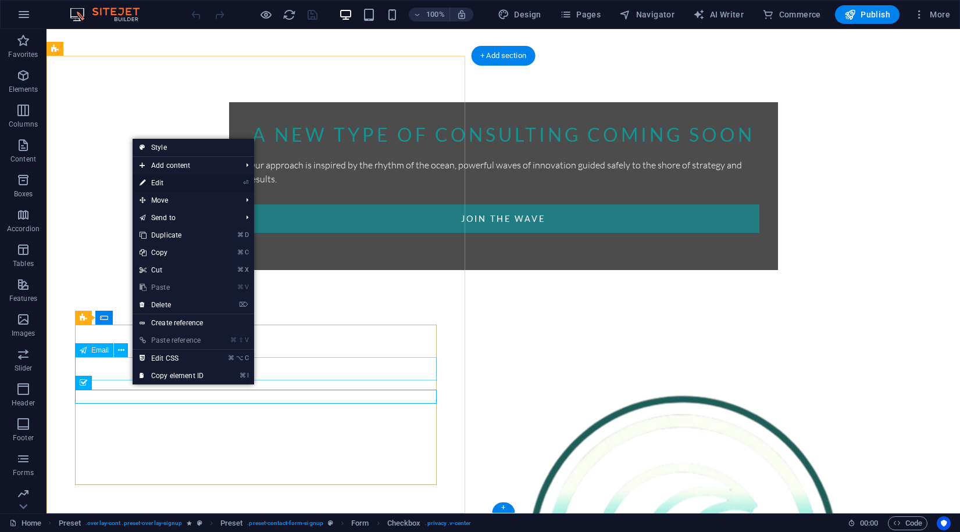
click at [167, 180] on link "⏎ Edit" at bounding box center [172, 182] width 78 height 17
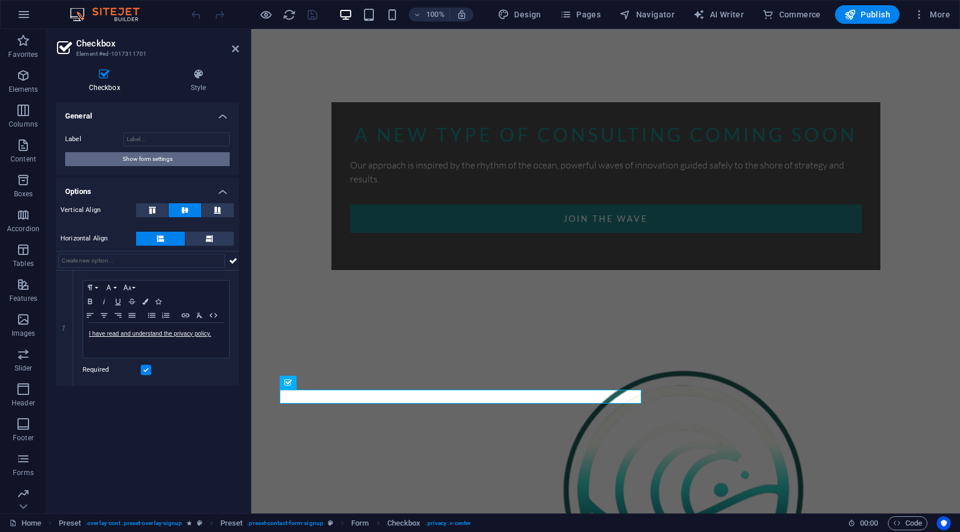
click at [150, 162] on span "Show form settings" at bounding box center [148, 159] width 50 height 14
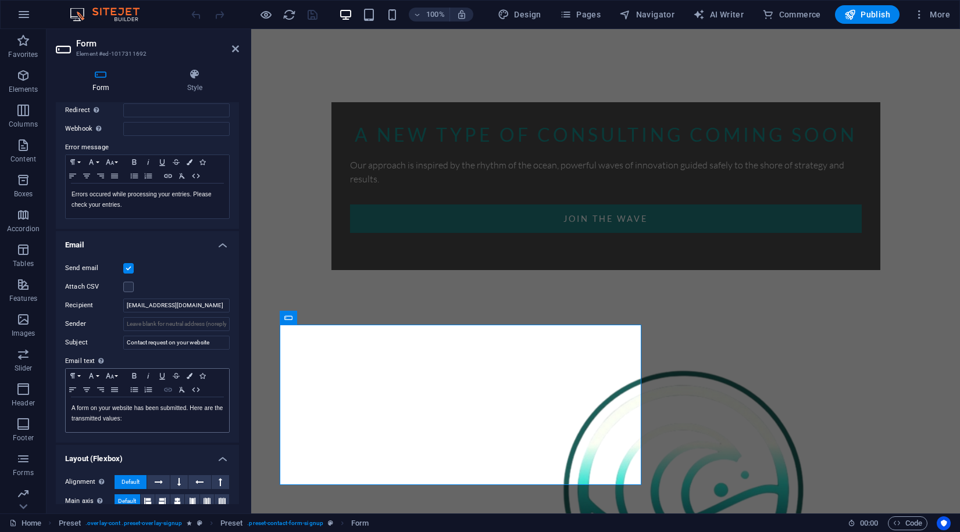
scroll to position [239, 0]
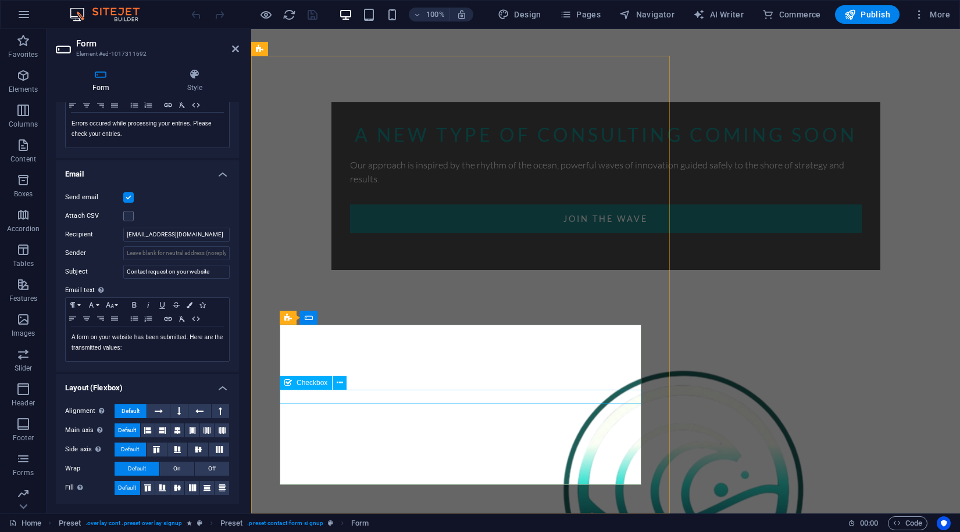
checkbox input "true"
click at [889, 20] on button "Publish" at bounding box center [867, 14] width 65 height 19
